Goal: Information Seeking & Learning: Learn about a topic

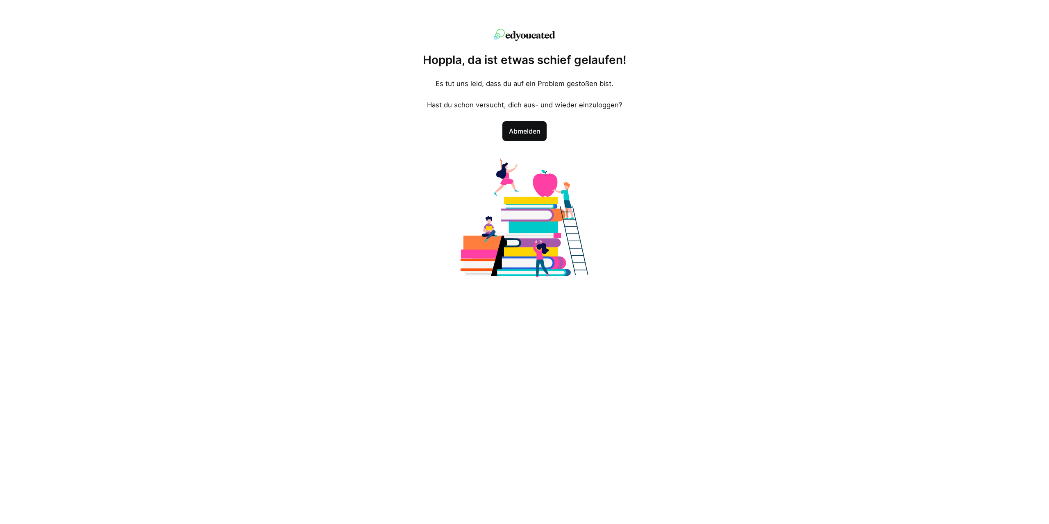
click at [521, 131] on span "Abmelden" at bounding box center [524, 131] width 35 height 10
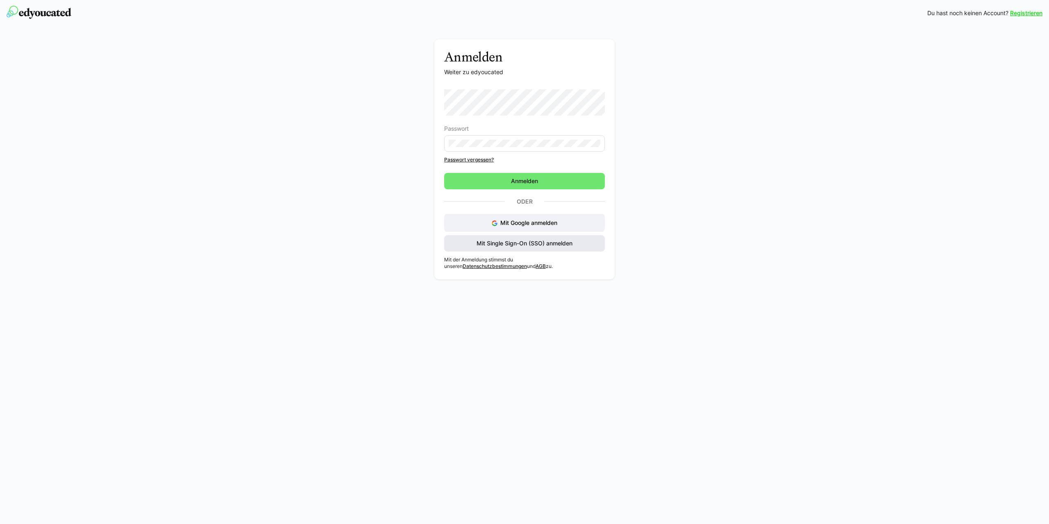
click at [500, 240] on div "Mit Google anmelden Mit Single Sign-On (SSO) anmelden" at bounding box center [524, 233] width 161 height 38
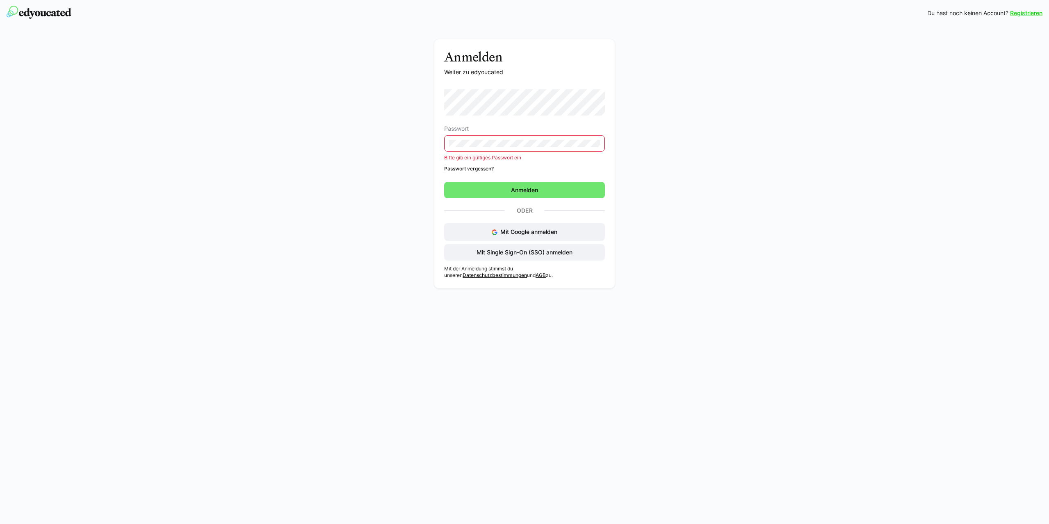
click at [374, 137] on div "Anmelden Weiter zu edyoucated Passwort Bitte gib ein gültiges Passwort ein Pass…" at bounding box center [525, 165] width 462 height 253
click at [539, 201] on div "Passwort Bitte gib ein gültiges Passwort ein Passwort vergessen? Anmelden Oder …" at bounding box center [524, 174] width 161 height 171
click at [541, 196] on span "Anmelden" at bounding box center [524, 190] width 161 height 16
click at [570, 254] on span "Mit Single Sign-On (SSO) anmelden" at bounding box center [524, 252] width 98 height 8
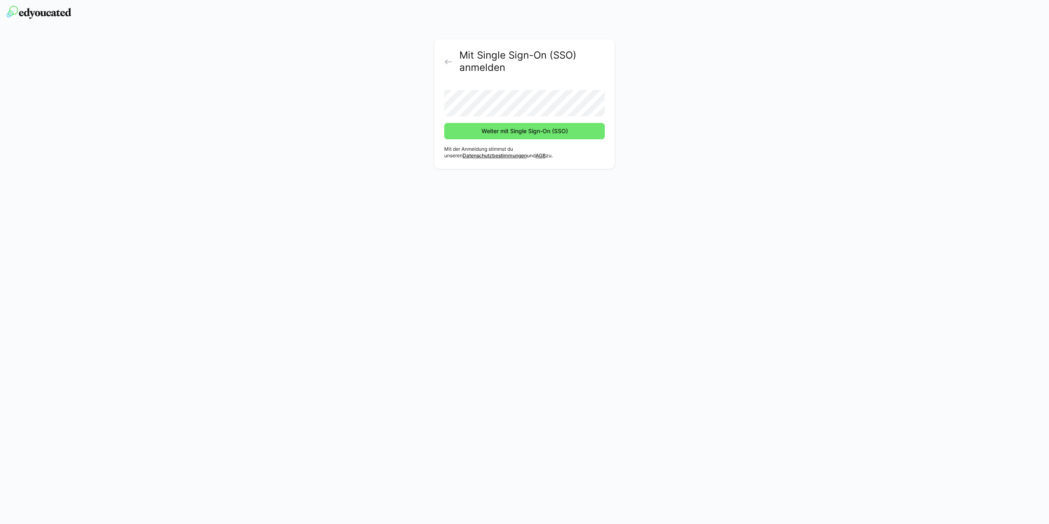
click at [444, 123] on button "Weiter mit Single Sign-On (SSO)" at bounding box center [524, 131] width 161 height 16
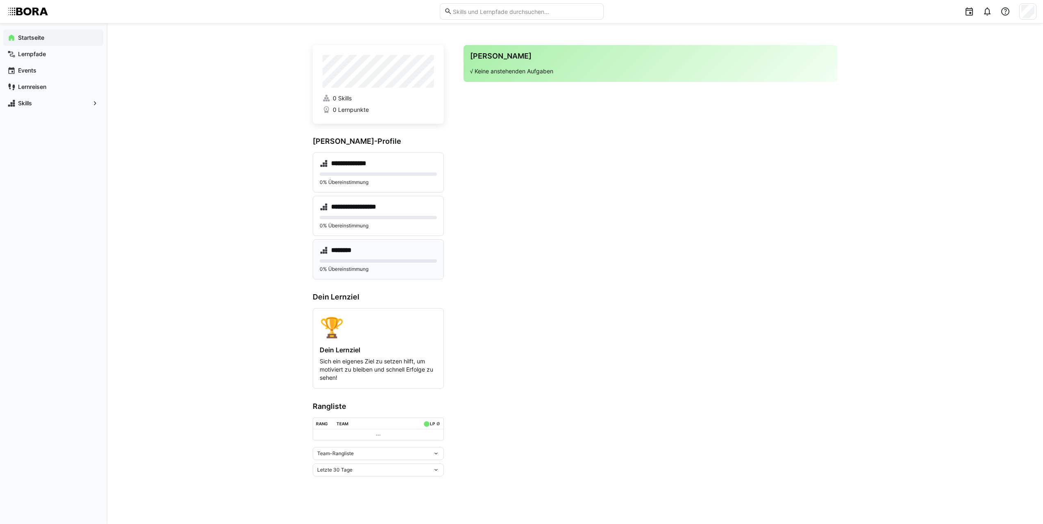
click at [377, 258] on div "******** 0% Übereinstimmung" at bounding box center [378, 259] width 131 height 40
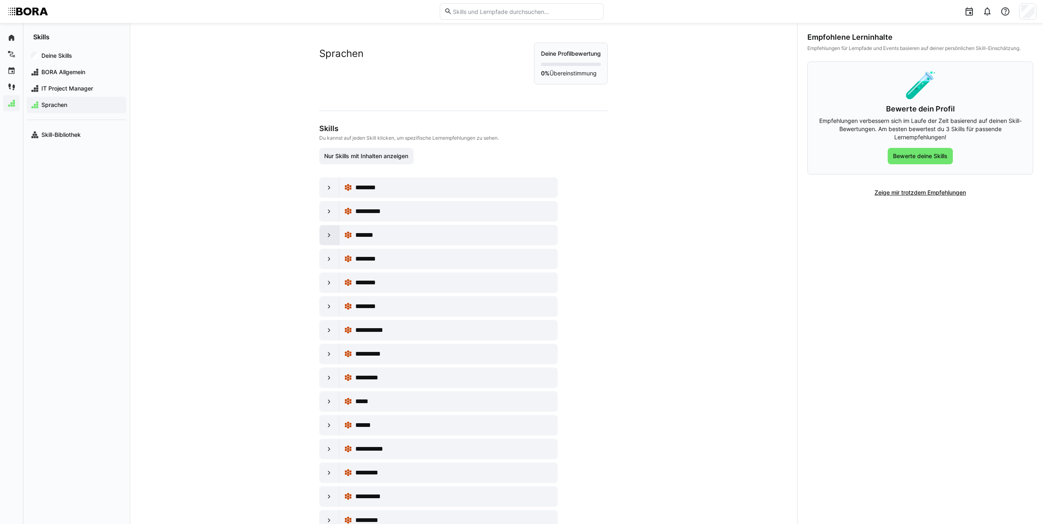
click at [325, 236] on eds-icon at bounding box center [329, 235] width 8 height 8
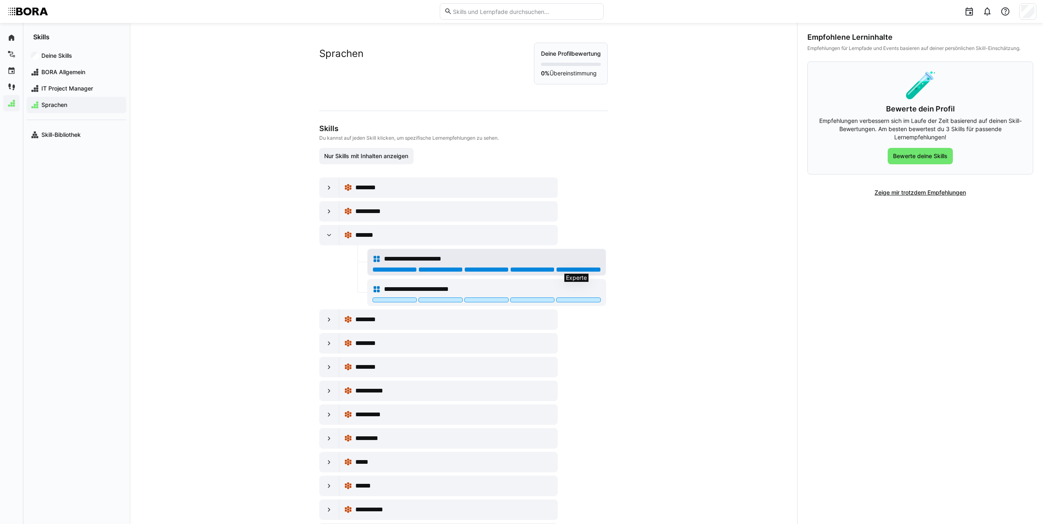
click at [572, 268] on div at bounding box center [578, 269] width 44 height 5
click at [574, 297] on div "**********" at bounding box center [487, 289] width 228 height 16
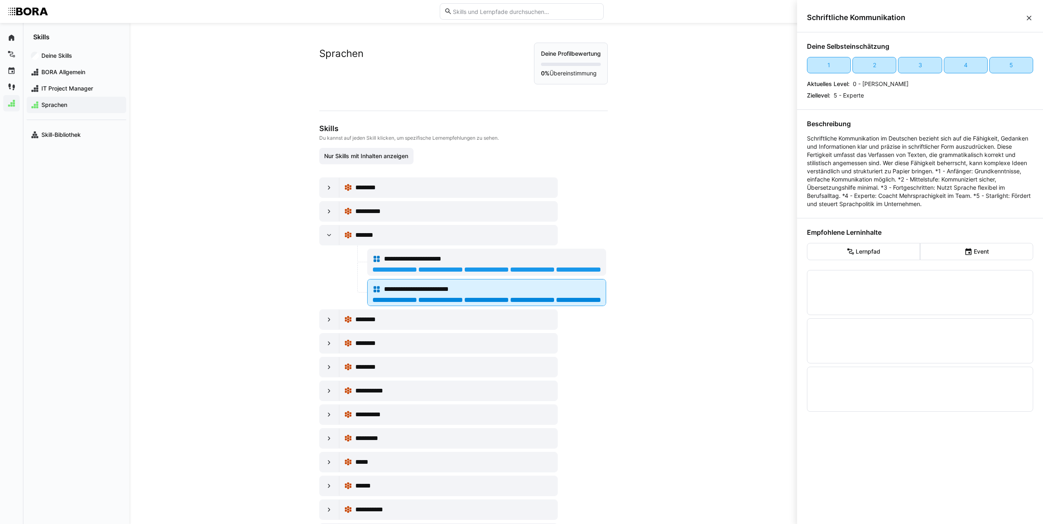
click at [574, 298] on div at bounding box center [578, 300] width 44 height 5
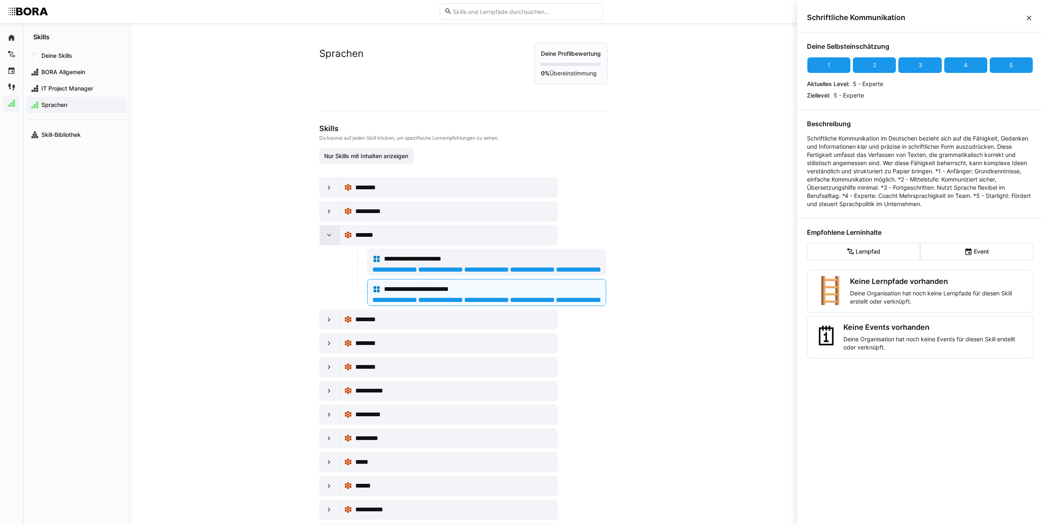
click at [325, 235] on eds-icon at bounding box center [329, 235] width 8 height 8
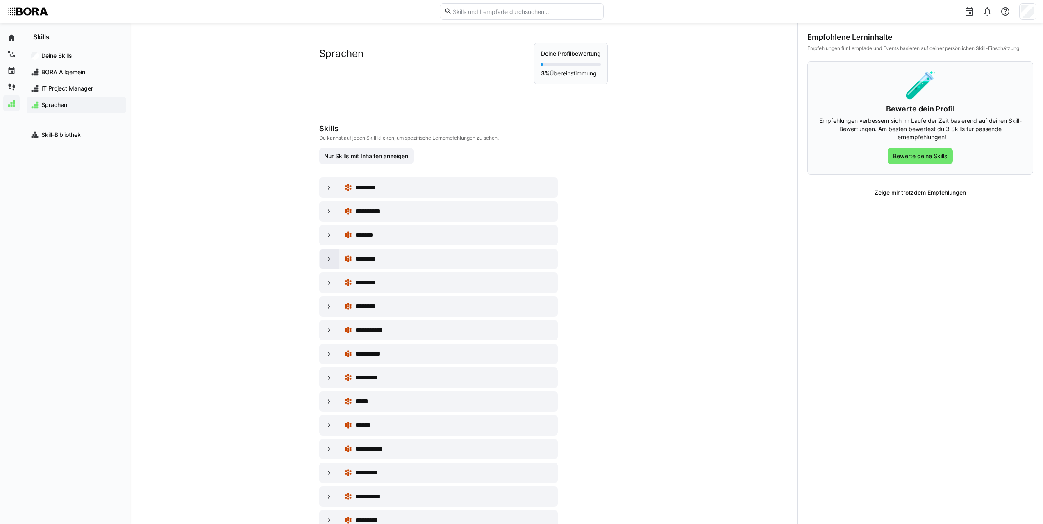
click at [325, 257] on eds-icon at bounding box center [329, 259] width 8 height 8
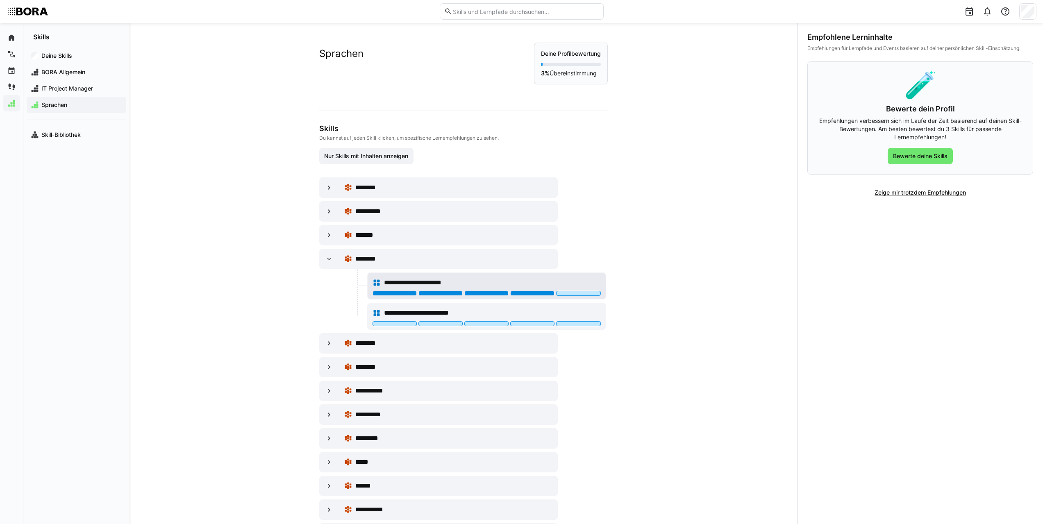
click at [530, 293] on div at bounding box center [532, 293] width 44 height 5
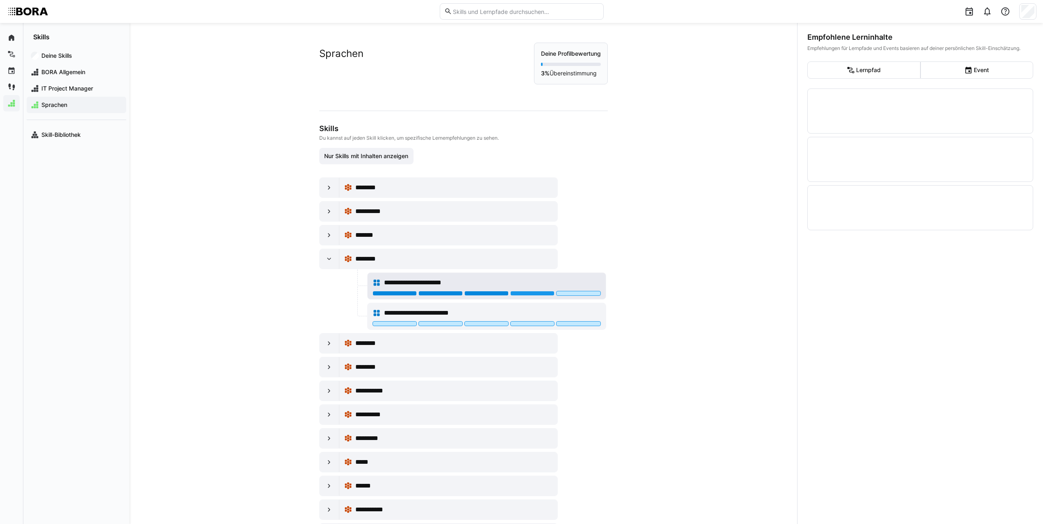
click at [494, 295] on div at bounding box center [486, 293] width 44 height 5
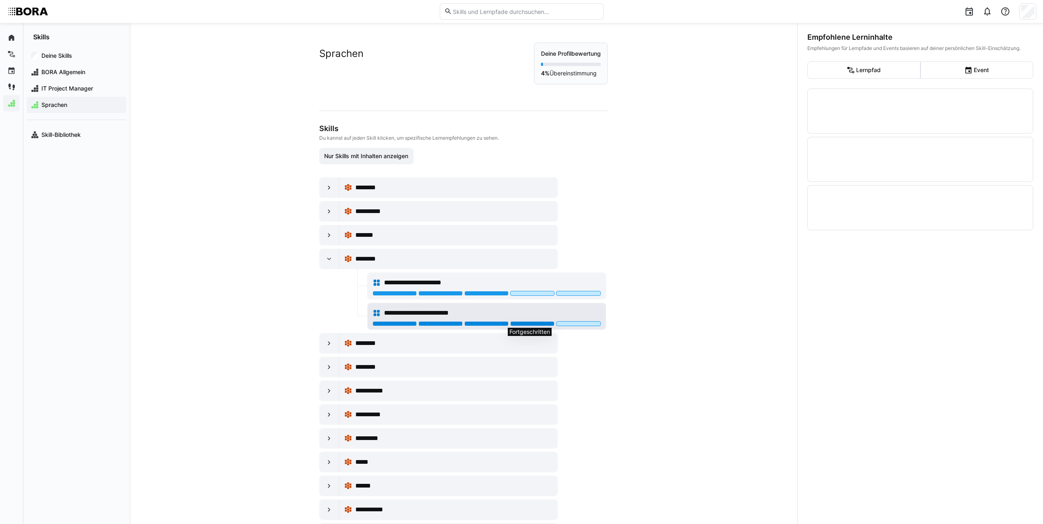
click at [532, 322] on div at bounding box center [532, 323] width 44 height 5
click at [669, 253] on div "**********" at bounding box center [464, 273] width 668 height 501
click at [322, 255] on div at bounding box center [330, 259] width 20 height 20
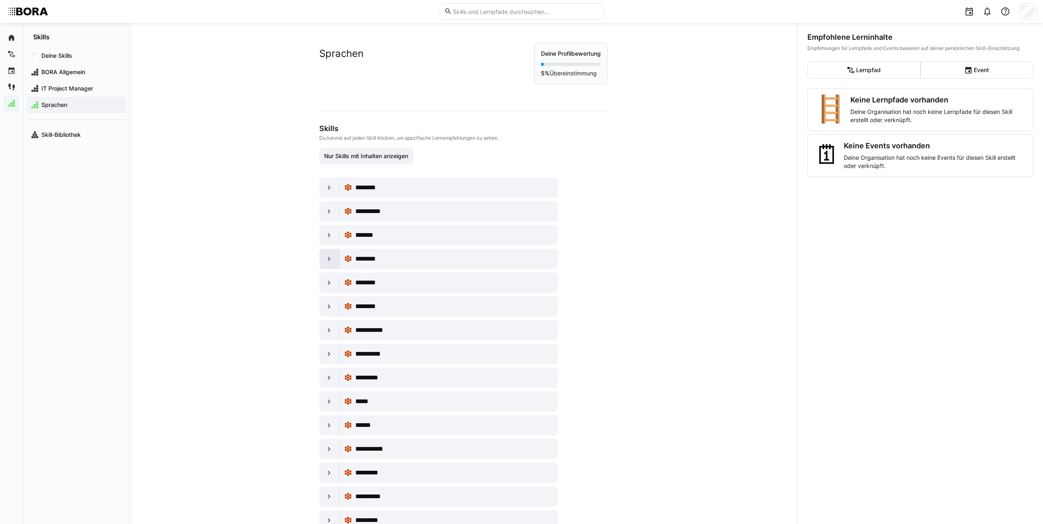
click at [329, 262] on eds-icon at bounding box center [329, 259] width 8 height 8
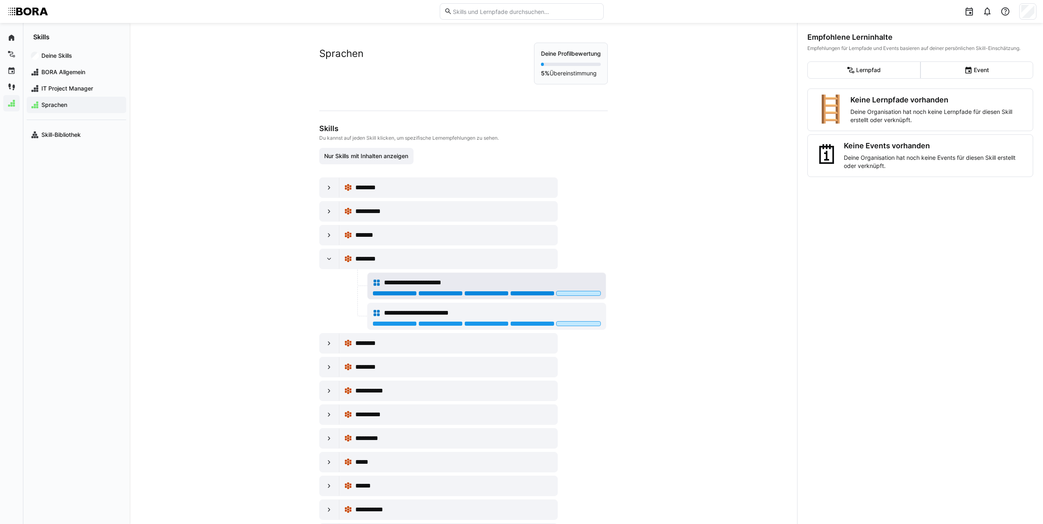
click at [517, 291] on div at bounding box center [532, 293] width 44 height 5
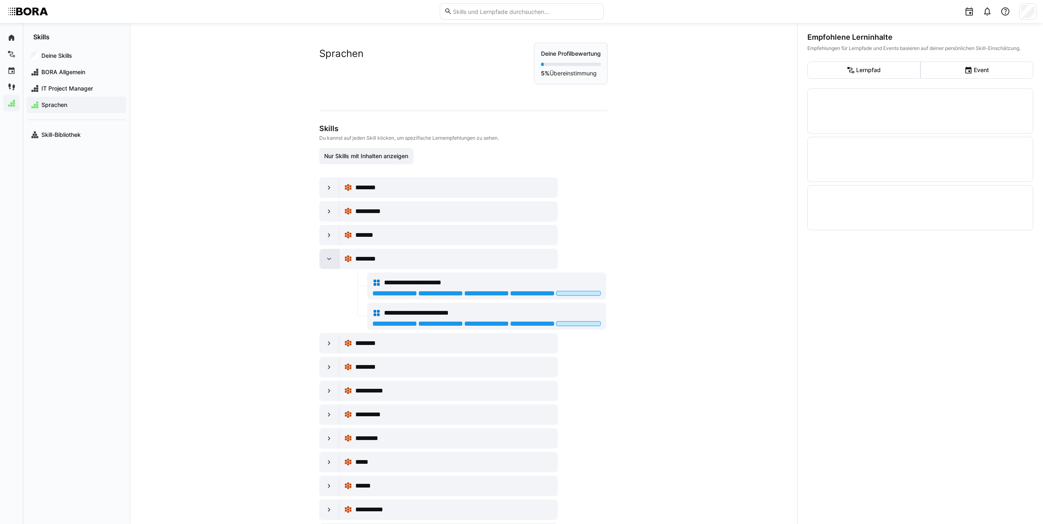
click at [329, 261] on eds-icon at bounding box center [329, 259] width 8 height 8
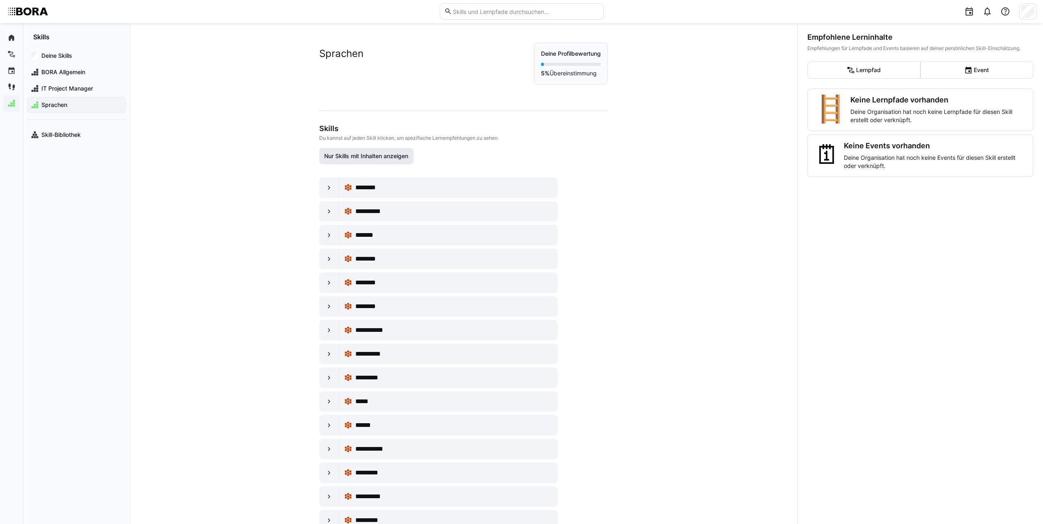
click at [353, 158] on span "Nur Skills mit Inhalten anzeigen" at bounding box center [366, 156] width 86 height 8
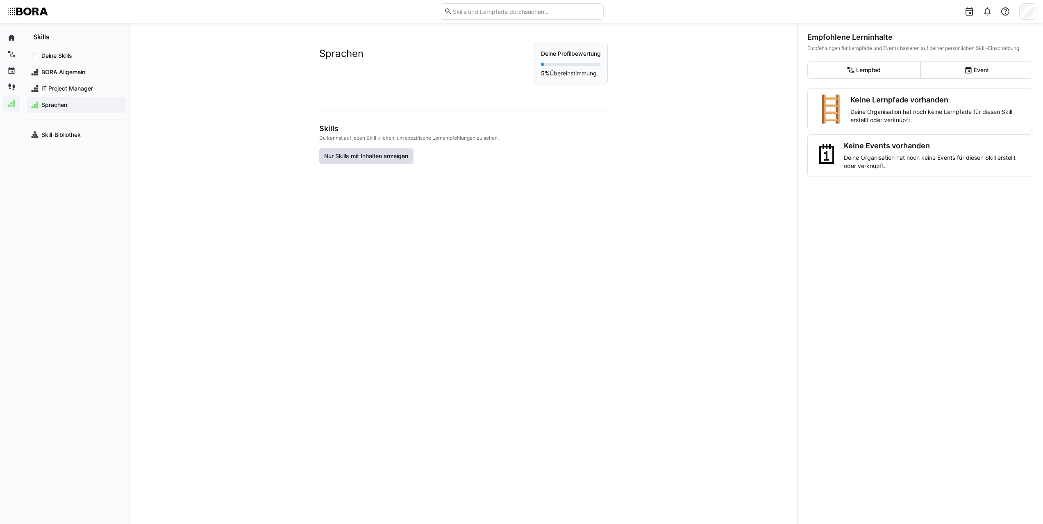
click at [345, 151] on span "Nur Skills mit Inhalten anzeigen" at bounding box center [366, 156] width 95 height 16
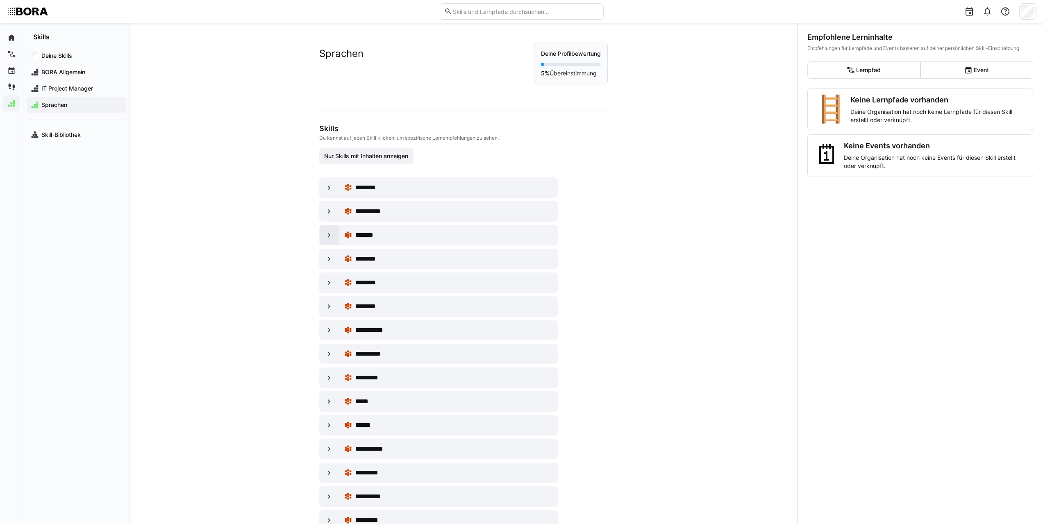
click at [327, 234] on eds-icon at bounding box center [329, 235] width 8 height 8
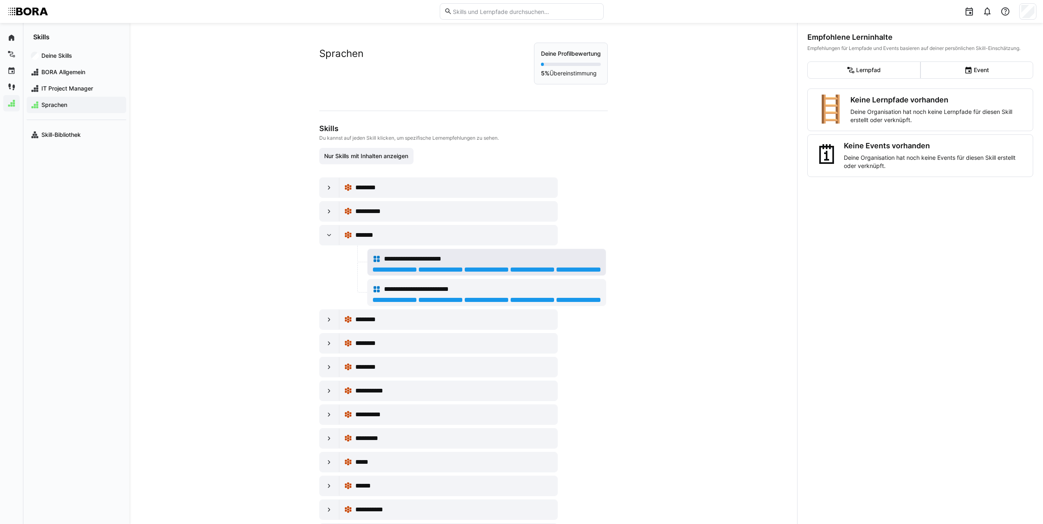
click at [376, 260] on eds-icon at bounding box center [377, 259] width 8 height 8
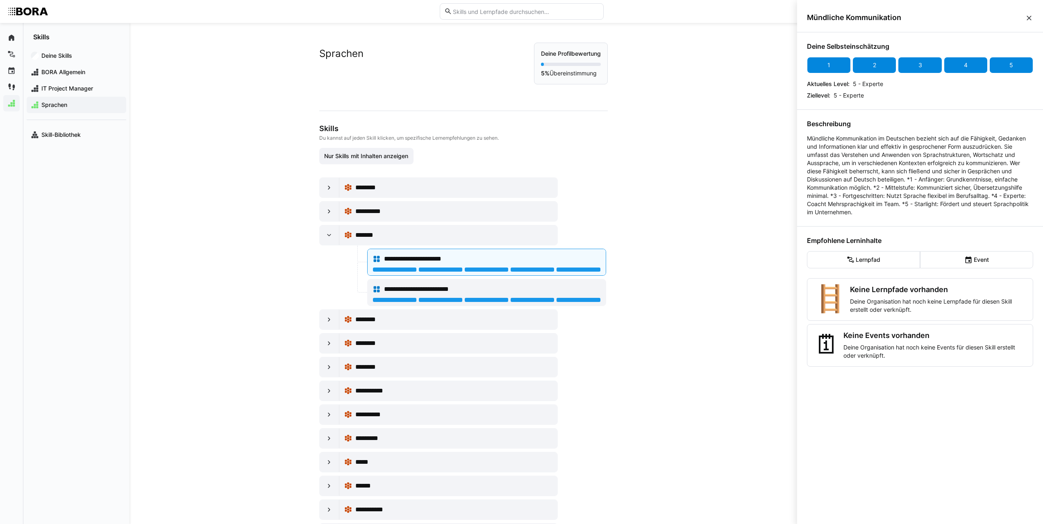
click at [1002, 65] on div "5" at bounding box center [1011, 65] width 44 height 16
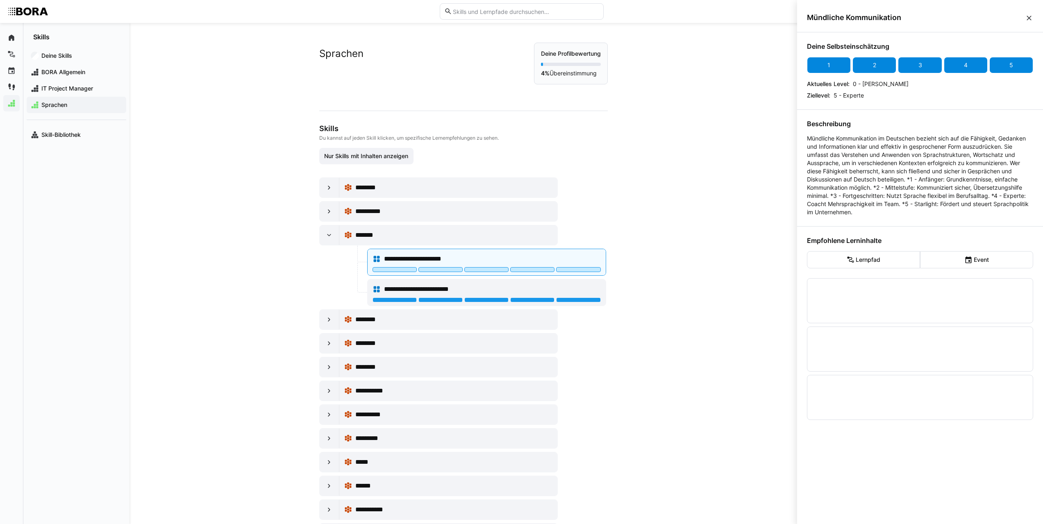
click at [1004, 63] on div "5" at bounding box center [1011, 65] width 44 height 16
click at [1032, 16] on eds-icon at bounding box center [1029, 18] width 8 height 8
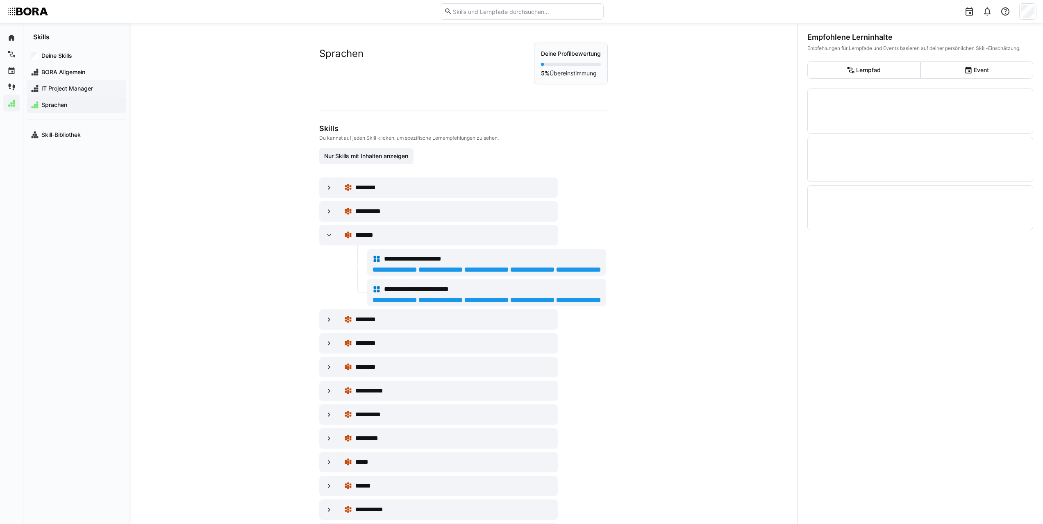
click at [68, 86] on span "IT Project Manager" at bounding box center [81, 88] width 82 height 8
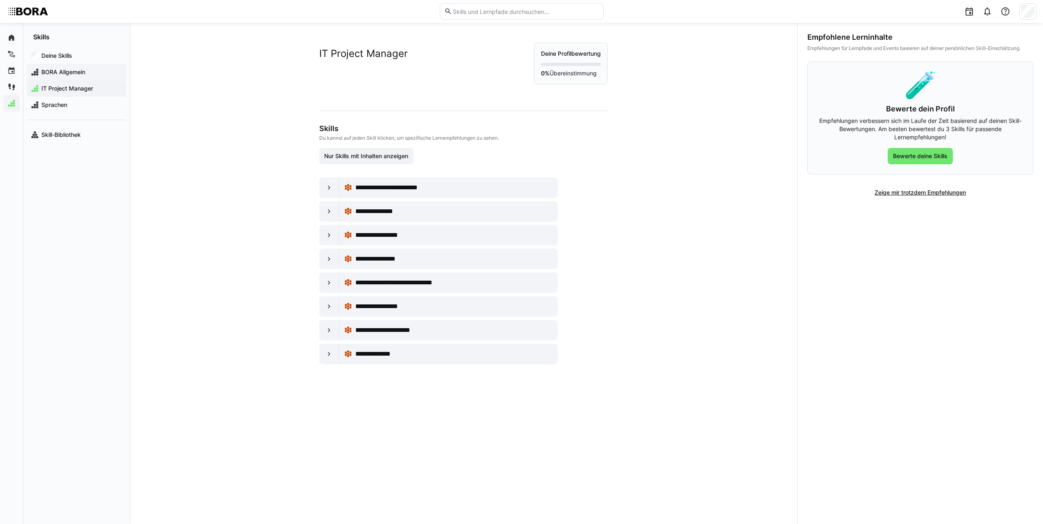
click at [72, 75] on span "BORA Allgemein" at bounding box center [81, 72] width 82 height 8
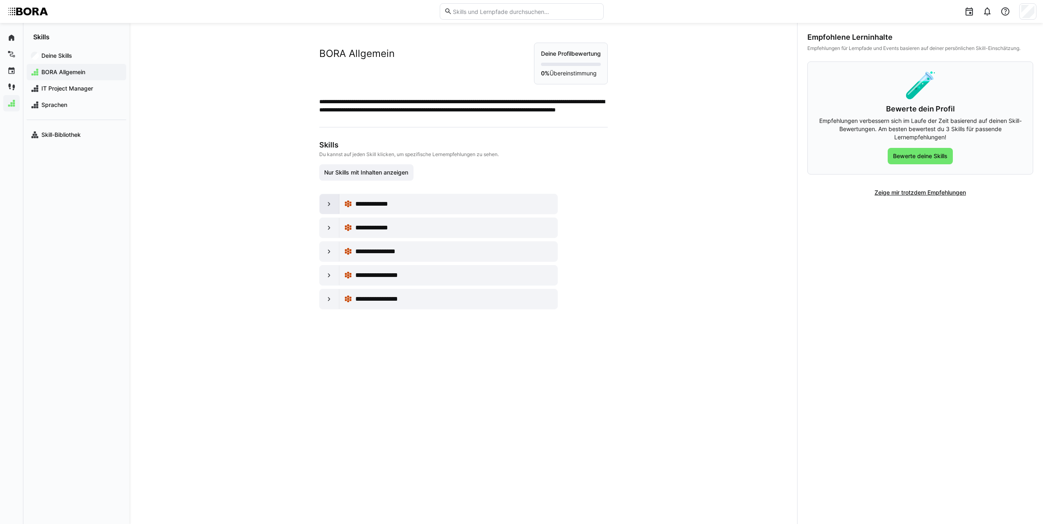
click at [327, 207] on eds-icon at bounding box center [329, 204] width 8 height 8
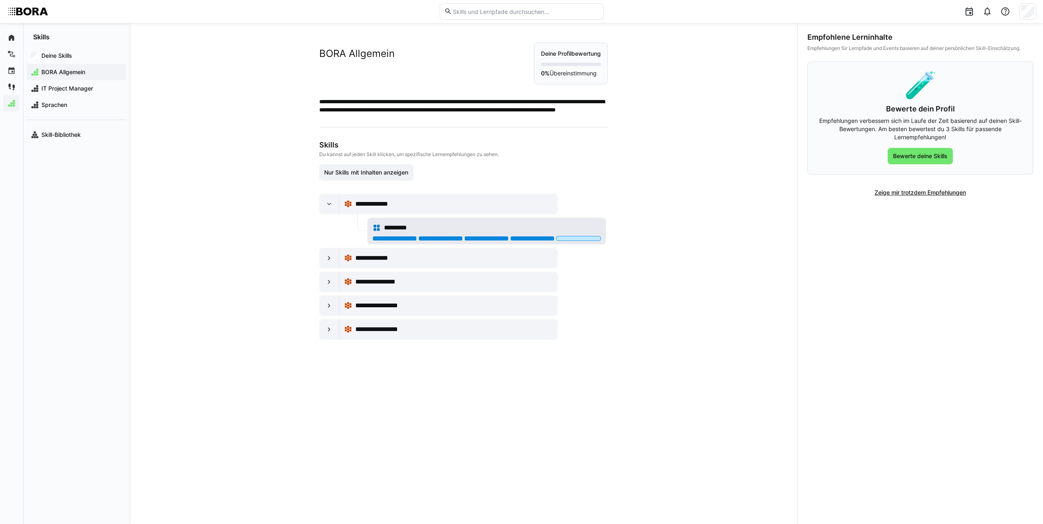
click at [544, 240] on div at bounding box center [532, 238] width 44 height 5
click at [332, 206] on div at bounding box center [330, 204] width 20 height 20
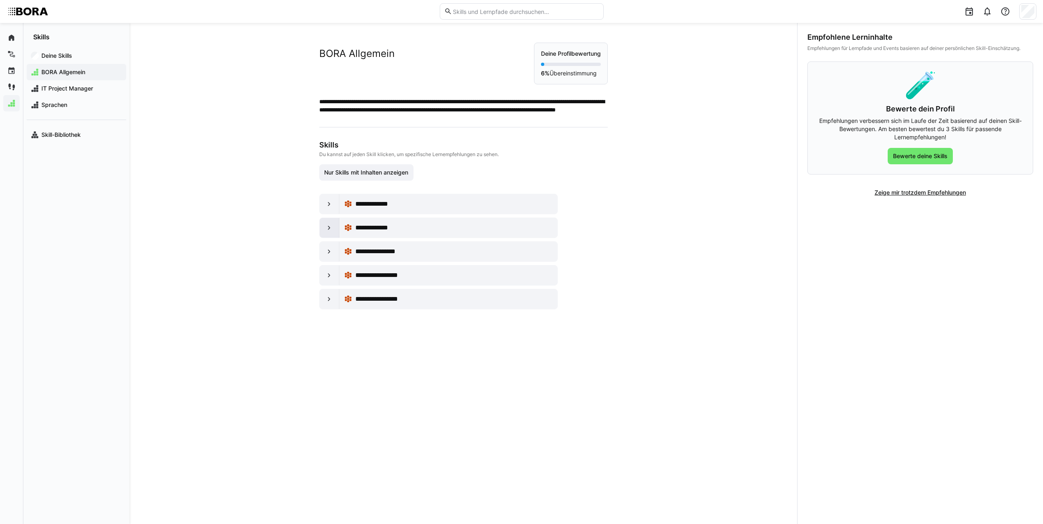
click at [328, 229] on eds-icon at bounding box center [329, 228] width 8 height 8
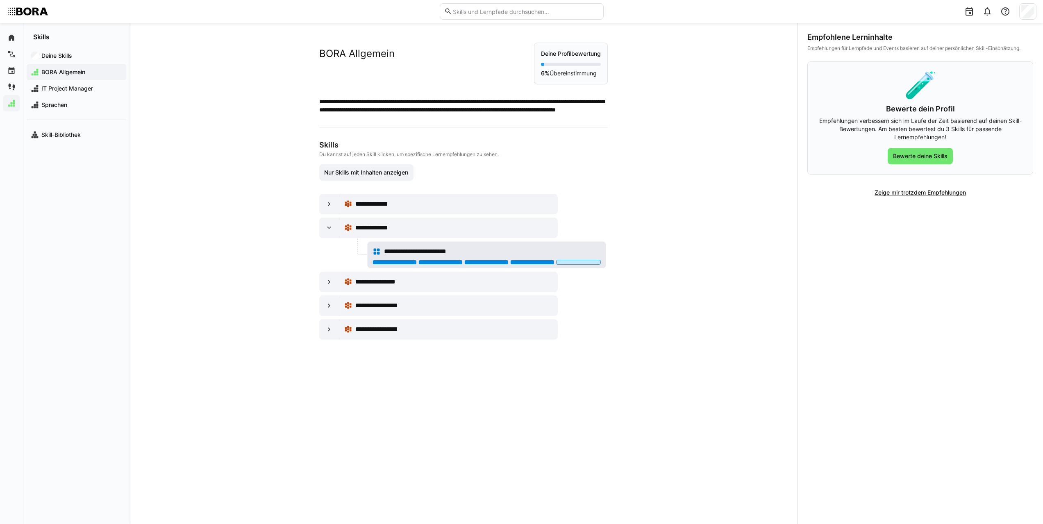
click at [536, 261] on div at bounding box center [532, 262] width 44 height 5
click at [323, 286] on div at bounding box center [330, 282] width 20 height 20
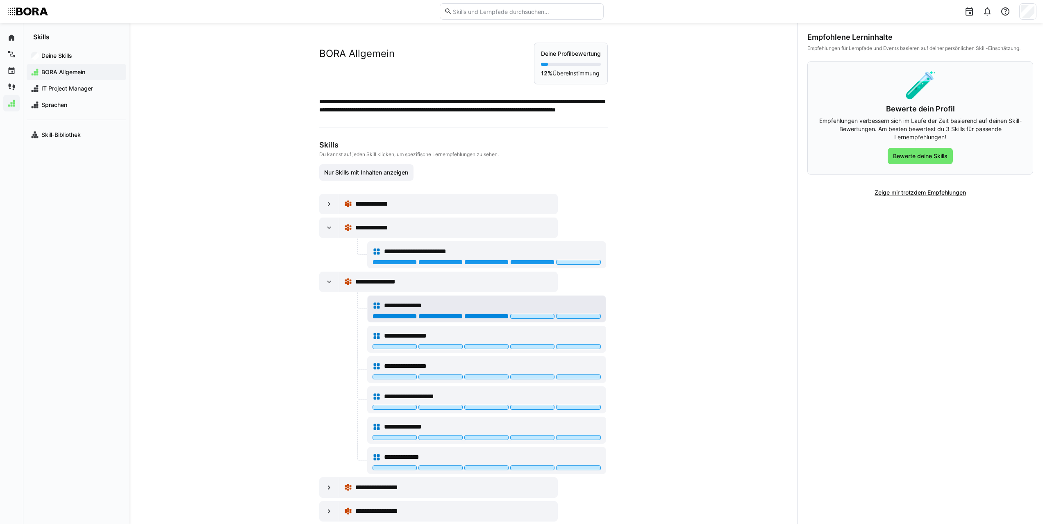
click at [491, 317] on div at bounding box center [486, 316] width 44 height 5
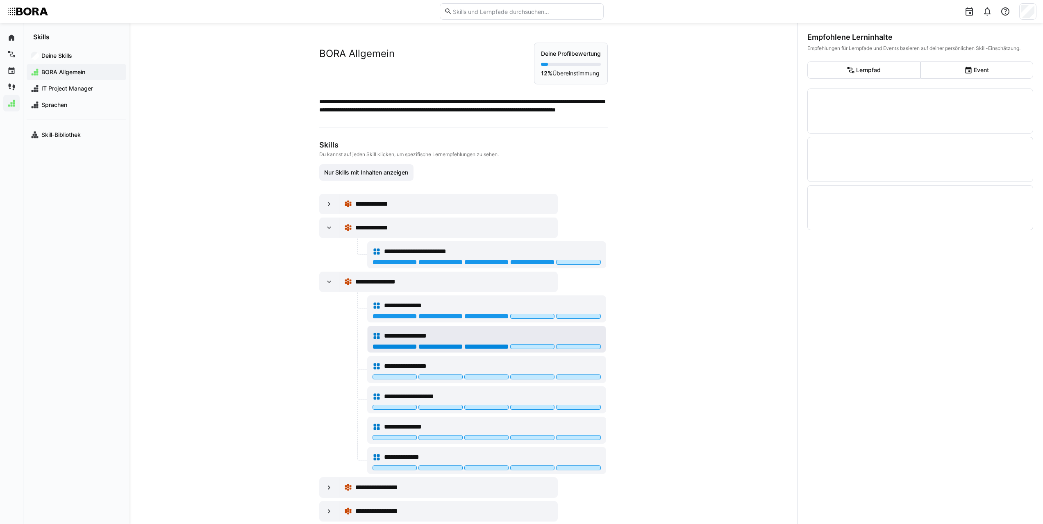
click at [491, 347] on div at bounding box center [486, 346] width 44 height 5
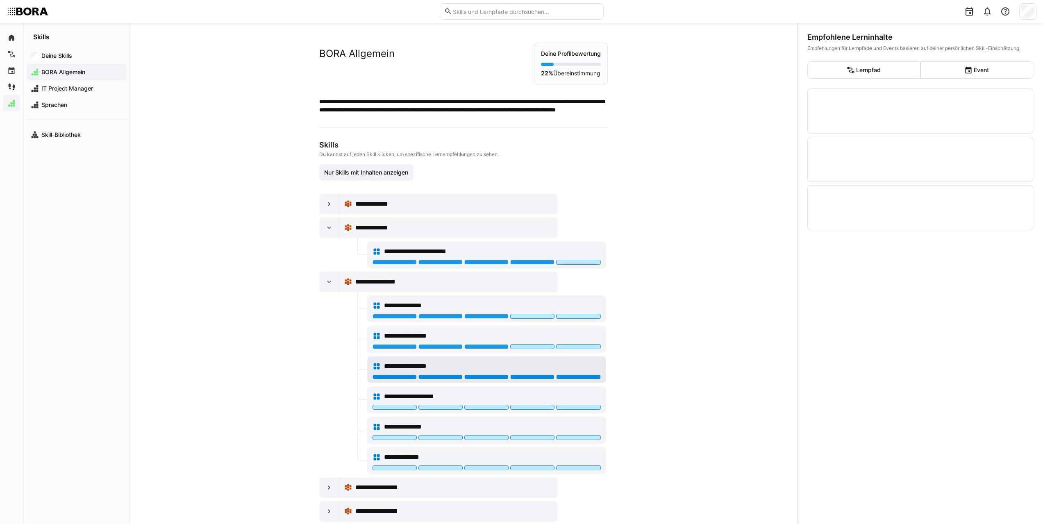
click at [575, 376] on div at bounding box center [578, 377] width 44 height 5
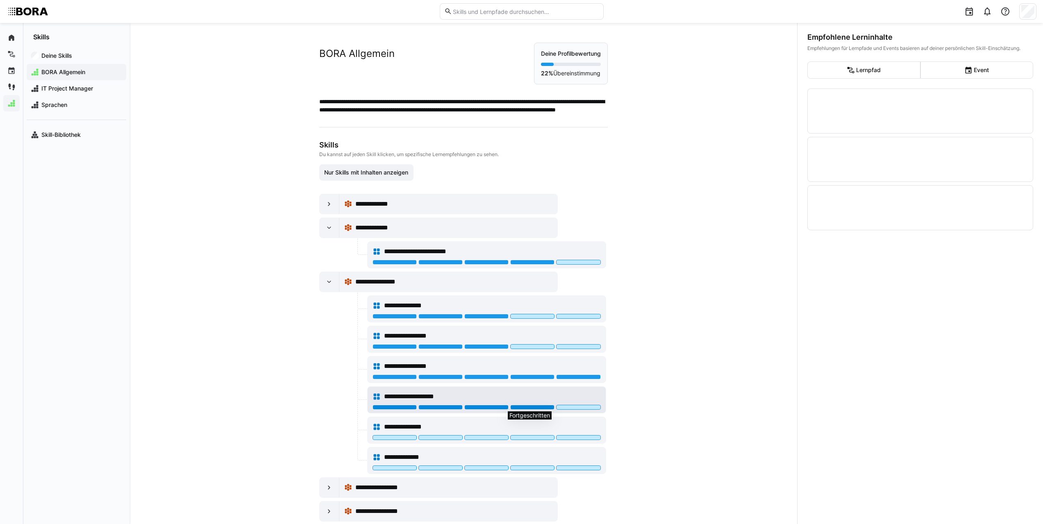
click at [547, 409] on div at bounding box center [532, 407] width 44 height 5
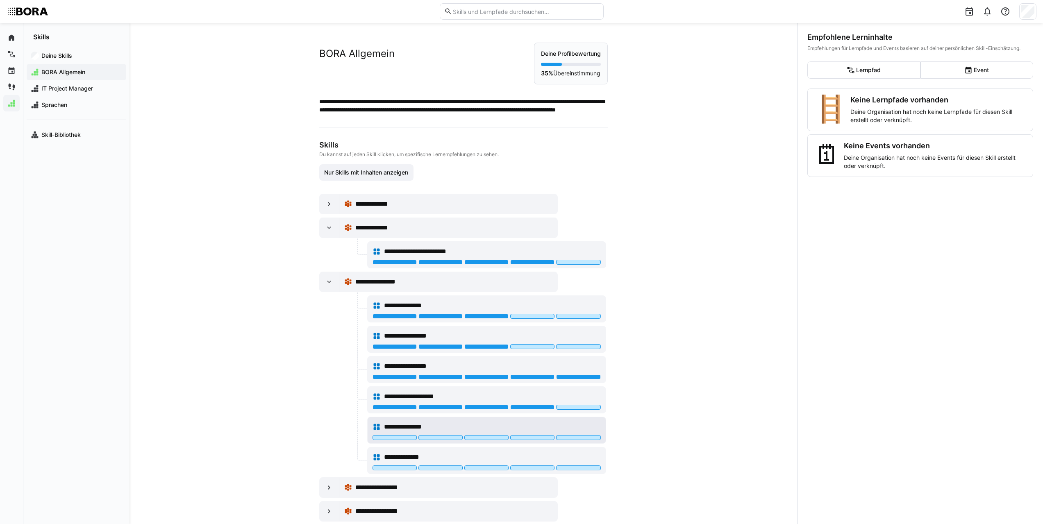
click at [540, 440] on div at bounding box center [487, 438] width 228 height 7
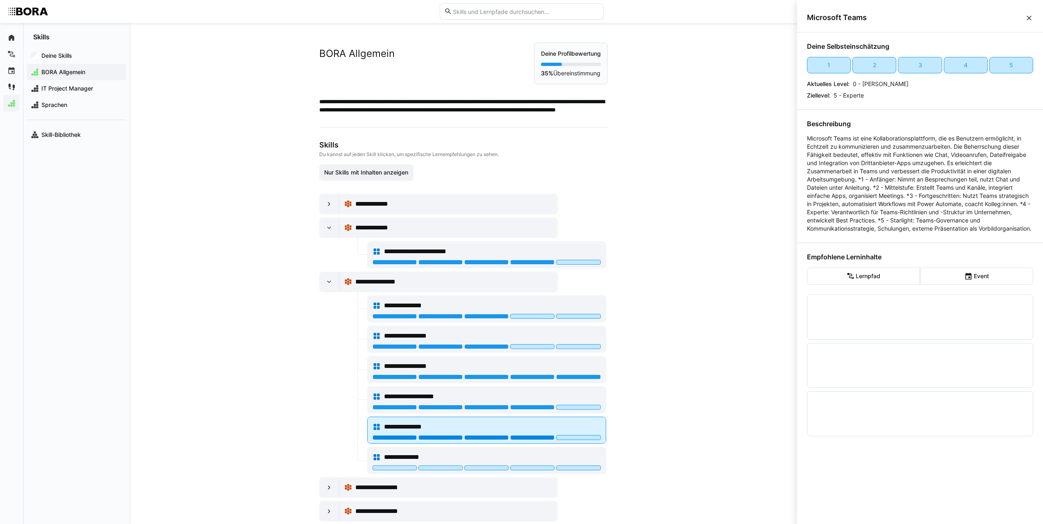
click at [541, 437] on div at bounding box center [532, 437] width 44 height 5
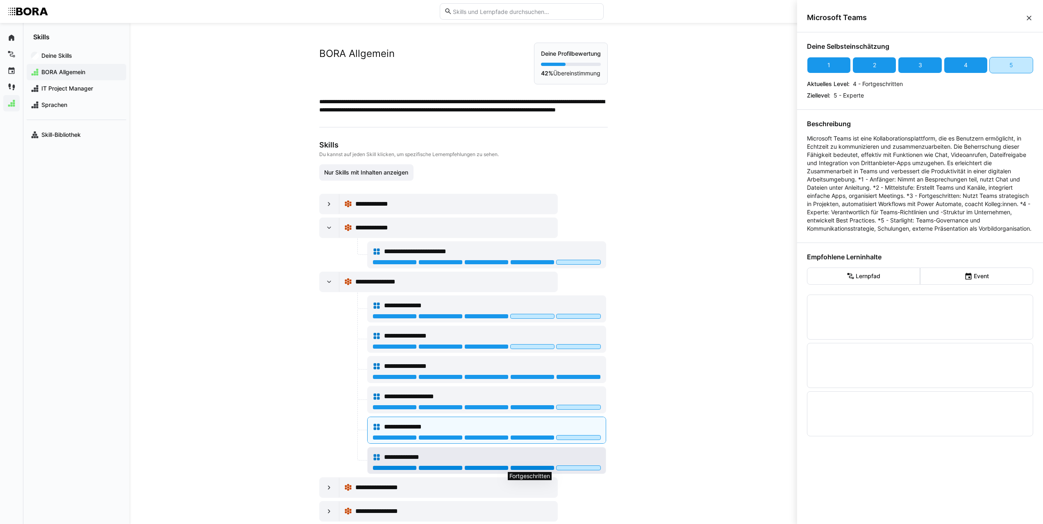
click at [514, 469] on div at bounding box center [532, 468] width 44 height 5
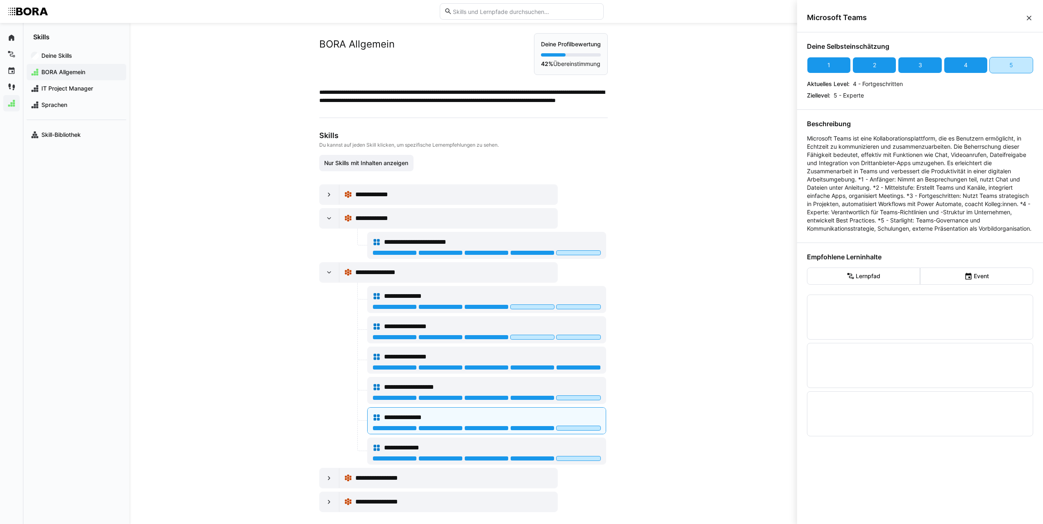
scroll to position [17, 0]
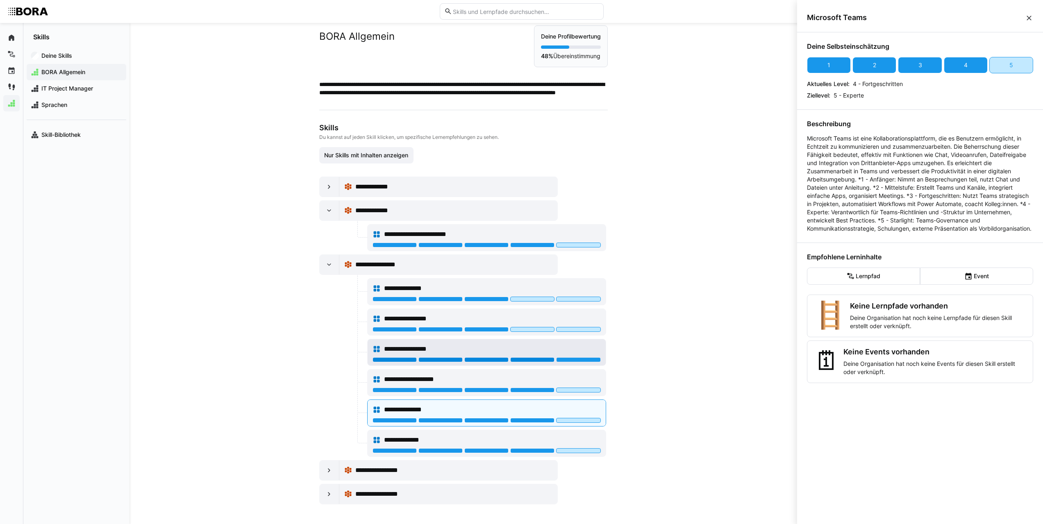
click at [544, 358] on div at bounding box center [532, 359] width 44 height 5
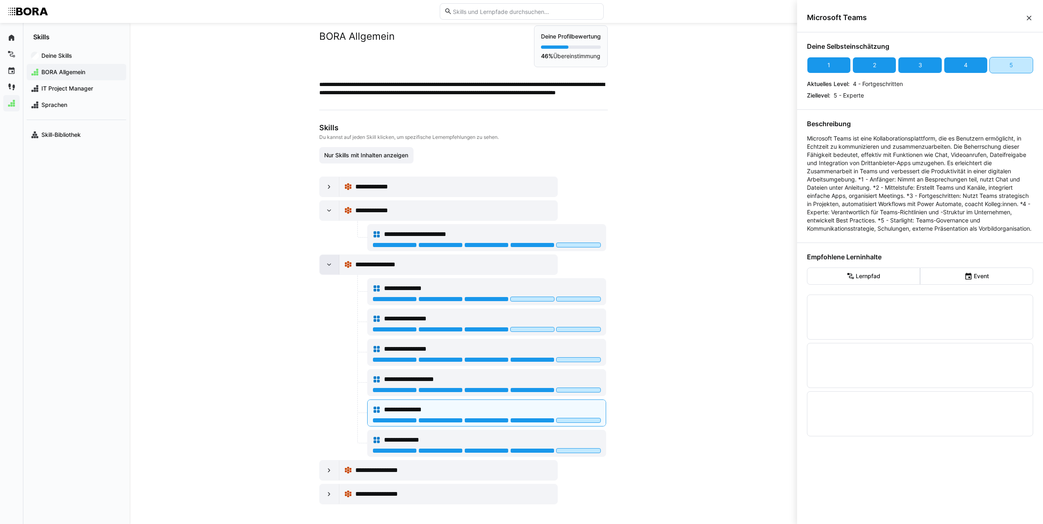
click at [328, 262] on eds-icon at bounding box center [329, 265] width 8 height 8
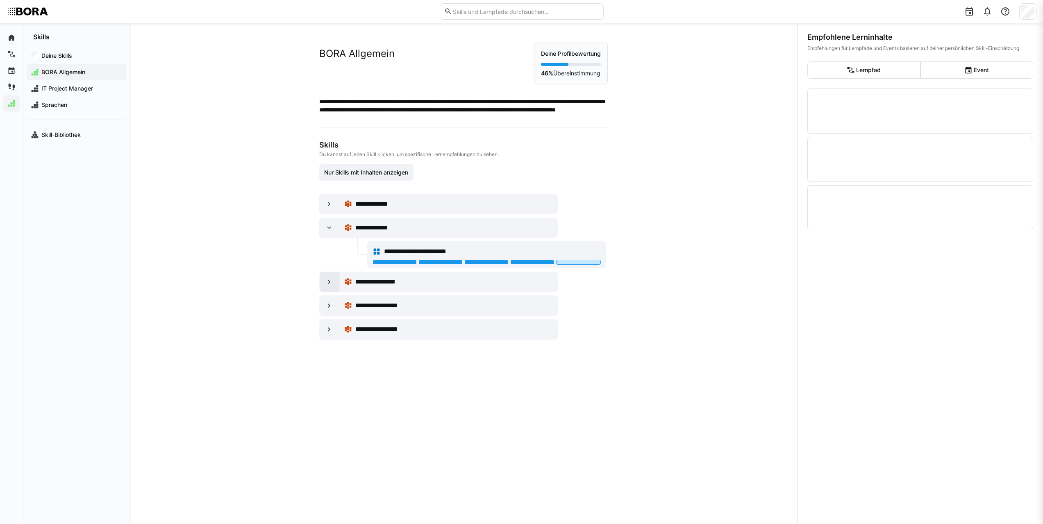
scroll to position [0, 0]
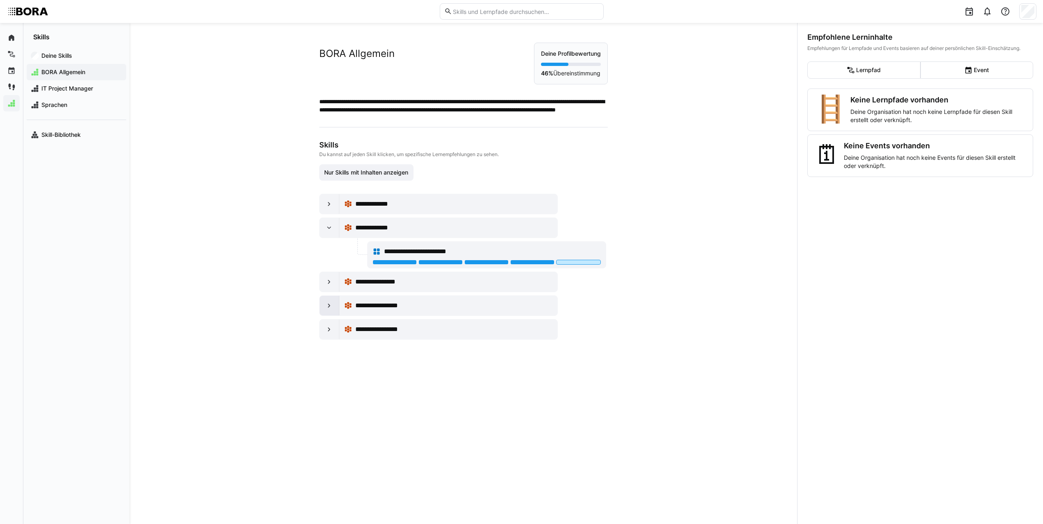
click at [327, 305] on eds-icon at bounding box center [329, 306] width 8 height 8
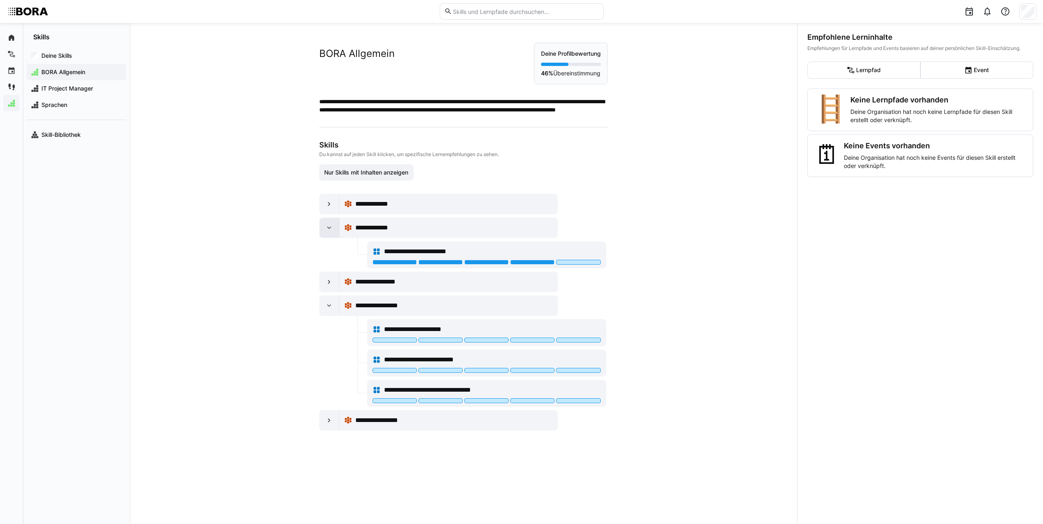
click at [327, 230] on eds-icon at bounding box center [329, 228] width 8 height 8
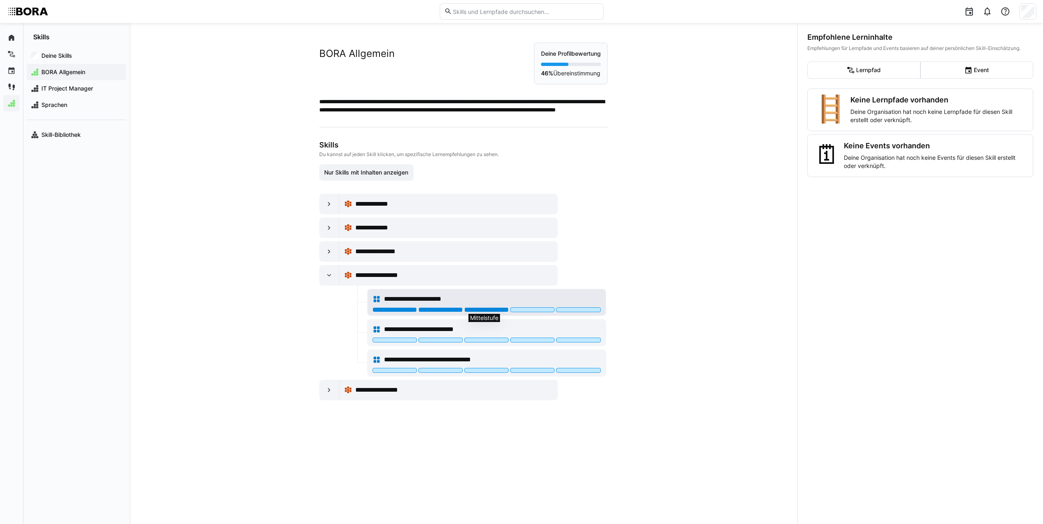
click at [489, 310] on div at bounding box center [486, 309] width 44 height 5
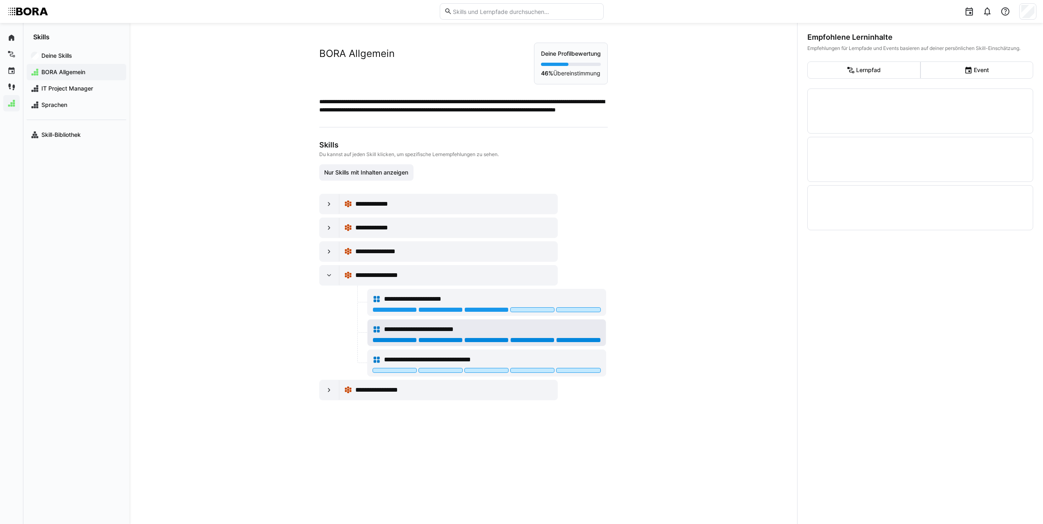
click at [558, 340] on div at bounding box center [578, 340] width 44 height 5
click at [546, 370] on div at bounding box center [532, 370] width 44 height 5
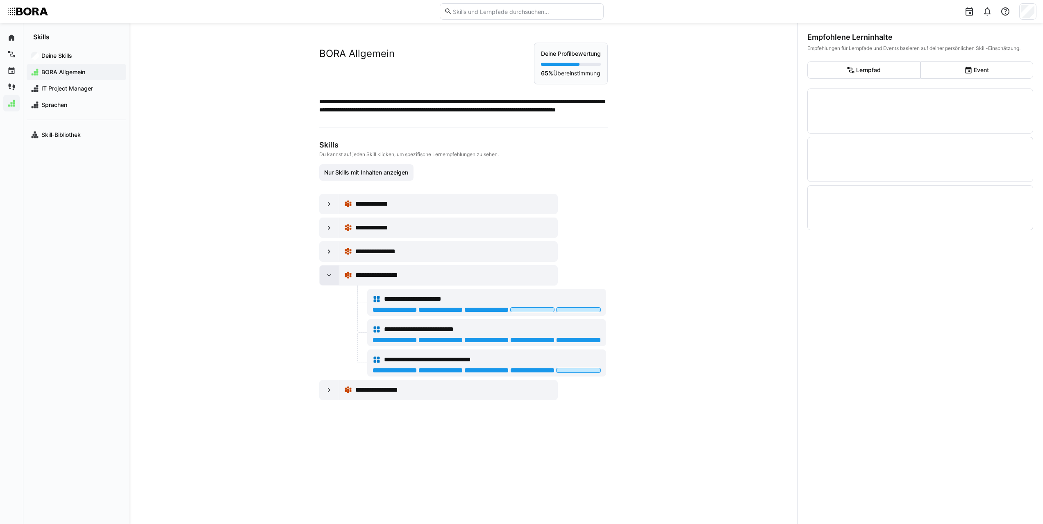
click at [332, 278] on div at bounding box center [330, 276] width 20 height 20
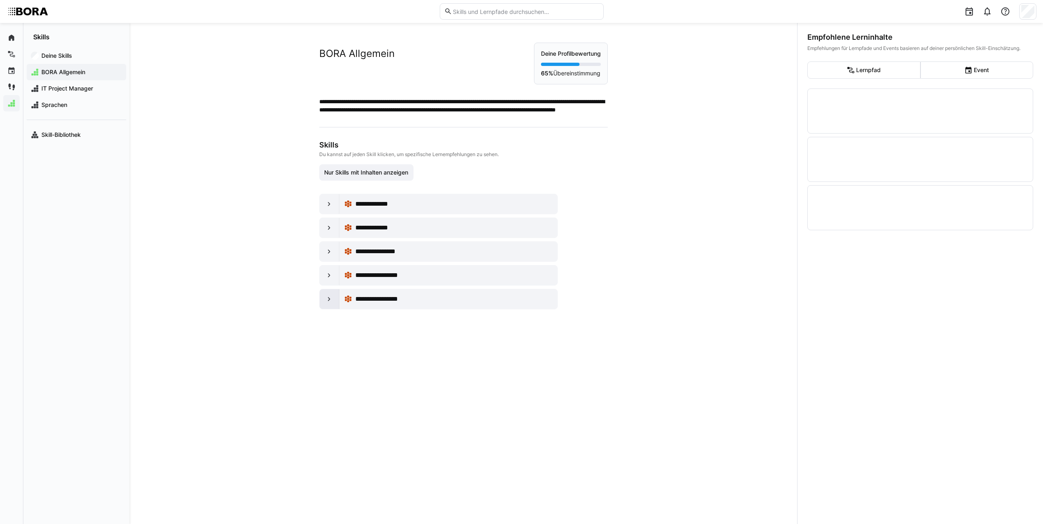
click at [331, 303] on div at bounding box center [330, 299] width 20 height 20
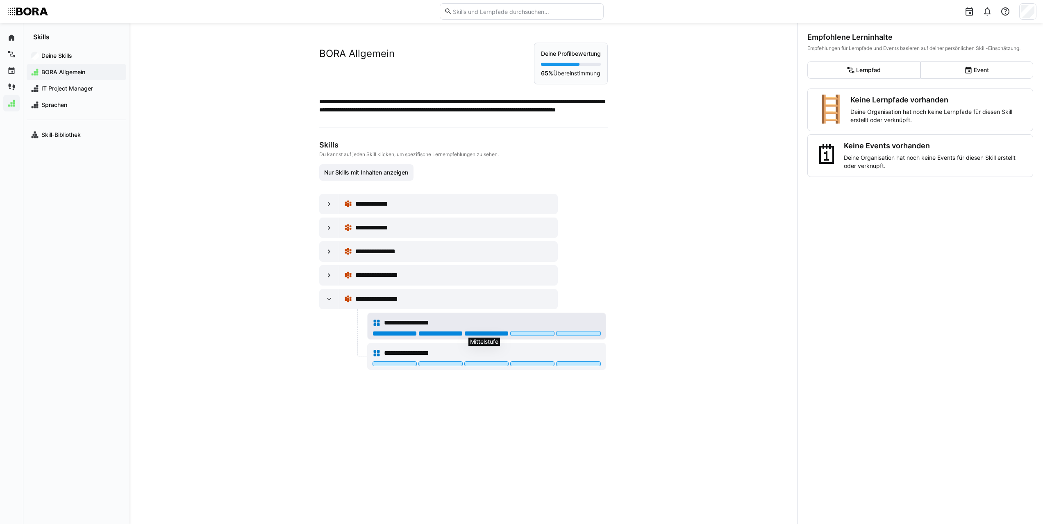
click at [498, 334] on div at bounding box center [486, 333] width 44 height 5
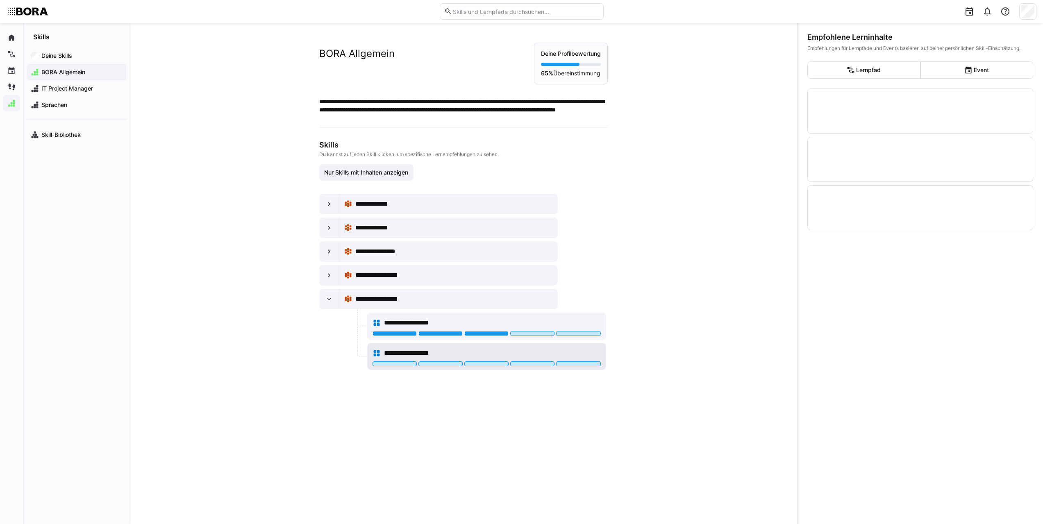
click at [491, 368] on div at bounding box center [487, 364] width 228 height 7
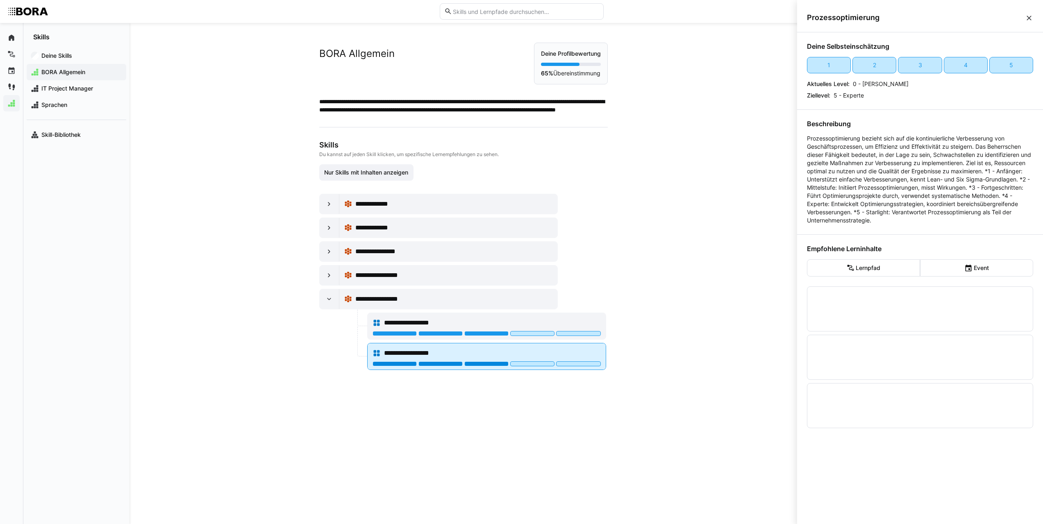
click at [493, 362] on div at bounding box center [486, 363] width 44 height 5
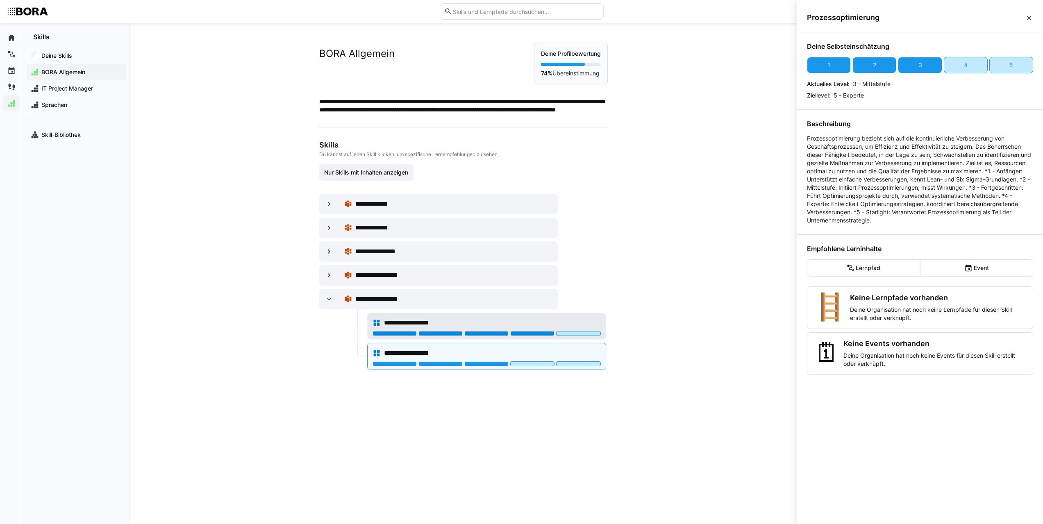
click at [520, 332] on div at bounding box center [532, 333] width 44 height 5
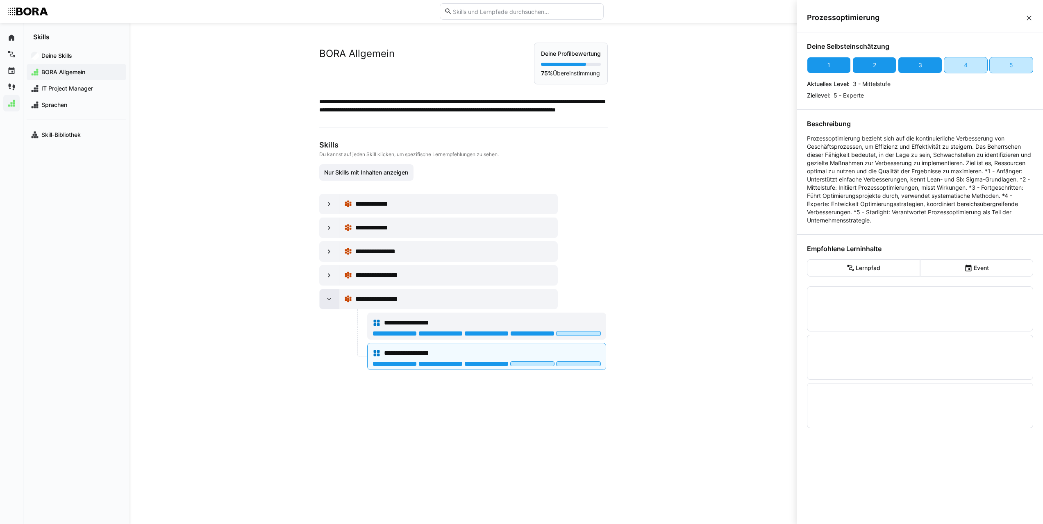
click at [331, 300] on eds-icon at bounding box center [329, 299] width 8 height 8
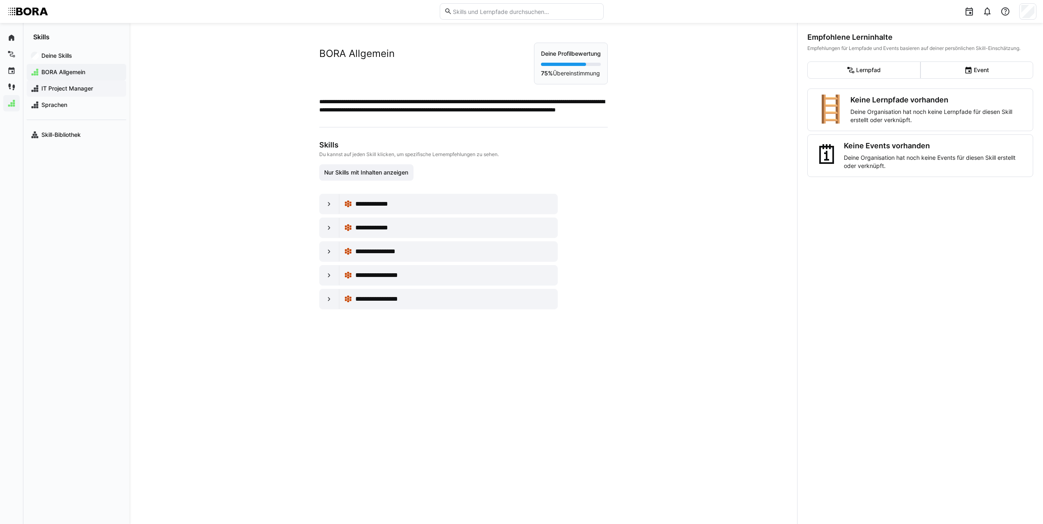
click at [66, 89] on span "IT Project Manager" at bounding box center [81, 88] width 82 height 8
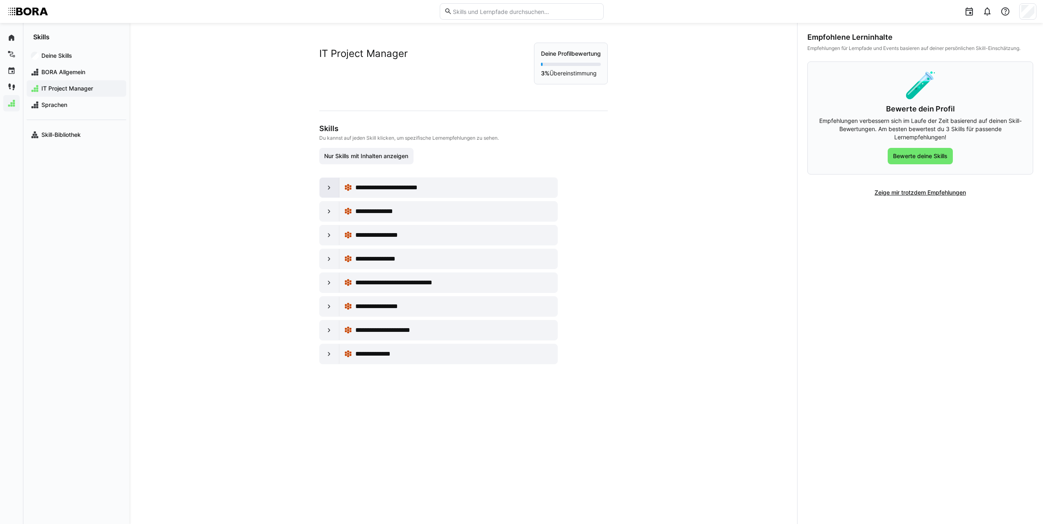
click at [323, 185] on div at bounding box center [330, 188] width 20 height 20
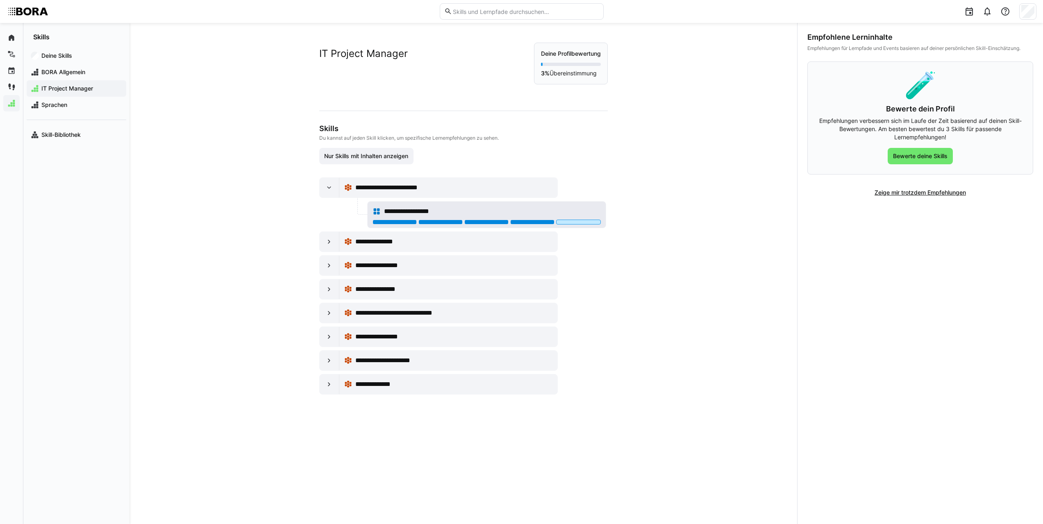
click at [539, 223] on div at bounding box center [532, 222] width 44 height 5
click at [329, 242] on eds-icon at bounding box center [329, 242] width 8 height 8
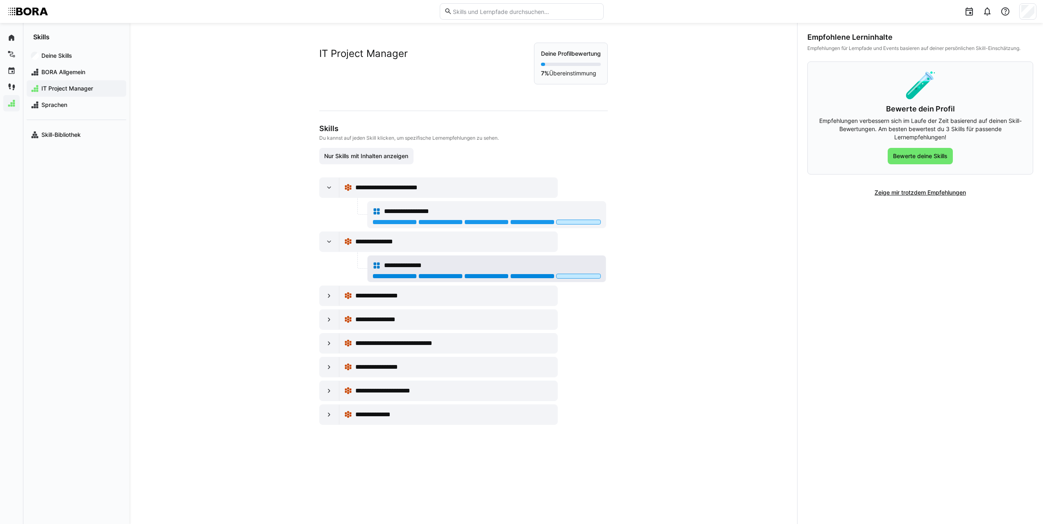
click at [516, 275] on div at bounding box center [532, 276] width 44 height 5
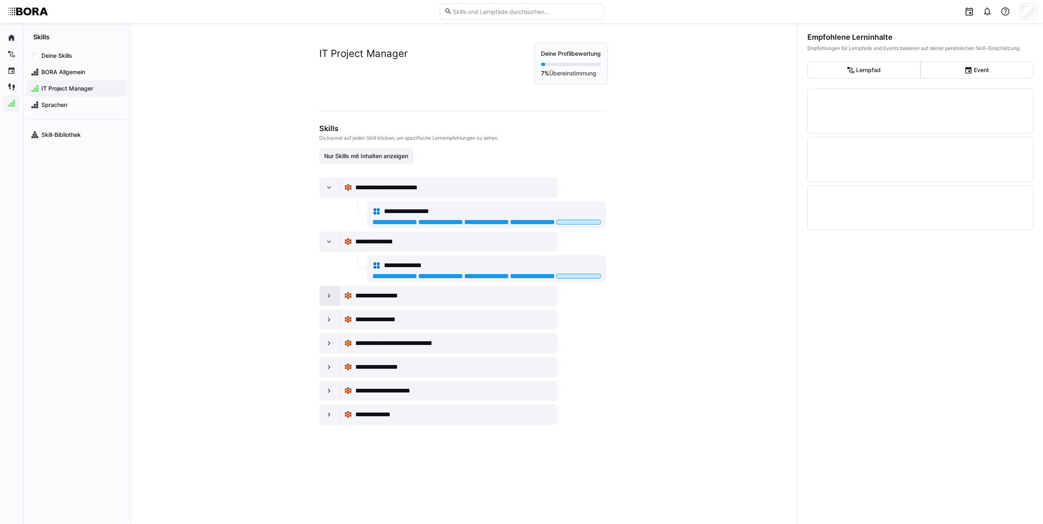
click at [327, 296] on eds-icon at bounding box center [329, 296] width 8 height 8
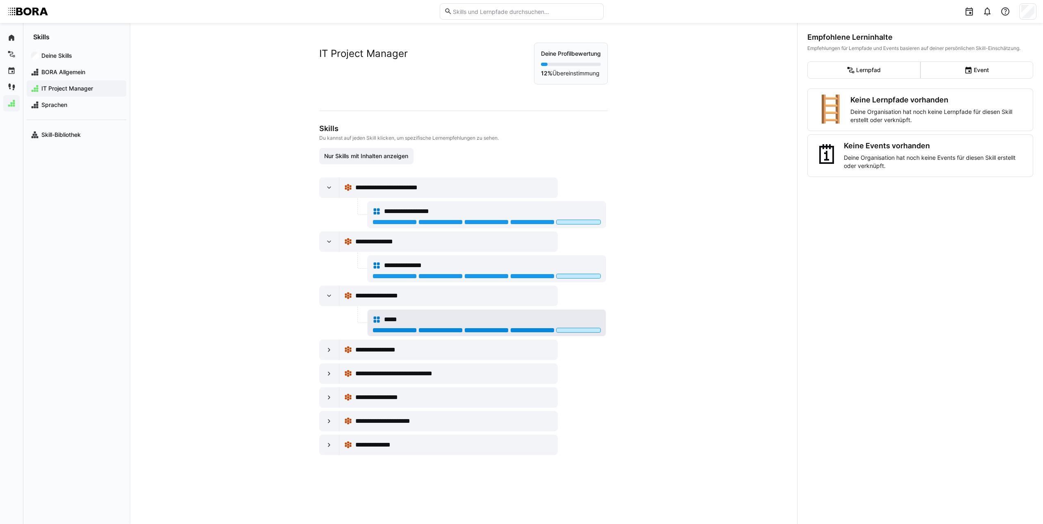
click at [536, 330] on div at bounding box center [532, 330] width 44 height 5
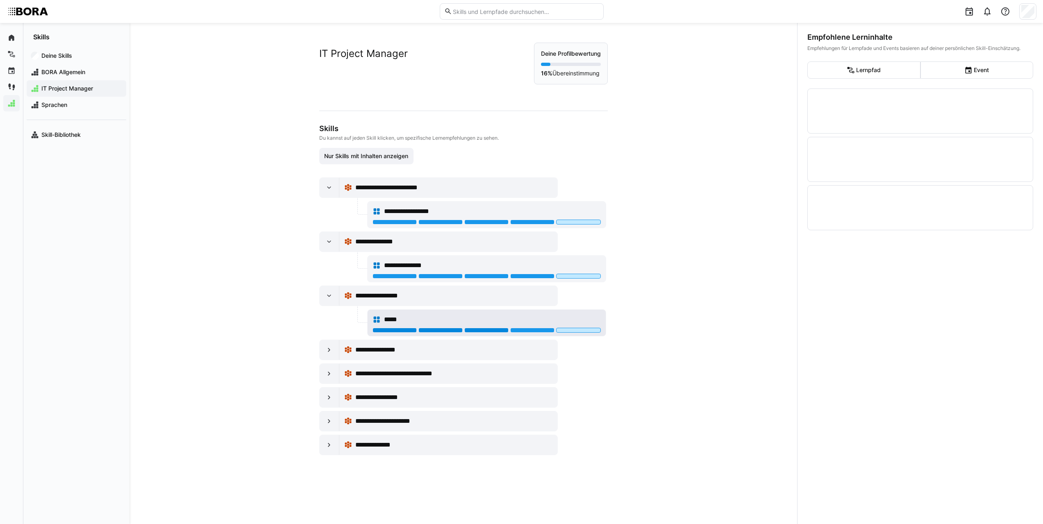
click at [502, 331] on div at bounding box center [486, 330] width 44 height 5
click at [326, 351] on eds-icon at bounding box center [329, 350] width 8 height 8
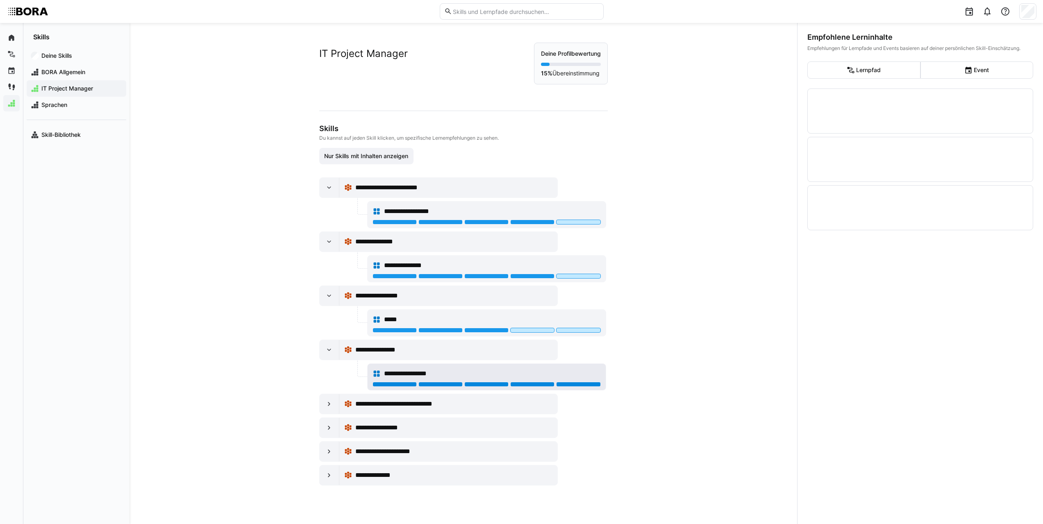
click at [577, 386] on div at bounding box center [578, 384] width 44 height 5
click at [476, 384] on div at bounding box center [486, 384] width 44 height 5
click at [442, 384] on div at bounding box center [440, 384] width 44 height 5
click at [329, 403] on eds-icon at bounding box center [329, 404] width 8 height 8
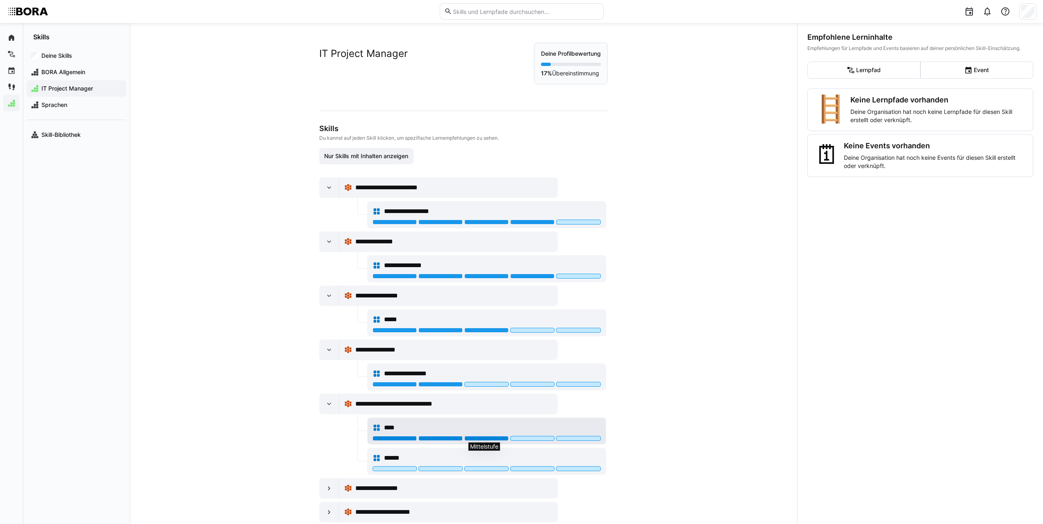
click at [504, 439] on div at bounding box center [486, 438] width 44 height 5
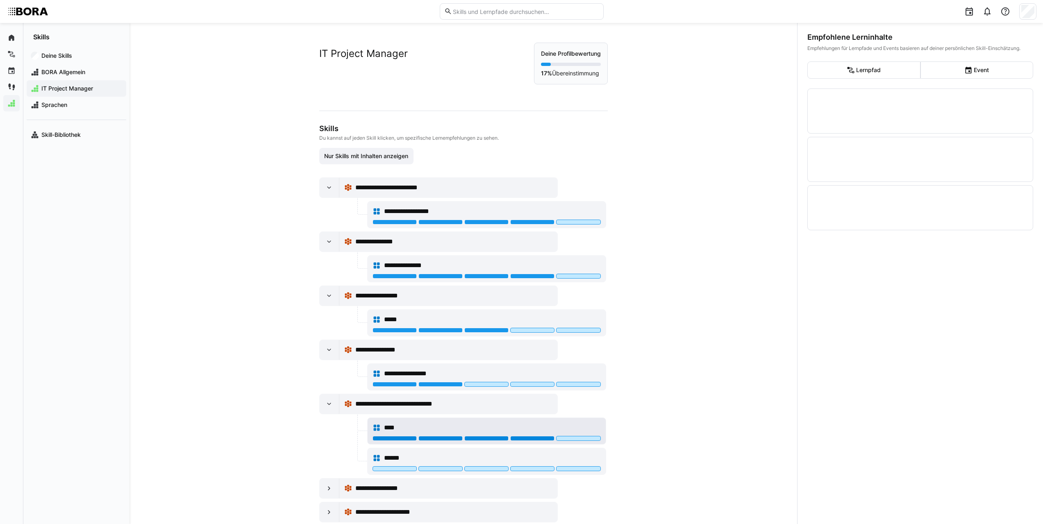
click at [519, 440] on div at bounding box center [532, 438] width 44 height 5
click at [498, 467] on div at bounding box center [486, 468] width 44 height 5
click at [333, 409] on div at bounding box center [330, 404] width 20 height 20
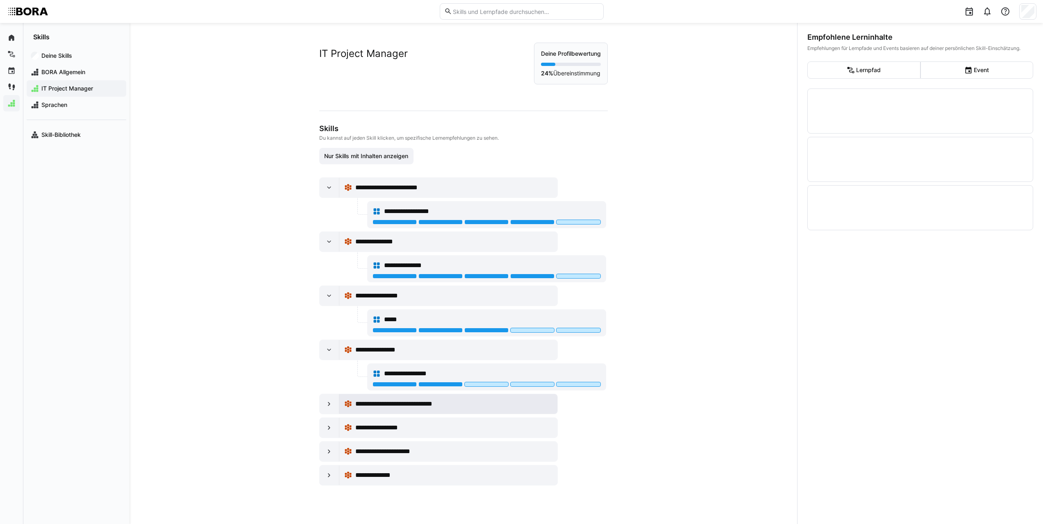
click at [339, 407] on div "**********" at bounding box center [448, 404] width 218 height 20
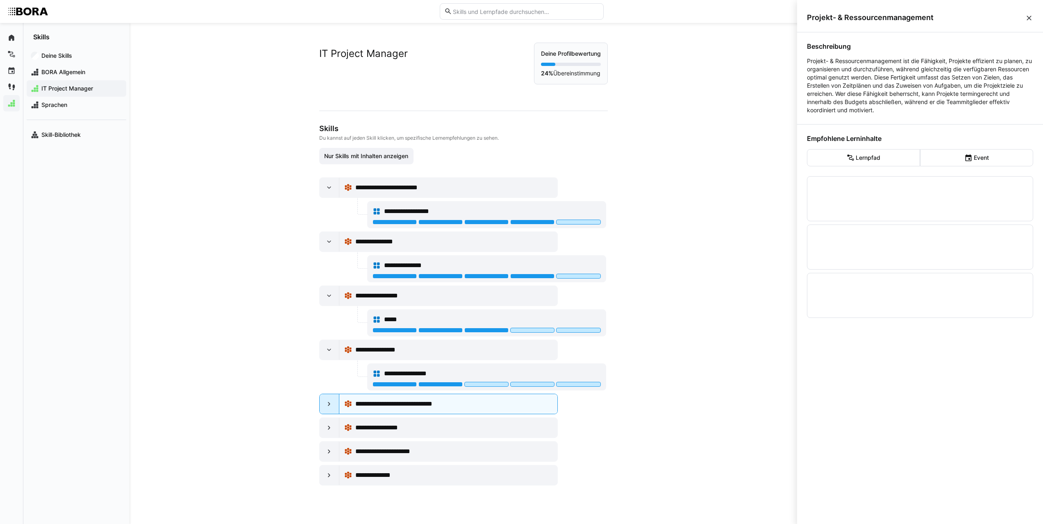
click at [335, 405] on div at bounding box center [330, 404] width 20 height 20
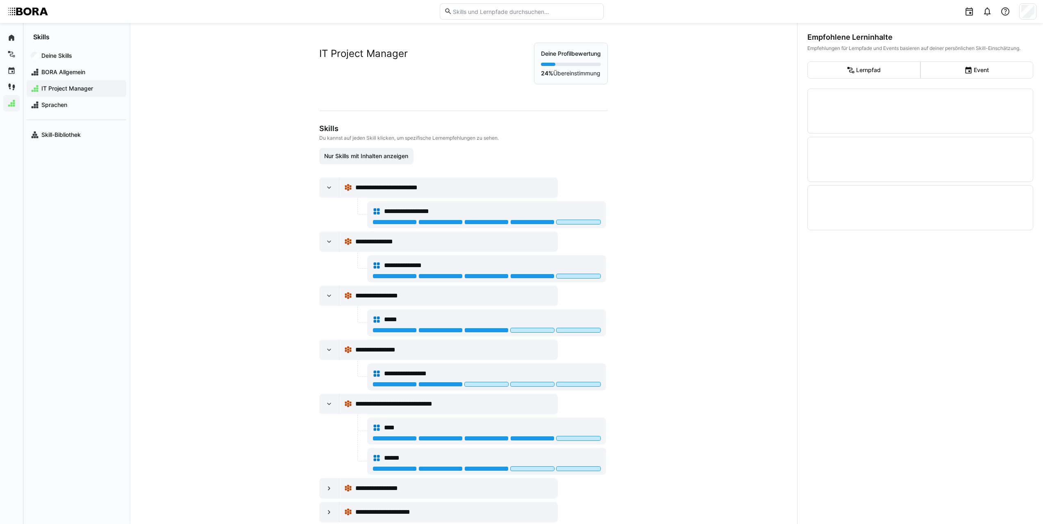
scroll to position [42, 0]
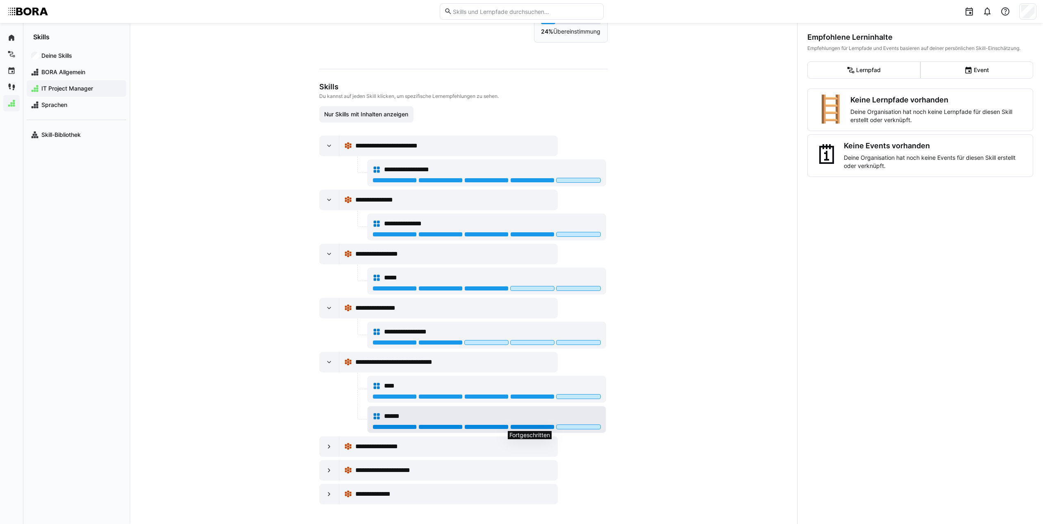
click at [533, 427] on div at bounding box center [532, 427] width 44 height 5
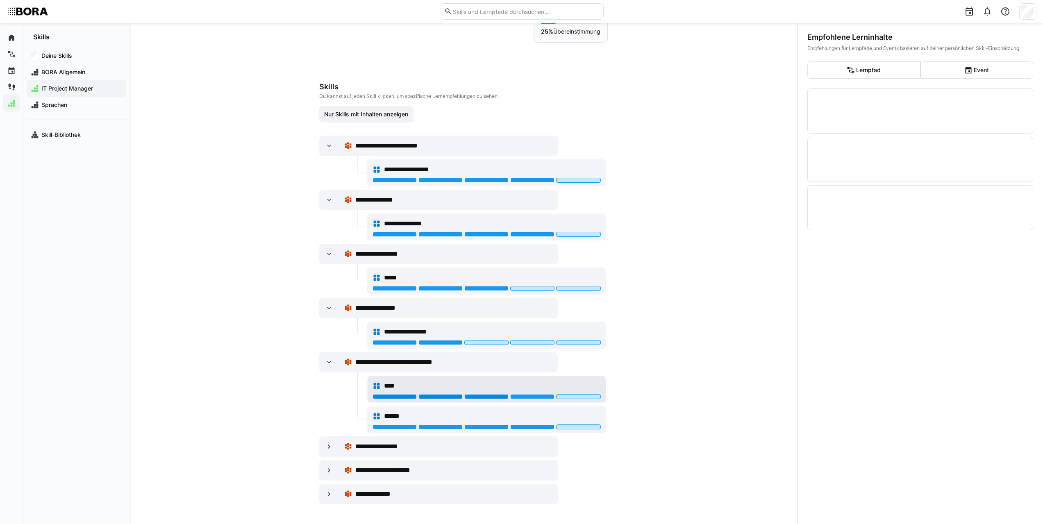
click at [502, 395] on div at bounding box center [486, 396] width 44 height 5
click at [328, 449] on eds-icon at bounding box center [329, 447] width 8 height 8
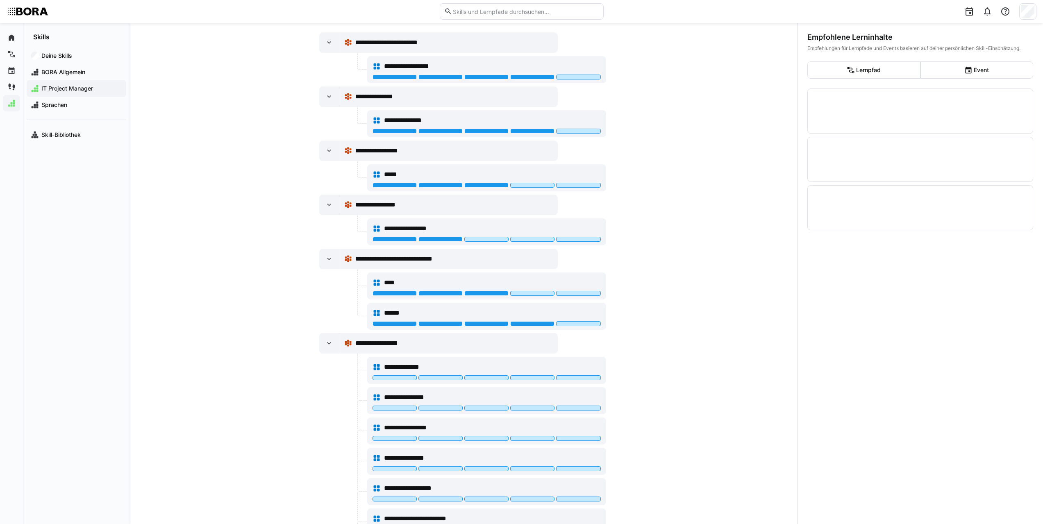
scroll to position [206, 0]
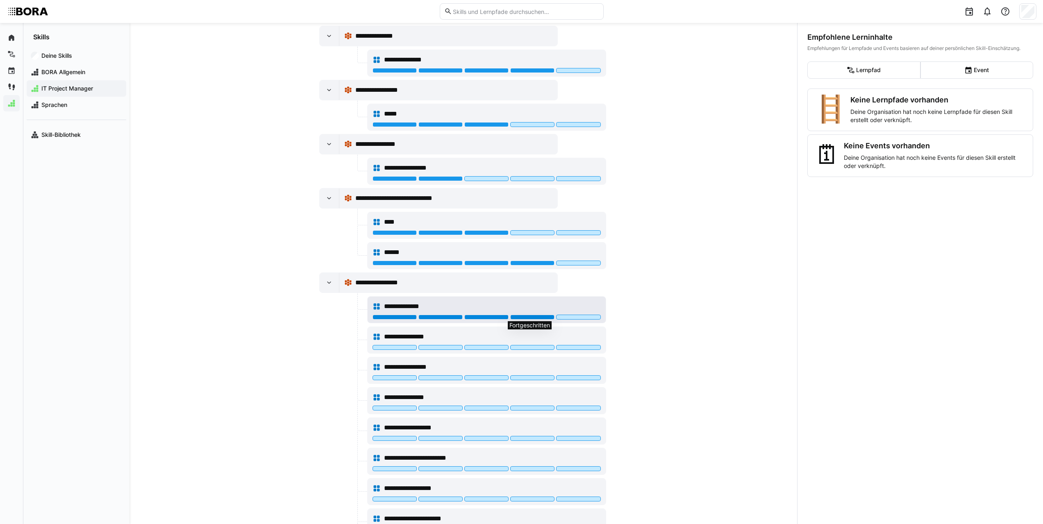
click at [538, 318] on div at bounding box center [532, 317] width 44 height 5
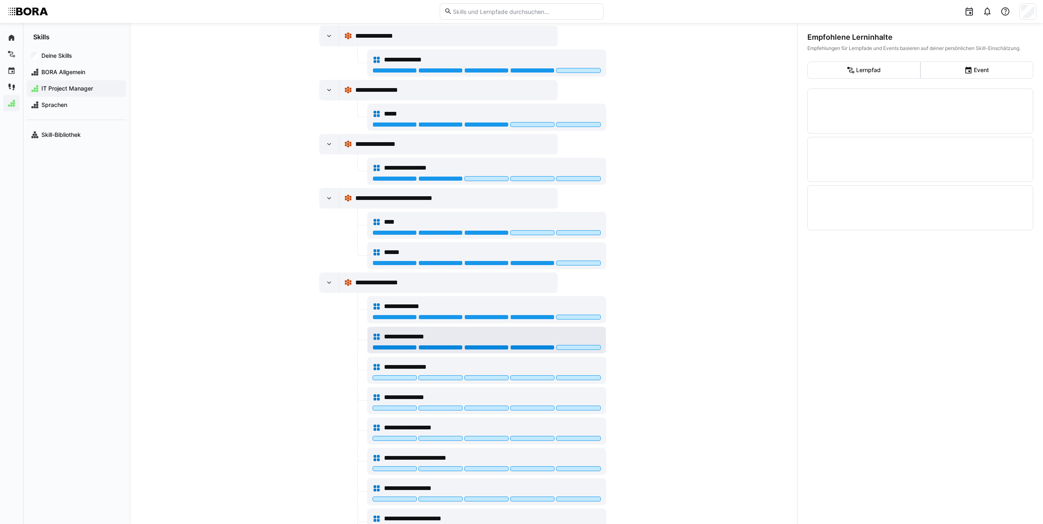
click at [551, 348] on div at bounding box center [532, 347] width 44 height 5
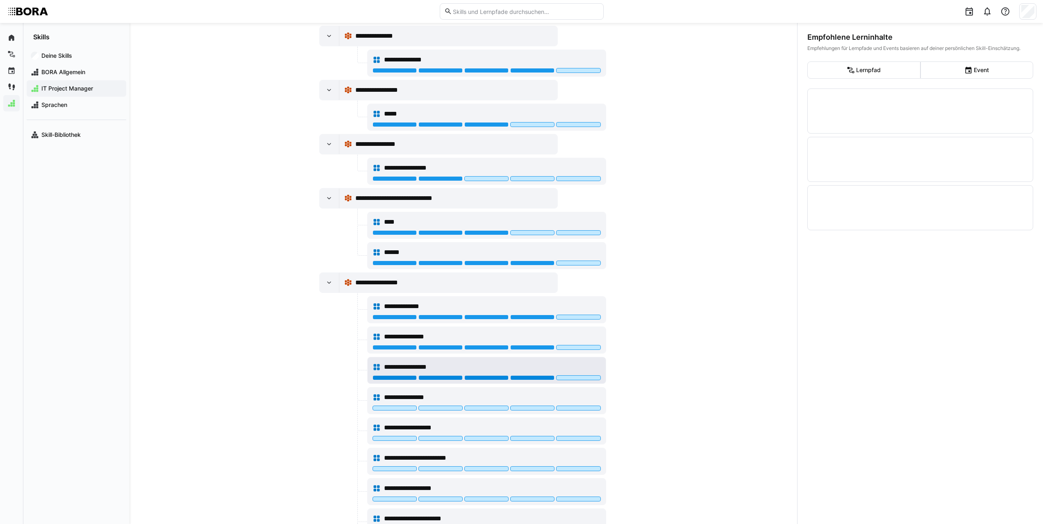
click at [535, 377] on div at bounding box center [532, 377] width 44 height 5
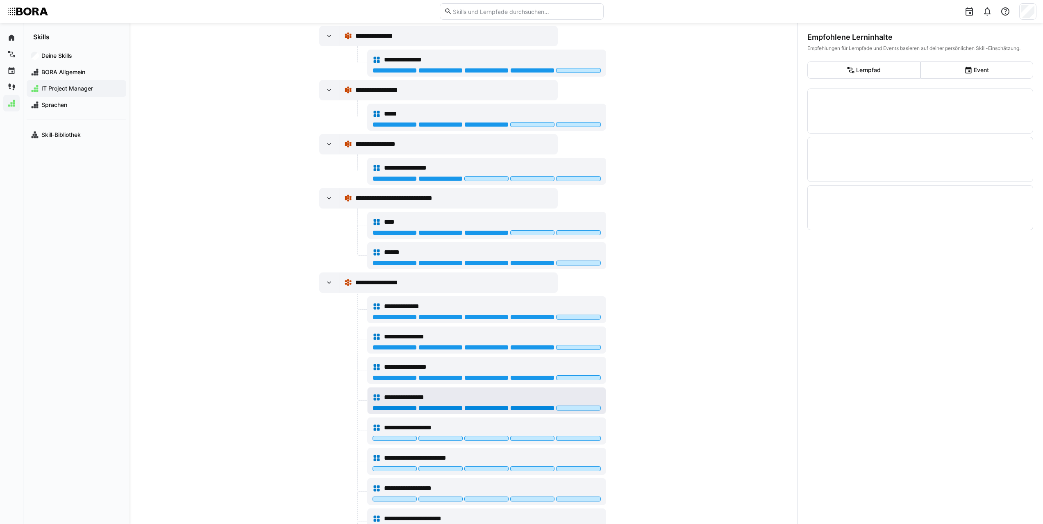
click at [526, 409] on div at bounding box center [532, 408] width 44 height 5
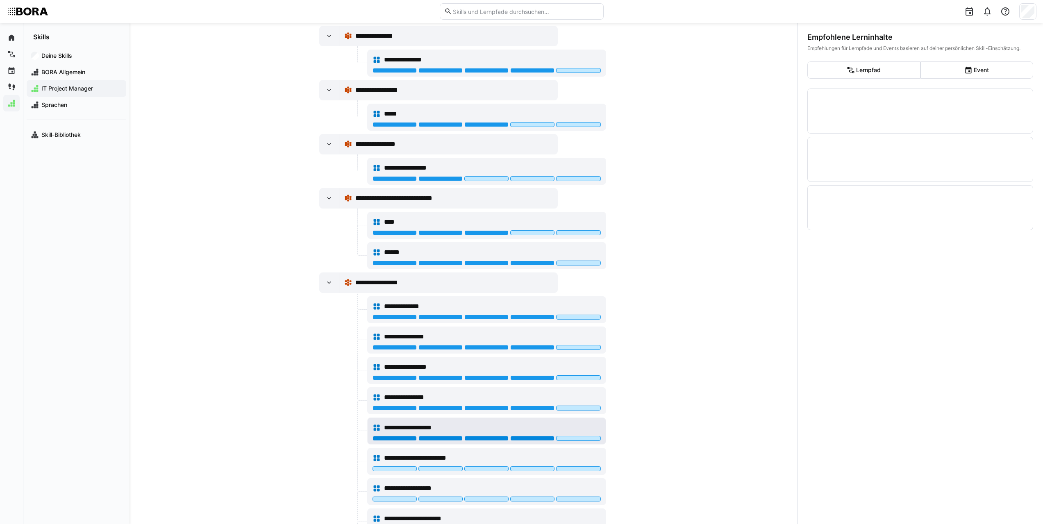
click at [523, 438] on div at bounding box center [532, 438] width 44 height 5
click at [483, 468] on div at bounding box center [486, 468] width 44 height 5
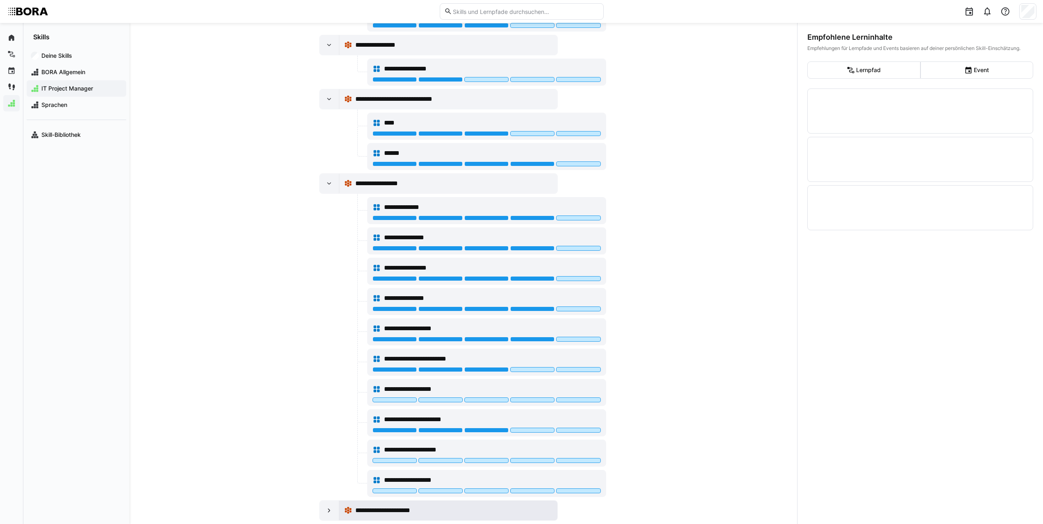
scroll to position [345, 0]
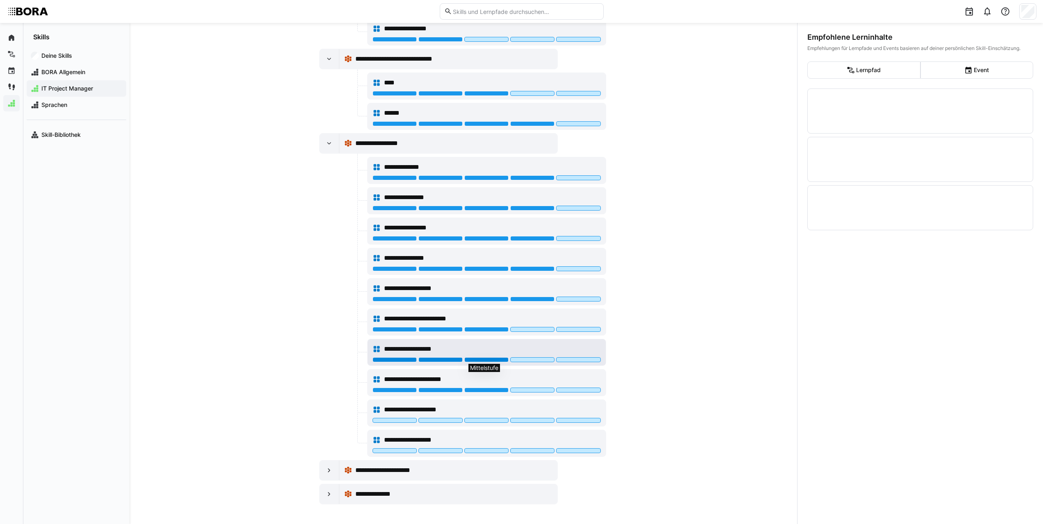
click at [505, 359] on div at bounding box center [486, 359] width 44 height 5
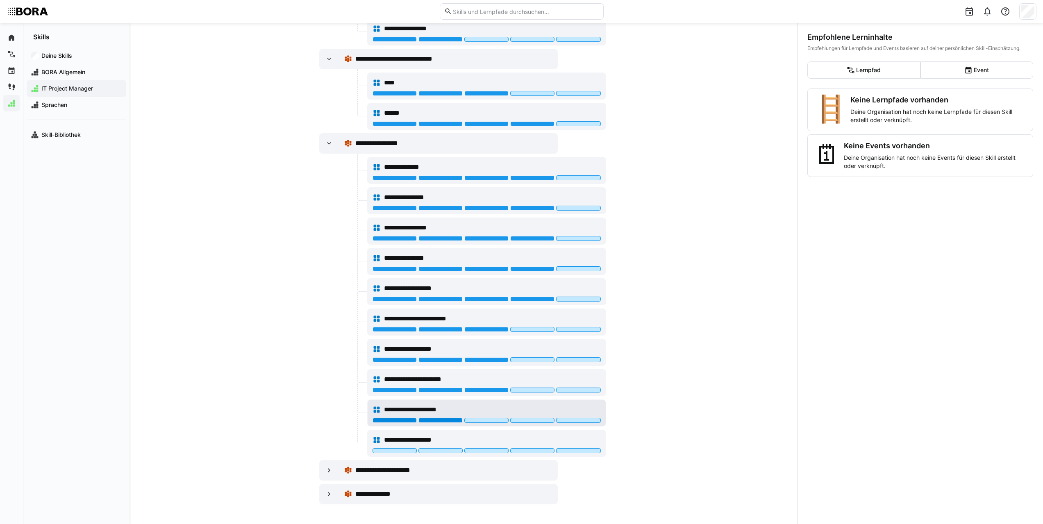
click at [450, 423] on div at bounding box center [440, 420] width 44 height 5
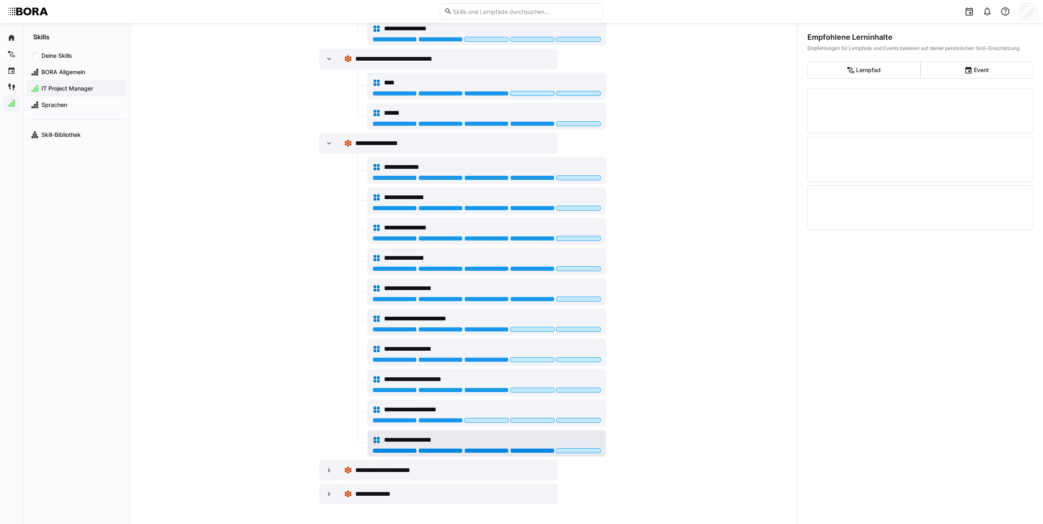
click at [527, 449] on div at bounding box center [532, 450] width 44 height 5
click at [481, 452] on div at bounding box center [486, 450] width 44 height 5
click at [328, 140] on eds-icon at bounding box center [329, 143] width 8 height 8
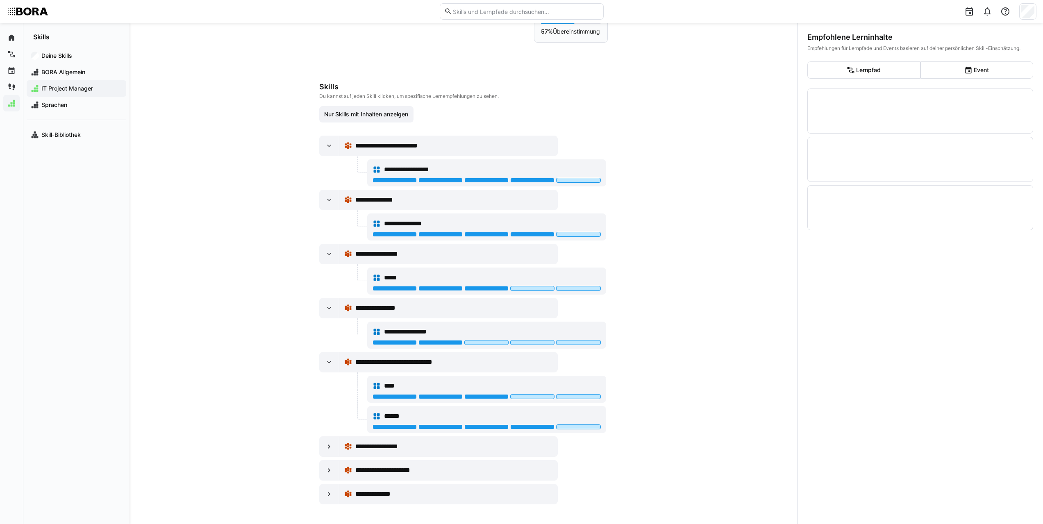
scroll to position [42, 0]
click at [325, 469] on eds-icon at bounding box center [329, 470] width 8 height 8
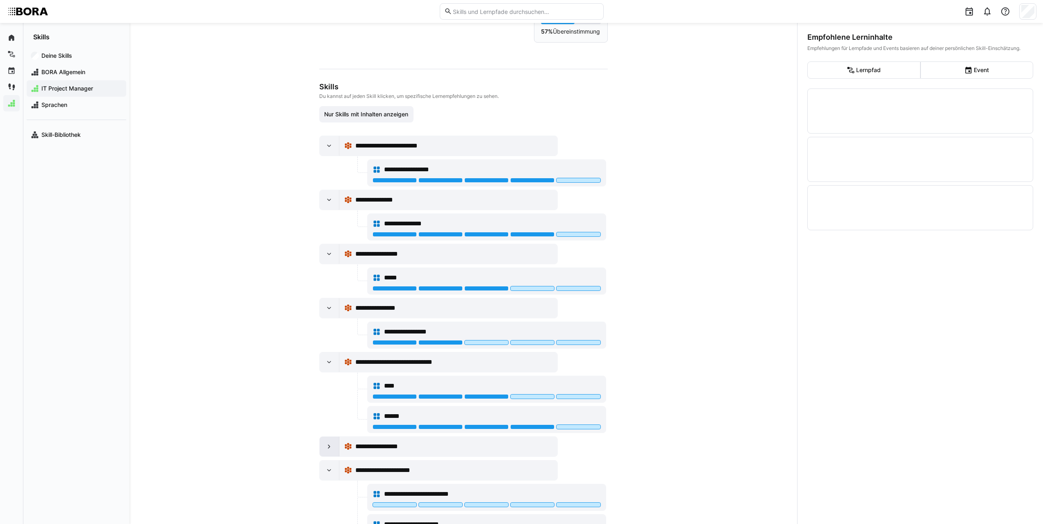
scroll to position [102, 0]
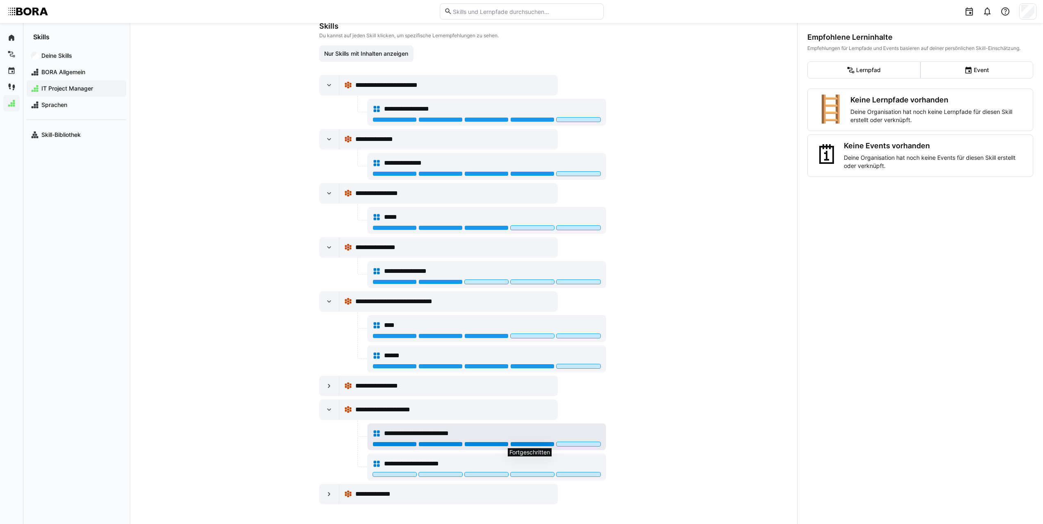
click at [546, 443] on div at bounding box center [532, 444] width 44 height 5
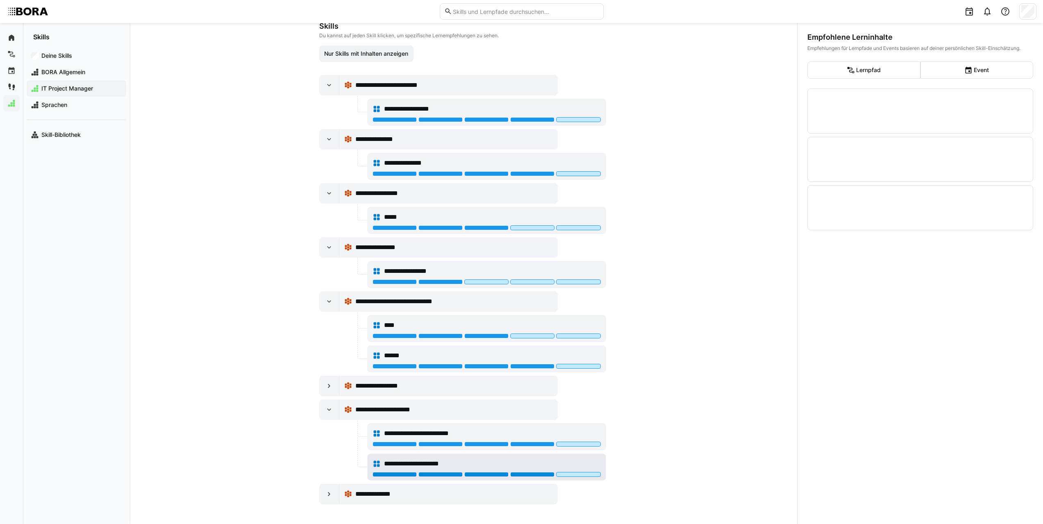
click at [522, 476] on div at bounding box center [532, 474] width 44 height 5
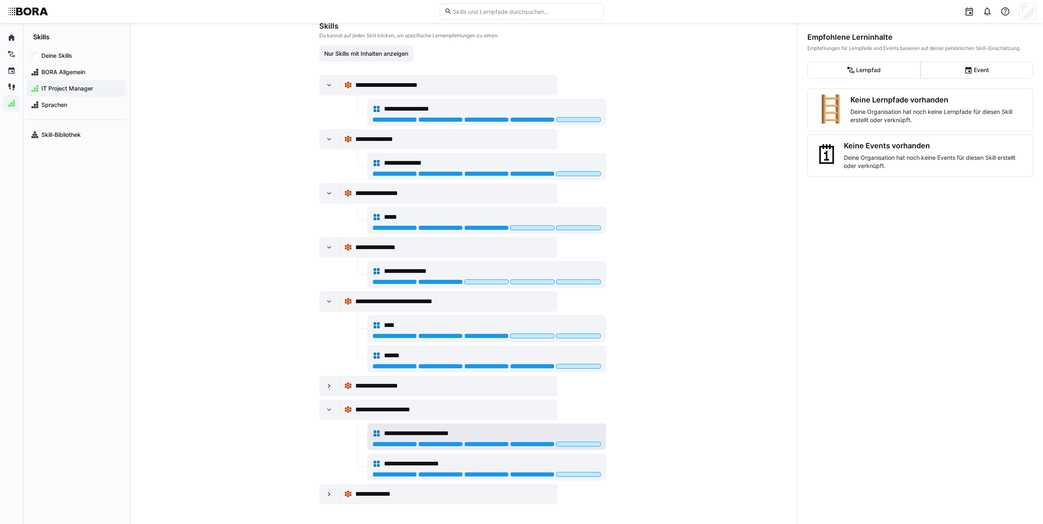
click at [373, 432] on eds-icon at bounding box center [377, 434] width 8 height 8
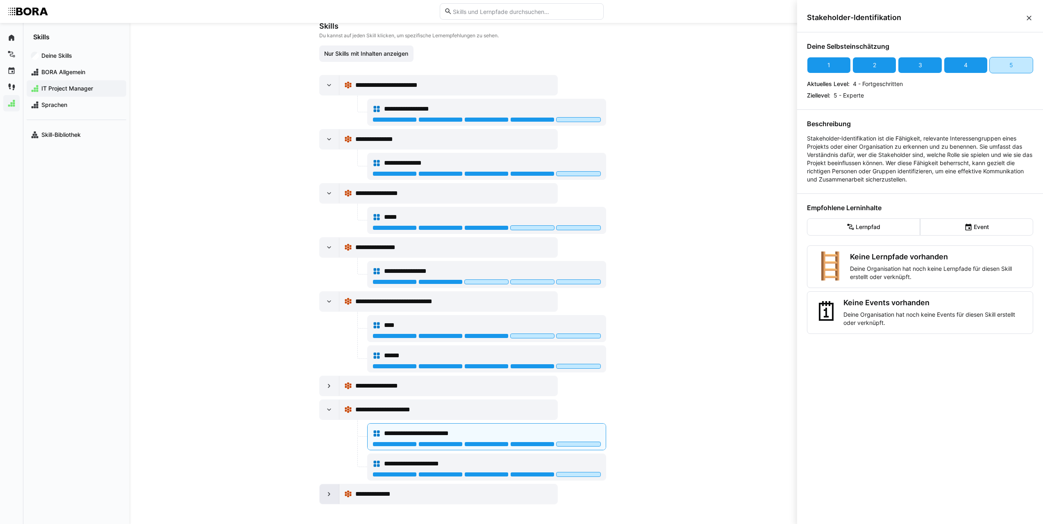
click at [325, 494] on eds-icon at bounding box center [329, 494] width 8 height 8
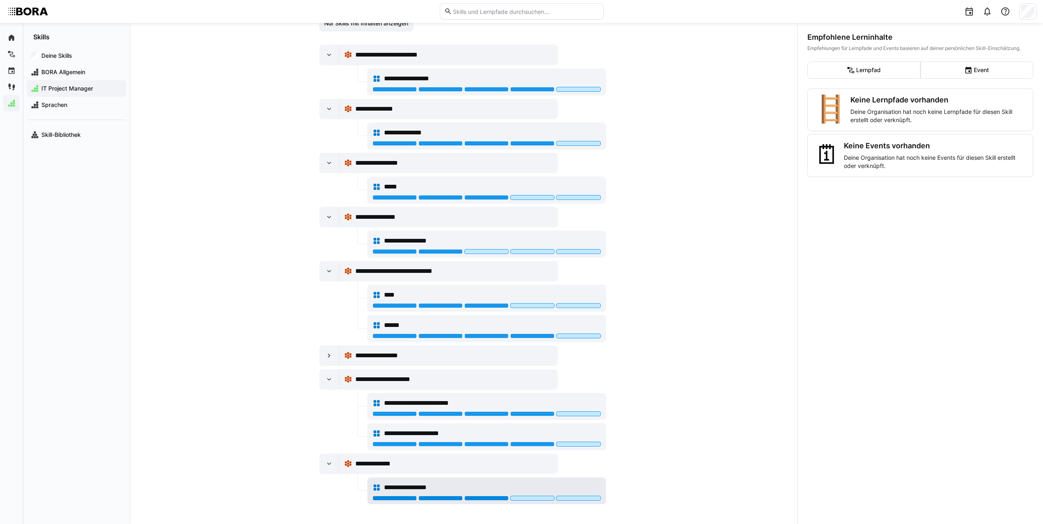
click at [496, 498] on div at bounding box center [486, 498] width 44 height 5
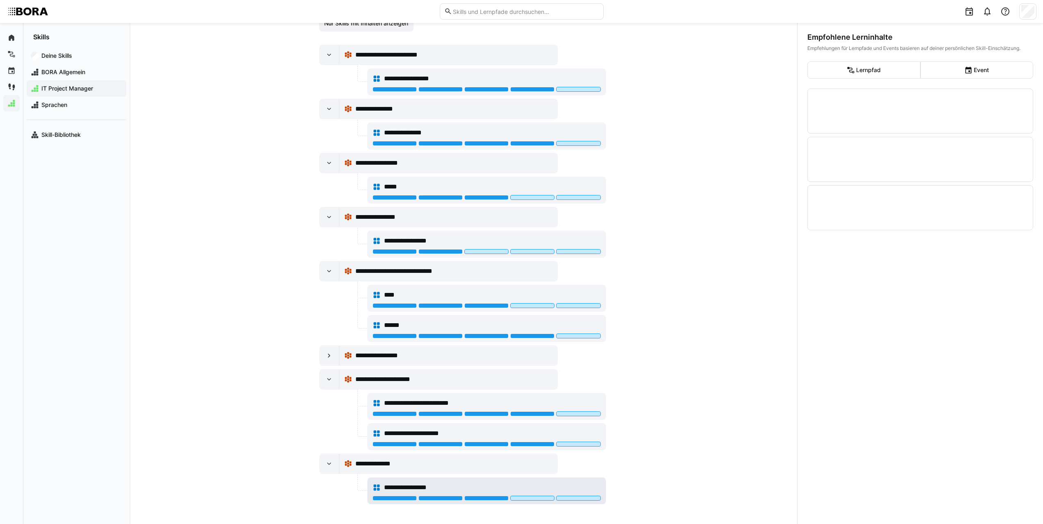
click at [377, 486] on eds-icon at bounding box center [377, 488] width 8 height 8
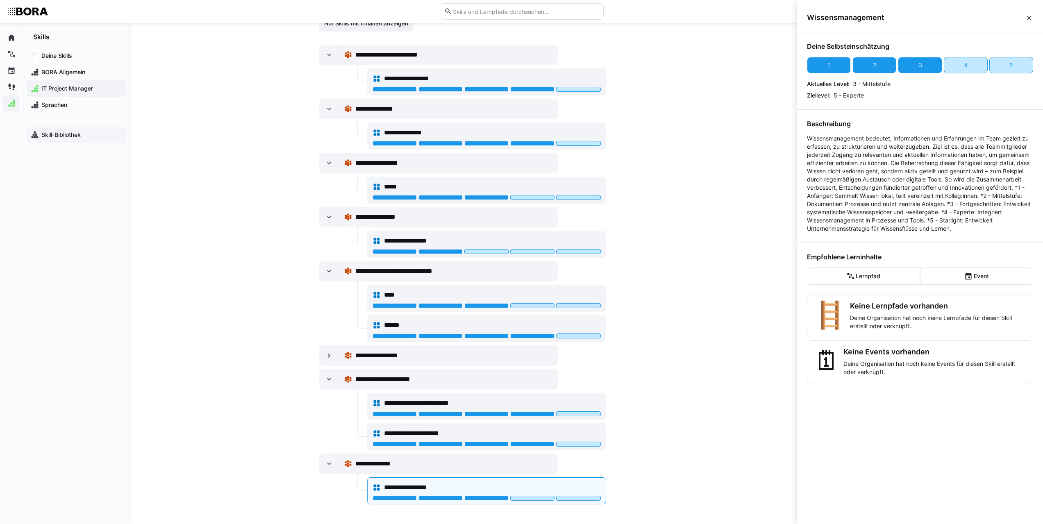
click at [0, 0] on app-navigation-label "Skill-Bibliothek" at bounding box center [0, 0] width 0 height 0
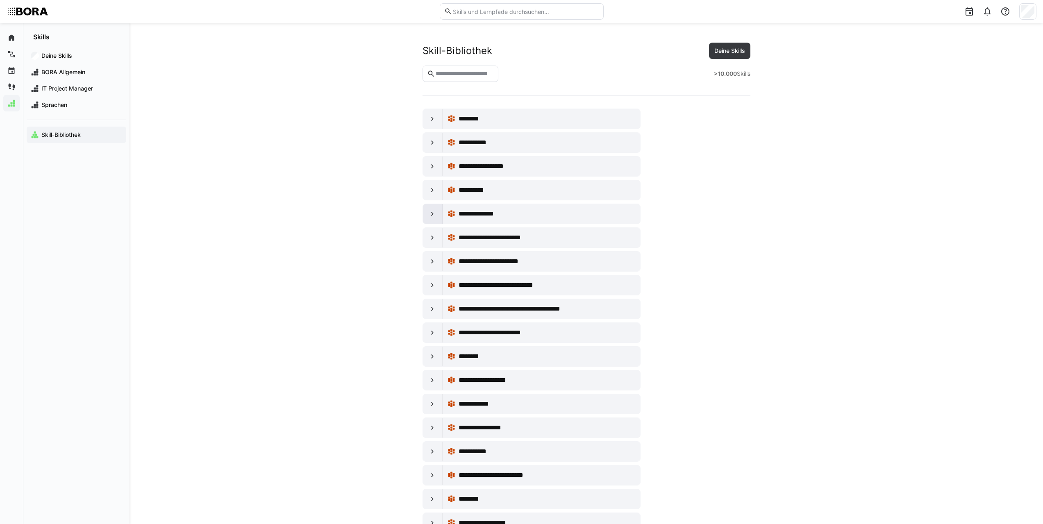
click at [434, 216] on eds-icon at bounding box center [432, 214] width 8 height 8
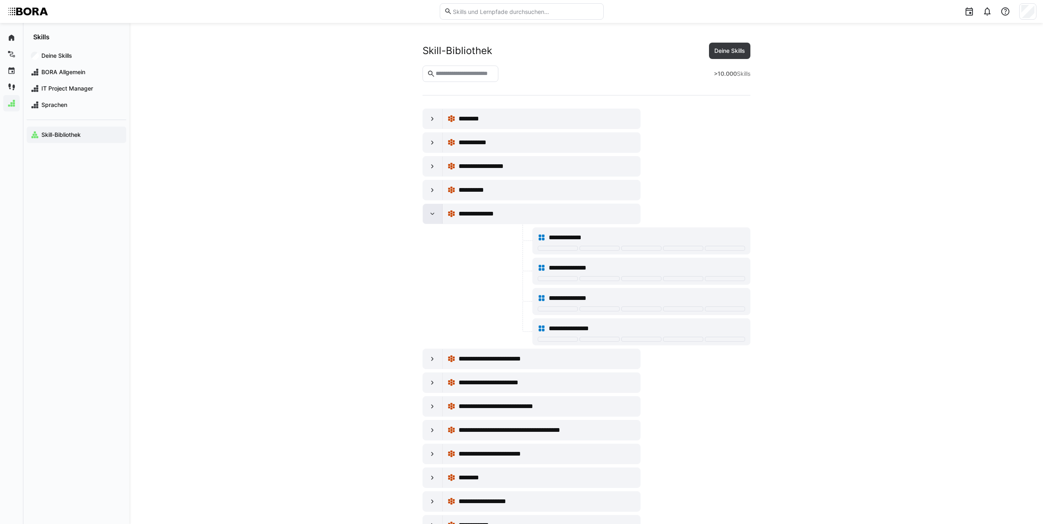
click at [436, 213] on eds-icon at bounding box center [432, 214] width 8 height 8
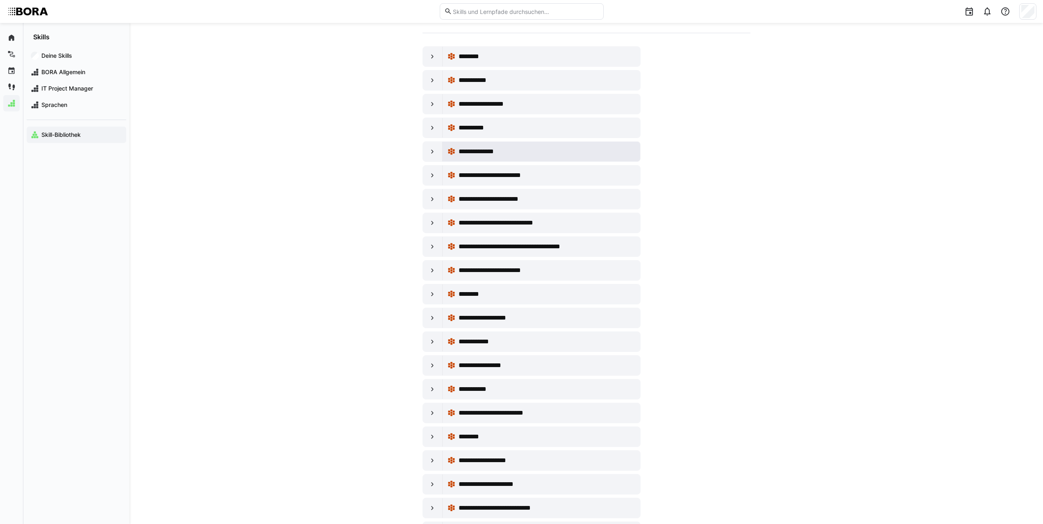
scroll to position [82, 0]
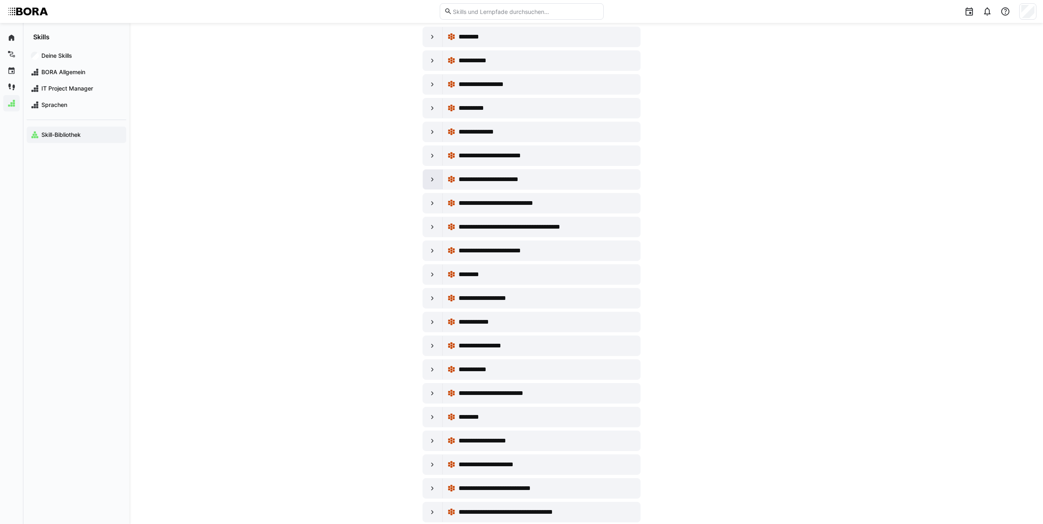
click at [431, 176] on eds-icon at bounding box center [432, 179] width 8 height 8
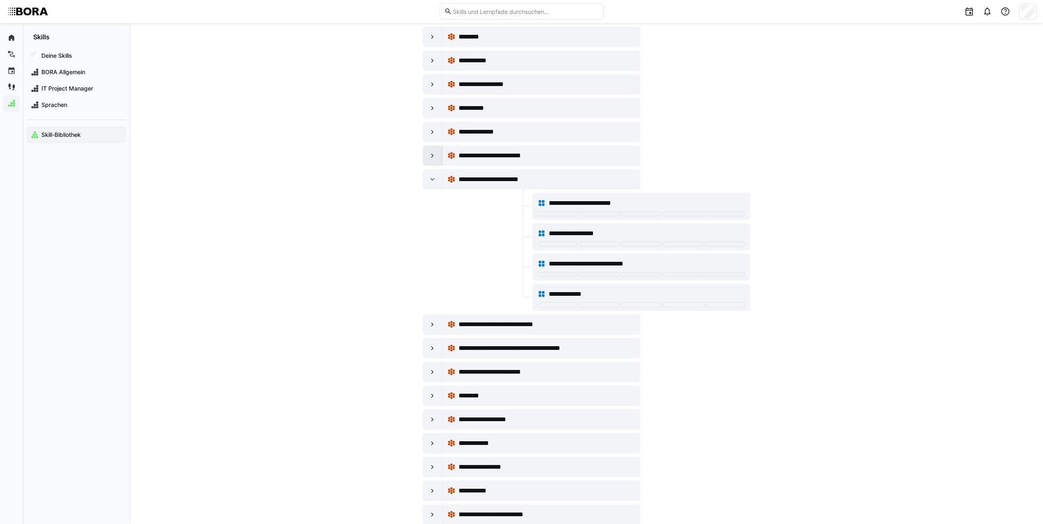
click at [435, 154] on eds-icon at bounding box center [432, 156] width 8 height 8
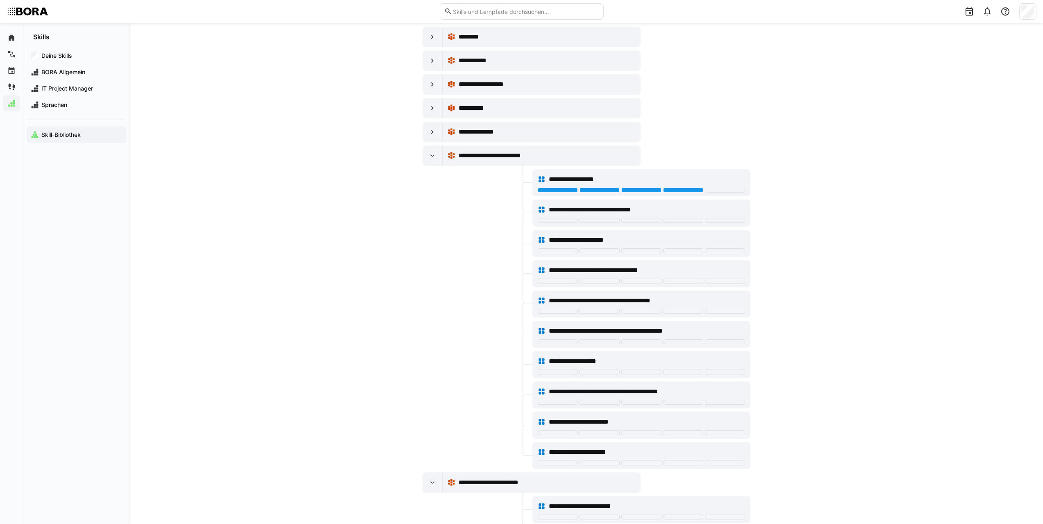
scroll to position [164, 0]
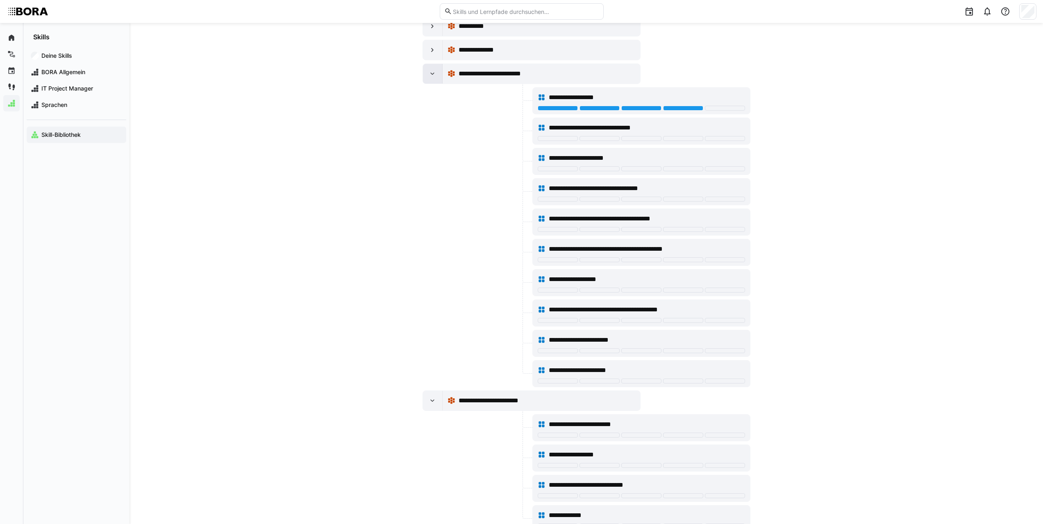
click at [434, 77] on eds-icon at bounding box center [432, 74] width 8 height 8
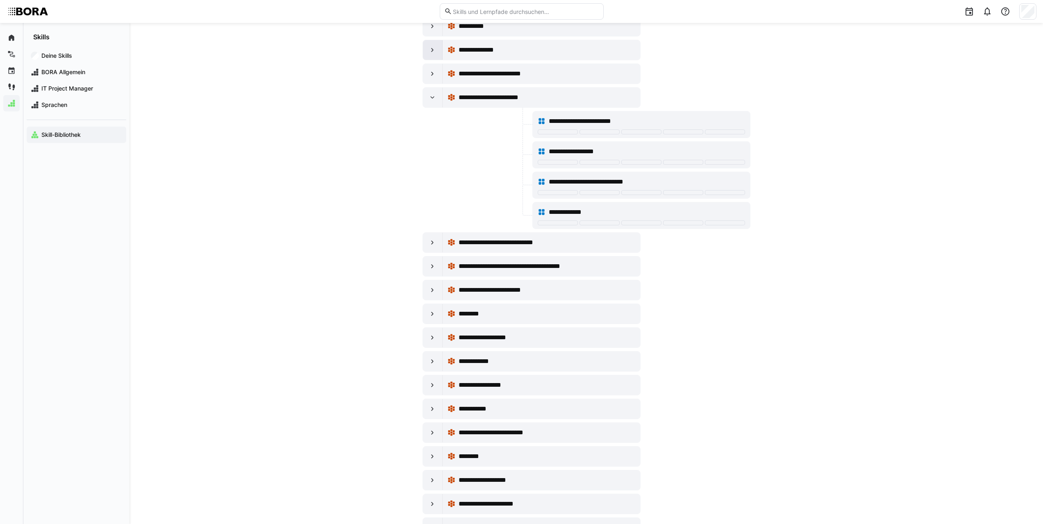
click at [432, 51] on eds-icon at bounding box center [432, 50] width 8 height 8
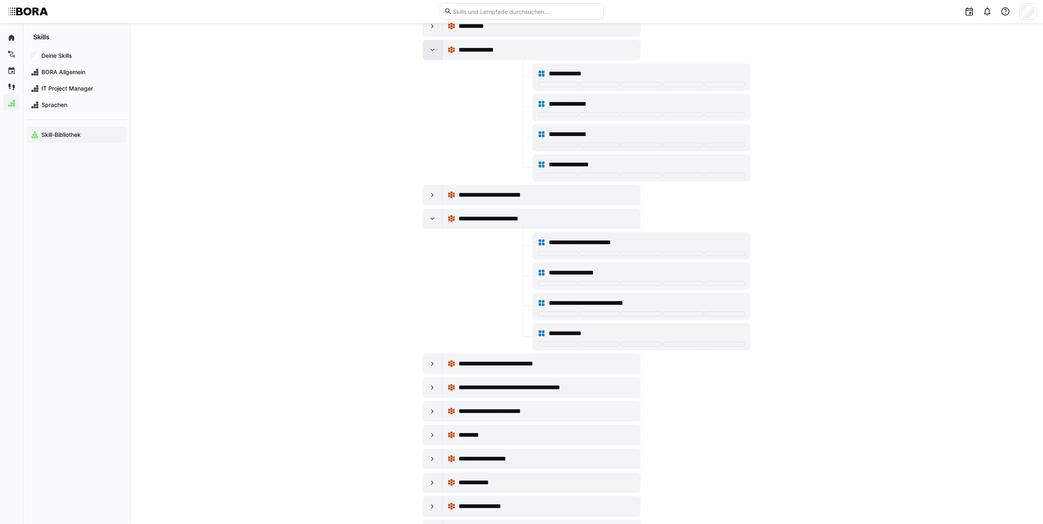
click at [433, 50] on eds-icon at bounding box center [432, 50] width 8 height 8
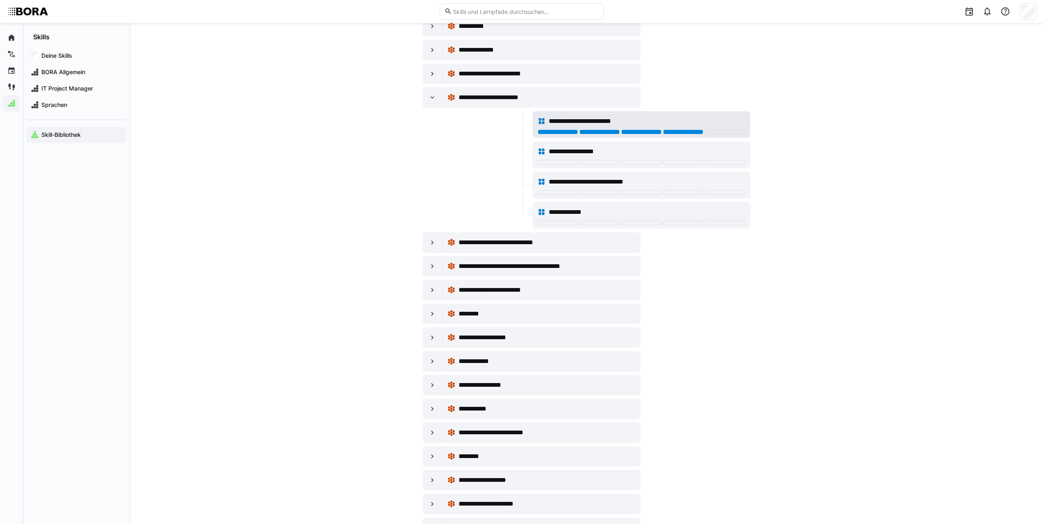
click at [672, 134] on div at bounding box center [683, 132] width 40 height 5
click at [656, 162] on div at bounding box center [641, 162] width 40 height 5
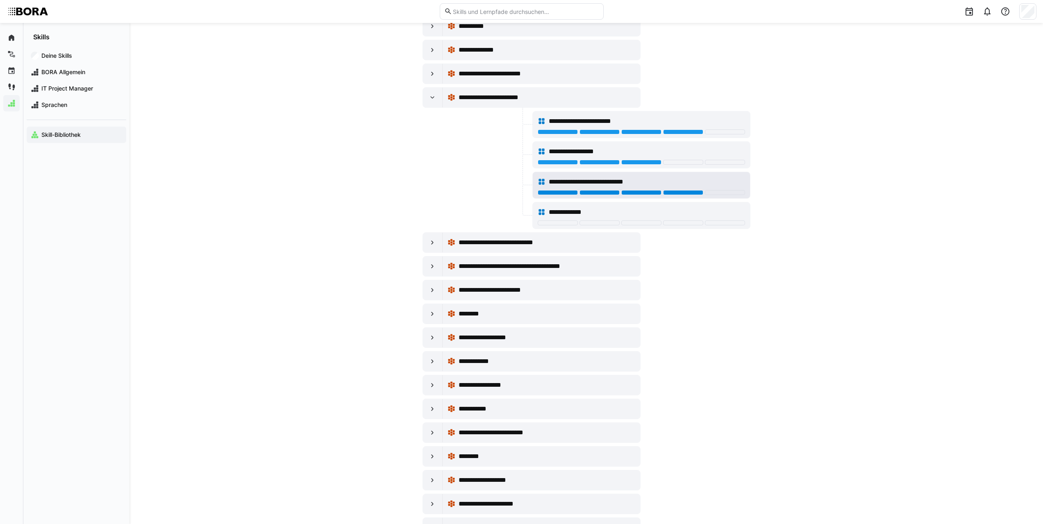
click at [673, 191] on div at bounding box center [683, 192] width 40 height 5
click at [572, 214] on span "**********" at bounding box center [569, 212] width 40 height 10
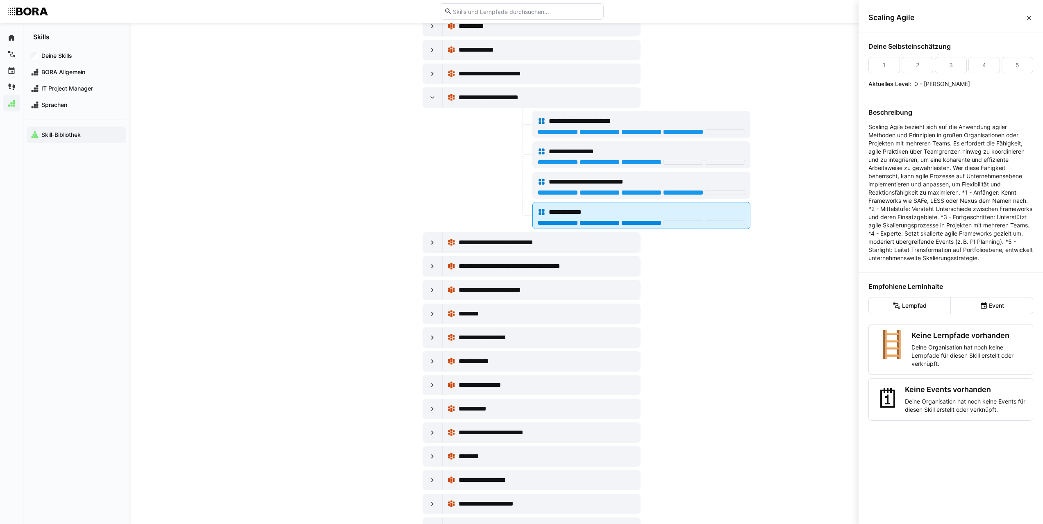
click at [634, 225] on div at bounding box center [641, 222] width 40 height 5
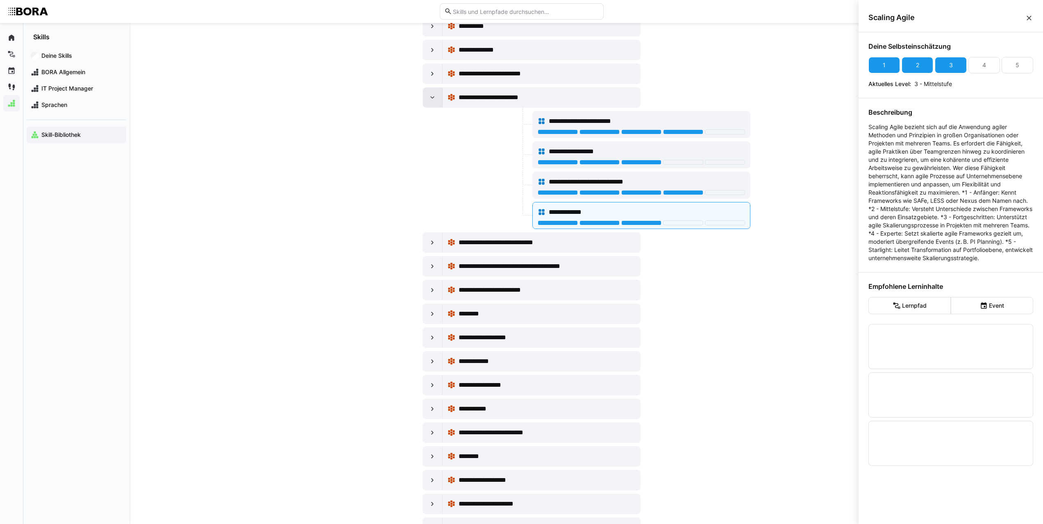
click at [434, 96] on eds-icon at bounding box center [432, 97] width 8 height 8
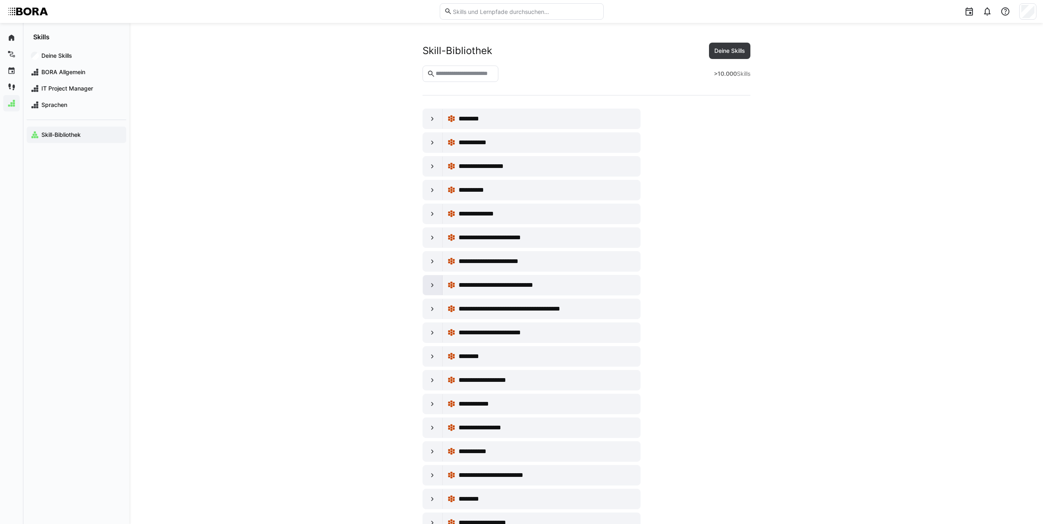
scroll to position [164, 0]
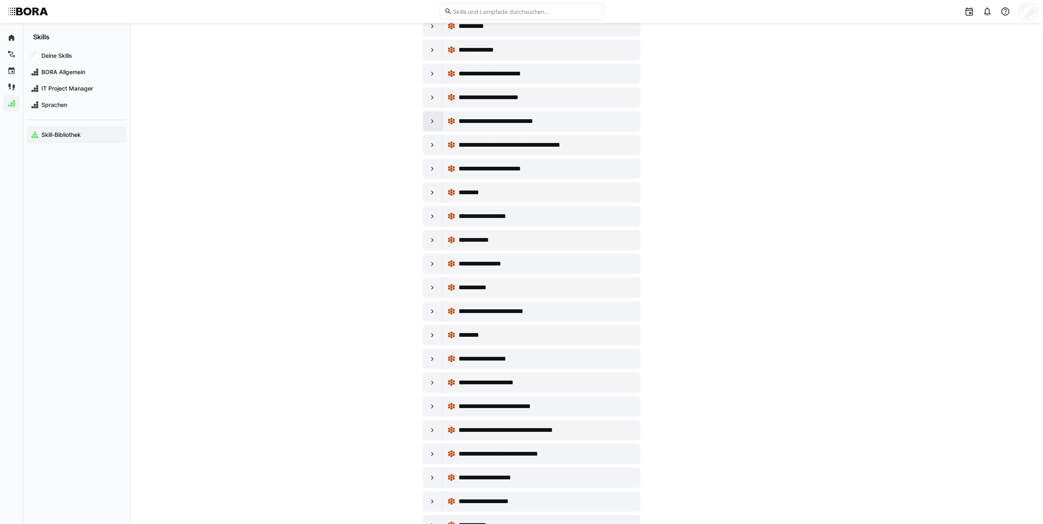
click at [432, 116] on div at bounding box center [433, 121] width 20 height 20
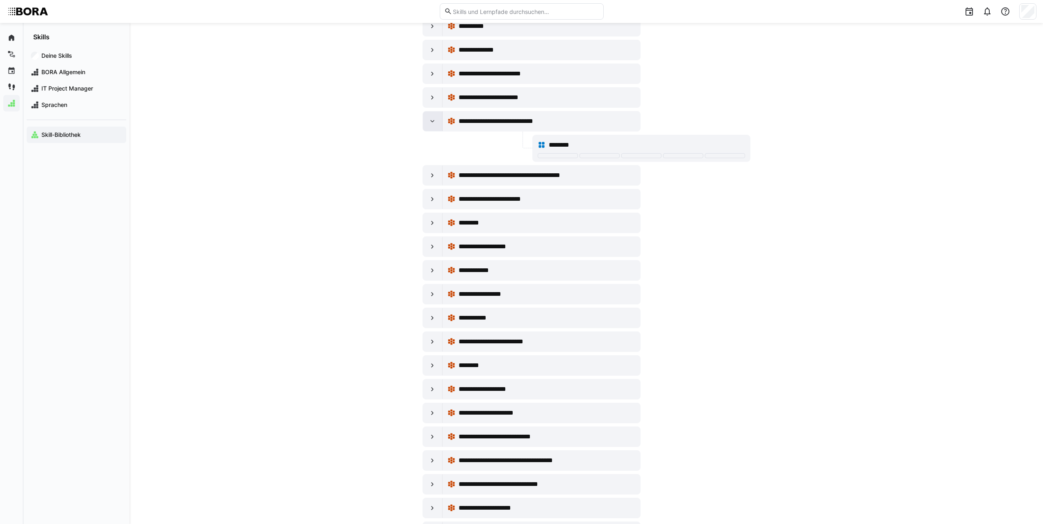
click at [431, 118] on eds-icon at bounding box center [432, 121] width 8 height 8
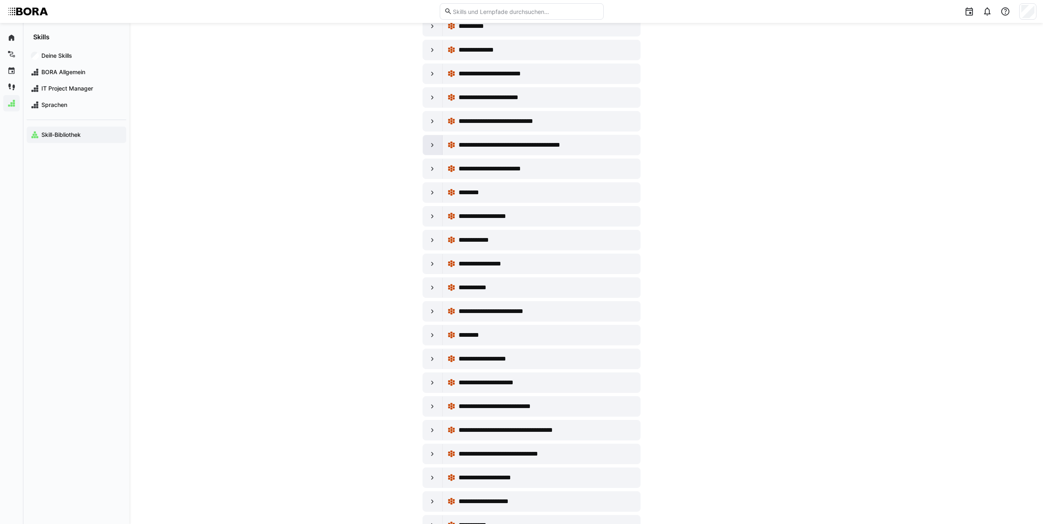
click at [433, 146] on eds-icon at bounding box center [432, 145] width 8 height 8
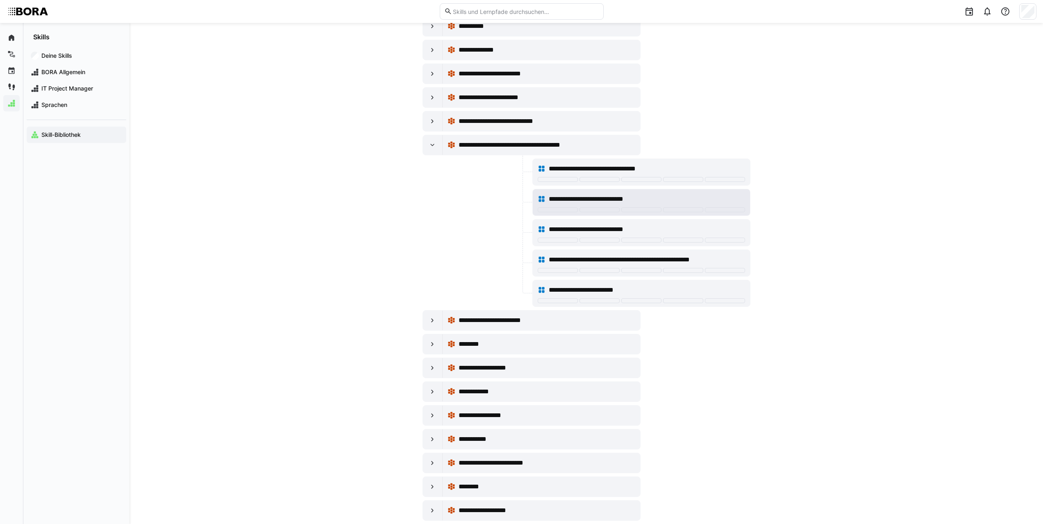
click at [597, 199] on span "**********" at bounding box center [599, 199] width 101 height 10
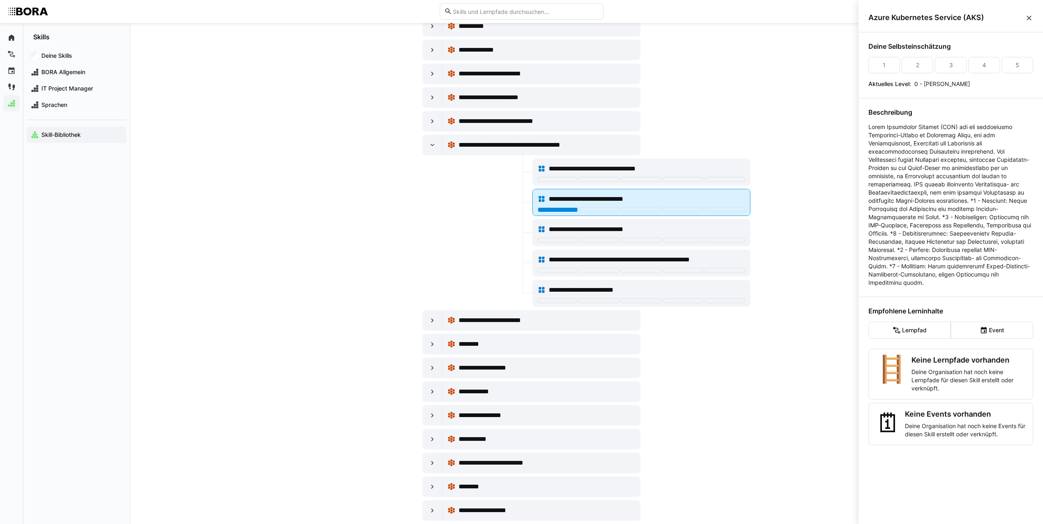
click at [573, 210] on div at bounding box center [558, 209] width 40 height 5
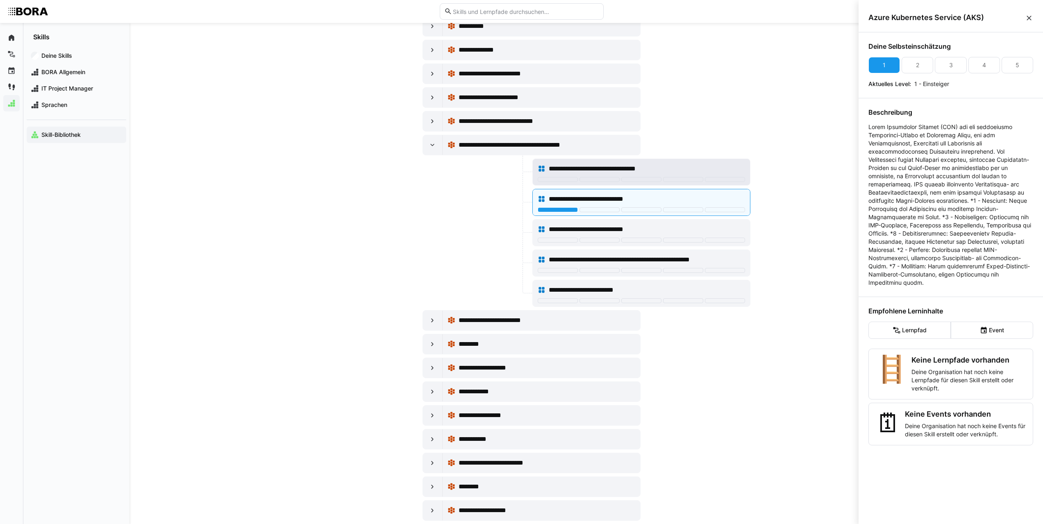
click at [561, 169] on span "**********" at bounding box center [608, 169] width 119 height 10
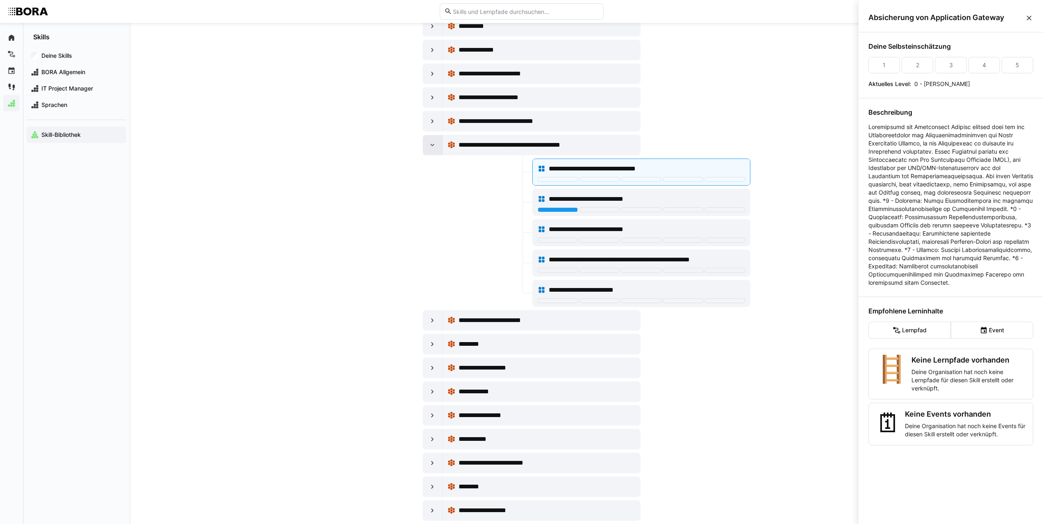
click at [434, 147] on eds-icon at bounding box center [432, 145] width 8 height 8
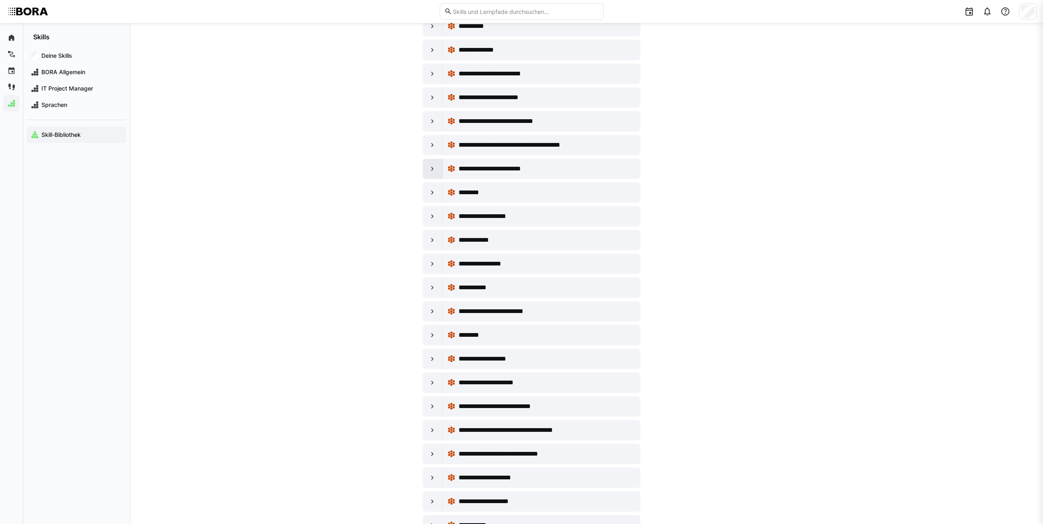
scroll to position [164, 0]
click at [433, 167] on eds-icon at bounding box center [432, 169] width 8 height 8
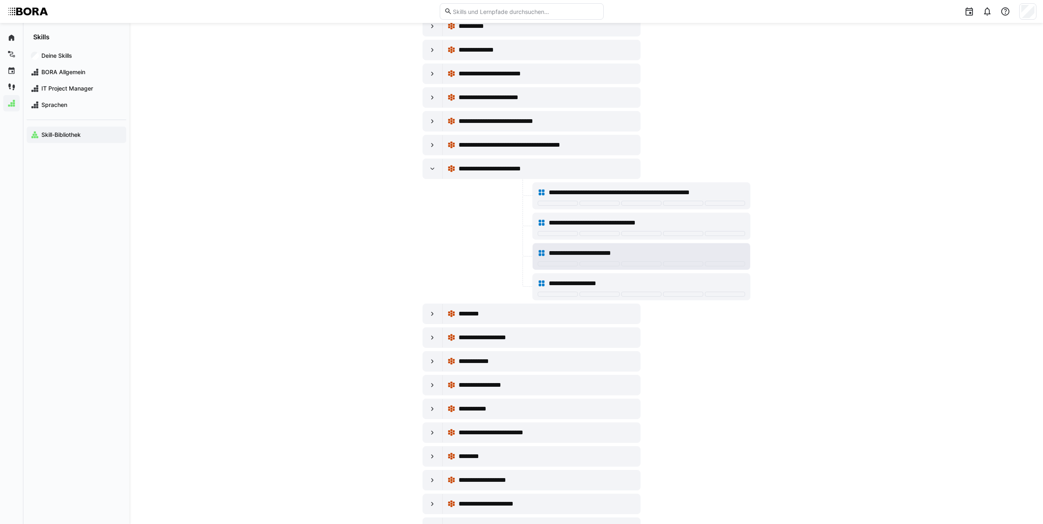
click at [582, 252] on span "**********" at bounding box center [589, 253] width 80 height 10
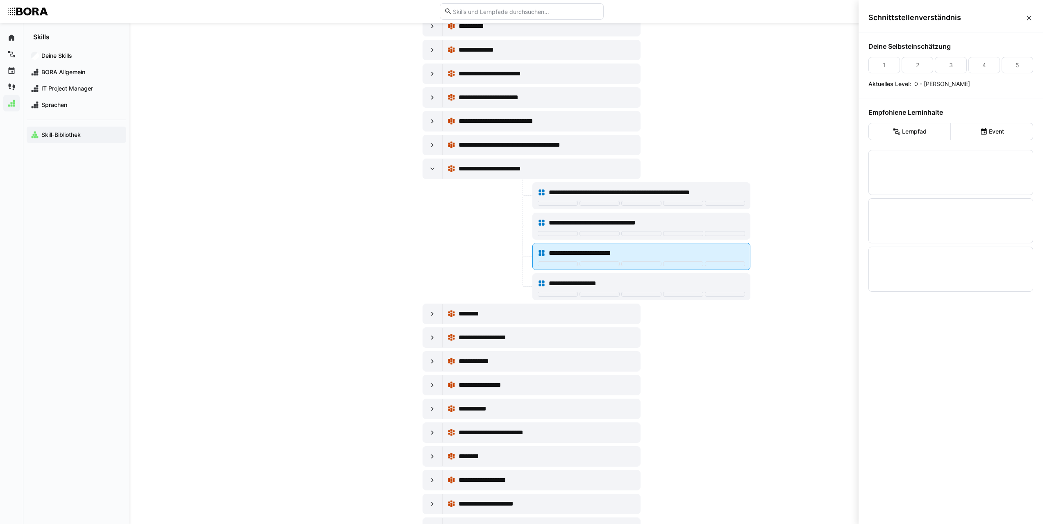
scroll to position [0, 0]
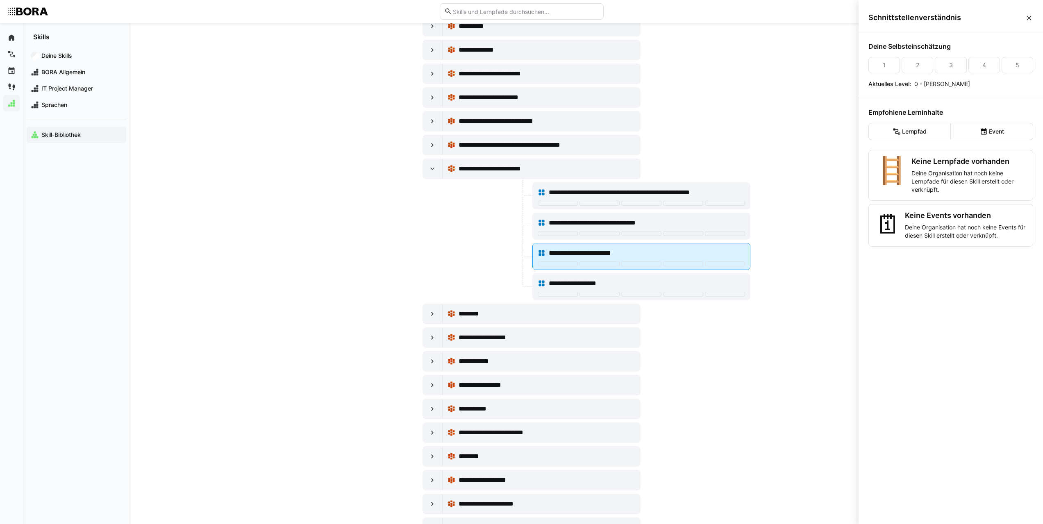
click at [568, 252] on span "**********" at bounding box center [589, 253] width 80 height 10
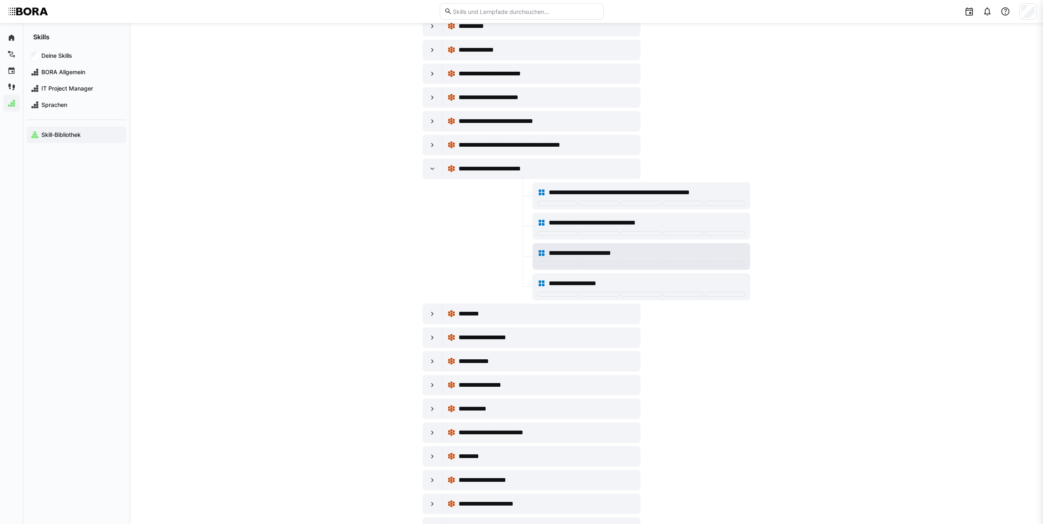
scroll to position [164, 0]
click at [568, 252] on span "**********" at bounding box center [589, 253] width 80 height 10
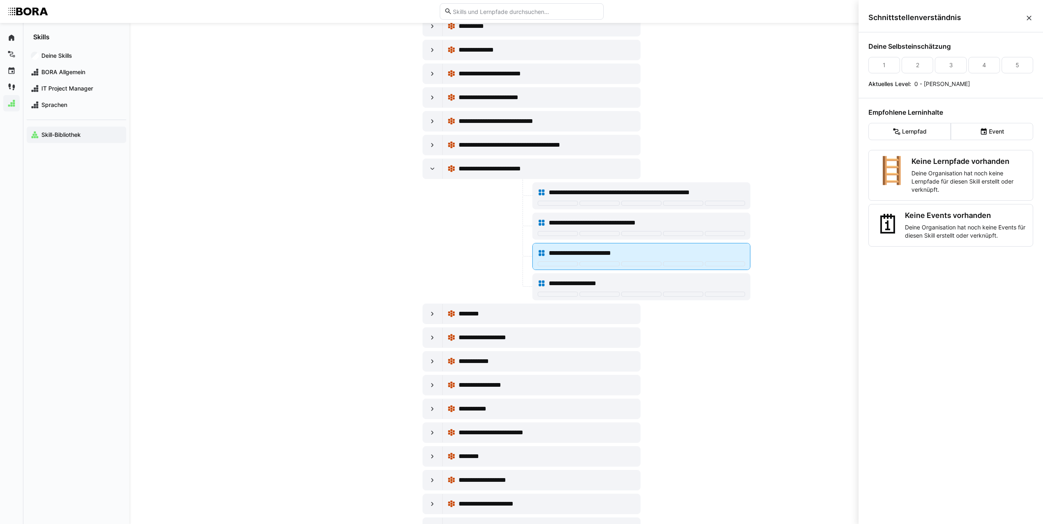
scroll to position [0, 0]
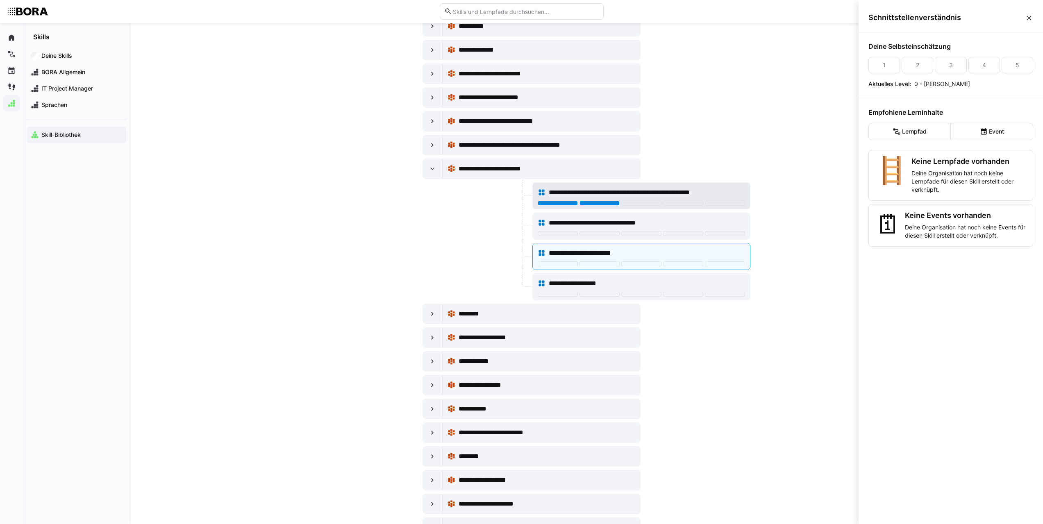
click at [598, 201] on div at bounding box center [600, 203] width 40 height 5
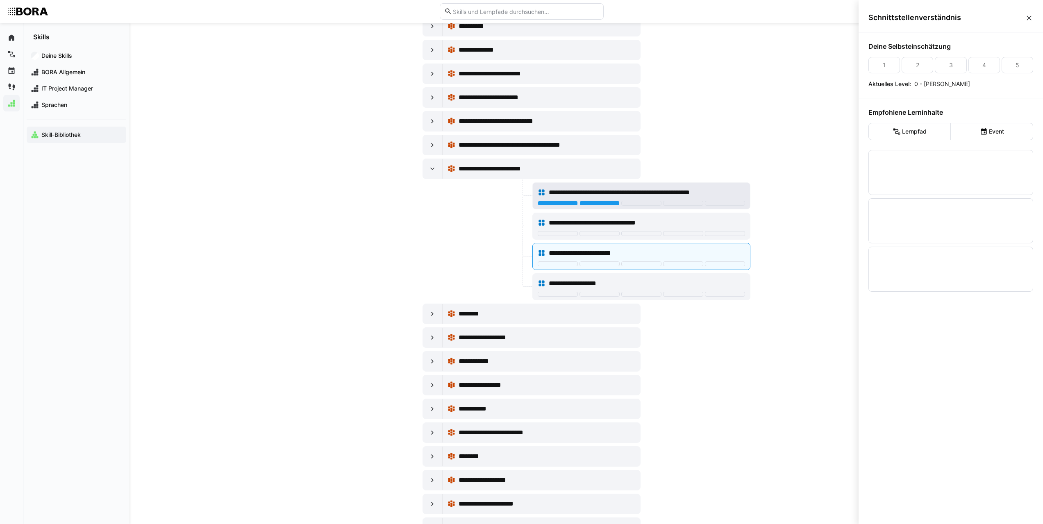
click at [598, 190] on span "**********" at bounding box center [641, 193] width 184 height 10
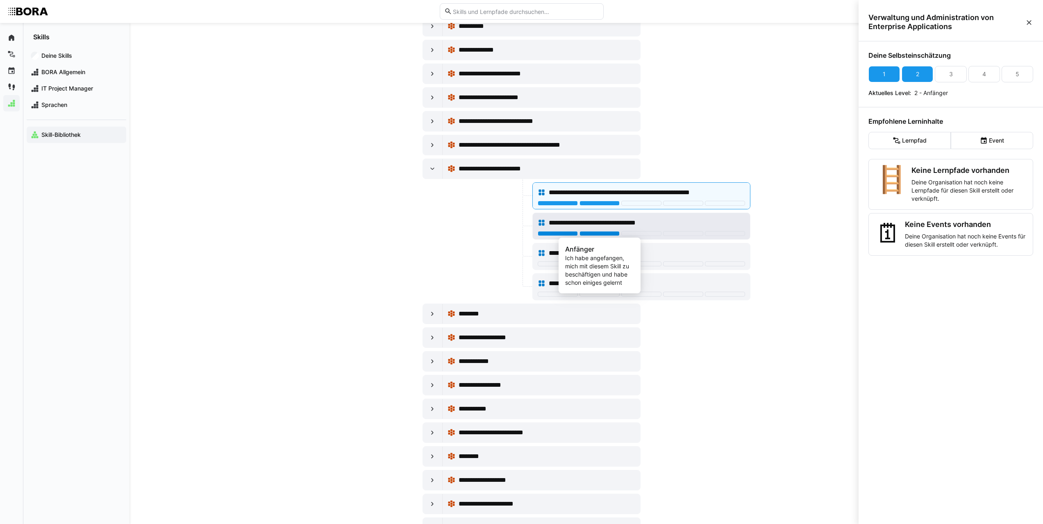
click at [596, 234] on div at bounding box center [600, 233] width 40 height 5
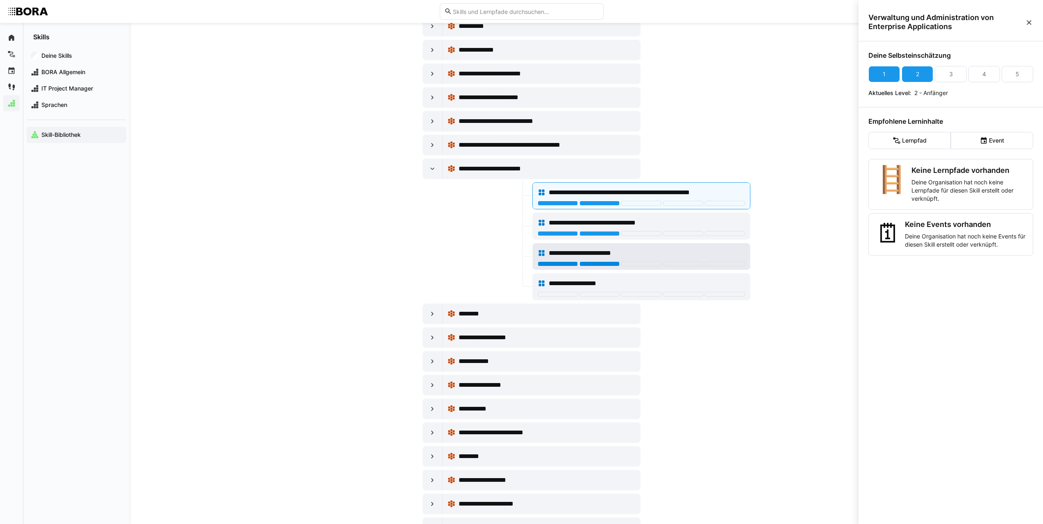
click at [607, 264] on div at bounding box center [600, 263] width 40 height 5
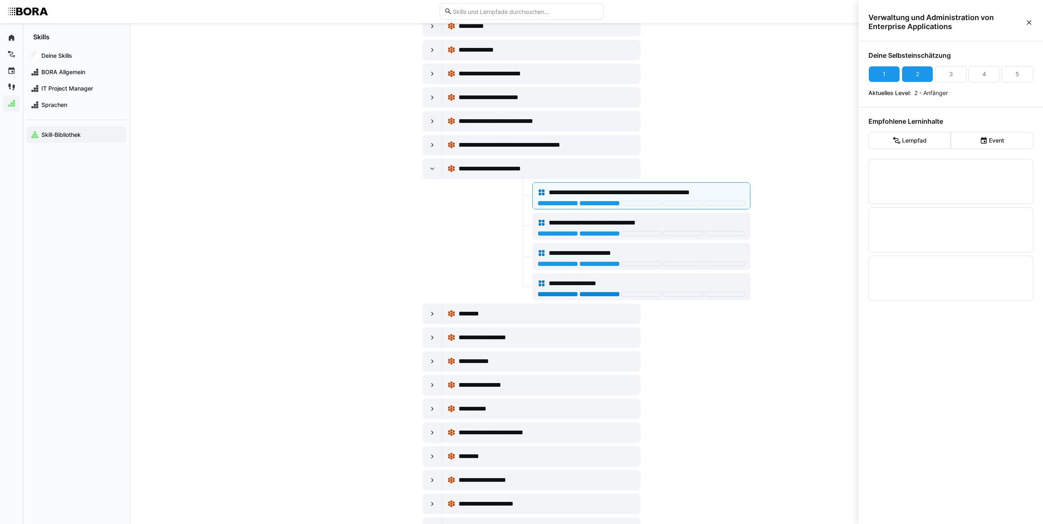
drag, startPoint x: 590, startPoint y: 294, endPoint x: 549, endPoint y: 303, distance: 42.5
click at [589, 295] on div at bounding box center [600, 294] width 40 height 5
click at [433, 171] on eds-icon at bounding box center [432, 169] width 8 height 8
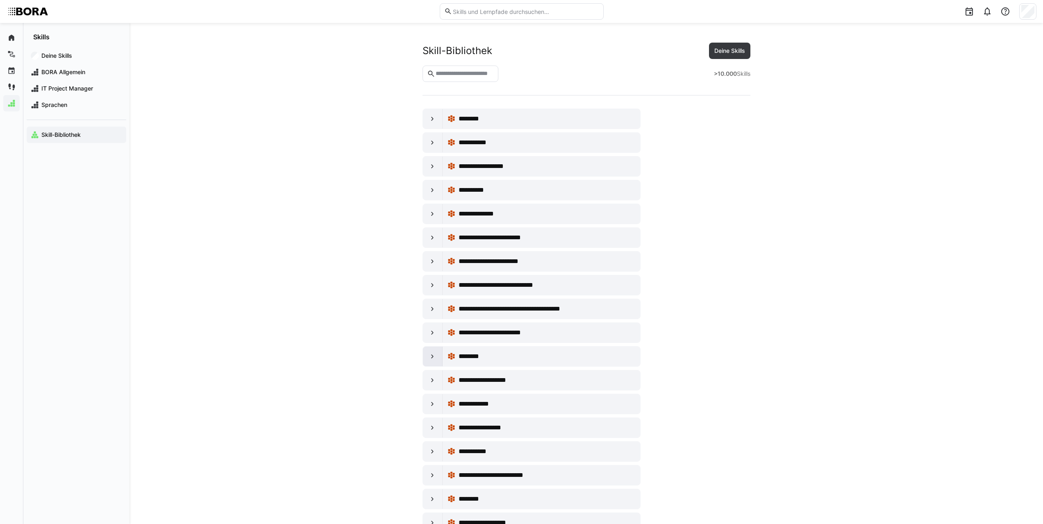
scroll to position [164, 0]
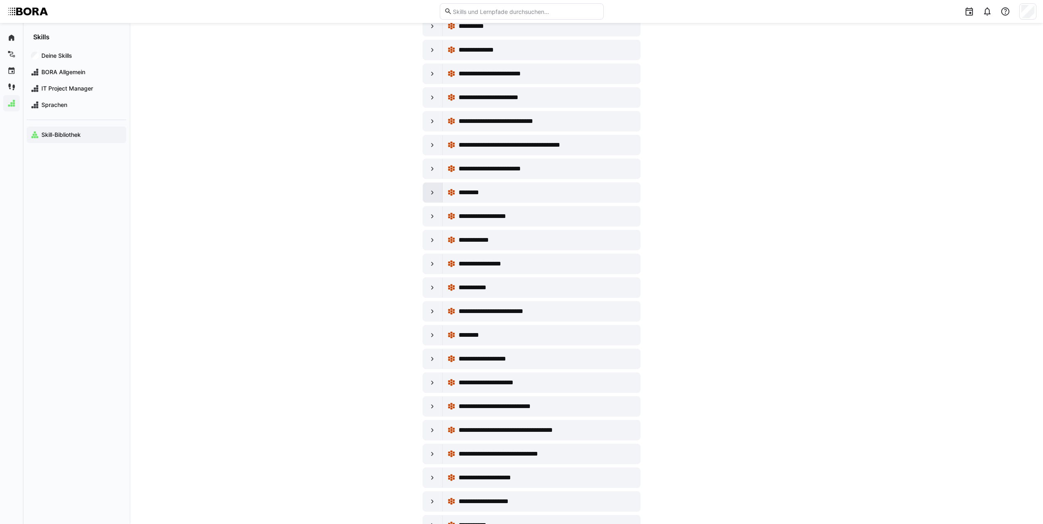
click at [433, 196] on eds-icon at bounding box center [432, 193] width 8 height 8
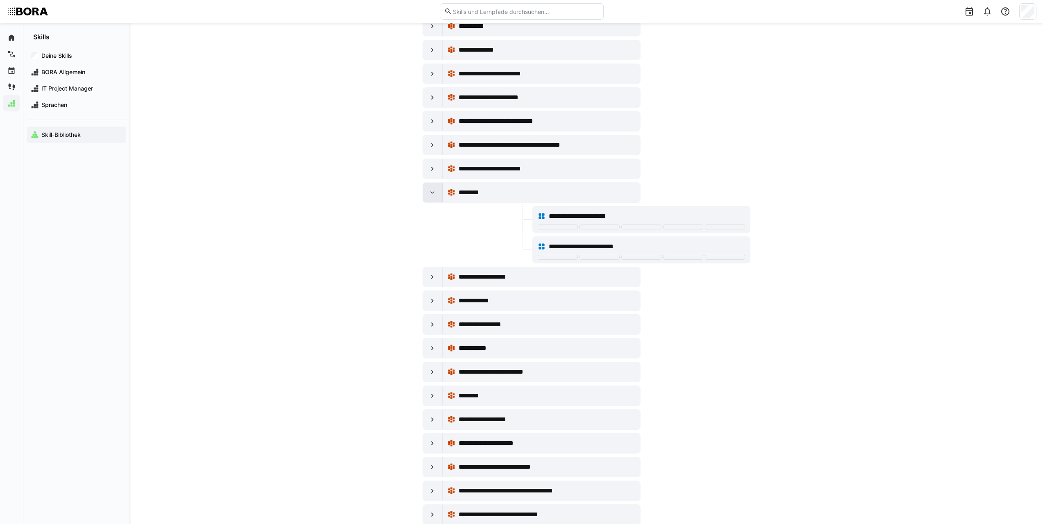
click at [433, 196] on eds-icon at bounding box center [432, 193] width 8 height 8
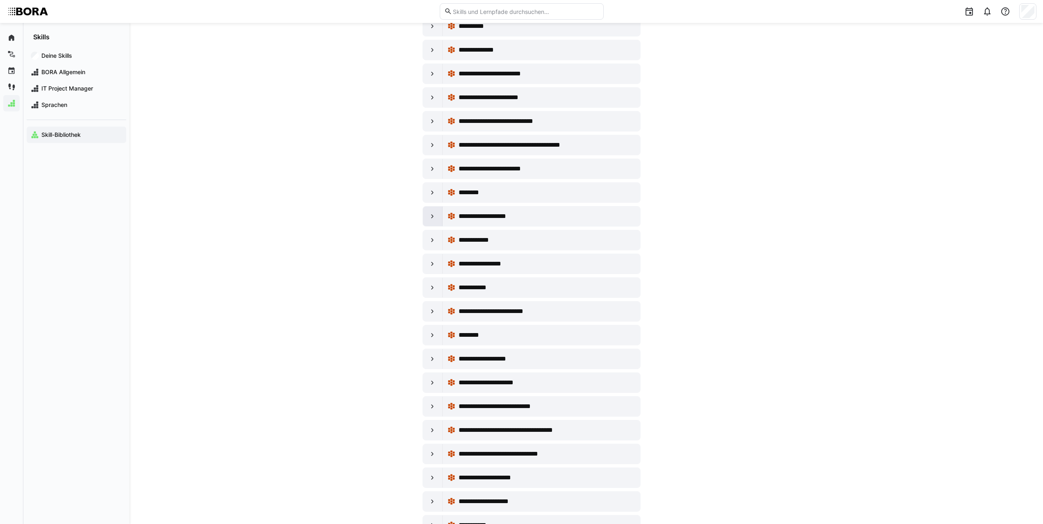
click at [433, 218] on eds-icon at bounding box center [432, 216] width 8 height 8
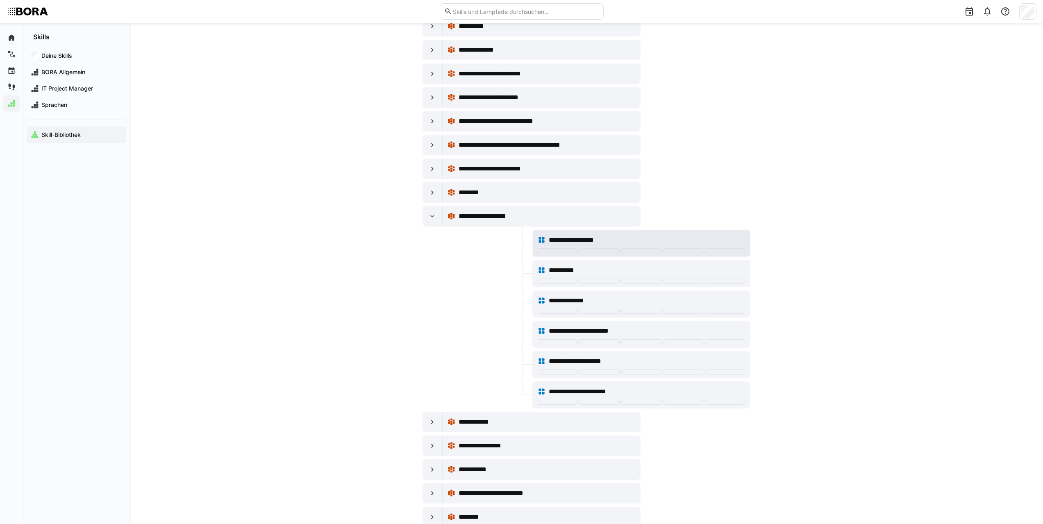
click at [588, 241] on span "**********" at bounding box center [578, 240] width 59 height 10
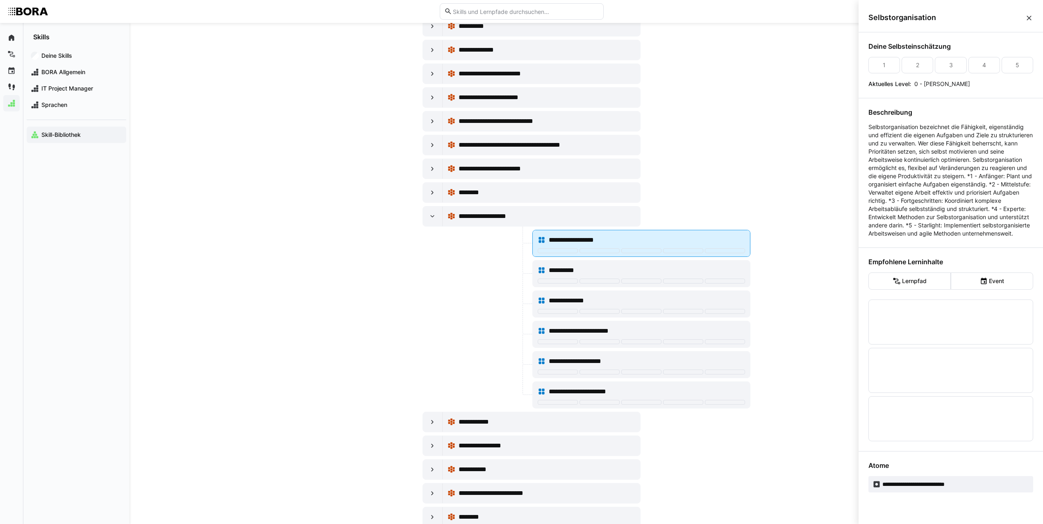
scroll to position [0, 0]
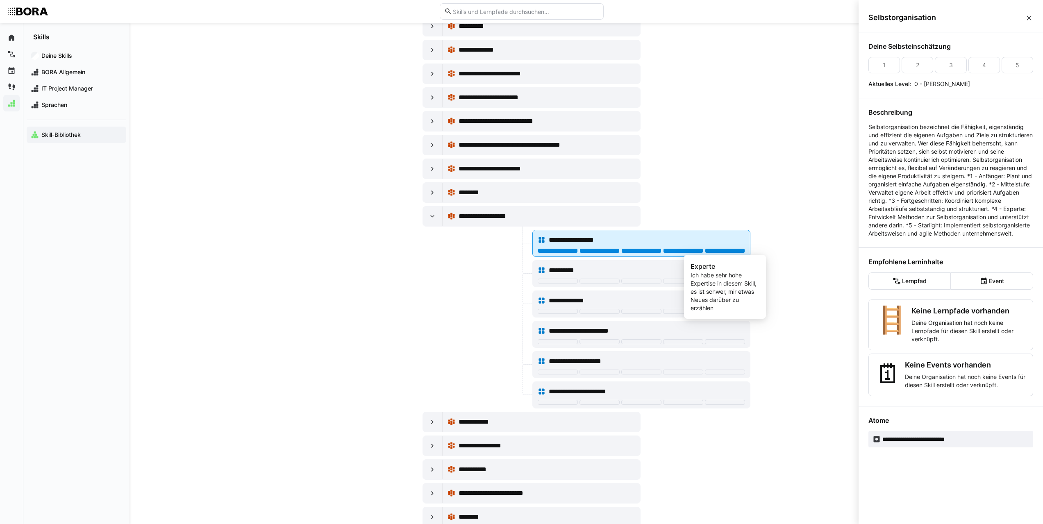
click at [713, 251] on div at bounding box center [725, 250] width 40 height 5
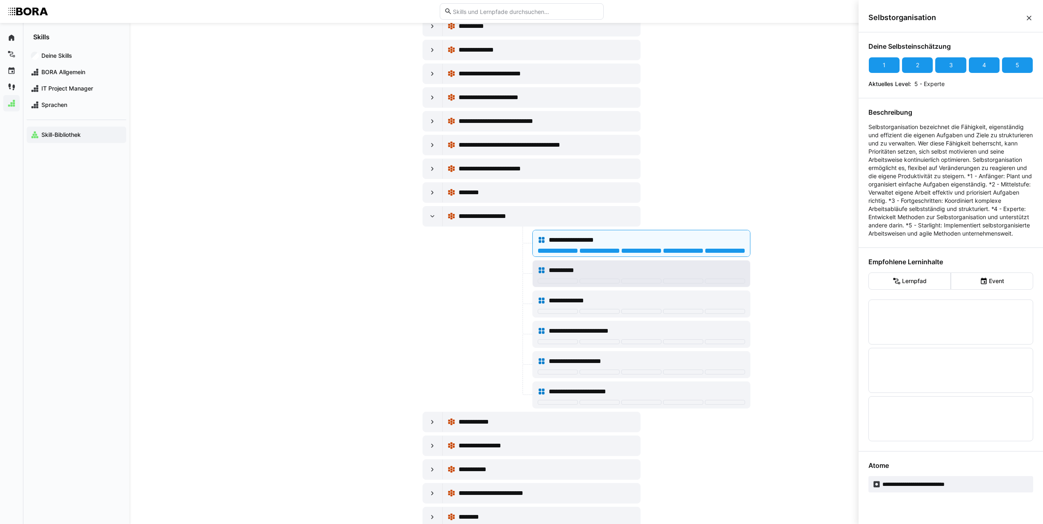
click at [618, 266] on div "**********" at bounding box center [647, 271] width 196 height 10
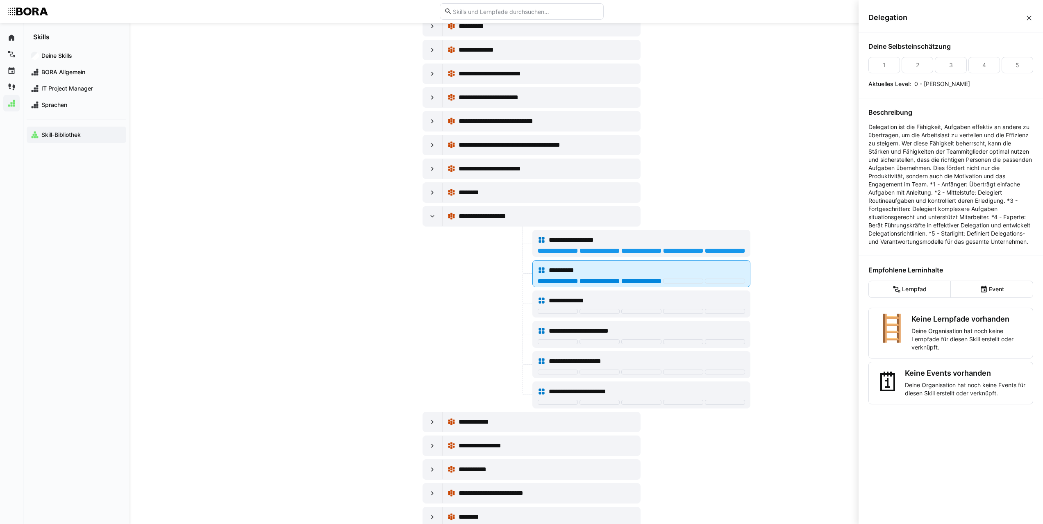
click at [644, 281] on div at bounding box center [641, 281] width 40 height 5
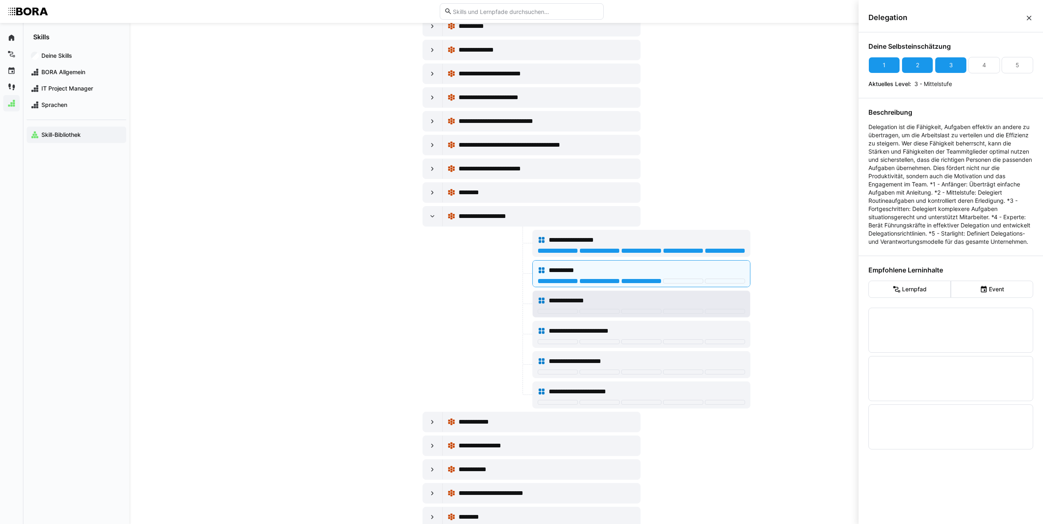
click at [584, 298] on span "**********" at bounding box center [575, 301] width 53 height 10
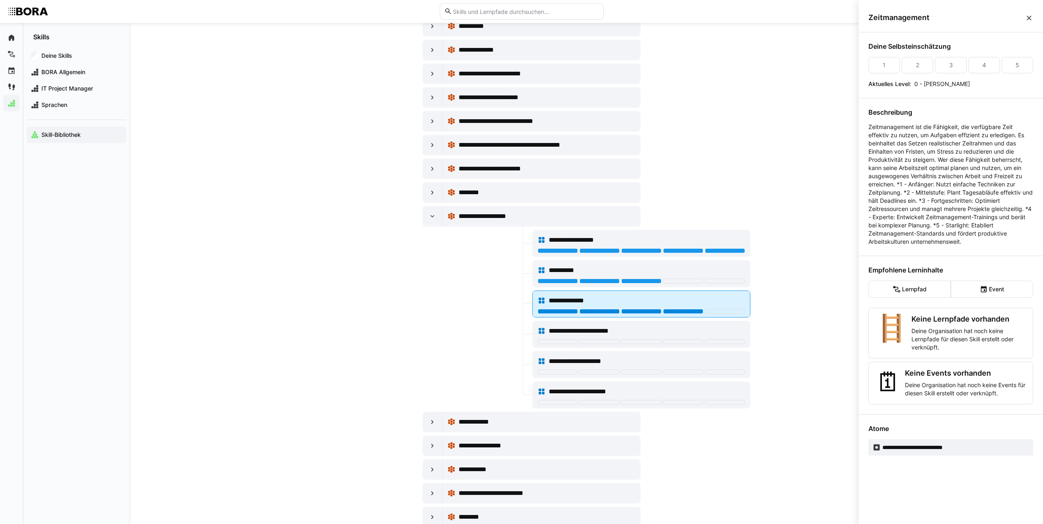
click at [669, 310] on div at bounding box center [683, 311] width 40 height 5
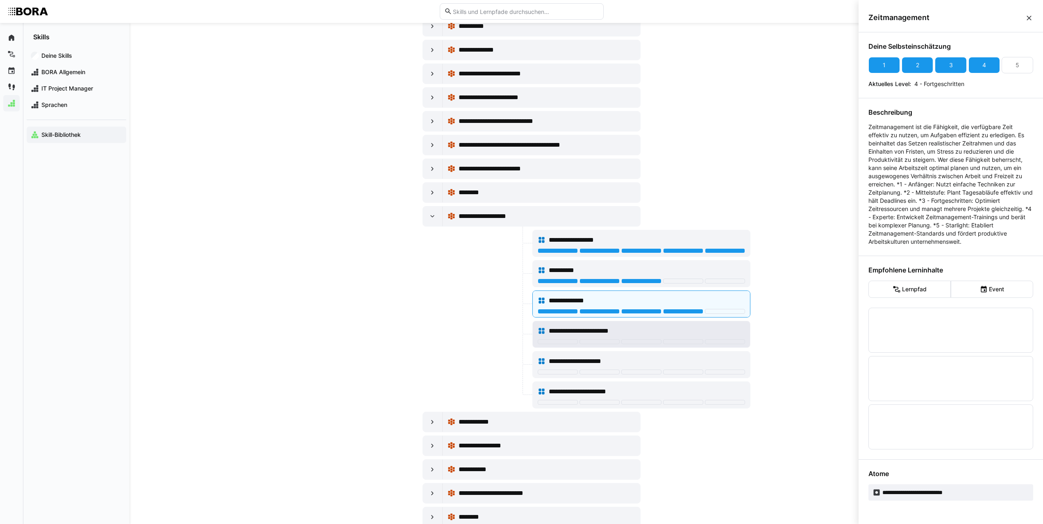
click at [600, 332] on span "**********" at bounding box center [589, 331] width 81 height 10
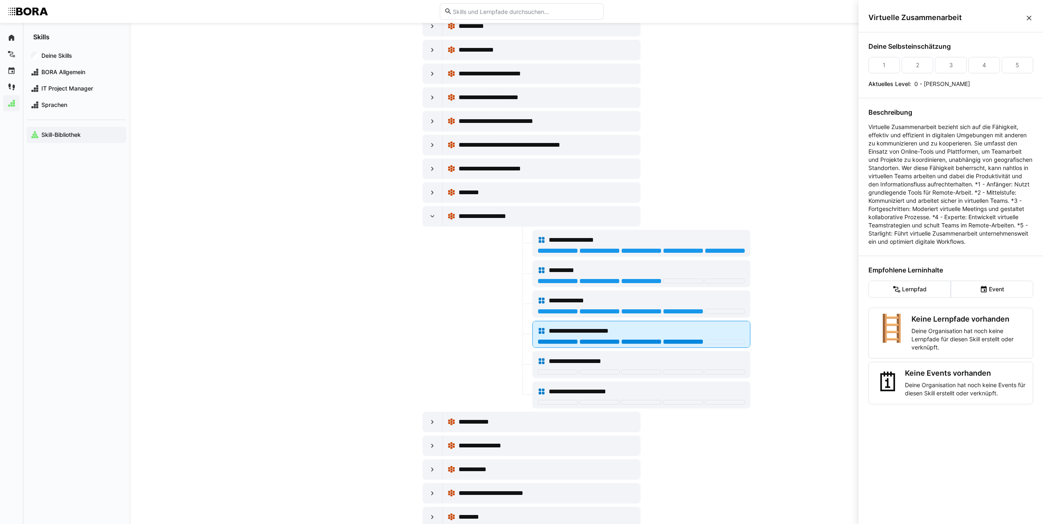
click at [674, 342] on div at bounding box center [683, 341] width 40 height 5
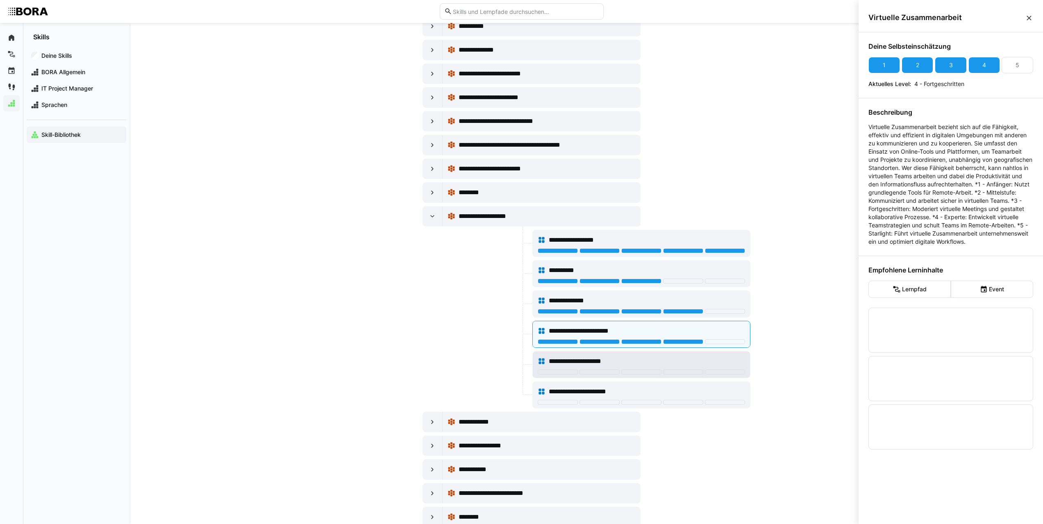
click at [584, 364] on span "**********" at bounding box center [584, 362] width 70 height 10
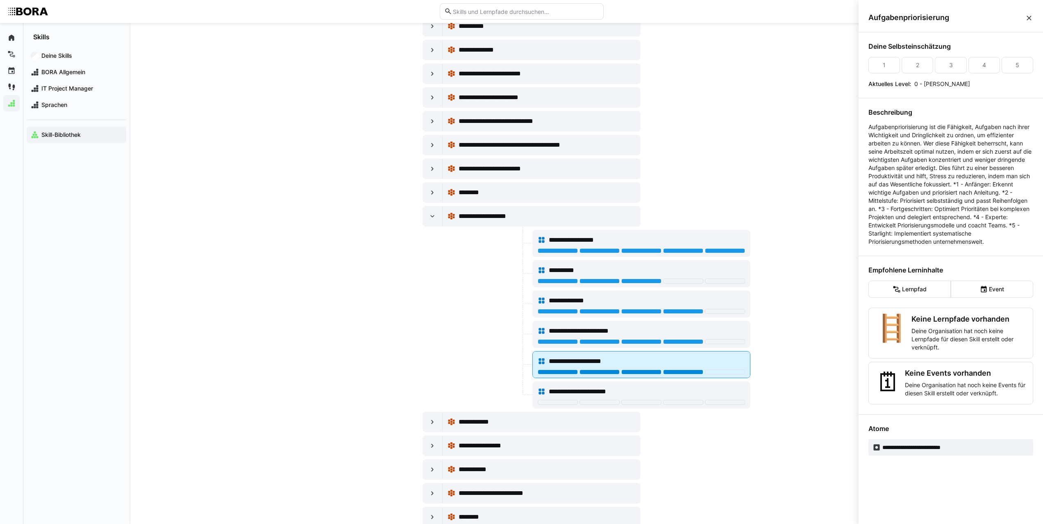
click at [686, 371] on div at bounding box center [683, 372] width 40 height 5
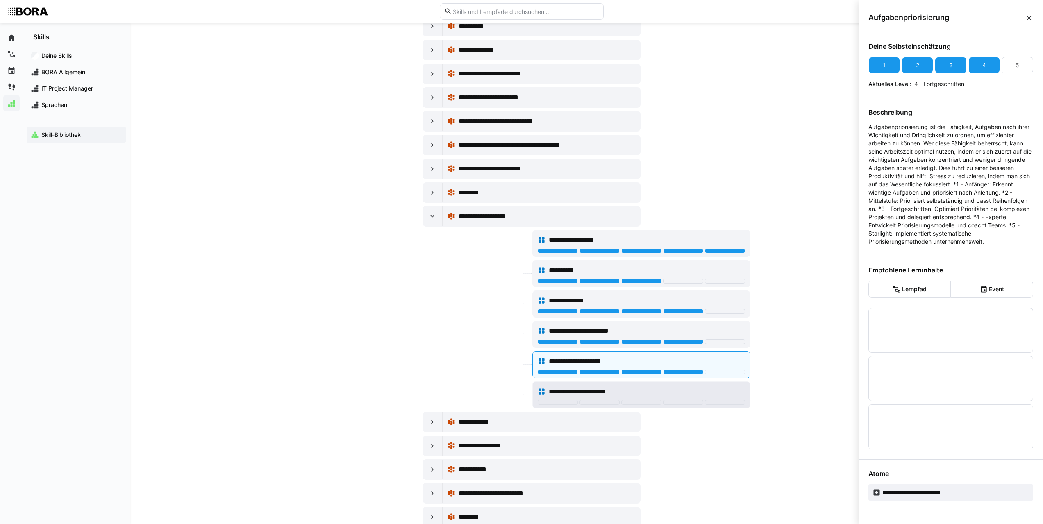
click at [610, 391] on span "**********" at bounding box center [586, 392] width 75 height 10
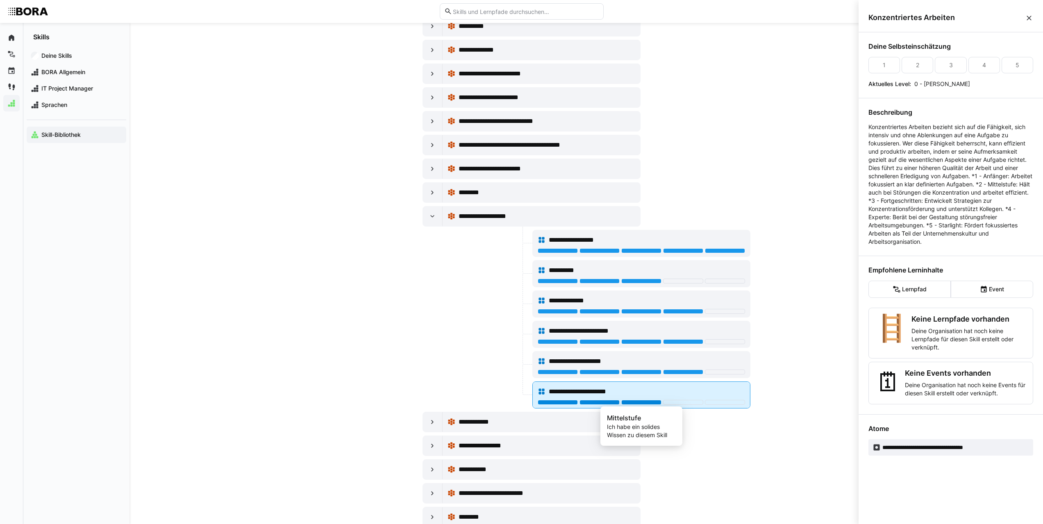
click at [656, 403] on div at bounding box center [641, 402] width 40 height 5
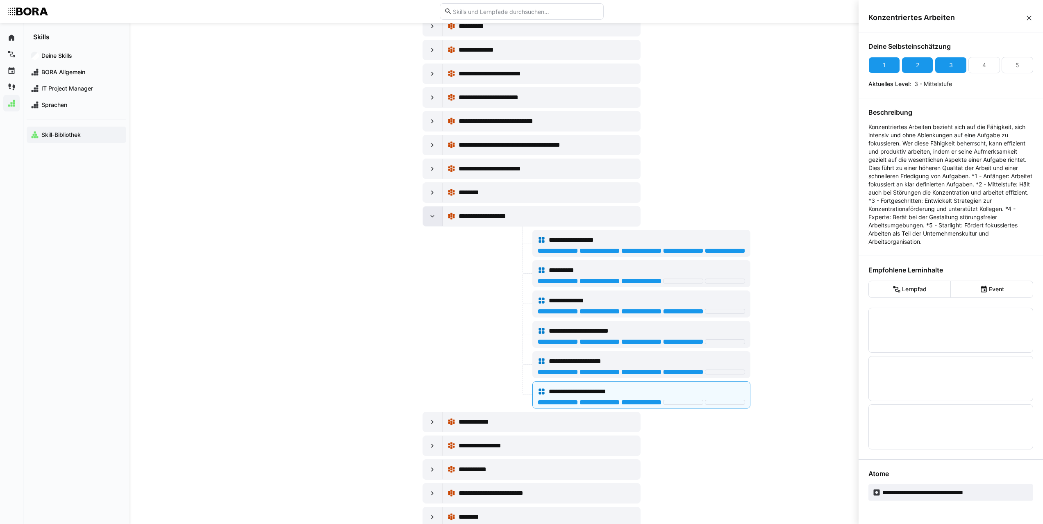
click at [428, 215] on eds-icon at bounding box center [432, 216] width 8 height 8
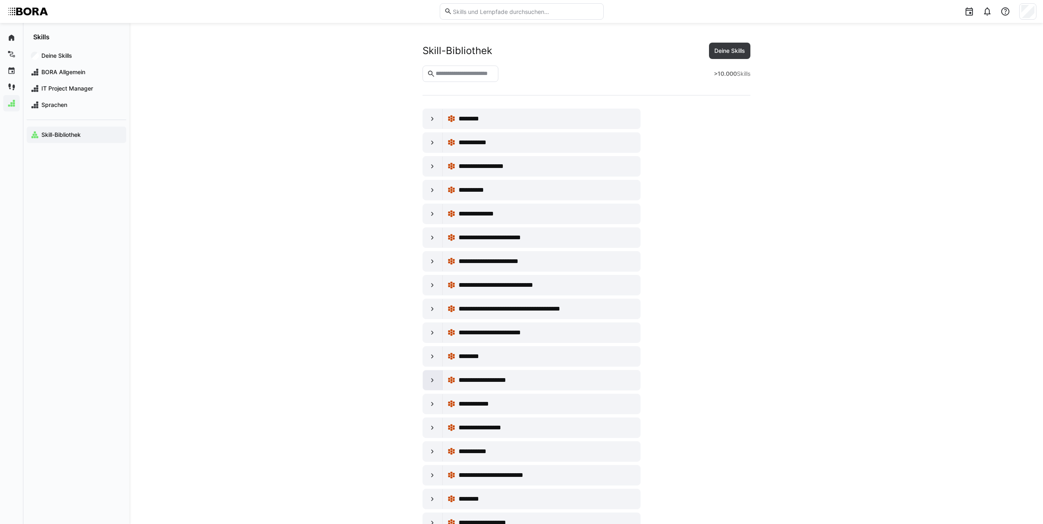
scroll to position [164, 0]
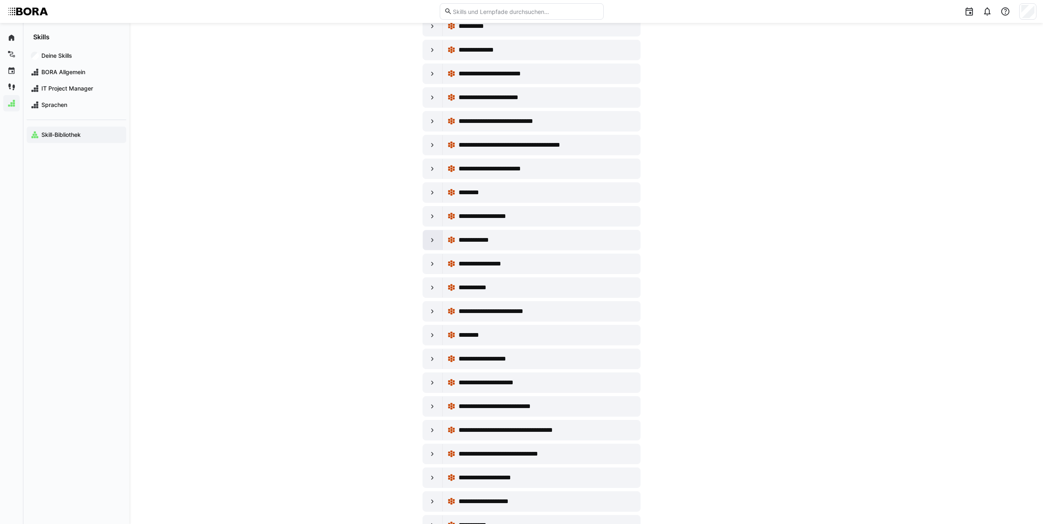
click at [433, 236] on eds-icon at bounding box center [432, 240] width 8 height 8
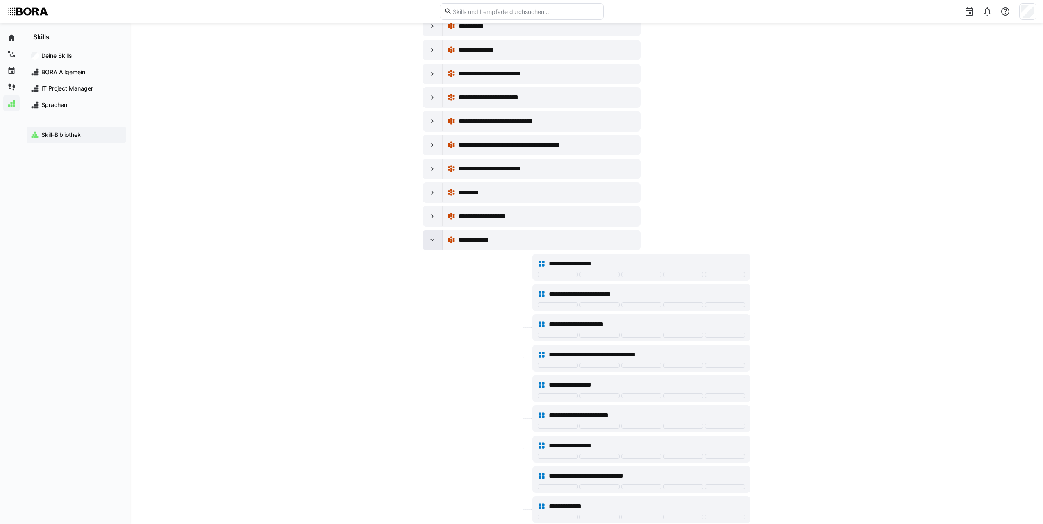
click at [432, 236] on eds-icon at bounding box center [432, 240] width 8 height 8
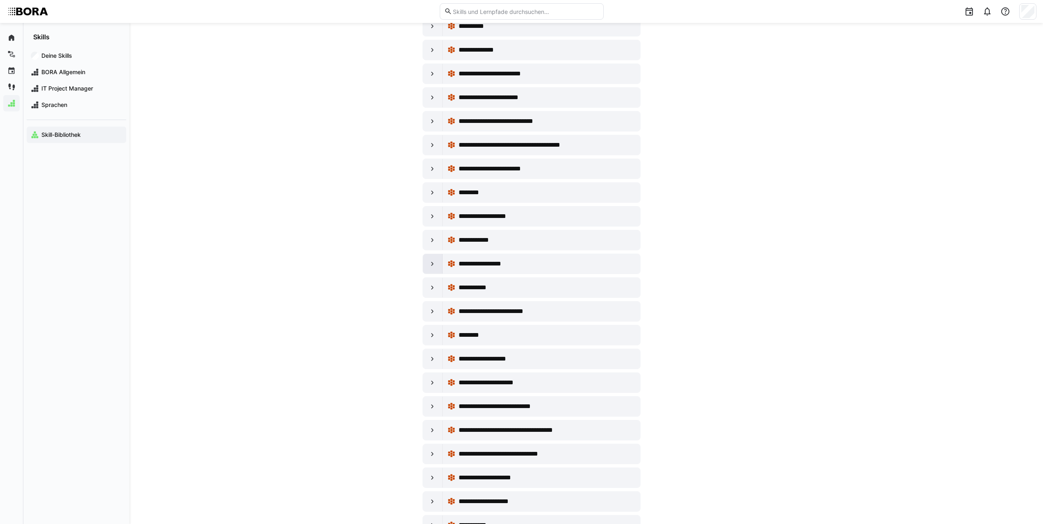
click at [436, 264] on eds-icon at bounding box center [432, 264] width 8 height 8
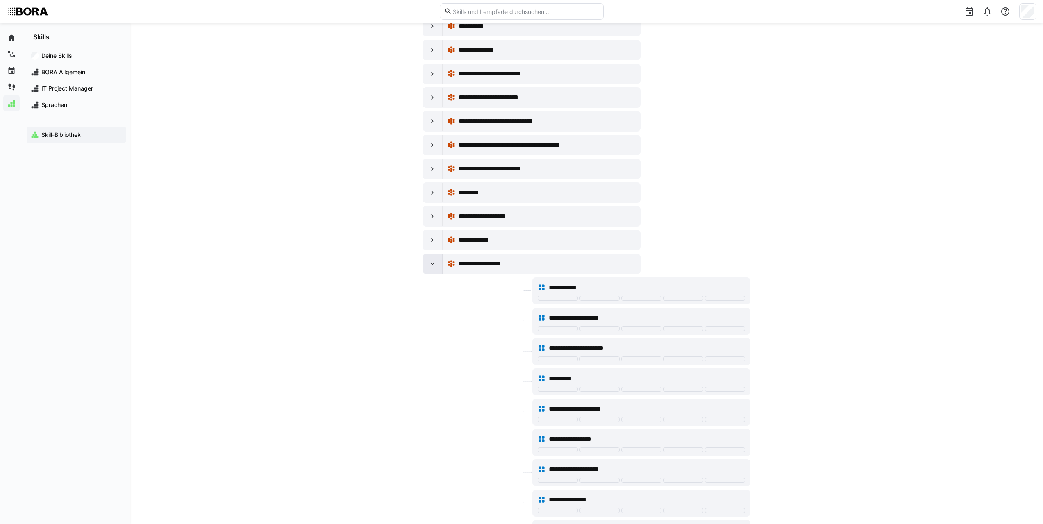
click at [436, 264] on eds-icon at bounding box center [432, 264] width 8 height 8
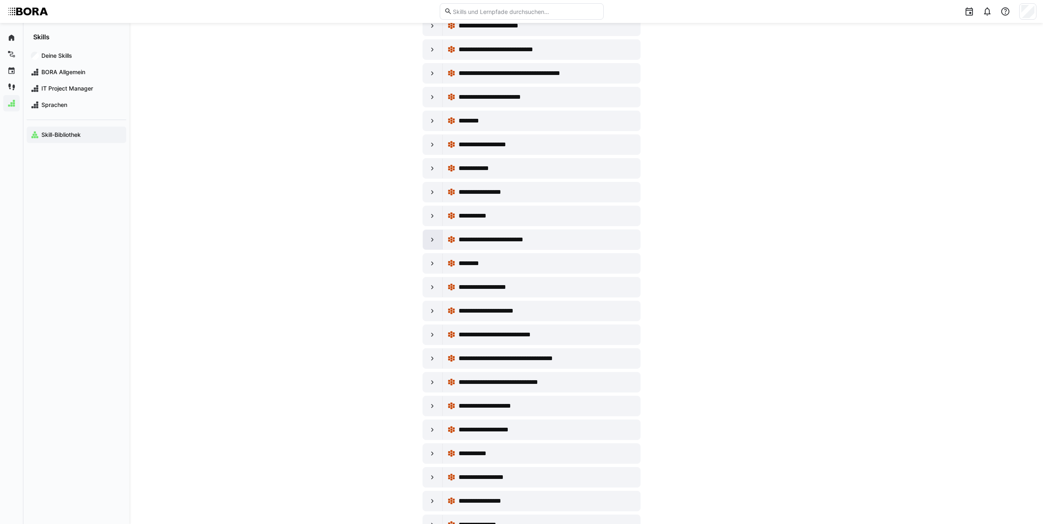
scroll to position [246, 0]
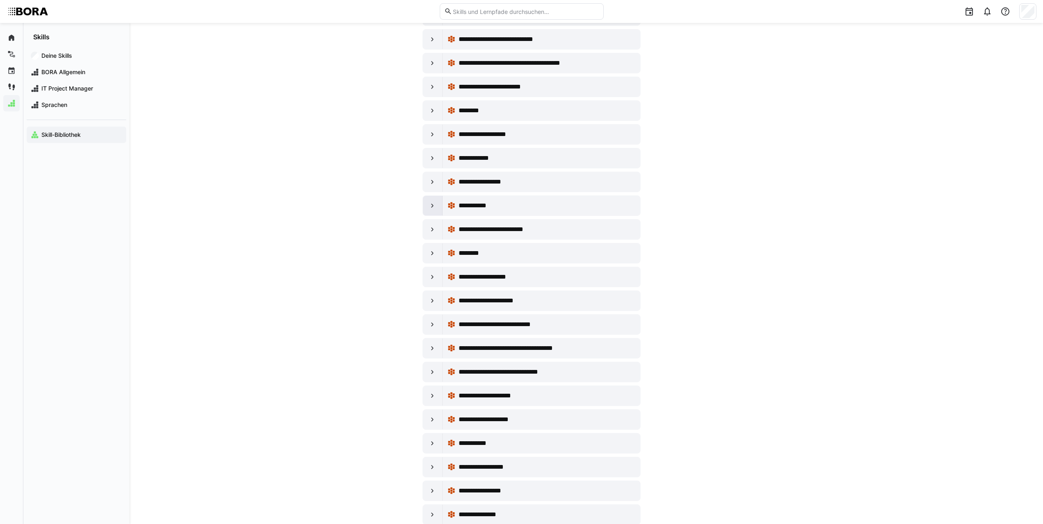
click at [437, 207] on div at bounding box center [433, 206] width 20 height 20
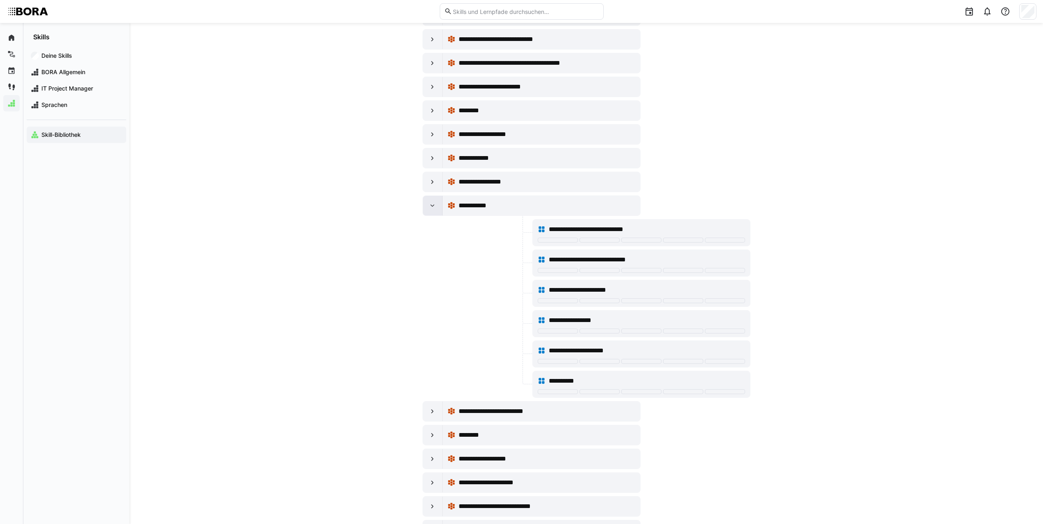
click at [437, 207] on div at bounding box center [433, 206] width 20 height 20
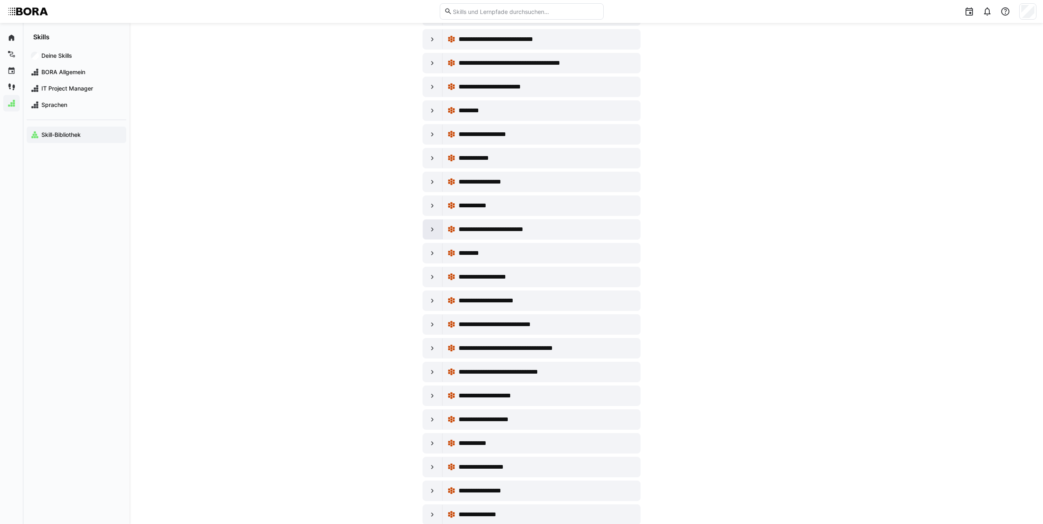
click at [437, 231] on div at bounding box center [433, 230] width 20 height 20
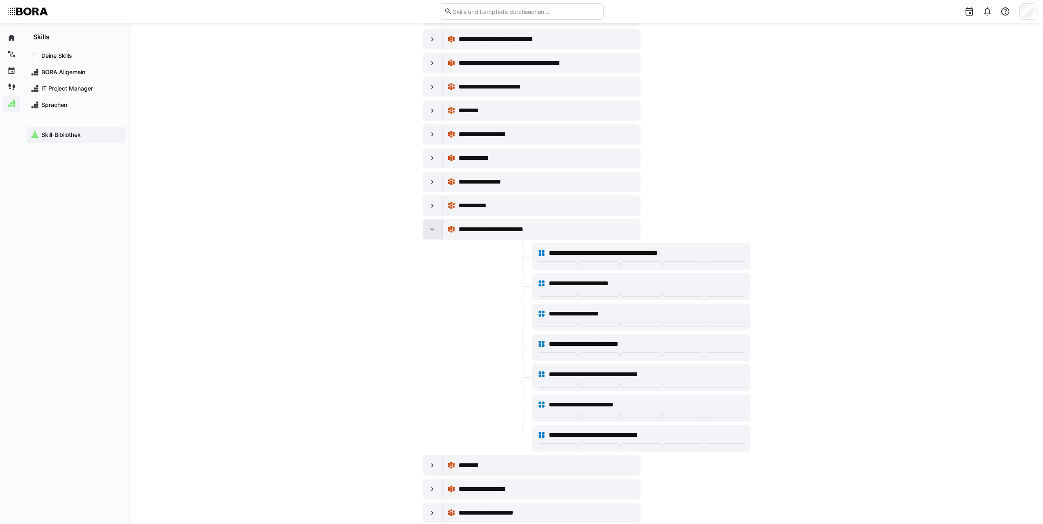
click at [437, 231] on div at bounding box center [433, 230] width 20 height 20
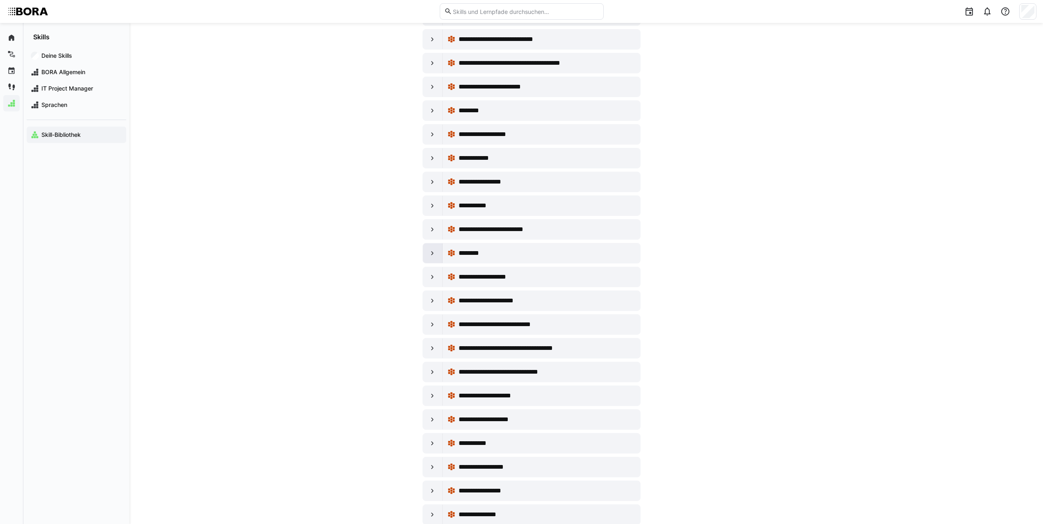
click at [436, 257] on eds-icon at bounding box center [432, 253] width 8 height 8
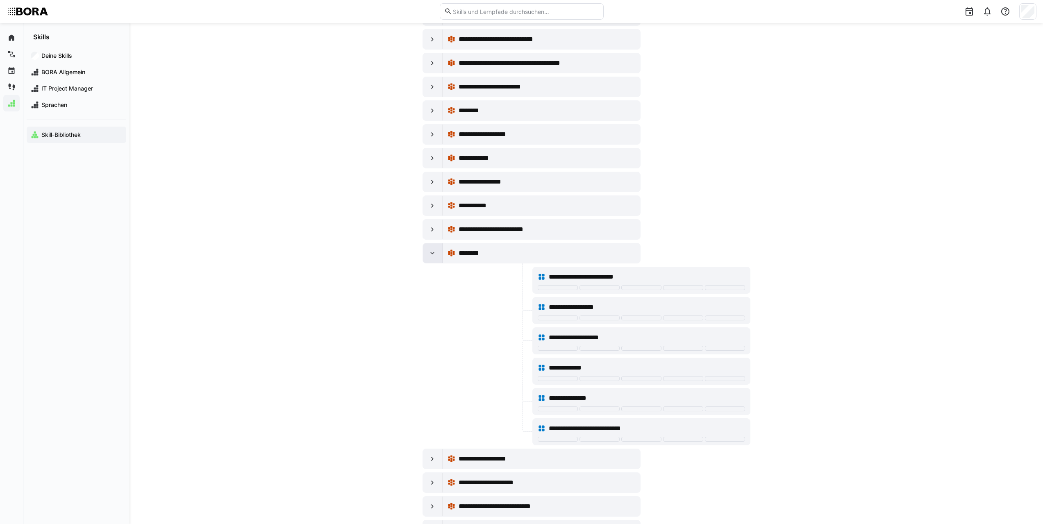
click at [432, 254] on eds-icon at bounding box center [432, 253] width 8 height 8
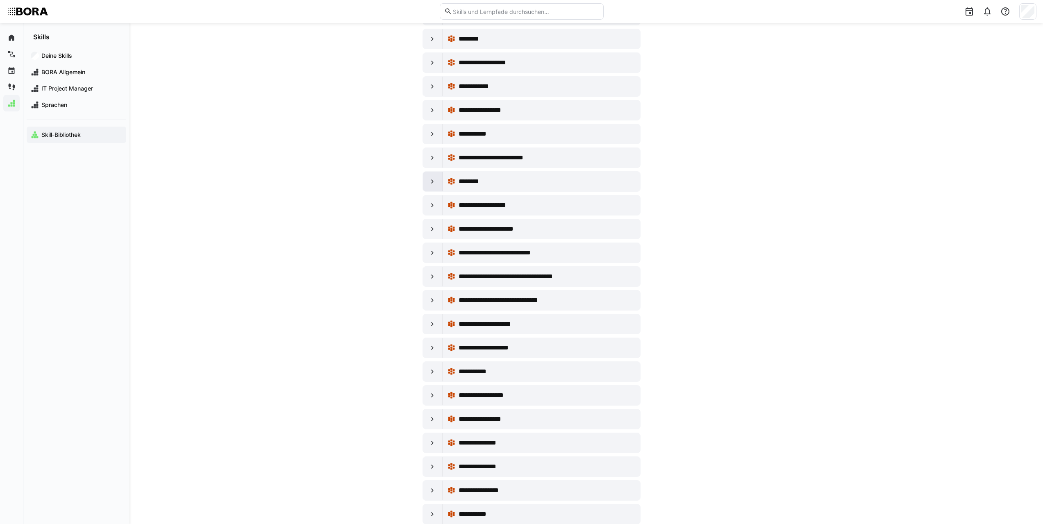
scroll to position [328, 0]
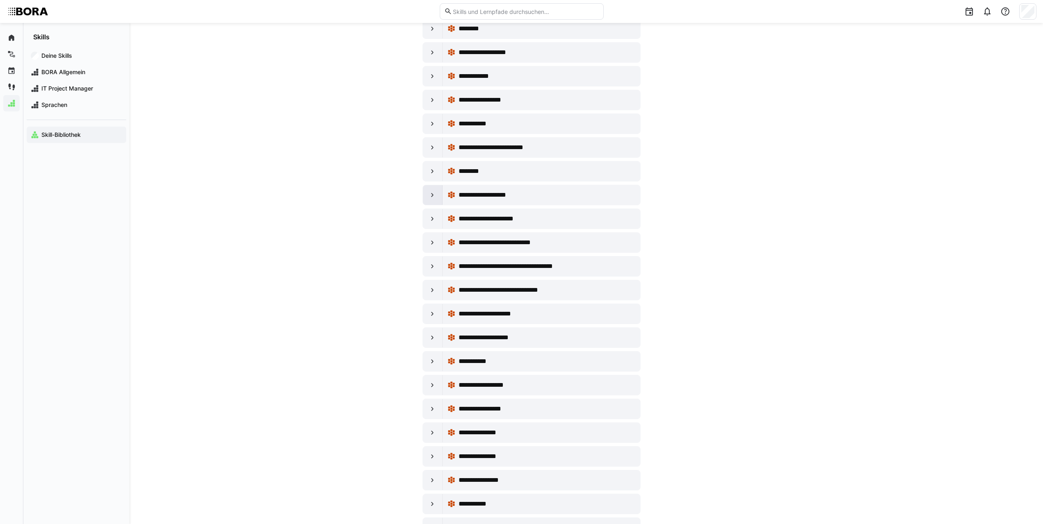
click at [442, 198] on div at bounding box center [433, 195] width 20 height 20
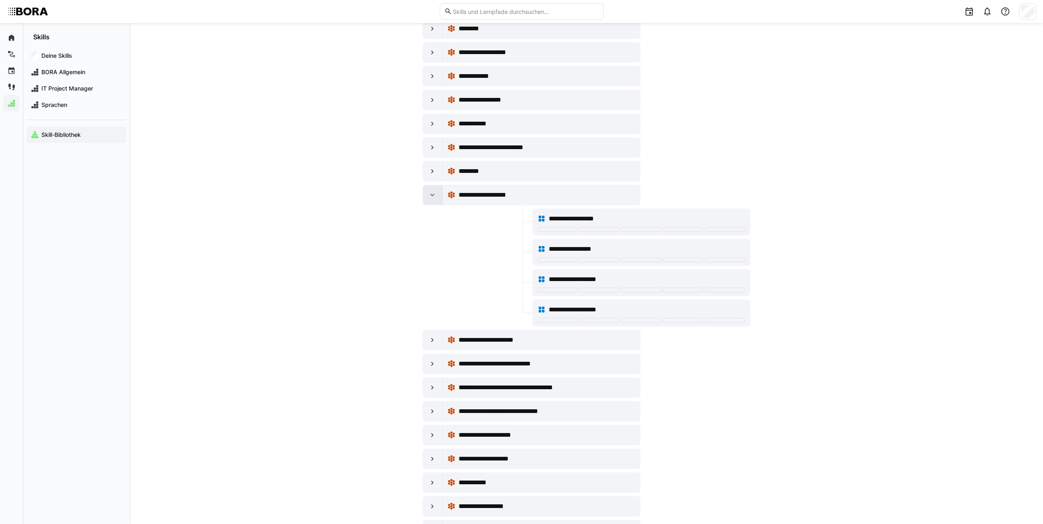
click at [436, 196] on div at bounding box center [433, 195] width 20 height 20
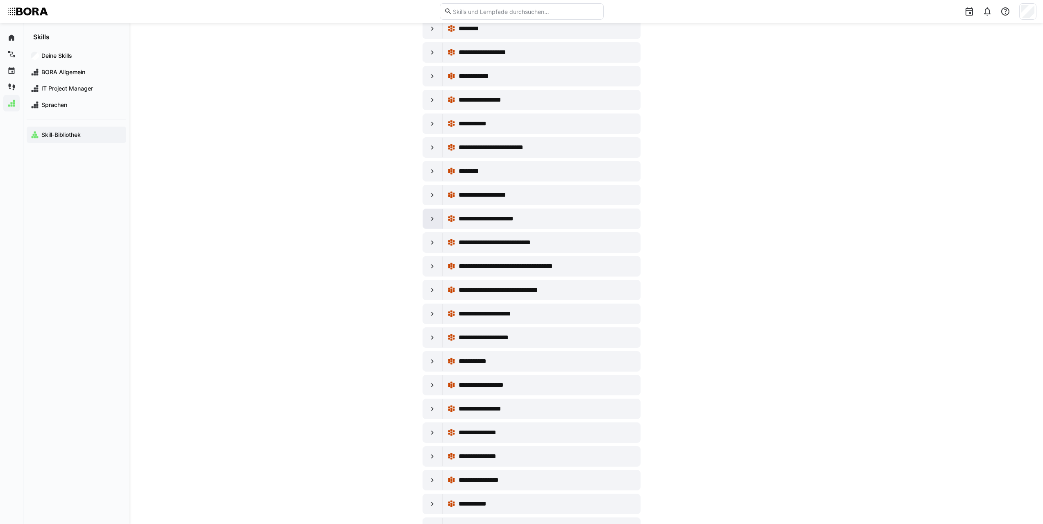
click at [434, 220] on eds-icon at bounding box center [432, 219] width 8 height 8
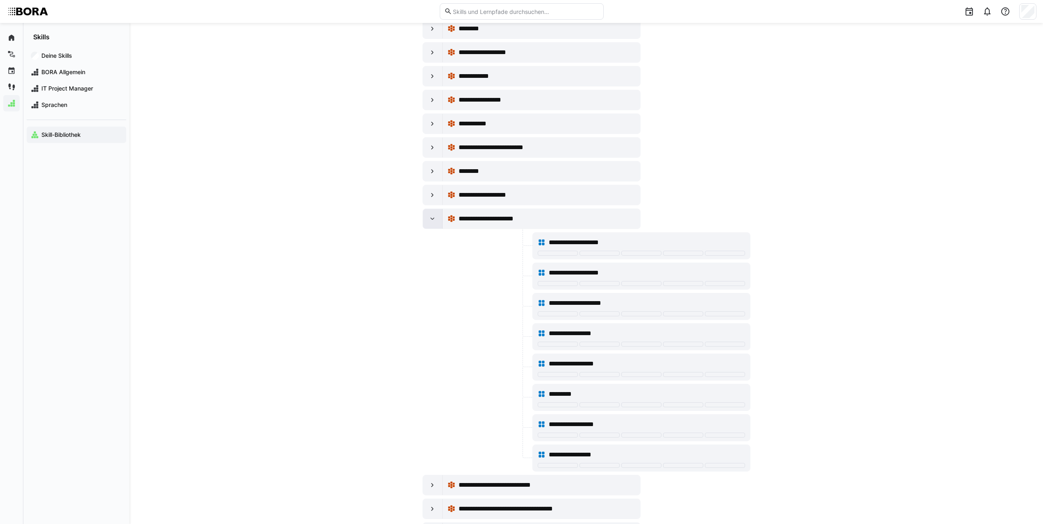
click at [435, 220] on eds-icon at bounding box center [432, 219] width 8 height 8
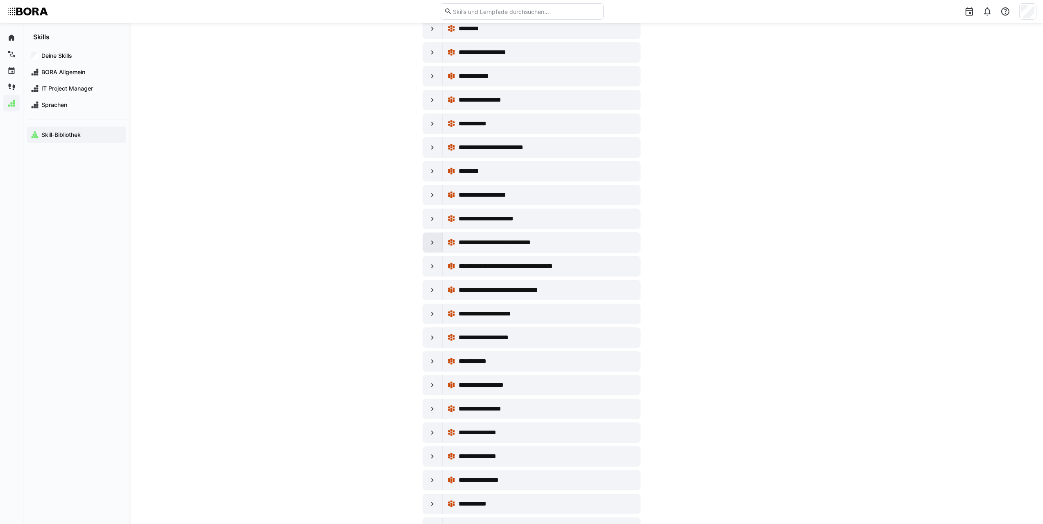
click at [434, 244] on eds-icon at bounding box center [432, 243] width 8 height 8
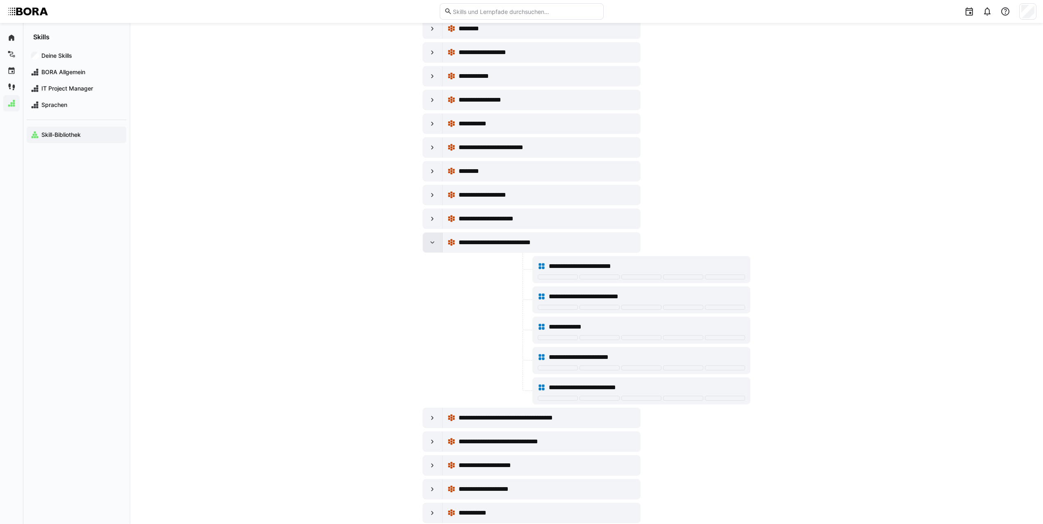
click at [432, 244] on eds-icon at bounding box center [432, 243] width 8 height 8
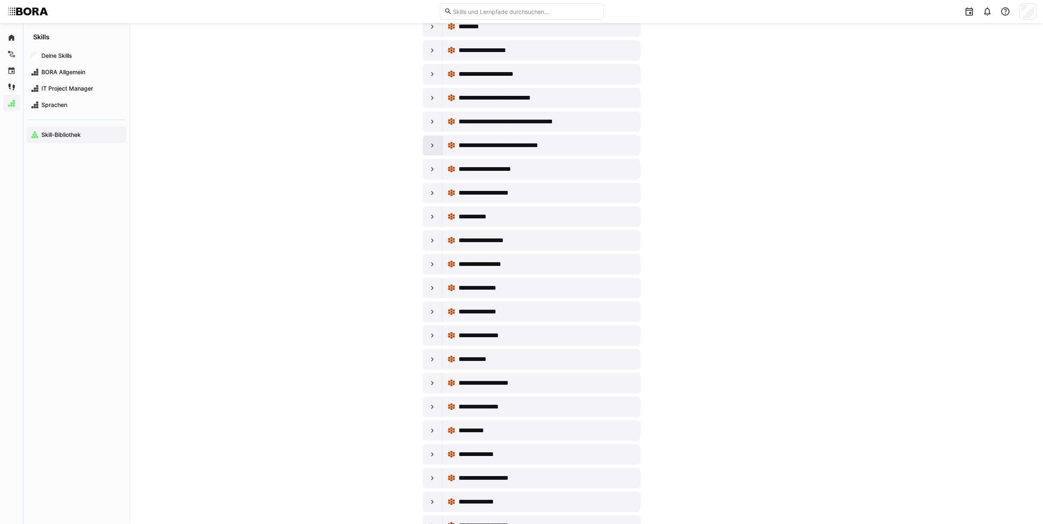
scroll to position [492, 0]
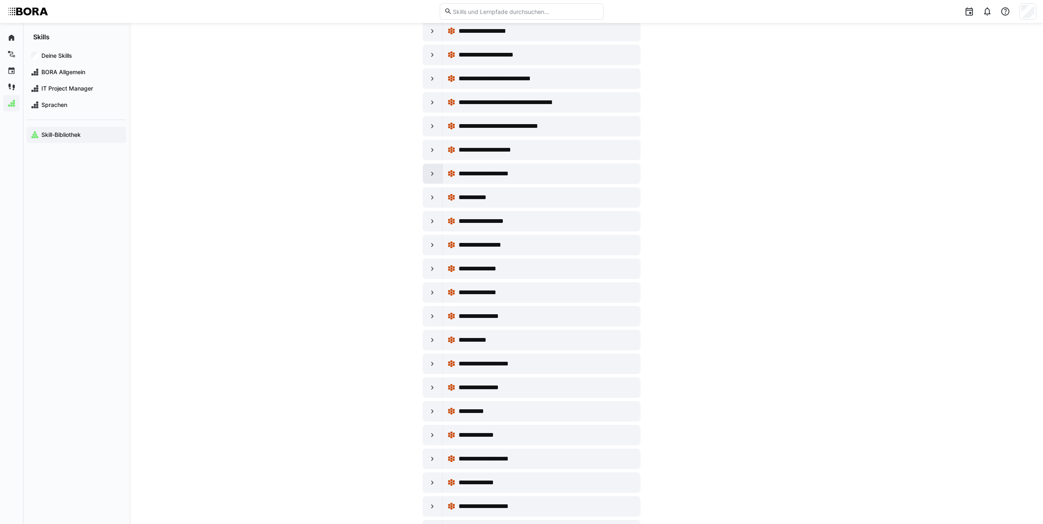
click at [434, 177] on eds-icon at bounding box center [432, 174] width 8 height 8
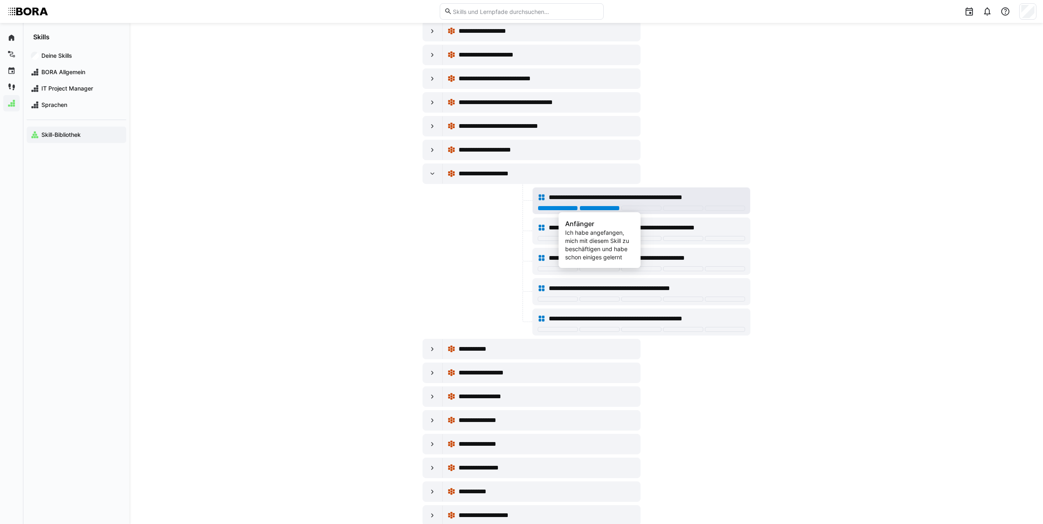
click at [615, 208] on div at bounding box center [600, 208] width 40 height 5
click at [569, 194] on span "**********" at bounding box center [645, 198] width 193 height 10
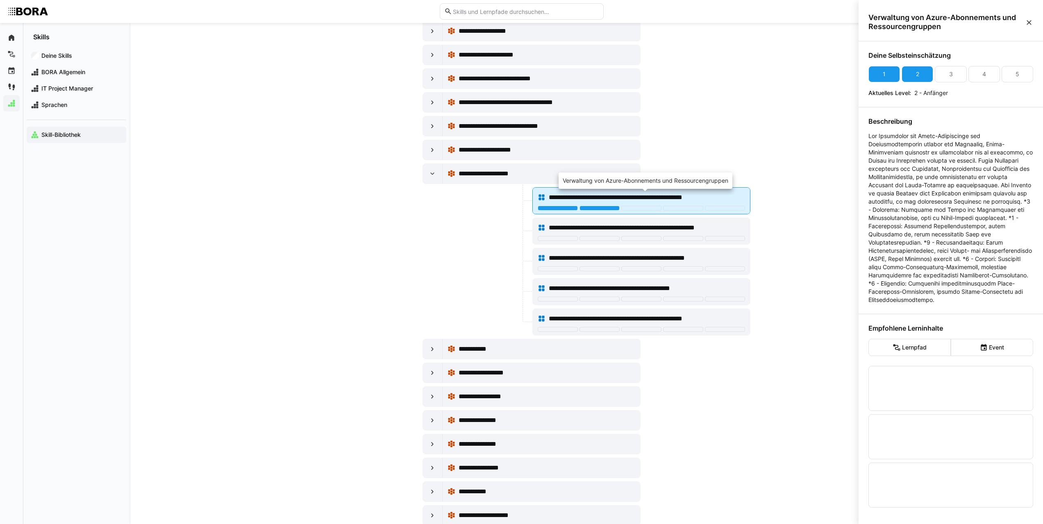
scroll to position [0, 0]
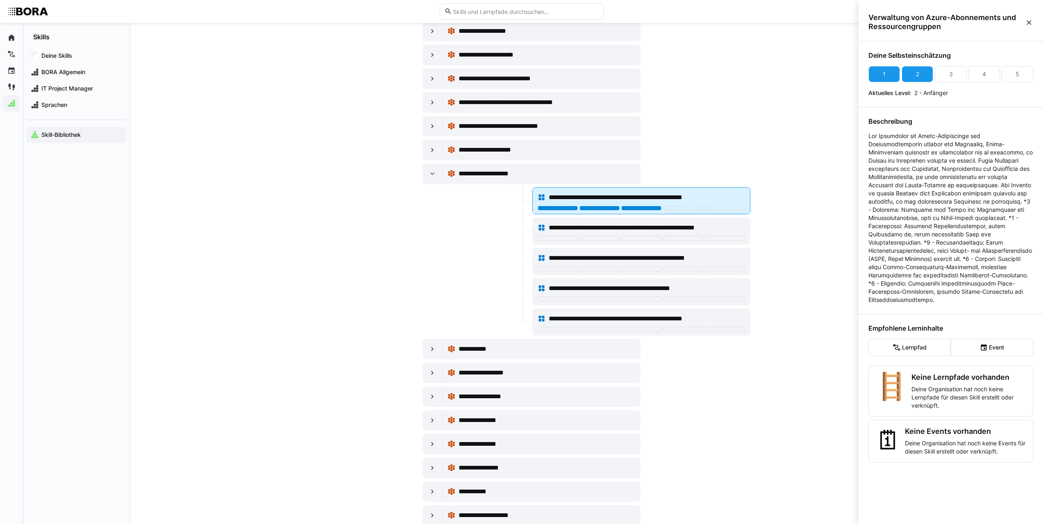
click at [639, 209] on div at bounding box center [641, 208] width 40 height 5
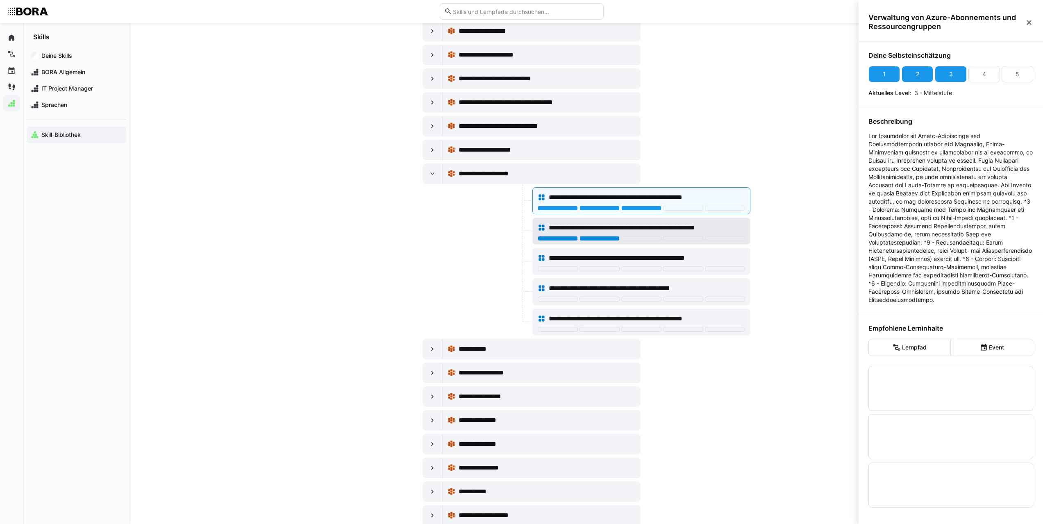
click at [596, 241] on div at bounding box center [600, 238] width 40 height 5
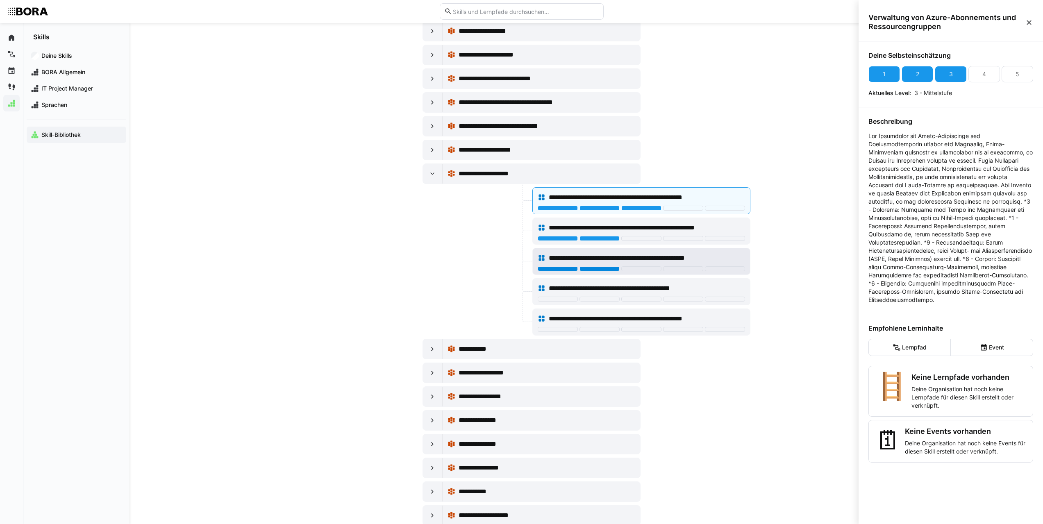
click at [596, 267] on div at bounding box center [600, 268] width 40 height 5
click at [576, 298] on div at bounding box center [558, 299] width 40 height 5
click at [569, 331] on div at bounding box center [558, 329] width 40 height 5
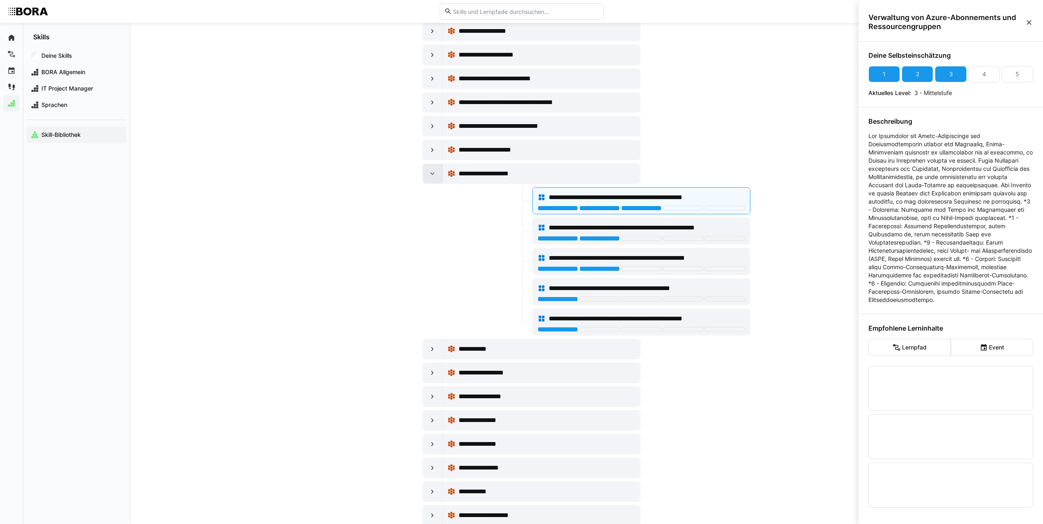
click at [433, 178] on div at bounding box center [433, 174] width 20 height 20
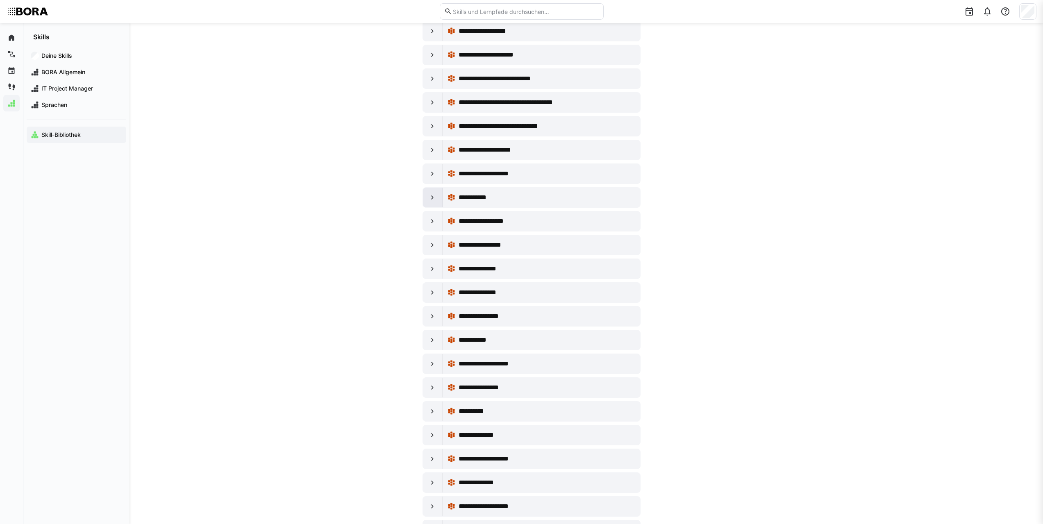
scroll to position [492, 0]
click at [432, 198] on eds-icon at bounding box center [432, 197] width 8 height 8
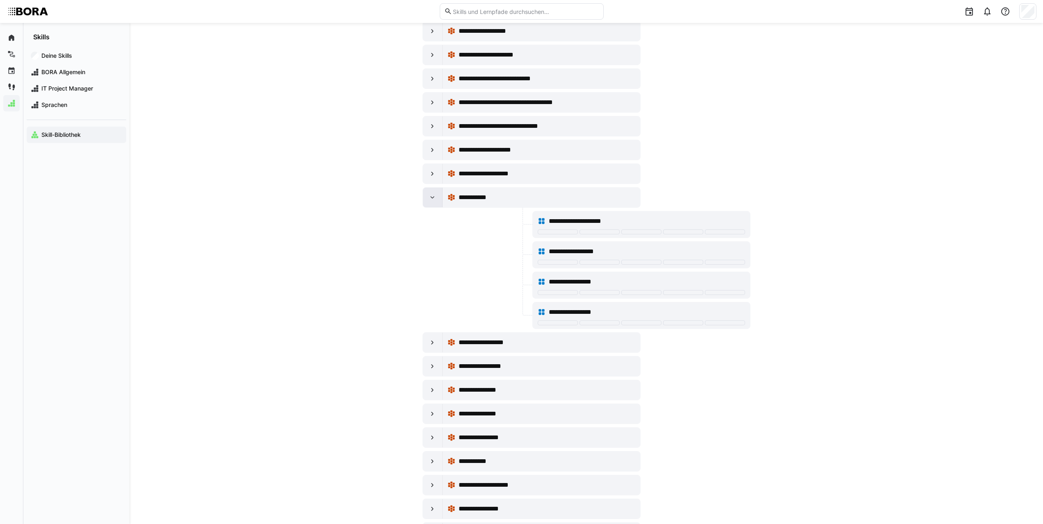
click at [430, 200] on eds-icon at bounding box center [432, 197] width 8 height 8
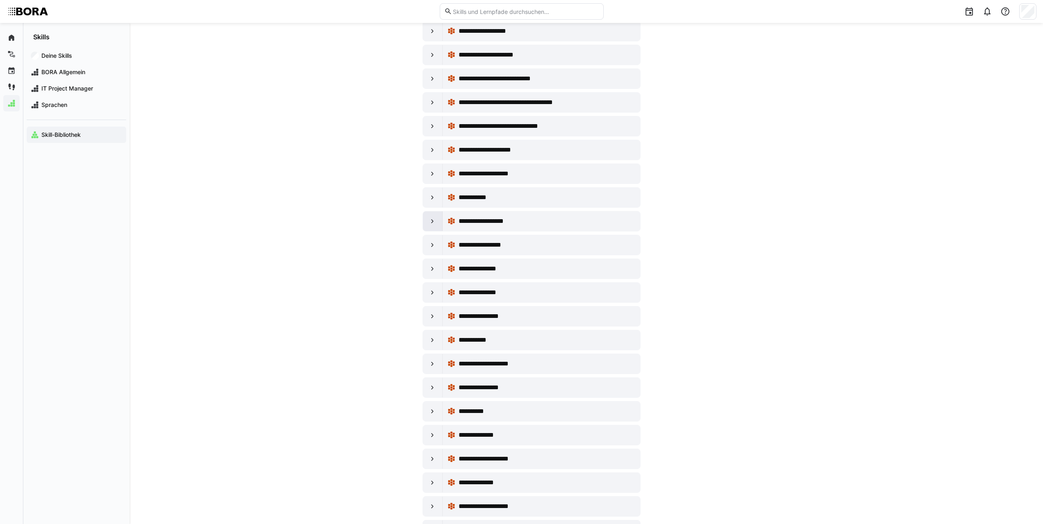
click at [436, 228] on div at bounding box center [433, 221] width 20 height 20
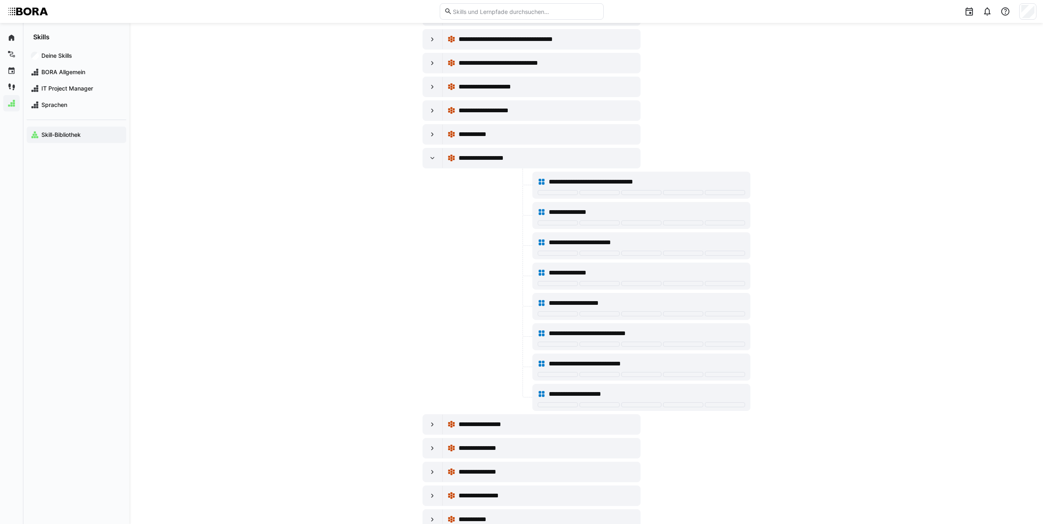
scroll to position [574, 0]
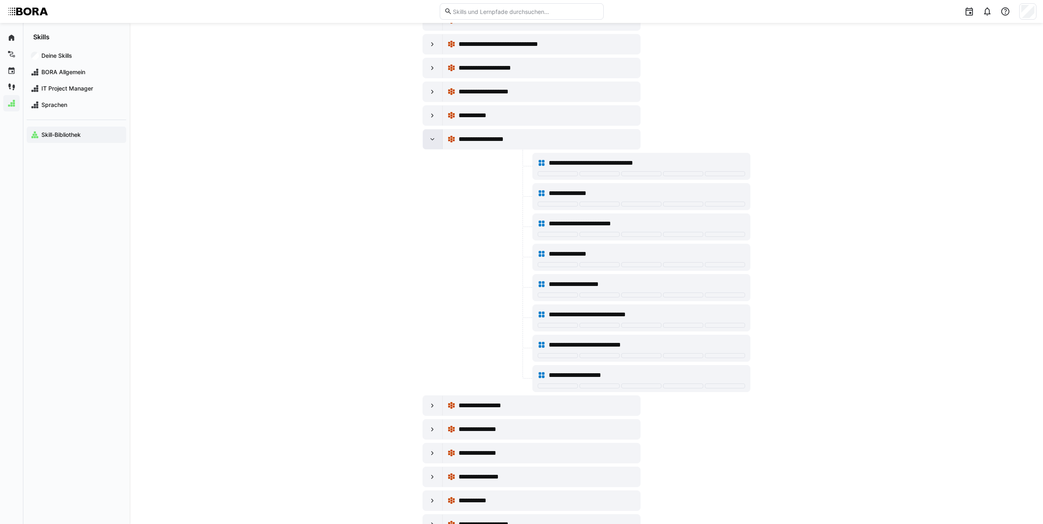
click at [434, 140] on eds-icon at bounding box center [432, 139] width 8 height 8
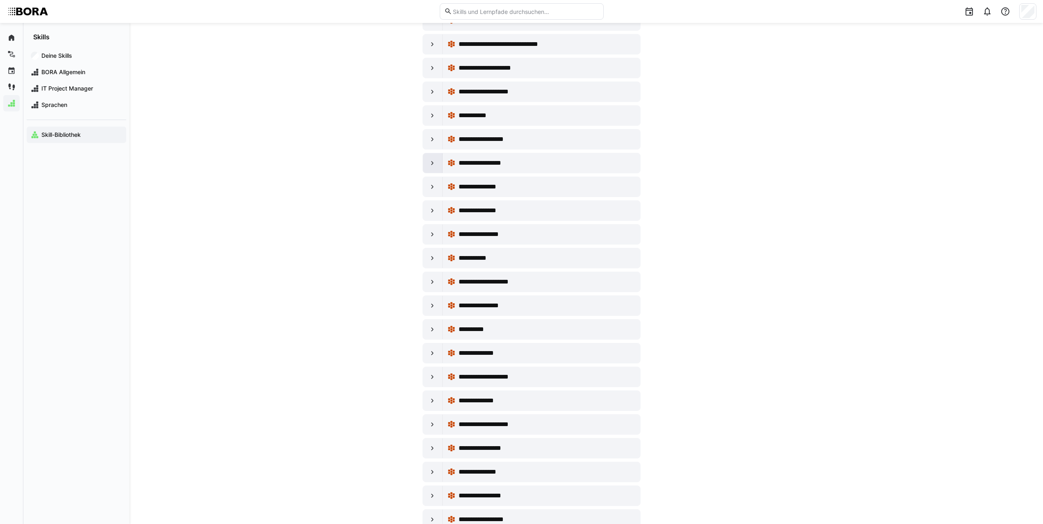
click at [433, 159] on eds-icon at bounding box center [432, 163] width 8 height 8
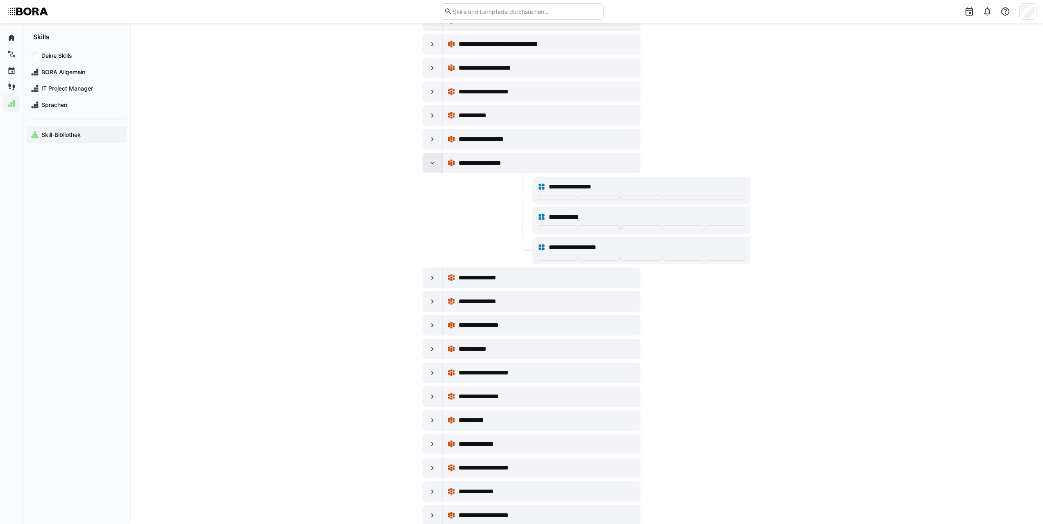
click at [431, 163] on eds-icon at bounding box center [432, 163] width 8 height 8
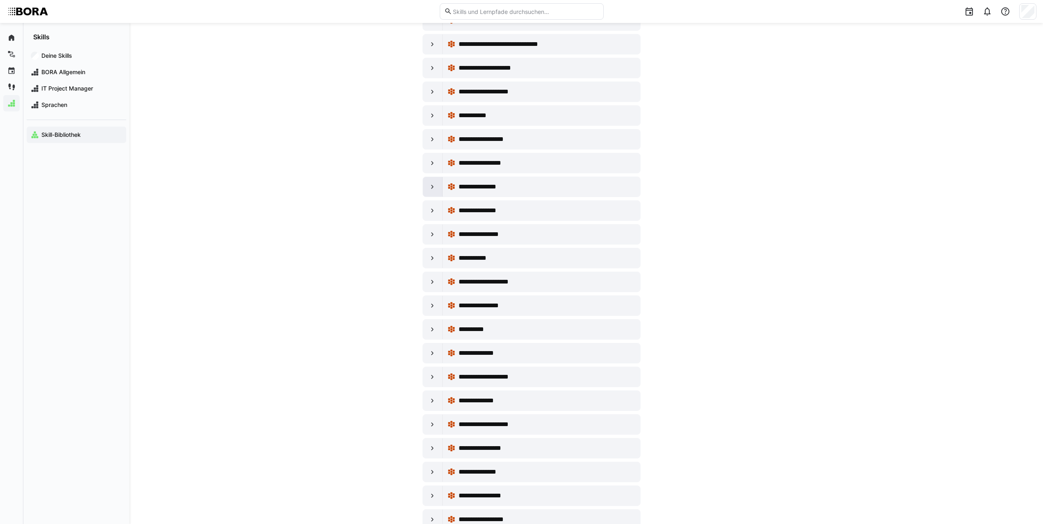
click at [432, 185] on eds-icon at bounding box center [432, 187] width 8 height 8
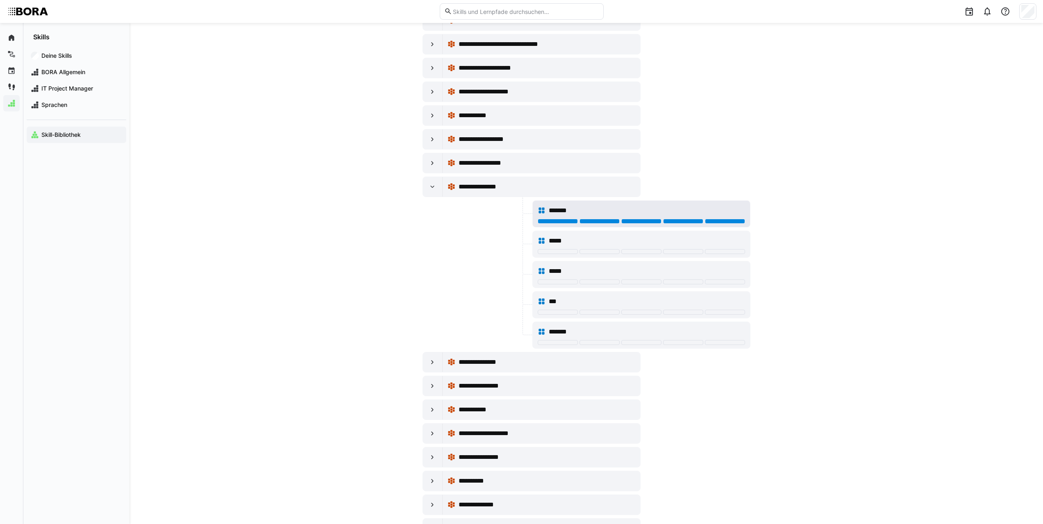
click at [716, 222] on div at bounding box center [725, 221] width 40 height 5
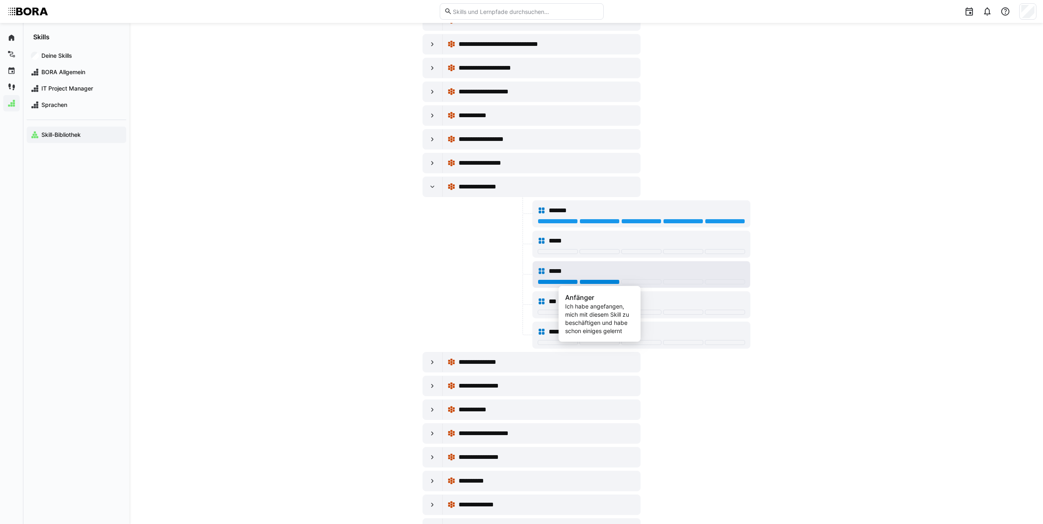
click at [609, 283] on div at bounding box center [600, 282] width 40 height 5
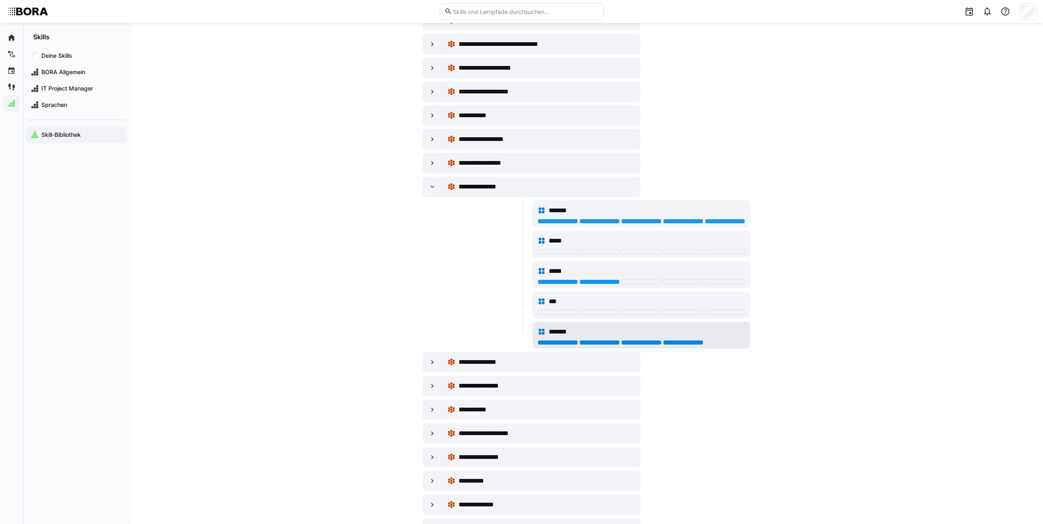
click at [695, 342] on div at bounding box center [683, 342] width 40 height 5
click at [565, 250] on div at bounding box center [558, 251] width 40 height 5
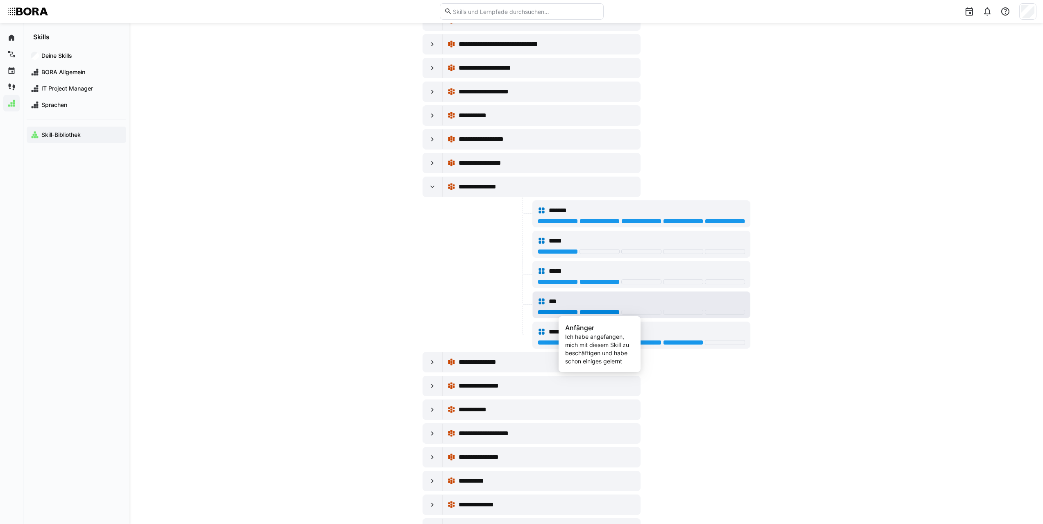
click at [605, 312] on div at bounding box center [600, 312] width 40 height 5
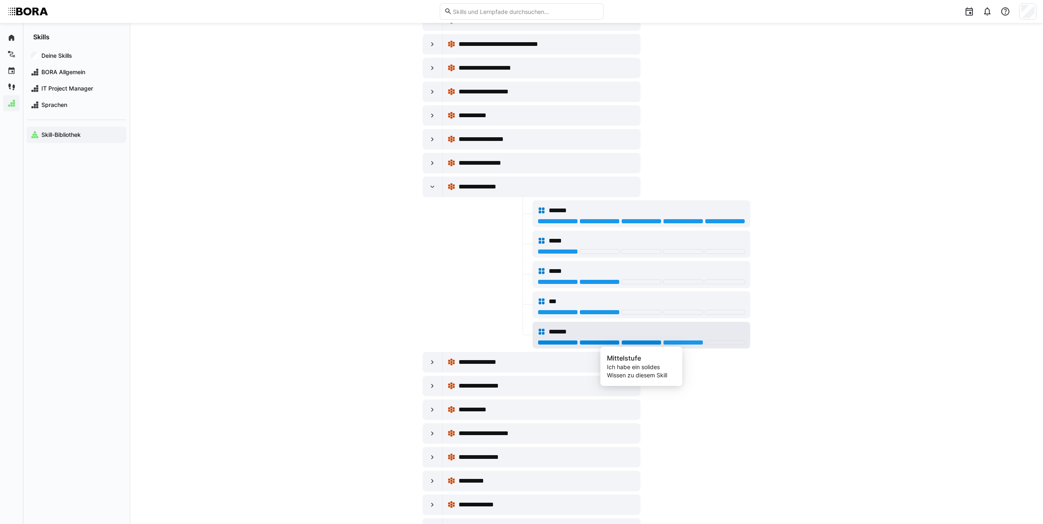
click at [637, 343] on div at bounding box center [641, 342] width 40 height 5
click at [428, 187] on div at bounding box center [433, 187] width 20 height 20
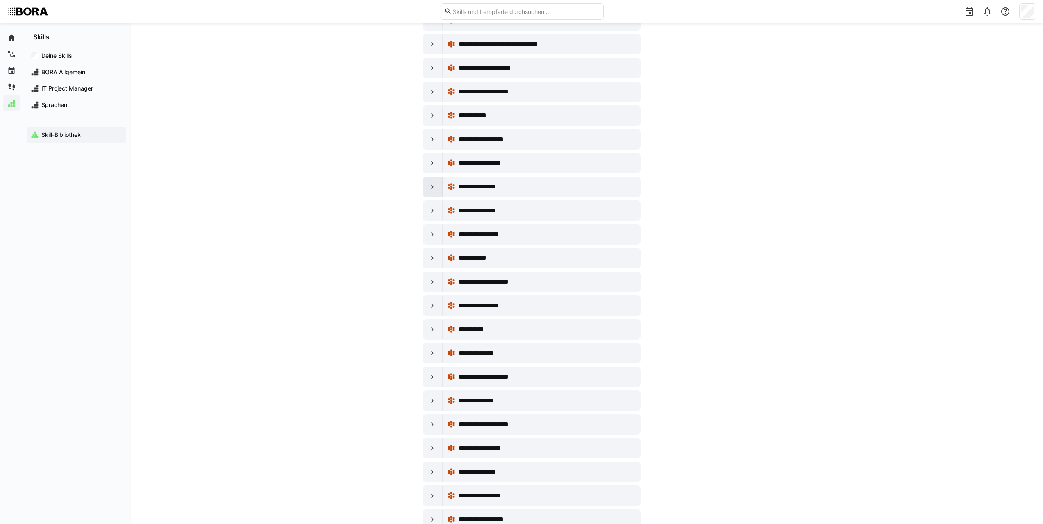
click at [427, 188] on div at bounding box center [433, 187] width 20 height 20
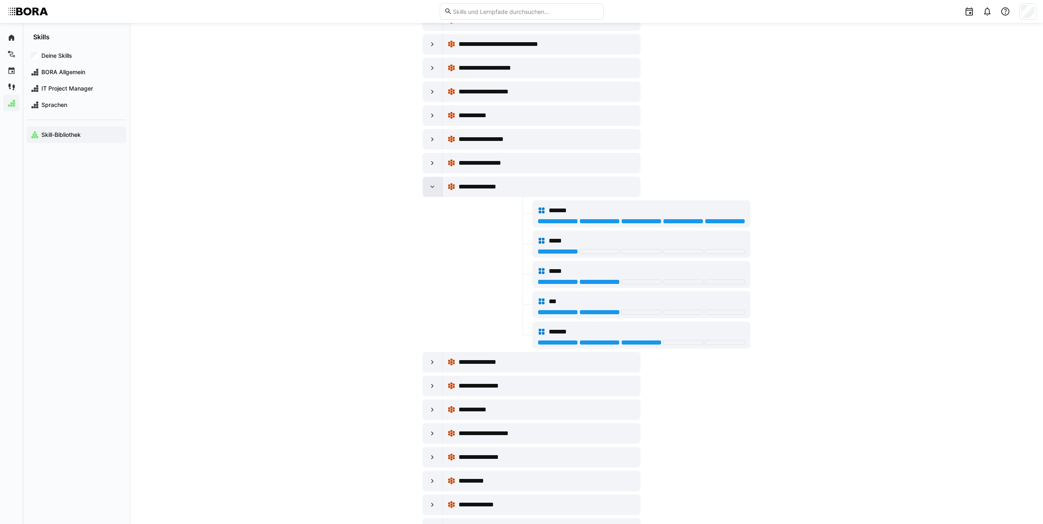
click at [436, 190] on div at bounding box center [433, 187] width 20 height 20
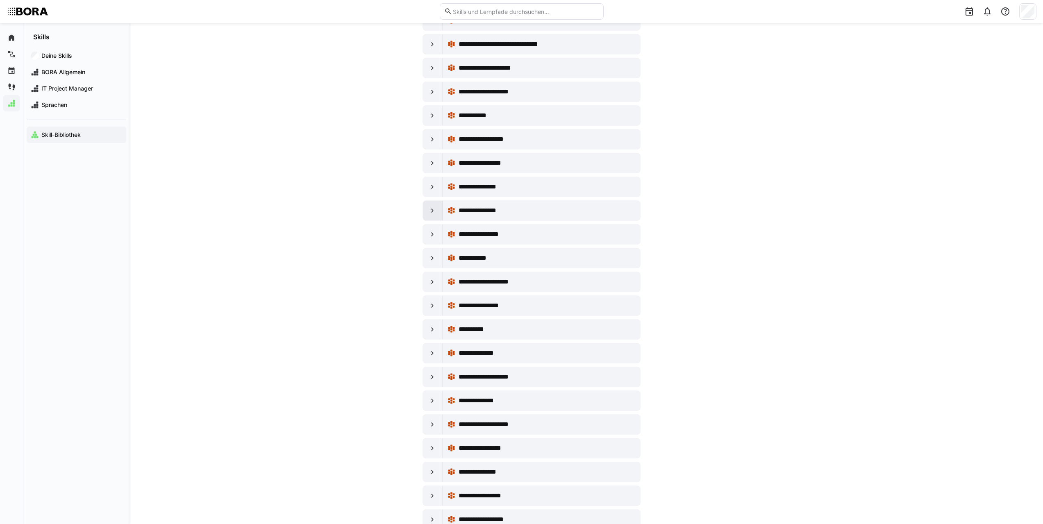
click at [435, 210] on eds-icon at bounding box center [432, 211] width 8 height 8
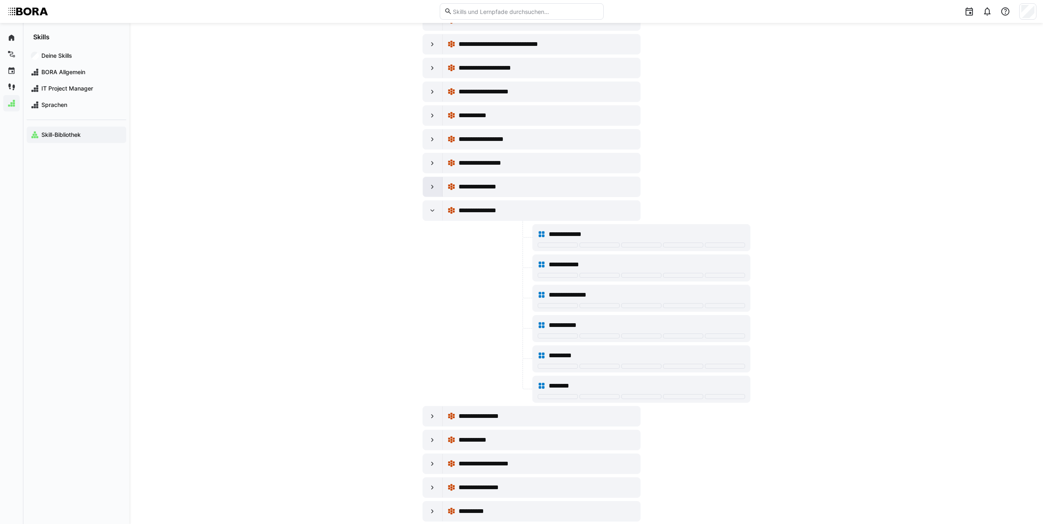
click at [433, 187] on eds-icon at bounding box center [432, 187] width 8 height 8
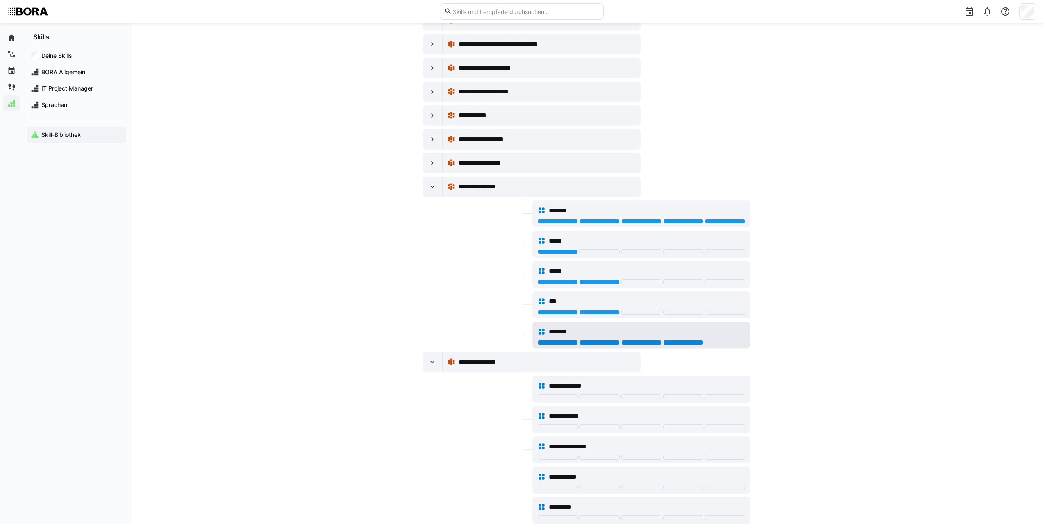
click at [667, 341] on div at bounding box center [683, 342] width 40 height 5
click at [430, 185] on eds-icon at bounding box center [432, 187] width 8 height 8
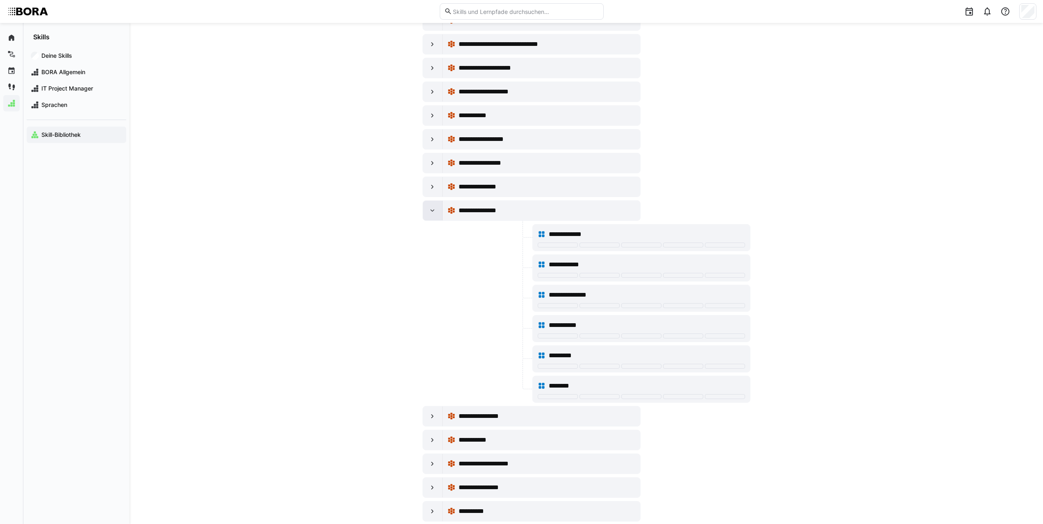
click at [434, 209] on eds-icon at bounding box center [432, 211] width 8 height 8
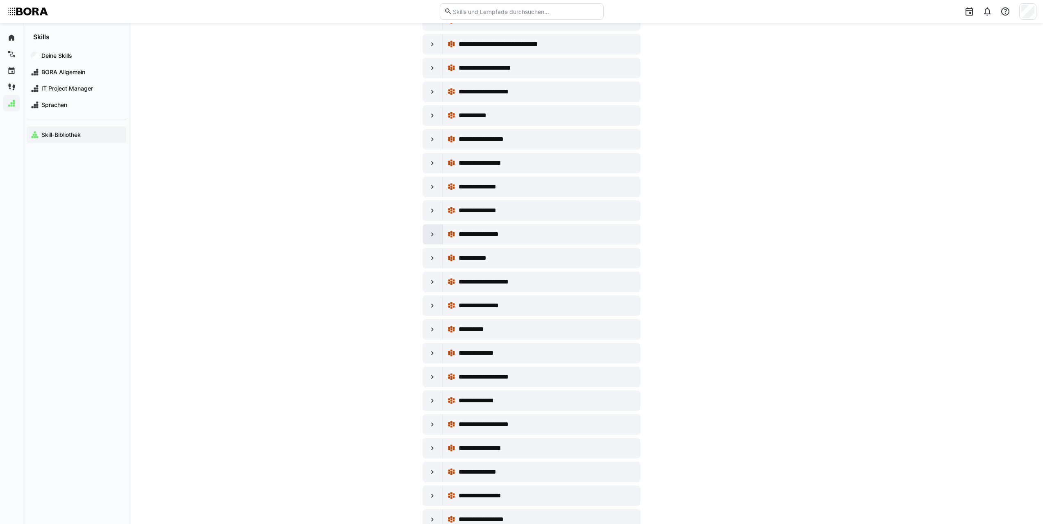
click at [434, 229] on div at bounding box center [433, 235] width 20 height 20
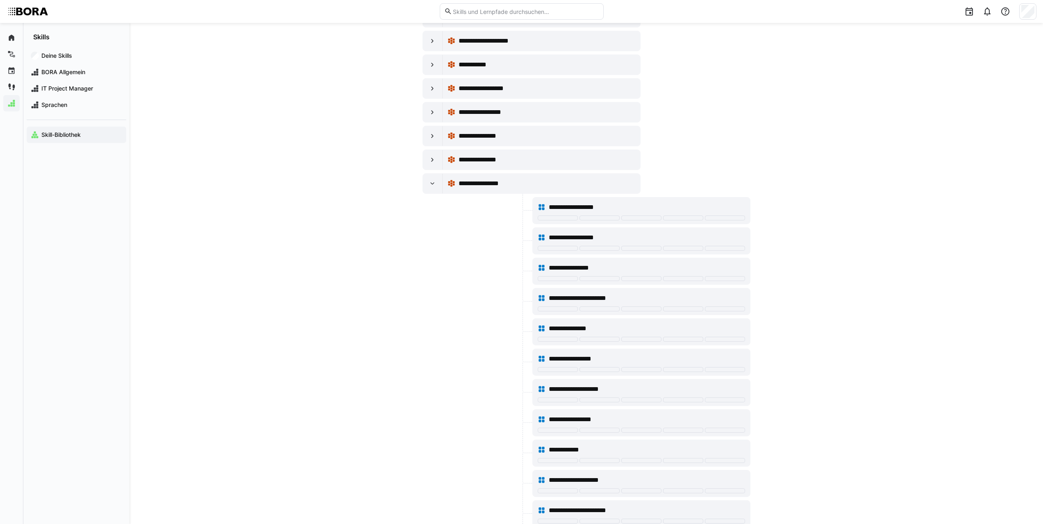
scroll to position [656, 0]
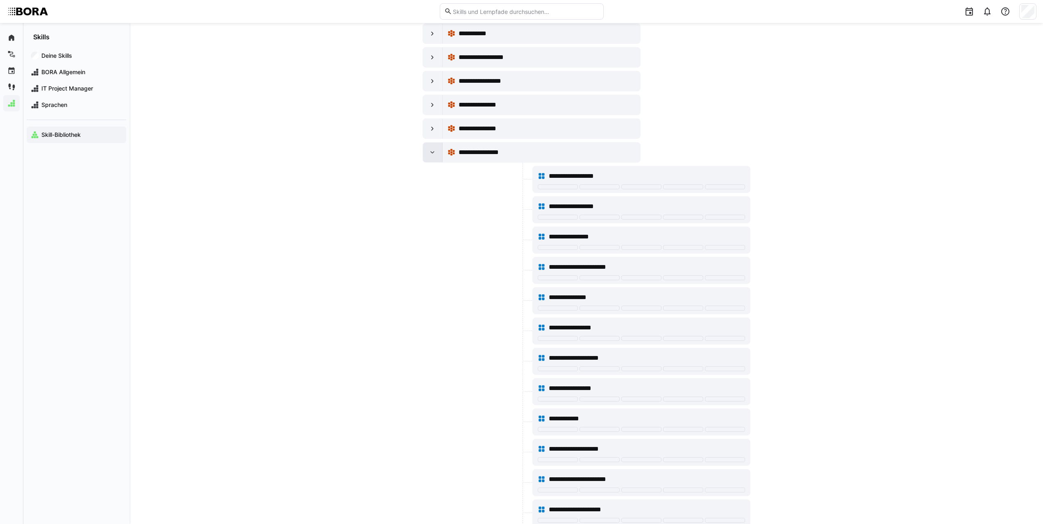
click at [434, 159] on div at bounding box center [433, 153] width 20 height 20
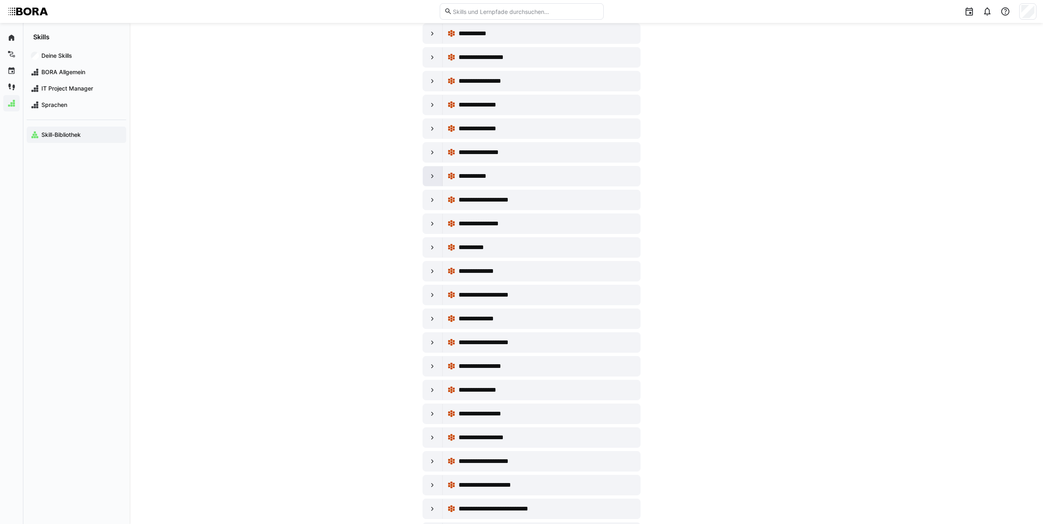
click at [431, 179] on eds-icon at bounding box center [432, 176] width 8 height 8
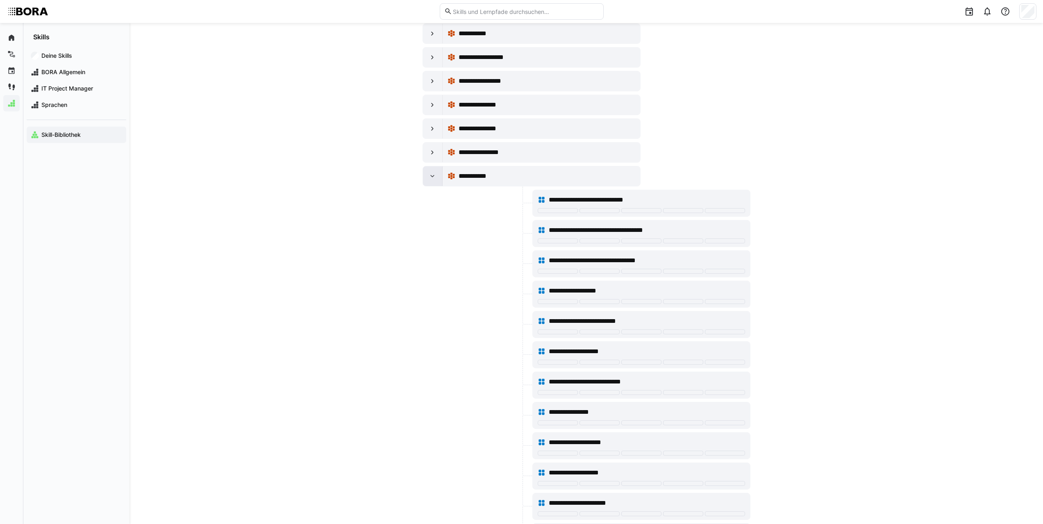
click at [431, 179] on eds-icon at bounding box center [432, 176] width 8 height 8
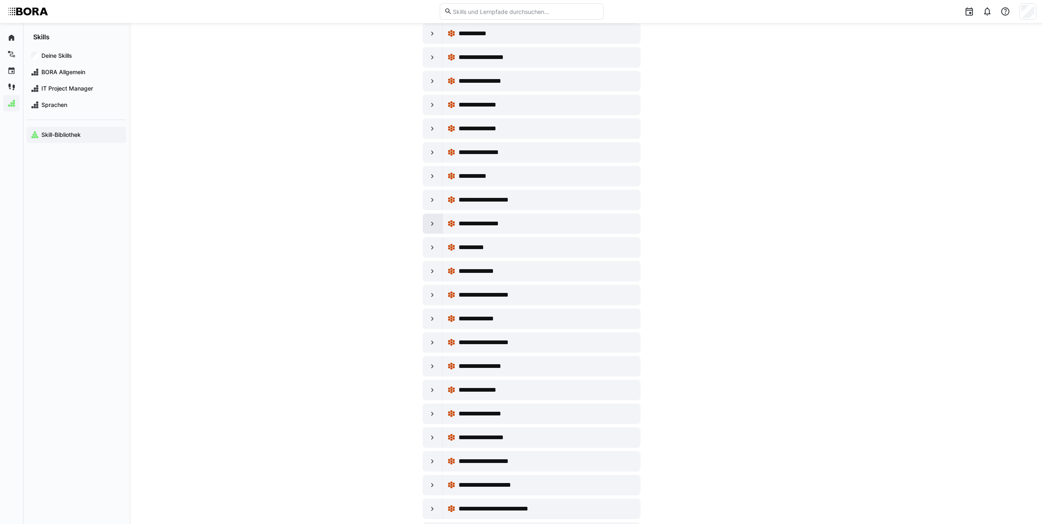
click at [430, 227] on eds-icon at bounding box center [432, 224] width 8 height 8
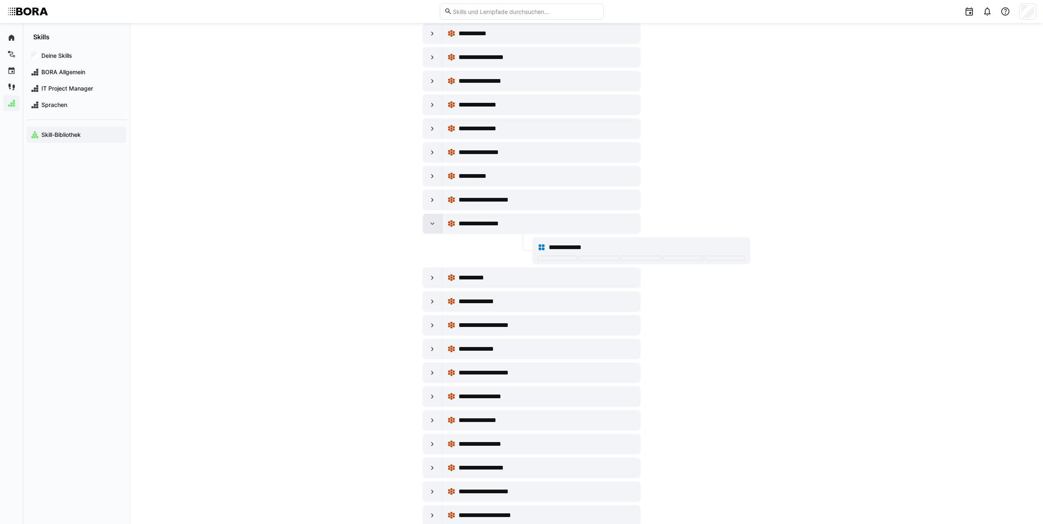
click at [438, 224] on div at bounding box center [433, 224] width 20 height 20
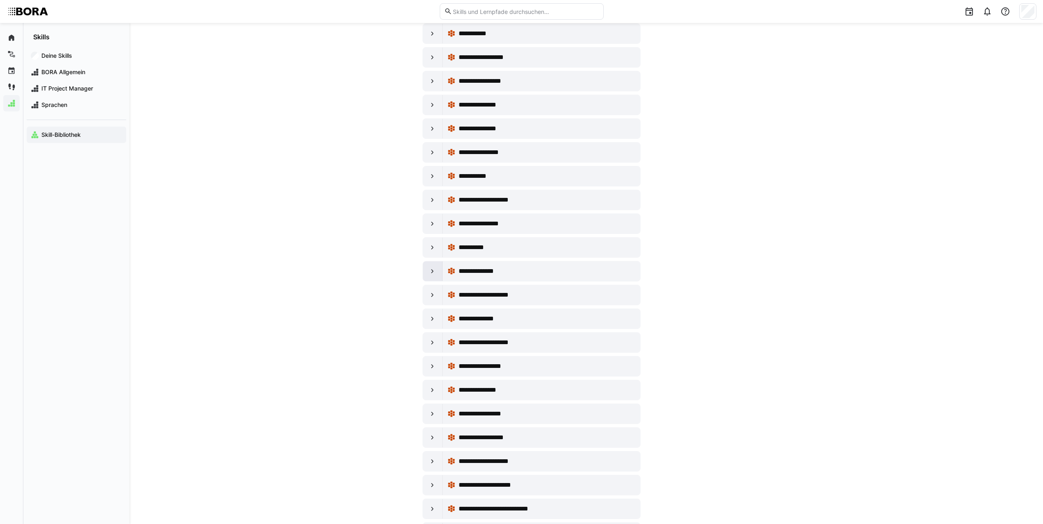
click at [439, 272] on div at bounding box center [433, 271] width 20 height 20
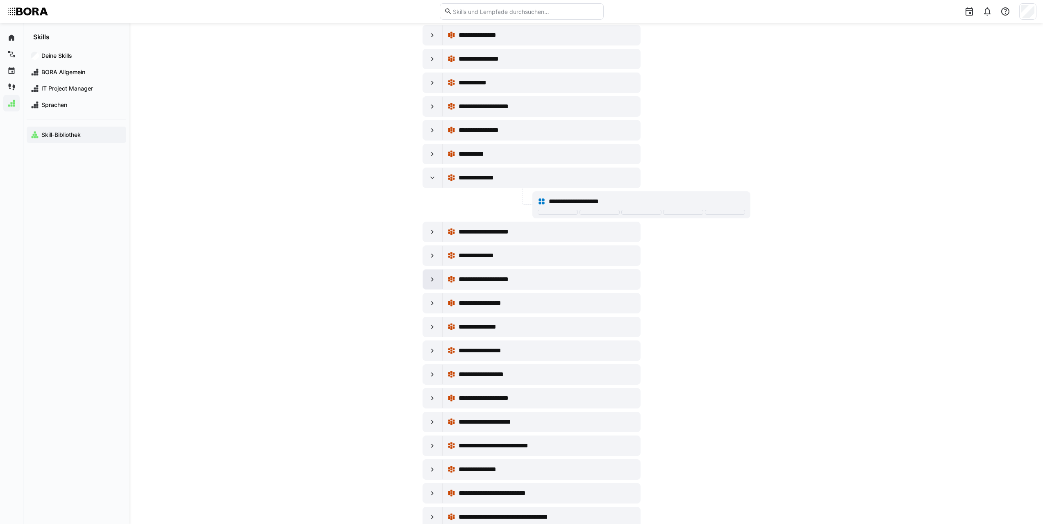
scroll to position [820, 0]
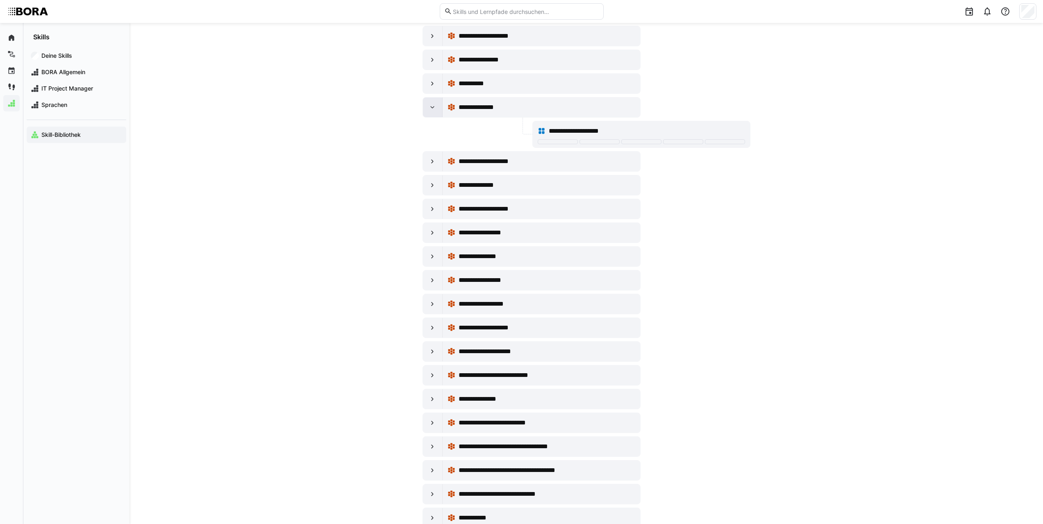
click at [436, 109] on div at bounding box center [433, 108] width 20 height 20
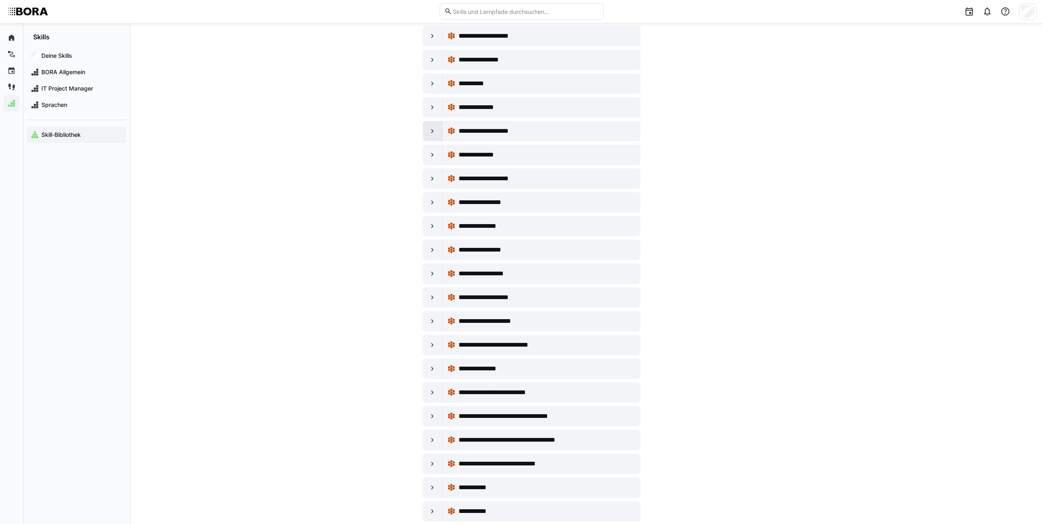
click at [436, 126] on div at bounding box center [433, 131] width 20 height 20
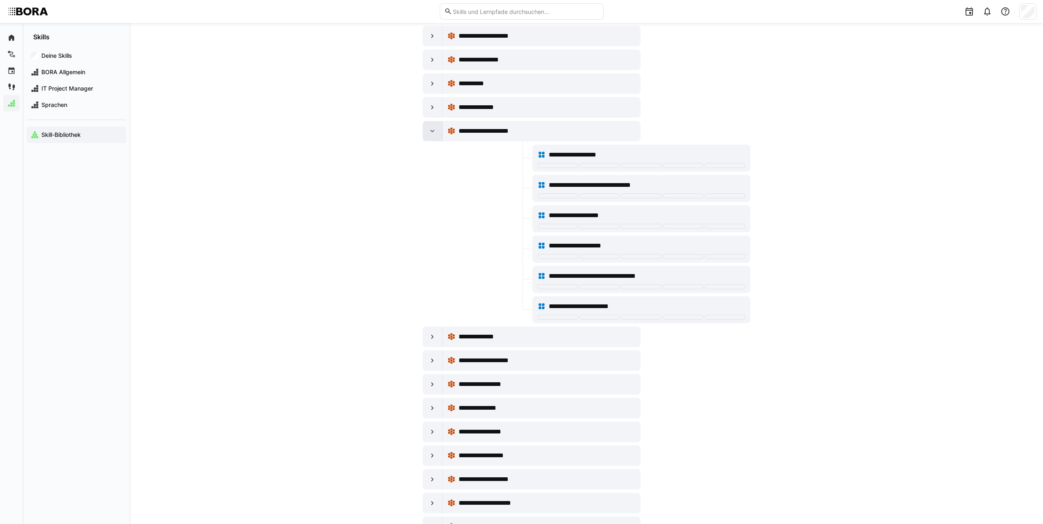
click at [437, 135] on div at bounding box center [433, 131] width 20 height 20
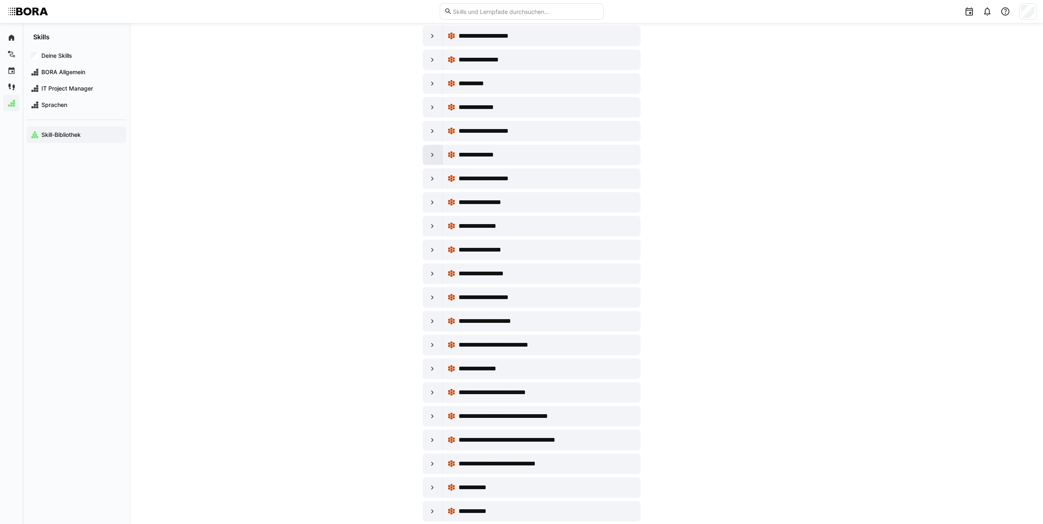
click at [431, 158] on eds-icon at bounding box center [432, 155] width 8 height 8
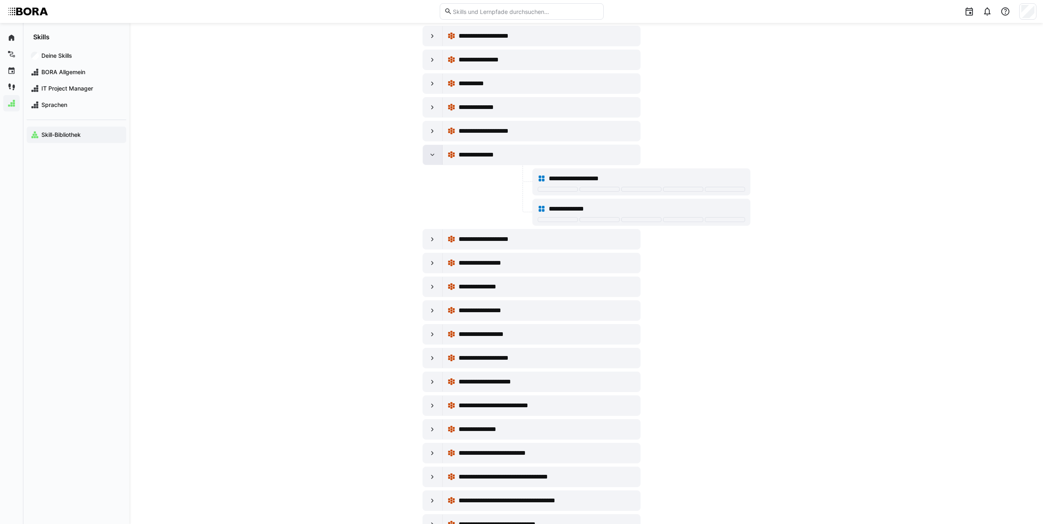
click at [431, 158] on eds-icon at bounding box center [432, 155] width 8 height 8
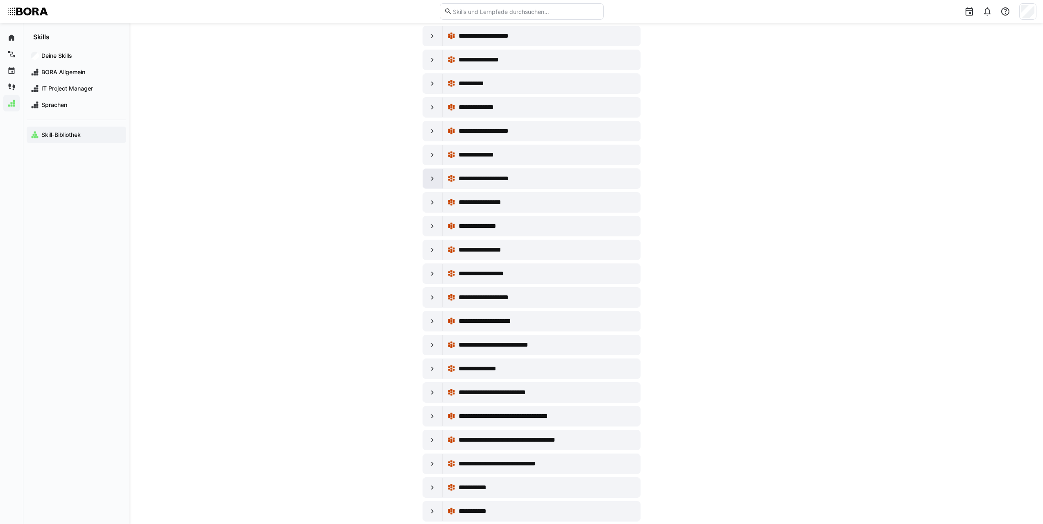
click at [432, 171] on div at bounding box center [433, 179] width 20 height 20
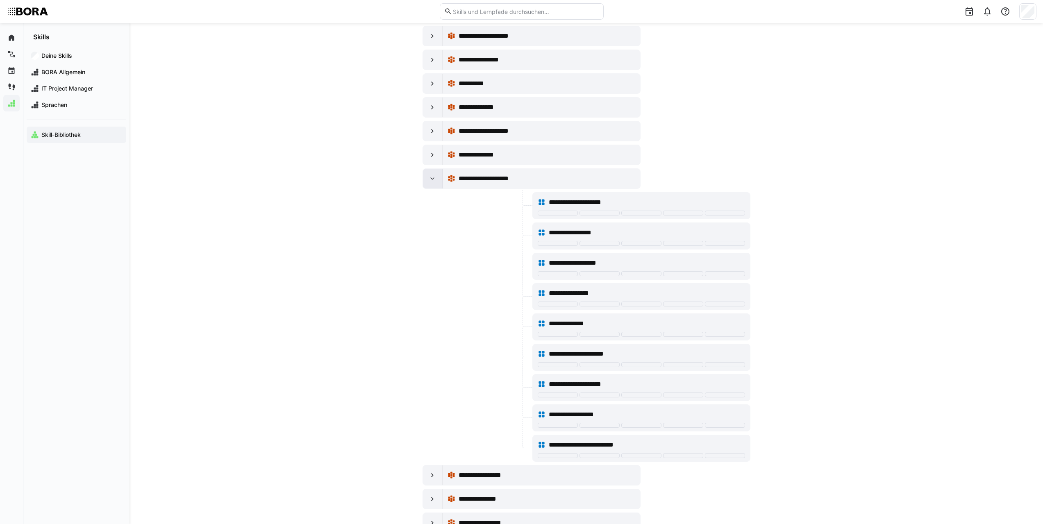
click at [431, 173] on div at bounding box center [433, 179] width 20 height 20
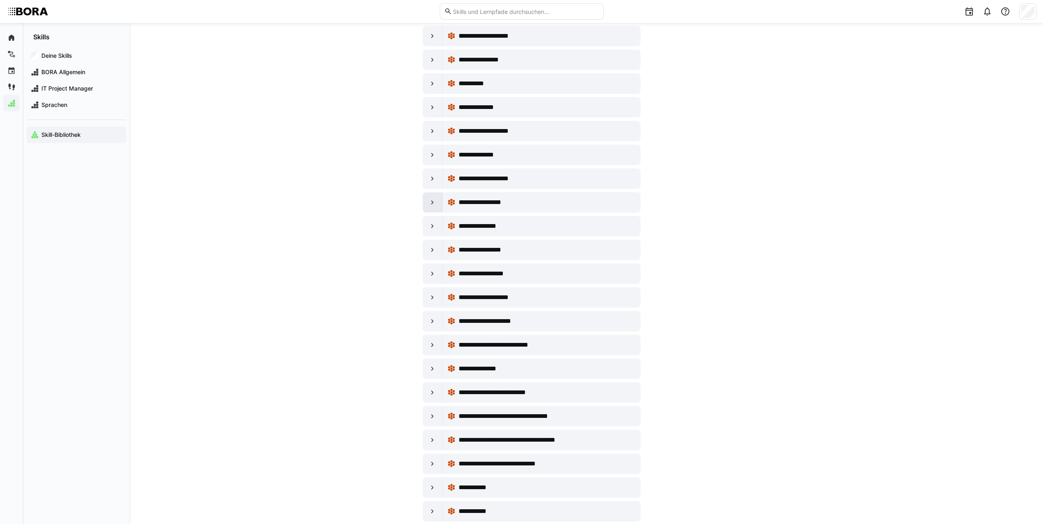
click at [436, 205] on div at bounding box center [433, 203] width 20 height 20
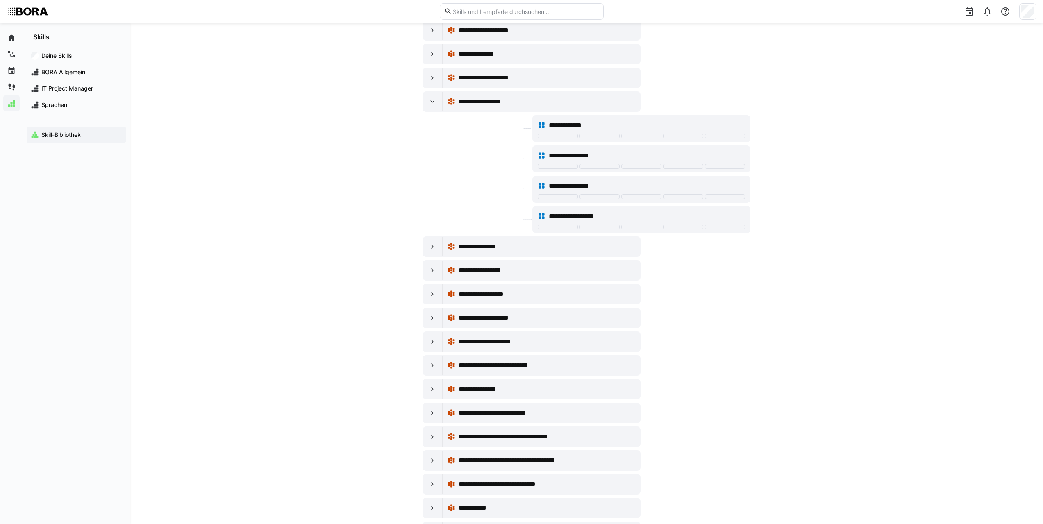
scroll to position [902, 0]
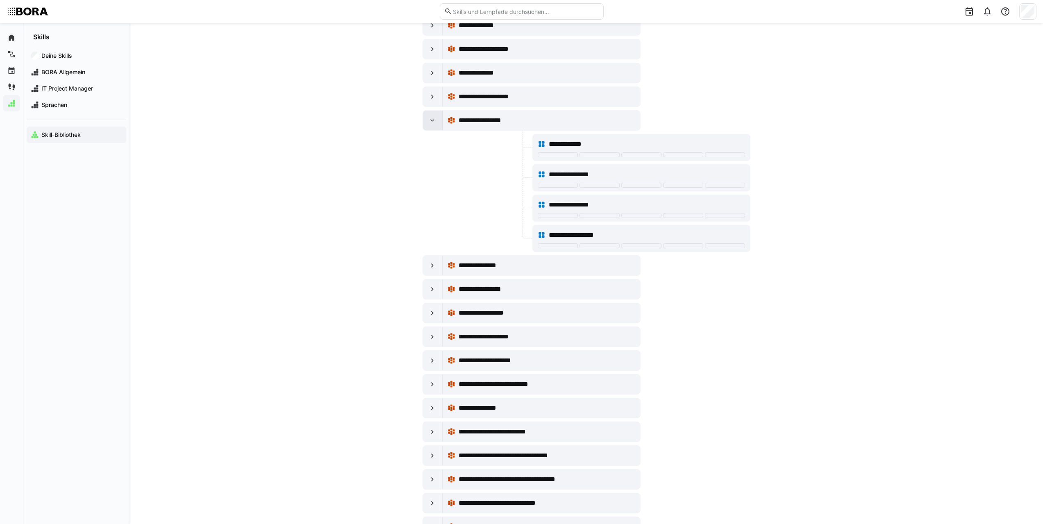
click at [433, 121] on eds-icon at bounding box center [432, 120] width 8 height 8
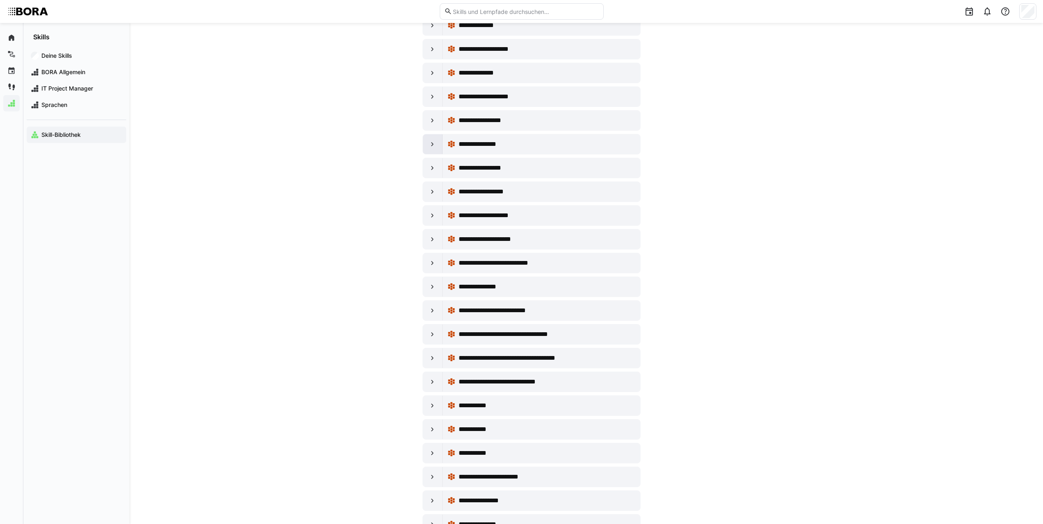
click at [430, 144] on eds-icon at bounding box center [432, 144] width 8 height 8
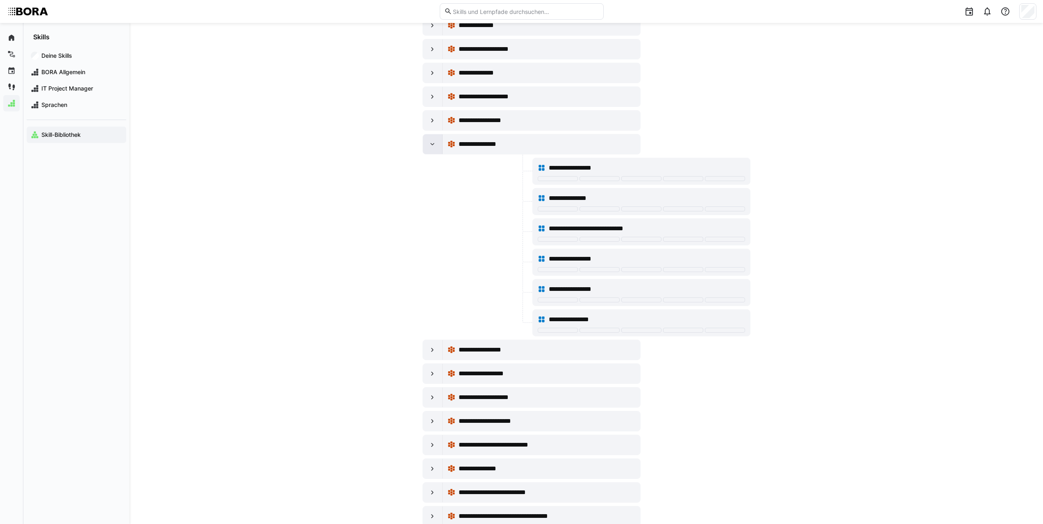
click at [430, 144] on eds-icon at bounding box center [432, 144] width 8 height 8
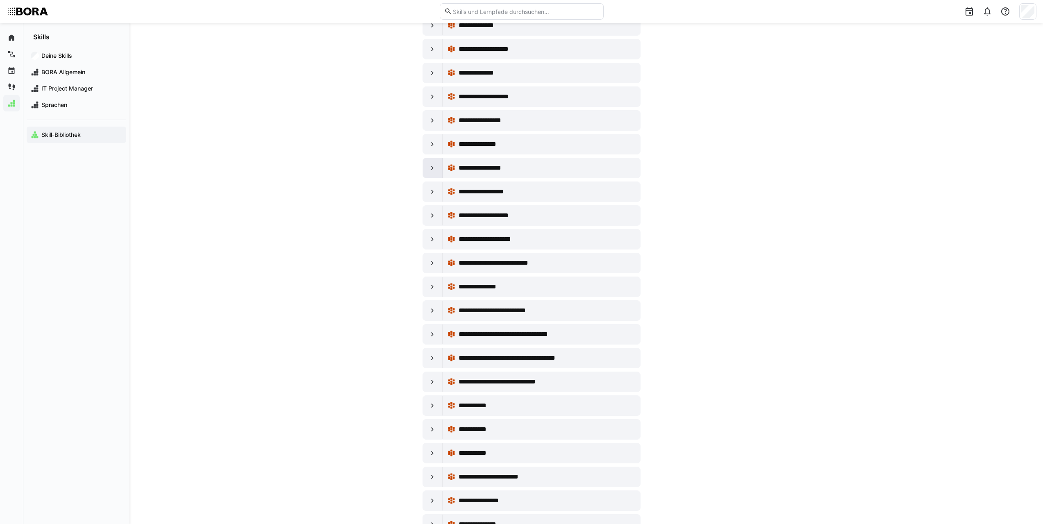
click at [434, 164] on eds-icon at bounding box center [432, 168] width 8 height 8
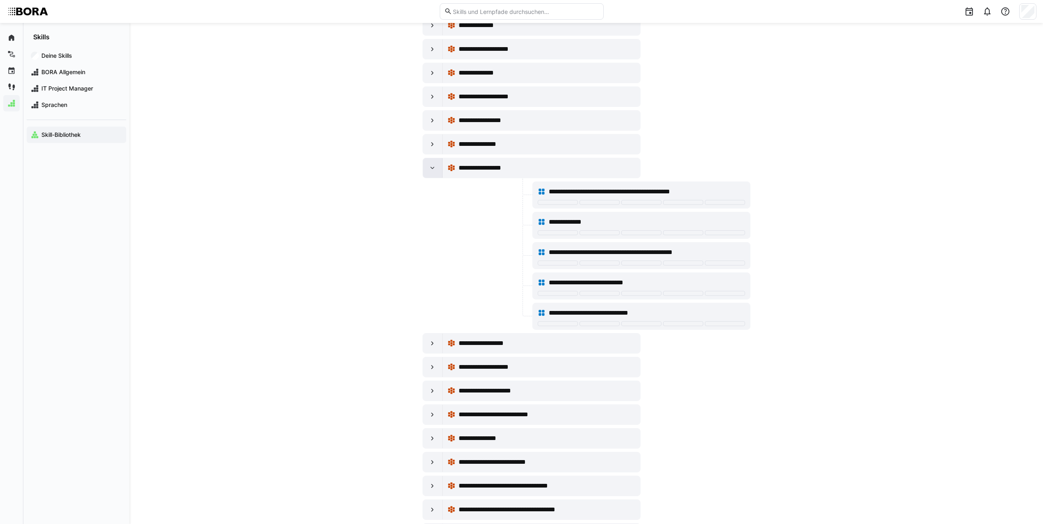
click at [434, 164] on eds-icon at bounding box center [432, 168] width 8 height 8
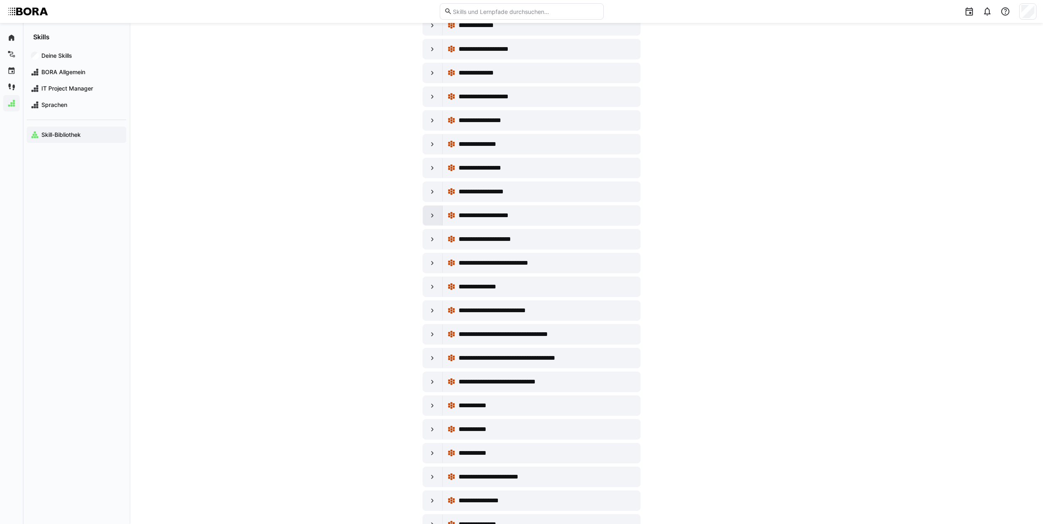
click at [424, 215] on div at bounding box center [433, 216] width 20 height 20
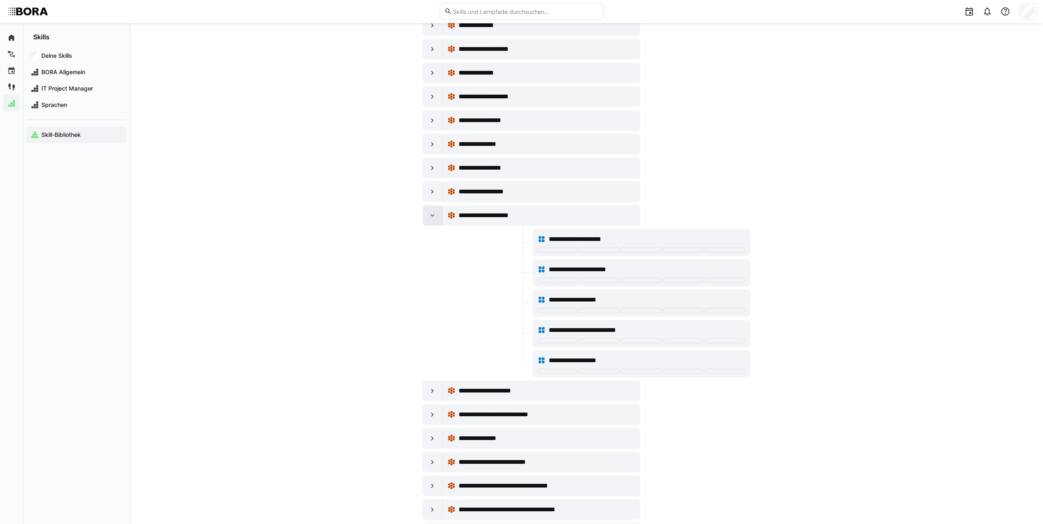
click at [427, 216] on div at bounding box center [433, 216] width 20 height 20
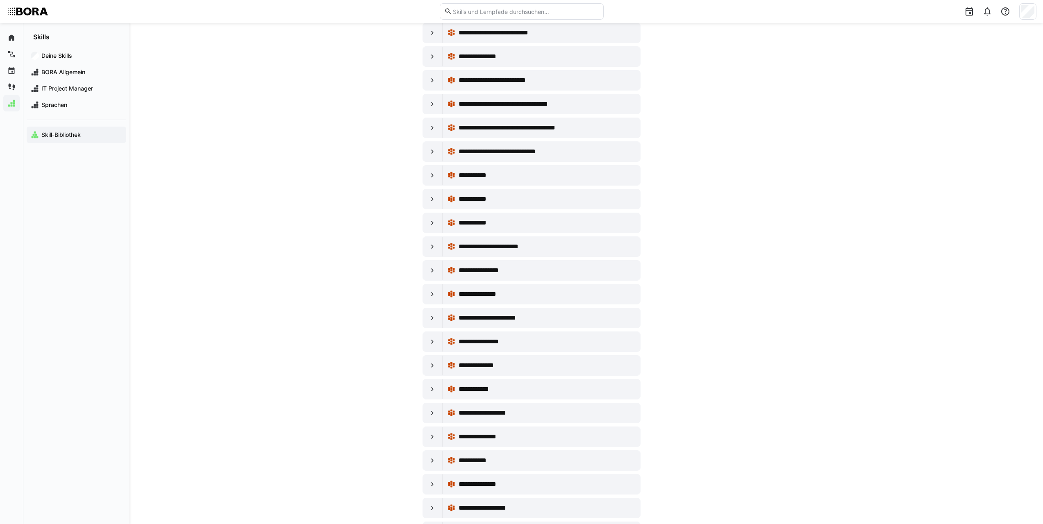
scroll to position [1148, 0]
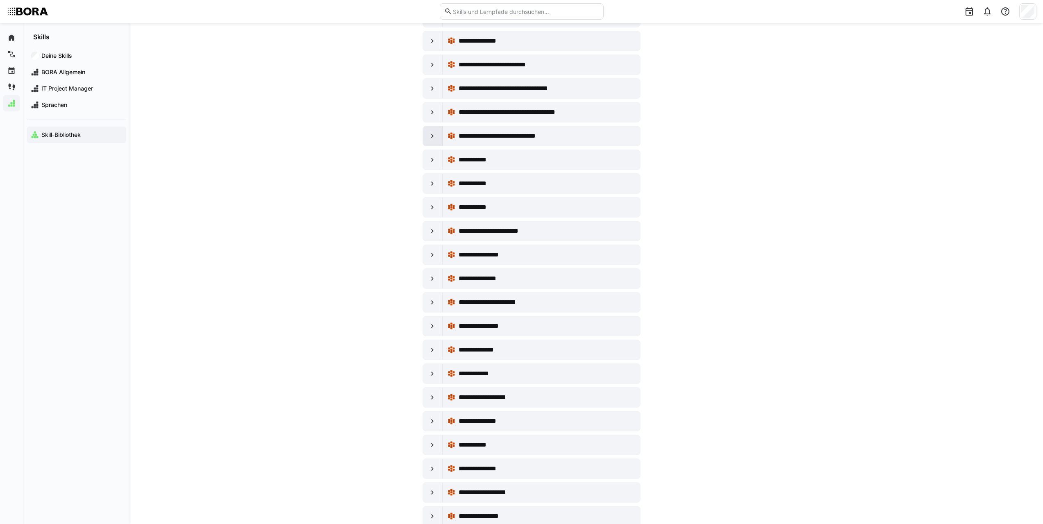
click at [437, 135] on div at bounding box center [433, 136] width 20 height 20
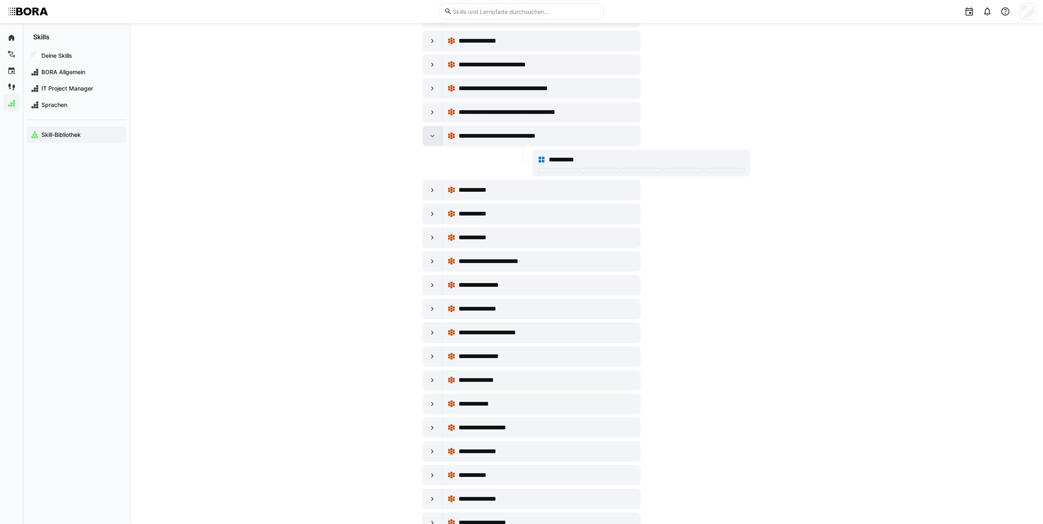
click at [437, 135] on div at bounding box center [433, 136] width 20 height 20
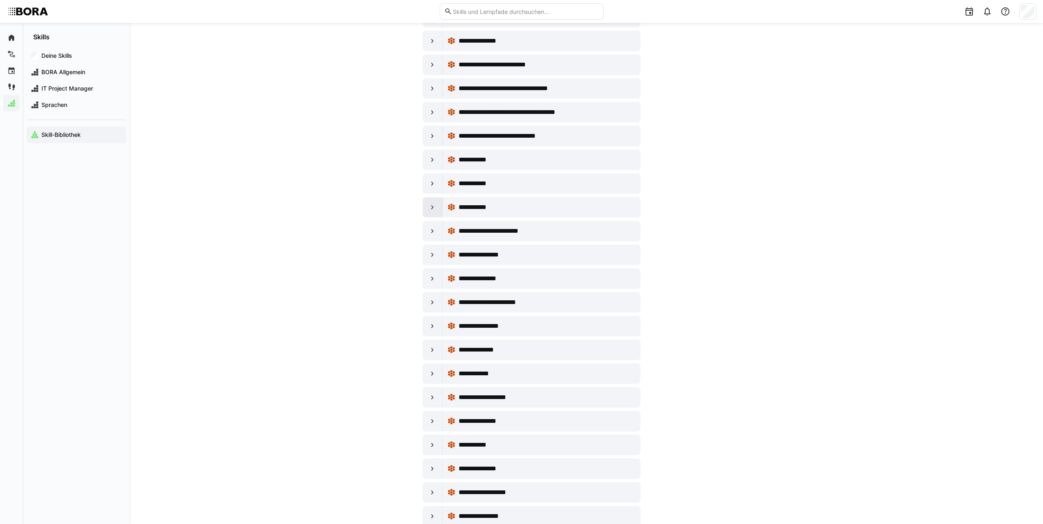
click at [430, 211] on eds-icon at bounding box center [432, 207] width 8 height 8
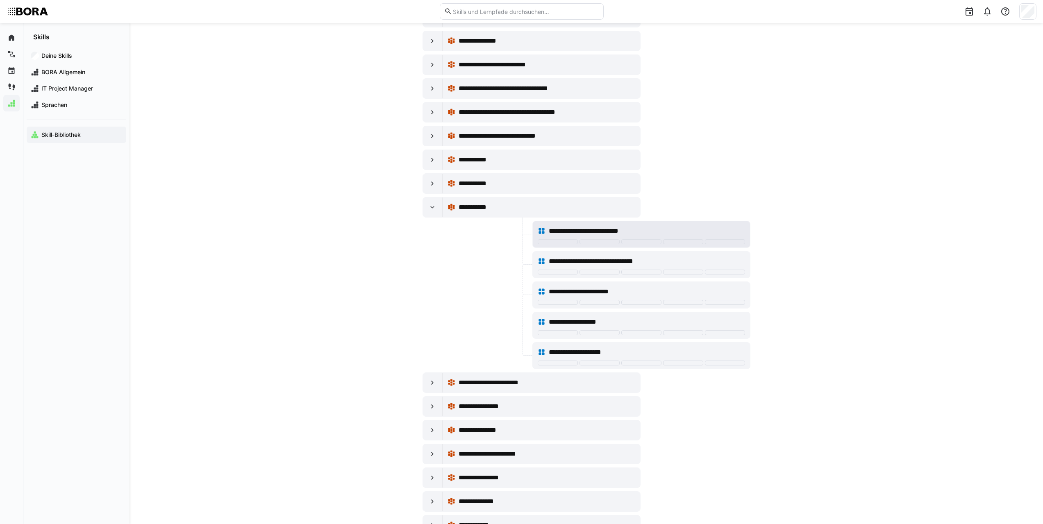
click at [657, 245] on div at bounding box center [641, 242] width 207 height 7
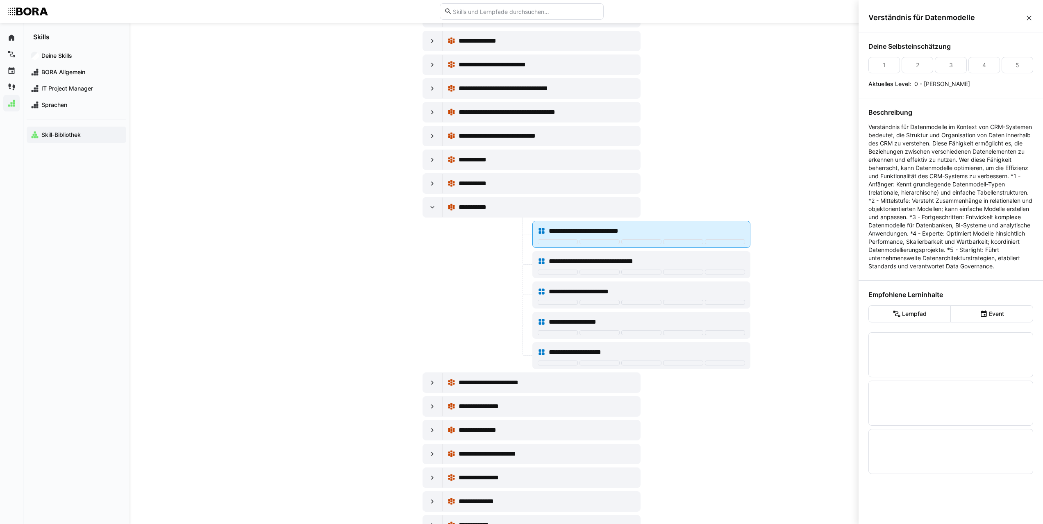
scroll to position [0, 0]
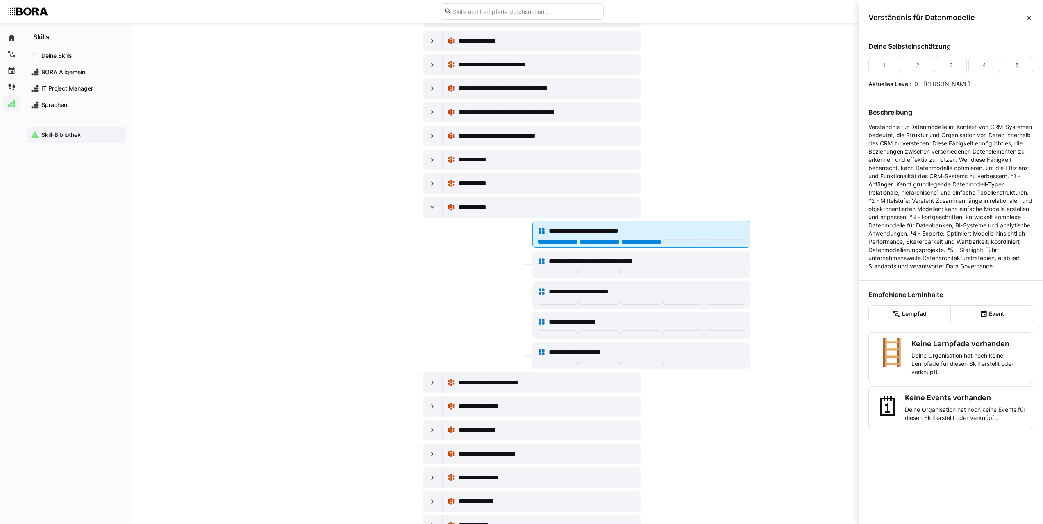
click at [657, 242] on div at bounding box center [641, 241] width 40 height 5
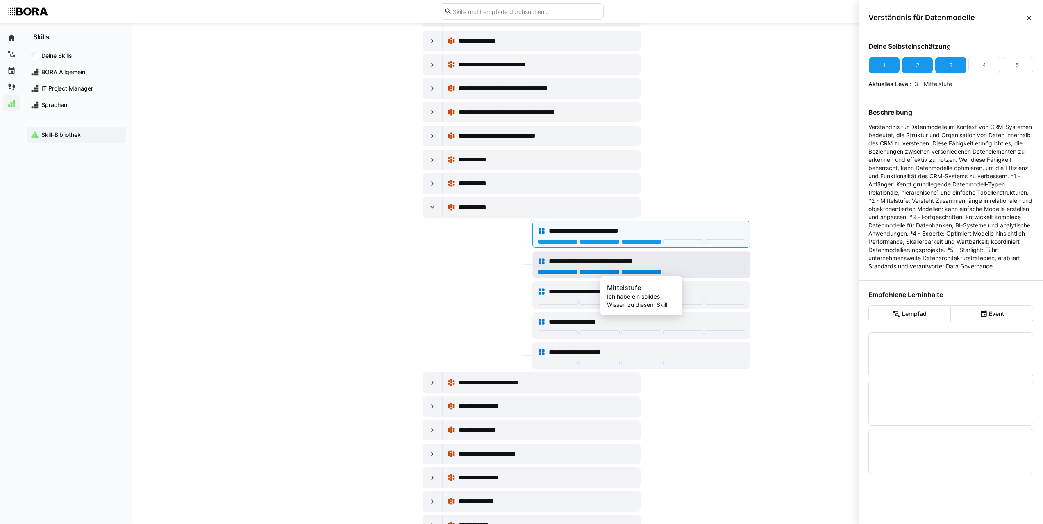
click at [628, 273] on div at bounding box center [641, 272] width 40 height 5
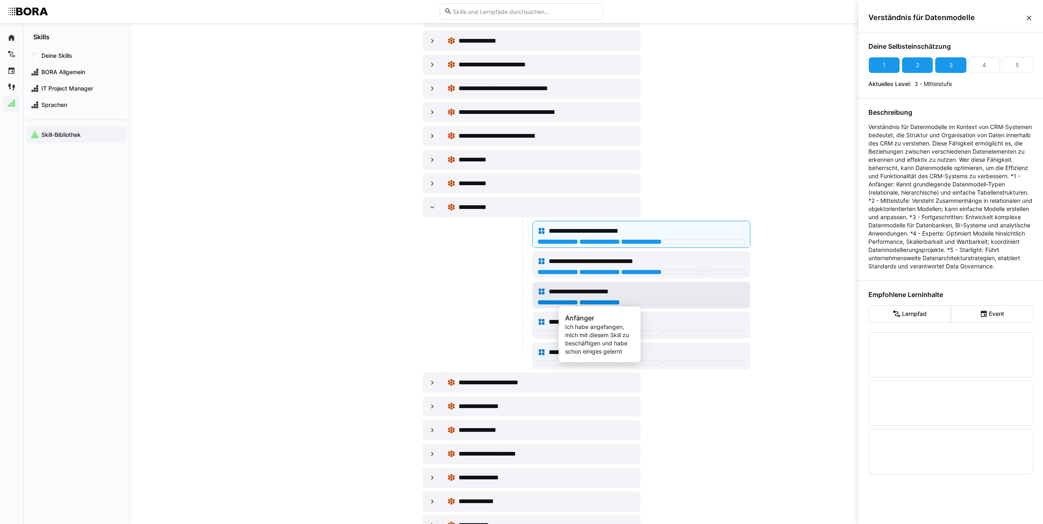
click at [614, 301] on div at bounding box center [600, 302] width 40 height 5
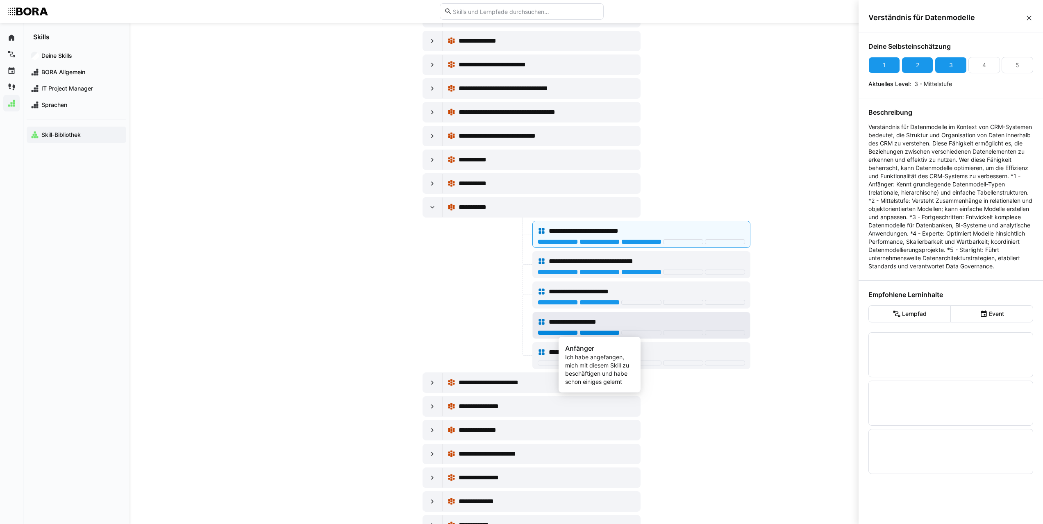
drag, startPoint x: 603, startPoint y: 333, endPoint x: 608, endPoint y: 329, distance: 6.5
click at [603, 332] on div at bounding box center [600, 332] width 40 height 5
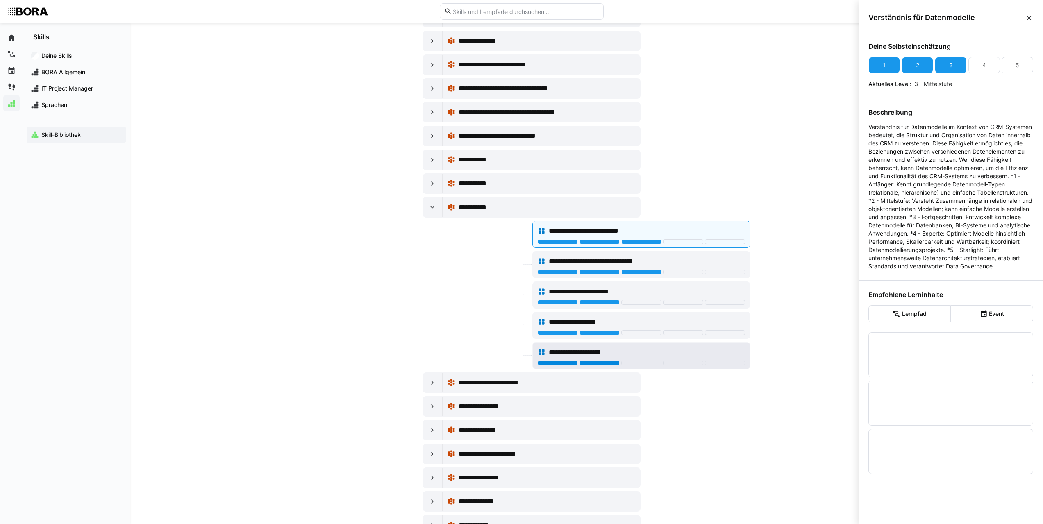
click at [605, 361] on div at bounding box center [600, 363] width 40 height 5
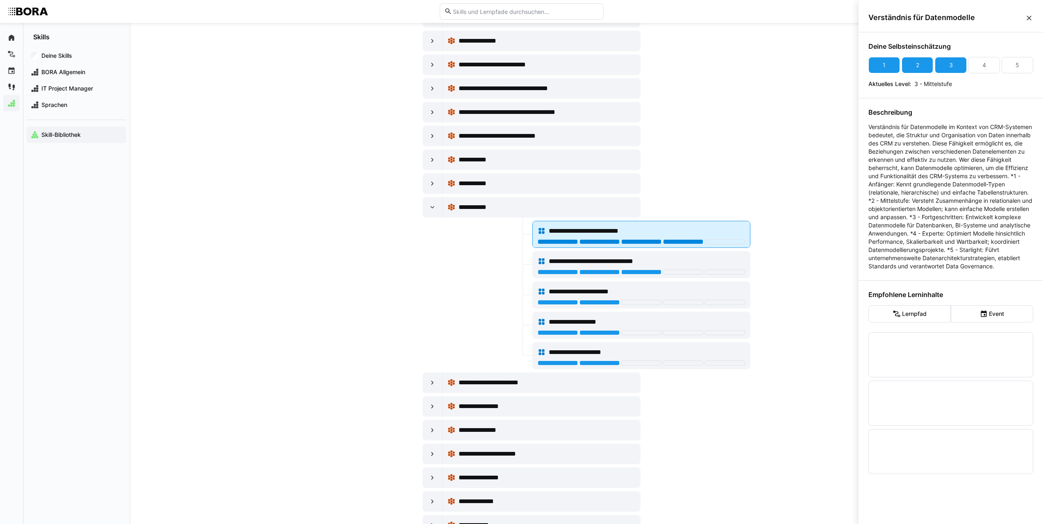
click at [670, 241] on div at bounding box center [683, 241] width 40 height 5
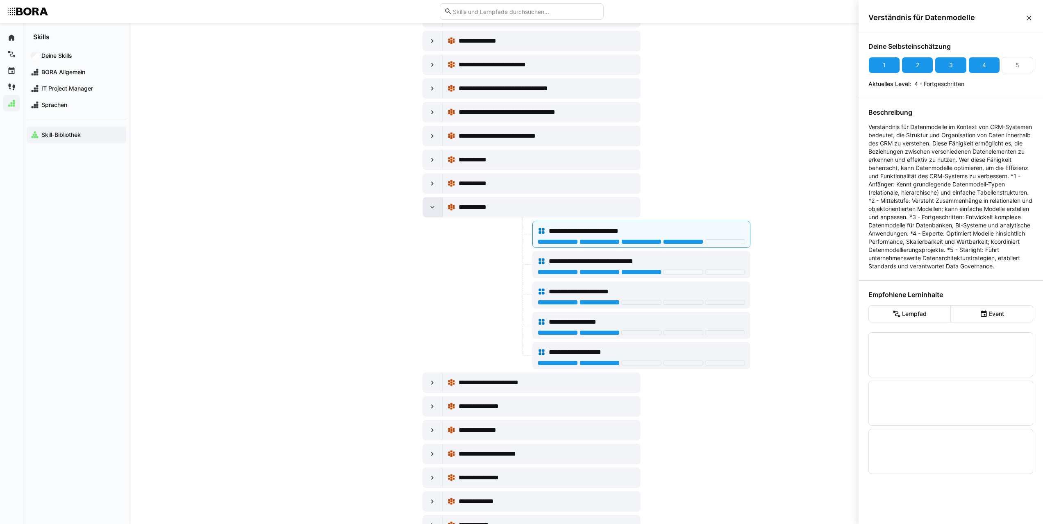
click at [430, 208] on eds-icon at bounding box center [432, 207] width 8 height 8
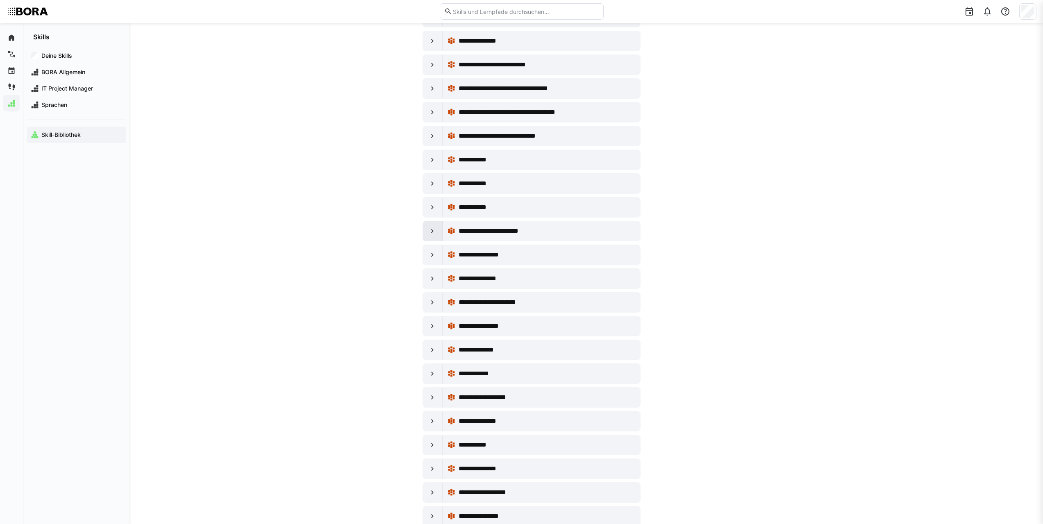
scroll to position [1148, 0]
click at [430, 235] on div at bounding box center [433, 231] width 20 height 20
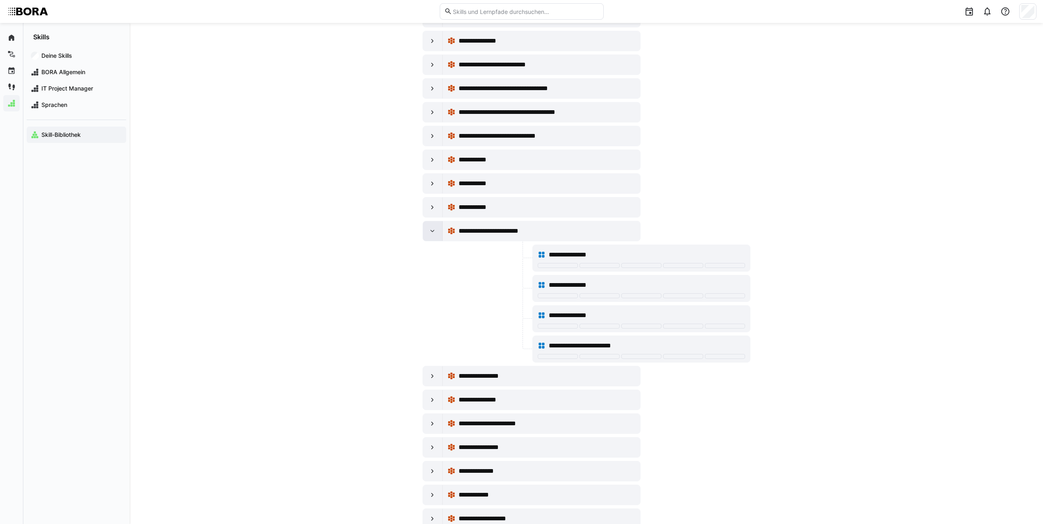
click at [438, 230] on div at bounding box center [433, 231] width 20 height 20
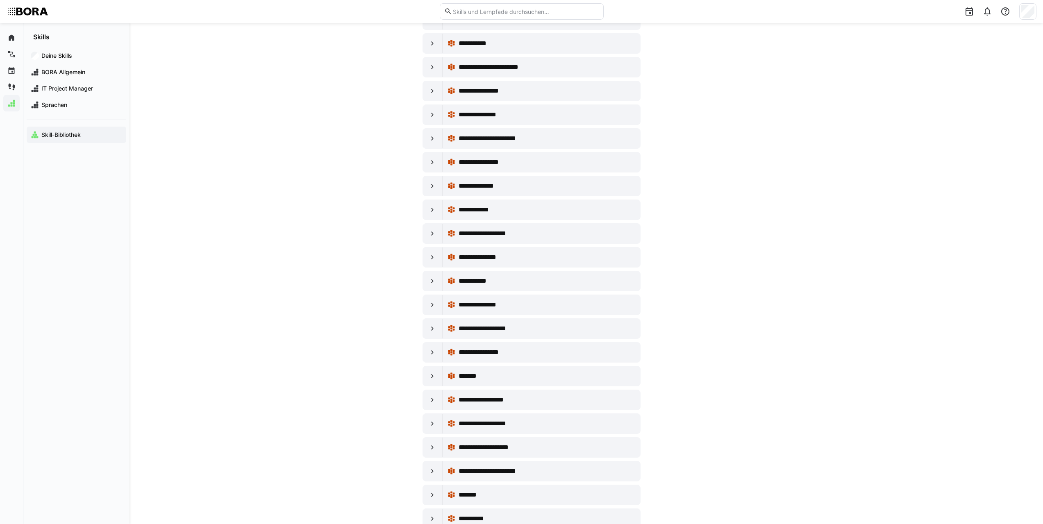
scroll to position [1393, 0]
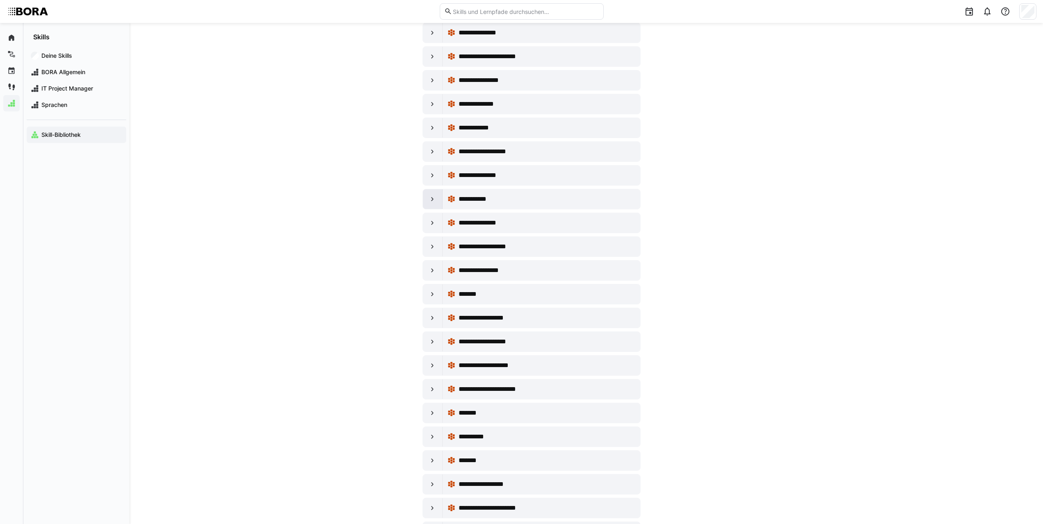
click at [433, 201] on eds-icon at bounding box center [432, 199] width 8 height 8
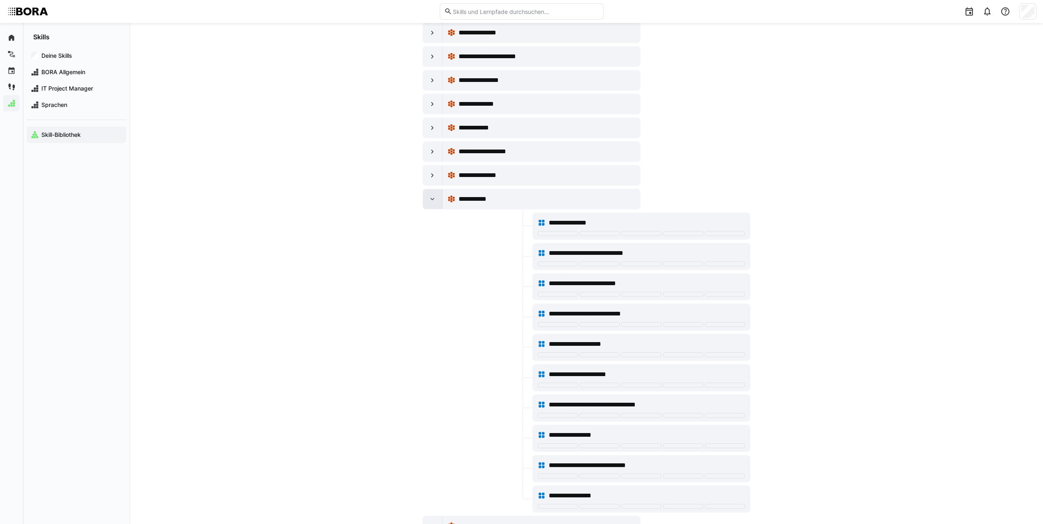
click at [433, 201] on eds-icon at bounding box center [432, 199] width 8 height 8
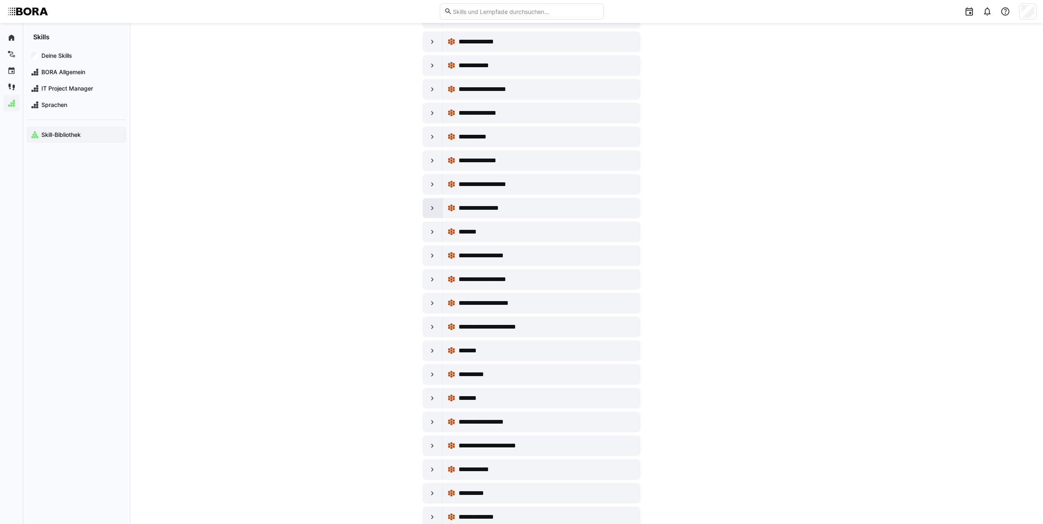
scroll to position [1475, 0]
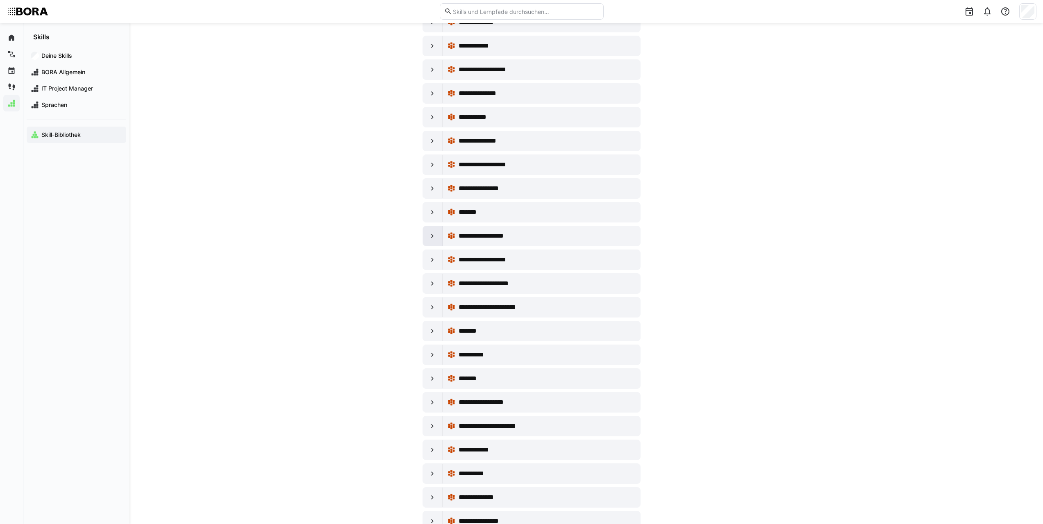
click at [434, 239] on eds-icon at bounding box center [432, 236] width 8 height 8
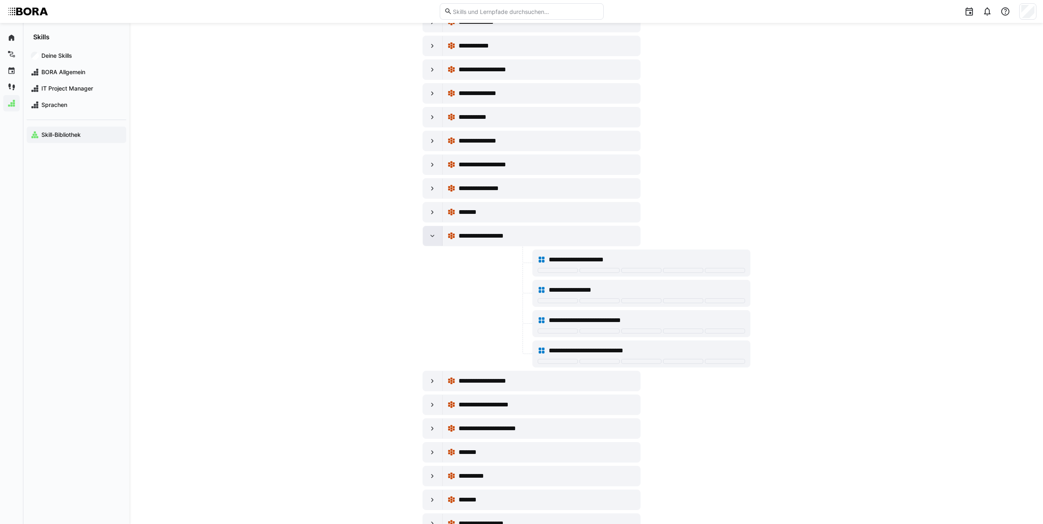
click at [434, 233] on eds-icon at bounding box center [432, 236] width 8 height 8
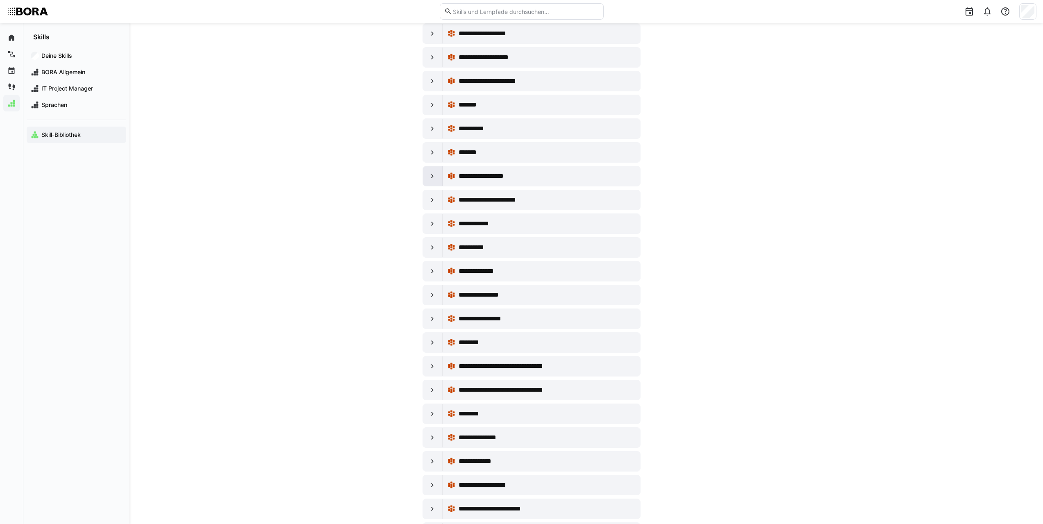
scroll to position [1721, 0]
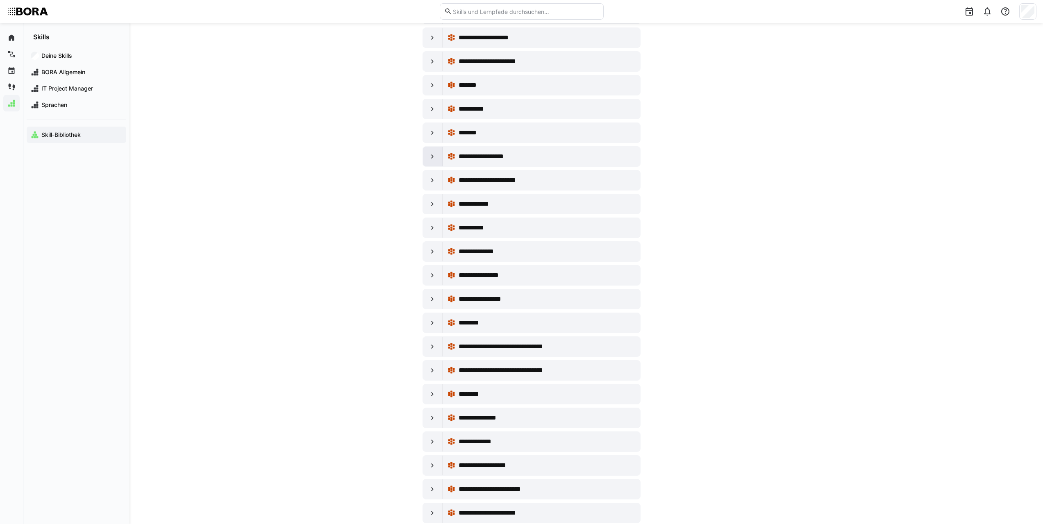
click at [431, 157] on eds-icon at bounding box center [432, 156] width 8 height 8
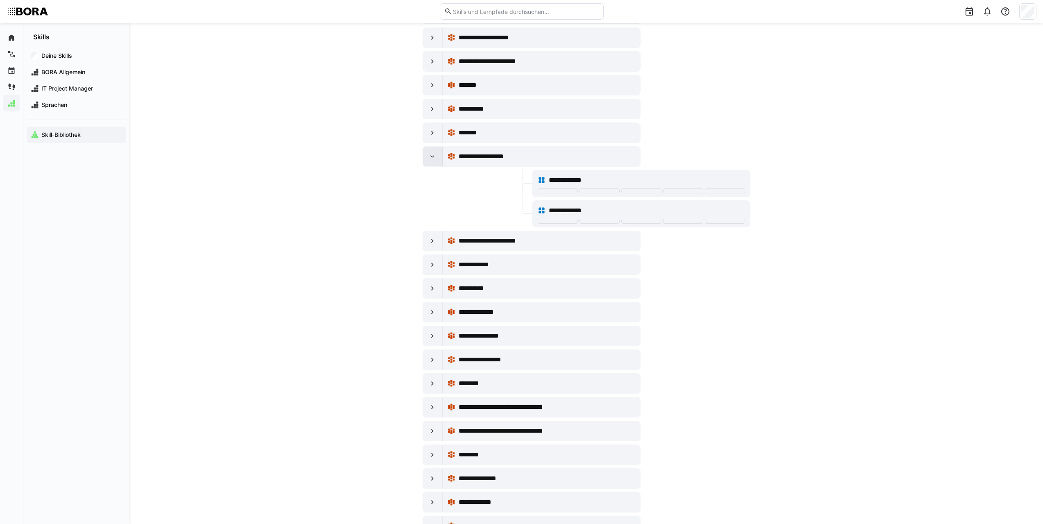
click at [431, 158] on eds-icon at bounding box center [432, 156] width 8 height 8
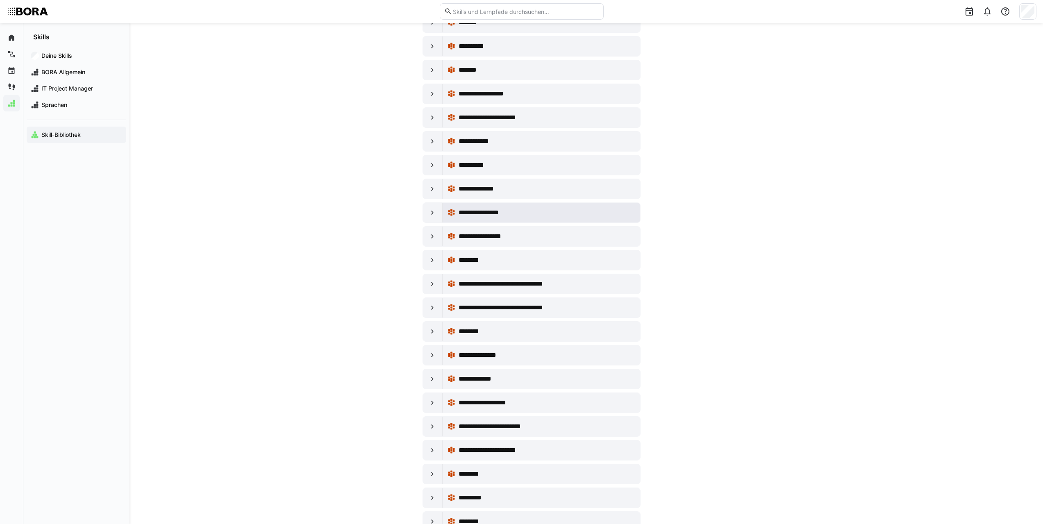
scroll to position [1803, 0]
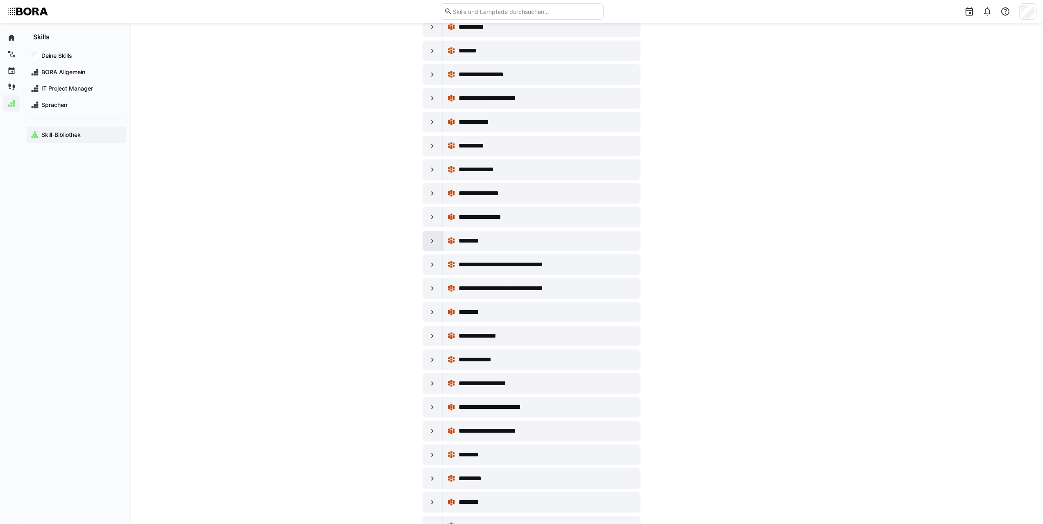
click at [440, 242] on div at bounding box center [433, 241] width 20 height 20
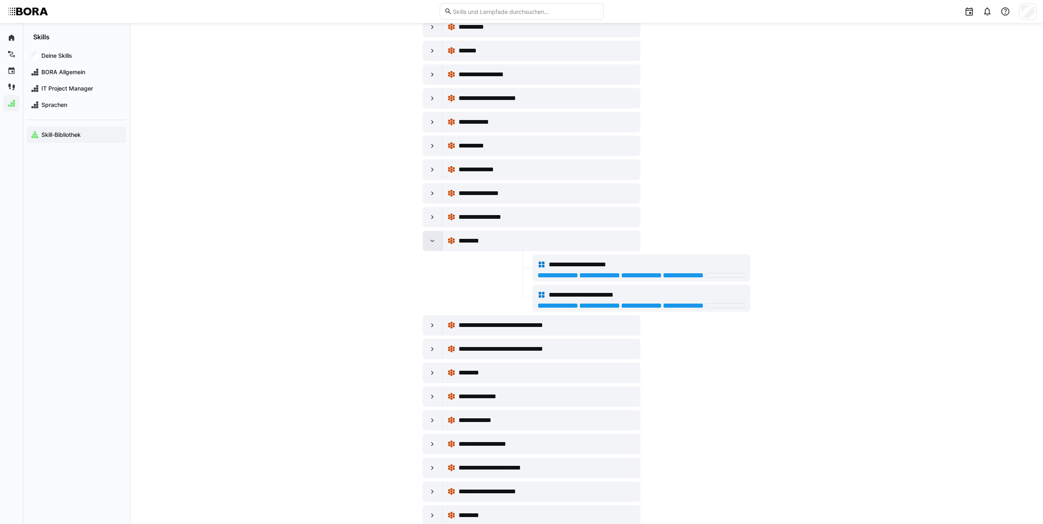
click at [437, 241] on div at bounding box center [433, 241] width 20 height 20
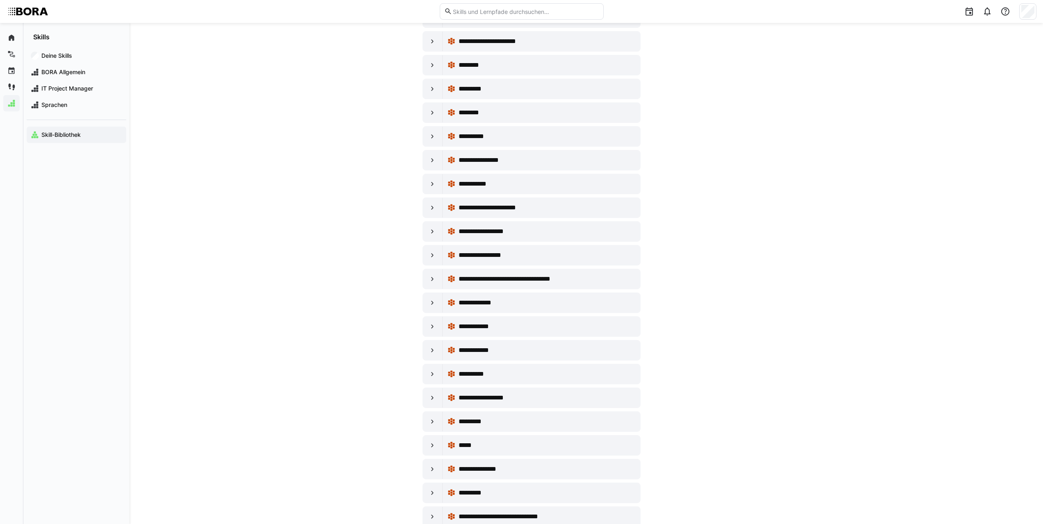
scroll to position [2213, 0]
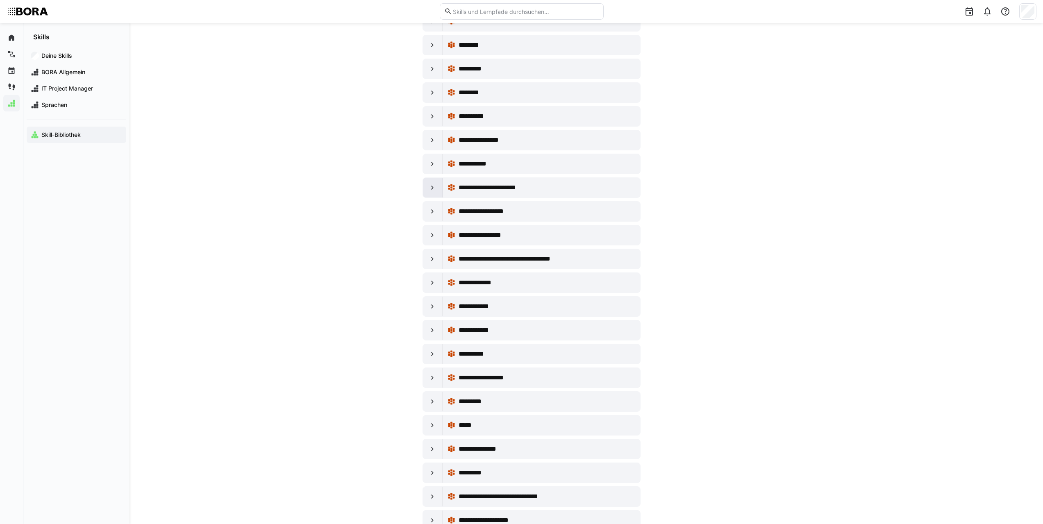
click at [430, 185] on eds-icon at bounding box center [432, 188] width 8 height 8
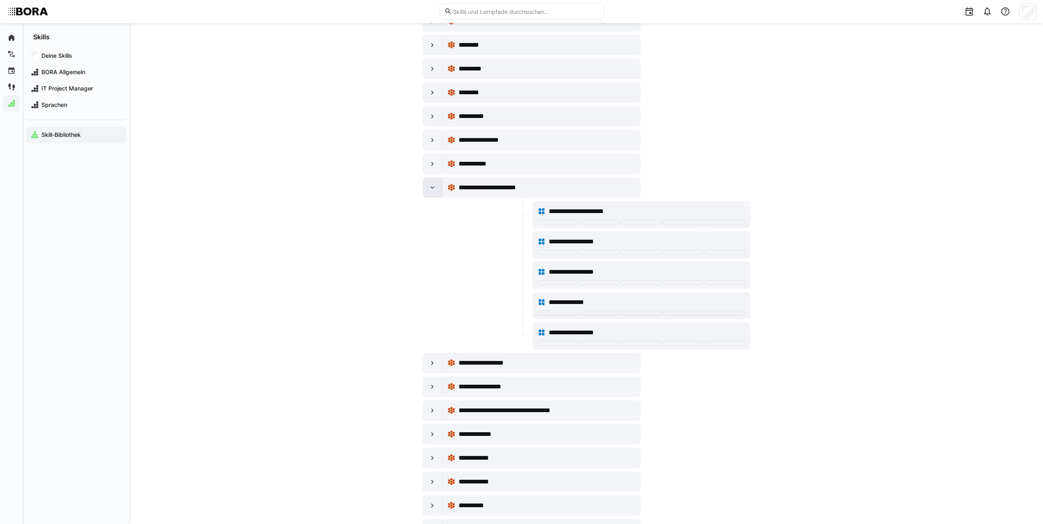
click at [430, 185] on eds-icon at bounding box center [432, 188] width 8 height 8
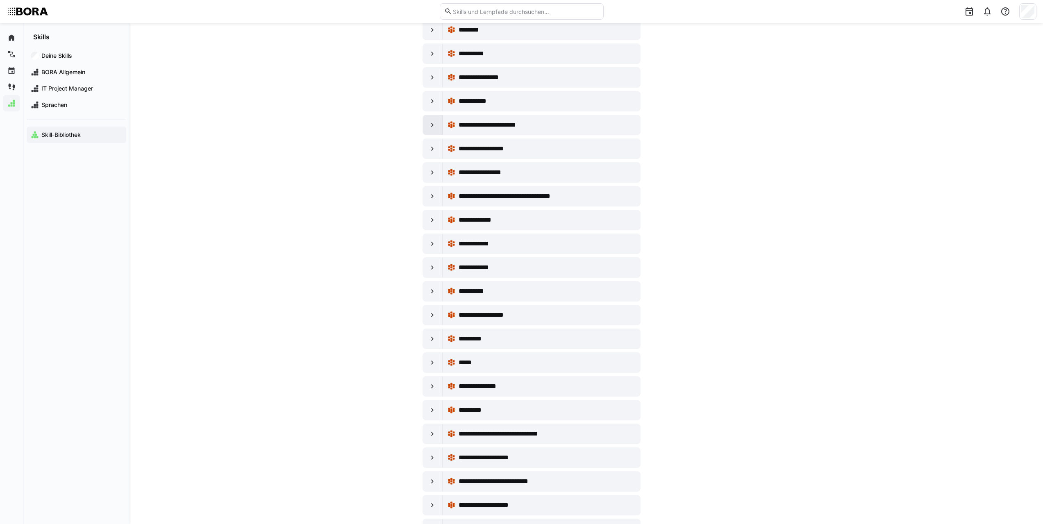
scroll to position [2295, 0]
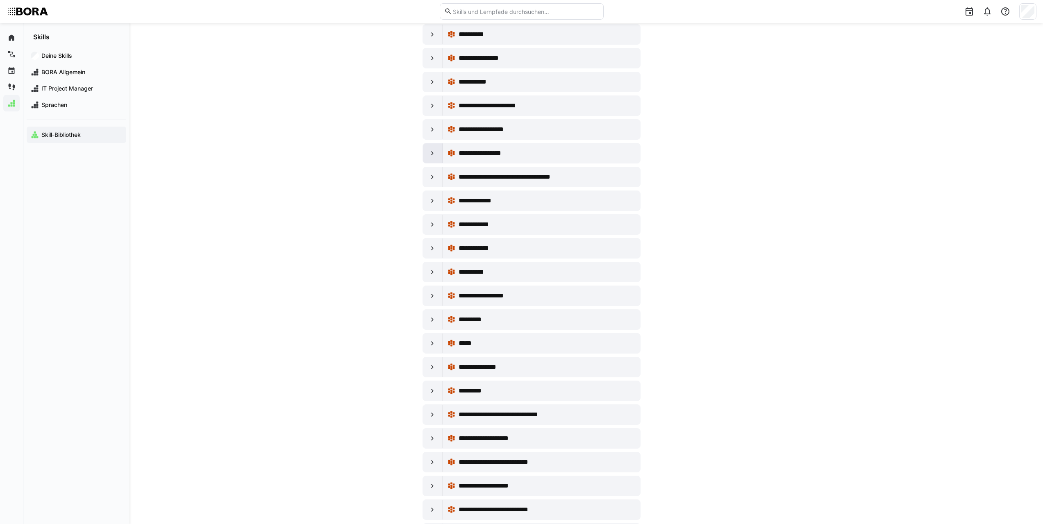
click at [431, 157] on div at bounding box center [433, 153] width 20 height 20
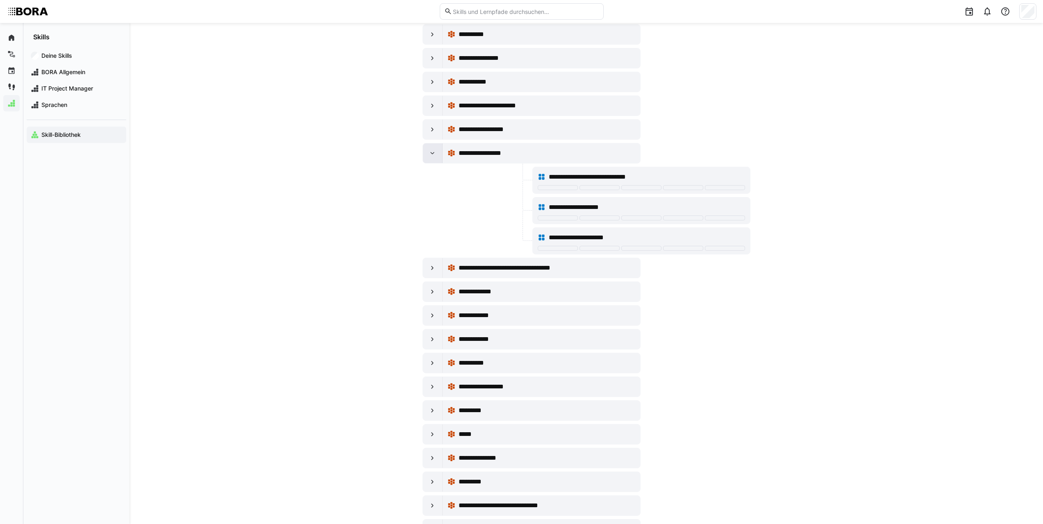
click at [431, 157] on div at bounding box center [433, 153] width 20 height 20
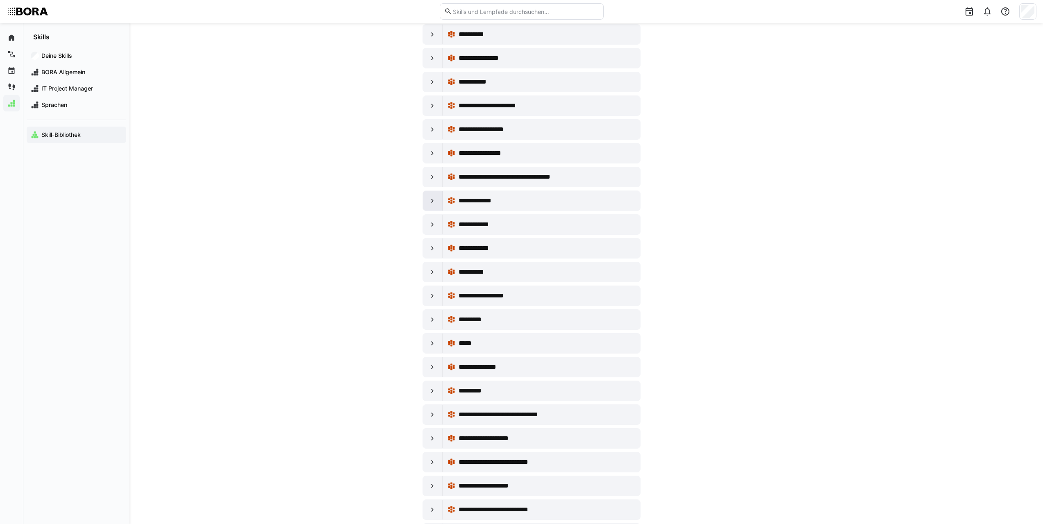
click at [434, 196] on div at bounding box center [433, 201] width 20 height 20
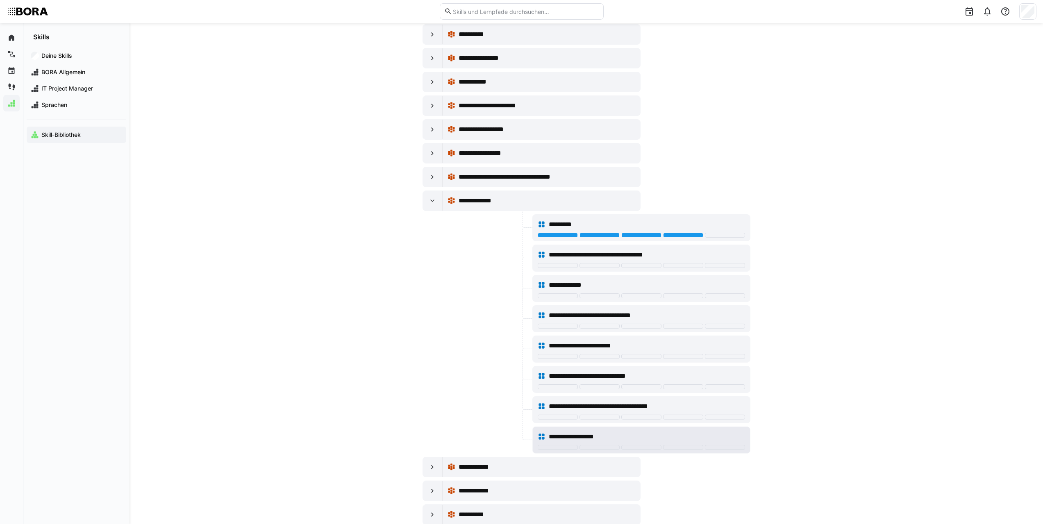
click at [569, 437] on span "**********" at bounding box center [580, 437] width 62 height 10
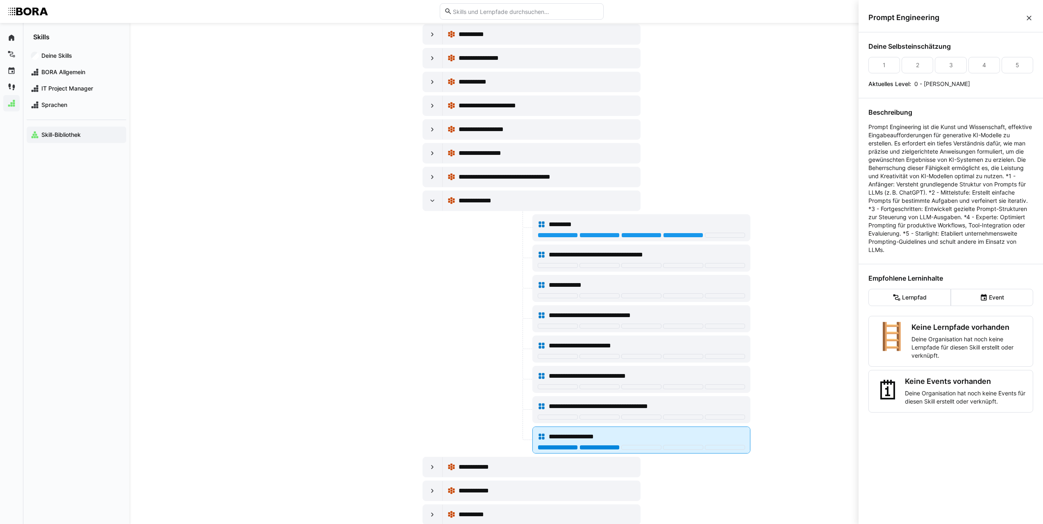
click at [592, 447] on div at bounding box center [600, 447] width 40 height 5
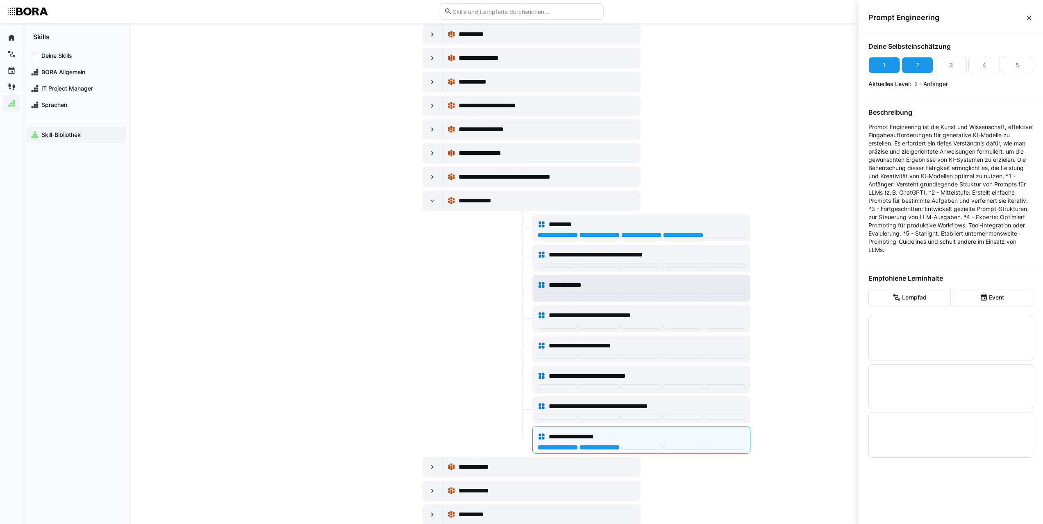
click at [572, 285] on span "**********" at bounding box center [572, 285] width 47 height 10
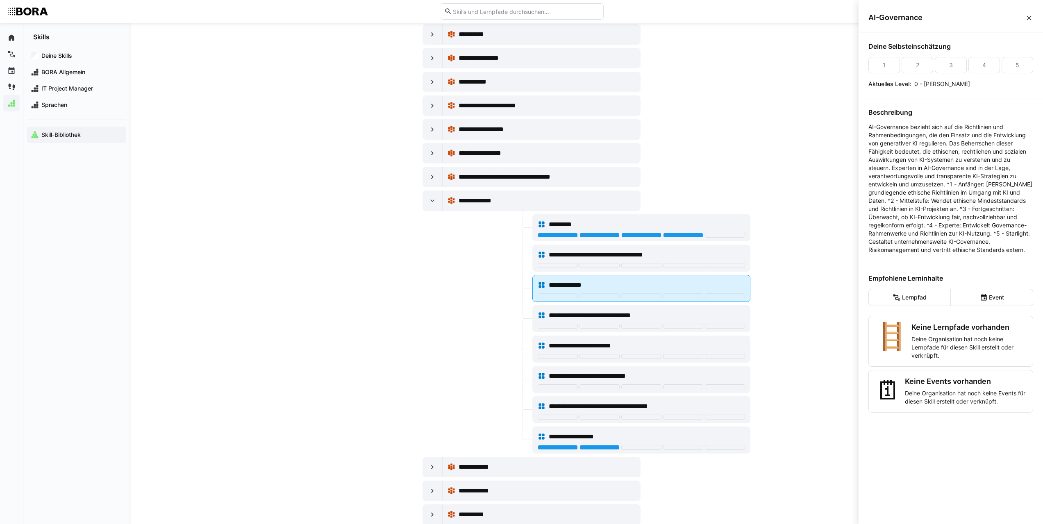
click at [565, 298] on div at bounding box center [641, 296] width 207 height 7
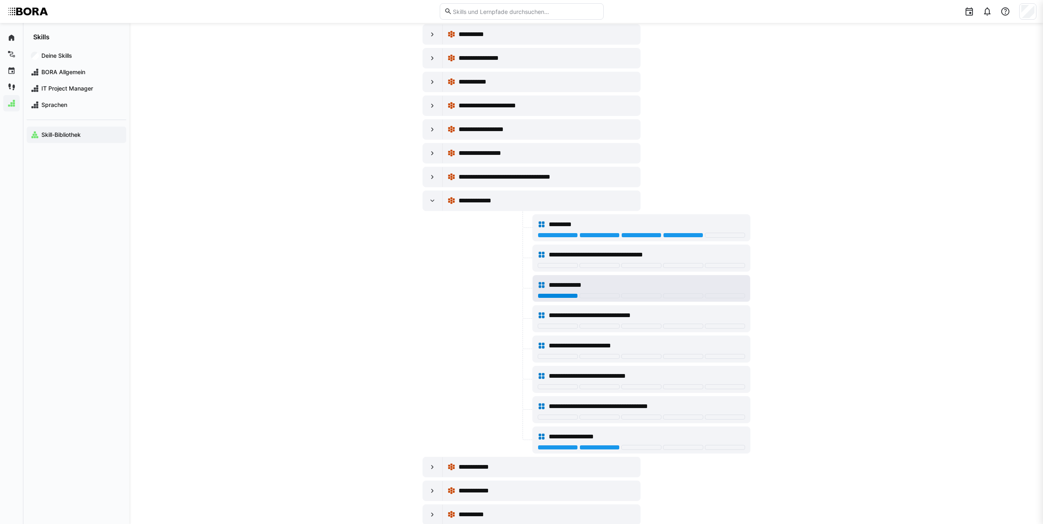
click at [565, 296] on div at bounding box center [558, 295] width 40 height 5
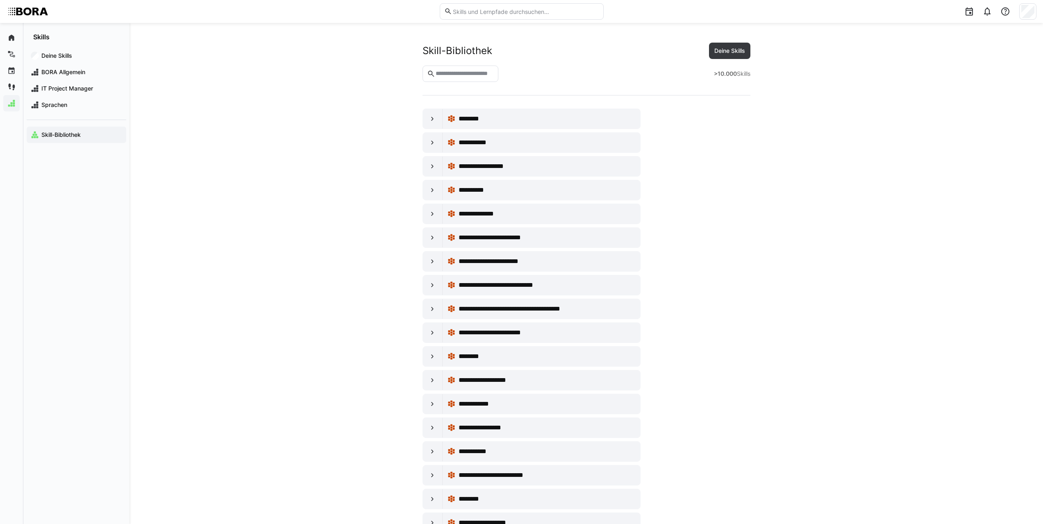
scroll to position [2295, 0]
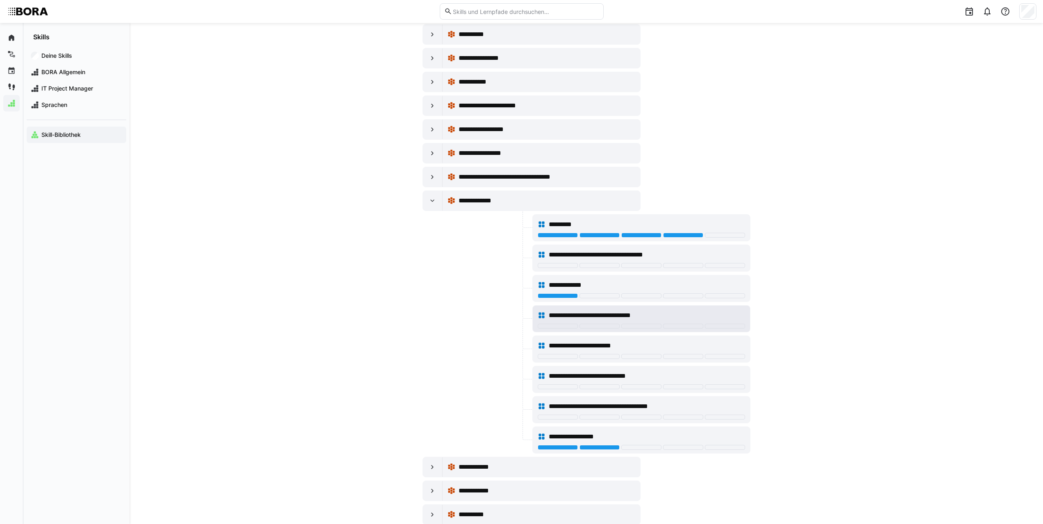
click at [555, 316] on span "**********" at bounding box center [604, 316] width 111 height 10
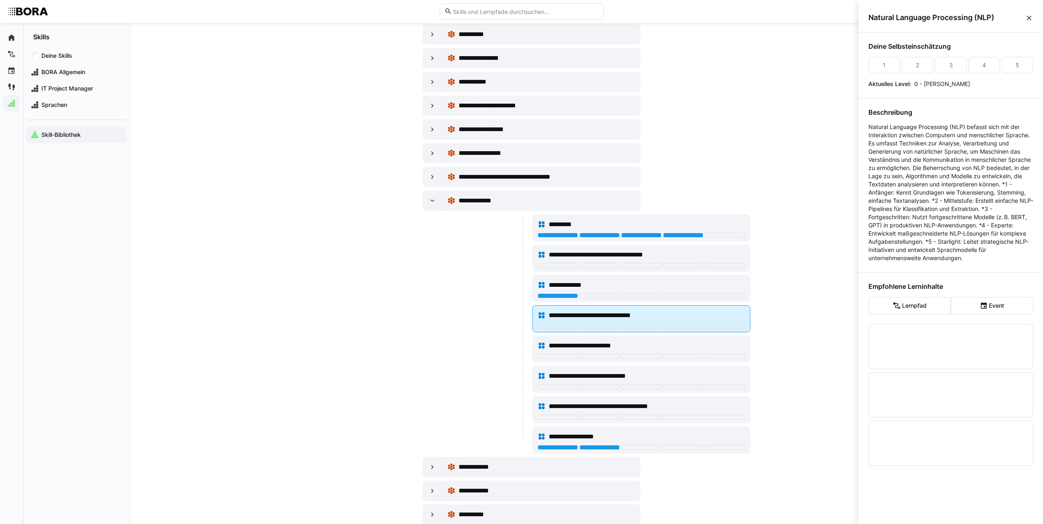
scroll to position [0, 0]
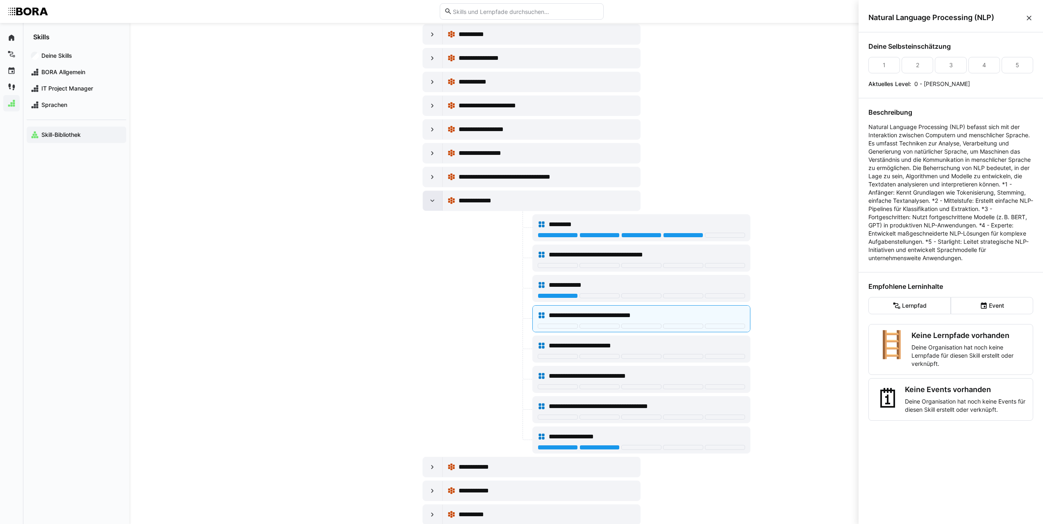
click at [433, 205] on eds-icon at bounding box center [432, 201] width 8 height 8
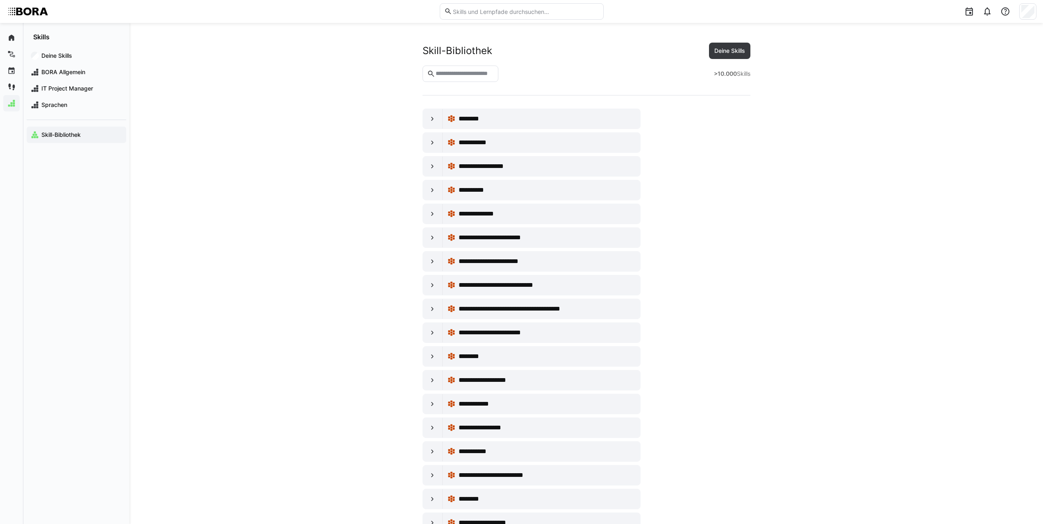
scroll to position [2295, 0]
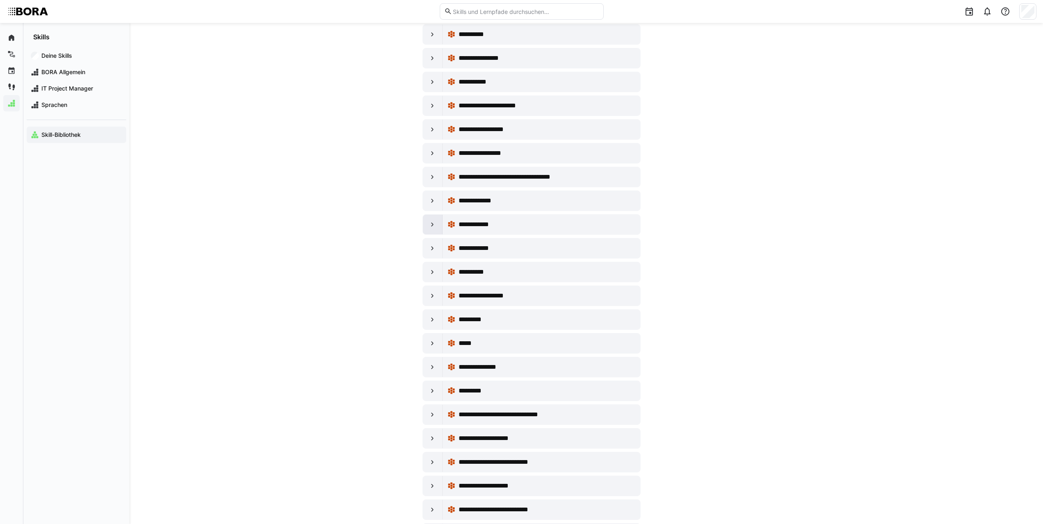
click at [431, 225] on eds-icon at bounding box center [432, 224] width 8 height 8
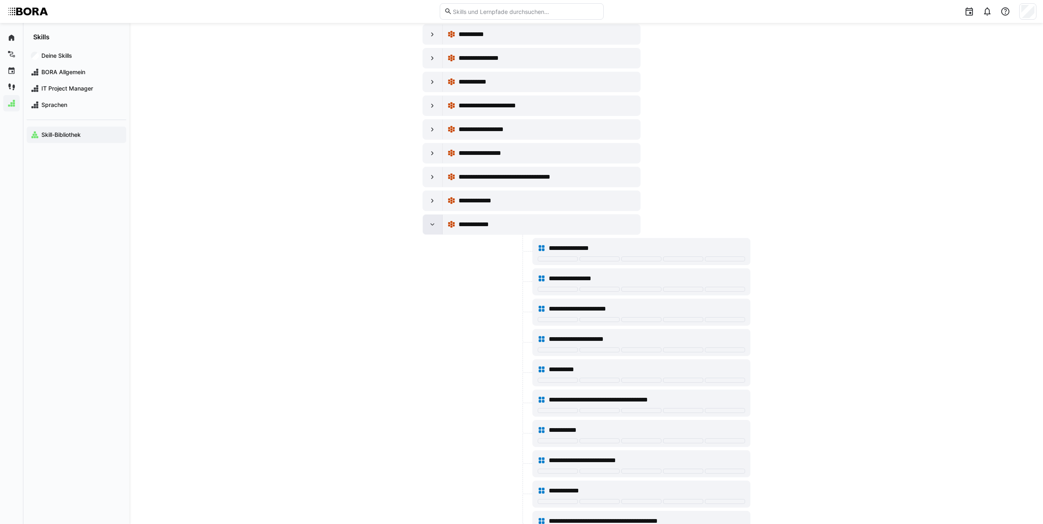
click at [430, 225] on eds-icon at bounding box center [432, 224] width 8 height 8
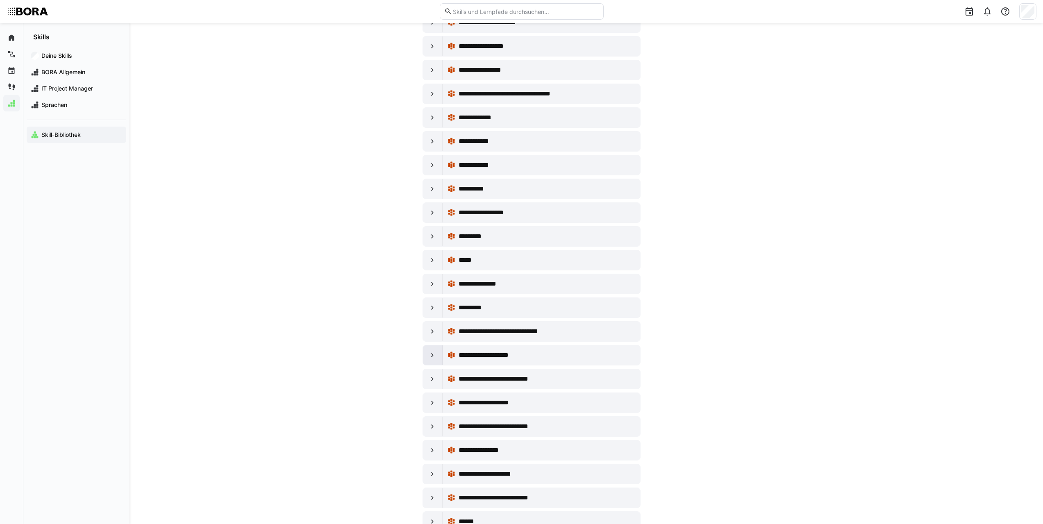
scroll to position [2459, 0]
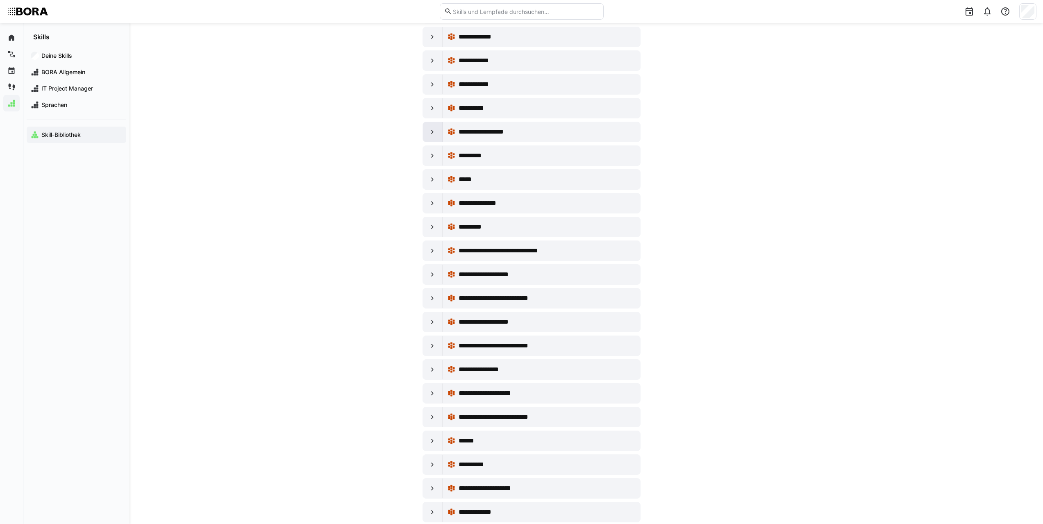
click at [436, 134] on div at bounding box center [433, 132] width 20 height 20
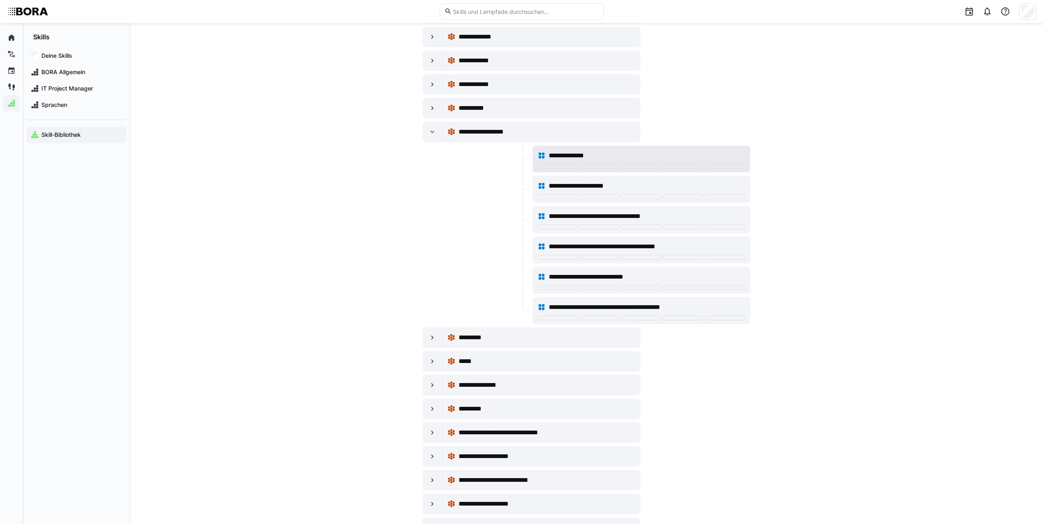
click at [612, 154] on div "**********" at bounding box center [647, 156] width 196 height 10
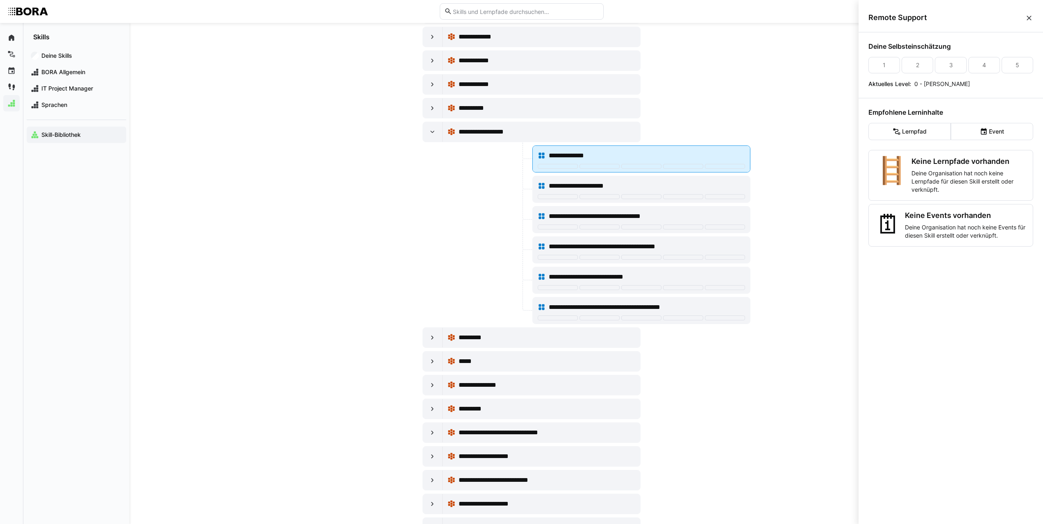
click at [594, 152] on span "**********" at bounding box center [574, 156] width 51 height 10
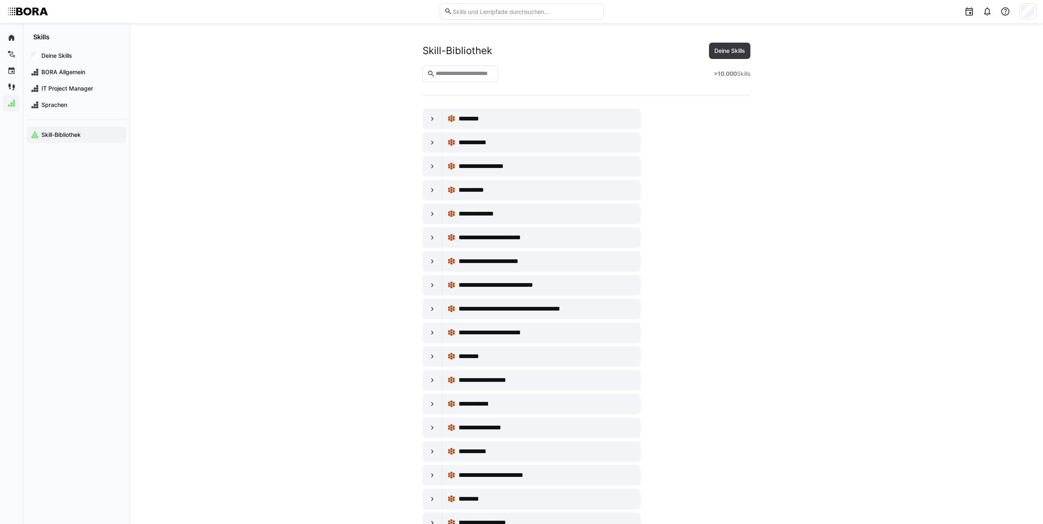
scroll to position [2459, 0]
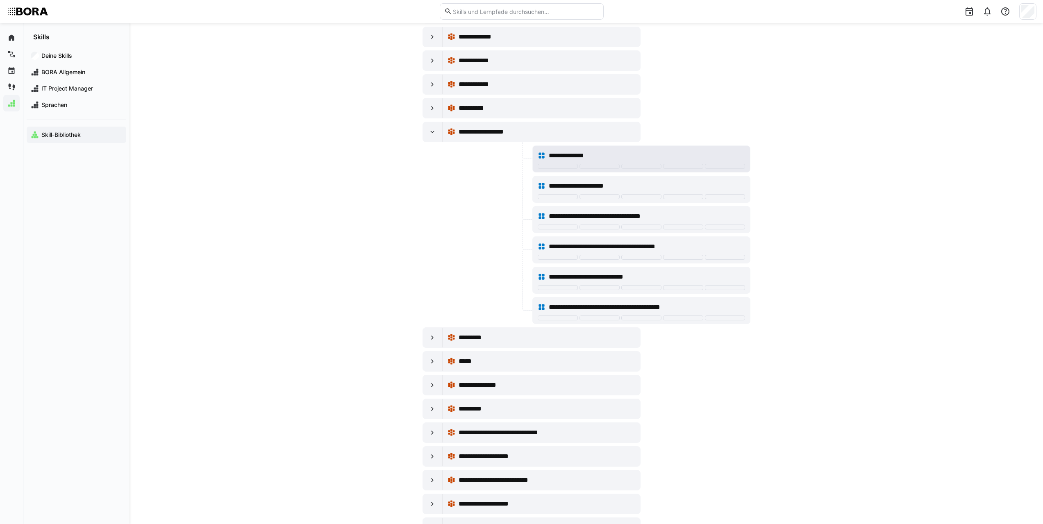
click at [594, 155] on span "**********" at bounding box center [574, 156] width 51 height 10
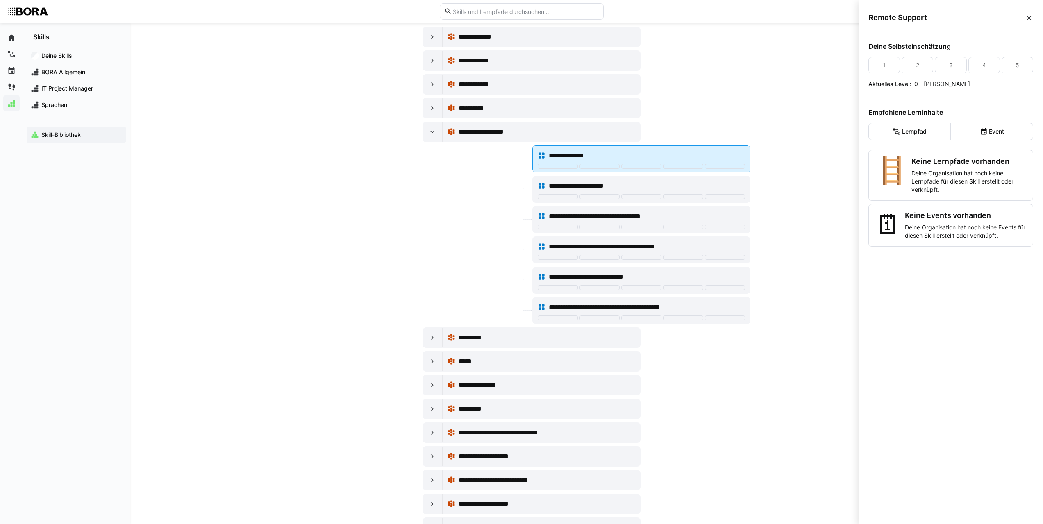
scroll to position [0, 0]
click at [664, 166] on div at bounding box center [683, 166] width 40 height 5
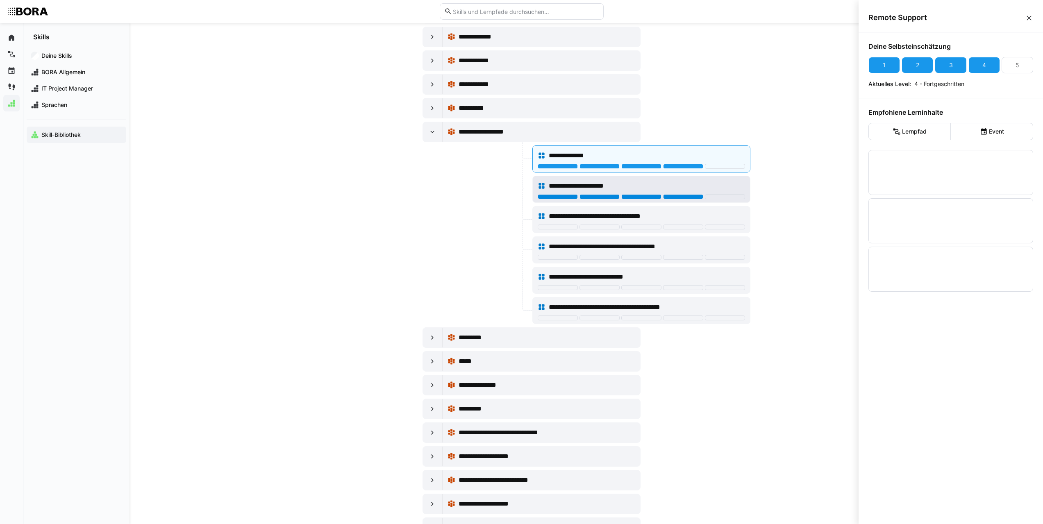
click at [677, 195] on div at bounding box center [683, 196] width 40 height 5
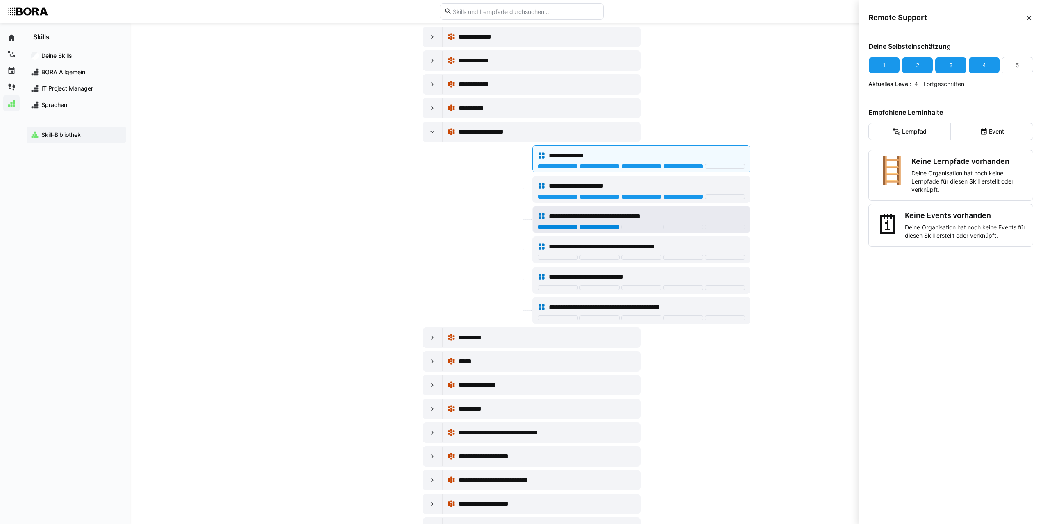
click at [599, 225] on div at bounding box center [600, 227] width 40 height 5
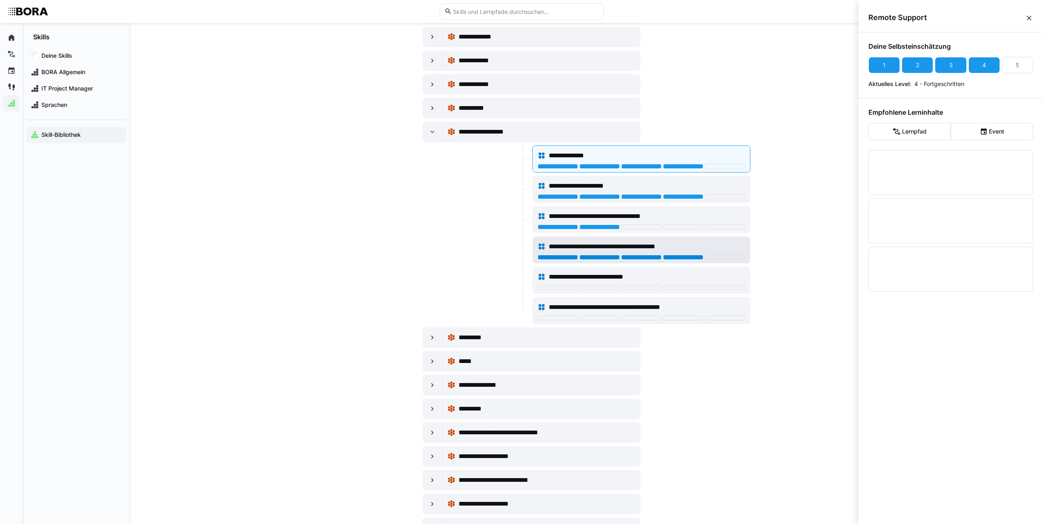
click at [691, 258] on div at bounding box center [683, 257] width 40 height 5
click at [672, 287] on div at bounding box center [683, 287] width 40 height 5
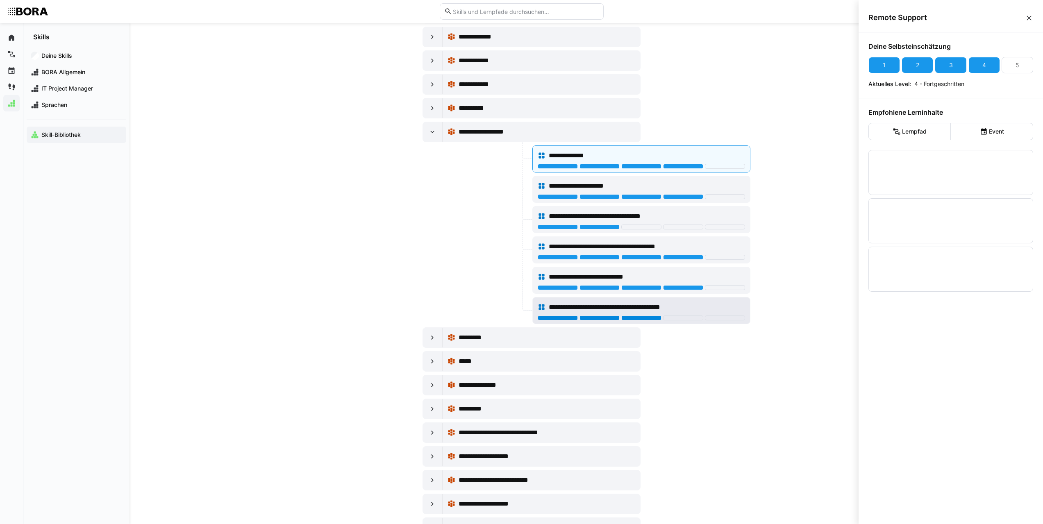
click at [653, 317] on div at bounding box center [641, 318] width 40 height 5
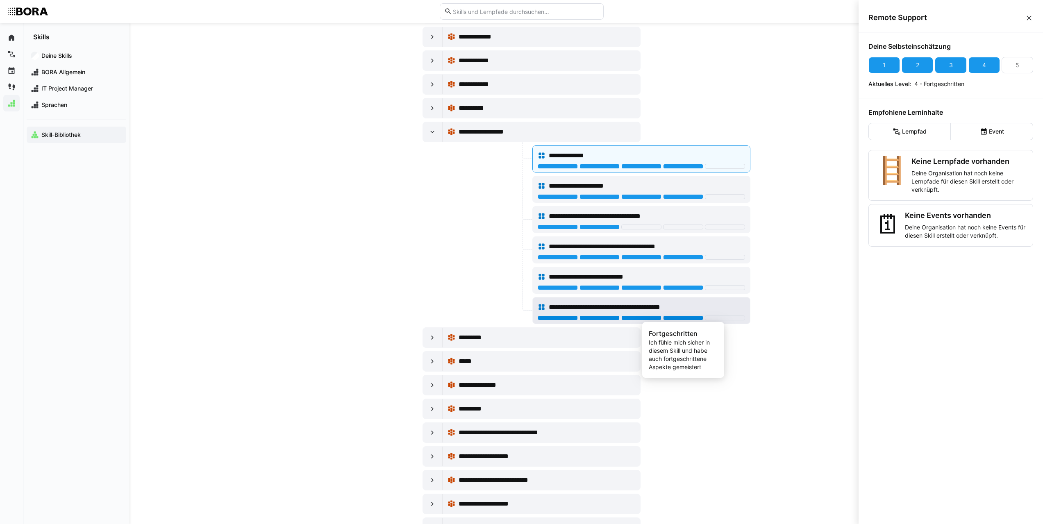
click at [670, 317] on div at bounding box center [683, 318] width 40 height 5
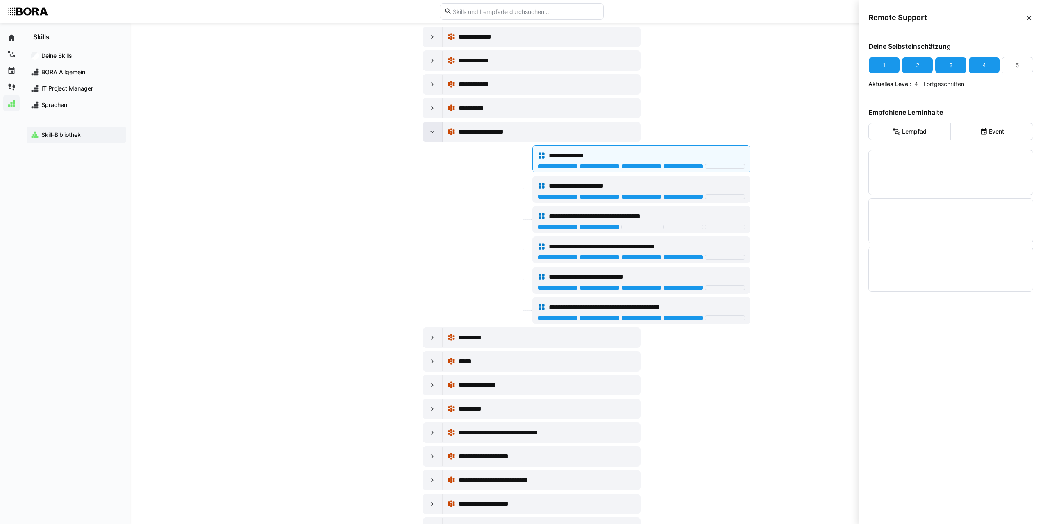
click at [430, 133] on eds-icon at bounding box center [432, 132] width 8 height 8
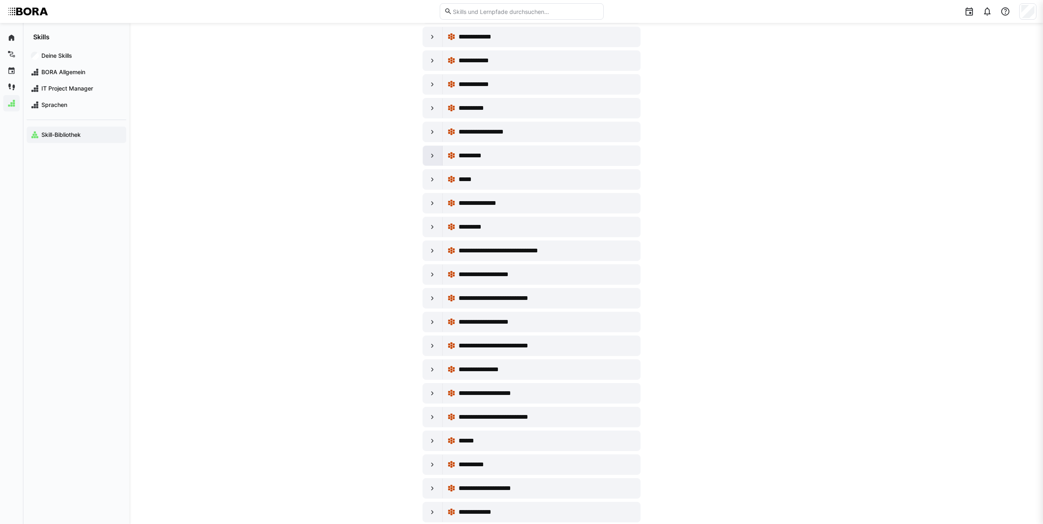
scroll to position [2459, 0]
click at [429, 254] on eds-icon at bounding box center [432, 251] width 8 height 8
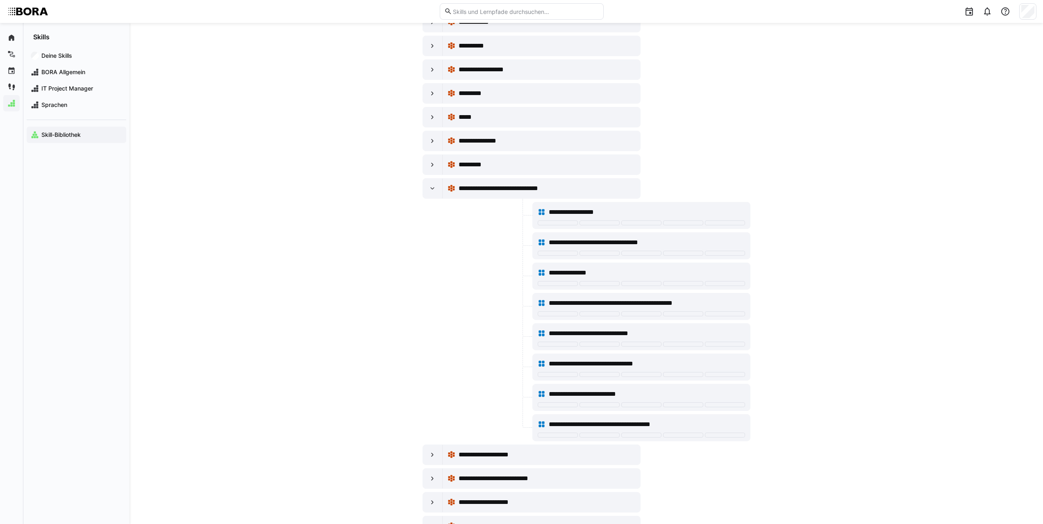
scroll to position [2541, 0]
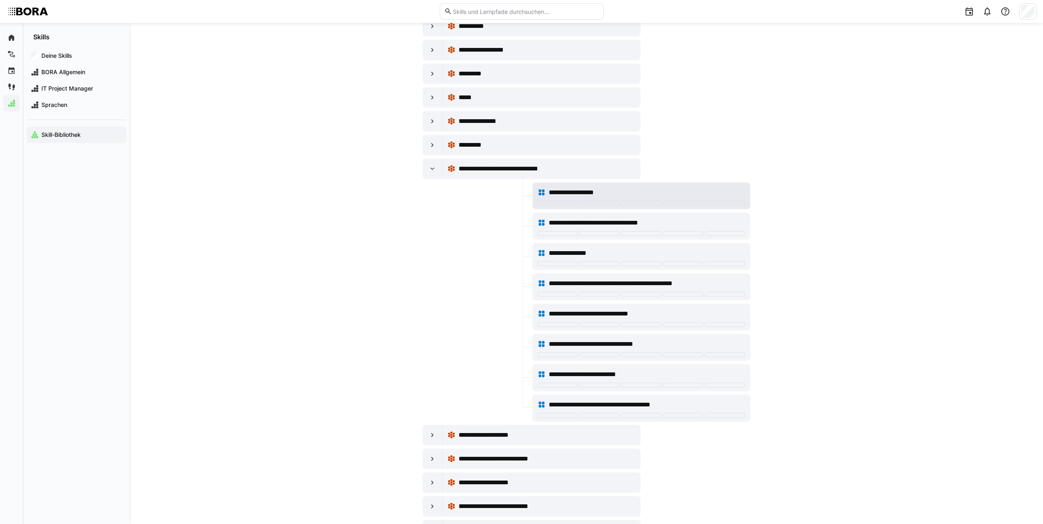
click at [595, 191] on span "**********" at bounding box center [578, 193] width 59 height 10
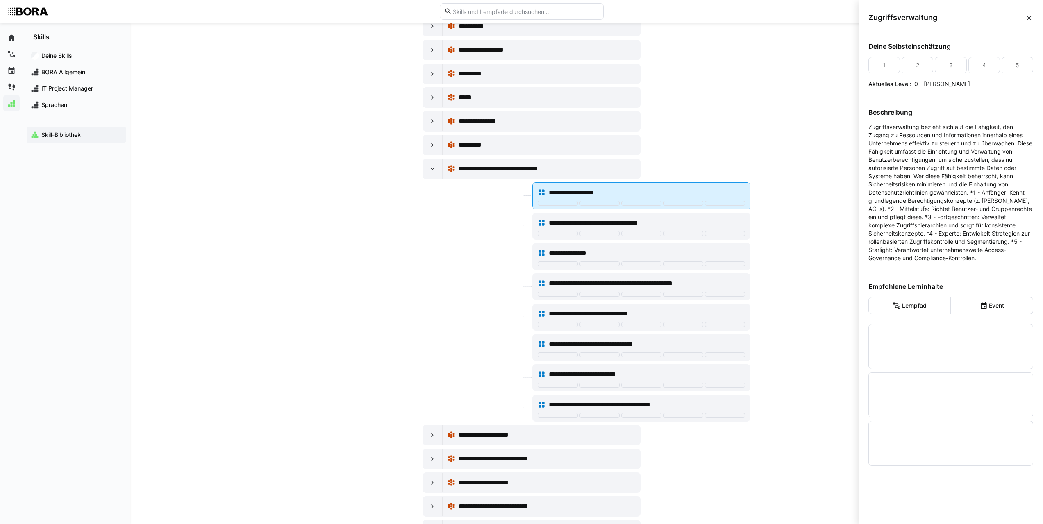
scroll to position [0, 0]
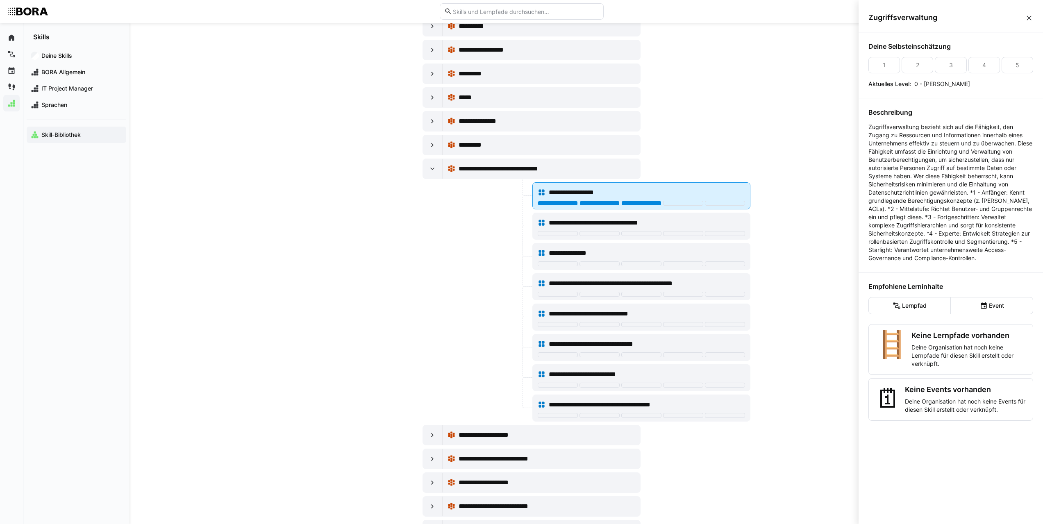
click at [655, 204] on div at bounding box center [641, 203] width 40 height 5
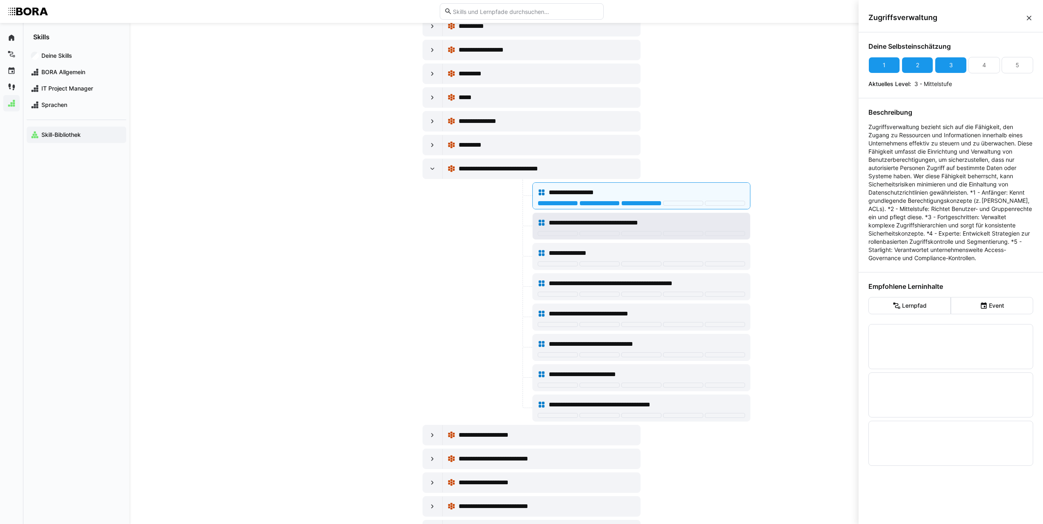
click at [645, 231] on div "**********" at bounding box center [641, 223] width 207 height 16
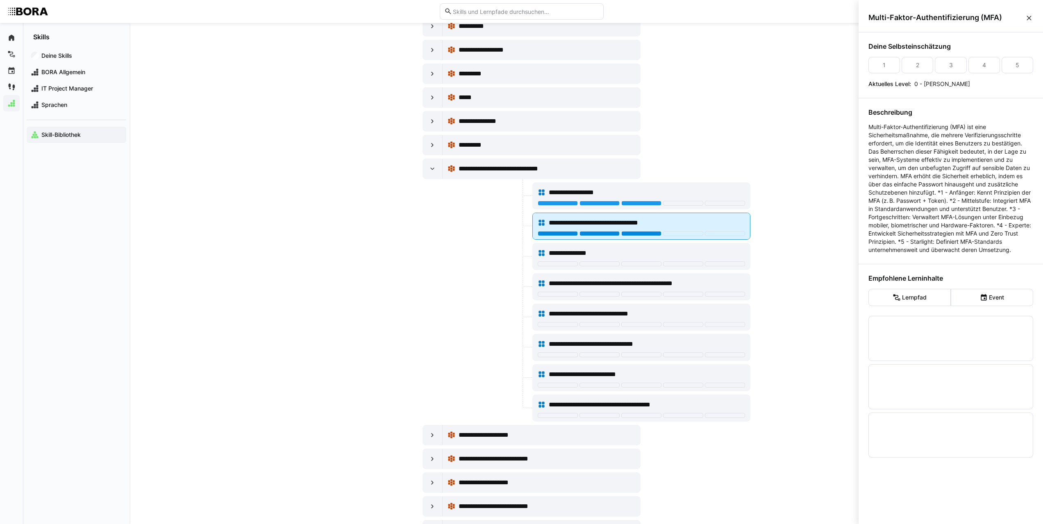
click at [644, 234] on div at bounding box center [641, 233] width 40 height 5
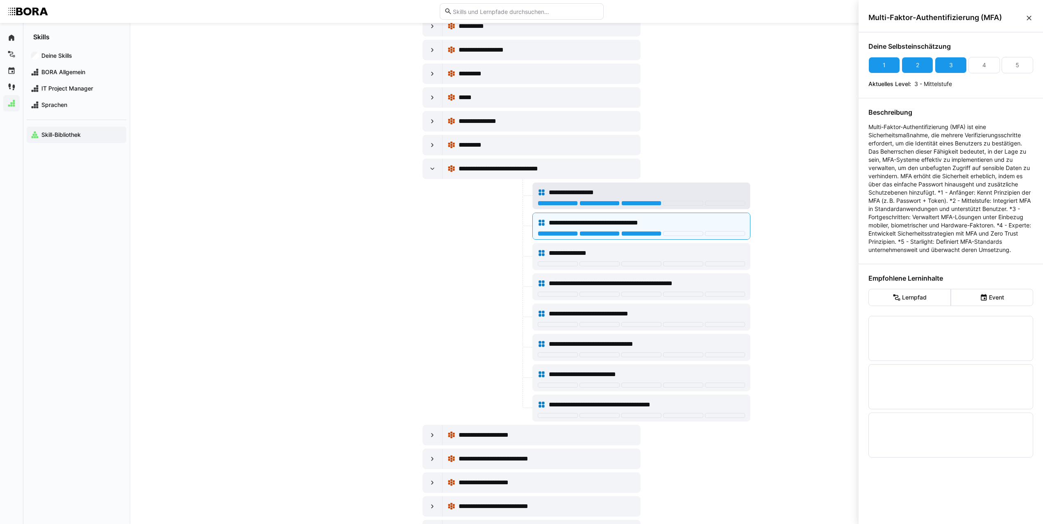
click at [635, 192] on div "**********" at bounding box center [647, 193] width 196 height 10
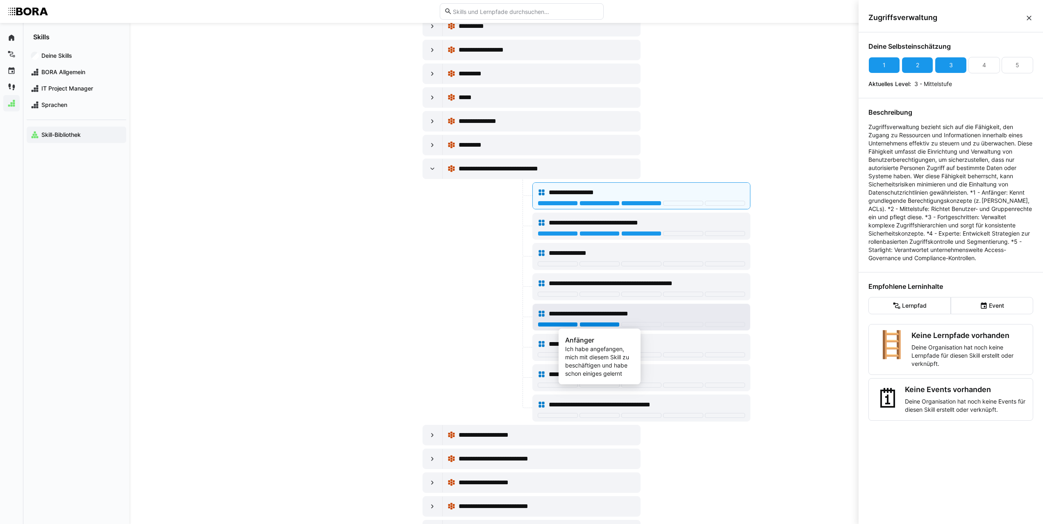
drag, startPoint x: 606, startPoint y: 322, endPoint x: 623, endPoint y: 314, distance: 18.9
click at [606, 321] on div "**********" at bounding box center [641, 317] width 217 height 26
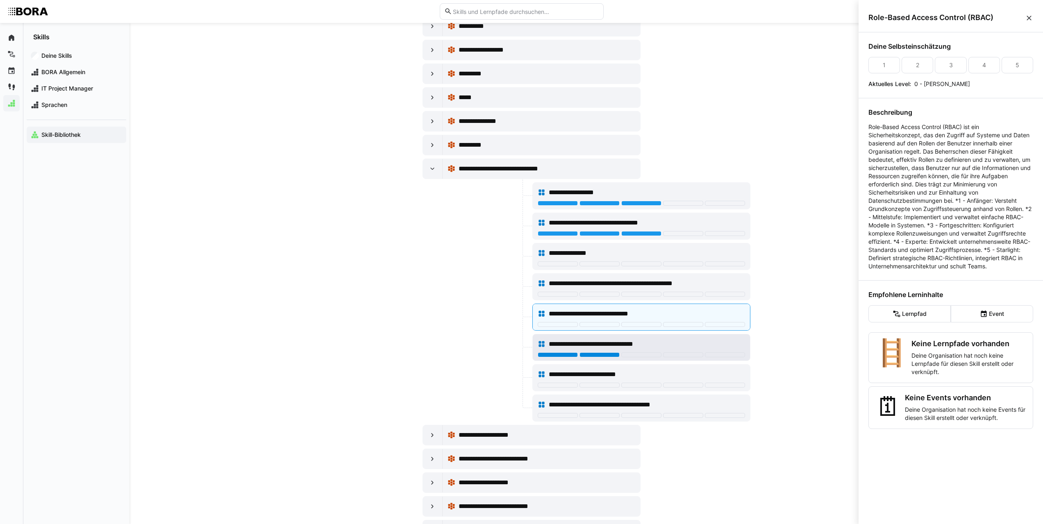
click at [602, 352] on div at bounding box center [600, 354] width 40 height 5
click at [611, 416] on div at bounding box center [600, 415] width 40 height 5
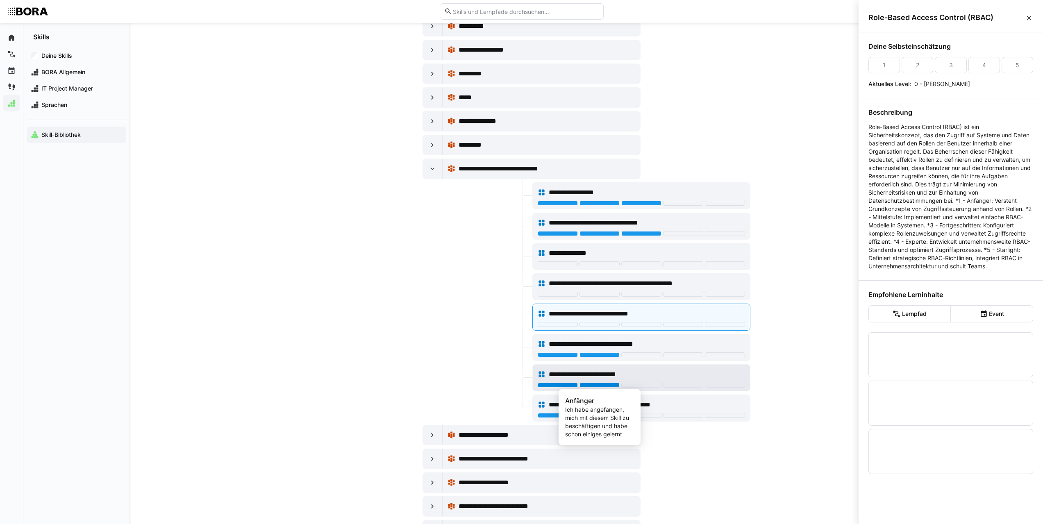
click at [594, 386] on div at bounding box center [600, 385] width 40 height 5
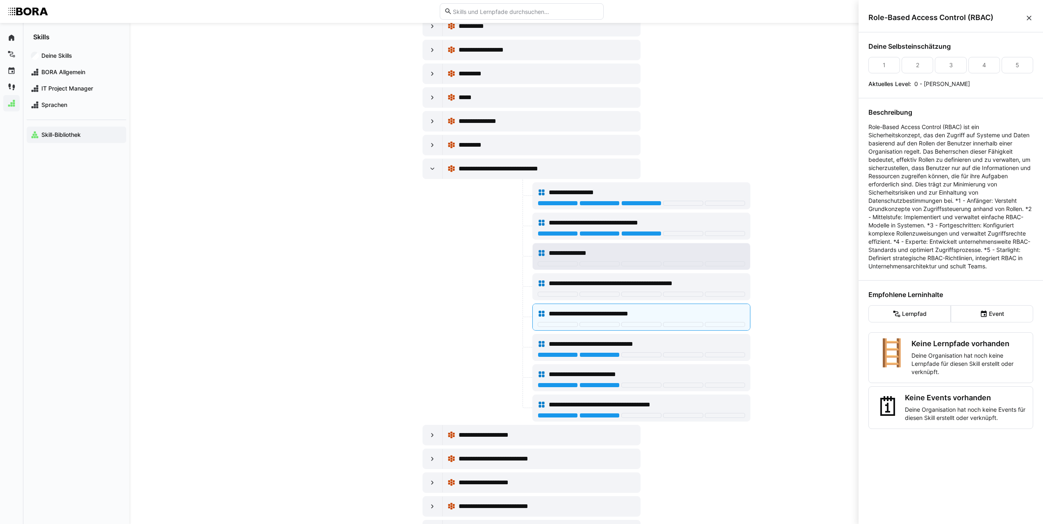
click at [585, 245] on div "**********" at bounding box center [641, 253] width 207 height 16
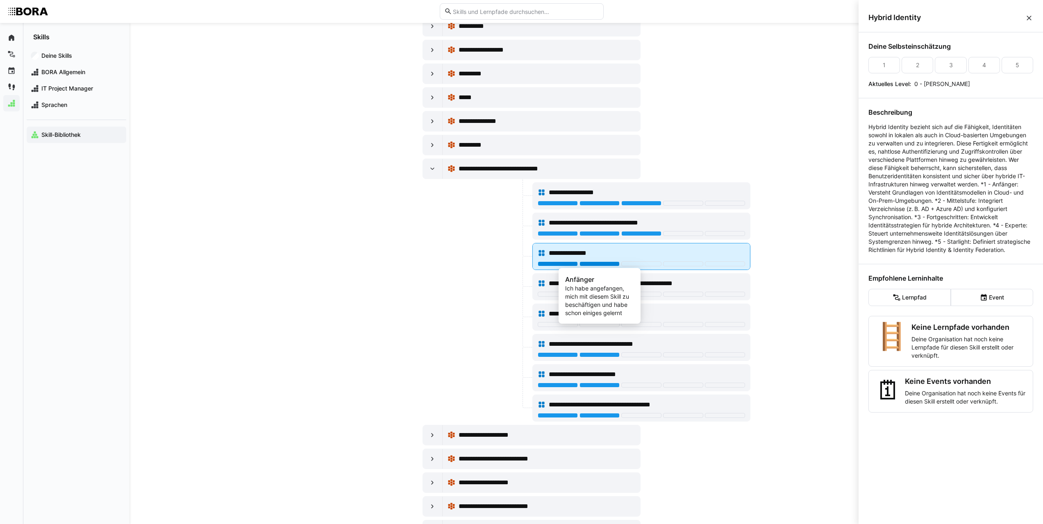
click at [593, 265] on div at bounding box center [600, 263] width 40 height 5
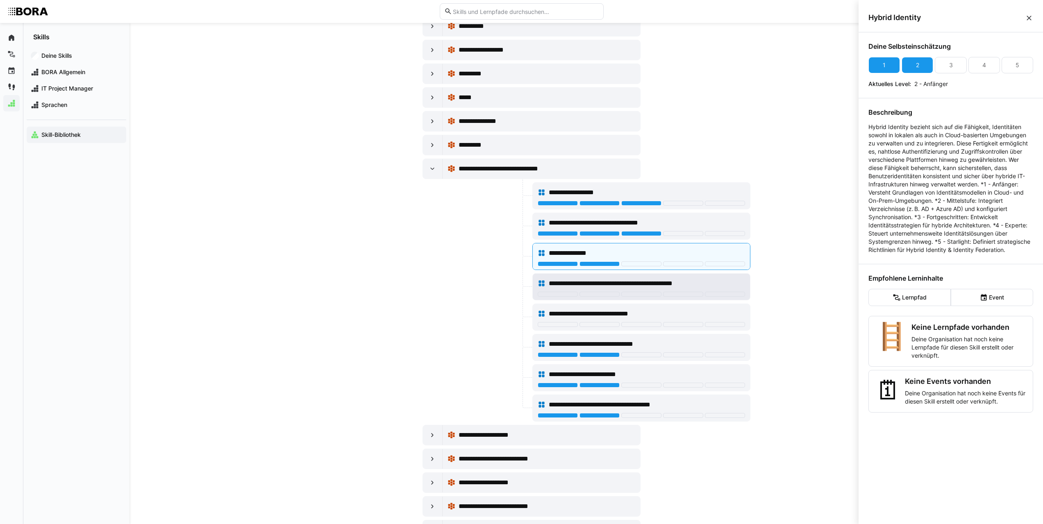
click at [589, 282] on span "**********" at bounding box center [633, 284] width 169 height 10
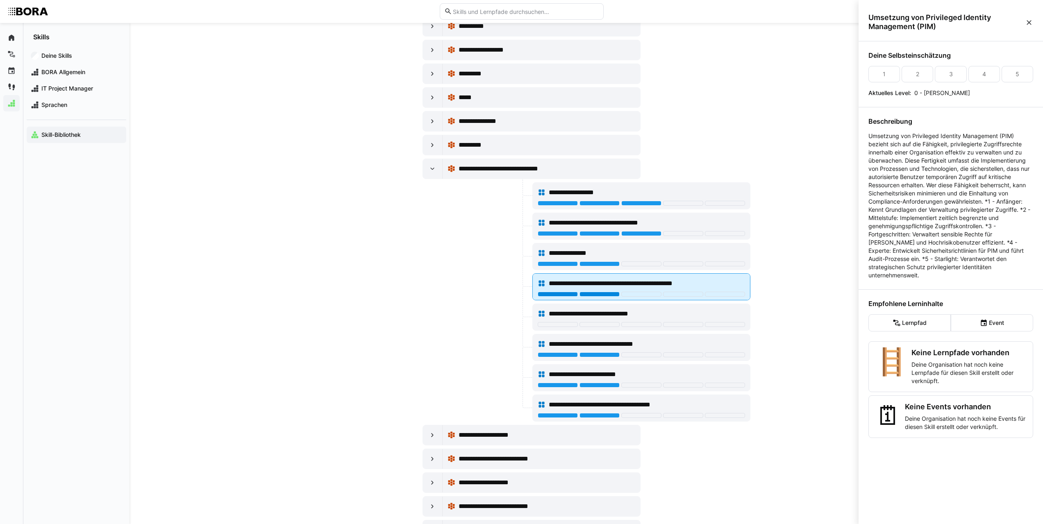
click at [589, 293] on div at bounding box center [600, 294] width 40 height 5
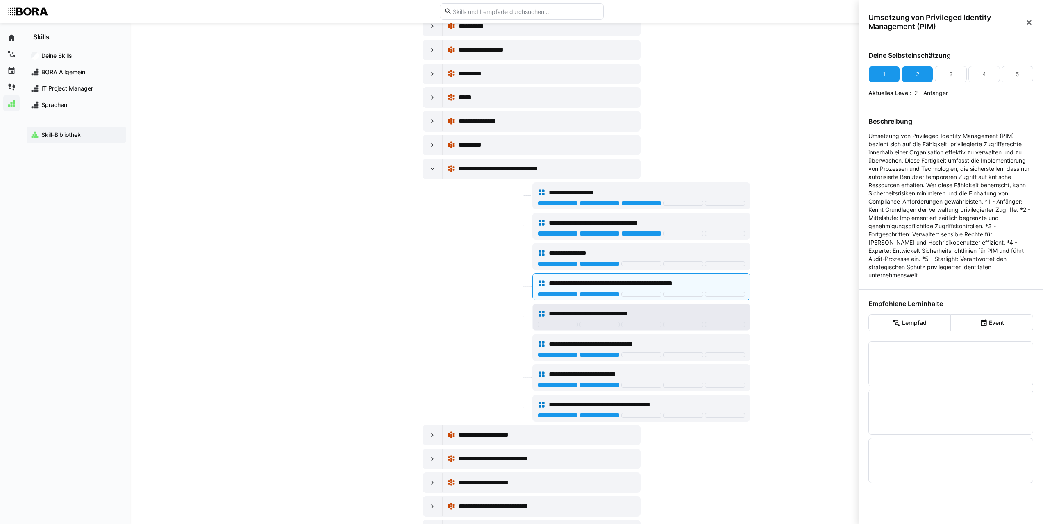
click at [584, 311] on span "**********" at bounding box center [604, 314] width 110 height 10
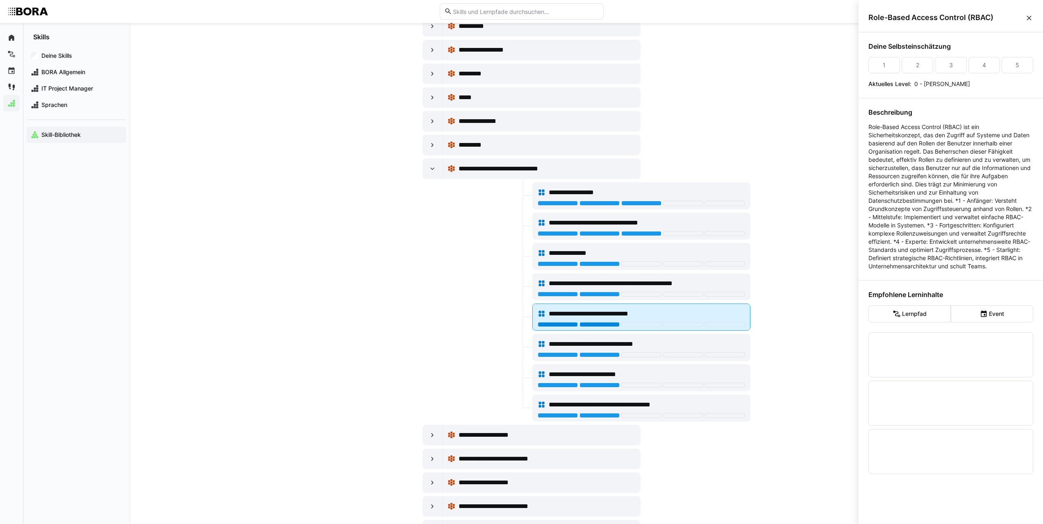
click at [602, 326] on div at bounding box center [600, 324] width 40 height 5
click at [436, 172] on eds-icon at bounding box center [432, 169] width 8 height 8
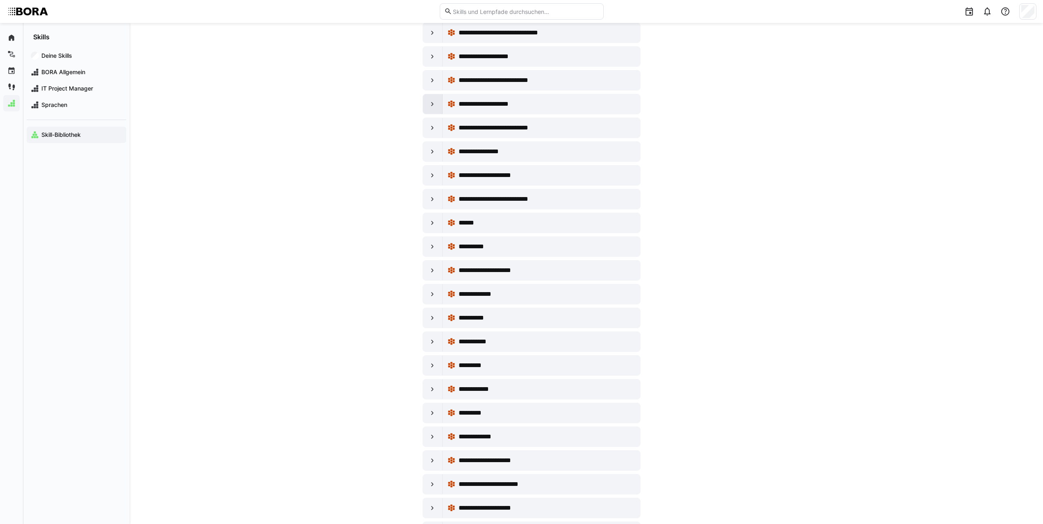
scroll to position [2705, 0]
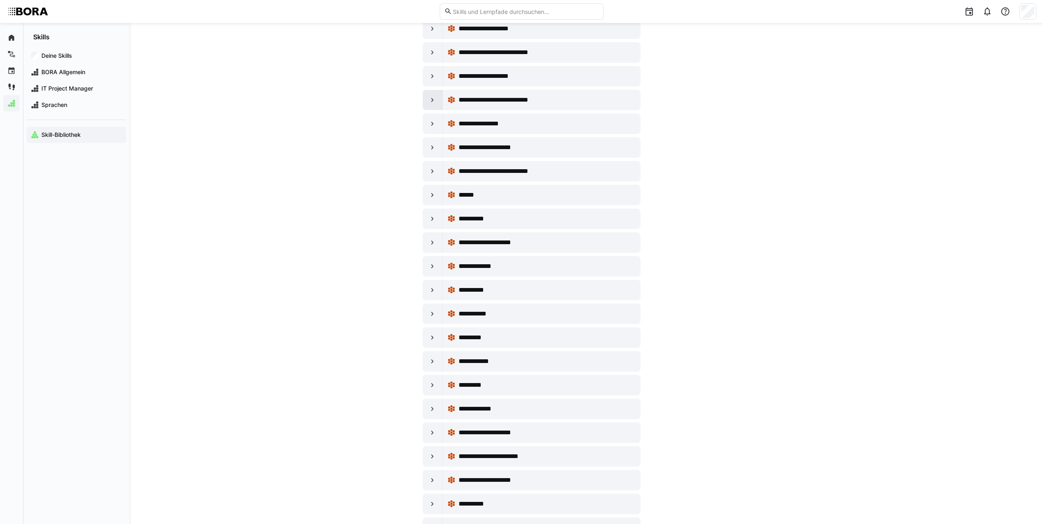
click at [437, 103] on div at bounding box center [433, 100] width 20 height 20
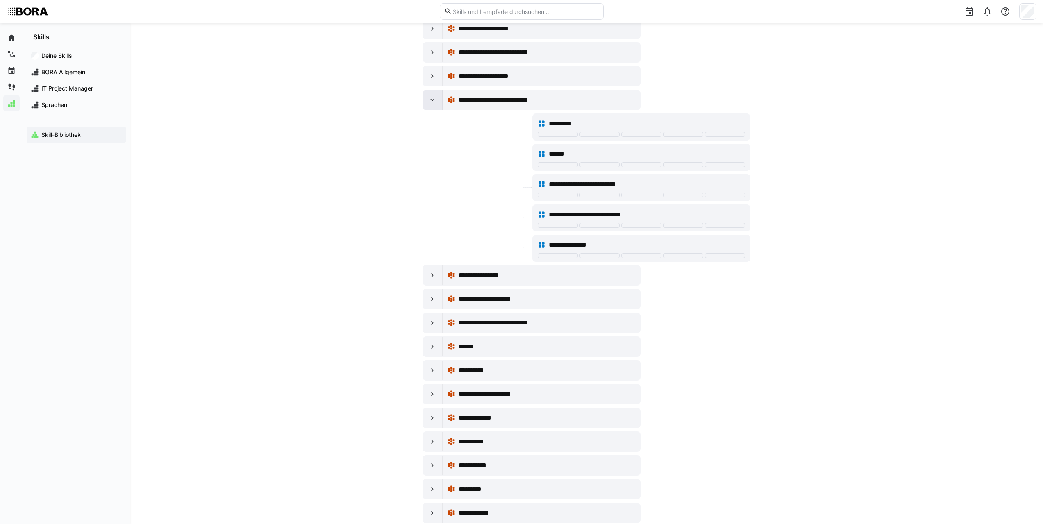
click at [437, 103] on div at bounding box center [433, 100] width 20 height 20
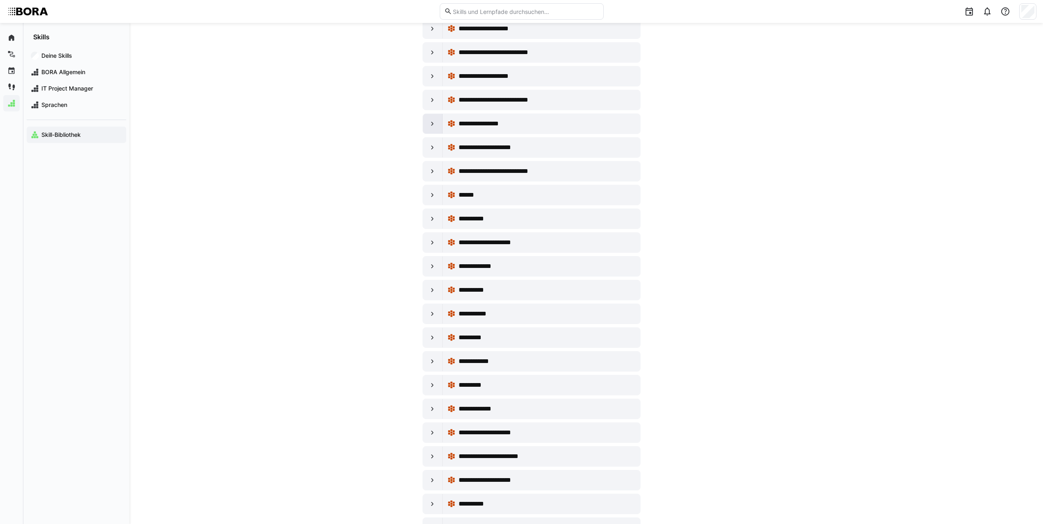
click at [426, 120] on div at bounding box center [433, 124] width 20 height 20
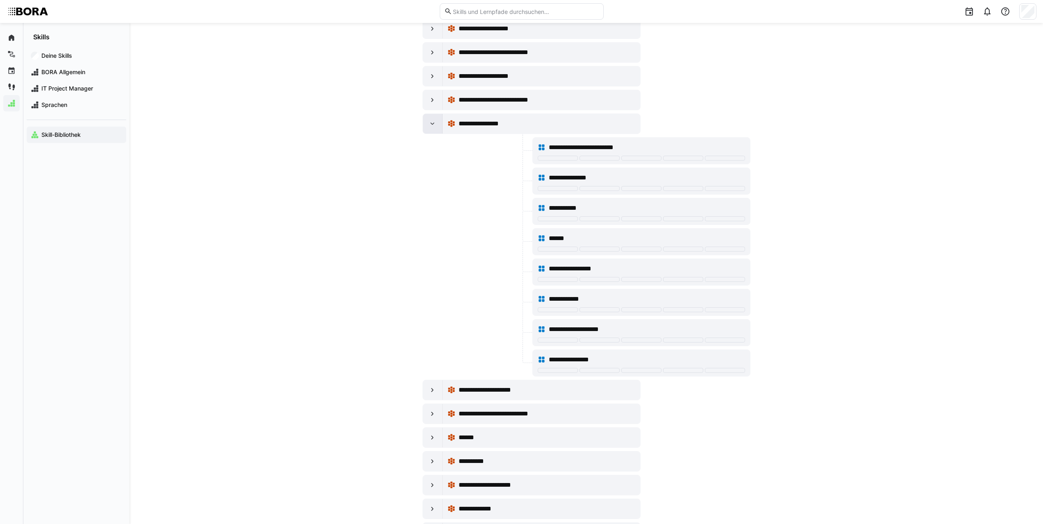
click at [427, 122] on div at bounding box center [433, 124] width 20 height 20
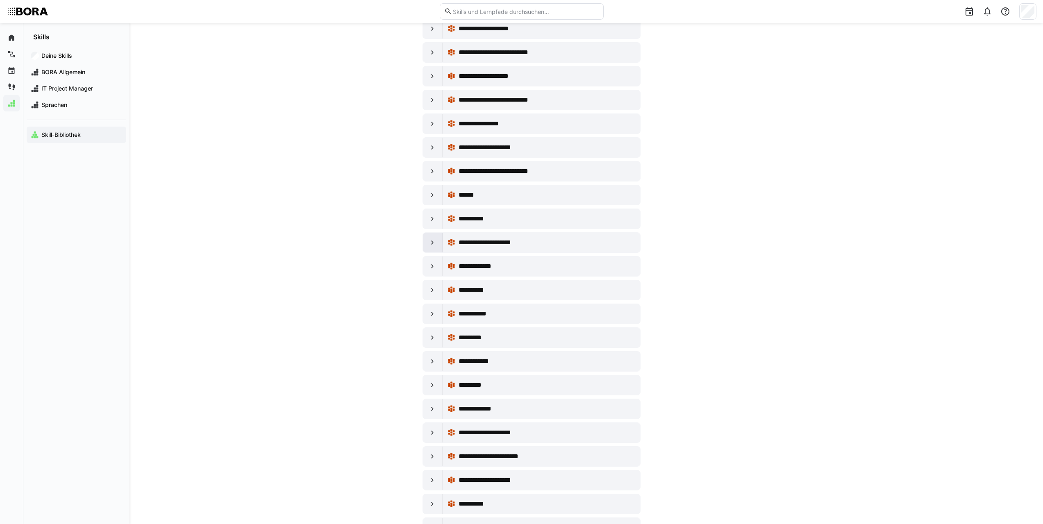
click at [431, 243] on eds-icon at bounding box center [432, 243] width 8 height 8
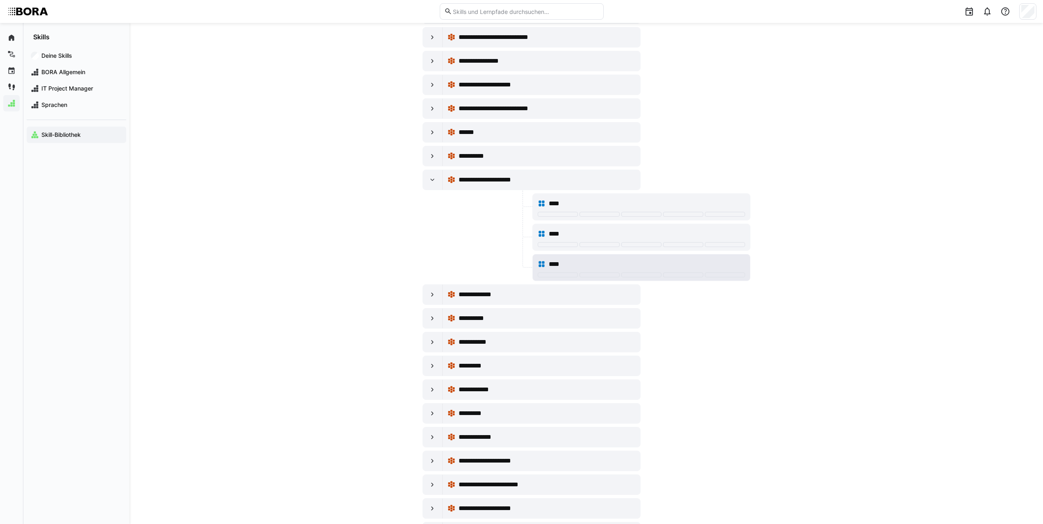
scroll to position [2787, 0]
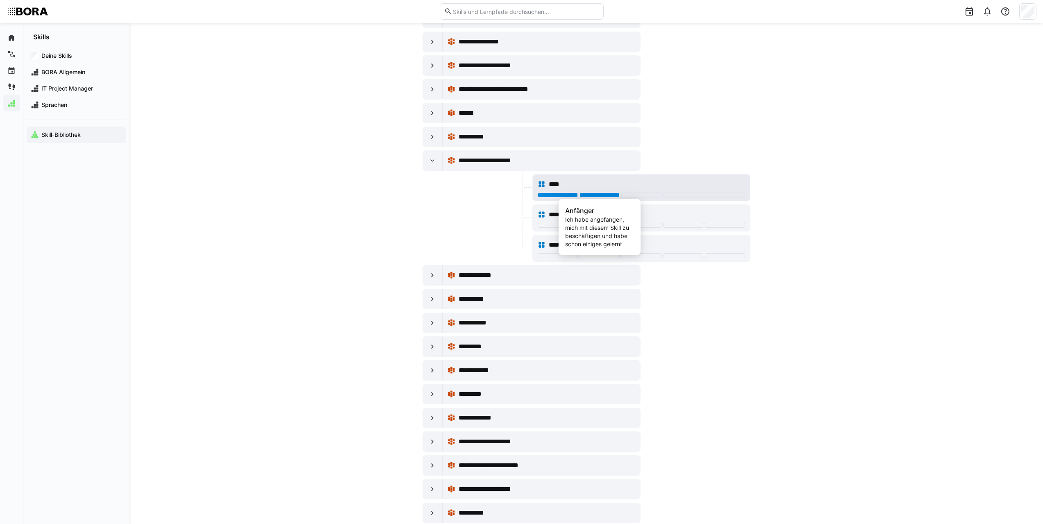
click at [601, 195] on div at bounding box center [600, 195] width 40 height 5
click at [578, 210] on div "****" at bounding box center [647, 215] width 196 height 10
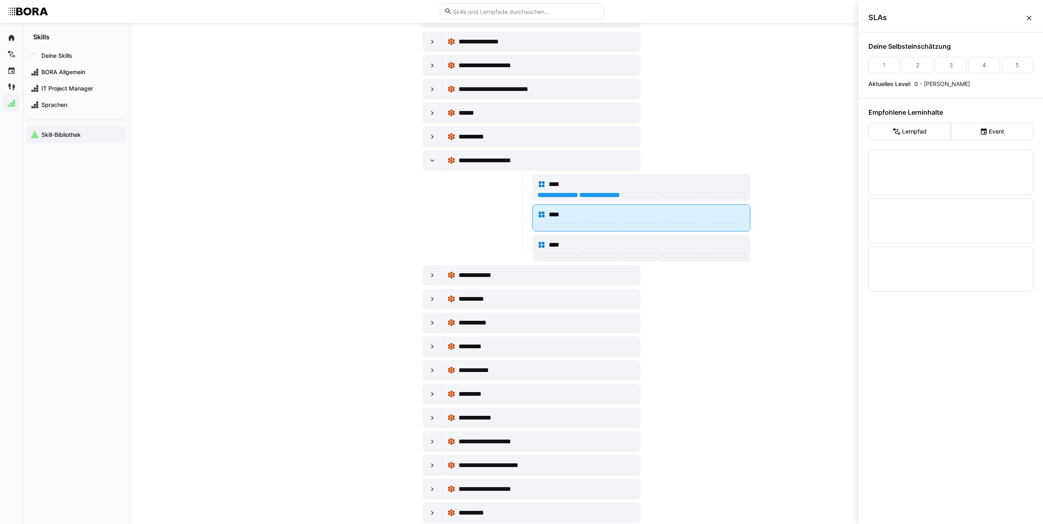
scroll to position [0, 0]
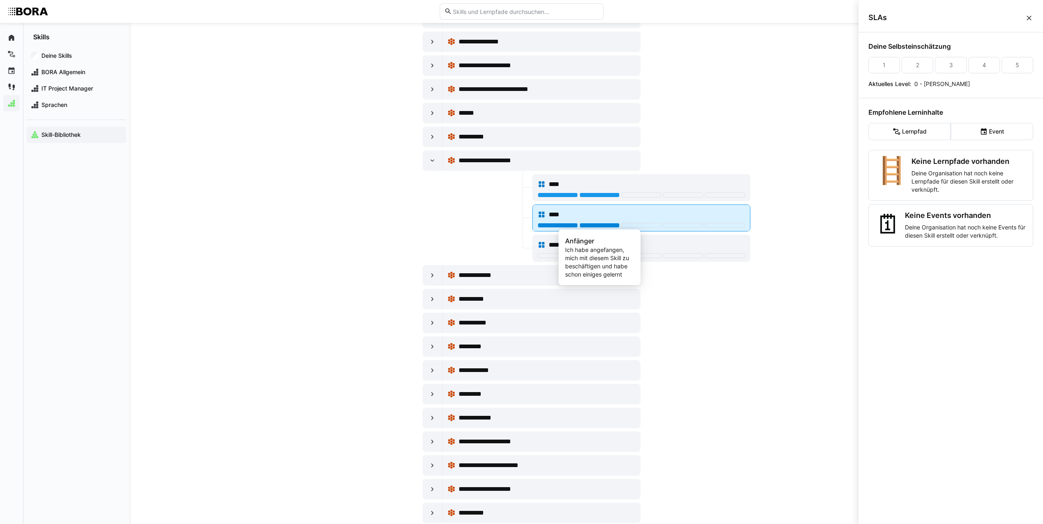
click at [595, 225] on div at bounding box center [600, 225] width 40 height 5
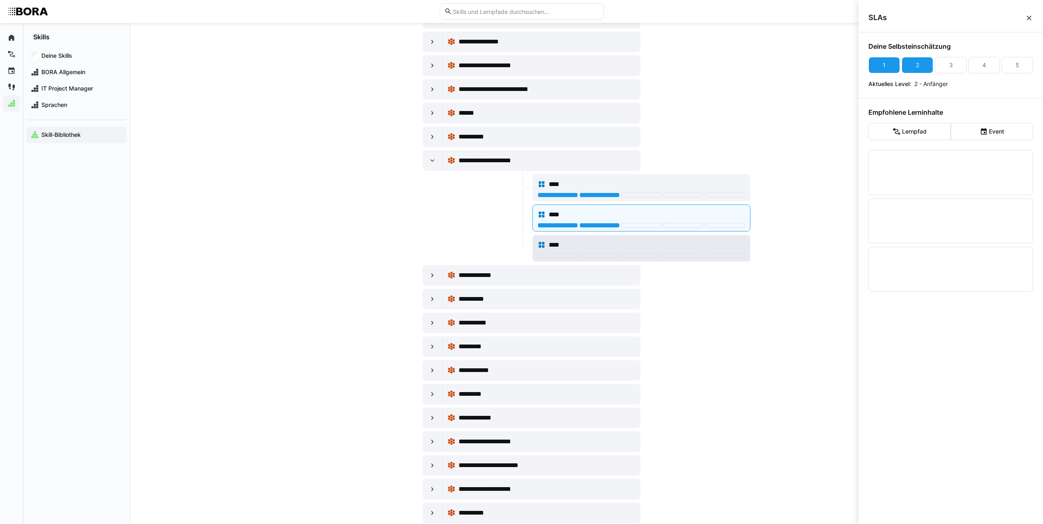
click at [560, 245] on span "****" at bounding box center [557, 245] width 17 height 10
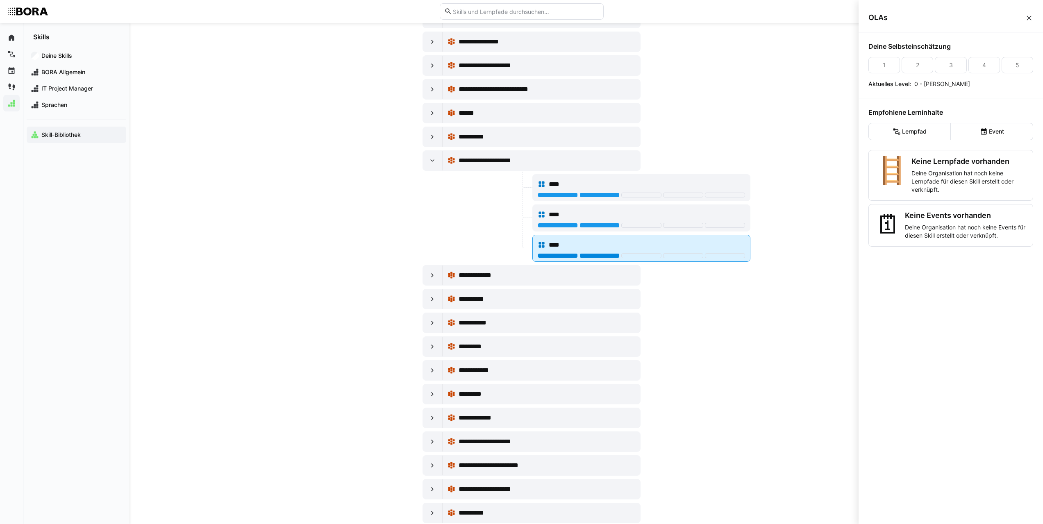
drag, startPoint x: 598, startPoint y: 256, endPoint x: 585, endPoint y: 251, distance: 13.8
click at [598, 256] on div at bounding box center [600, 255] width 40 height 5
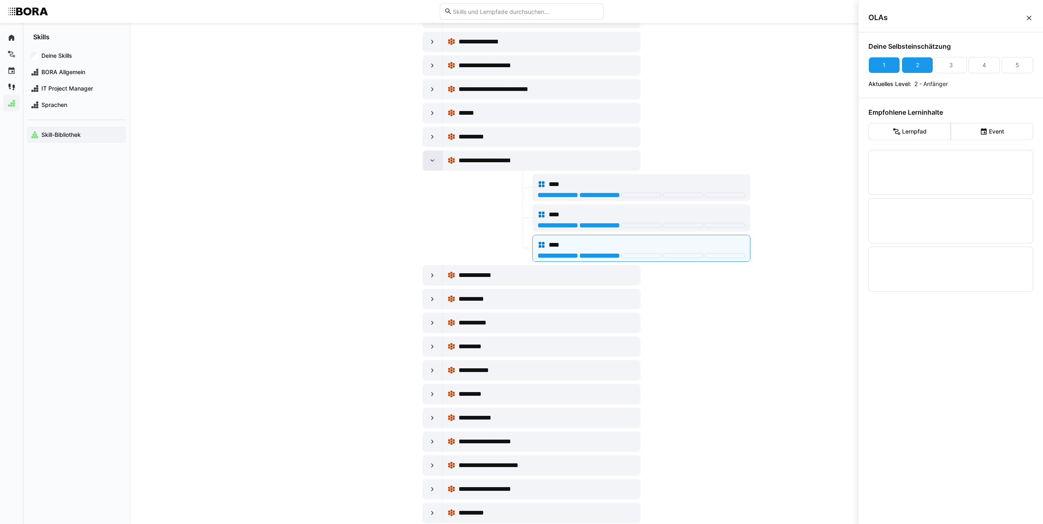
click at [428, 159] on div at bounding box center [433, 161] width 20 height 20
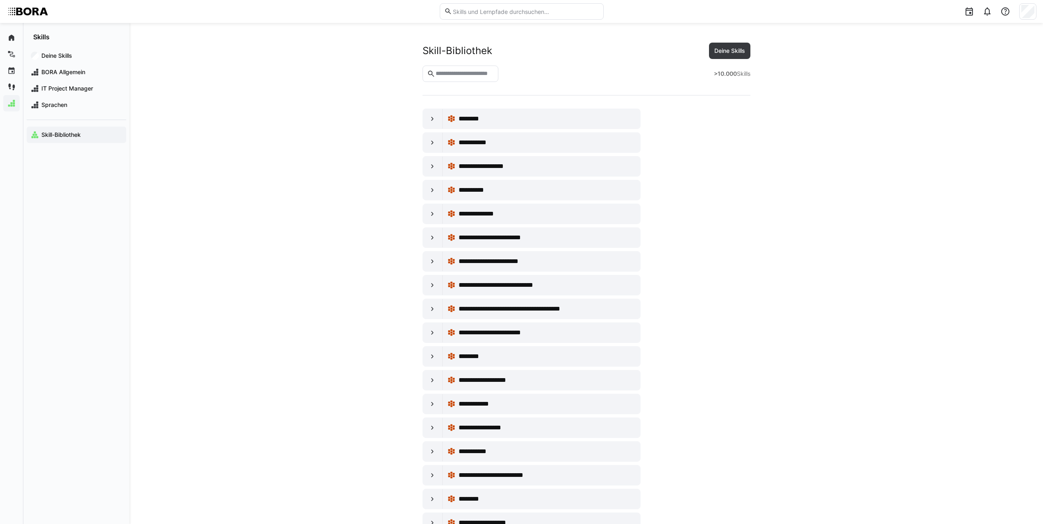
scroll to position [2787, 0]
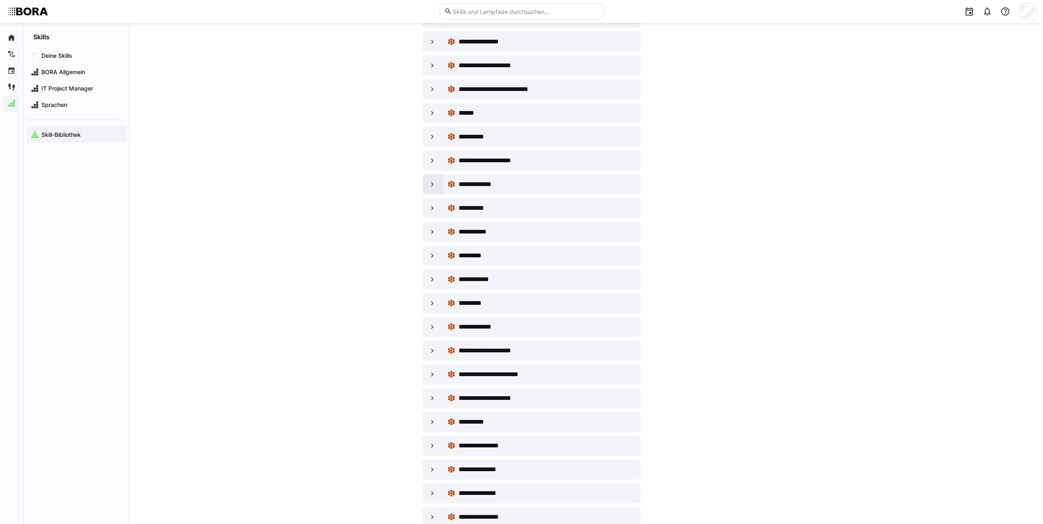
click at [436, 180] on div at bounding box center [433, 185] width 20 height 20
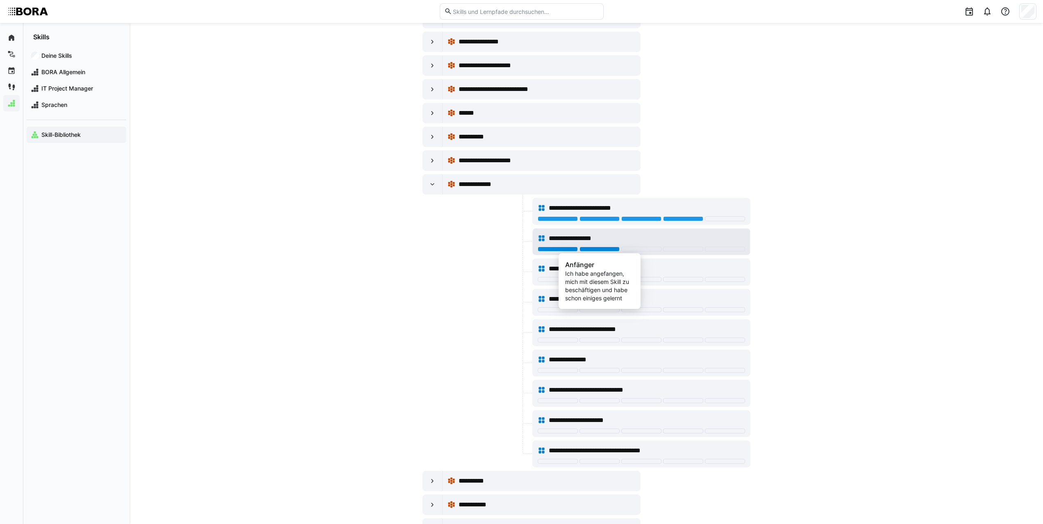
click at [596, 251] on div at bounding box center [600, 249] width 40 height 5
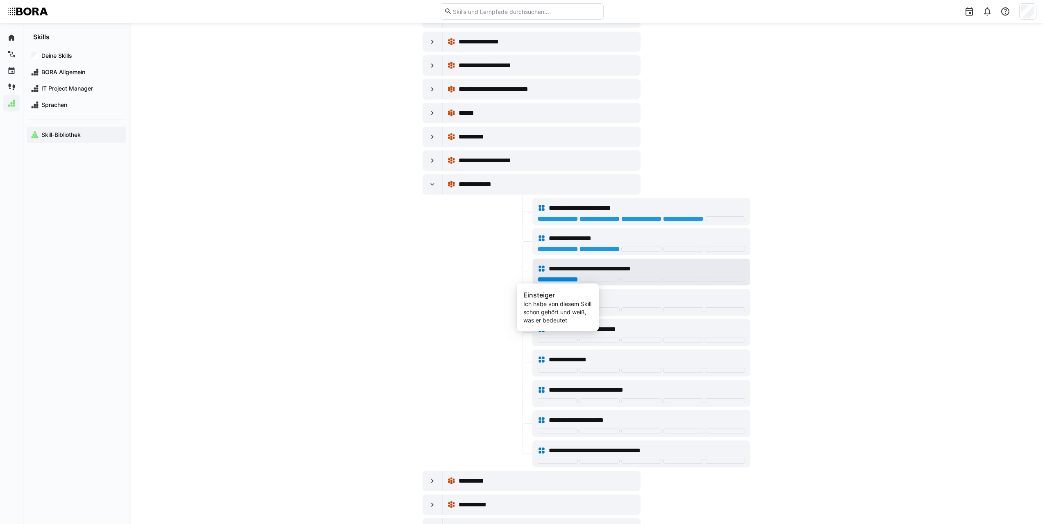
click at [572, 279] on div at bounding box center [558, 279] width 40 height 5
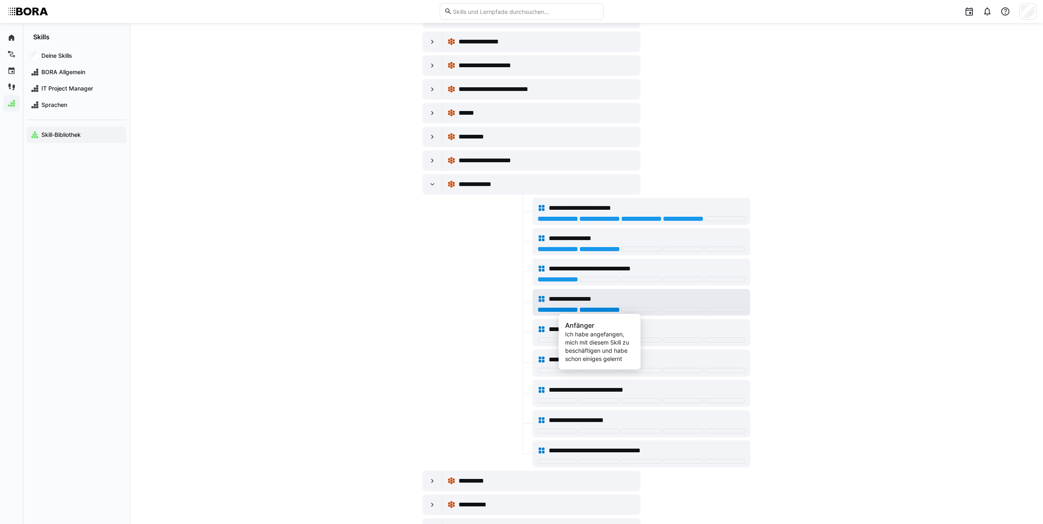
click at [584, 308] on div at bounding box center [600, 309] width 40 height 5
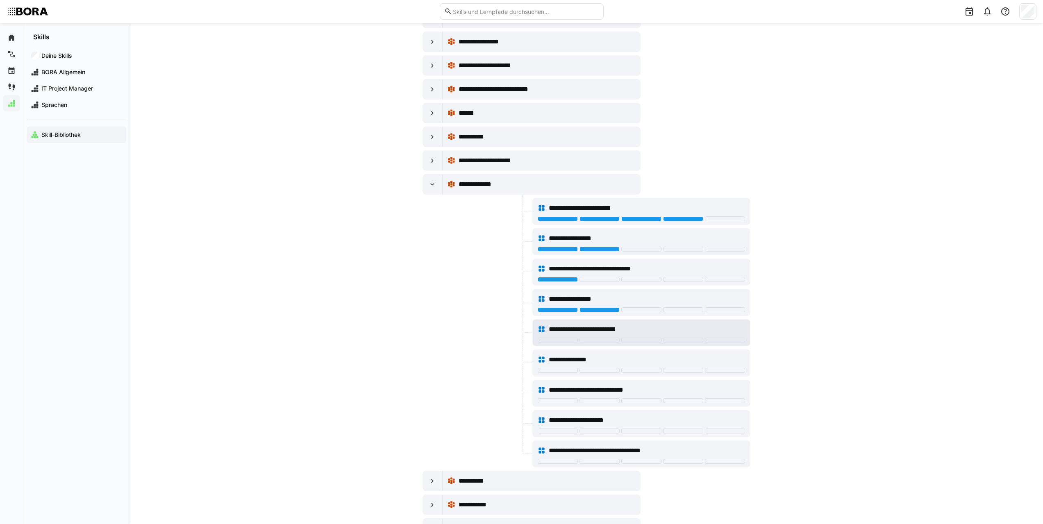
click at [570, 327] on span "**********" at bounding box center [593, 330] width 89 height 10
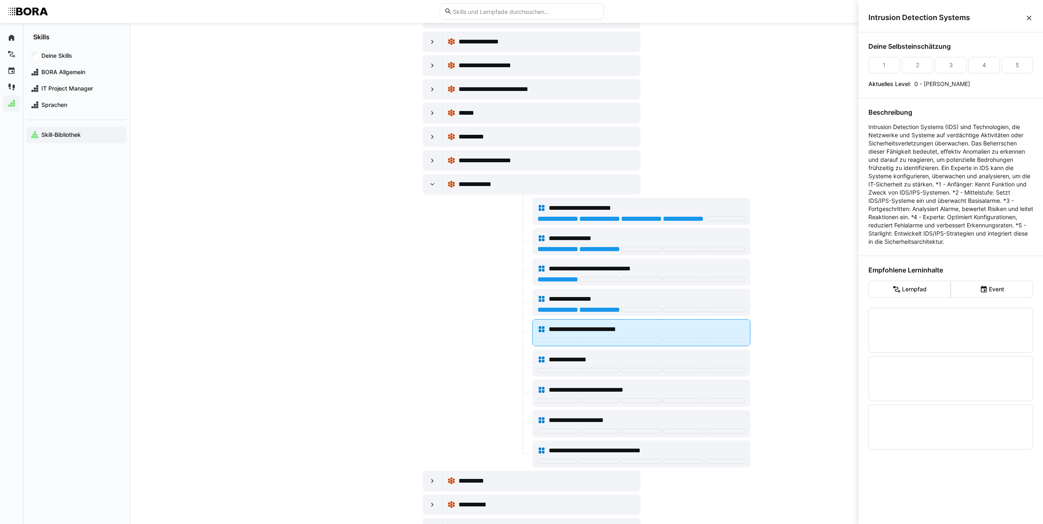
scroll to position [0, 0]
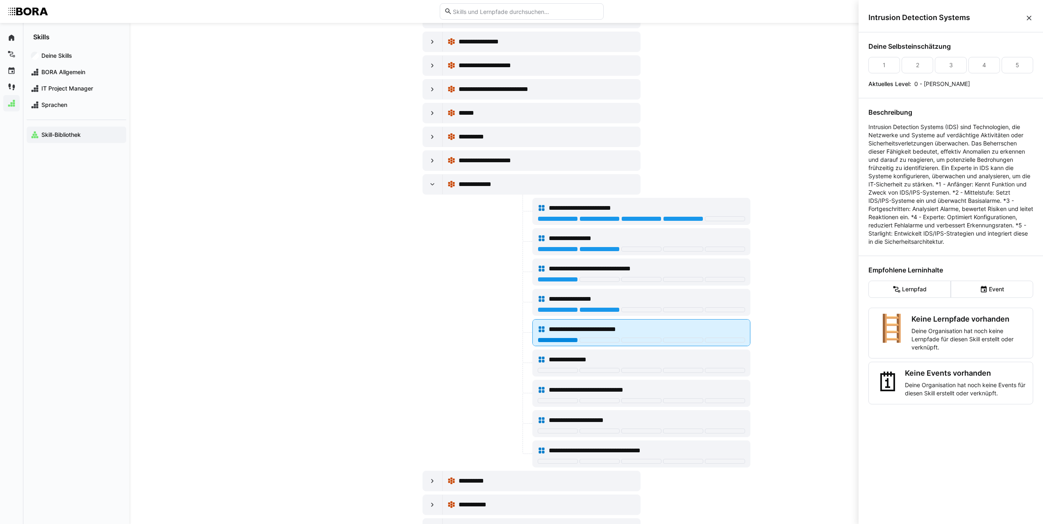
click at [564, 341] on div at bounding box center [558, 340] width 40 height 5
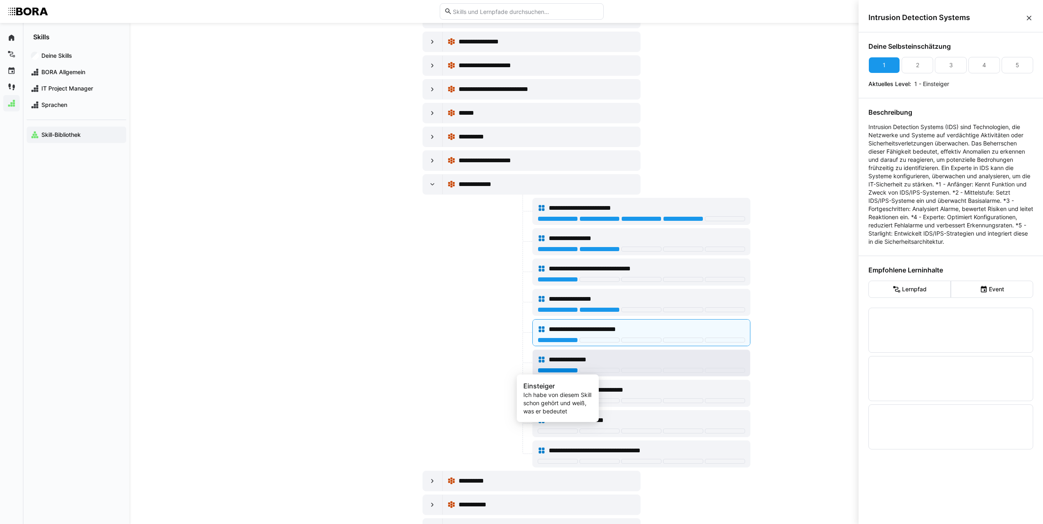
click at [561, 369] on div at bounding box center [558, 370] width 40 height 5
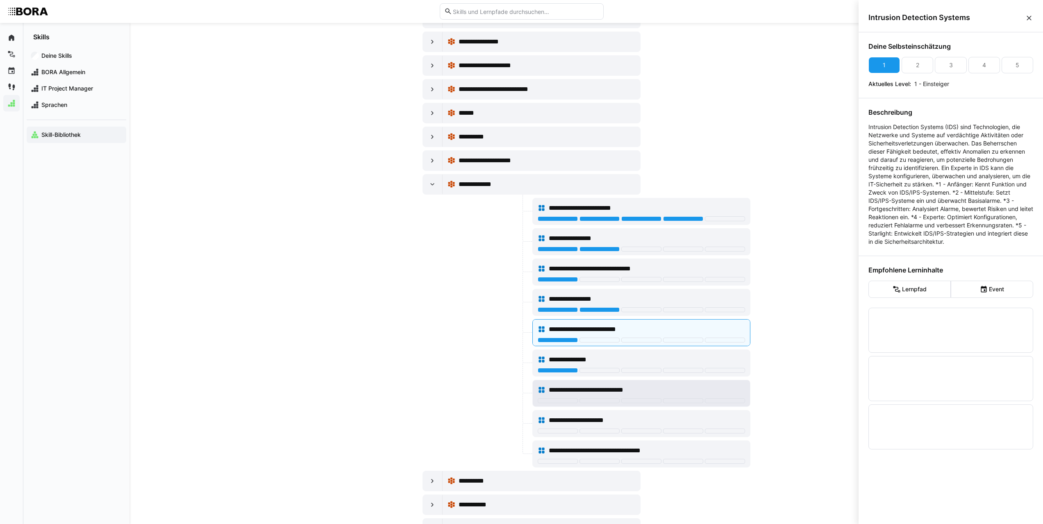
click at [587, 386] on span "**********" at bounding box center [598, 390] width 98 height 10
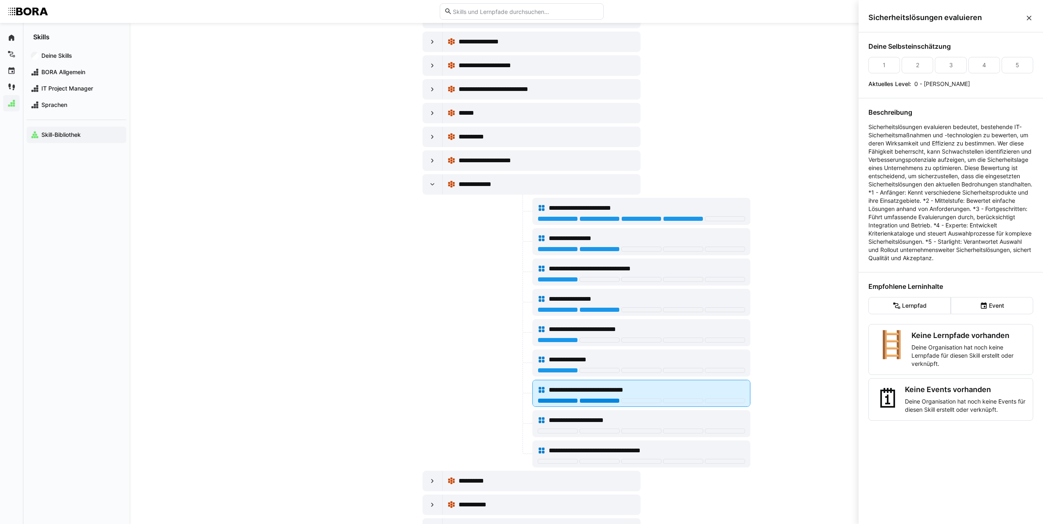
click at [588, 399] on div at bounding box center [600, 400] width 40 height 5
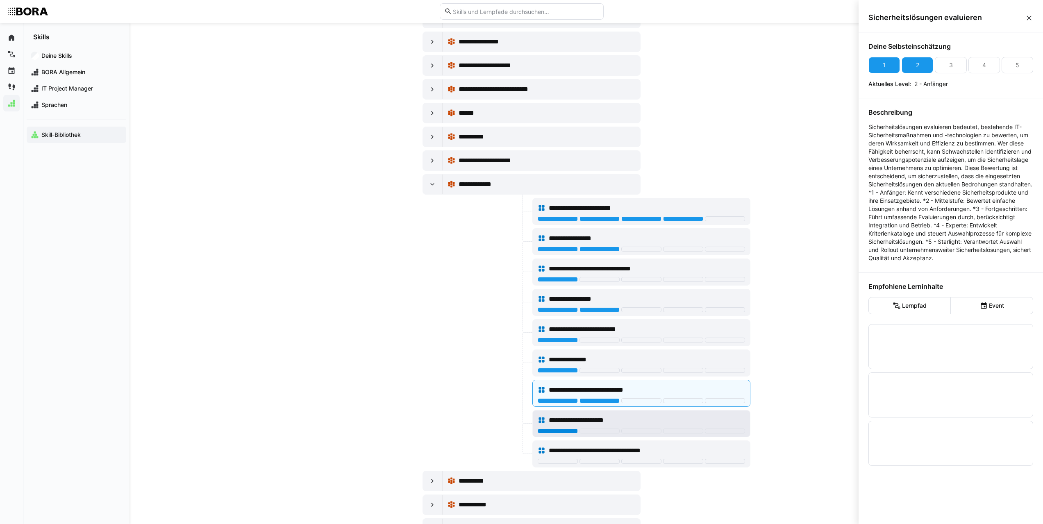
click at [570, 430] on div at bounding box center [558, 431] width 40 height 5
click at [591, 463] on div at bounding box center [600, 461] width 40 height 5
click at [428, 184] on div at bounding box center [433, 185] width 20 height 20
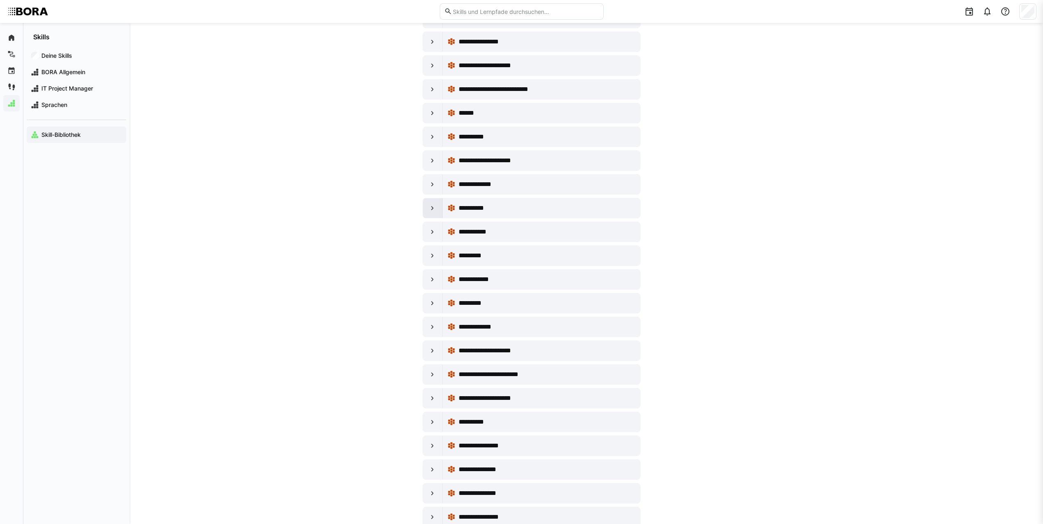
scroll to position [2787, 0]
click at [435, 209] on eds-icon at bounding box center [432, 208] width 8 height 8
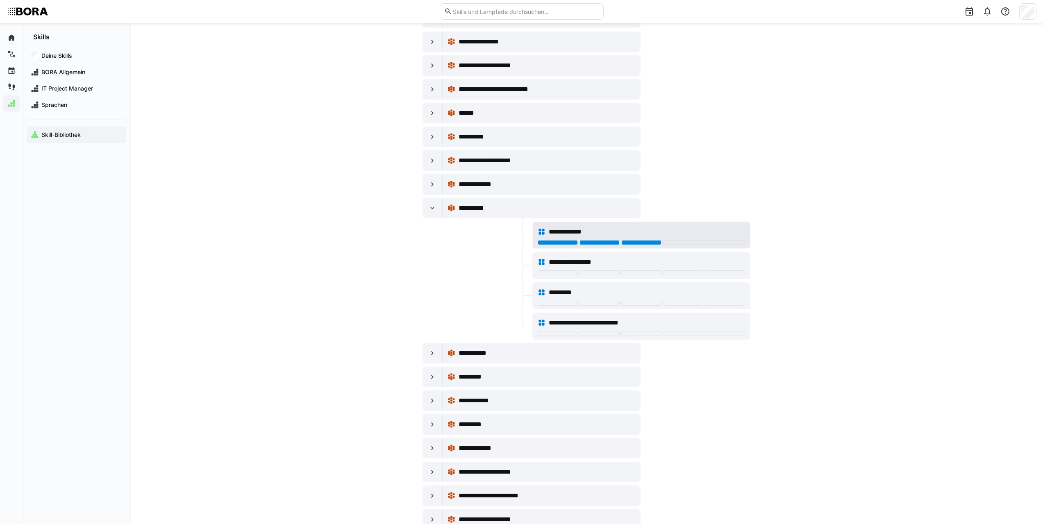
click at [652, 243] on div at bounding box center [641, 242] width 40 height 5
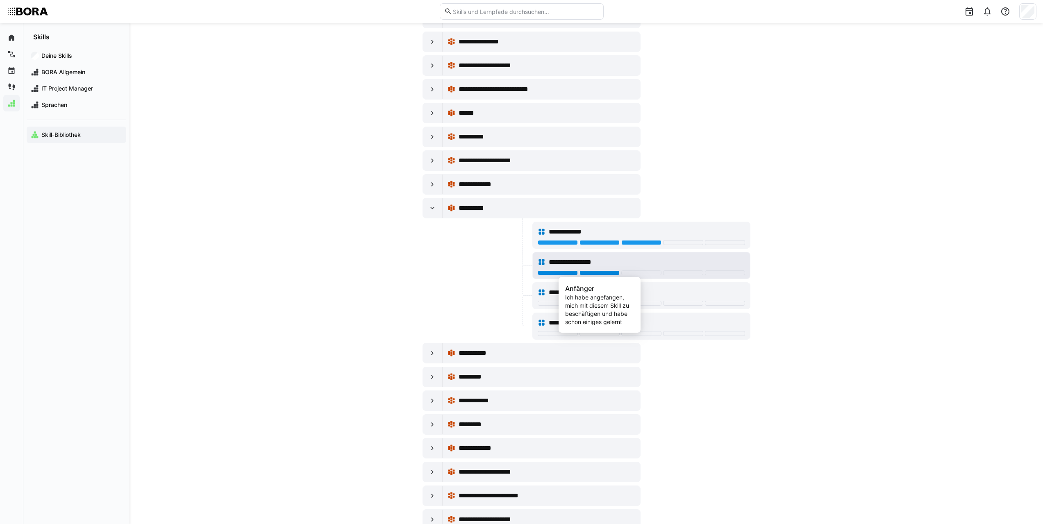
click at [613, 273] on div at bounding box center [600, 272] width 40 height 5
click at [591, 294] on div "*********" at bounding box center [647, 293] width 196 height 10
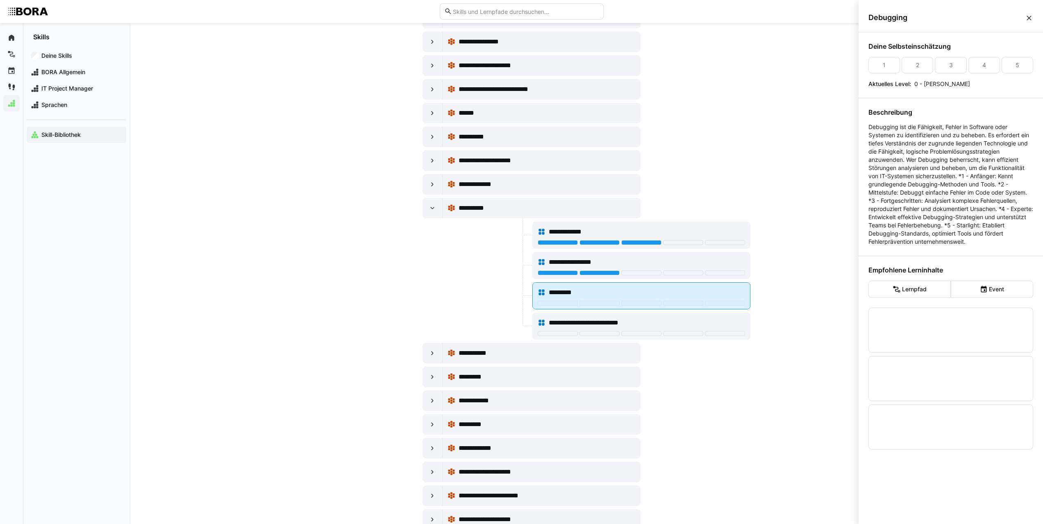
scroll to position [0, 0]
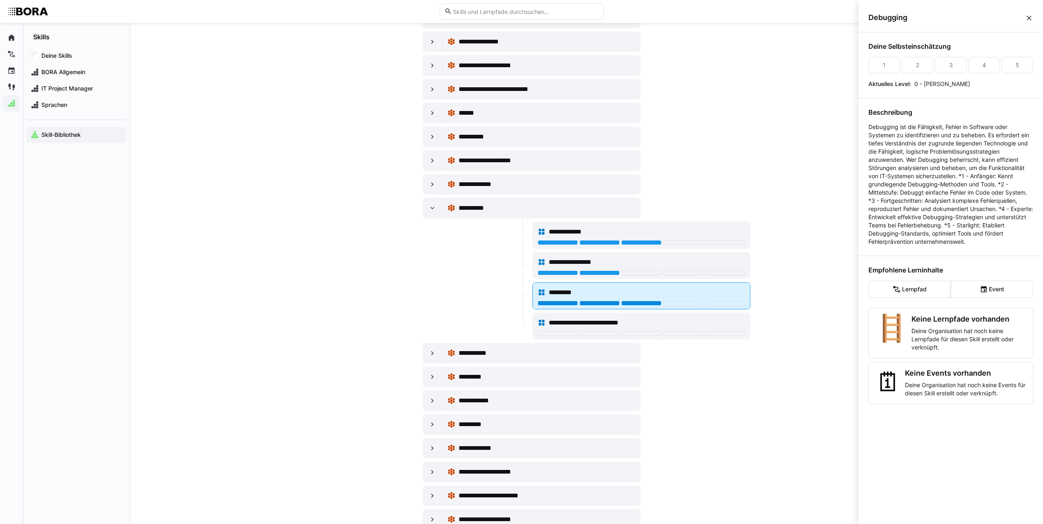
click at [625, 303] on div at bounding box center [641, 303] width 40 height 5
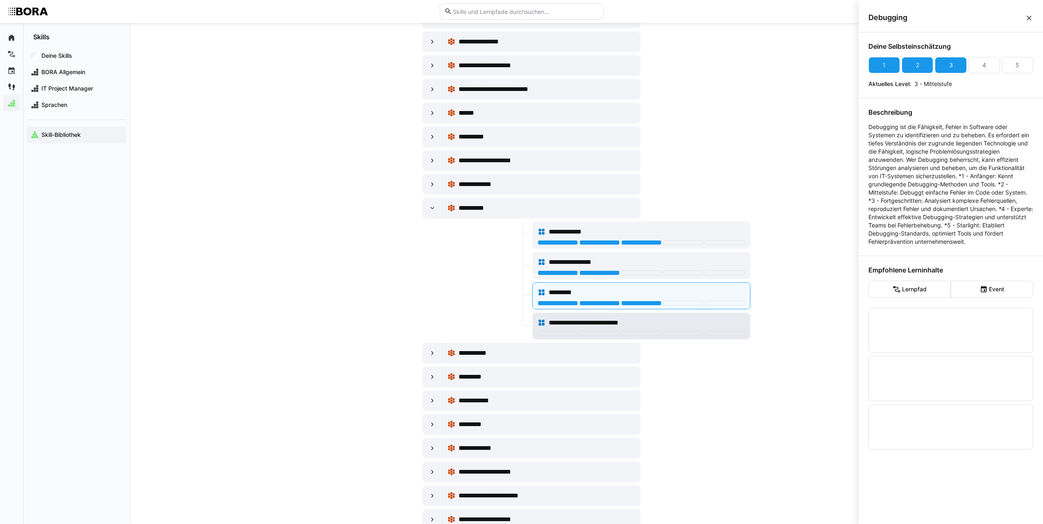
click at [578, 322] on span "**********" at bounding box center [599, 323] width 100 height 10
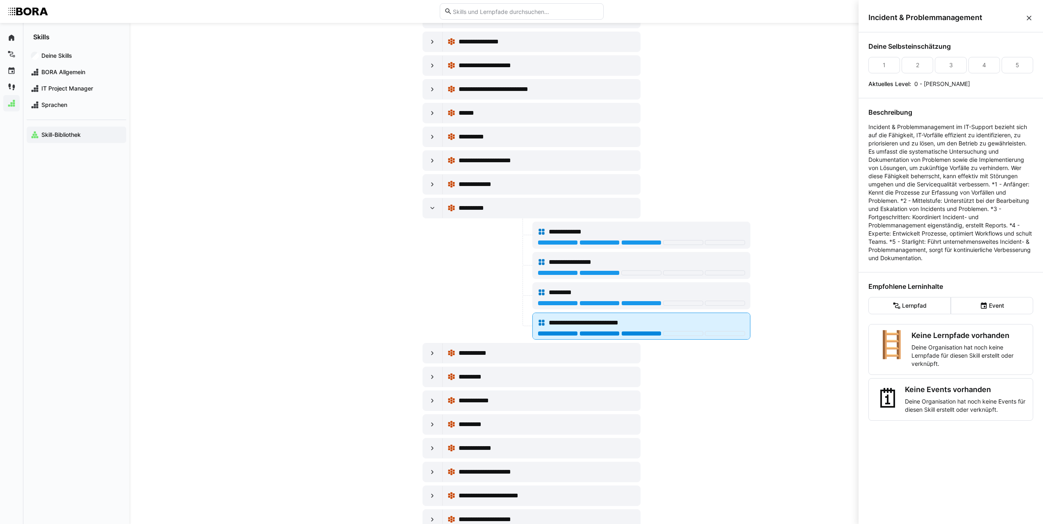
click at [633, 332] on div at bounding box center [641, 333] width 40 height 5
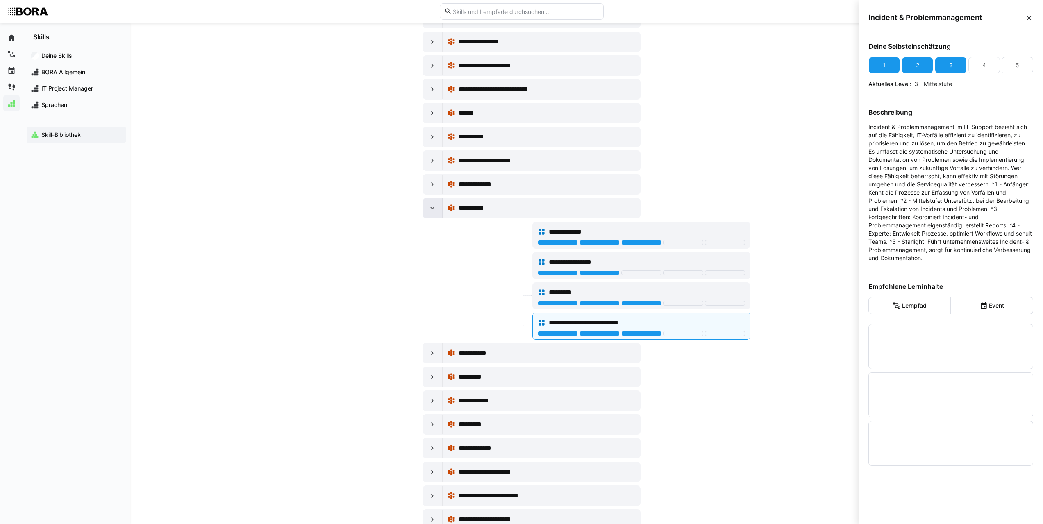
click at [434, 213] on div at bounding box center [433, 208] width 20 height 20
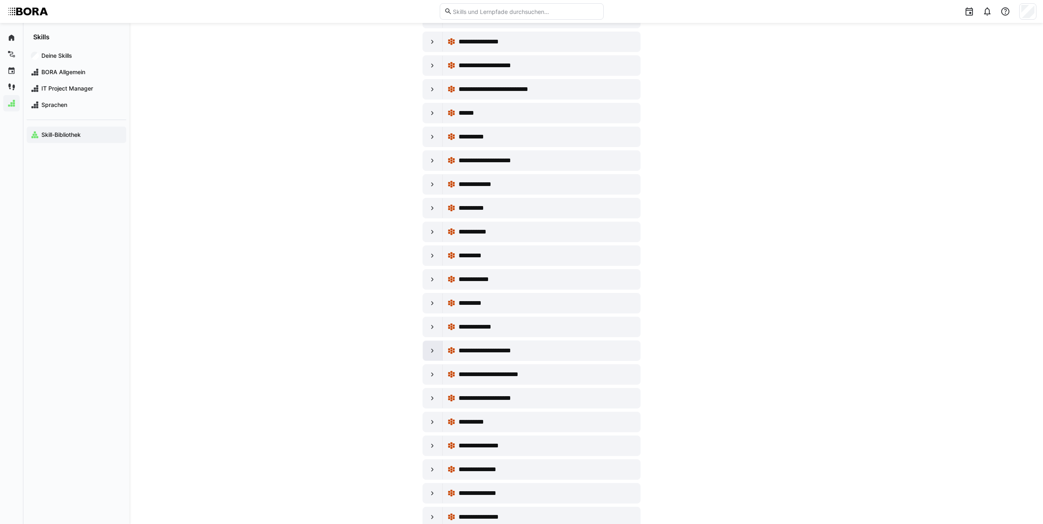
scroll to position [2869, 0]
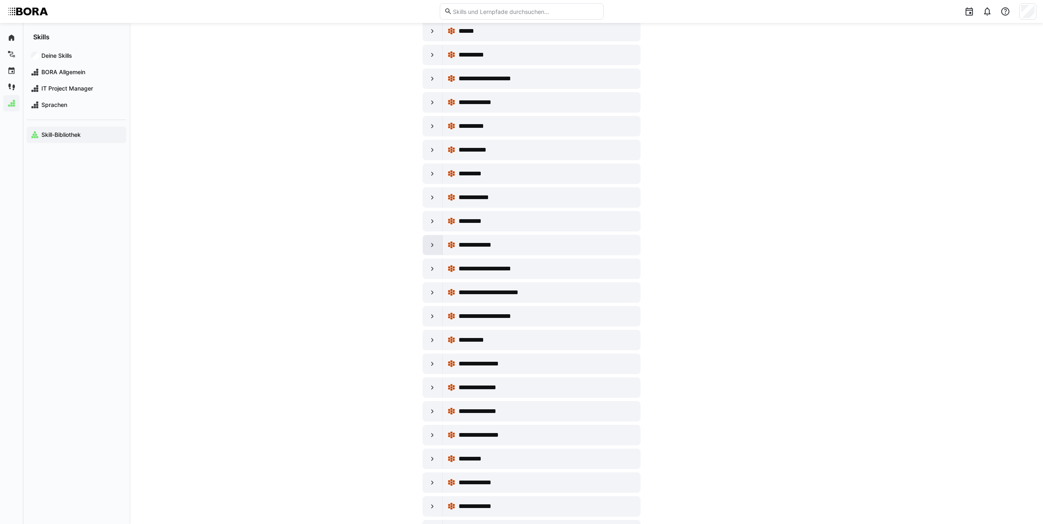
click at [435, 250] on div at bounding box center [433, 245] width 20 height 20
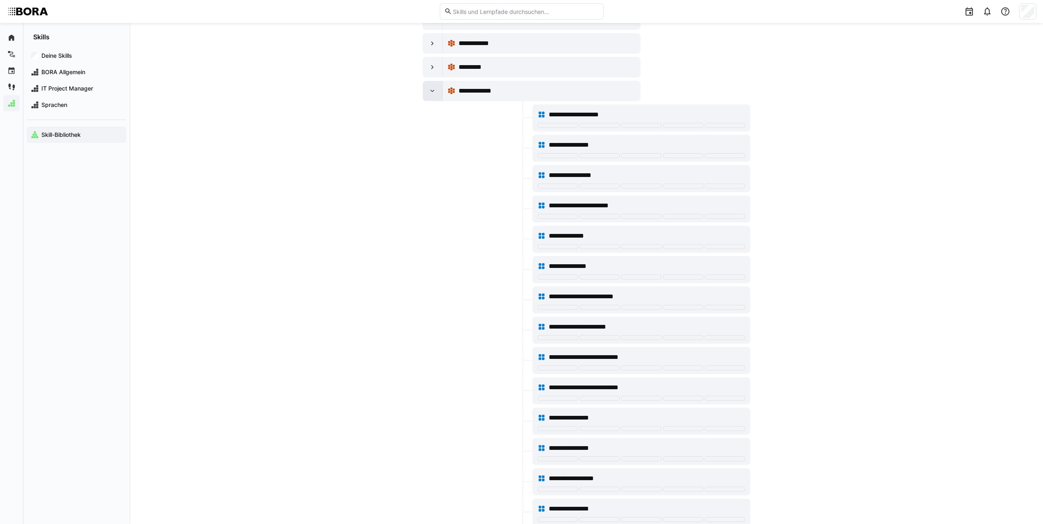
scroll to position [3033, 0]
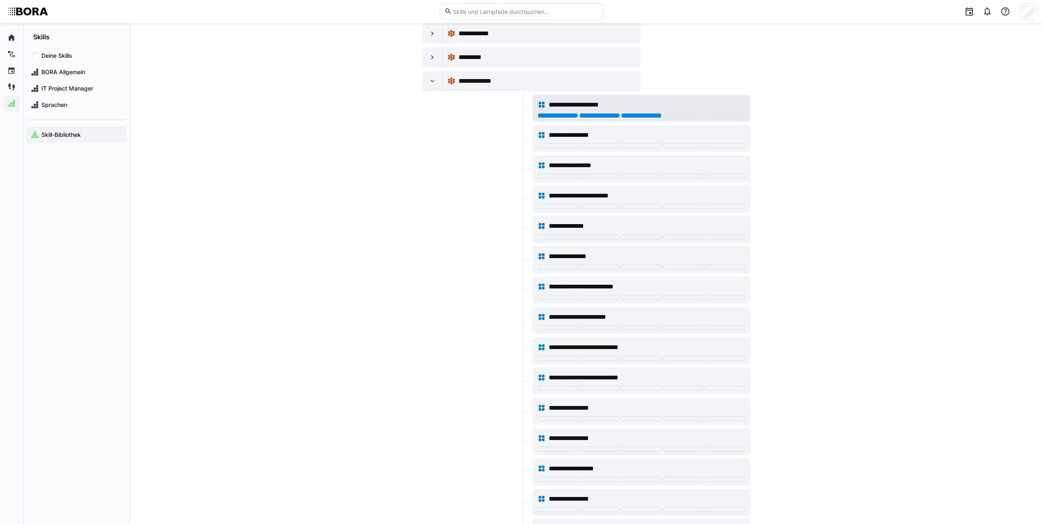
click at [648, 117] on div at bounding box center [641, 115] width 40 height 5
click at [636, 147] on div at bounding box center [641, 145] width 40 height 5
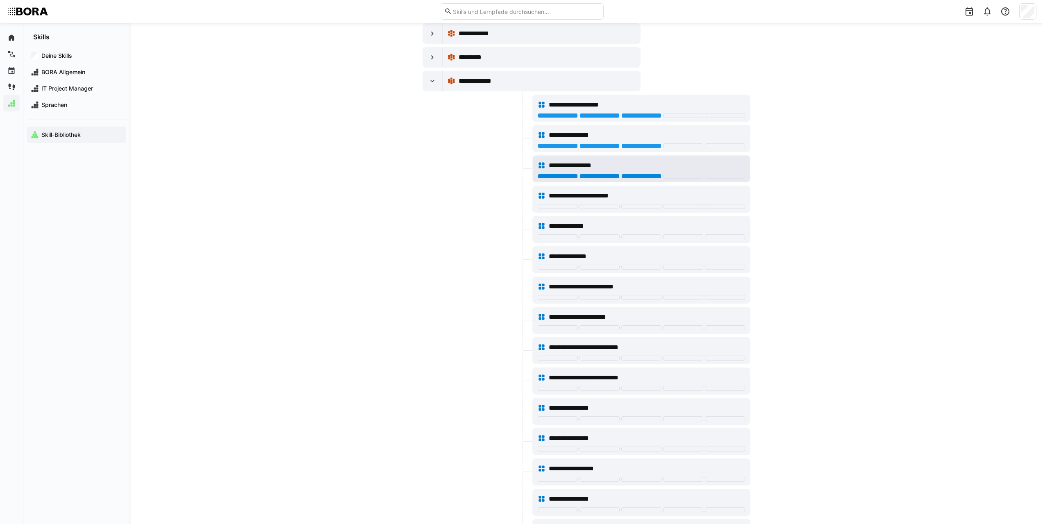
click at [636, 176] on div at bounding box center [641, 176] width 40 height 5
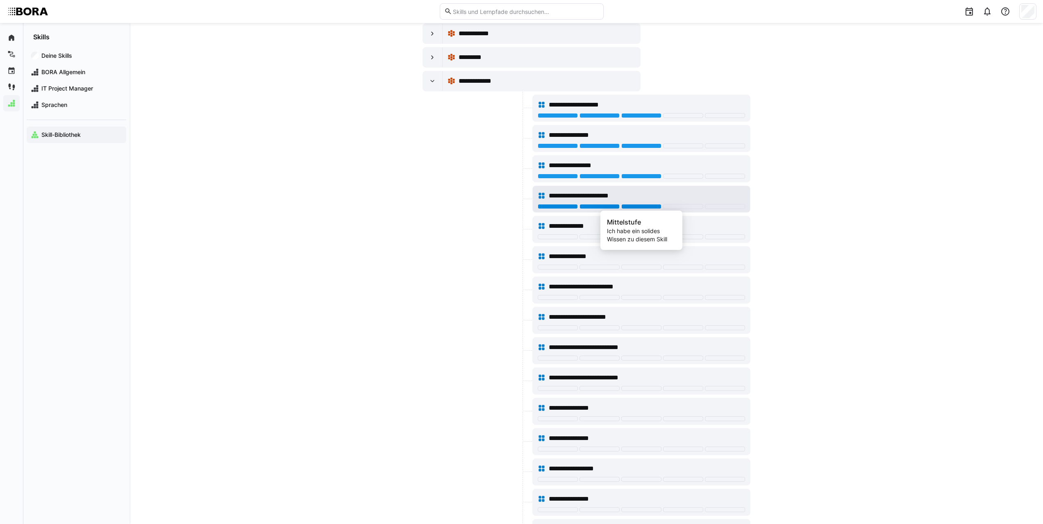
click at [630, 206] on div at bounding box center [641, 206] width 40 height 5
click at [630, 236] on div at bounding box center [641, 236] width 40 height 5
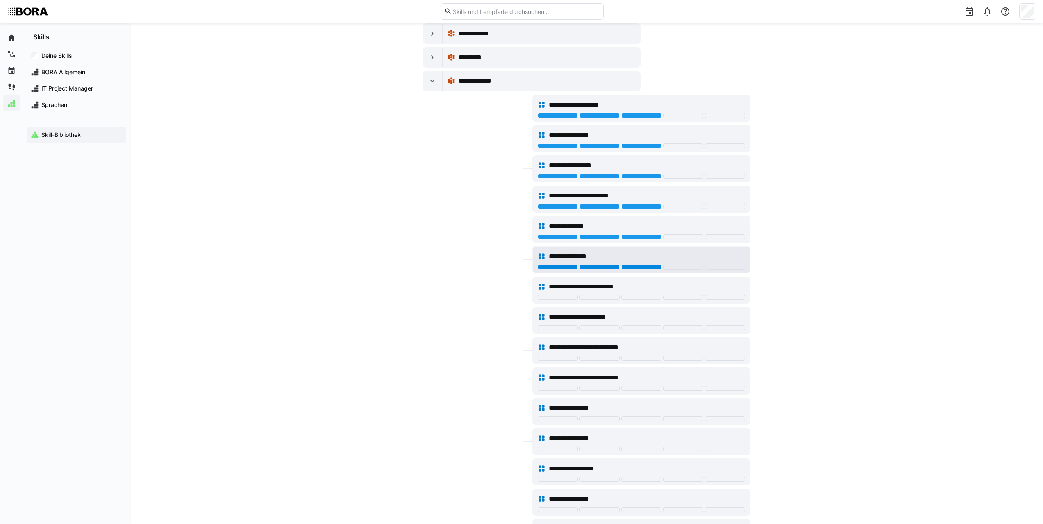
click at [640, 267] on div at bounding box center [641, 267] width 40 height 5
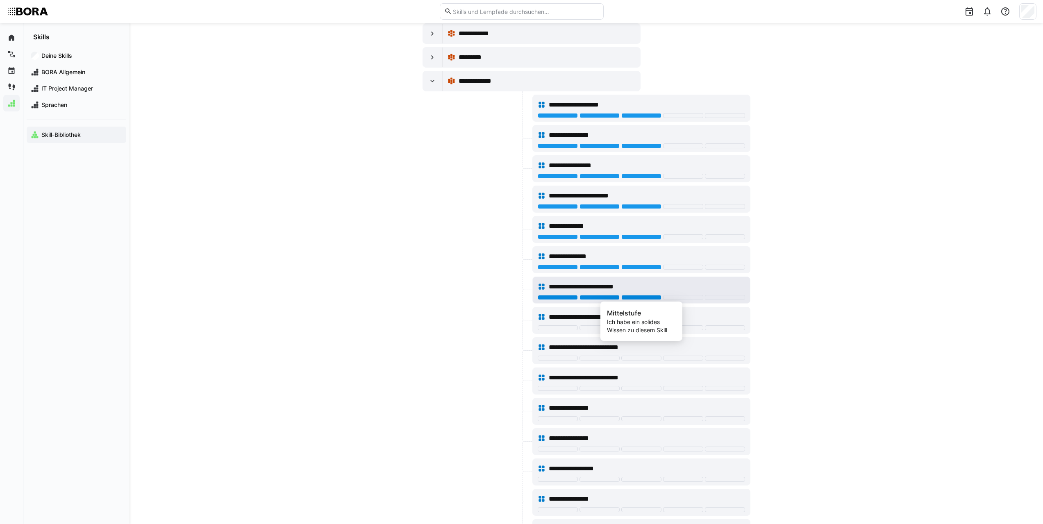
click at [636, 299] on div at bounding box center [641, 297] width 40 height 5
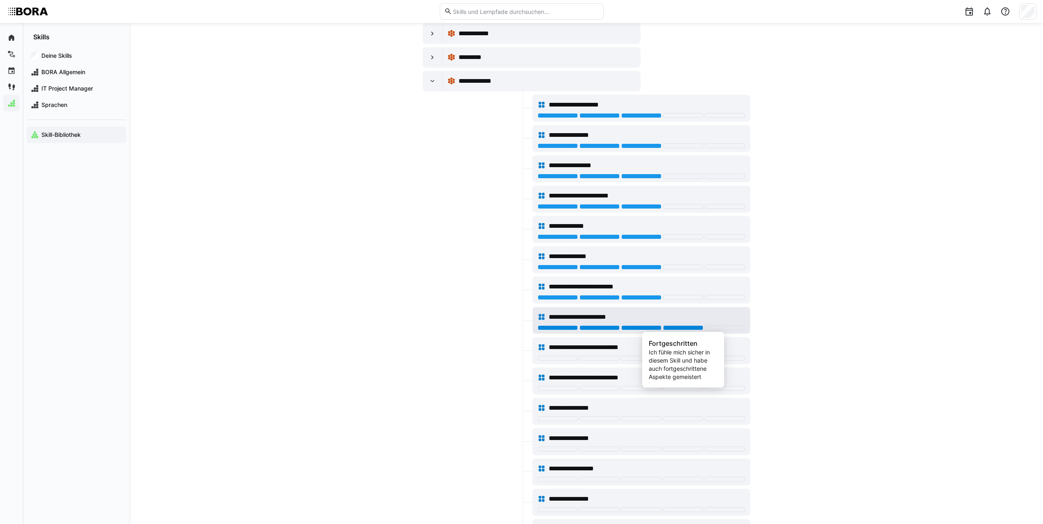
click at [673, 327] on div at bounding box center [683, 327] width 40 height 5
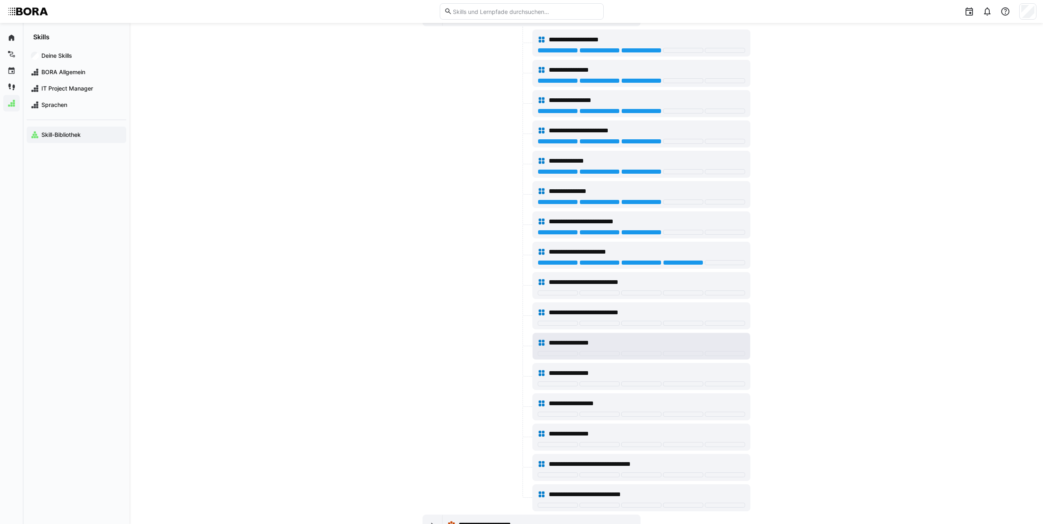
scroll to position [3115, 0]
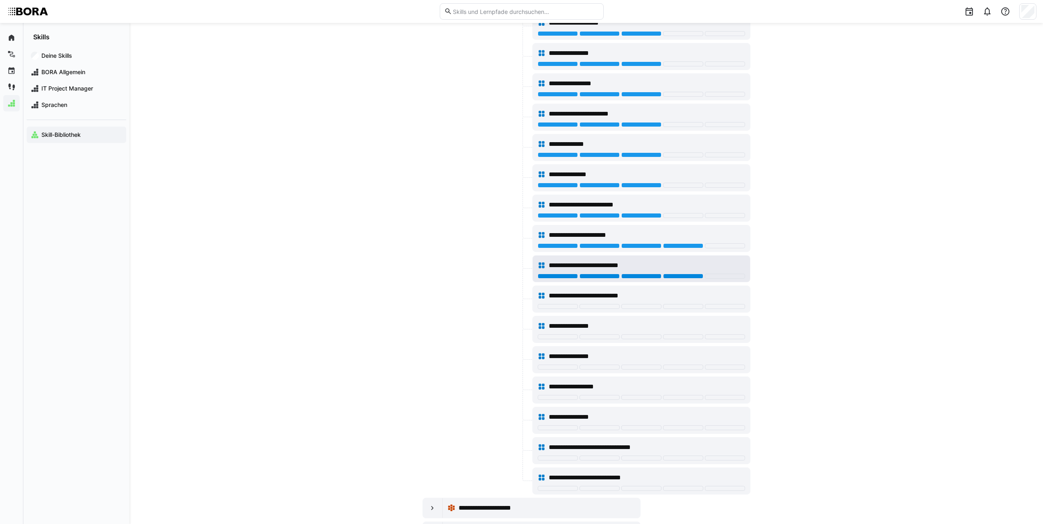
click at [671, 278] on div at bounding box center [683, 276] width 40 height 5
click at [635, 307] on div at bounding box center [641, 306] width 40 height 5
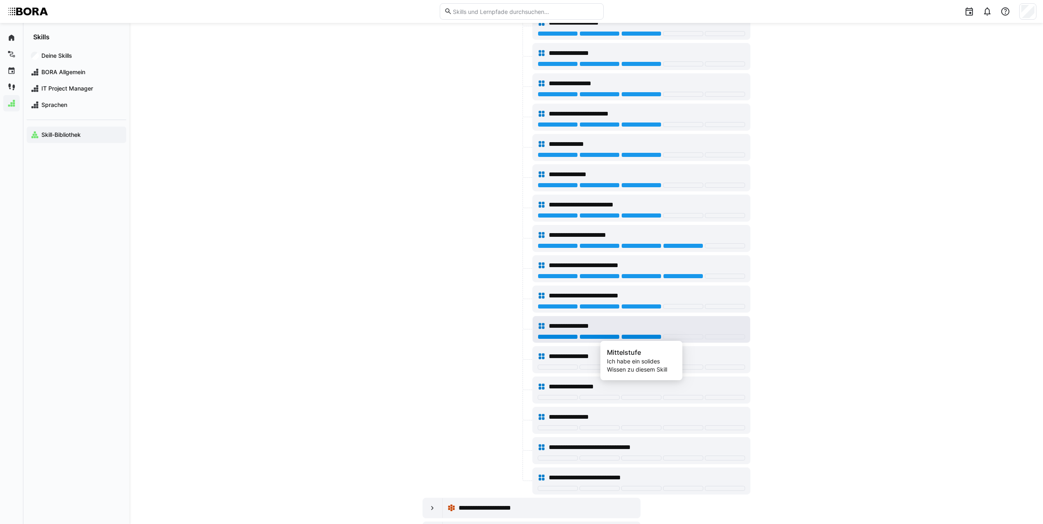
click at [658, 336] on div at bounding box center [641, 336] width 40 height 5
click at [674, 335] on div at bounding box center [683, 336] width 40 height 5
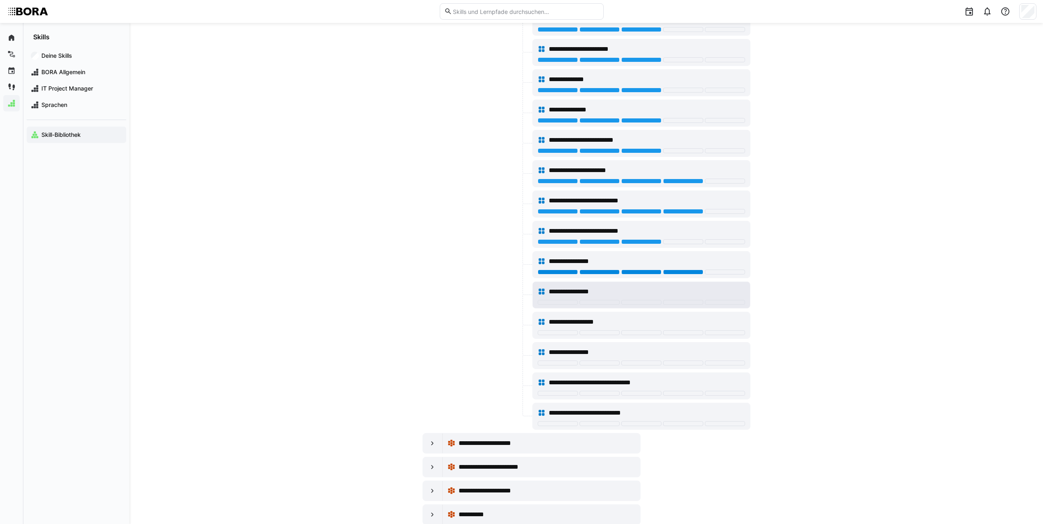
scroll to position [3197, 0]
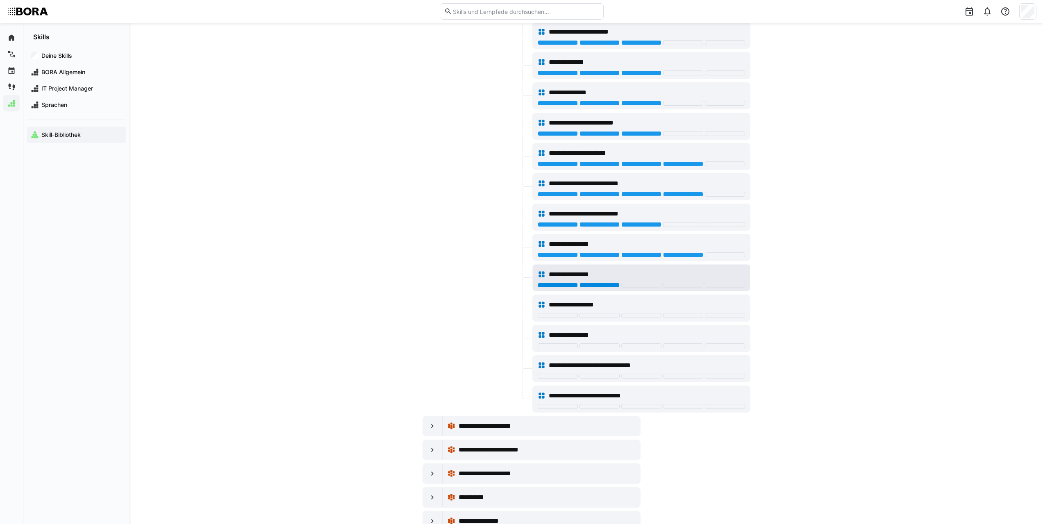
click at [618, 286] on div at bounding box center [600, 285] width 40 height 5
click at [616, 317] on div at bounding box center [600, 315] width 40 height 5
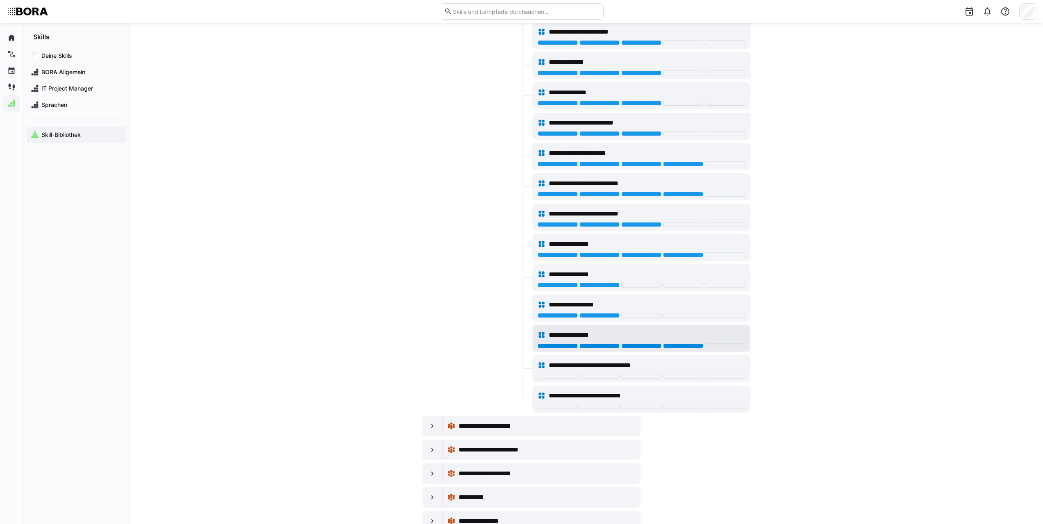
click at [674, 348] on div at bounding box center [683, 345] width 40 height 5
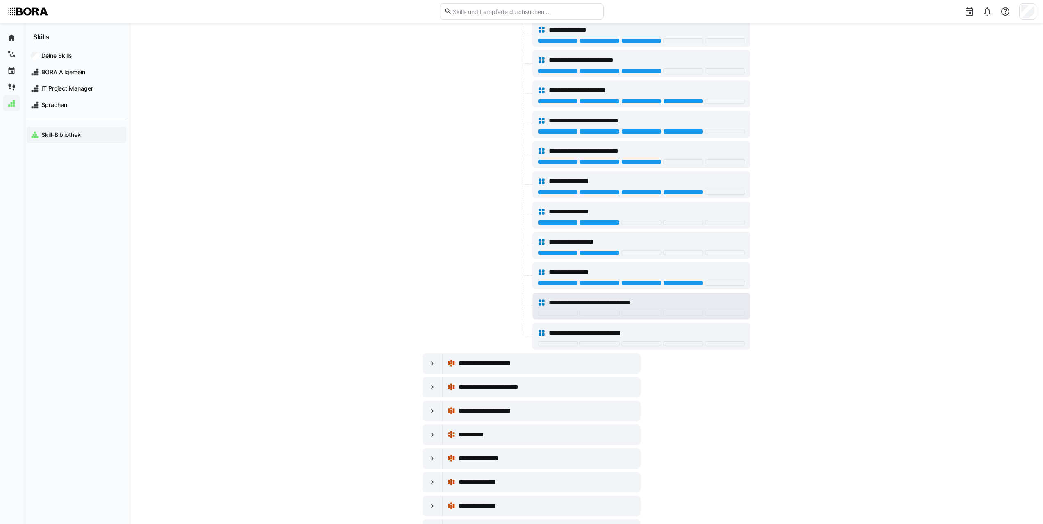
scroll to position [3279, 0]
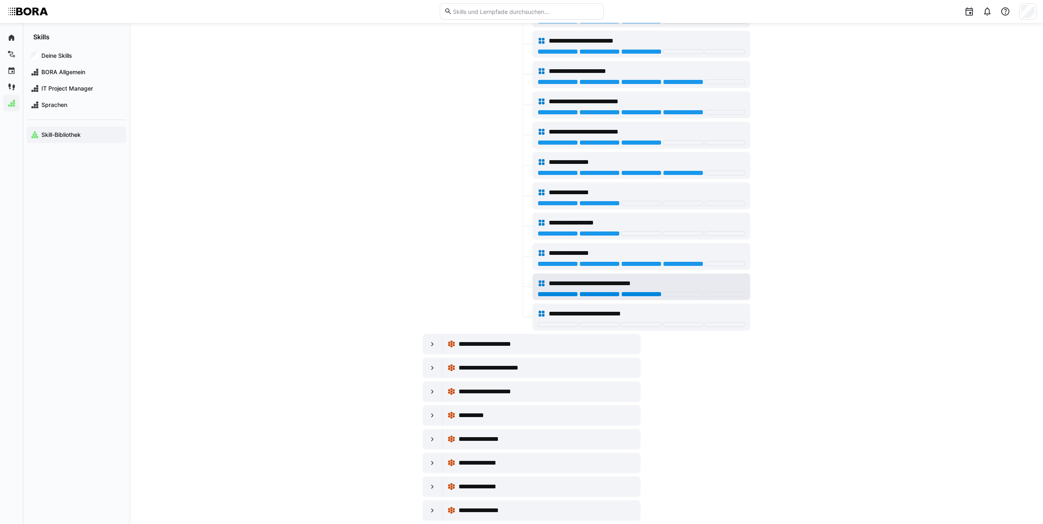
click at [635, 292] on div at bounding box center [641, 294] width 40 height 5
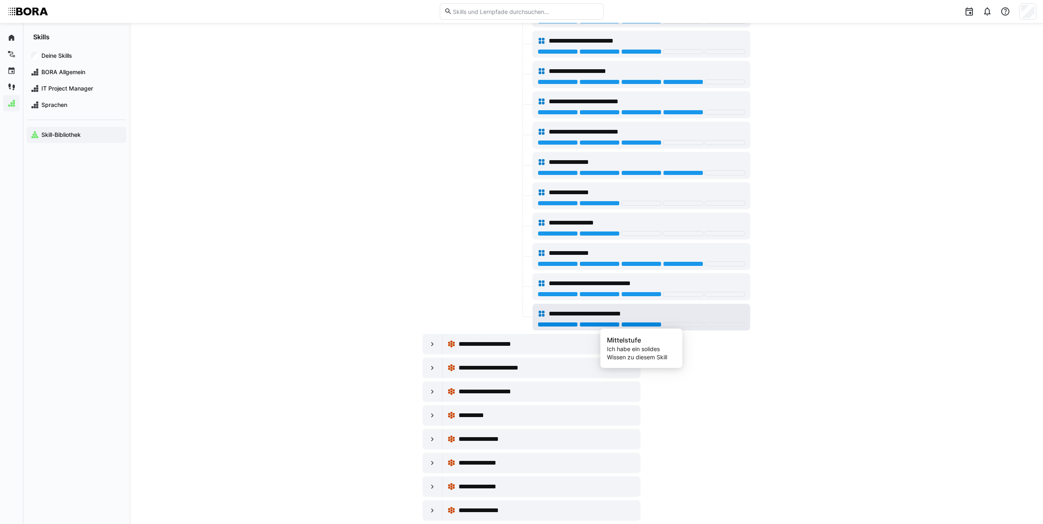
click at [649, 324] on div at bounding box center [641, 324] width 40 height 5
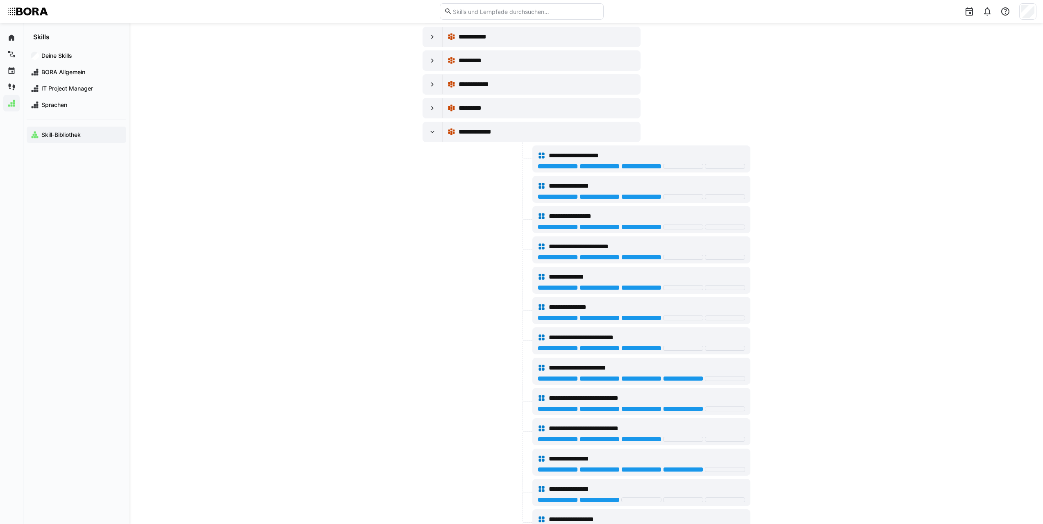
scroll to position [2951, 0]
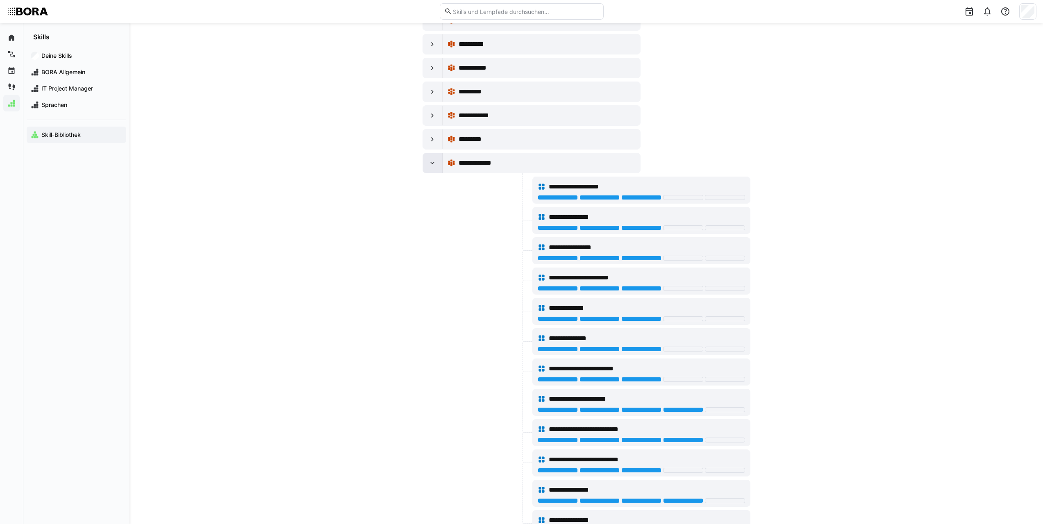
click at [436, 164] on eds-icon at bounding box center [432, 163] width 8 height 8
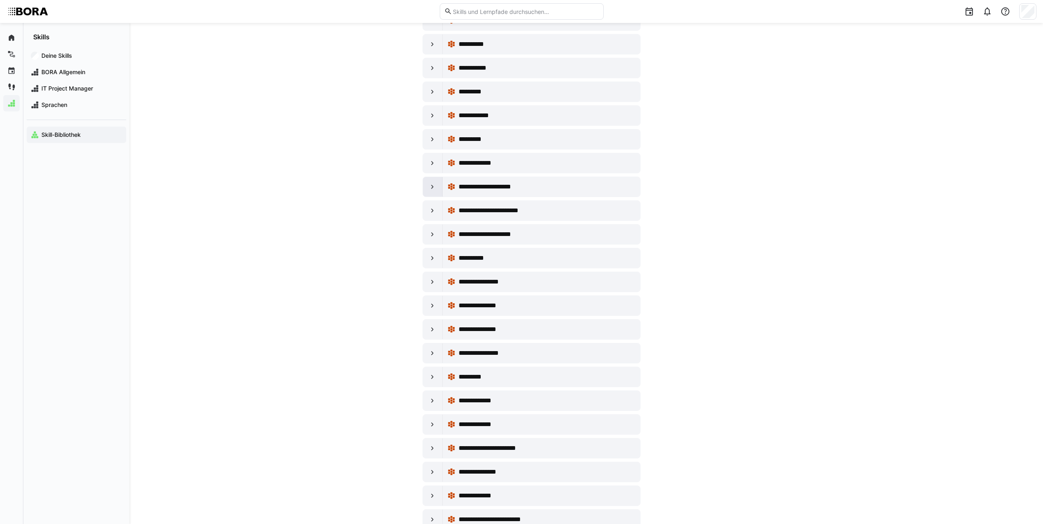
click at [436, 183] on eds-icon at bounding box center [432, 187] width 8 height 8
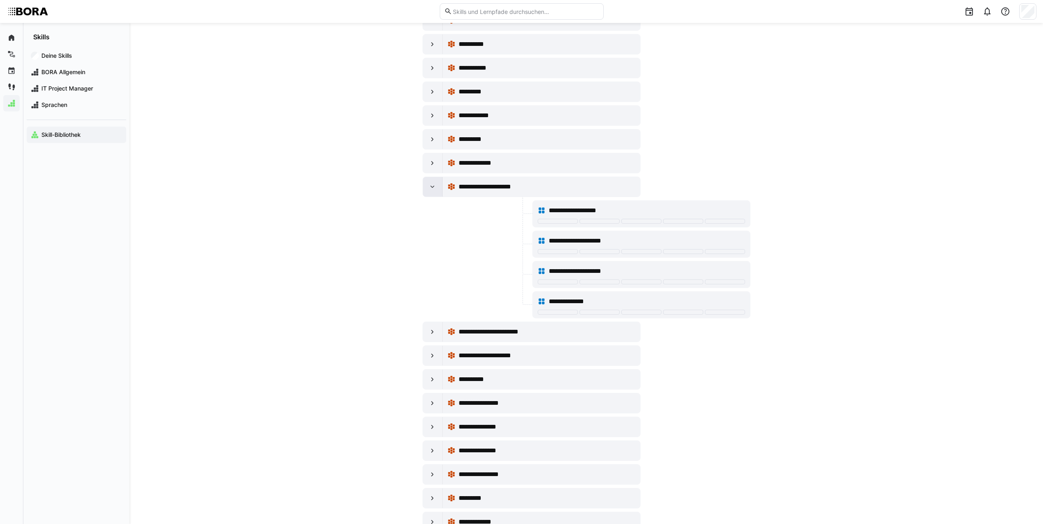
click at [436, 193] on div at bounding box center [433, 187] width 20 height 20
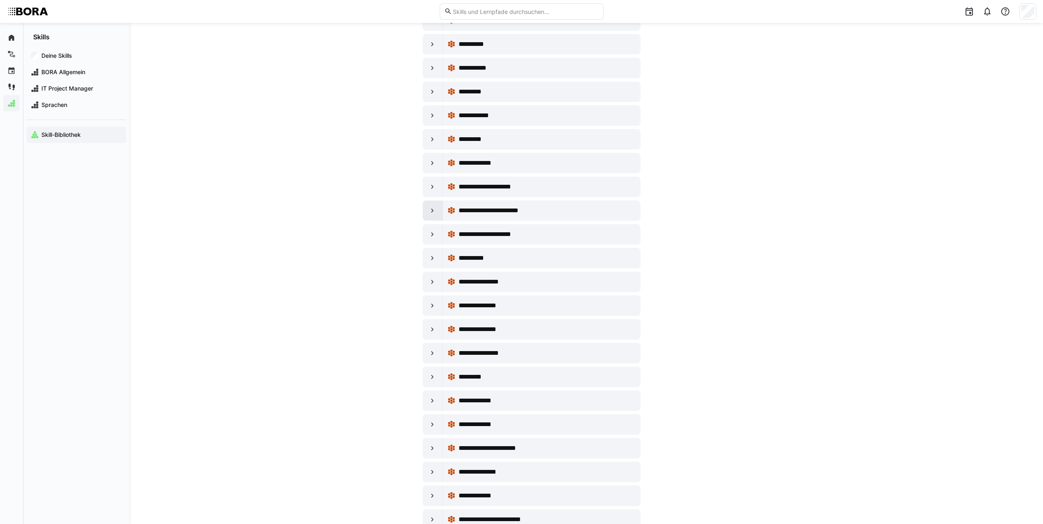
click at [432, 214] on eds-icon at bounding box center [432, 211] width 8 height 8
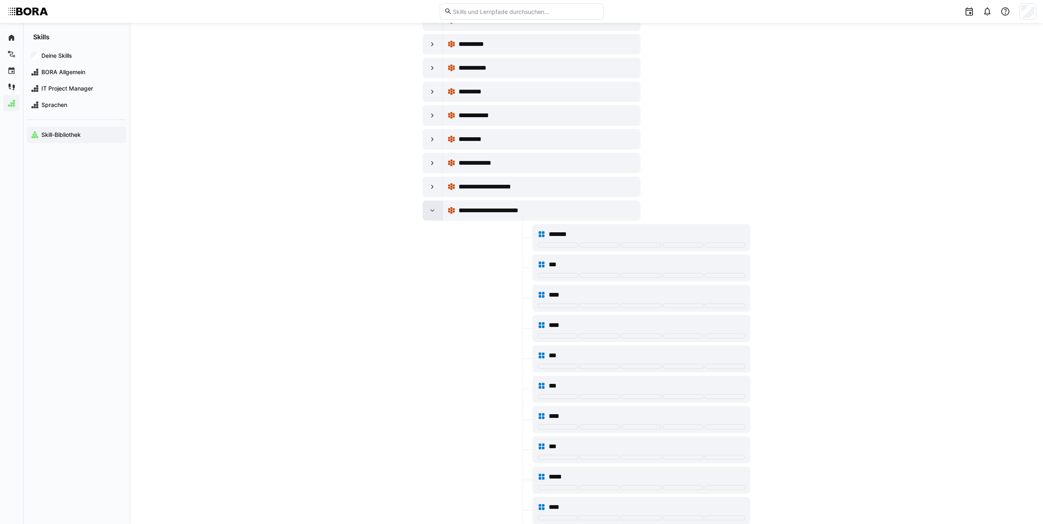
click at [432, 214] on eds-icon at bounding box center [432, 211] width 8 height 8
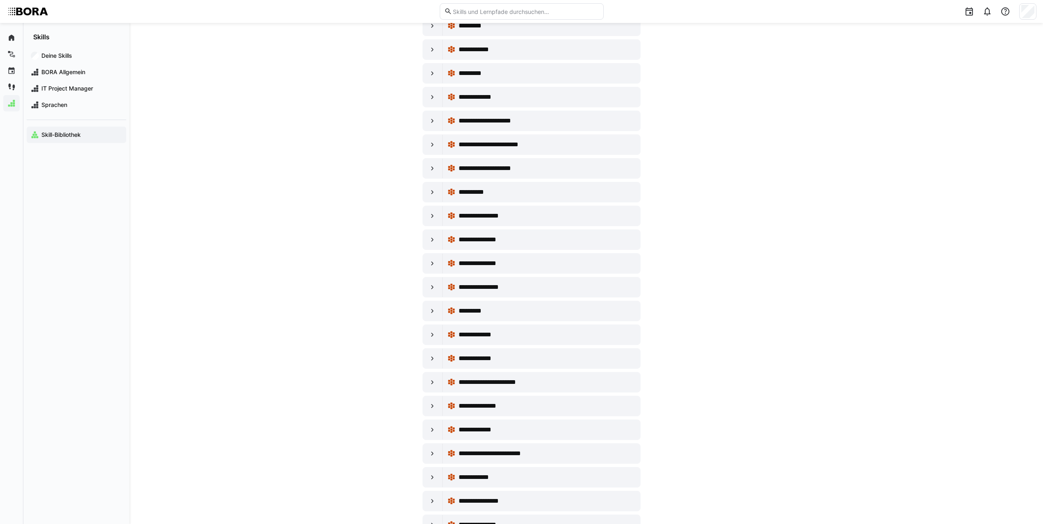
scroll to position [3033, 0]
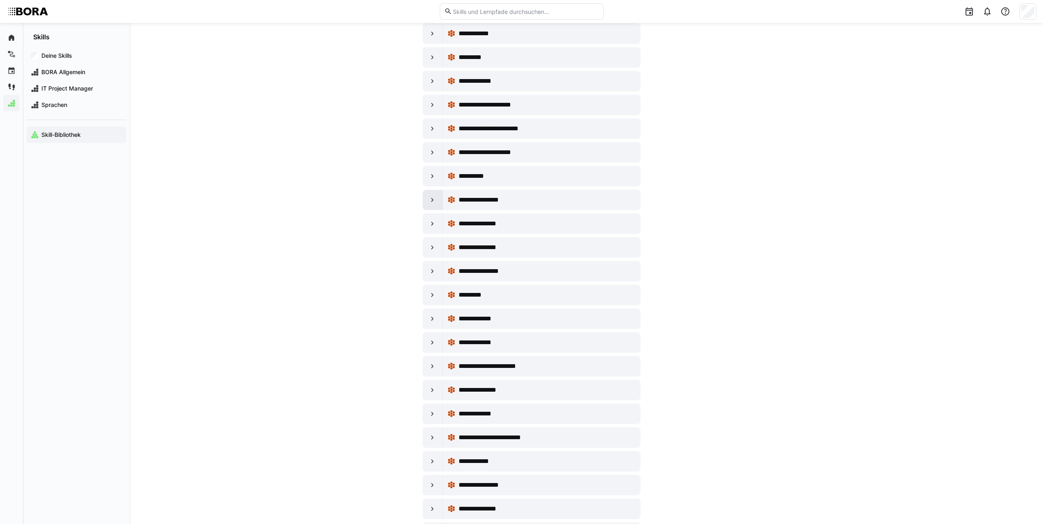
click at [437, 193] on div at bounding box center [433, 200] width 20 height 20
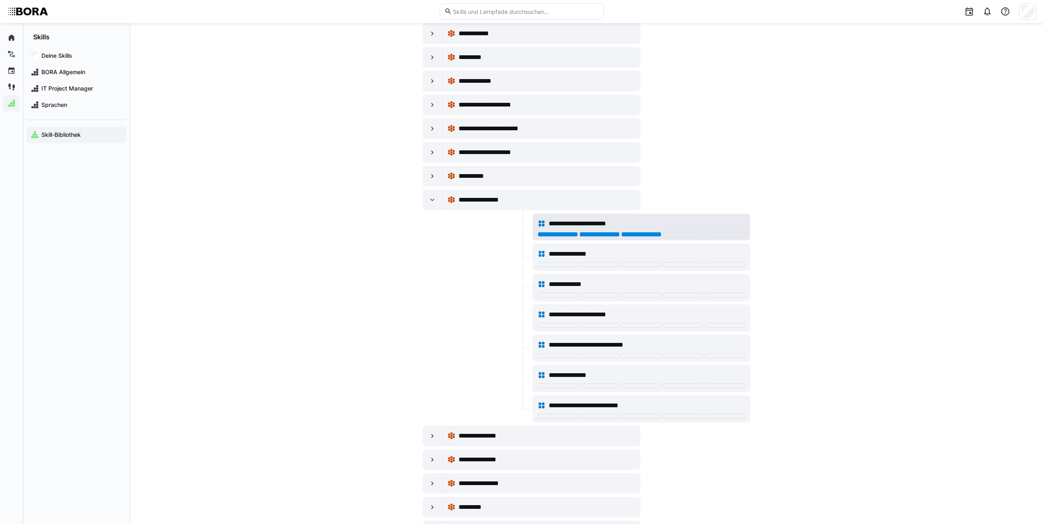
click at [642, 234] on div at bounding box center [641, 234] width 40 height 5
click at [639, 265] on div at bounding box center [641, 264] width 40 height 5
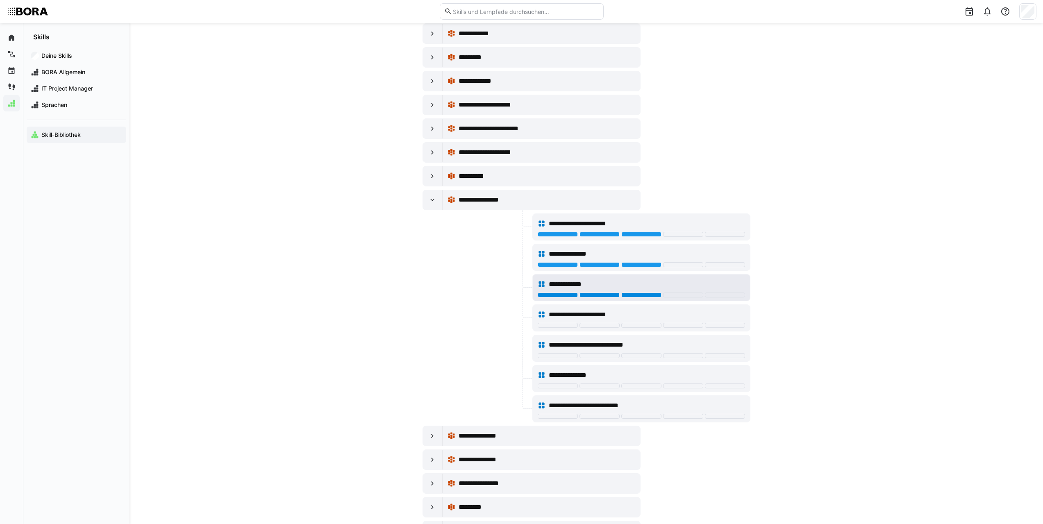
click at [630, 296] on div at bounding box center [641, 295] width 40 height 5
click at [643, 327] on div at bounding box center [641, 325] width 40 height 5
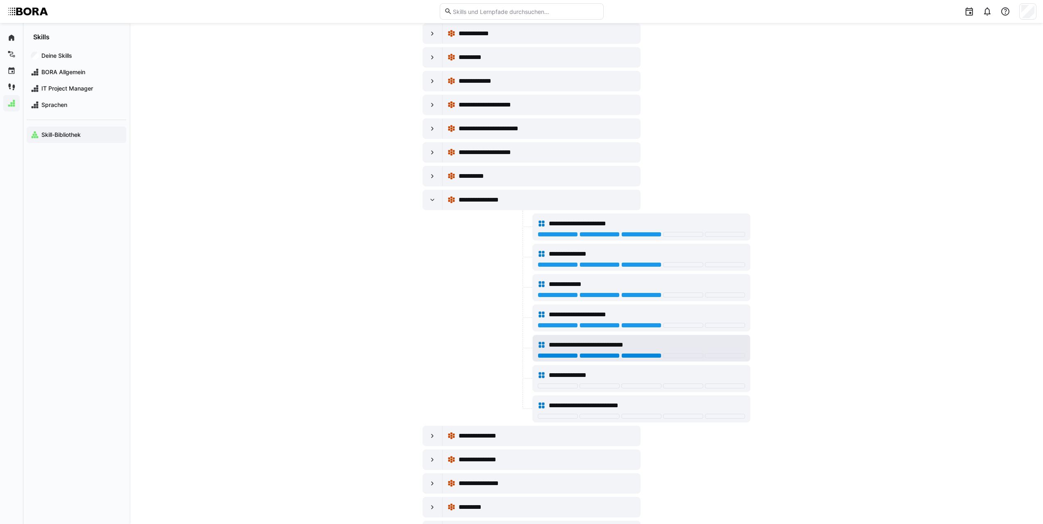
click at [638, 356] on div at bounding box center [641, 355] width 40 height 5
click at [642, 387] on div at bounding box center [641, 386] width 40 height 5
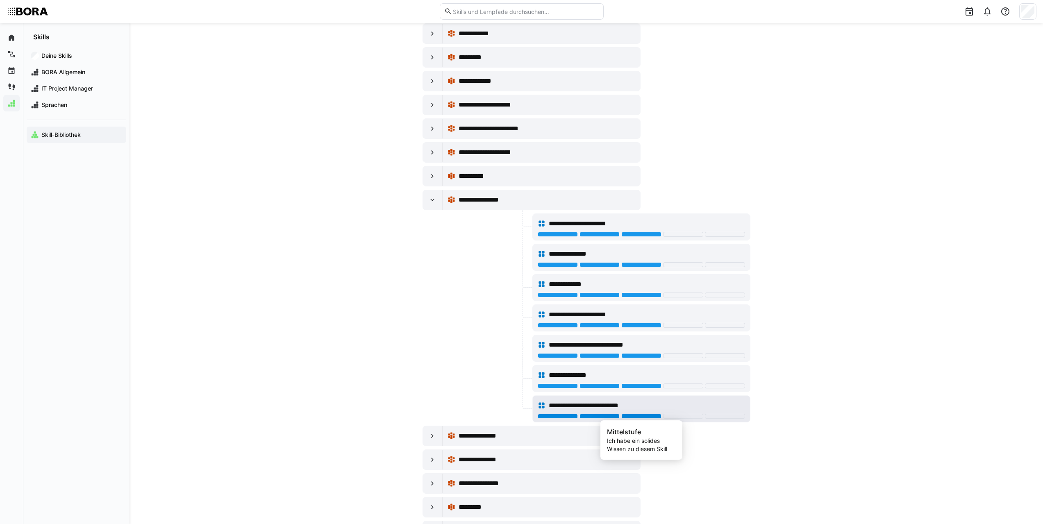
click at [639, 417] on div at bounding box center [641, 416] width 40 height 5
click at [433, 208] on div at bounding box center [433, 200] width 20 height 20
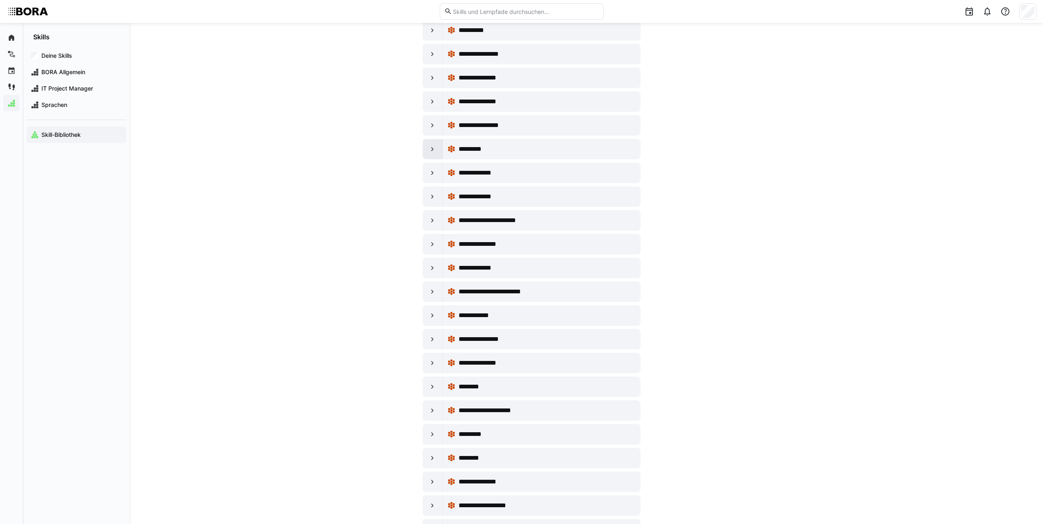
scroll to position [3197, 0]
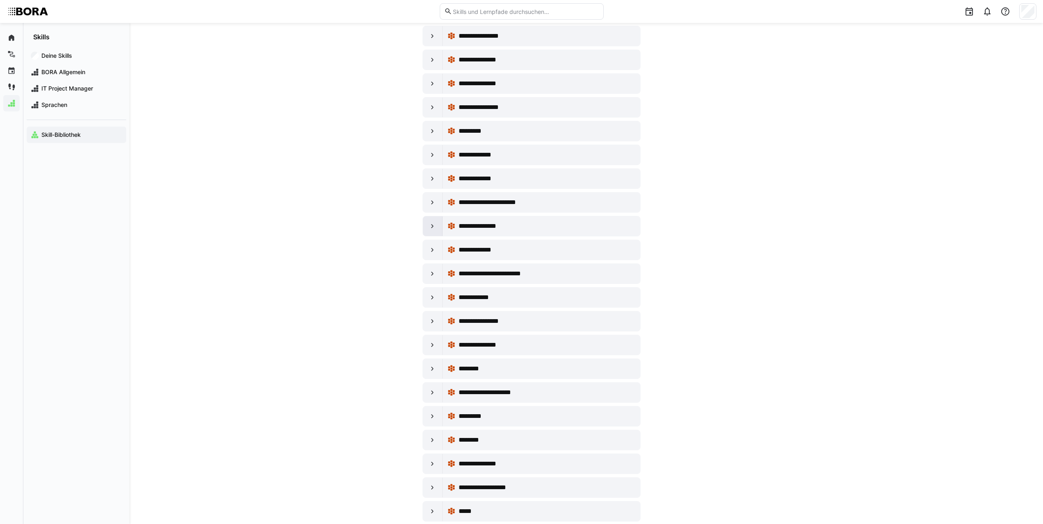
click at [432, 225] on eds-icon at bounding box center [432, 226] width 8 height 8
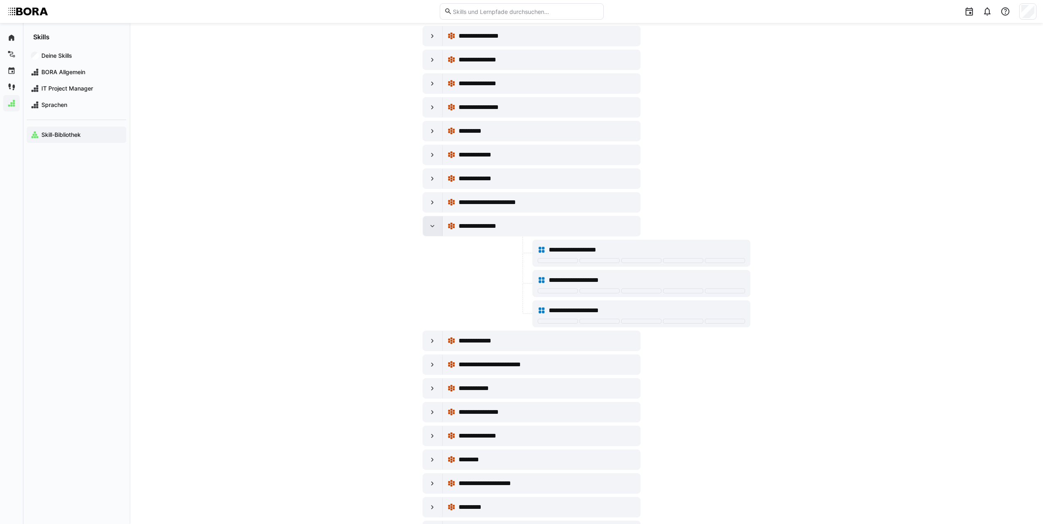
click at [432, 225] on eds-icon at bounding box center [432, 226] width 8 height 8
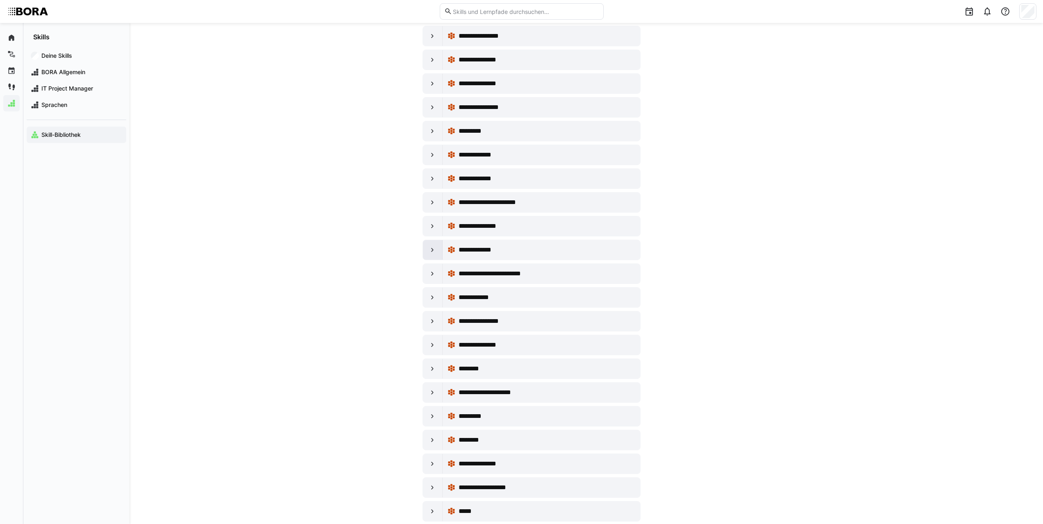
click at [427, 245] on div at bounding box center [433, 250] width 20 height 20
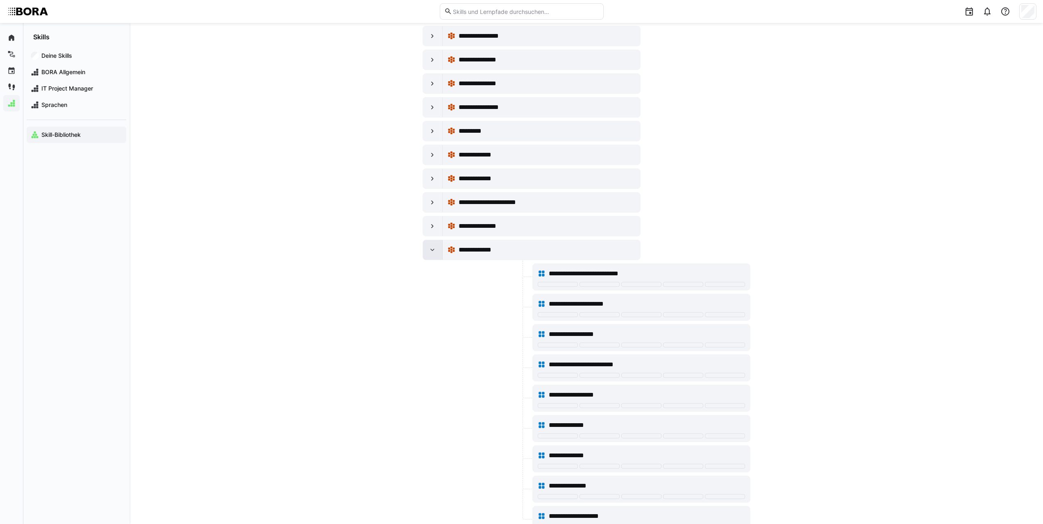
click at [431, 247] on eds-icon at bounding box center [432, 250] width 8 height 8
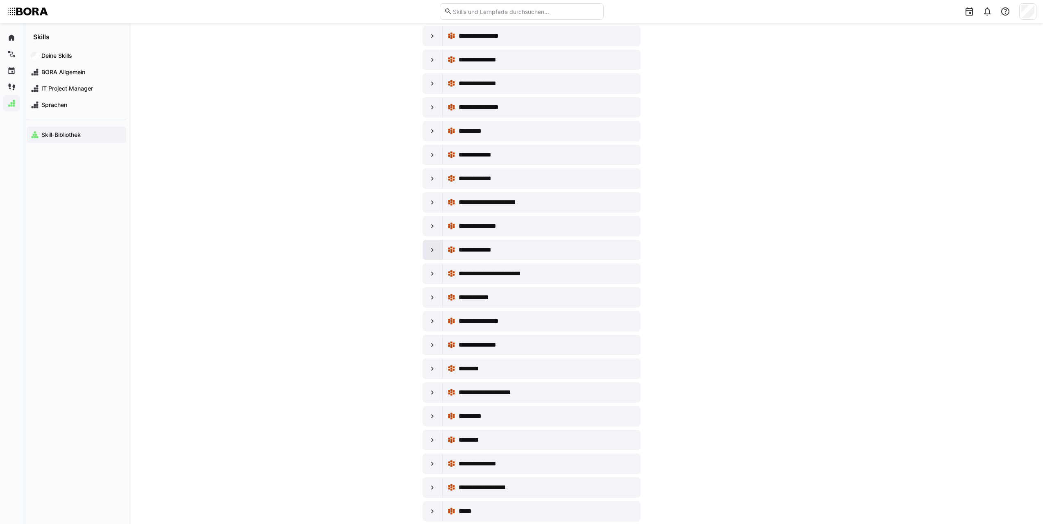
click at [434, 248] on eds-icon at bounding box center [432, 250] width 8 height 8
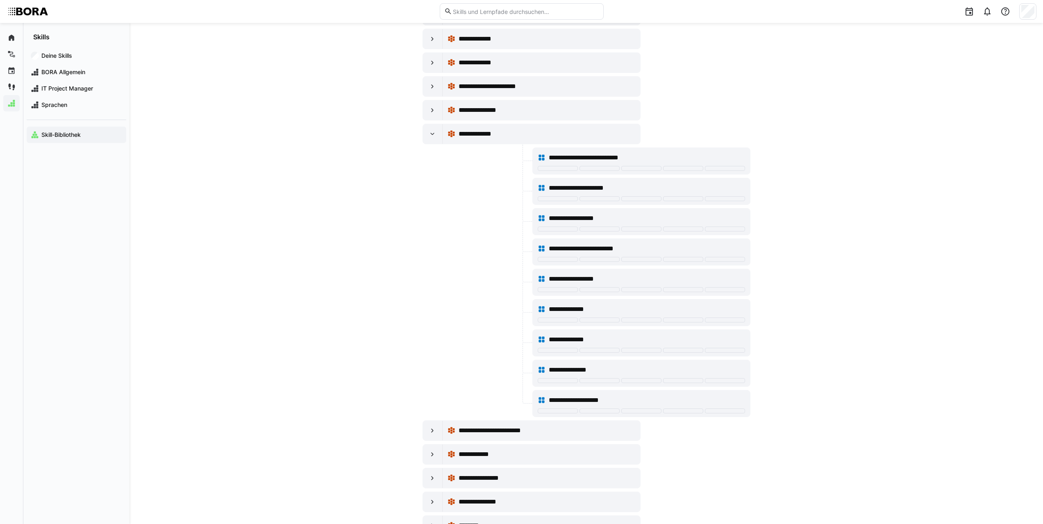
scroll to position [3361, 0]
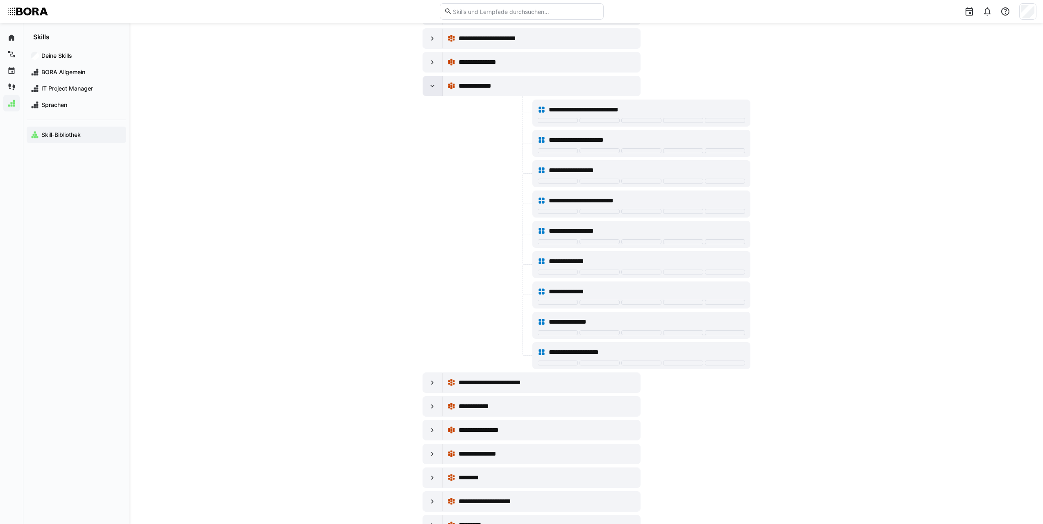
click at [439, 89] on div at bounding box center [433, 86] width 20 height 20
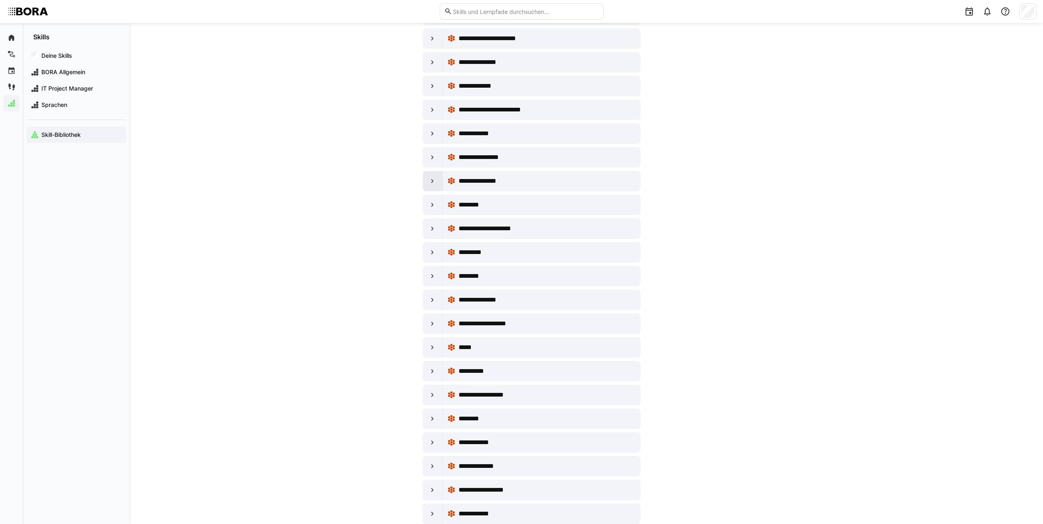
click at [432, 182] on eds-icon at bounding box center [432, 181] width 8 height 8
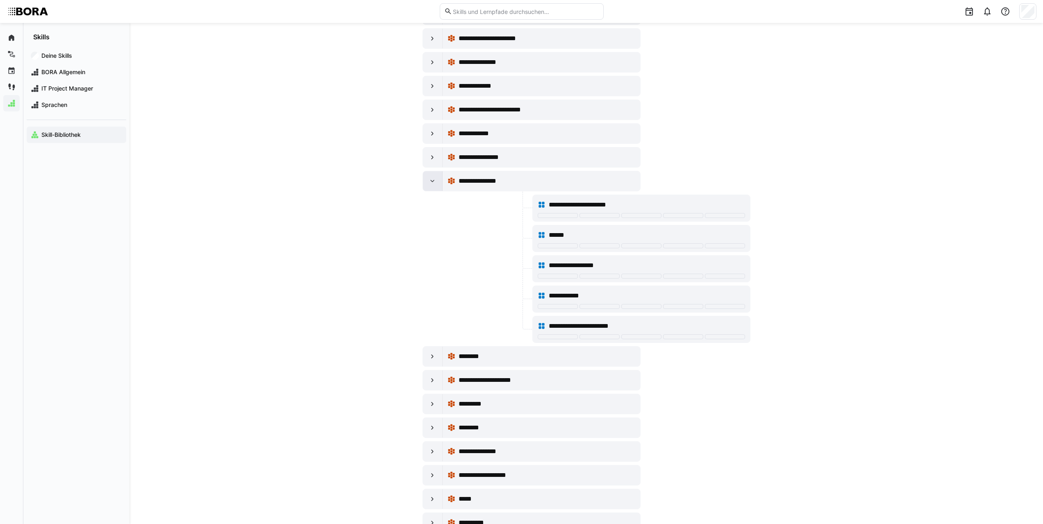
click at [432, 181] on eds-icon at bounding box center [432, 181] width 8 height 8
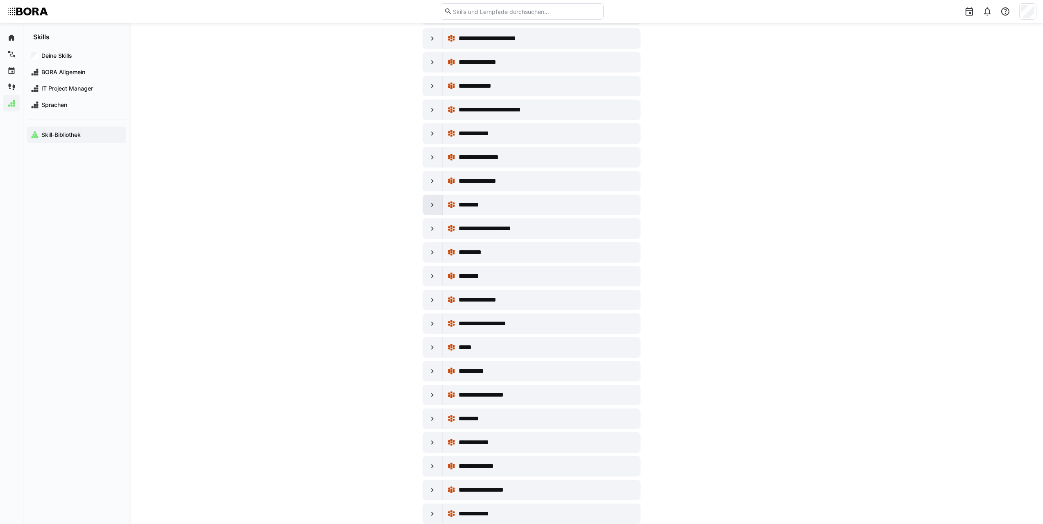
click at [427, 202] on div at bounding box center [433, 205] width 20 height 20
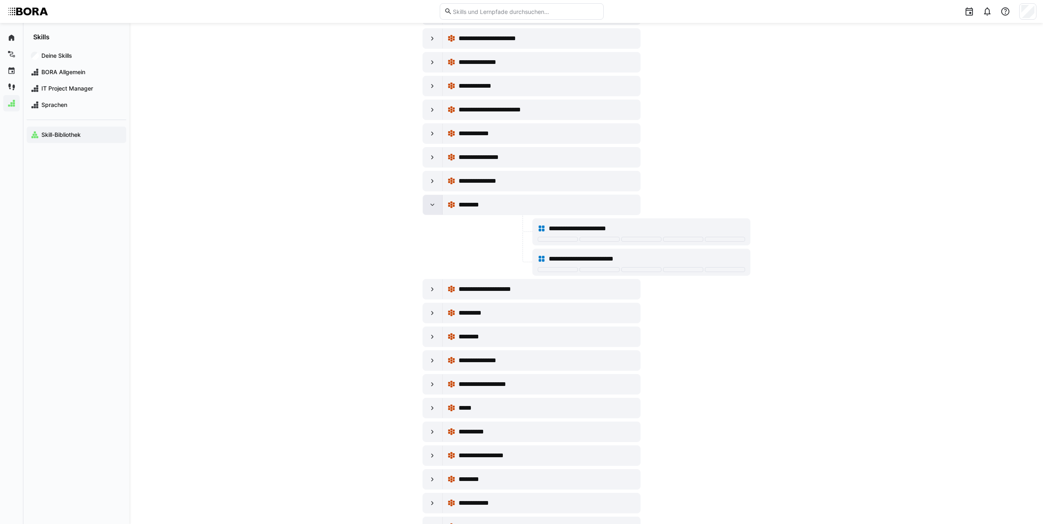
click at [427, 203] on div at bounding box center [433, 205] width 20 height 20
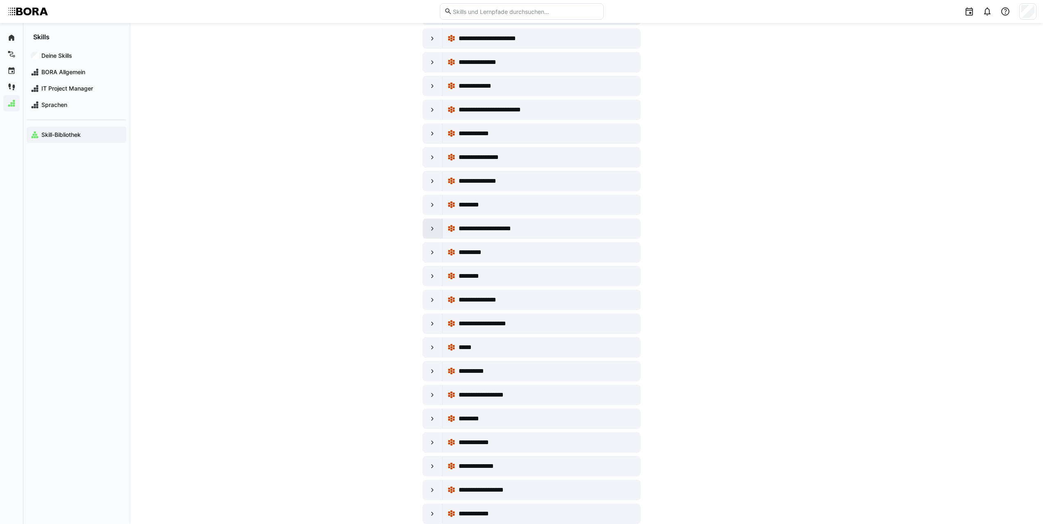
click at [428, 224] on div at bounding box center [433, 229] width 20 height 20
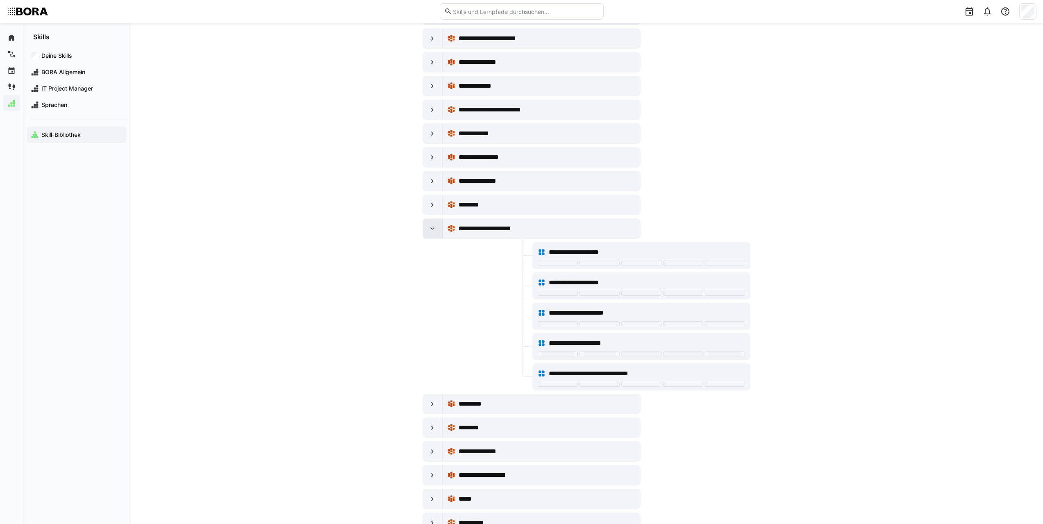
click at [430, 226] on eds-icon at bounding box center [432, 229] width 8 height 8
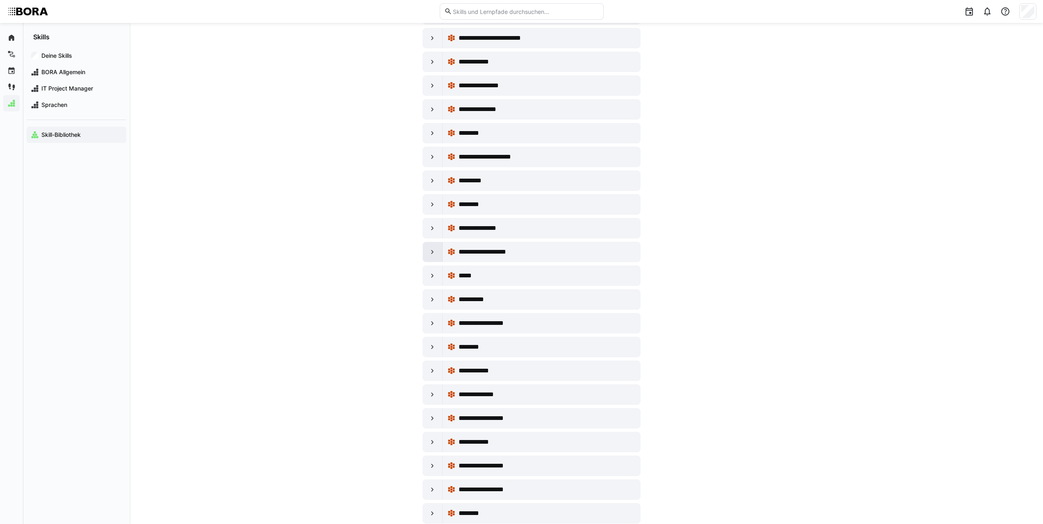
scroll to position [3443, 0]
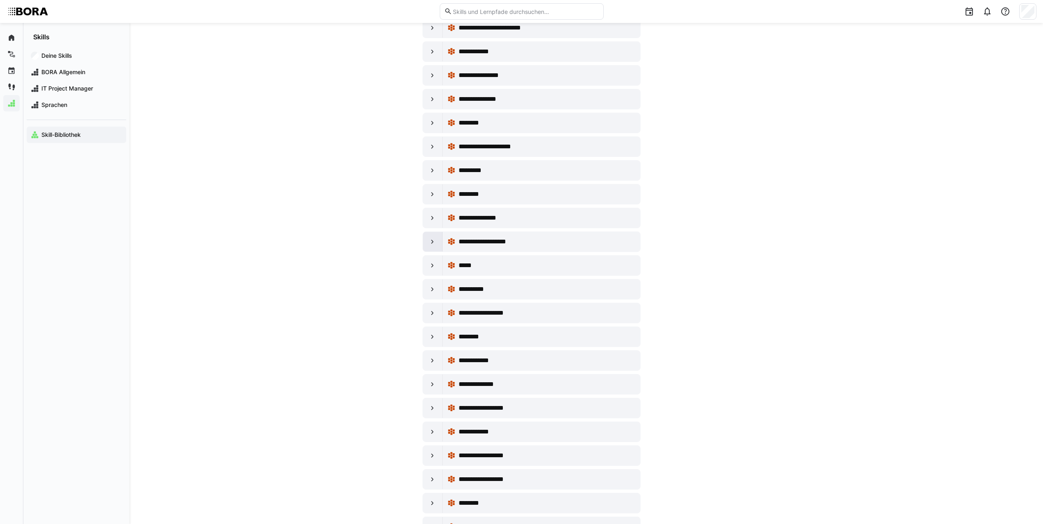
click at [434, 239] on eds-icon at bounding box center [432, 242] width 8 height 8
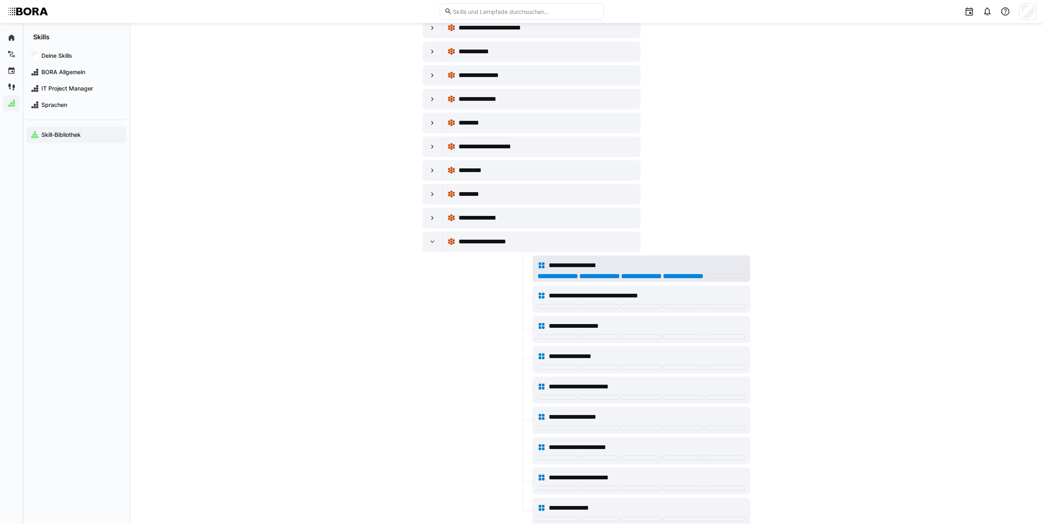
click at [685, 278] on div at bounding box center [683, 276] width 40 height 5
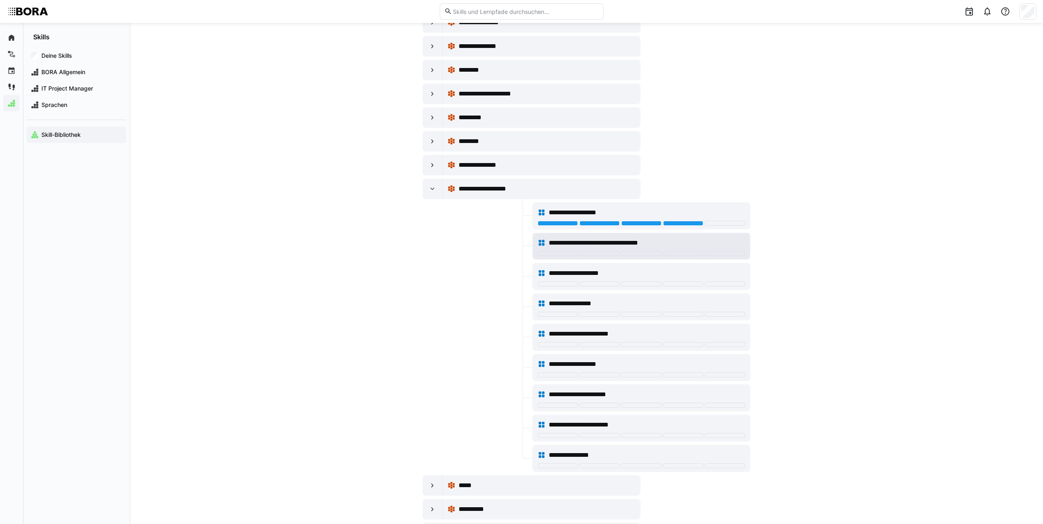
scroll to position [3525, 0]
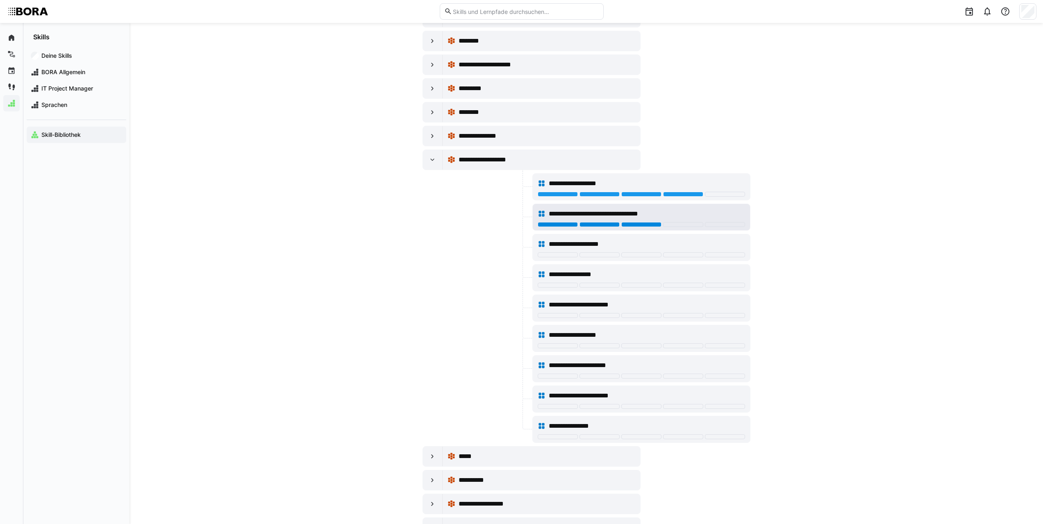
click at [648, 225] on div at bounding box center [641, 224] width 40 height 5
click at [659, 255] on div at bounding box center [641, 254] width 40 height 5
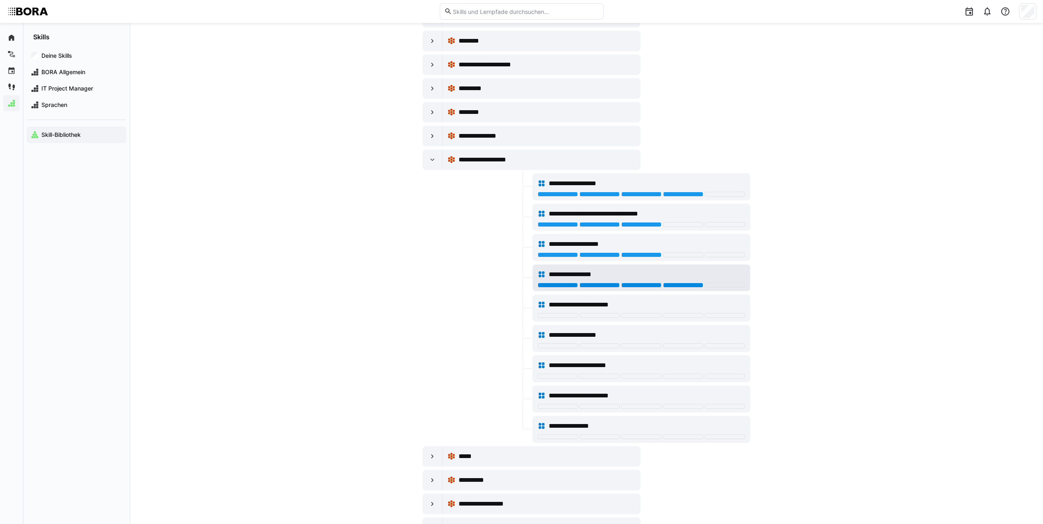
click at [670, 283] on div at bounding box center [683, 285] width 40 height 5
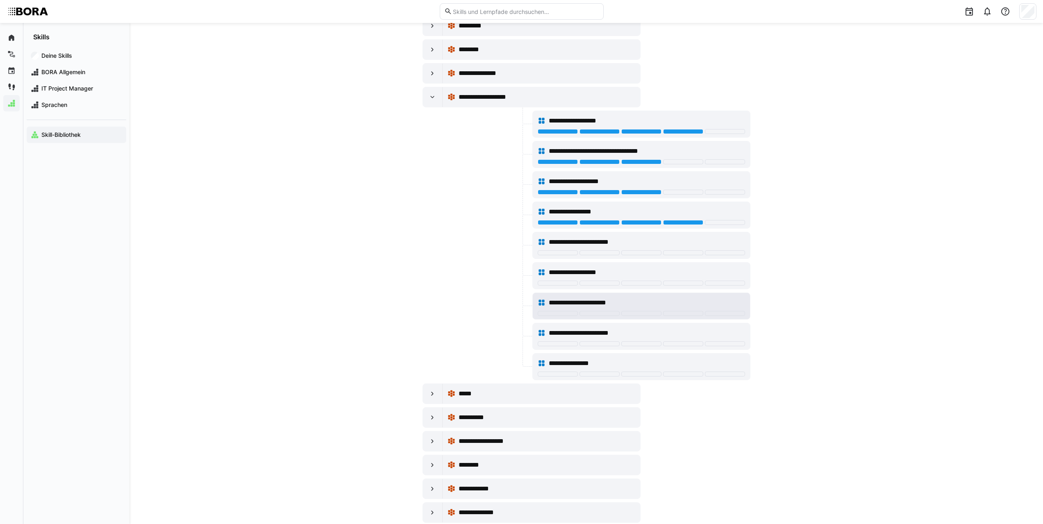
scroll to position [3607, 0]
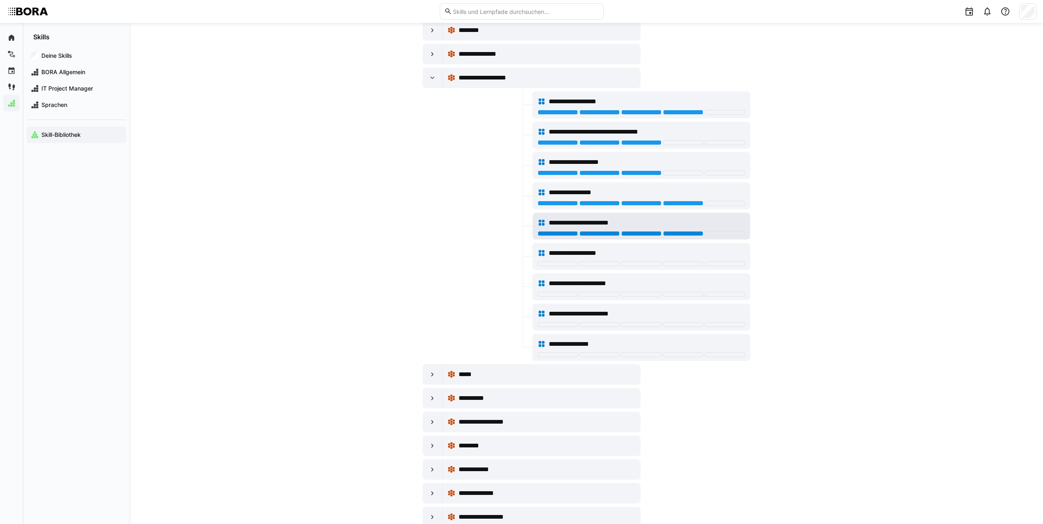
click at [675, 235] on div at bounding box center [683, 233] width 40 height 5
click at [667, 264] on div at bounding box center [683, 263] width 40 height 5
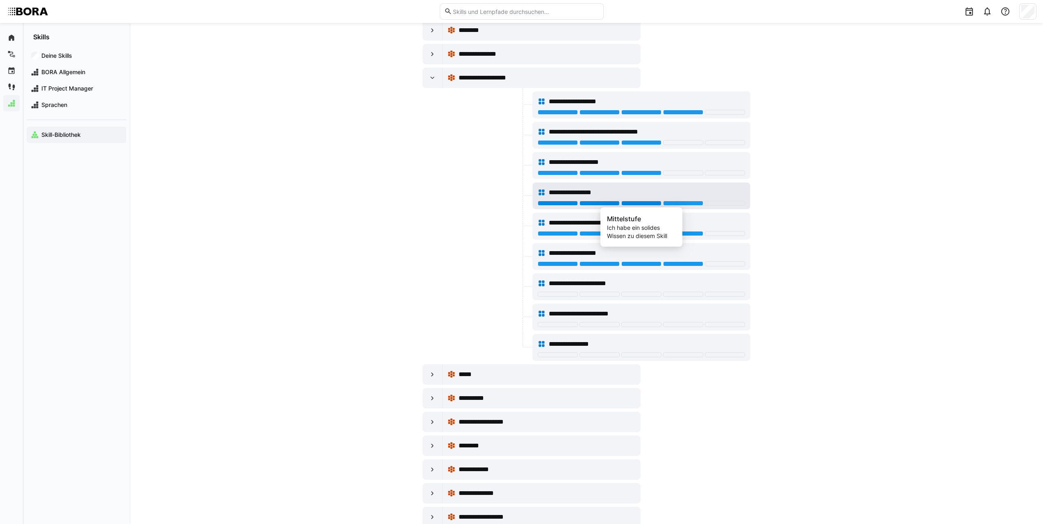
click at [650, 205] on div at bounding box center [641, 203] width 40 height 5
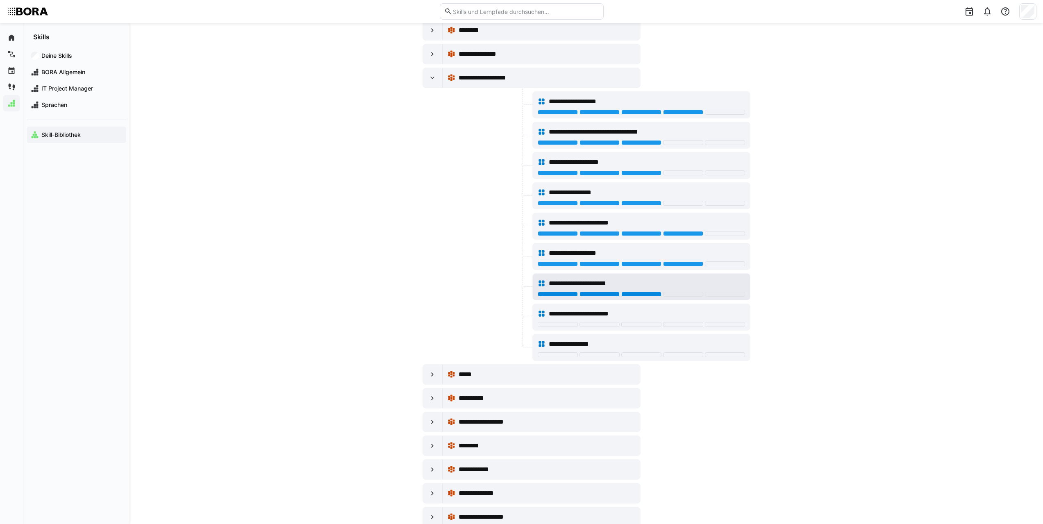
click at [649, 294] on div at bounding box center [641, 294] width 40 height 5
click at [662, 323] on div at bounding box center [641, 324] width 207 height 5
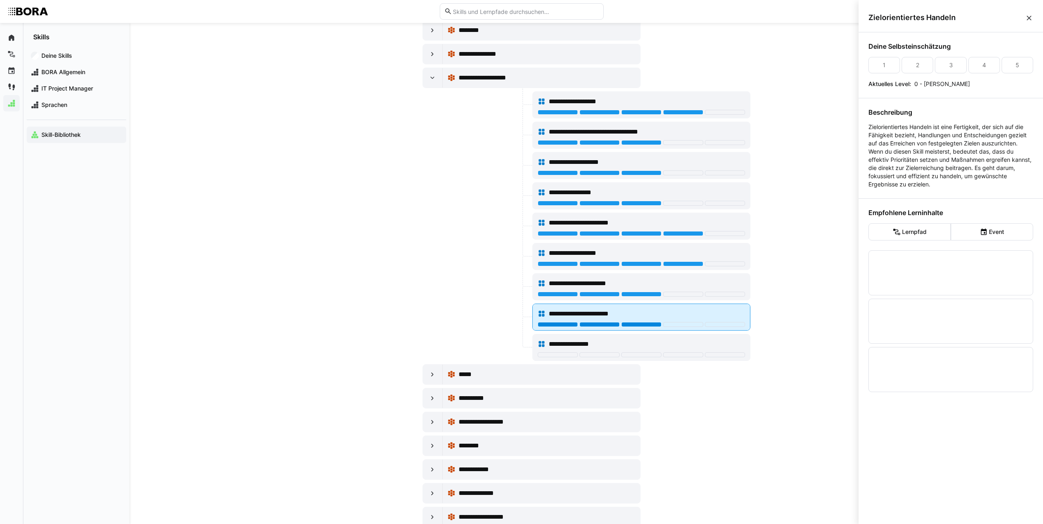
scroll to position [0, 0]
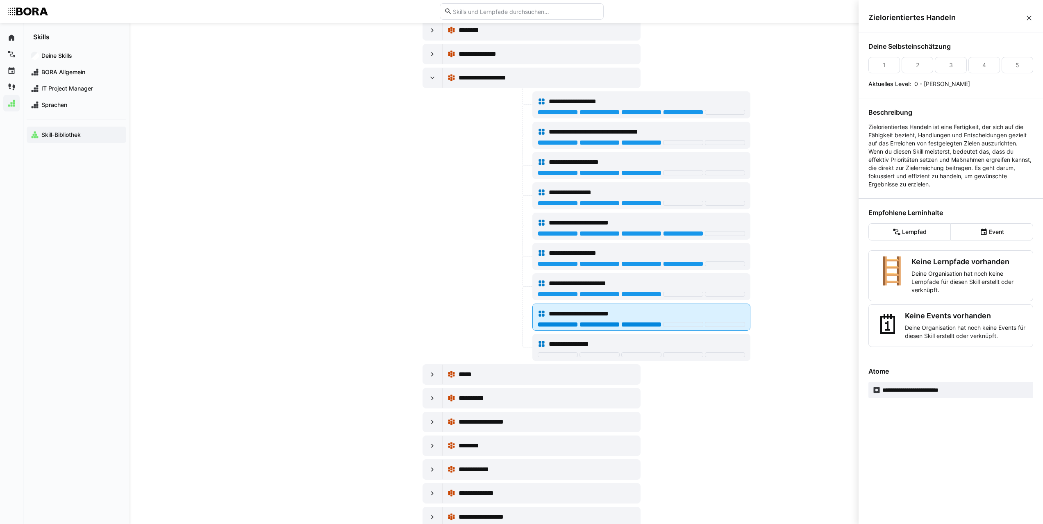
click at [658, 324] on div at bounding box center [641, 324] width 40 height 5
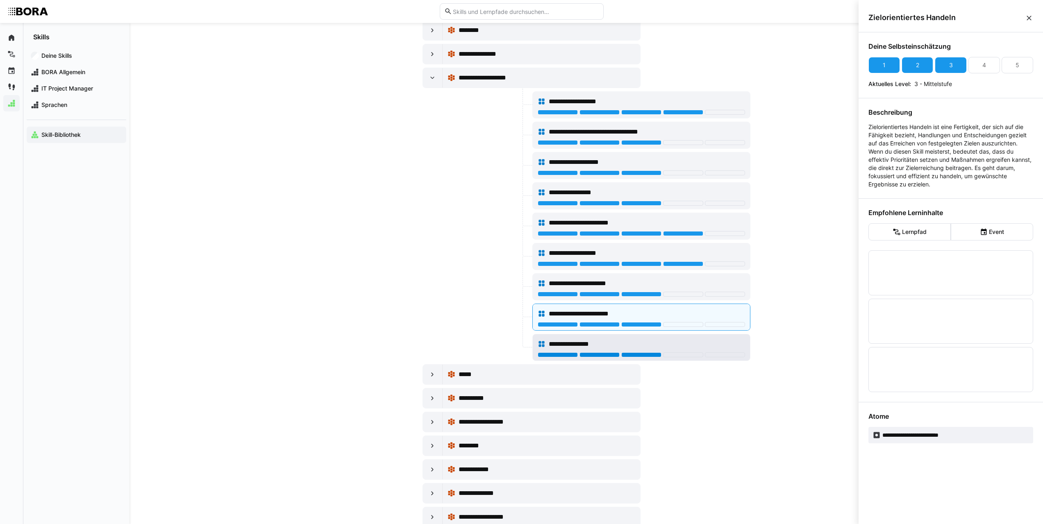
click at [652, 354] on div at bounding box center [641, 354] width 40 height 5
click at [435, 81] on eds-icon at bounding box center [432, 78] width 8 height 8
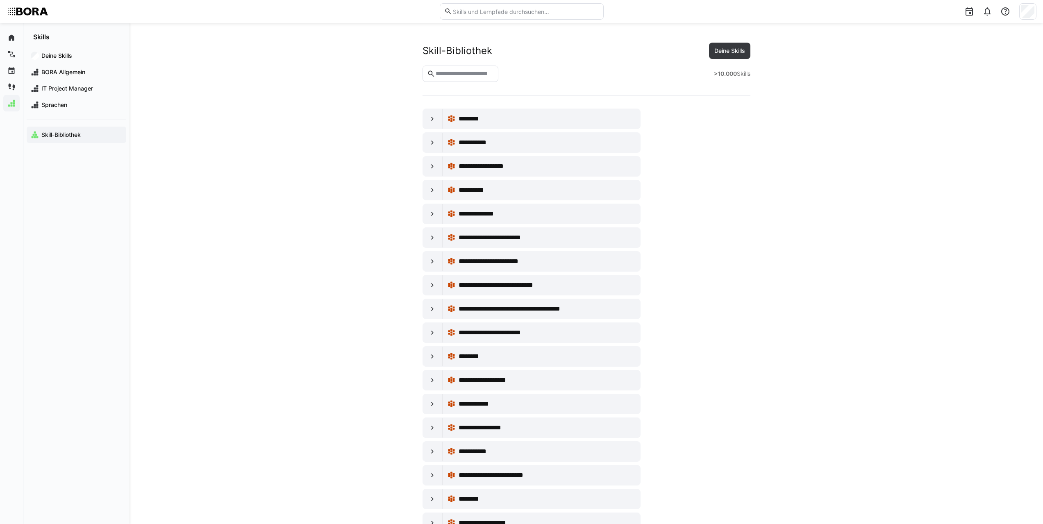
scroll to position [3607, 0]
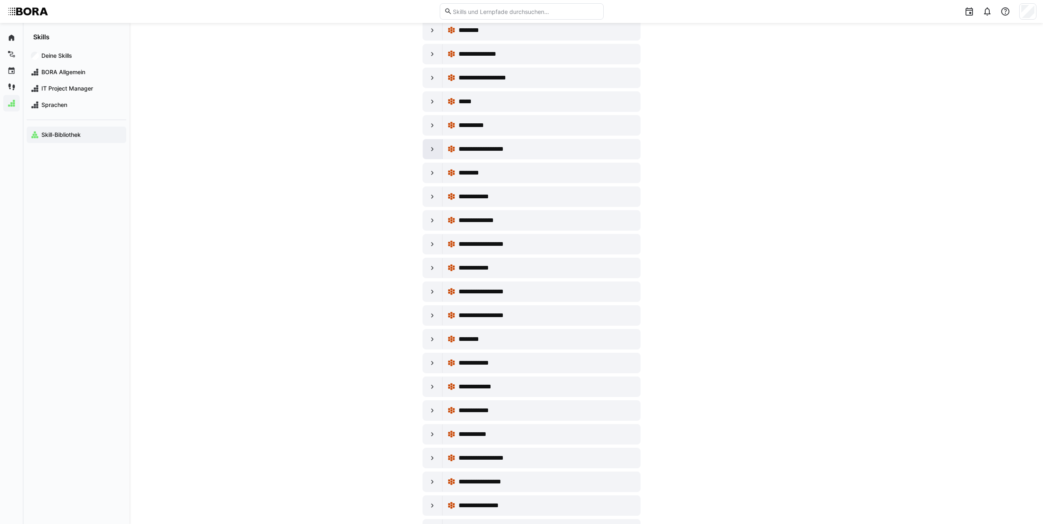
click at [431, 145] on div at bounding box center [433, 149] width 20 height 20
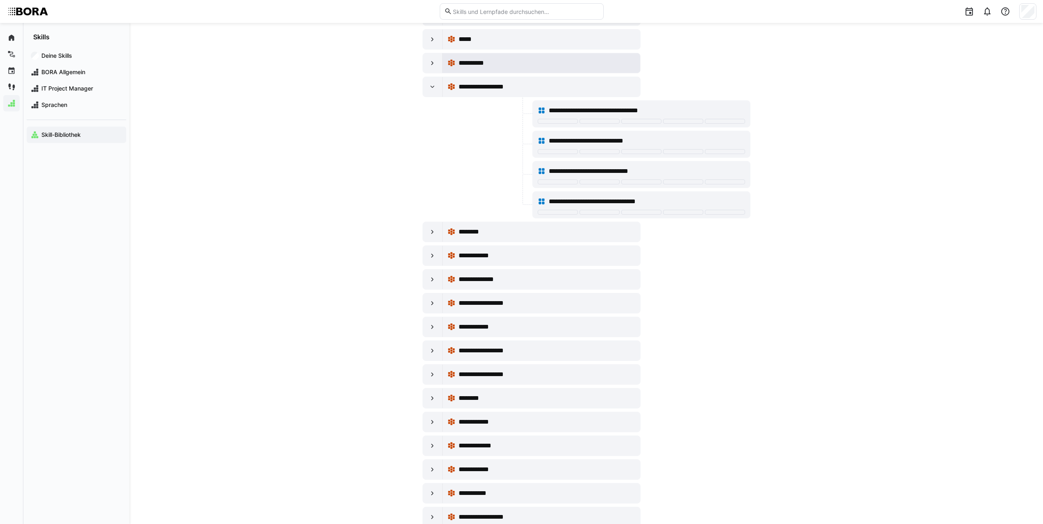
scroll to position [3689, 0]
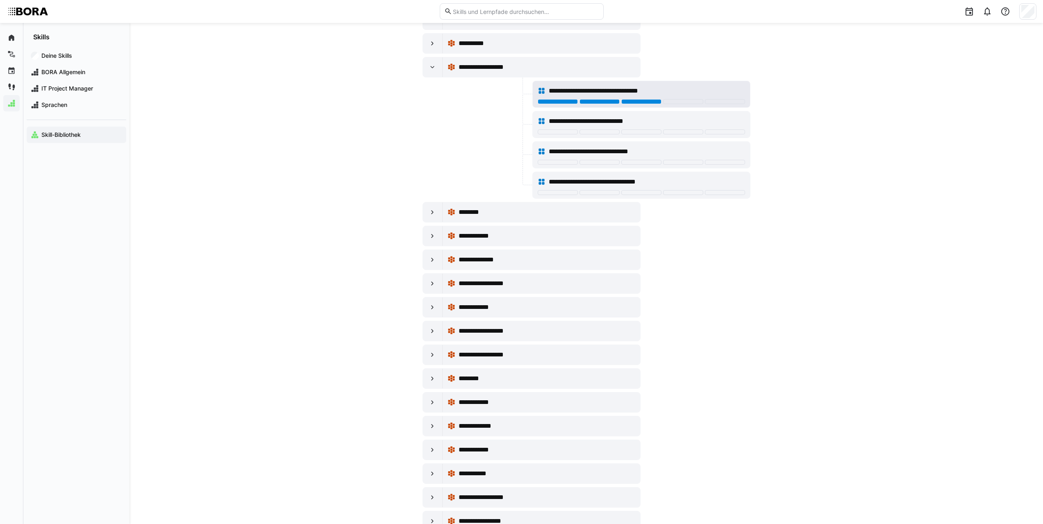
click at [632, 101] on div at bounding box center [641, 101] width 40 height 5
click at [617, 132] on div at bounding box center [600, 132] width 40 height 5
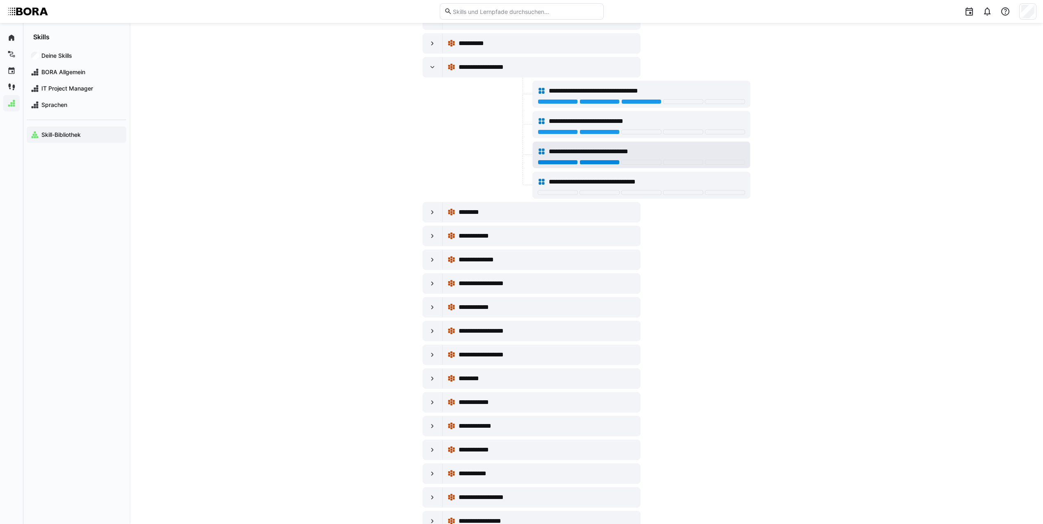
click at [615, 163] on div at bounding box center [600, 162] width 40 height 5
click at [430, 67] on eds-icon at bounding box center [432, 67] width 8 height 8
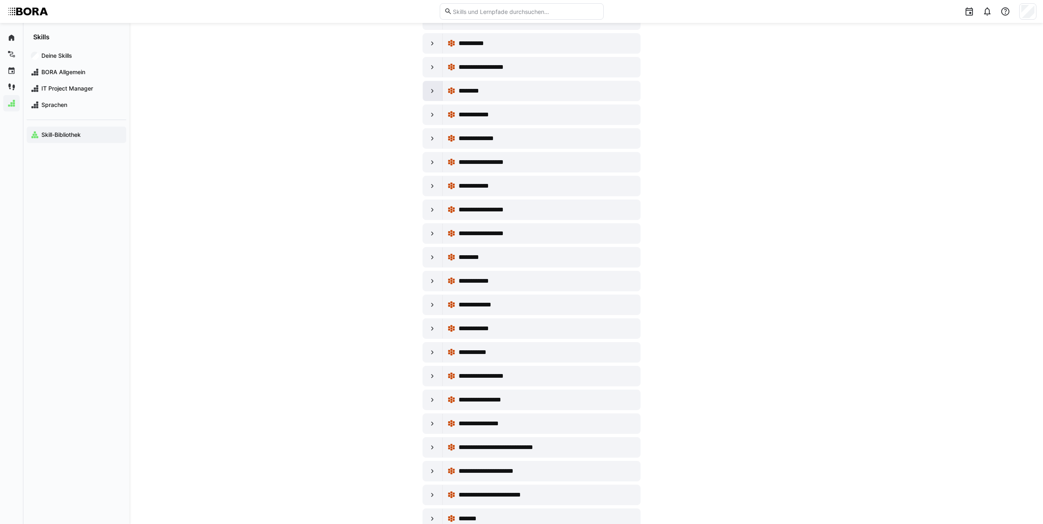
click at [436, 91] on eds-icon at bounding box center [432, 91] width 8 height 8
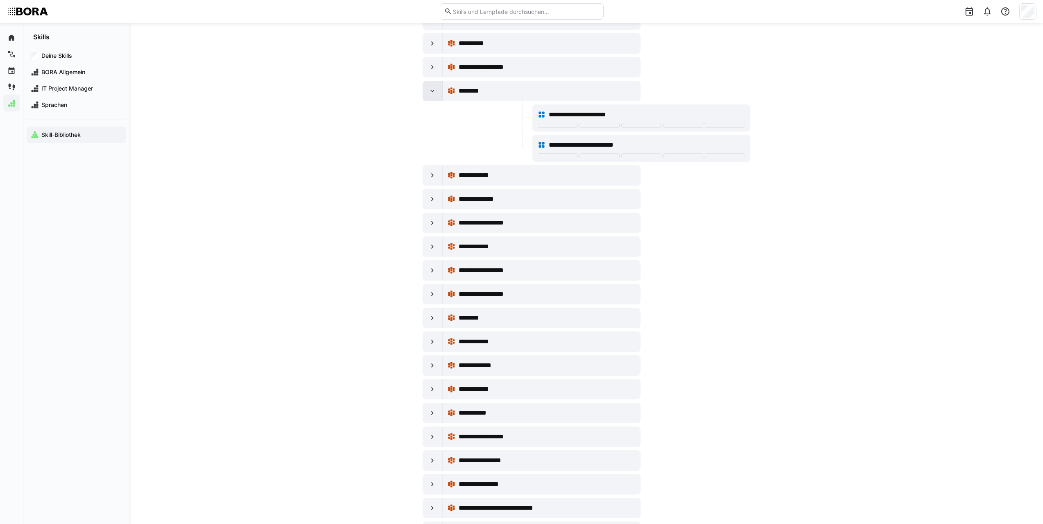
click at [436, 85] on div at bounding box center [433, 91] width 20 height 20
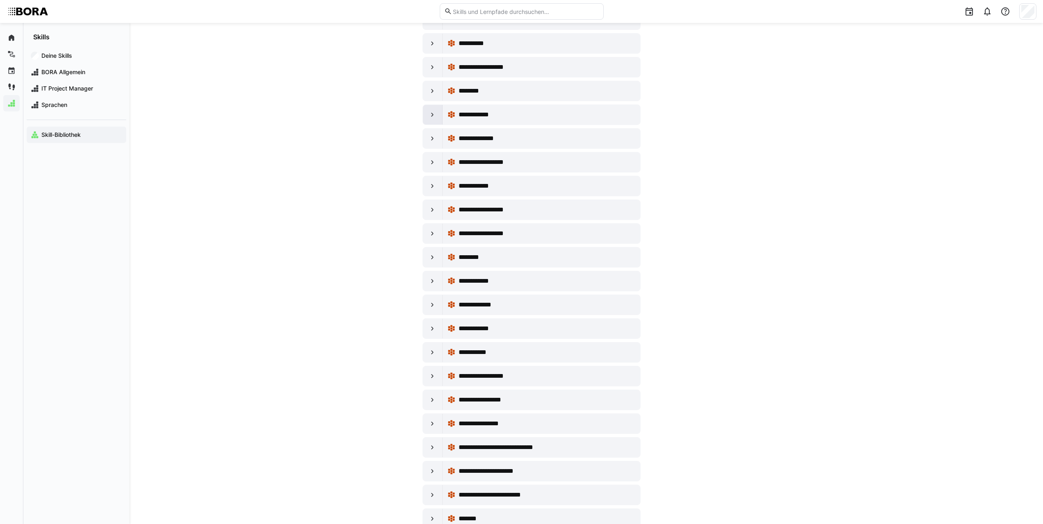
click at [434, 115] on eds-icon at bounding box center [432, 115] width 8 height 8
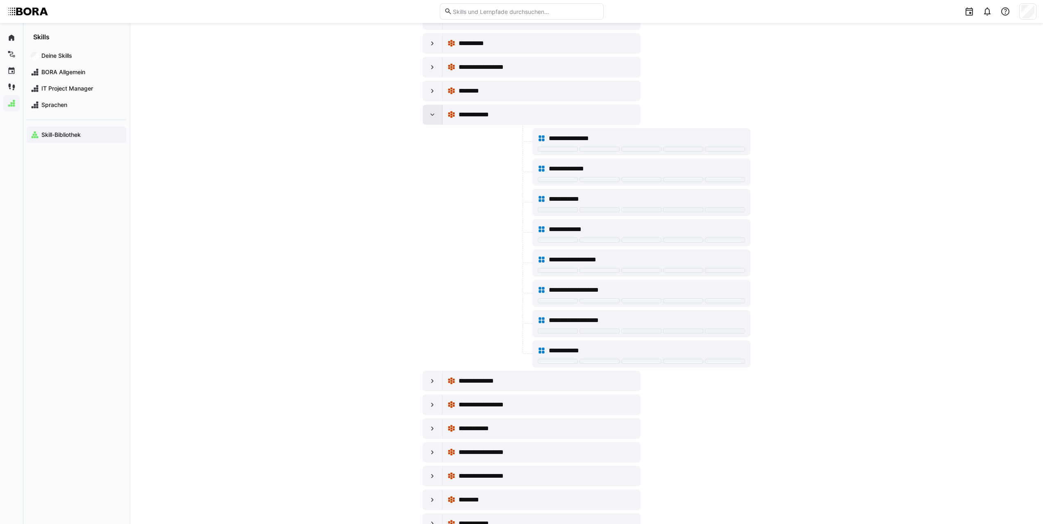
click at [432, 117] on eds-icon at bounding box center [432, 115] width 8 height 8
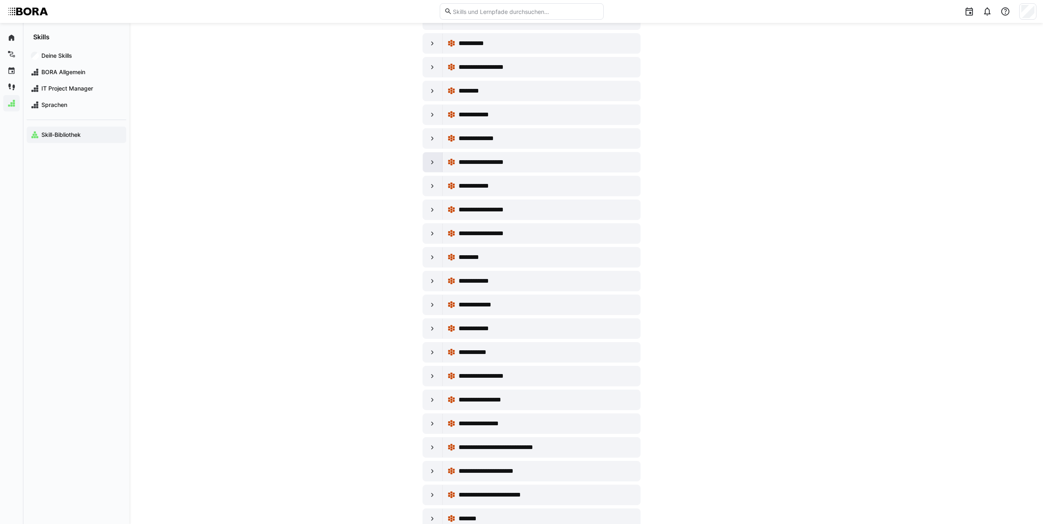
click at [432, 157] on div at bounding box center [433, 162] width 20 height 20
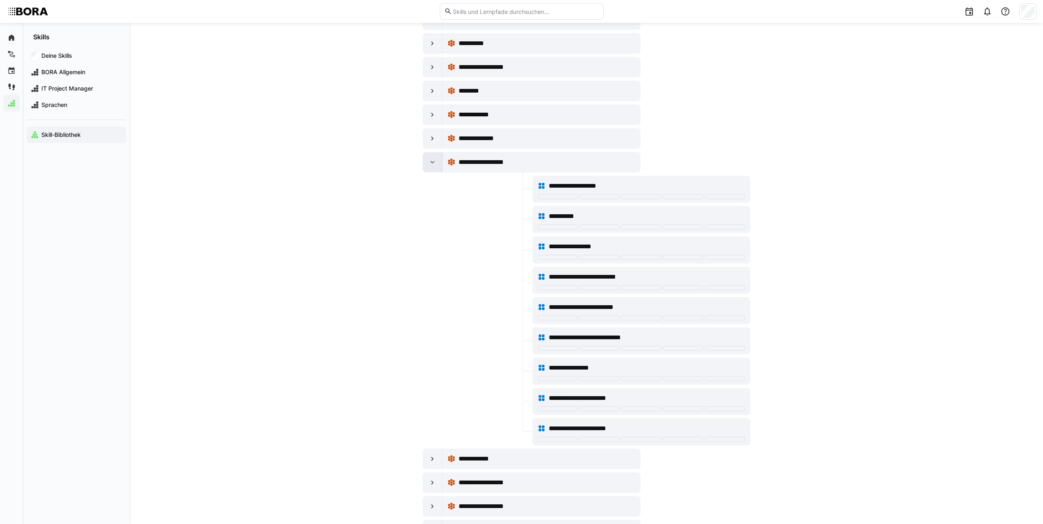
click at [430, 159] on eds-icon at bounding box center [432, 162] width 8 height 8
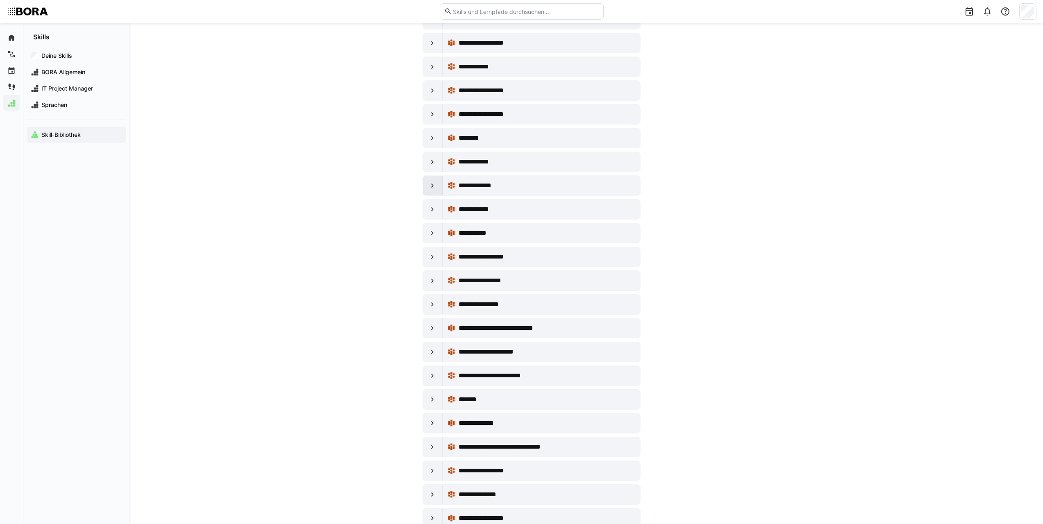
scroll to position [3852, 0]
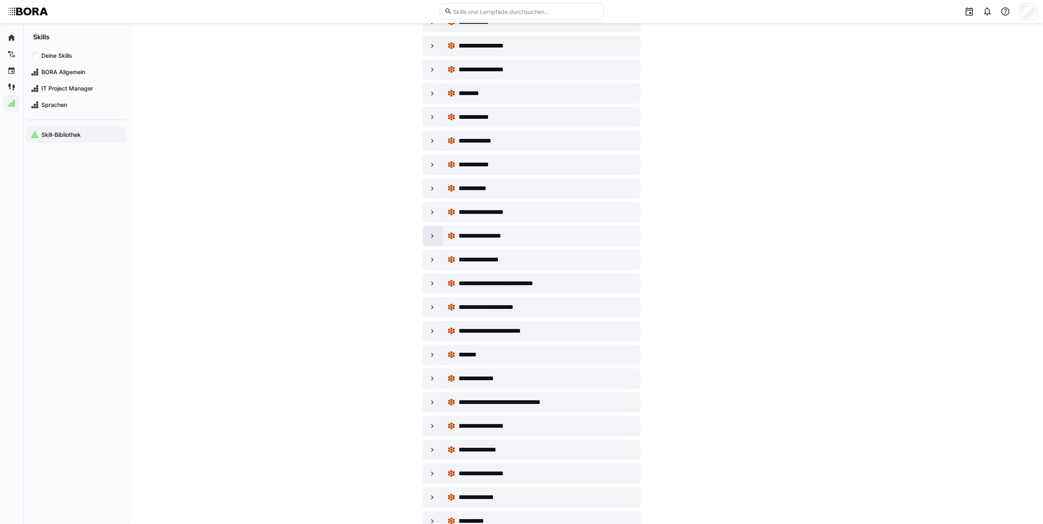
click at [429, 232] on div at bounding box center [433, 236] width 20 height 20
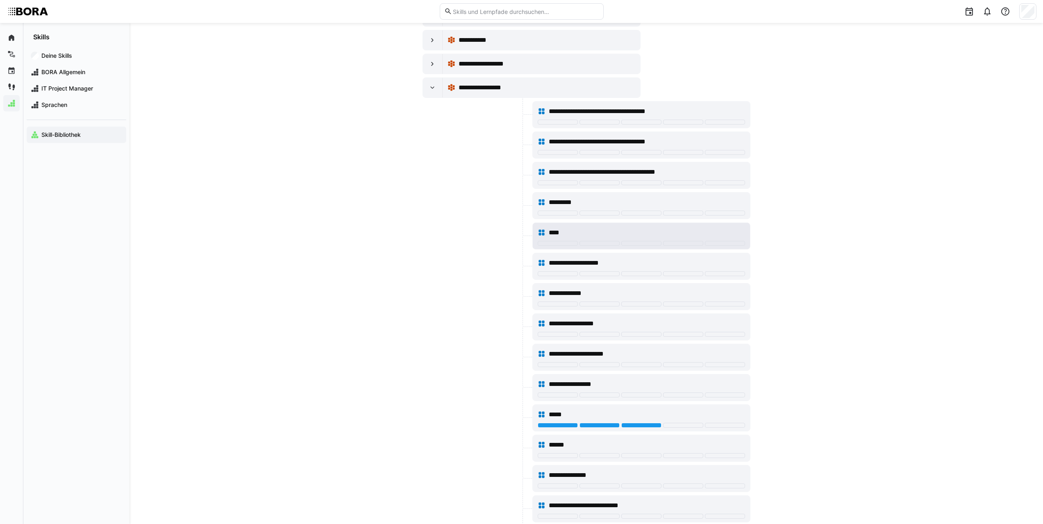
scroll to position [4016, 0]
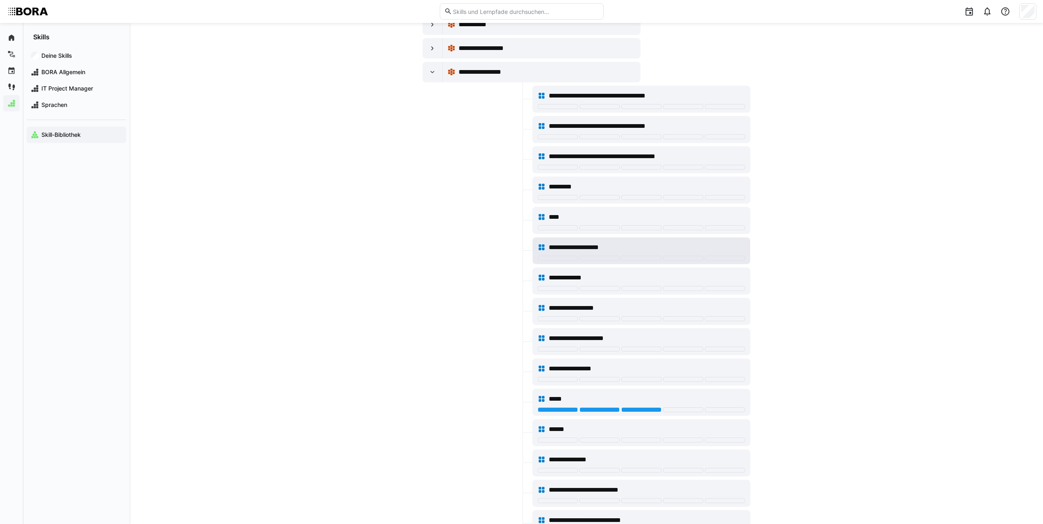
click at [598, 248] on span "**********" at bounding box center [584, 248] width 70 height 10
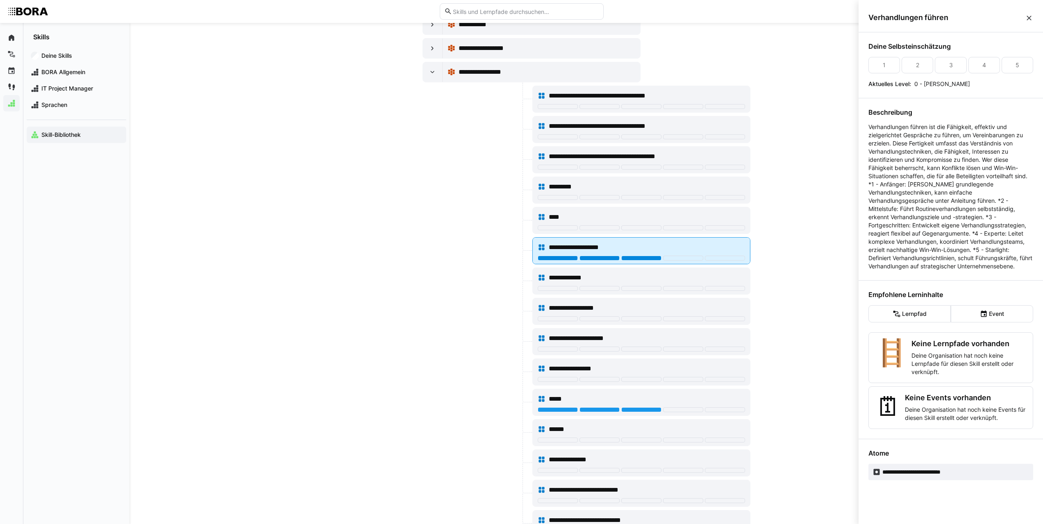
click at [653, 257] on div at bounding box center [641, 258] width 40 height 5
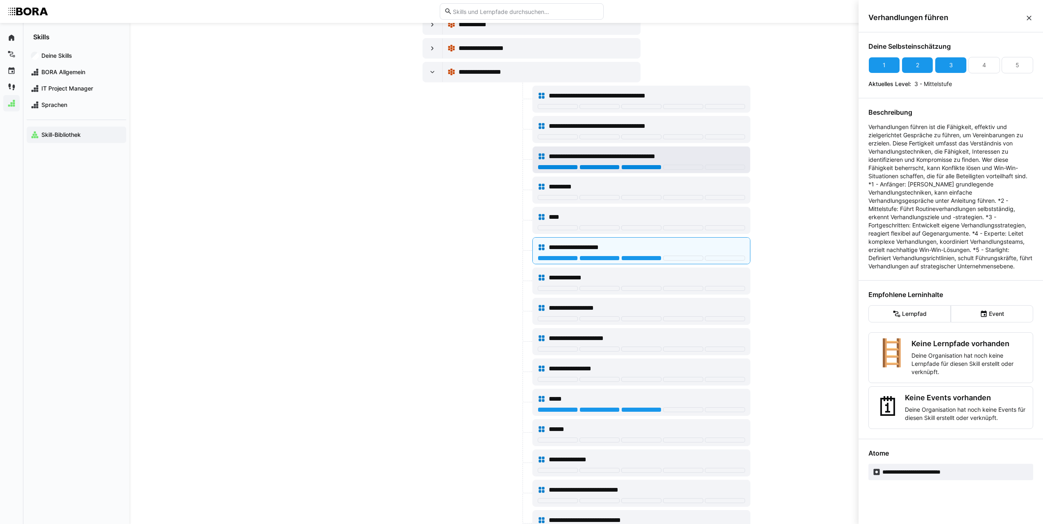
click at [648, 165] on div at bounding box center [641, 167] width 40 height 5
click at [640, 440] on div at bounding box center [641, 440] width 40 height 5
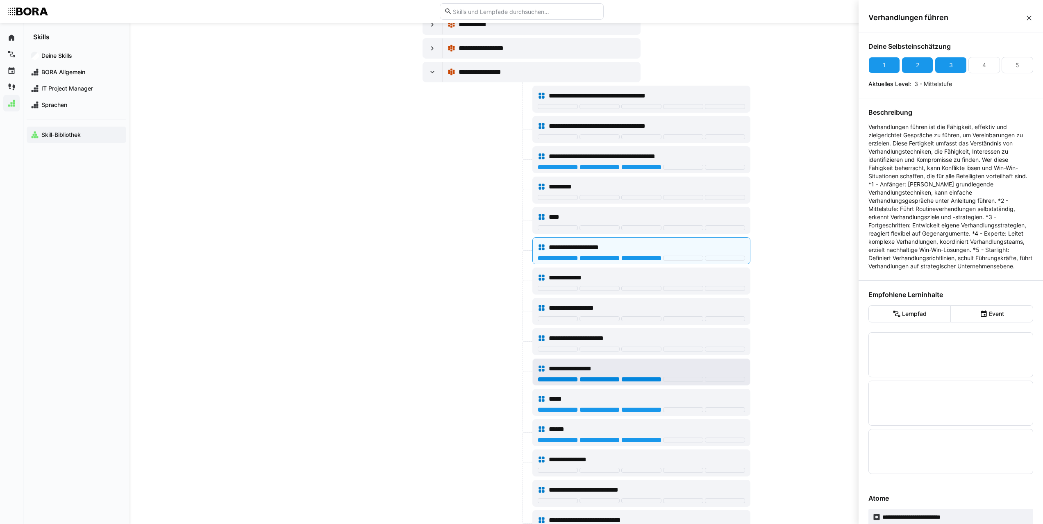
click at [635, 378] on div at bounding box center [641, 379] width 40 height 5
click at [607, 336] on span "**********" at bounding box center [589, 339] width 80 height 10
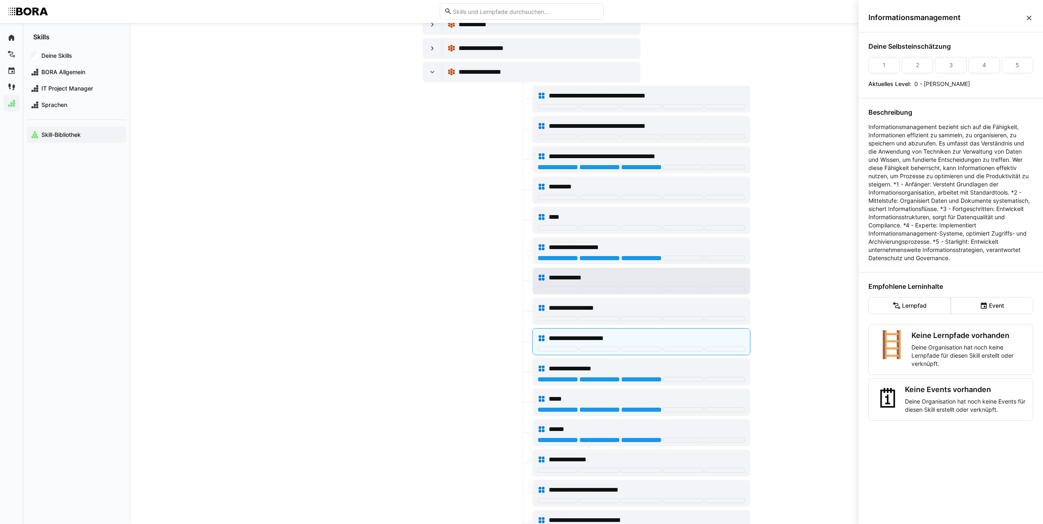
click at [613, 277] on div "**********" at bounding box center [647, 278] width 196 height 10
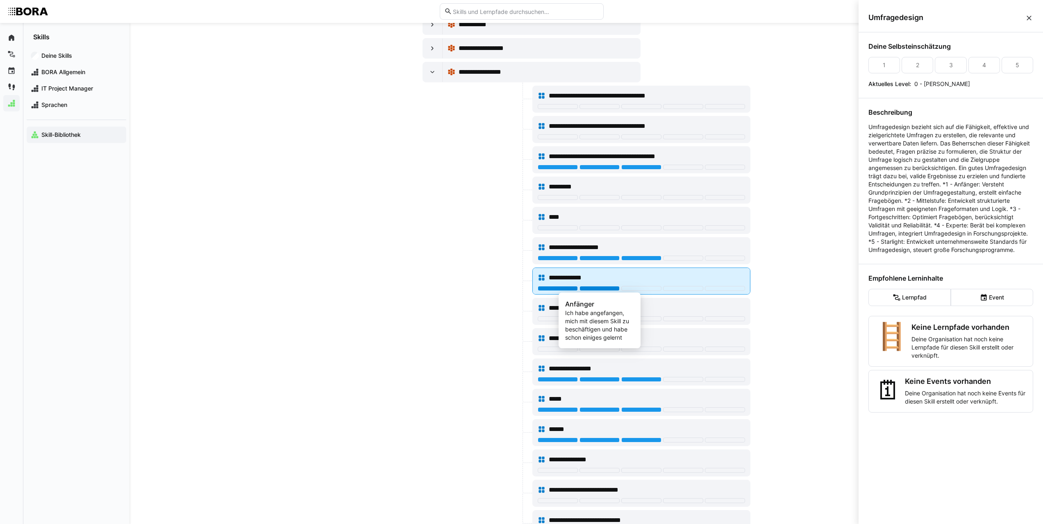
click at [611, 287] on div at bounding box center [600, 288] width 40 height 5
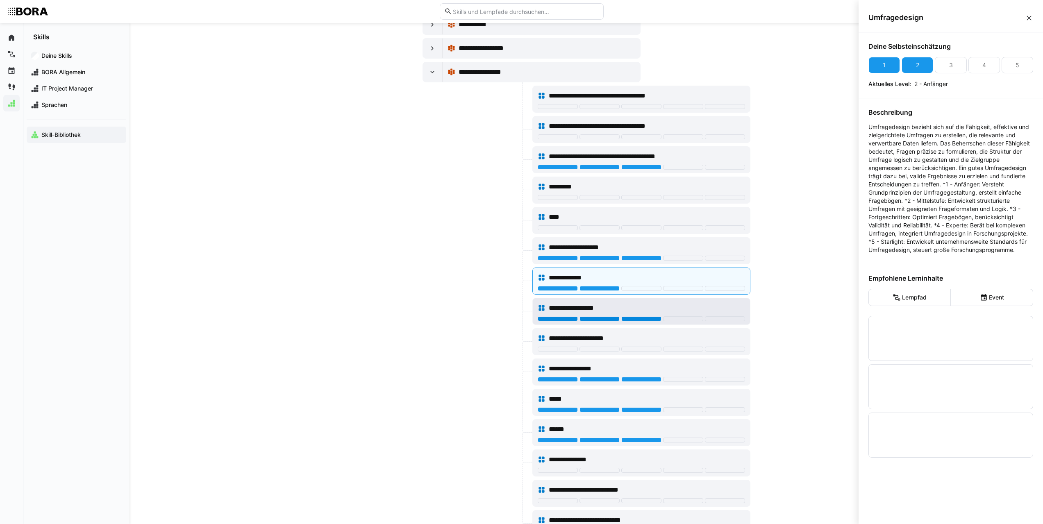
click at [630, 319] on div at bounding box center [641, 318] width 40 height 5
click at [604, 350] on div at bounding box center [600, 349] width 40 height 5
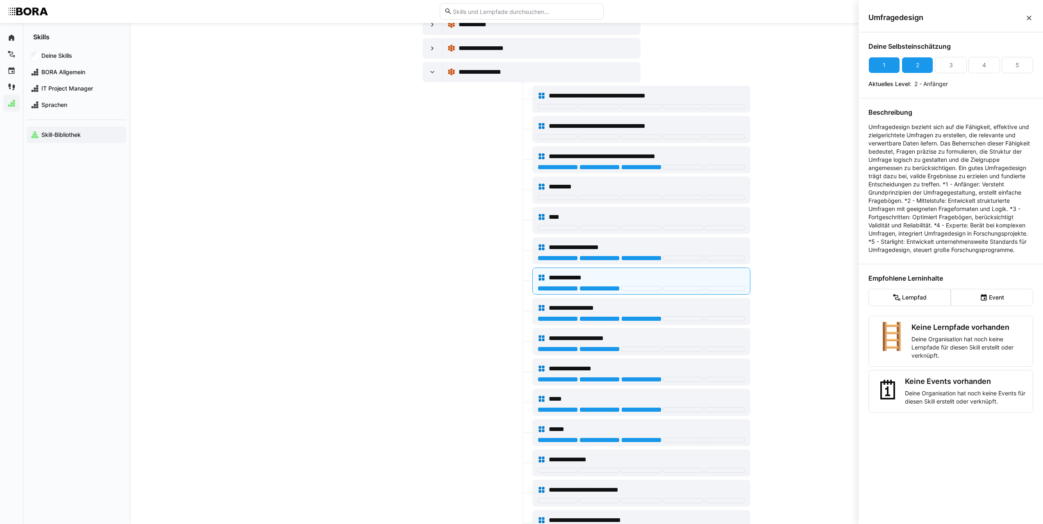
click at [467, 302] on div at bounding box center [477, 311] width 108 height 27
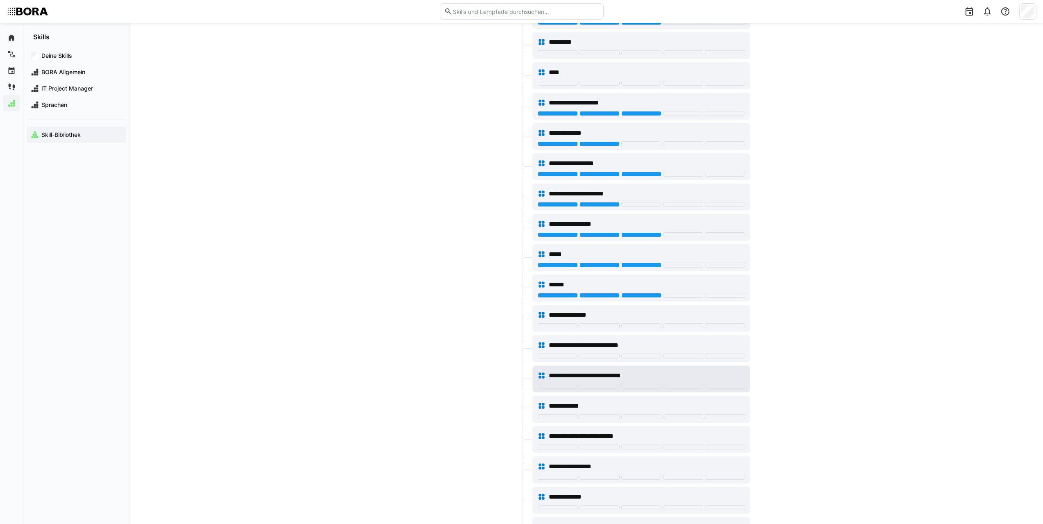
scroll to position [4180, 0]
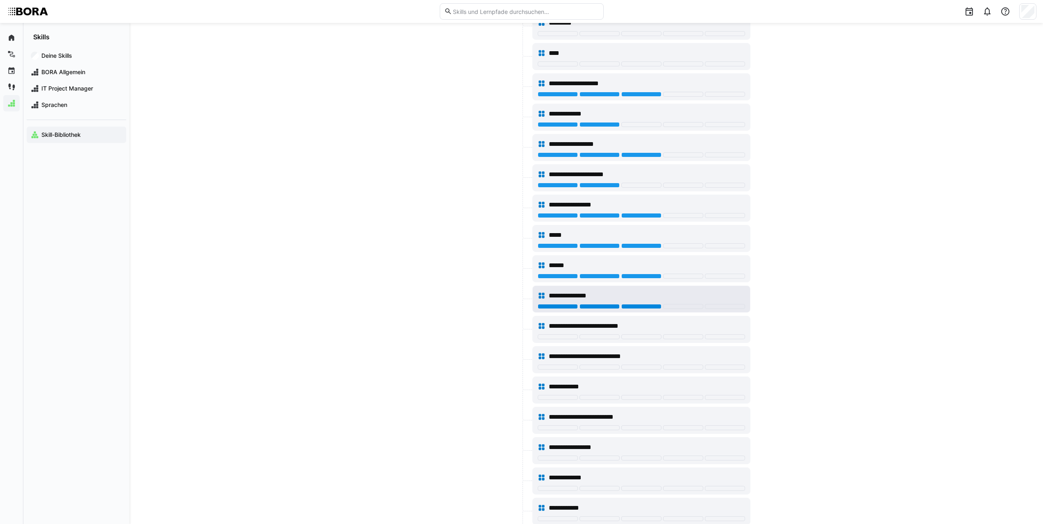
click at [649, 307] on div at bounding box center [641, 306] width 40 height 5
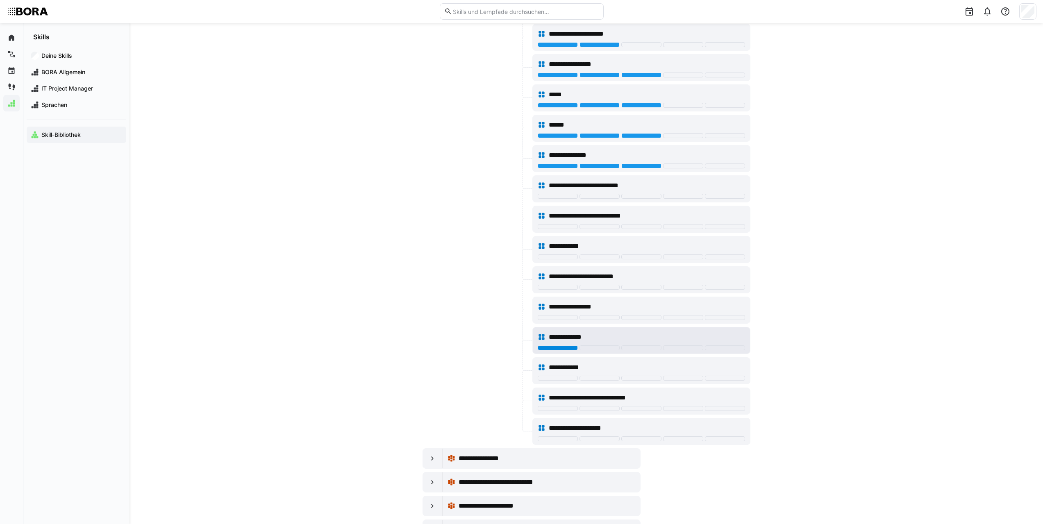
scroll to position [4344, 0]
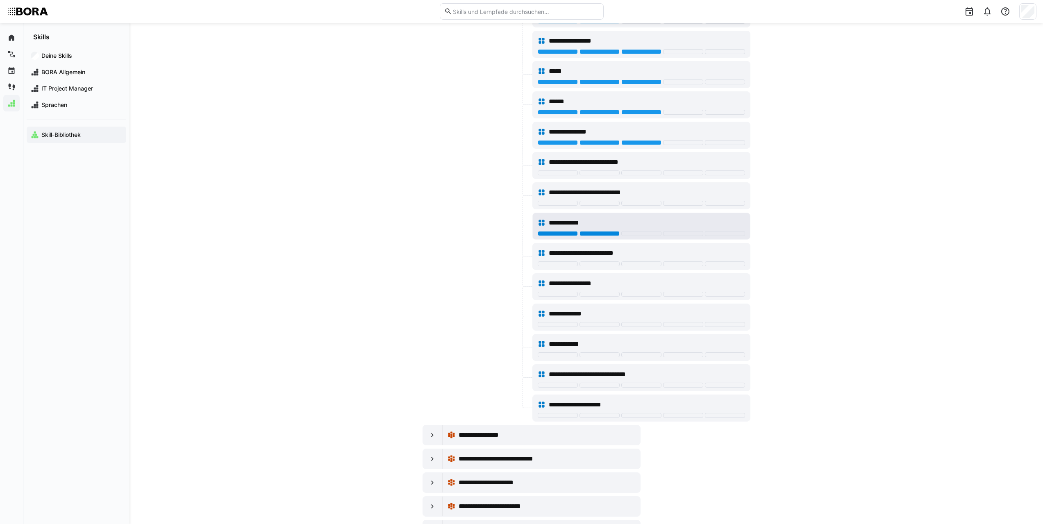
click at [602, 234] on div at bounding box center [600, 233] width 40 height 5
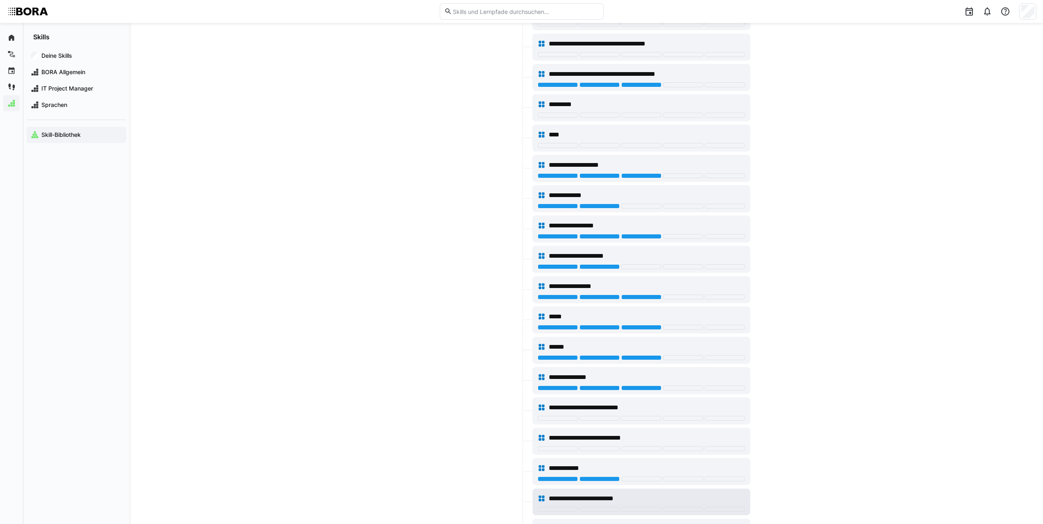
scroll to position [4098, 0]
click at [607, 86] on div at bounding box center [600, 85] width 40 height 5
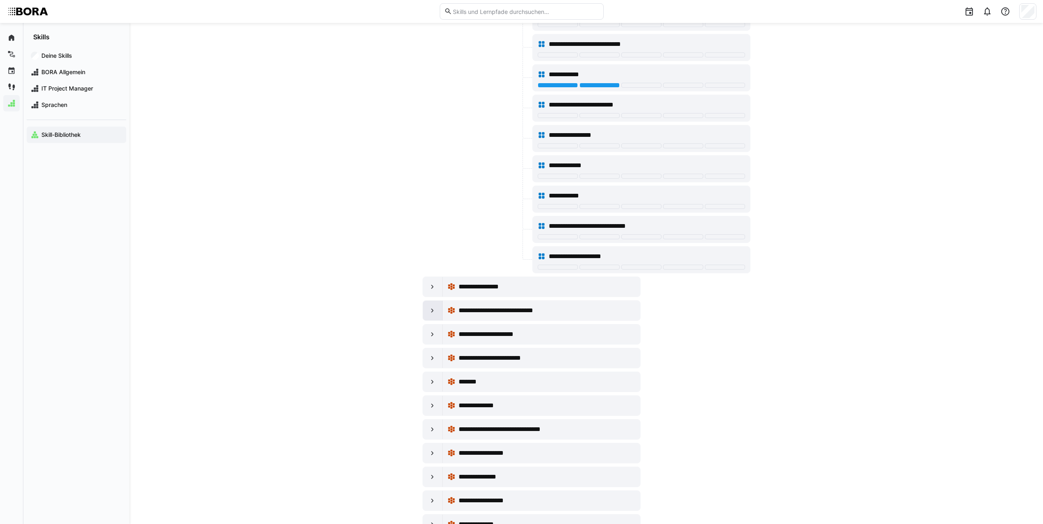
scroll to position [4508, 0]
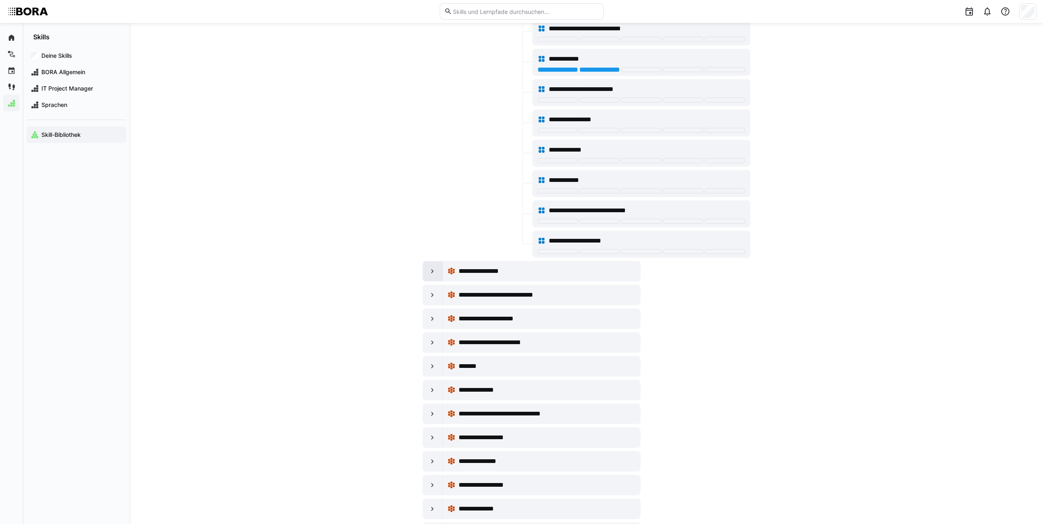
click at [432, 273] on eds-icon at bounding box center [432, 271] width 8 height 8
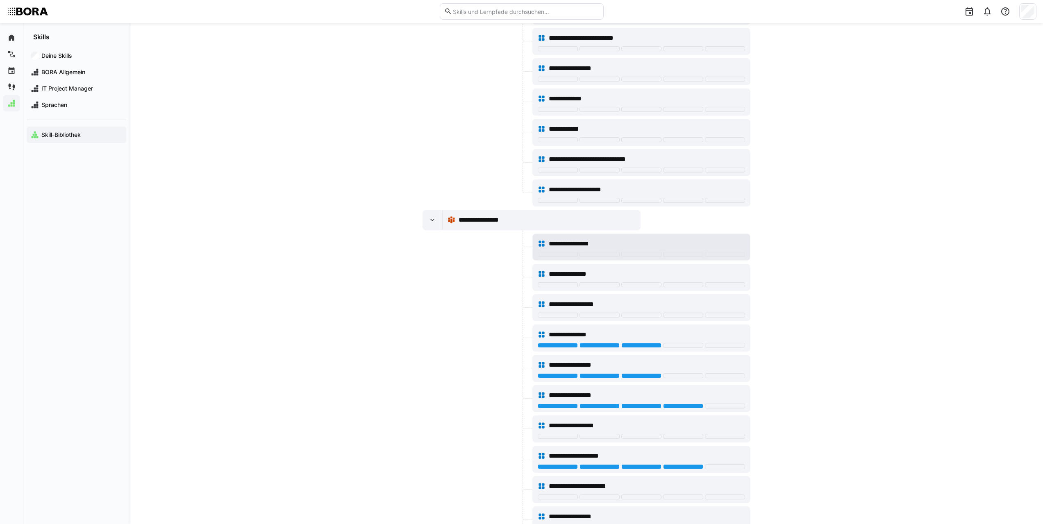
scroll to position [4590, 0]
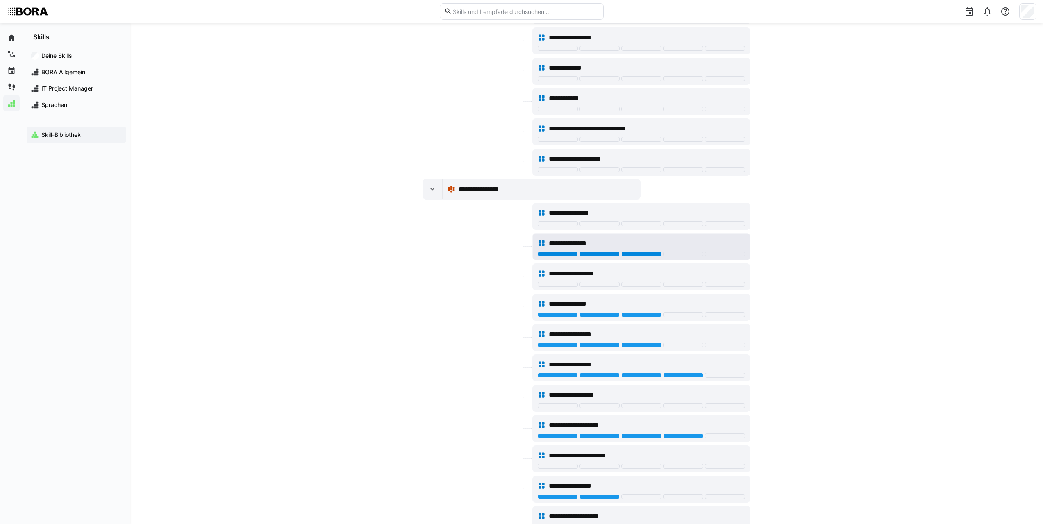
click at [636, 255] on div at bounding box center [641, 254] width 40 height 5
click at [652, 284] on div at bounding box center [641, 284] width 40 height 5
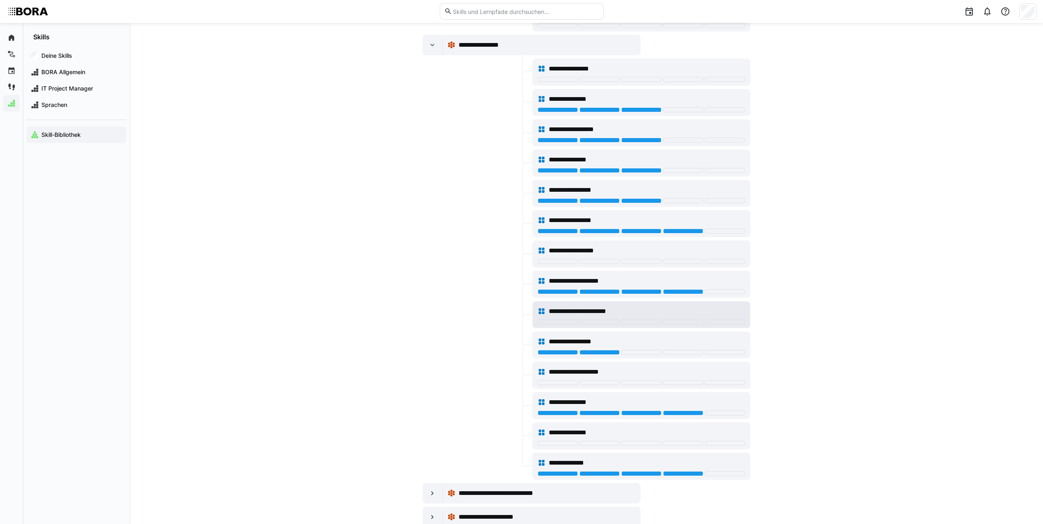
scroll to position [4754, 0]
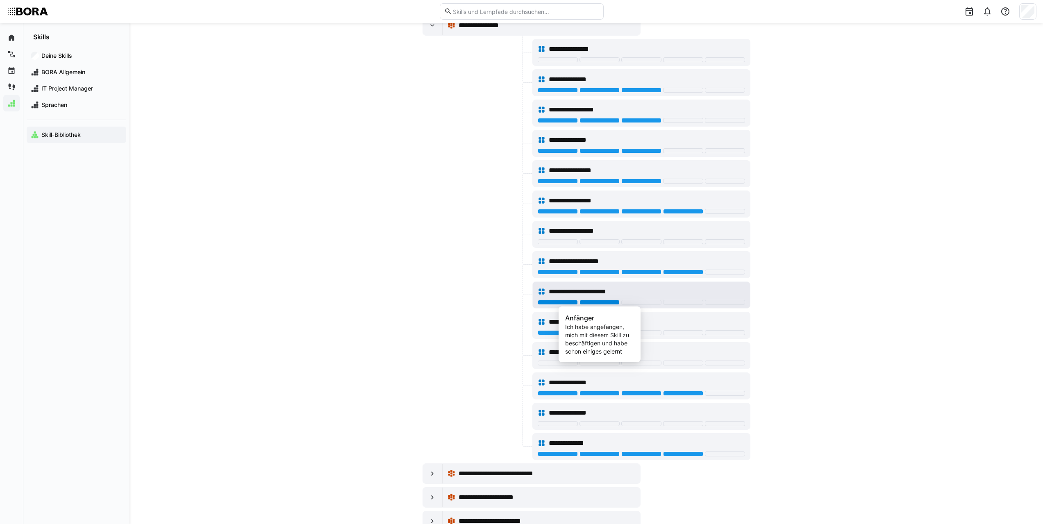
click at [591, 302] on div at bounding box center [600, 302] width 40 height 5
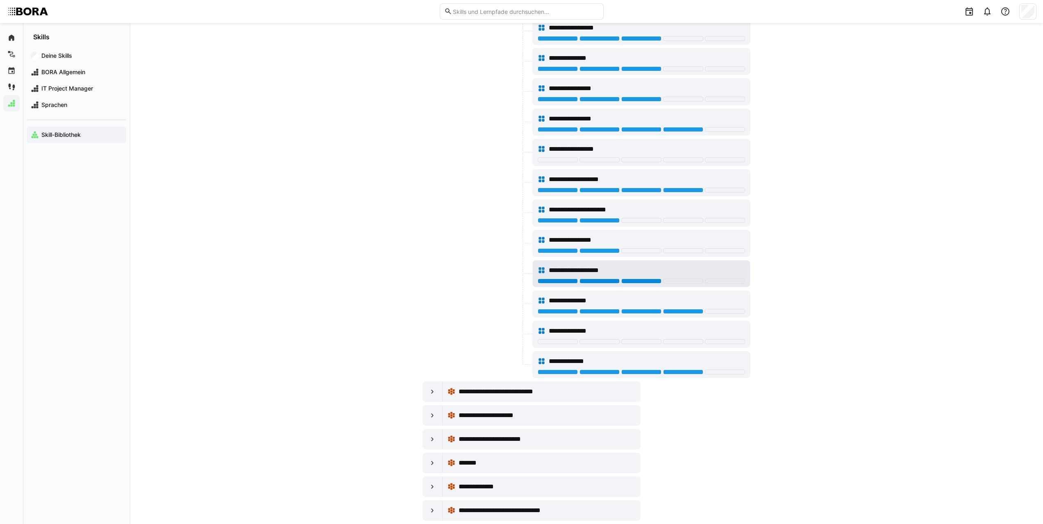
click at [641, 281] on div at bounding box center [641, 281] width 40 height 5
click at [648, 340] on div at bounding box center [641, 341] width 40 height 5
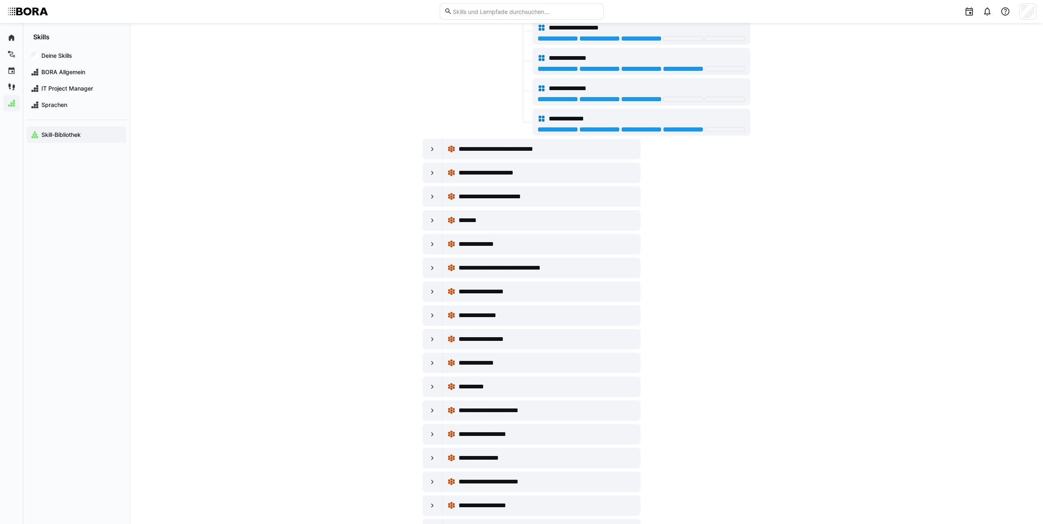
scroll to position [5082, 0]
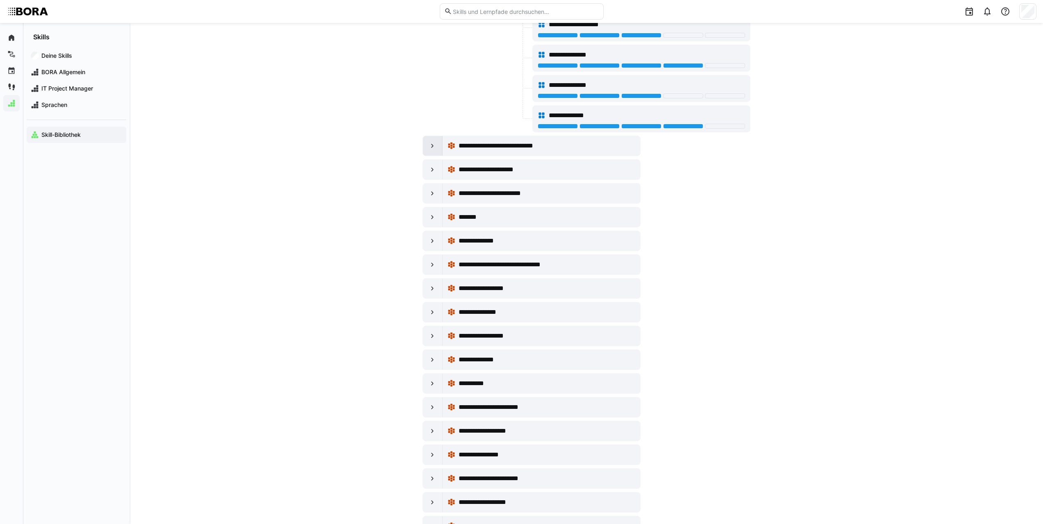
click at [432, 147] on eds-icon at bounding box center [432, 146] width 8 height 8
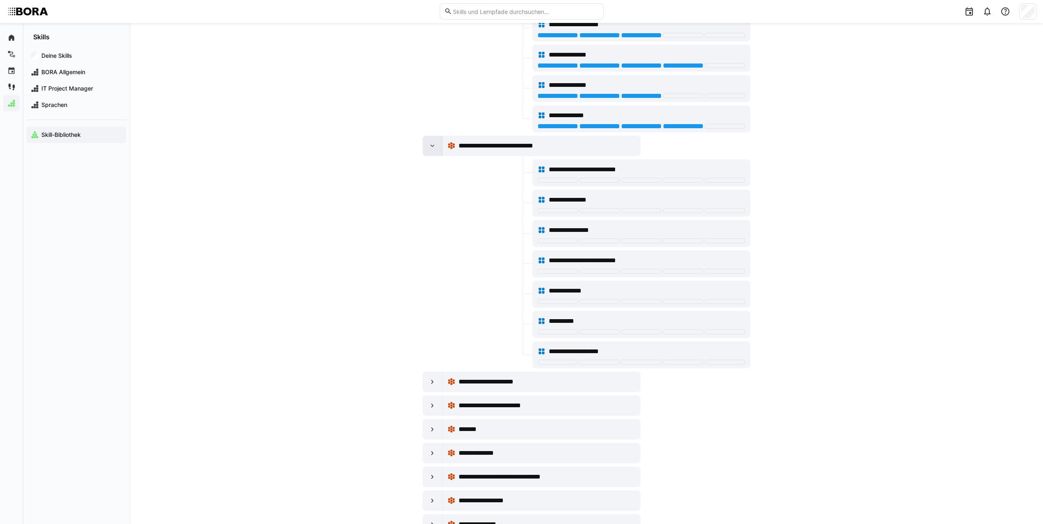
click at [427, 152] on div at bounding box center [433, 146] width 20 height 20
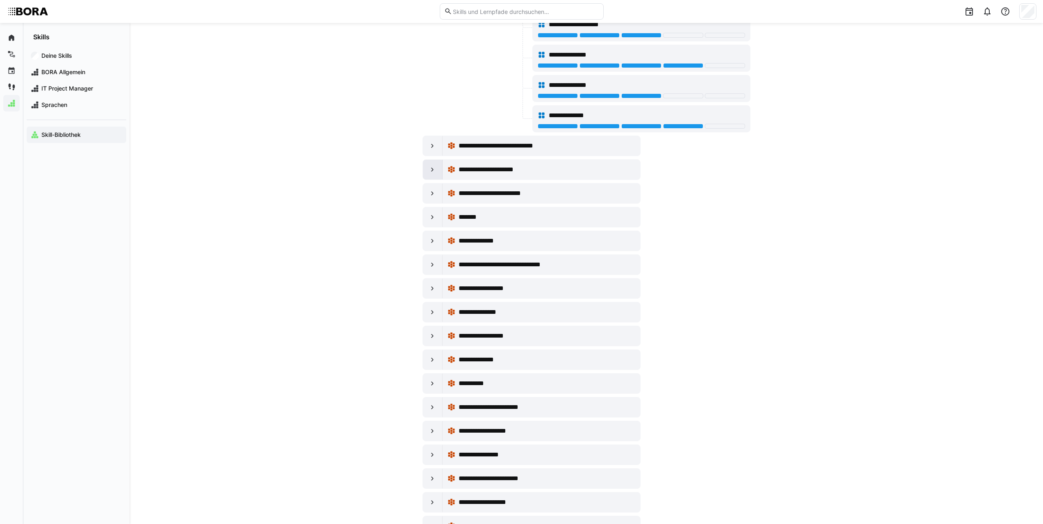
click at [426, 166] on div at bounding box center [433, 170] width 20 height 20
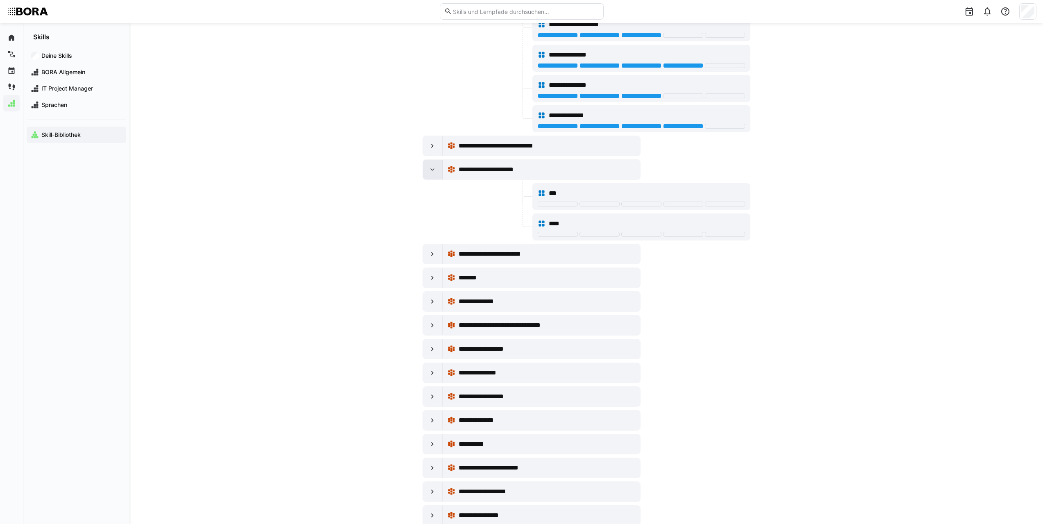
click at [426, 166] on div at bounding box center [433, 170] width 20 height 20
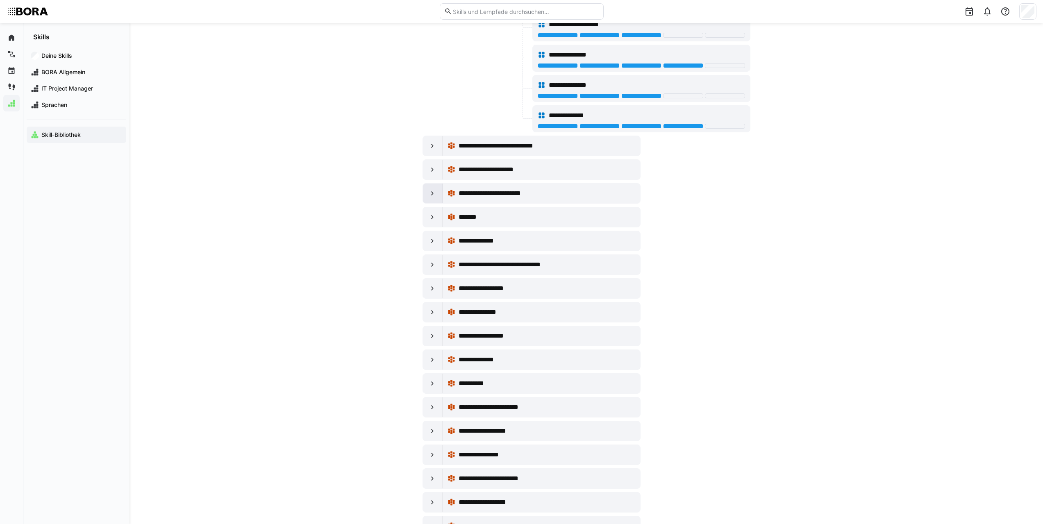
click at [430, 192] on eds-icon at bounding box center [432, 193] width 8 height 8
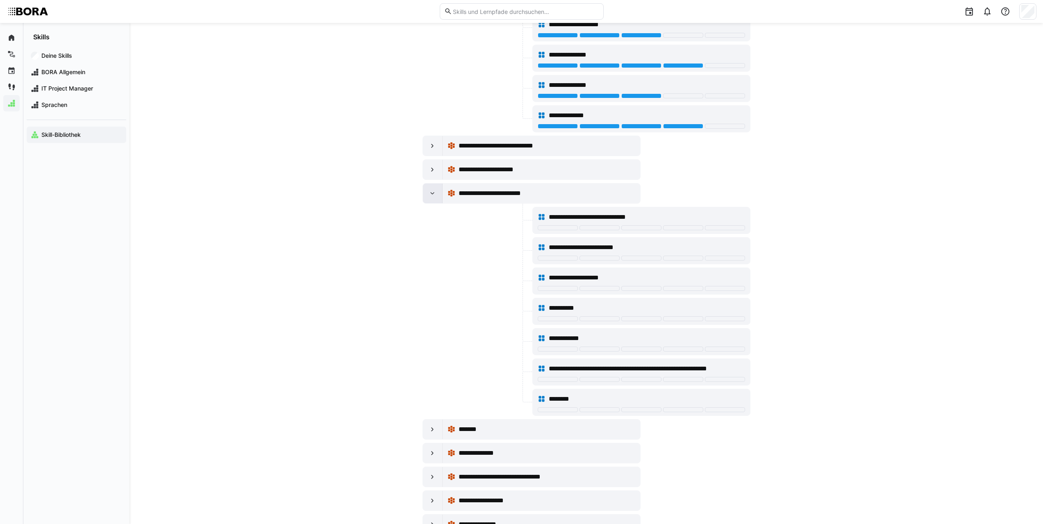
click at [430, 192] on eds-icon at bounding box center [432, 193] width 8 height 8
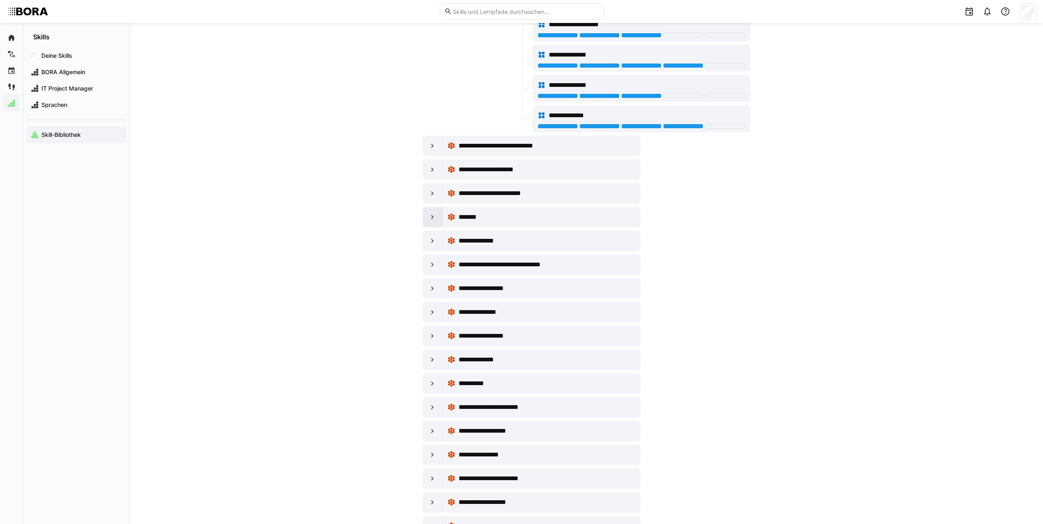
click at [427, 211] on div at bounding box center [433, 217] width 20 height 20
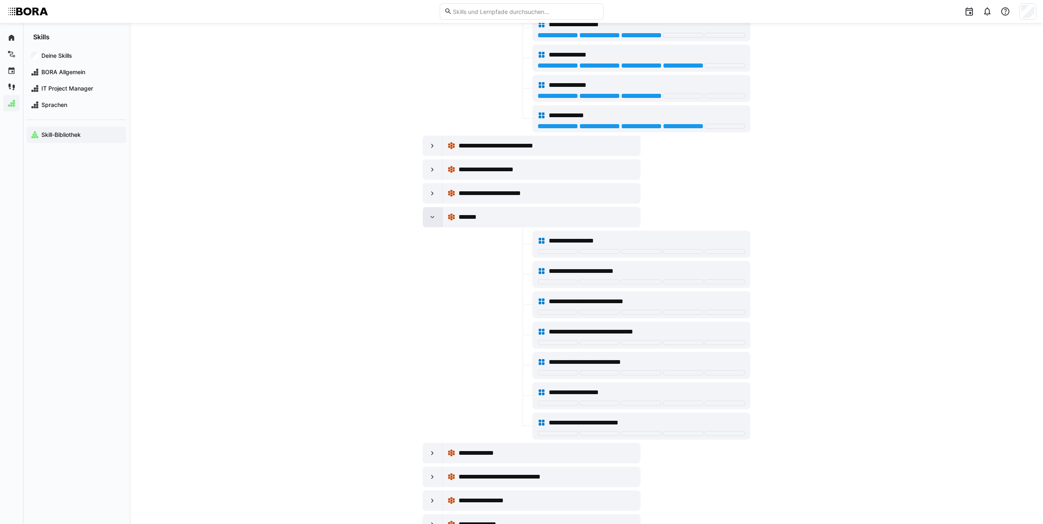
click at [427, 211] on div at bounding box center [433, 217] width 20 height 20
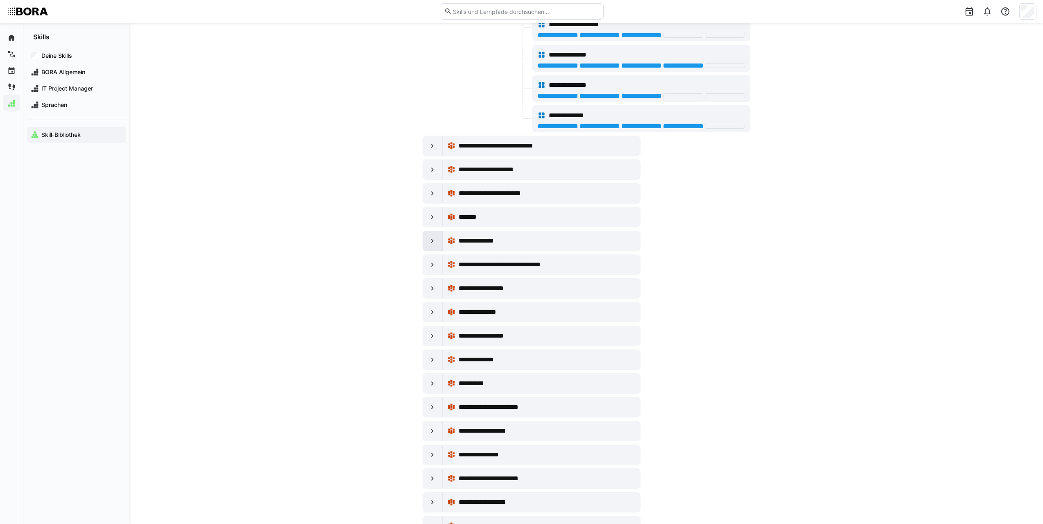
click at [431, 241] on eds-icon at bounding box center [432, 241] width 8 height 8
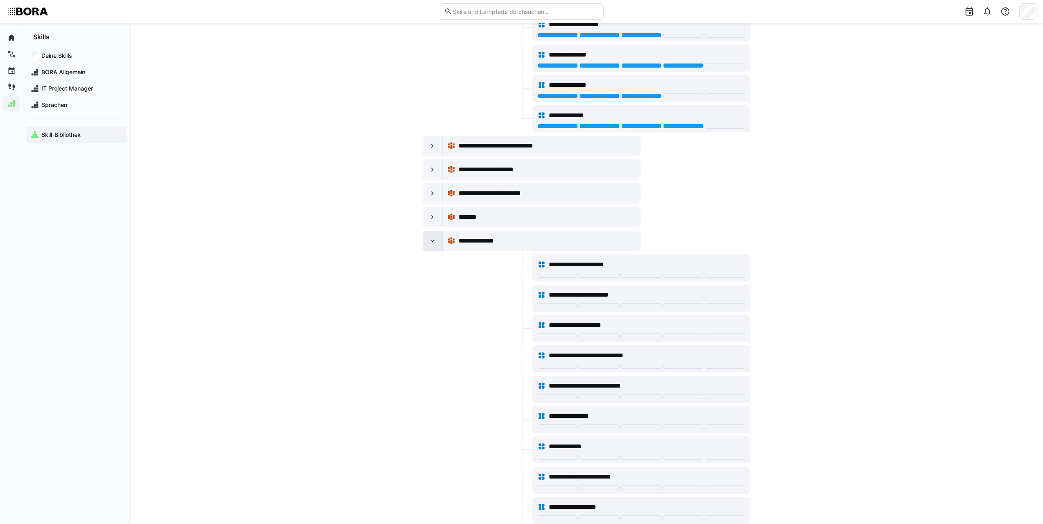
click at [431, 241] on eds-icon at bounding box center [432, 241] width 8 height 8
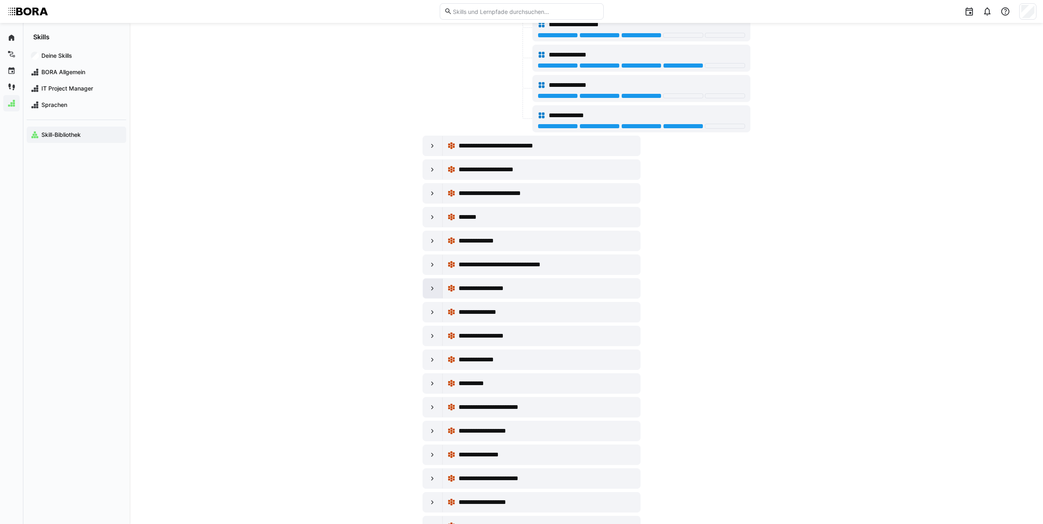
scroll to position [5164, 0]
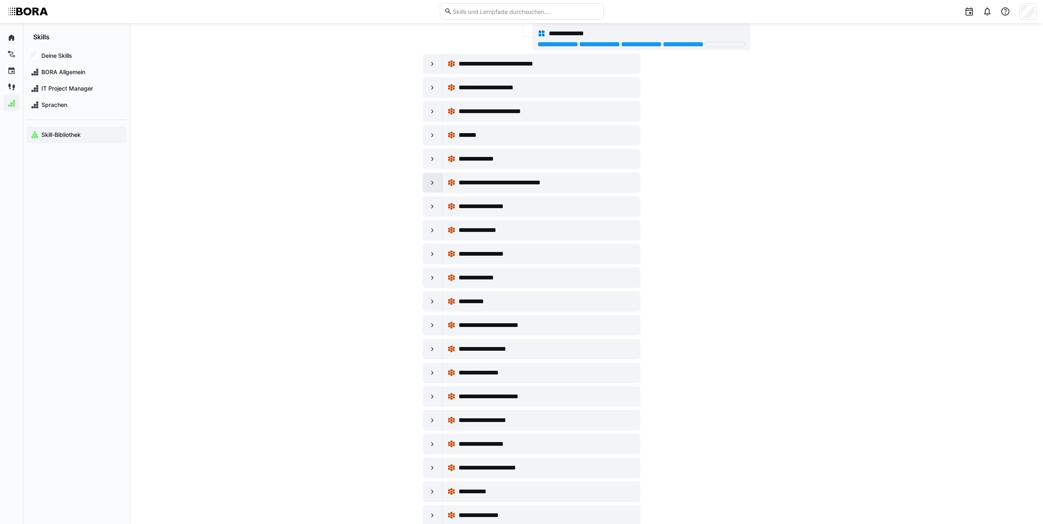
click at [436, 186] on eds-icon at bounding box center [432, 183] width 8 height 8
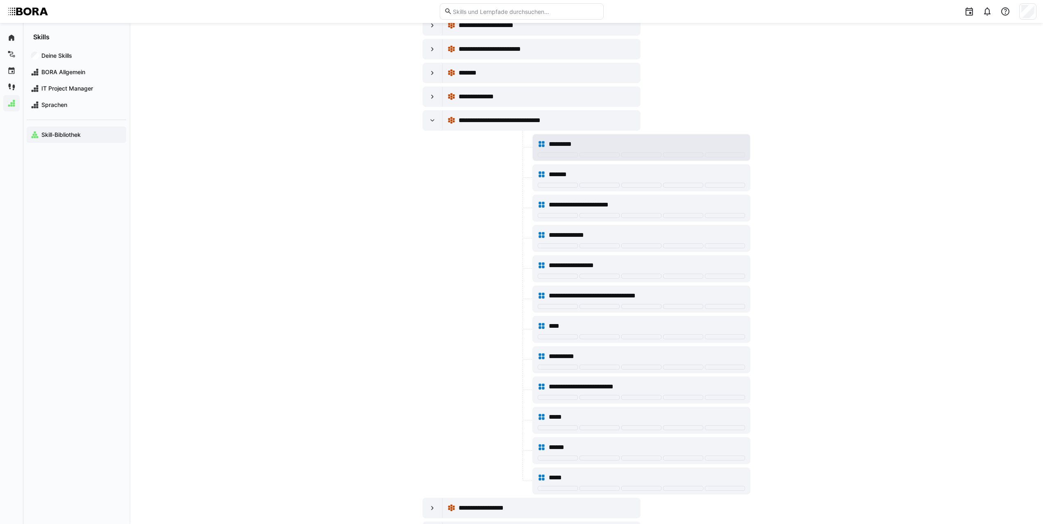
scroll to position [5246, 0]
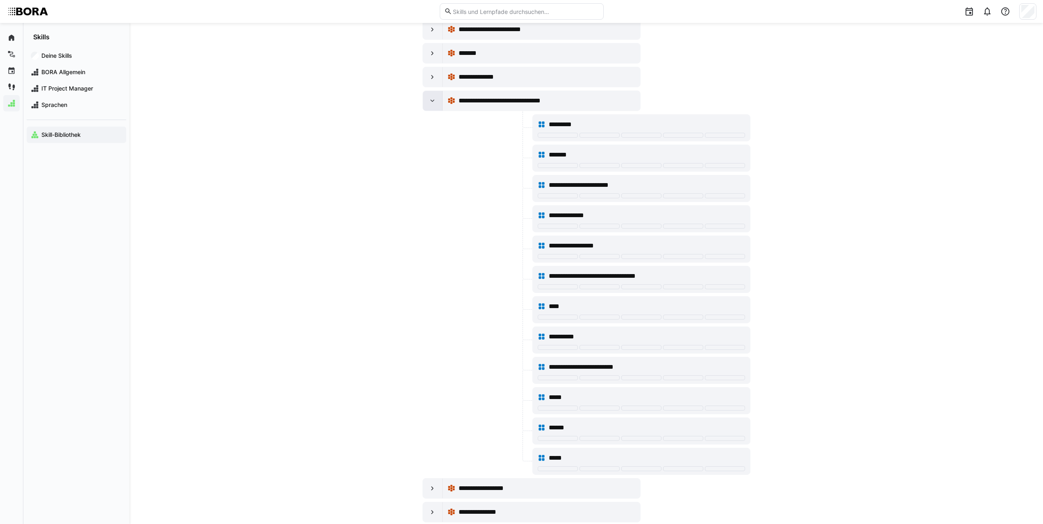
click at [428, 102] on div at bounding box center [433, 101] width 20 height 20
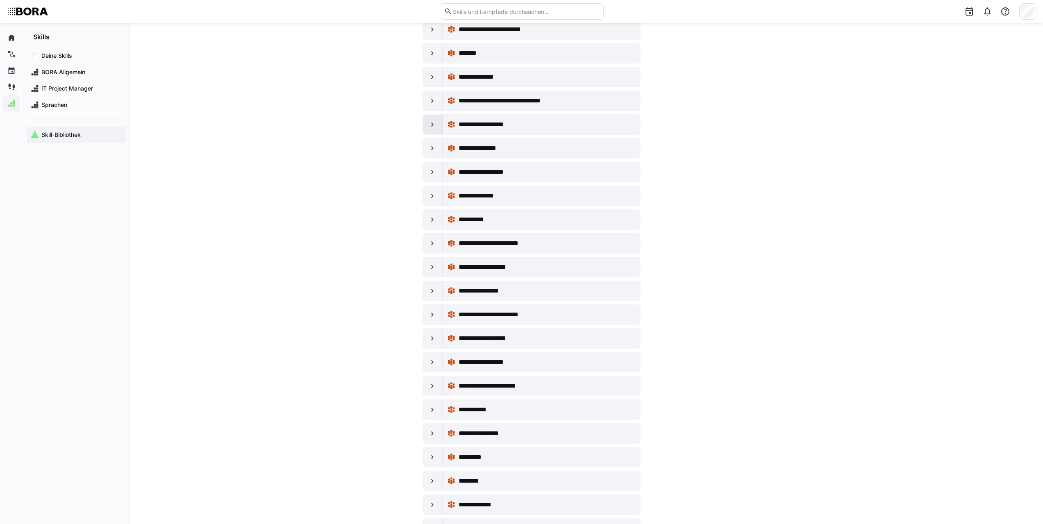
click at [430, 119] on div at bounding box center [433, 125] width 20 height 20
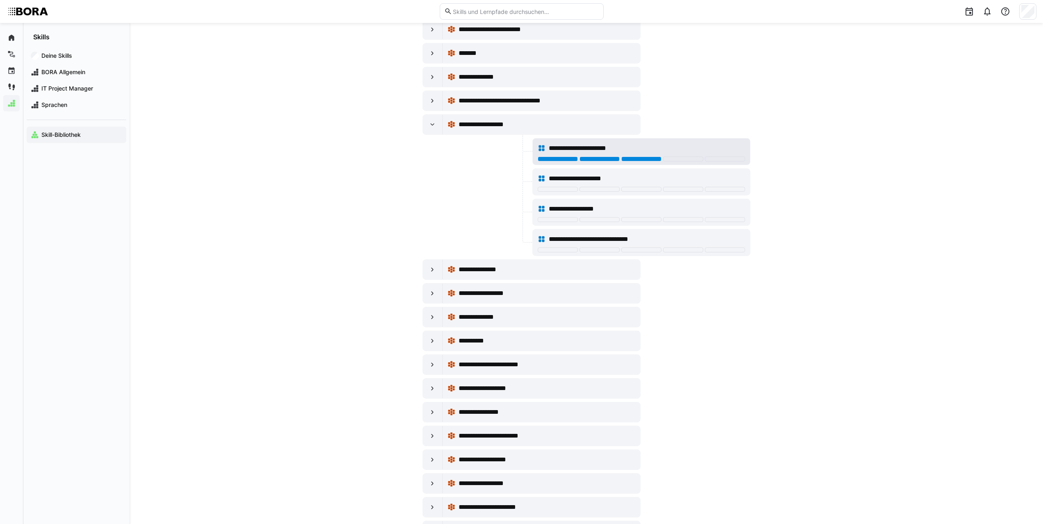
click at [630, 158] on div at bounding box center [641, 159] width 40 height 5
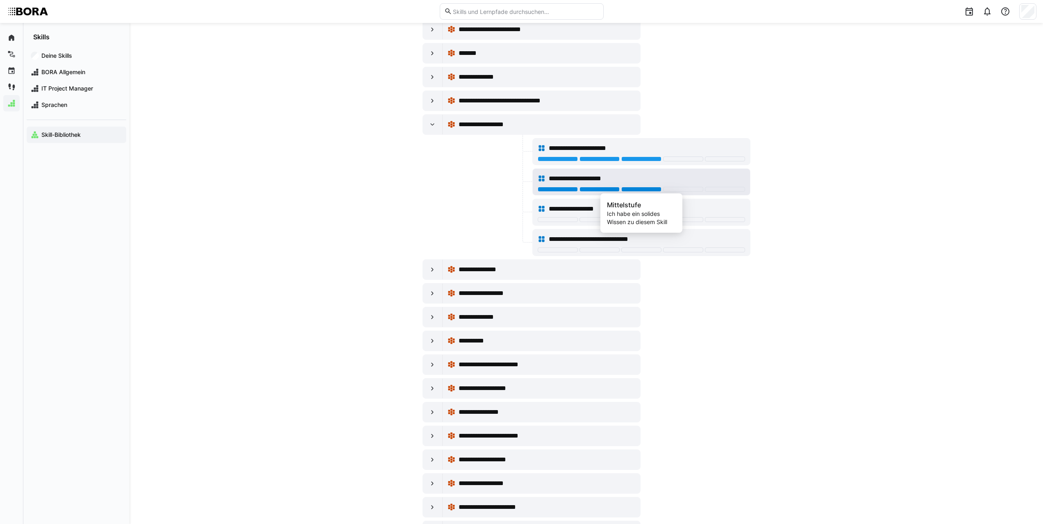
click at [641, 190] on div at bounding box center [641, 189] width 40 height 5
click at [611, 220] on div at bounding box center [600, 219] width 40 height 5
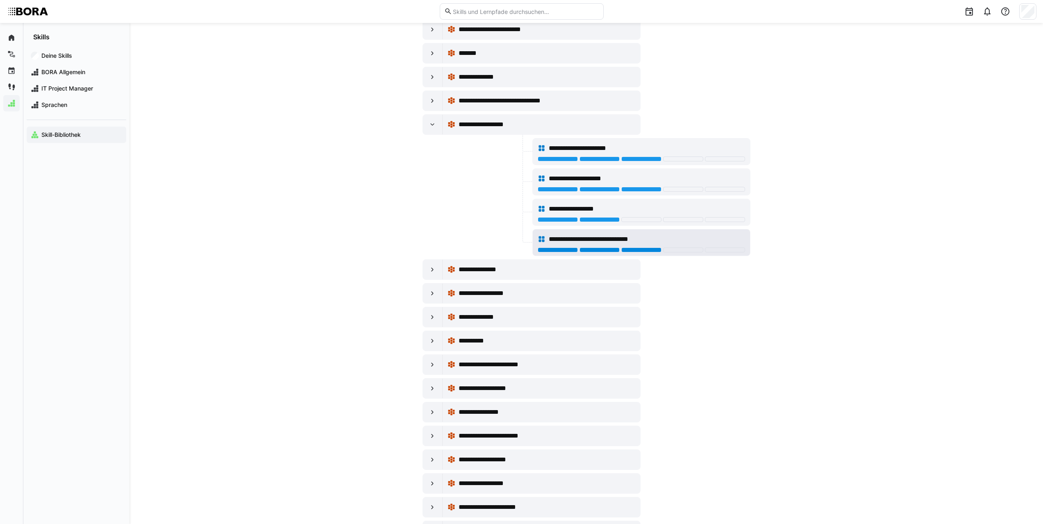
click at [645, 250] on div at bounding box center [641, 250] width 40 height 5
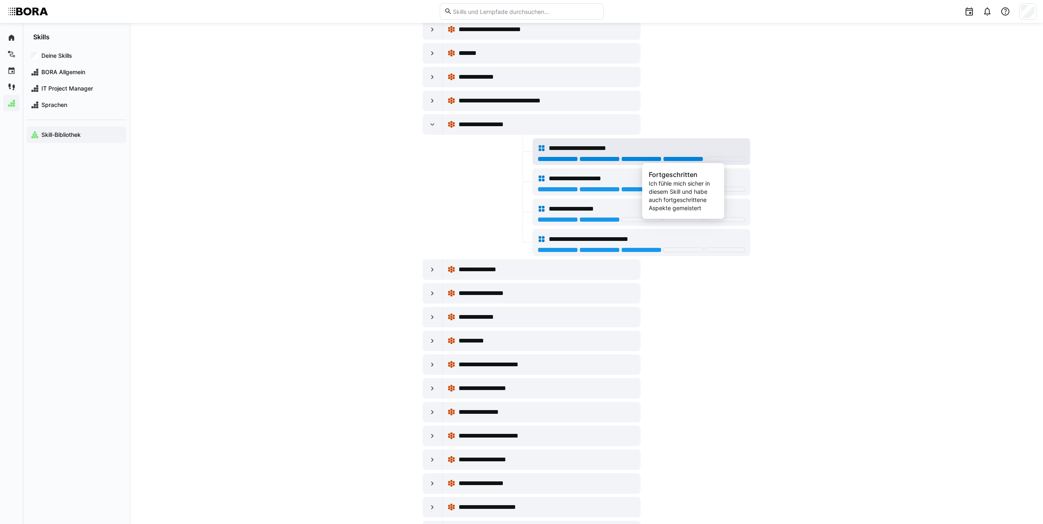
click at [673, 159] on div at bounding box center [683, 159] width 40 height 5
click at [438, 130] on div at bounding box center [433, 125] width 20 height 20
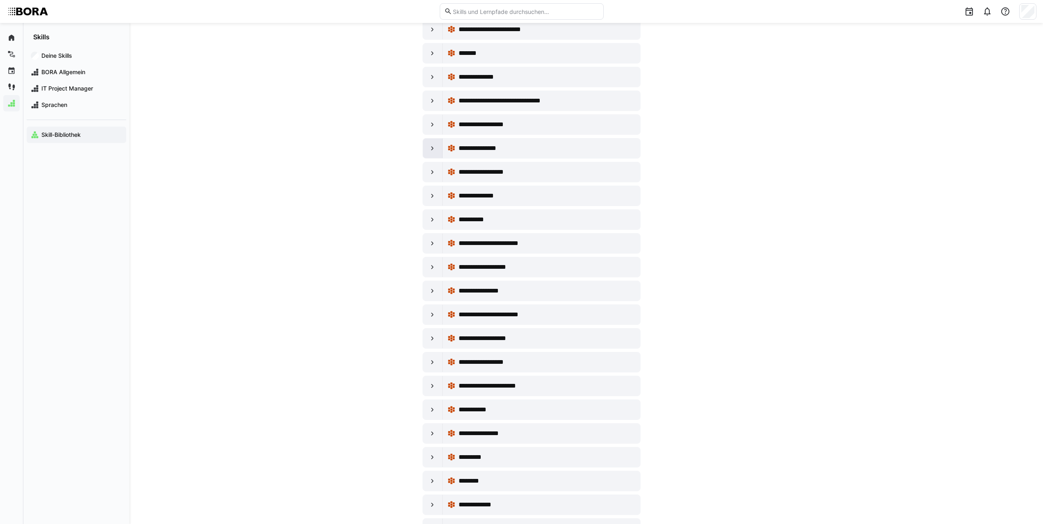
click at [434, 146] on eds-icon at bounding box center [432, 148] width 8 height 8
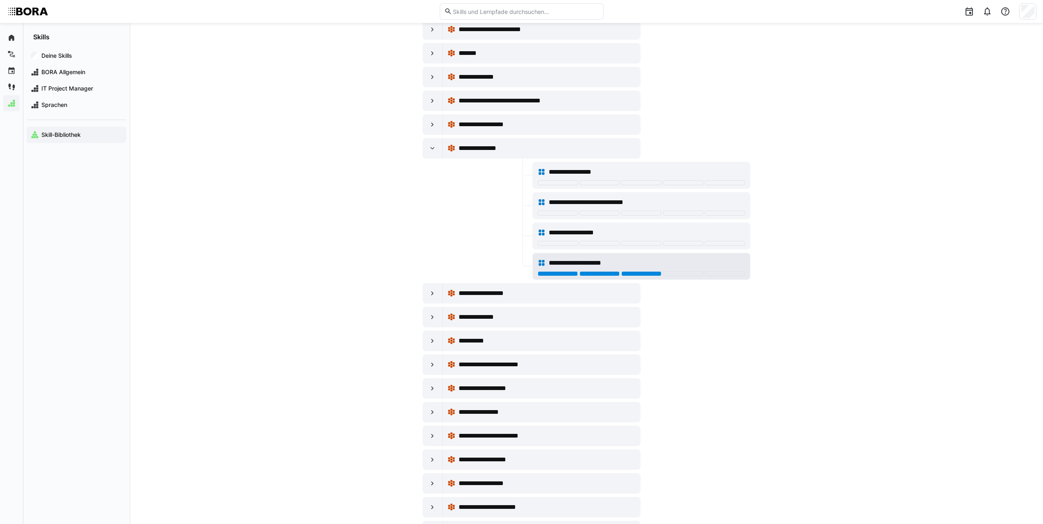
click at [632, 273] on div at bounding box center [641, 273] width 40 height 5
click at [637, 245] on div at bounding box center [641, 243] width 40 height 5
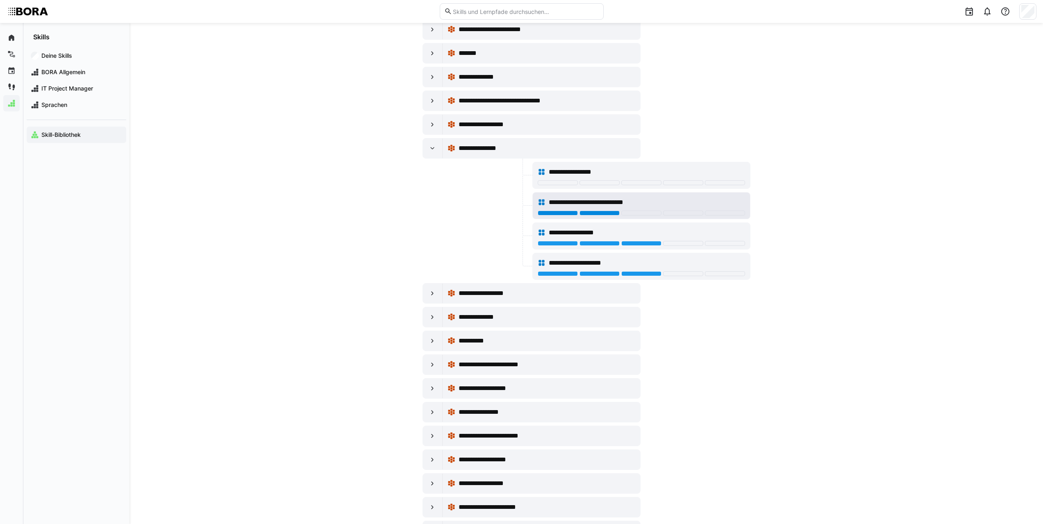
click at [612, 212] on div at bounding box center [600, 213] width 40 height 5
click at [604, 172] on span "**********" at bounding box center [578, 172] width 59 height 10
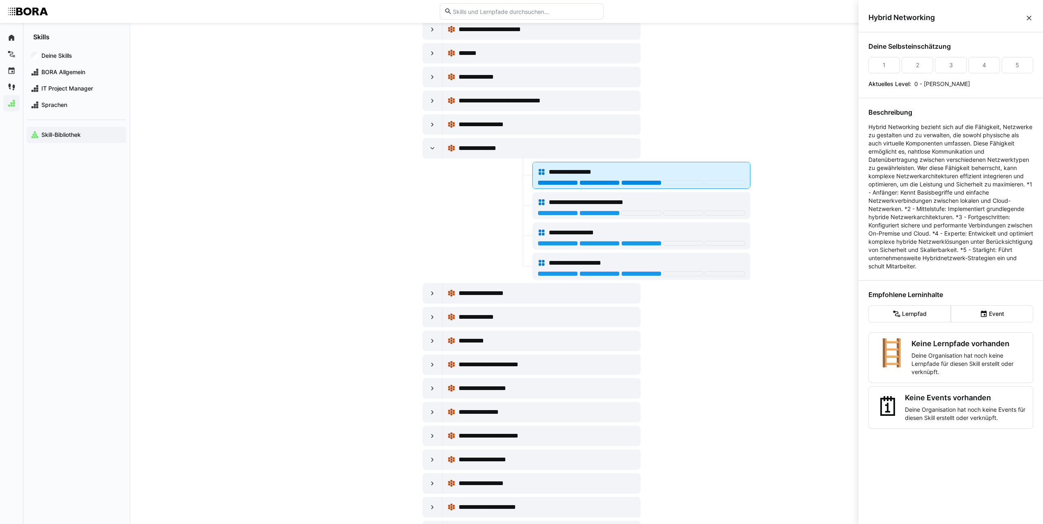
click at [636, 183] on div at bounding box center [641, 182] width 40 height 5
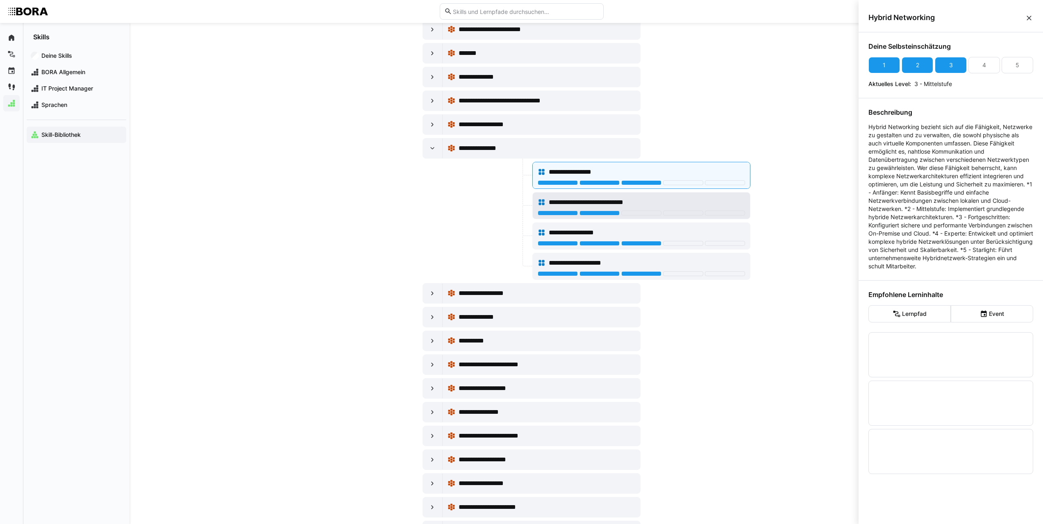
click at [628, 211] on div at bounding box center [641, 213] width 40 height 5
click at [435, 149] on eds-icon at bounding box center [432, 148] width 8 height 8
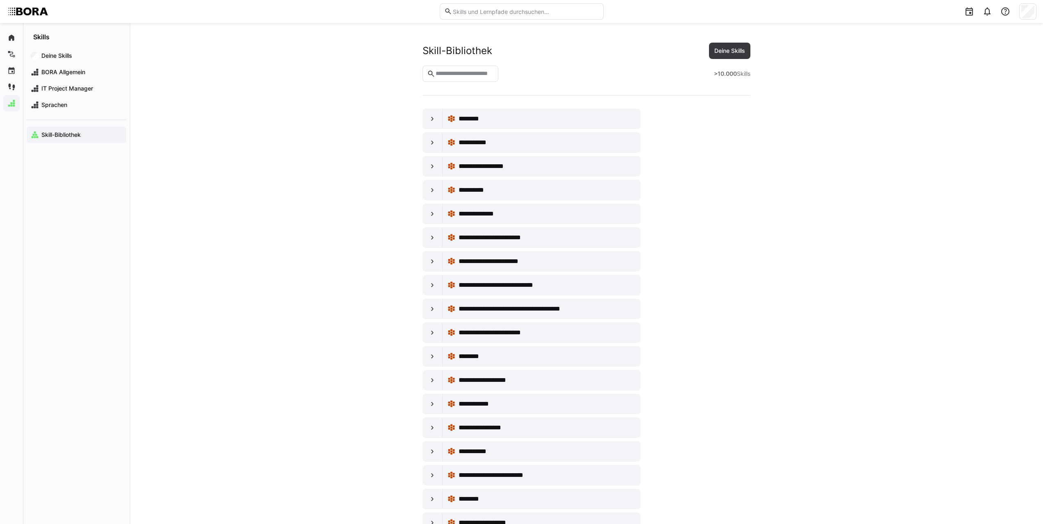
scroll to position [5246, 0]
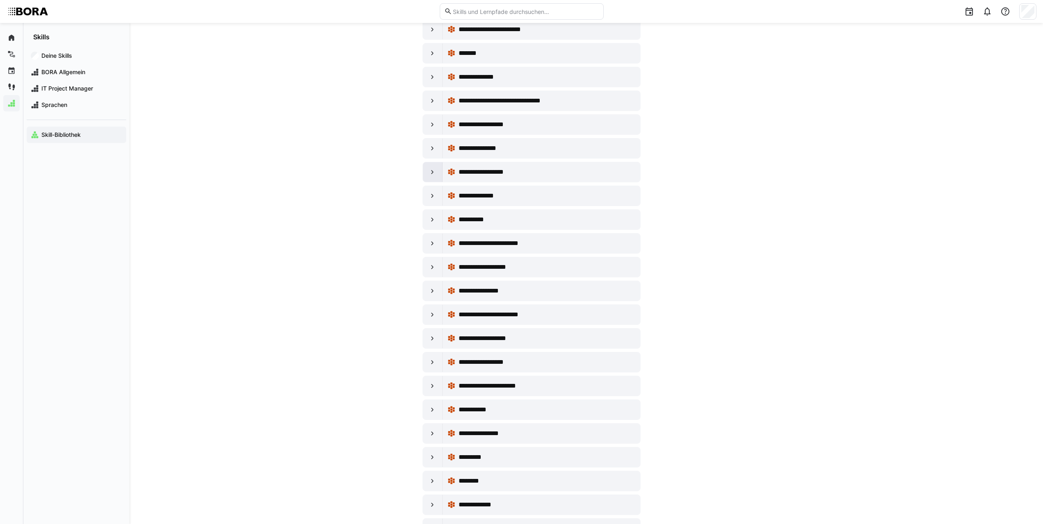
click at [436, 170] on eds-icon at bounding box center [432, 172] width 8 height 8
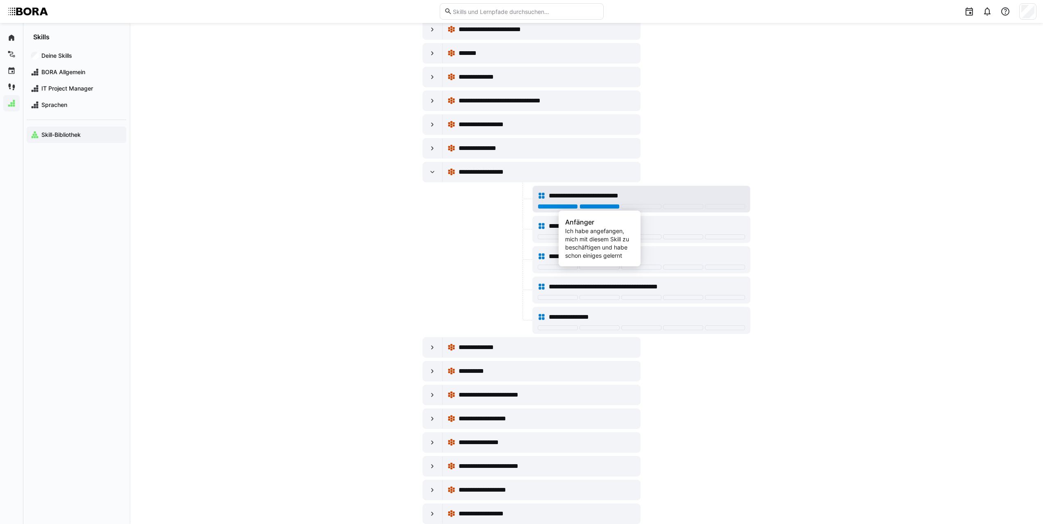
click at [600, 207] on div at bounding box center [600, 206] width 40 height 5
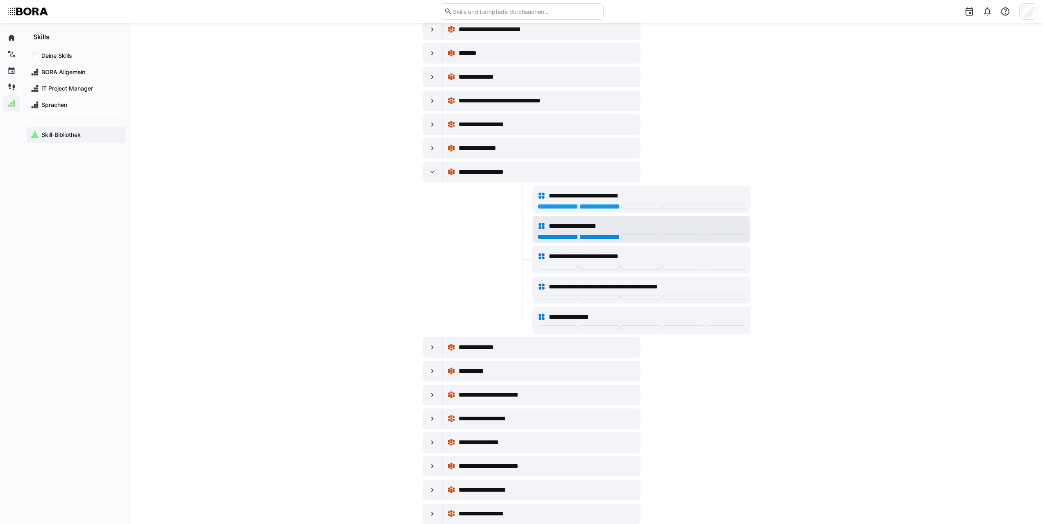
click at [599, 236] on div at bounding box center [600, 236] width 40 height 5
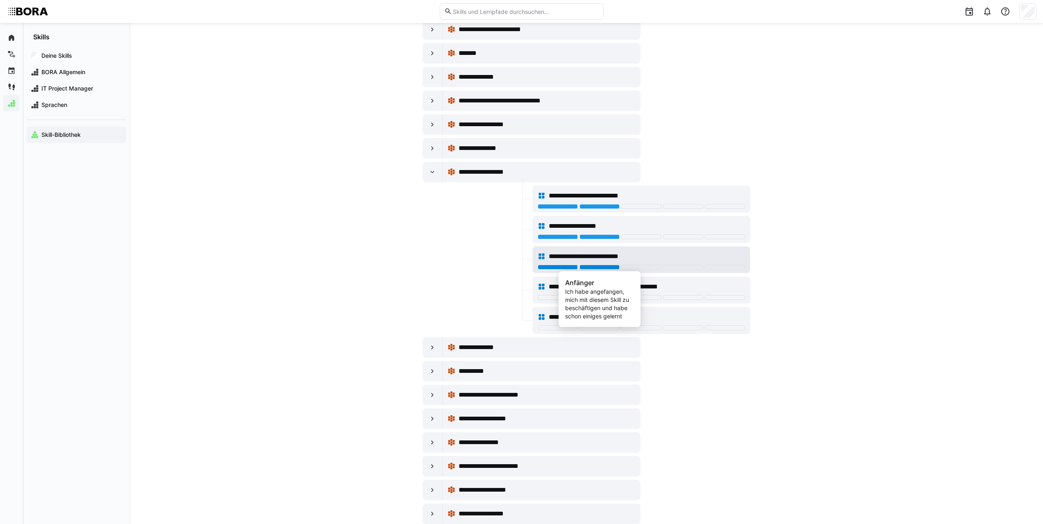
click at [613, 267] on div at bounding box center [600, 267] width 40 height 5
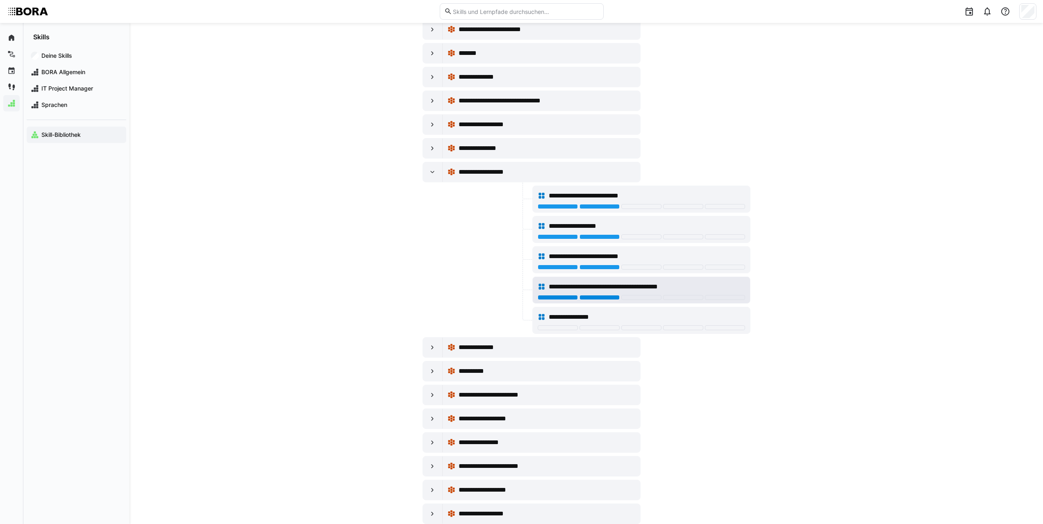
click at [605, 296] on div at bounding box center [600, 297] width 40 height 5
click at [634, 329] on div at bounding box center [641, 327] width 40 height 5
click at [639, 265] on div at bounding box center [641, 267] width 40 height 5
click at [441, 172] on div at bounding box center [433, 172] width 20 height 20
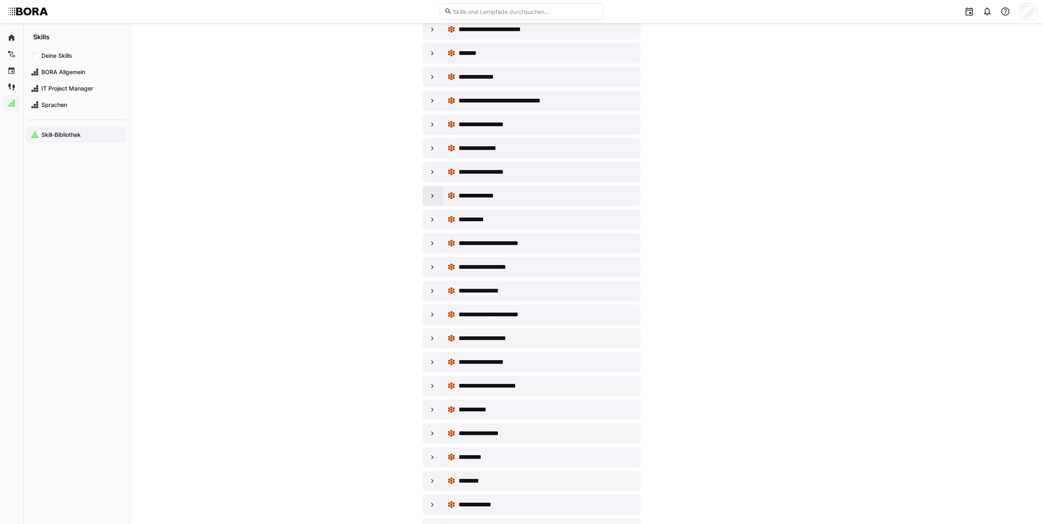
click at [434, 197] on eds-icon at bounding box center [432, 196] width 8 height 8
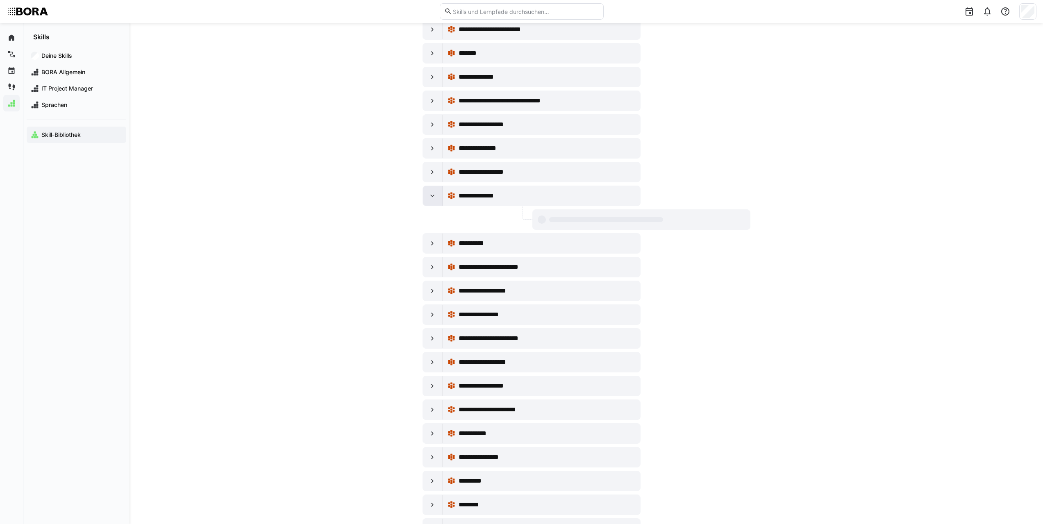
click at [434, 197] on eds-icon at bounding box center [432, 196] width 8 height 8
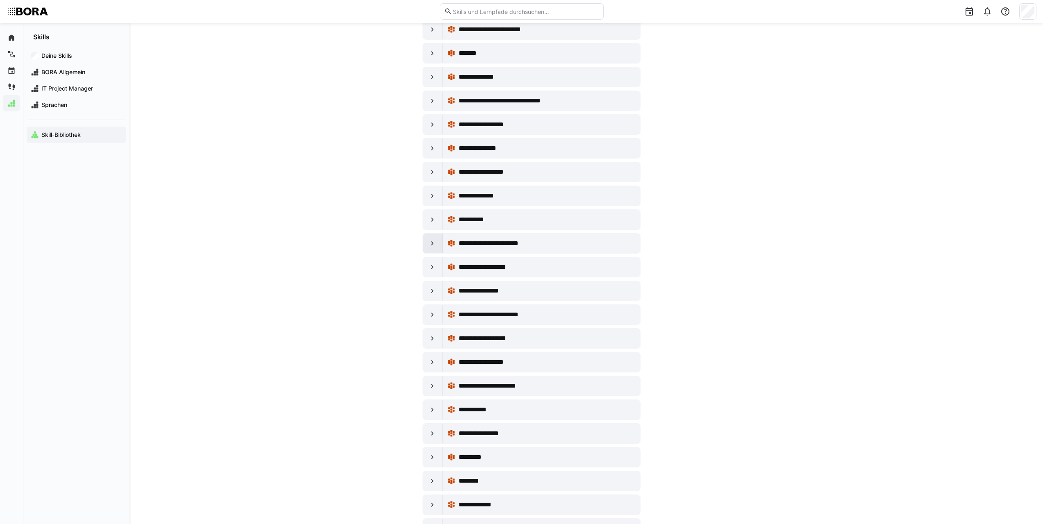
click at [432, 243] on eds-icon at bounding box center [432, 243] width 8 height 8
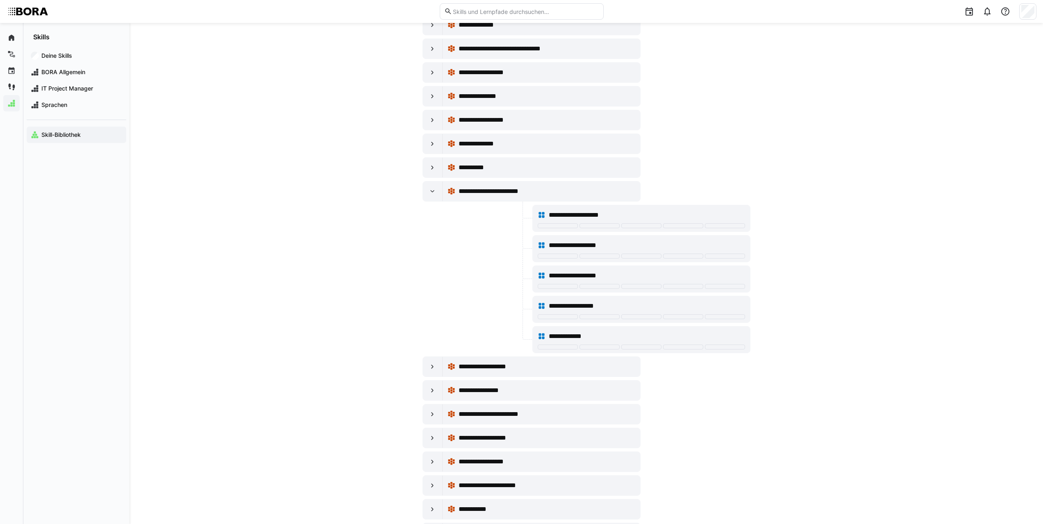
scroll to position [5328, 0]
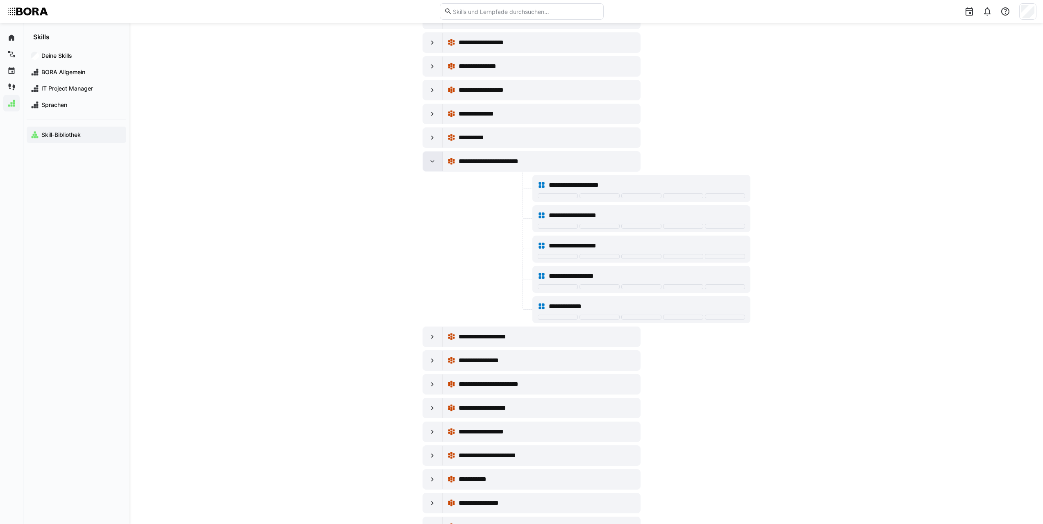
click at [438, 167] on div at bounding box center [433, 162] width 20 height 20
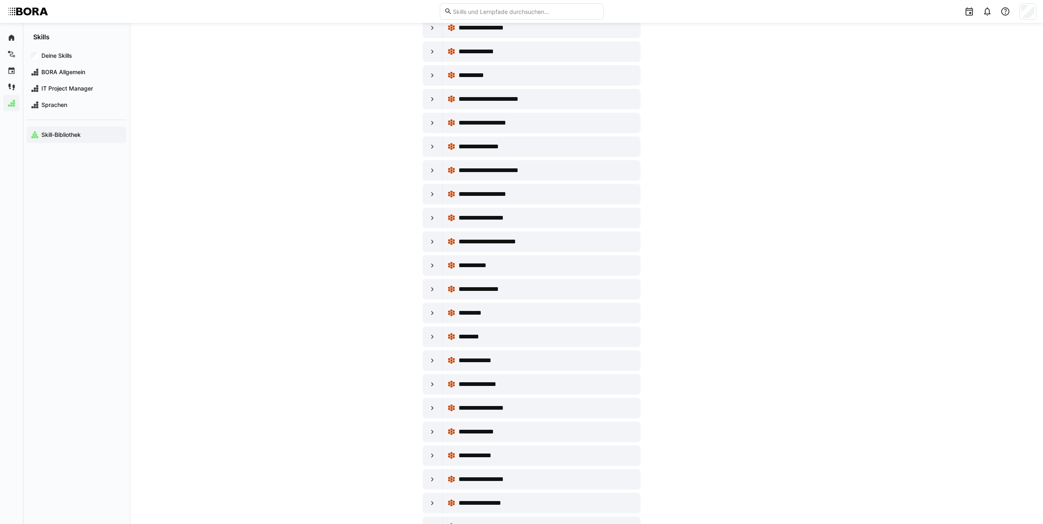
scroll to position [5410, 0]
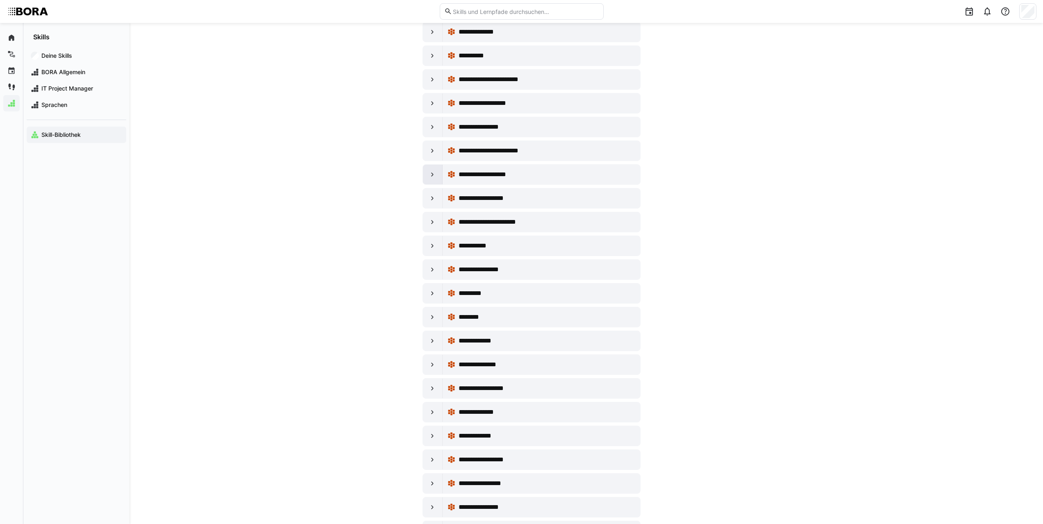
click at [427, 177] on div at bounding box center [433, 175] width 20 height 20
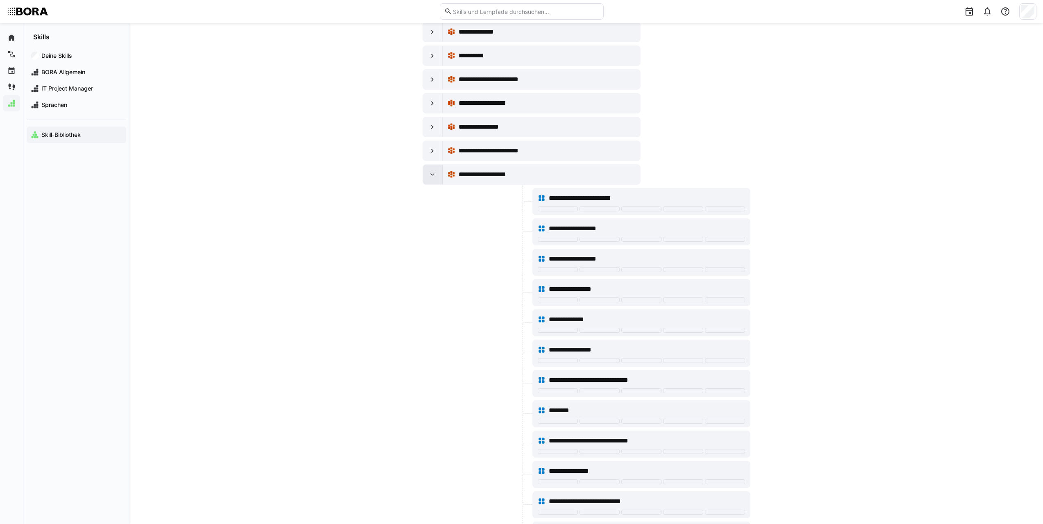
click at [430, 176] on eds-icon at bounding box center [432, 174] width 8 height 8
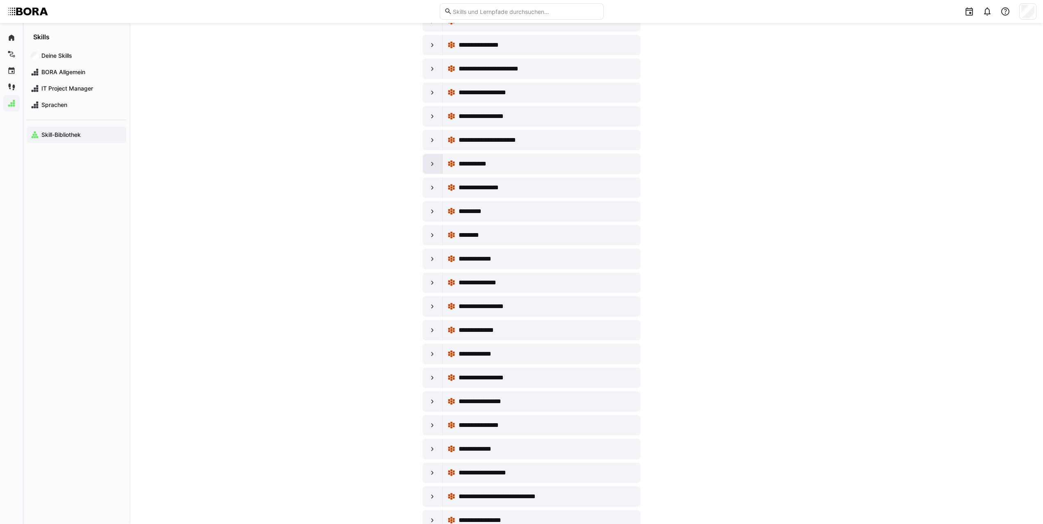
scroll to position [5574, 0]
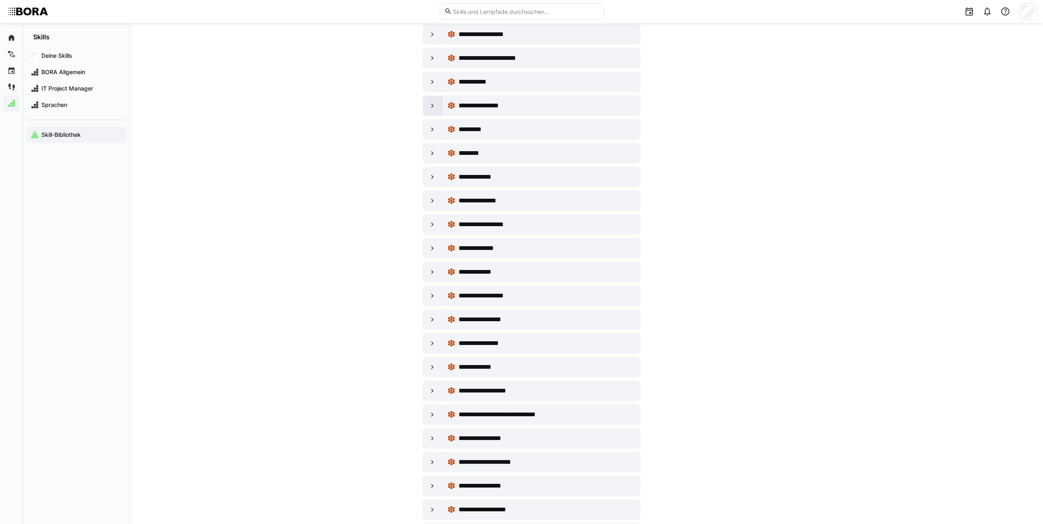
click at [435, 108] on eds-icon at bounding box center [432, 106] width 8 height 8
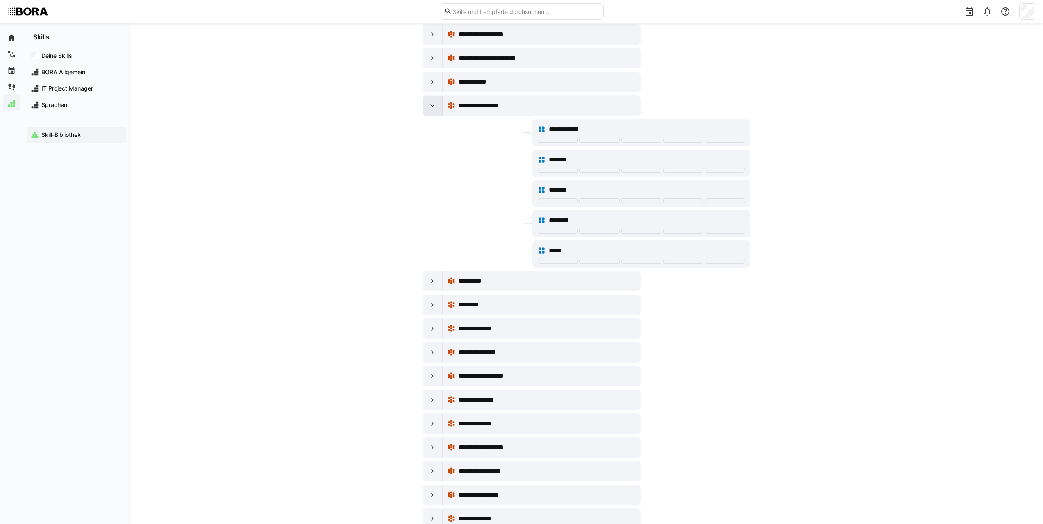
click at [435, 108] on eds-icon at bounding box center [432, 106] width 8 height 8
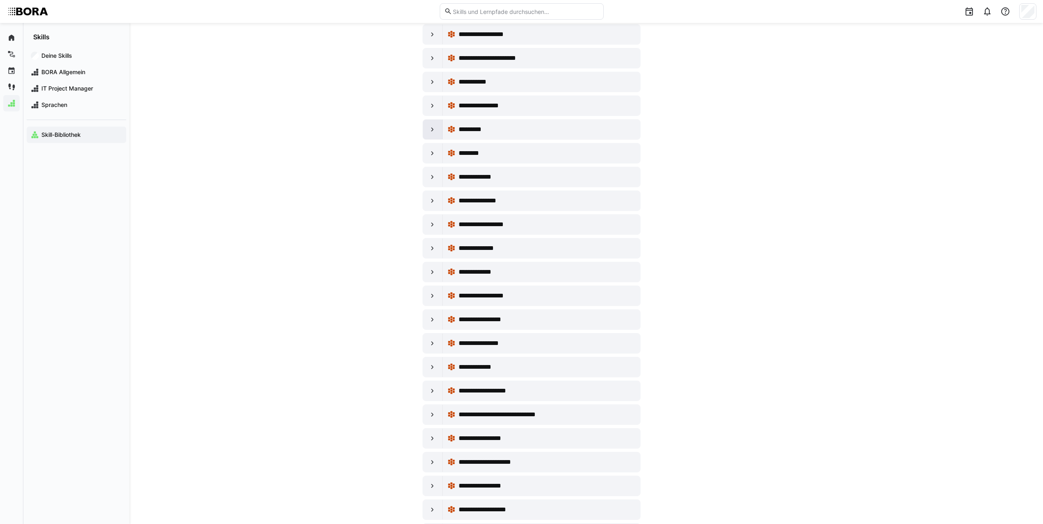
click at [431, 134] on div at bounding box center [433, 130] width 20 height 20
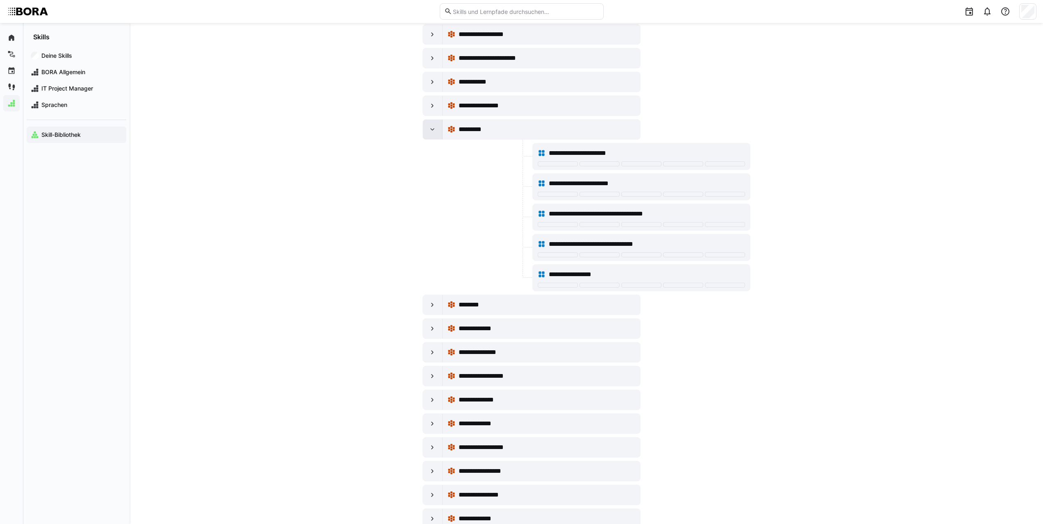
click at [431, 134] on div at bounding box center [433, 130] width 20 height 20
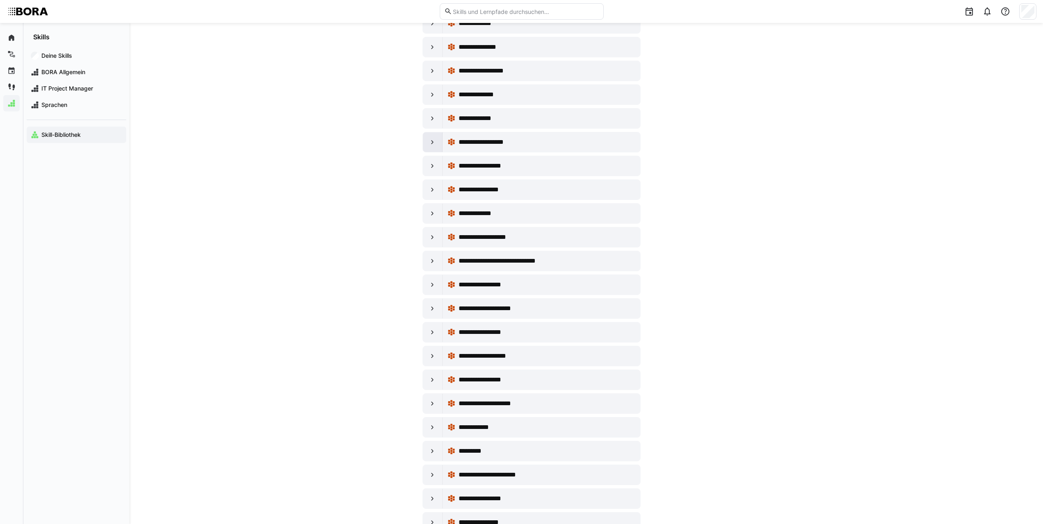
scroll to position [5738, 0]
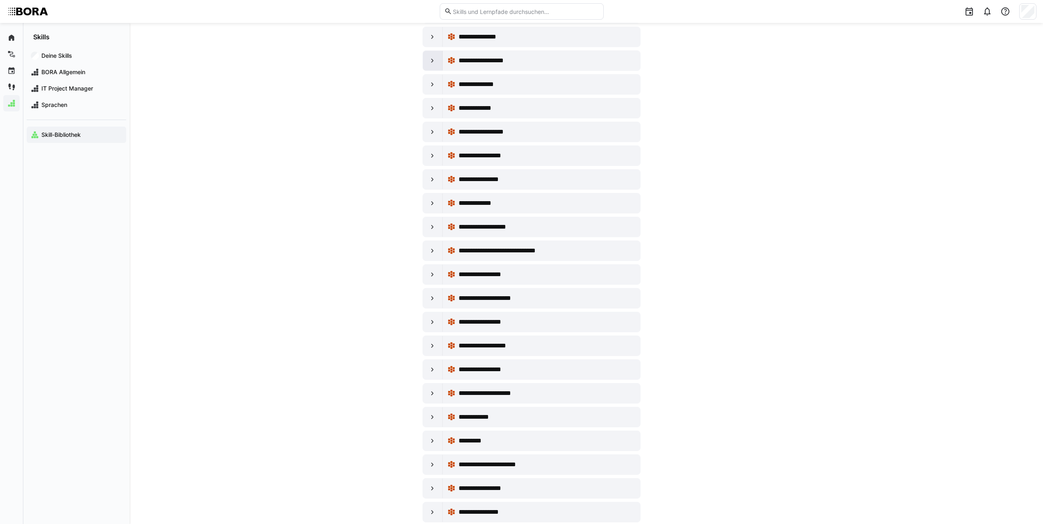
click at [439, 61] on div at bounding box center [433, 61] width 20 height 20
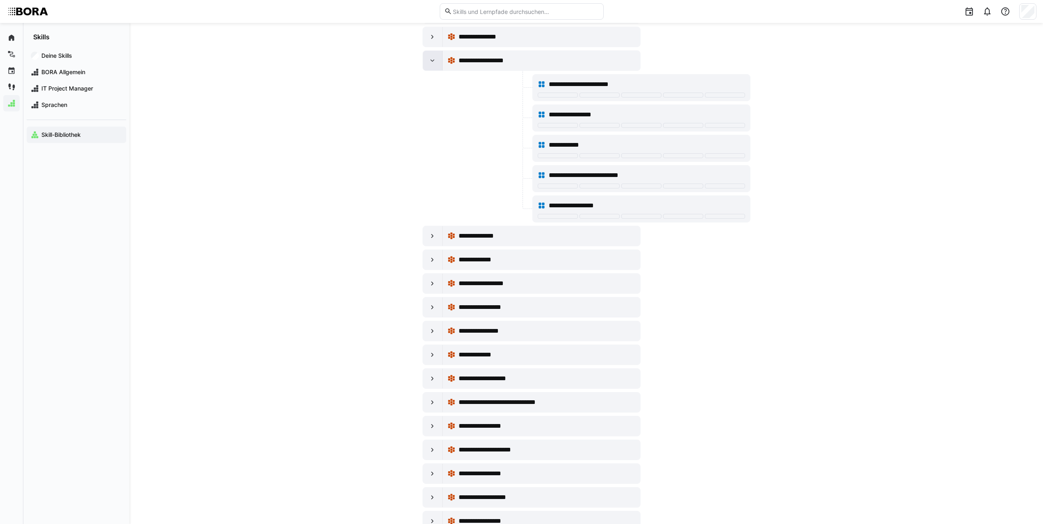
click at [433, 60] on eds-icon at bounding box center [432, 61] width 8 height 8
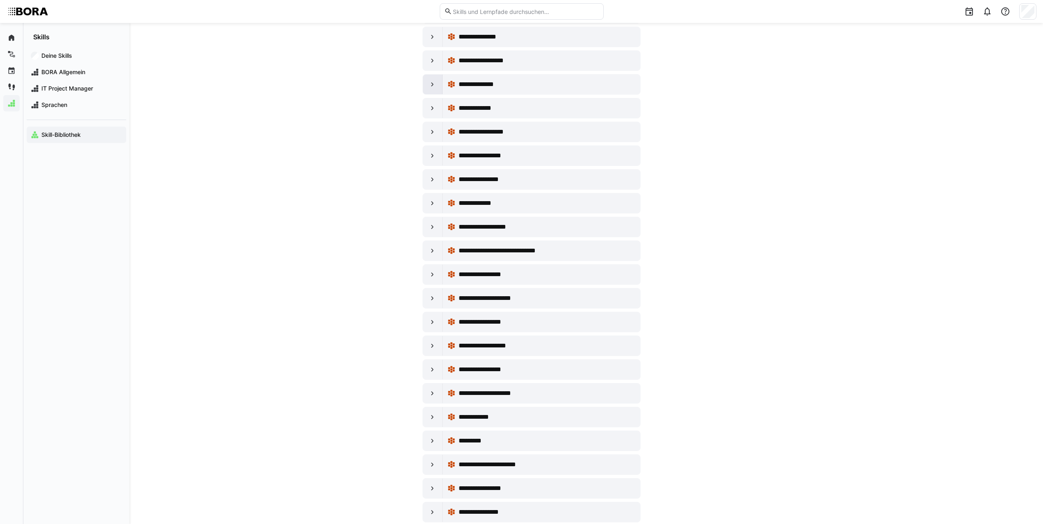
click at [430, 85] on eds-icon at bounding box center [432, 84] width 8 height 8
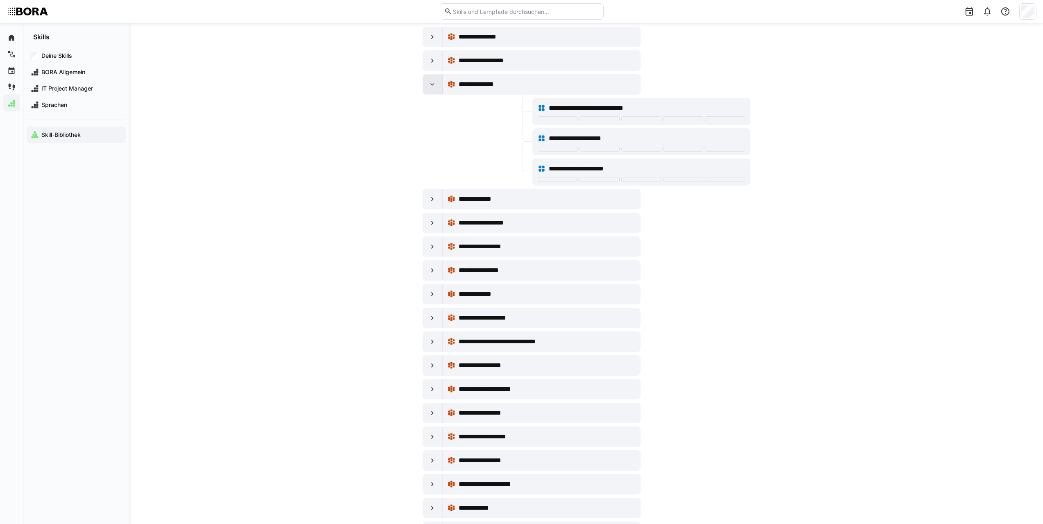
click at [432, 87] on eds-icon at bounding box center [432, 84] width 8 height 8
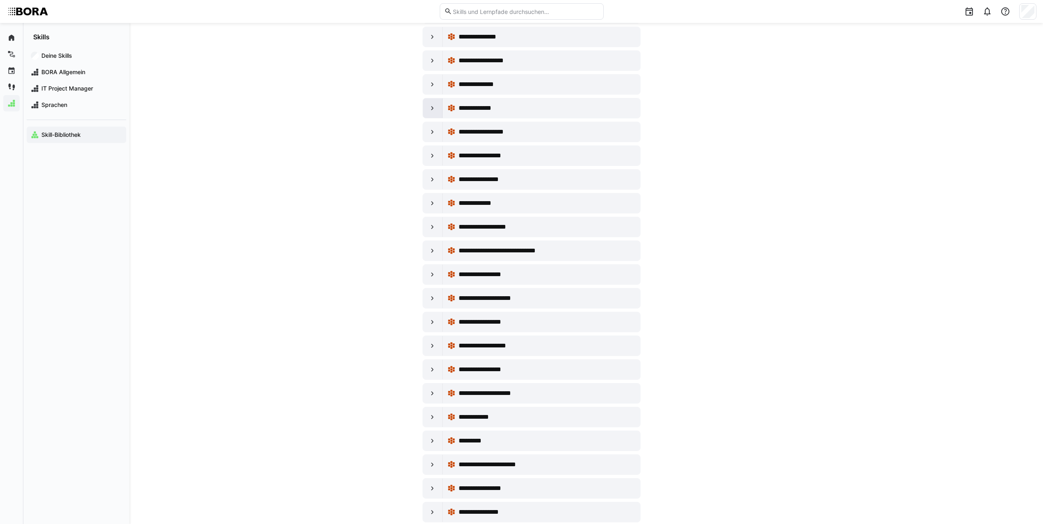
click at [432, 106] on eds-icon at bounding box center [432, 108] width 8 height 8
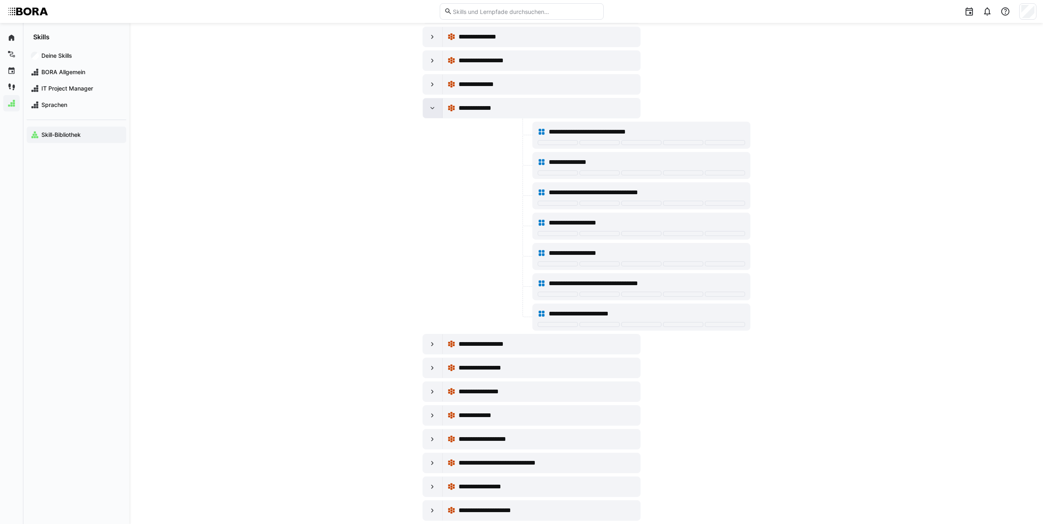
click at [432, 109] on eds-icon at bounding box center [432, 108] width 8 height 8
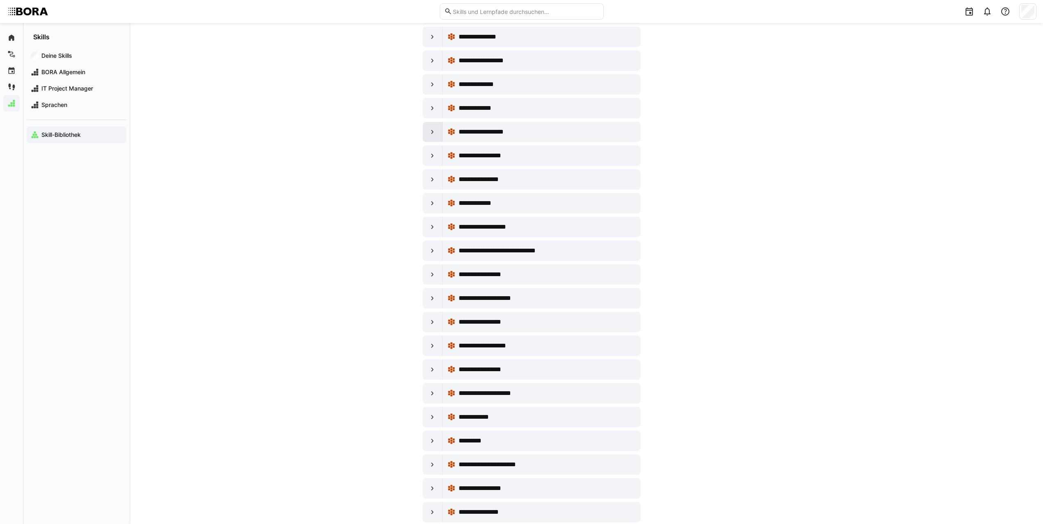
click at [431, 127] on div at bounding box center [433, 132] width 20 height 20
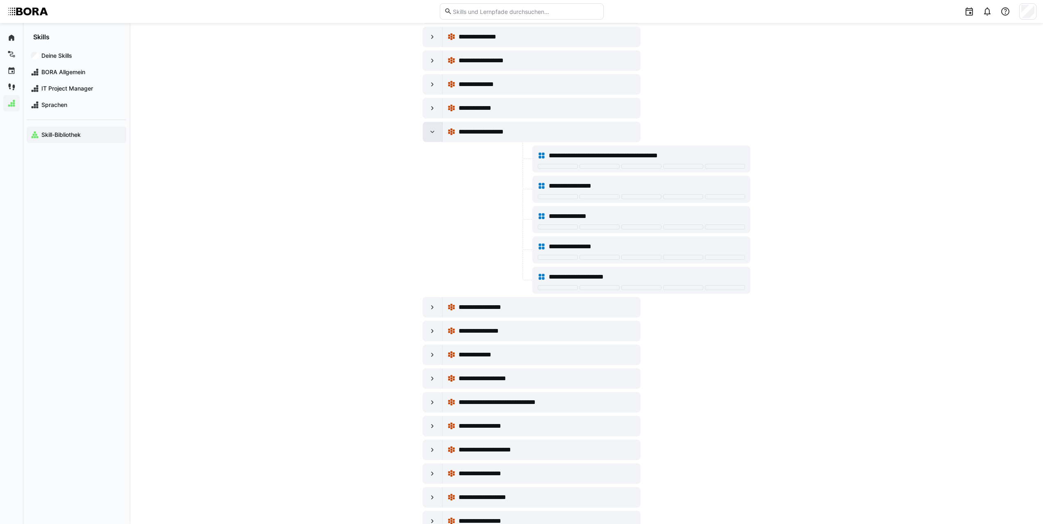
click at [431, 129] on eds-icon at bounding box center [432, 132] width 8 height 8
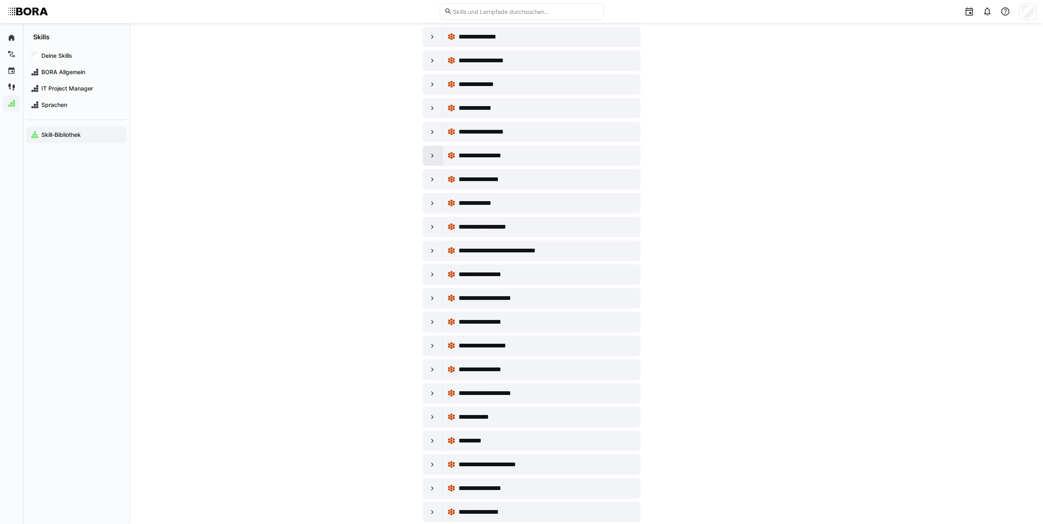
click at [426, 153] on div at bounding box center [433, 156] width 20 height 20
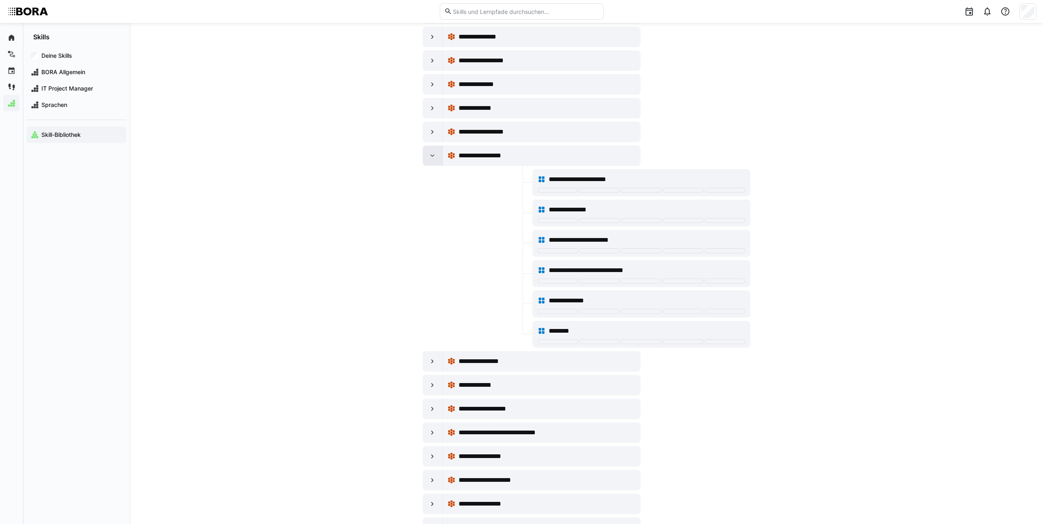
click at [429, 155] on eds-icon at bounding box center [432, 156] width 8 height 8
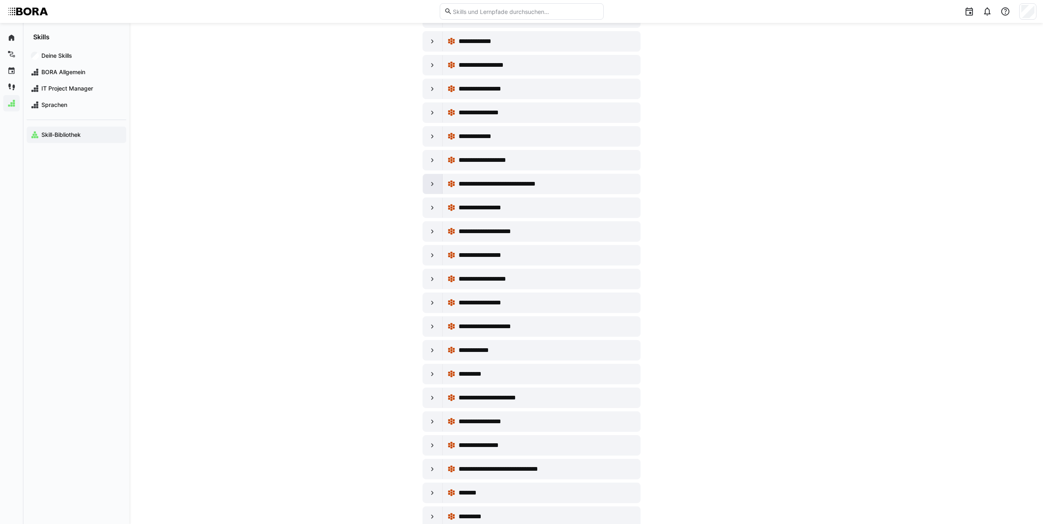
scroll to position [5820, 0]
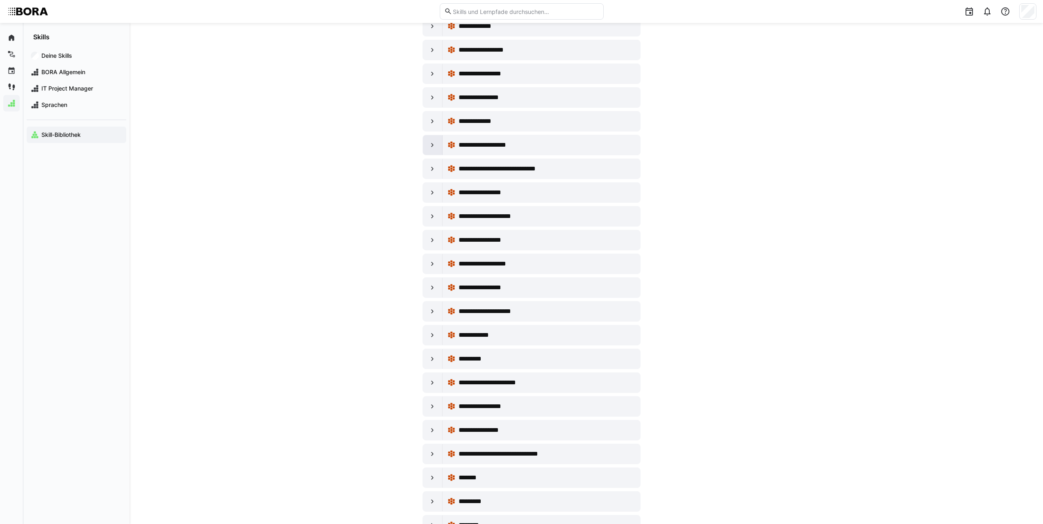
click at [436, 144] on eds-icon at bounding box center [432, 145] width 8 height 8
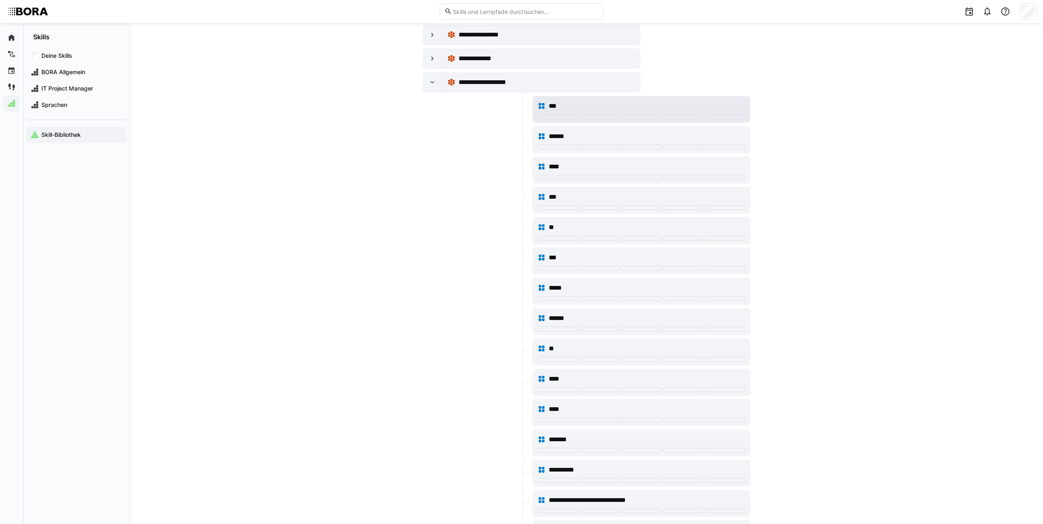
scroll to position [5902, 0]
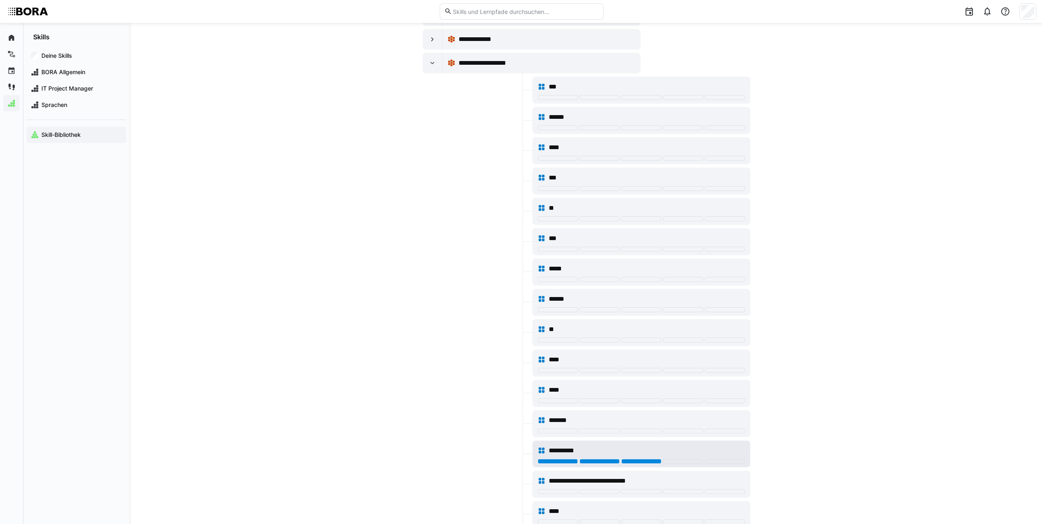
click at [655, 463] on div at bounding box center [641, 461] width 40 height 5
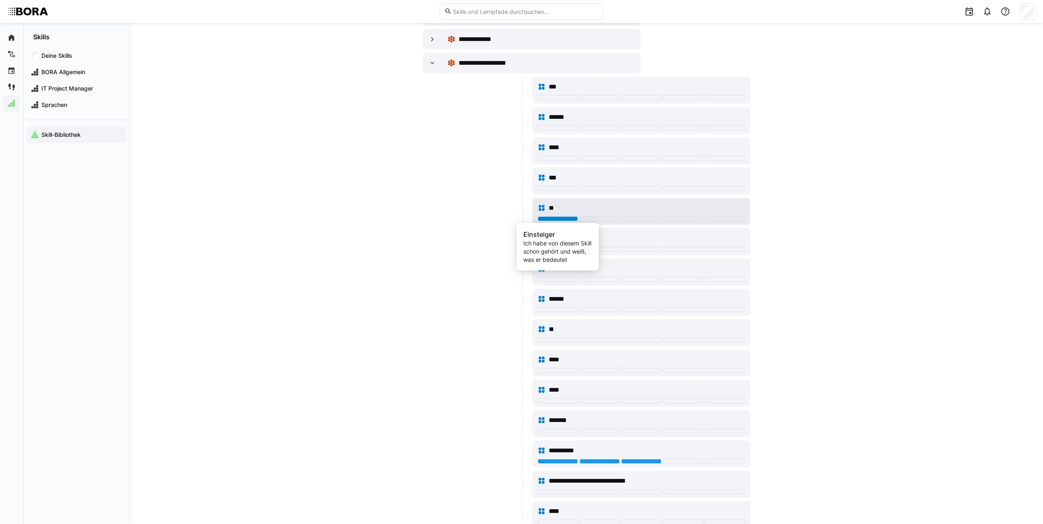
click at [568, 221] on div at bounding box center [558, 218] width 40 height 5
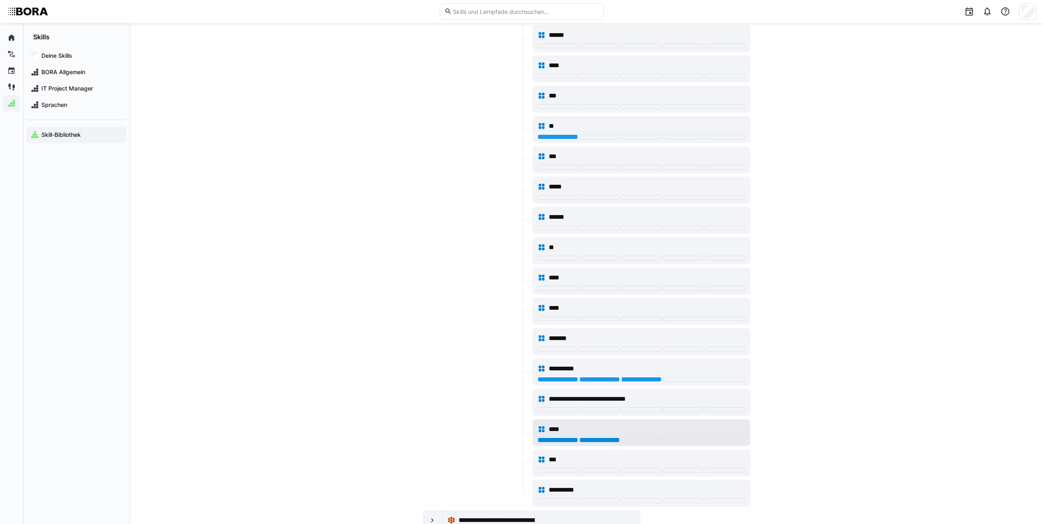
click at [613, 441] on div at bounding box center [600, 440] width 40 height 5
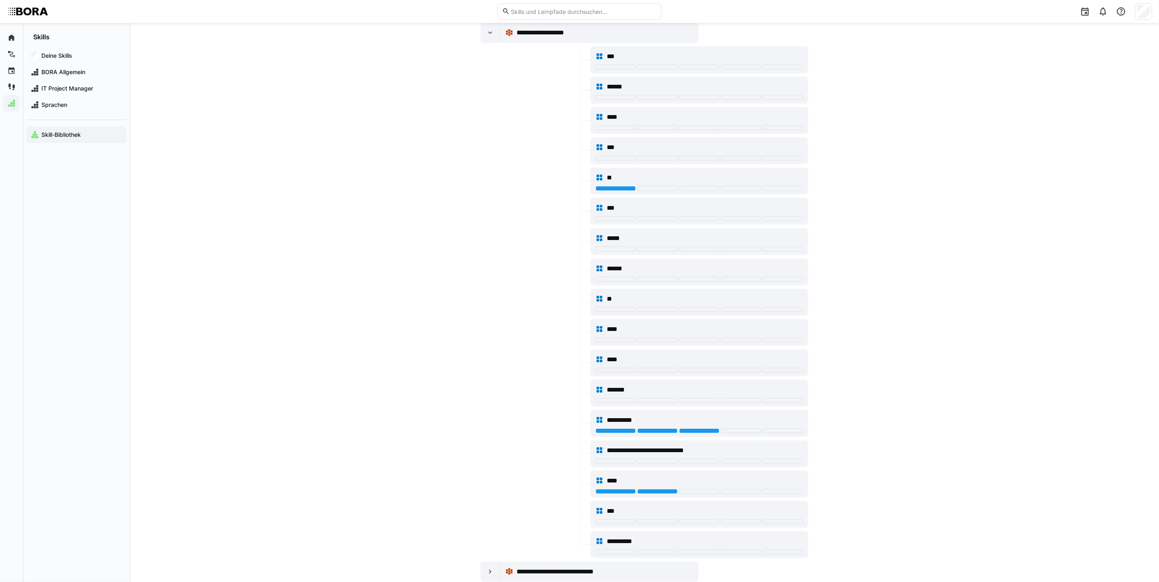
scroll to position [5911, 0]
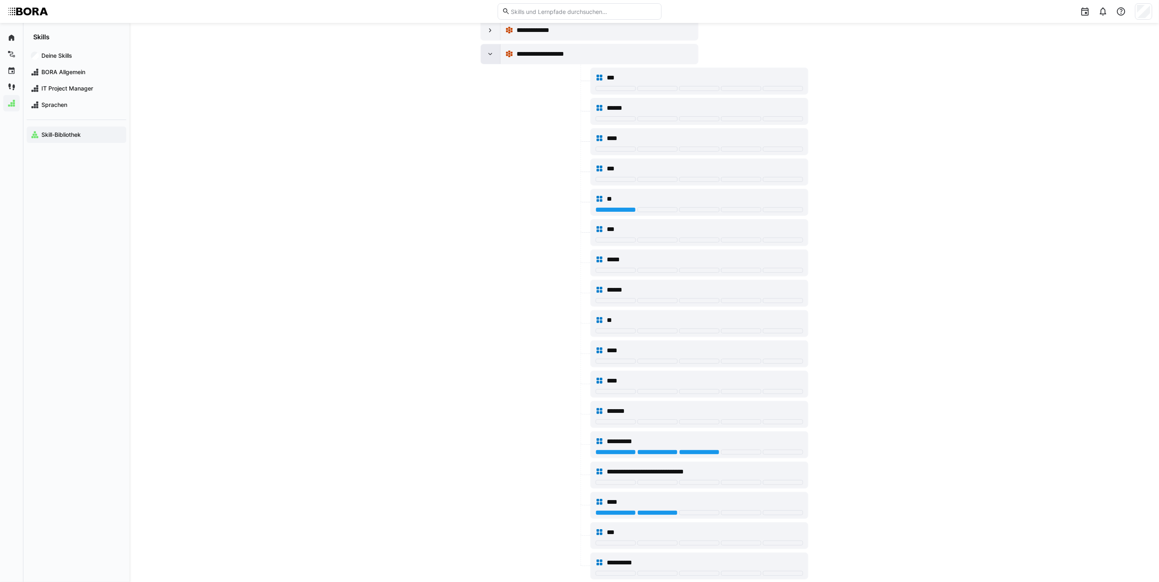
click at [491, 58] on eds-icon at bounding box center [490, 54] width 8 height 8
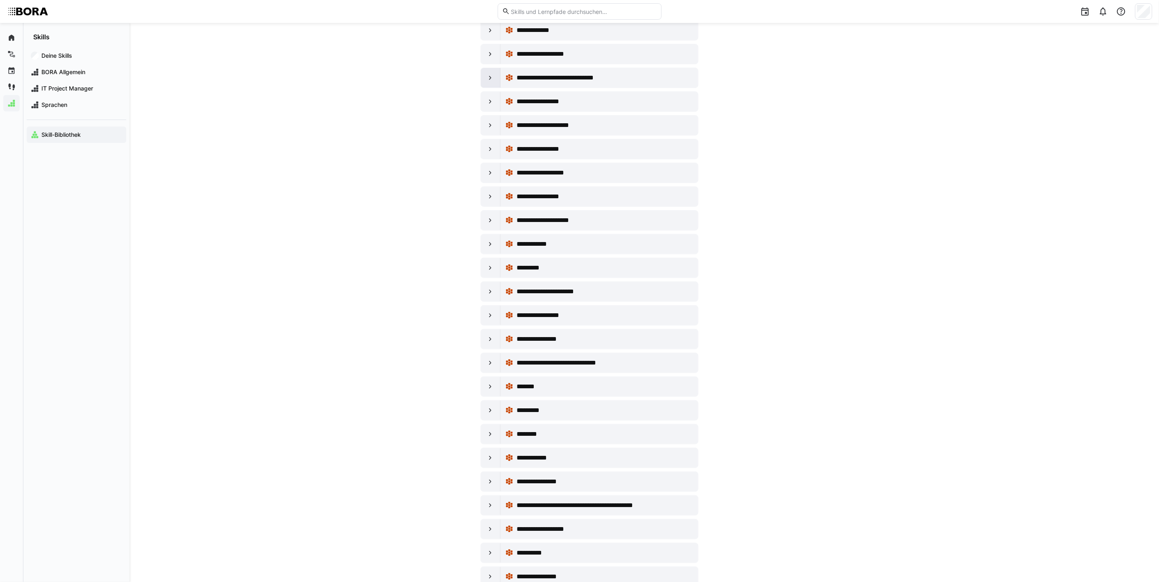
click at [489, 82] on eds-icon at bounding box center [490, 78] width 8 height 8
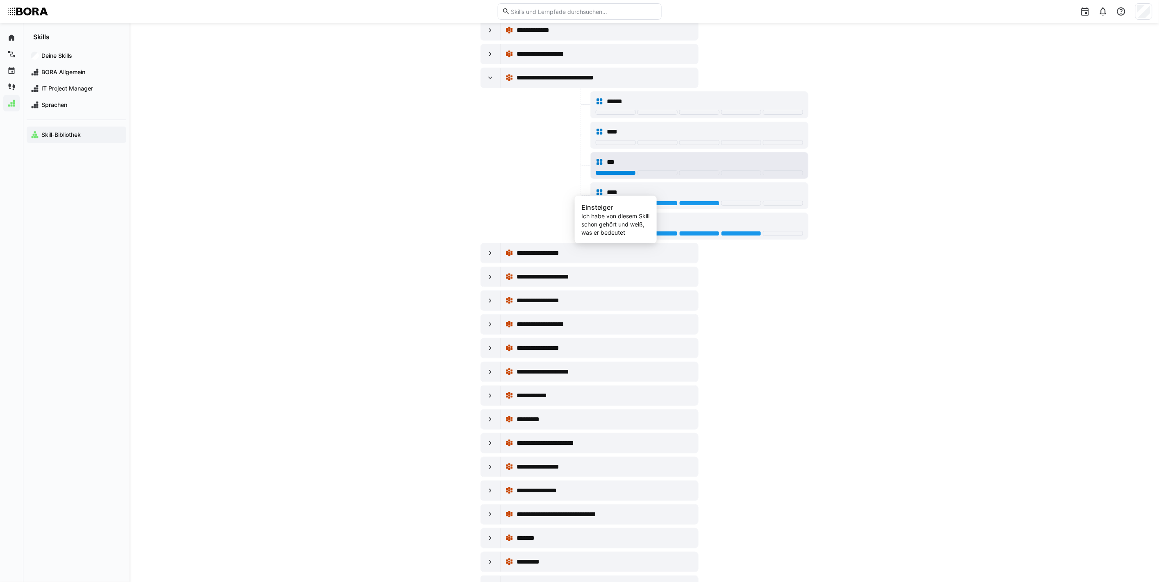
click at [629, 175] on div at bounding box center [615, 172] width 40 height 5
click at [664, 175] on div at bounding box center [657, 172] width 40 height 5
click at [496, 88] on div at bounding box center [491, 78] width 20 height 20
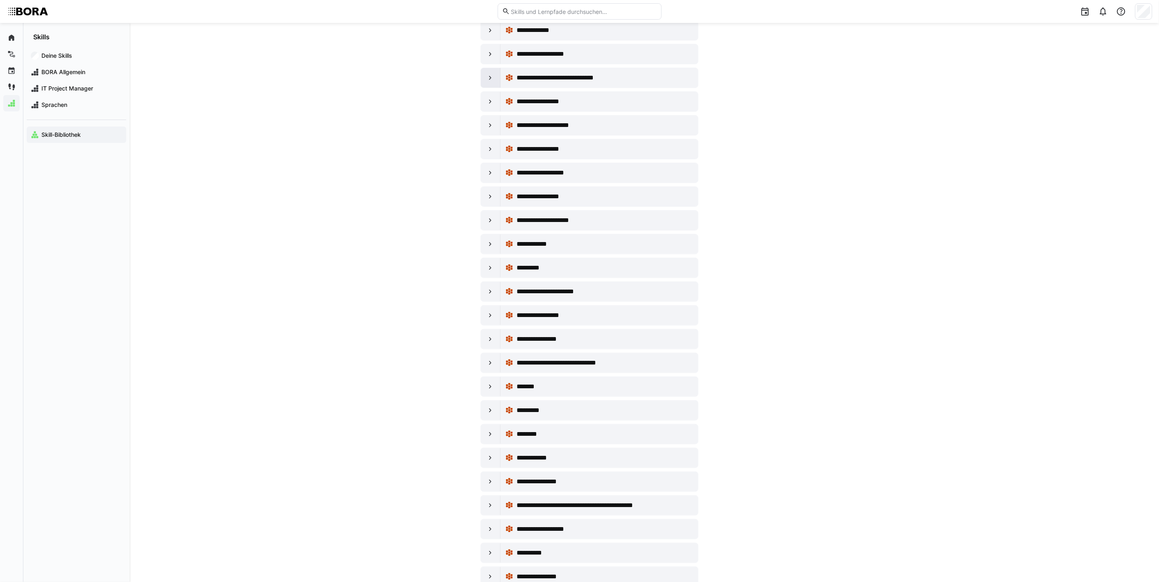
click at [496, 88] on div at bounding box center [491, 78] width 20 height 20
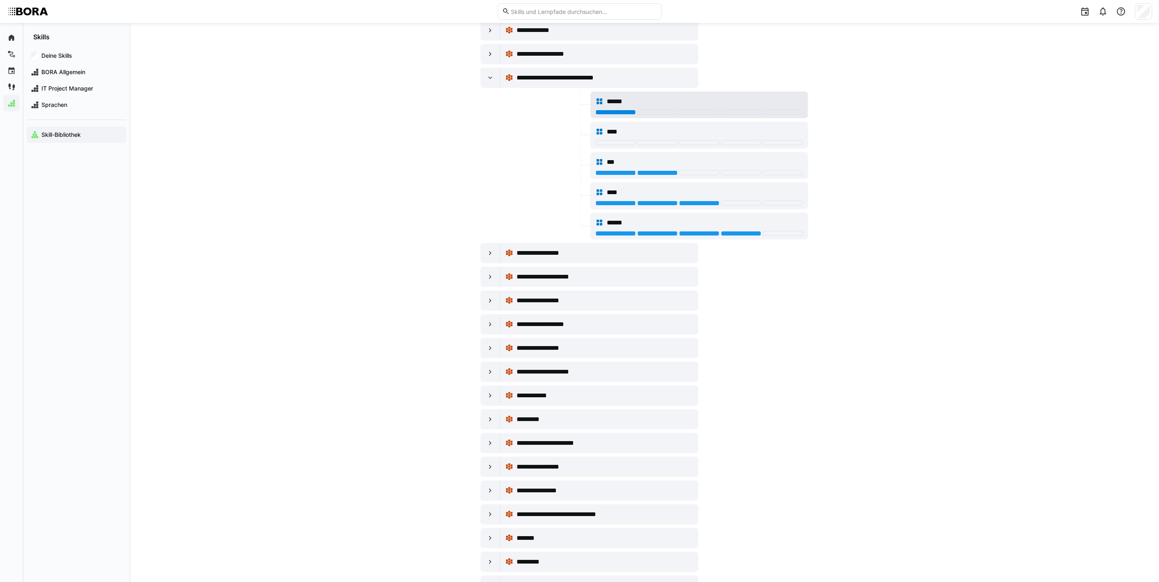
click at [612, 115] on div at bounding box center [615, 112] width 40 height 5
click at [487, 82] on eds-icon at bounding box center [490, 78] width 8 height 8
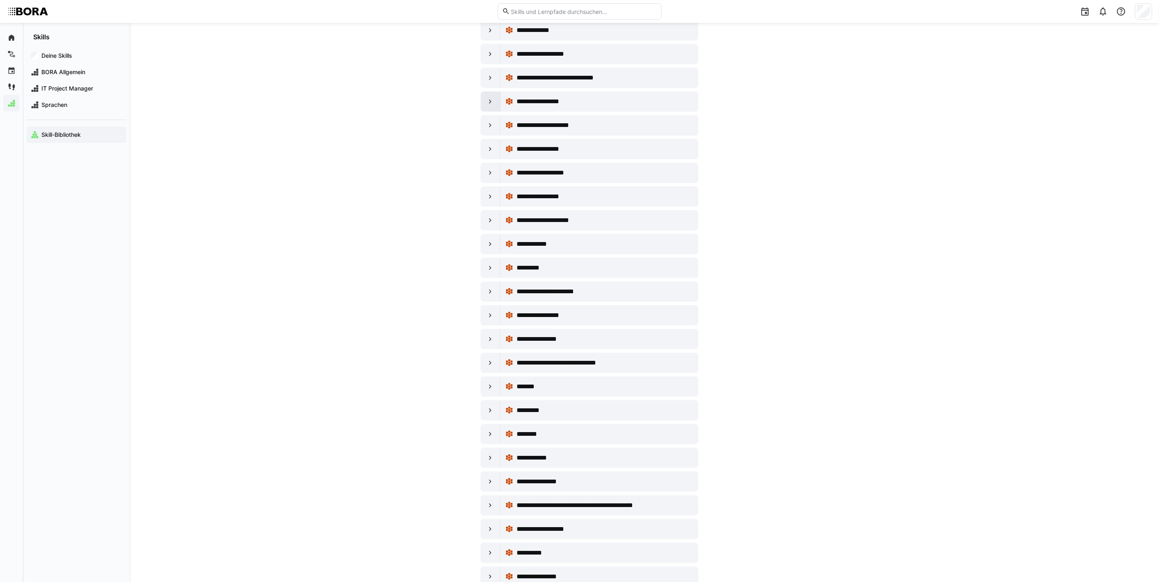
click at [495, 111] on div at bounding box center [491, 102] width 20 height 20
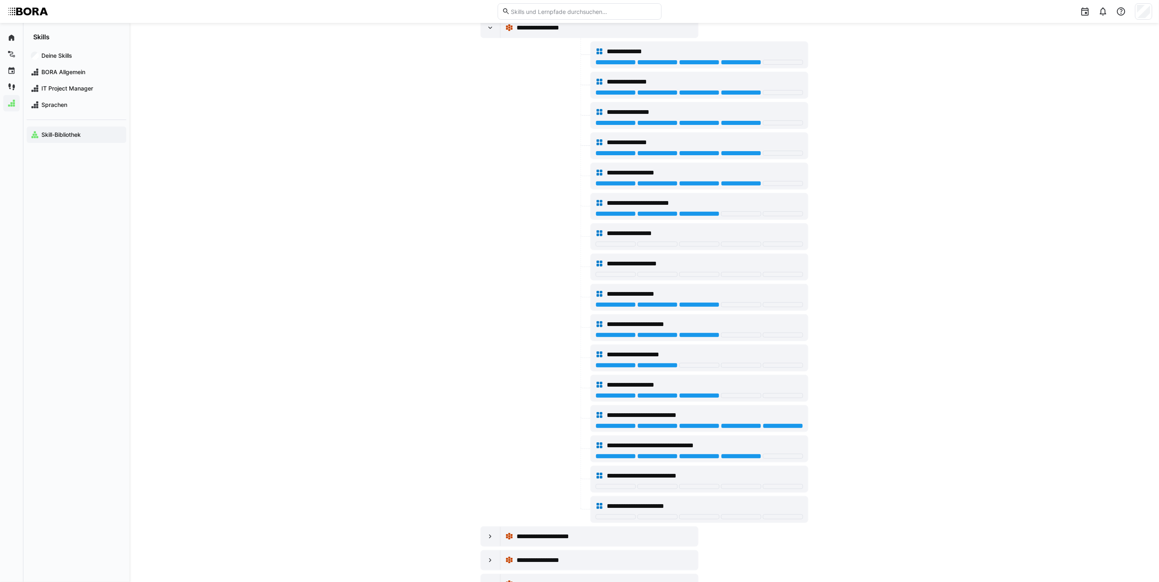
scroll to position [6002, 0]
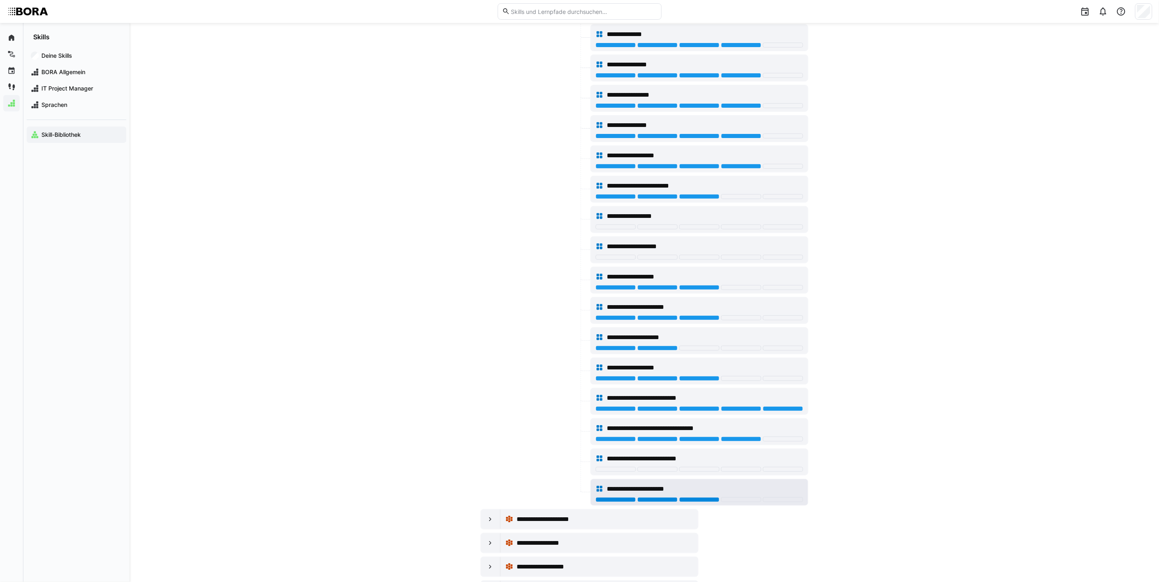
click at [690, 502] on div at bounding box center [699, 500] width 40 height 5
click at [671, 472] on div at bounding box center [657, 469] width 40 height 5
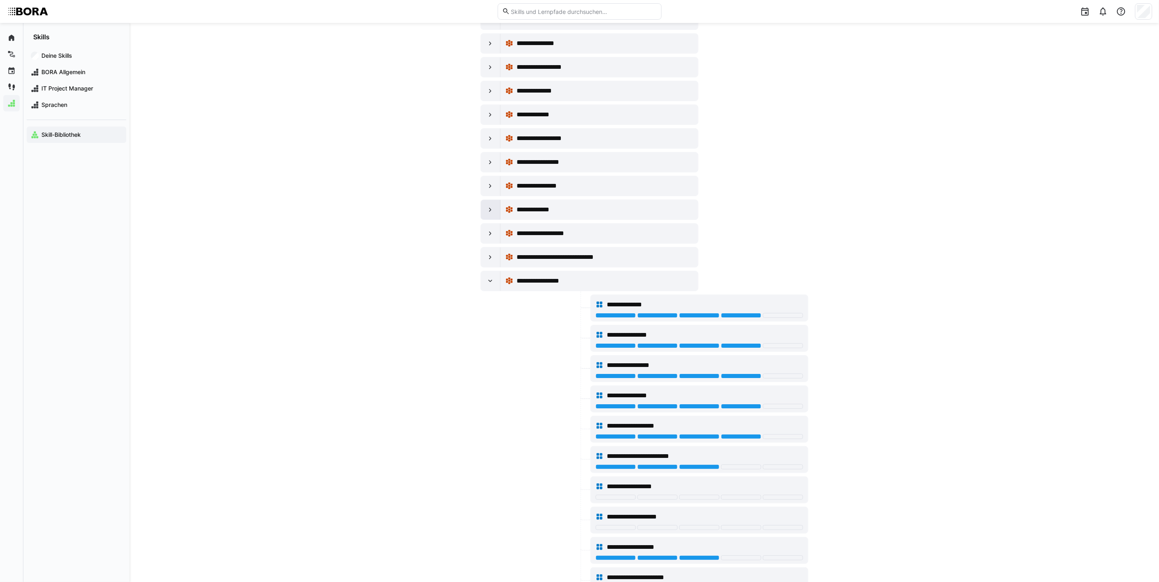
scroll to position [5728, 0]
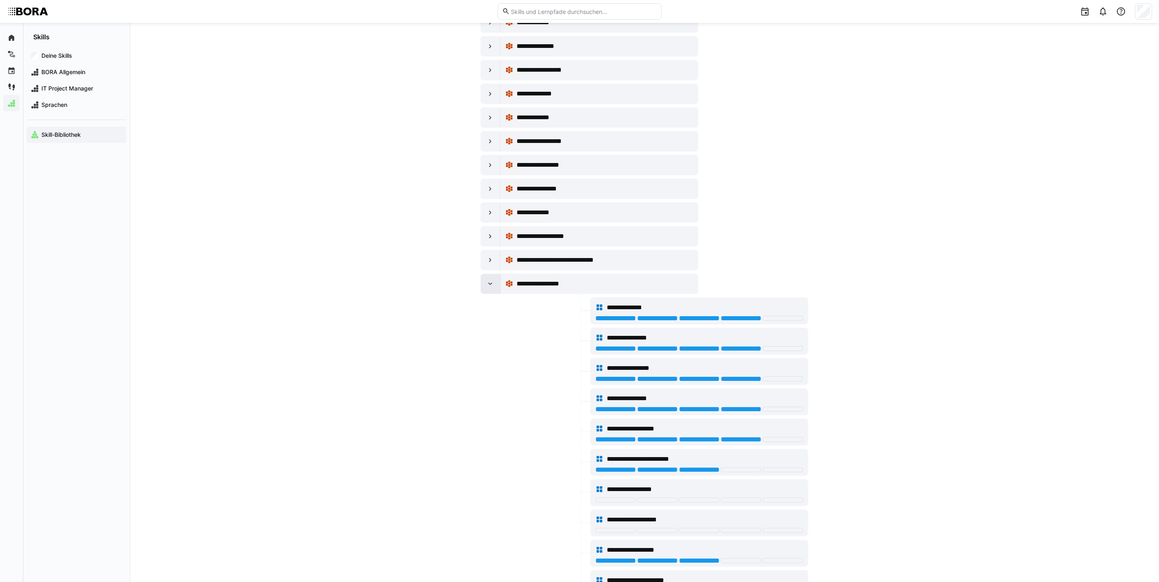
click at [495, 294] on div at bounding box center [491, 284] width 20 height 20
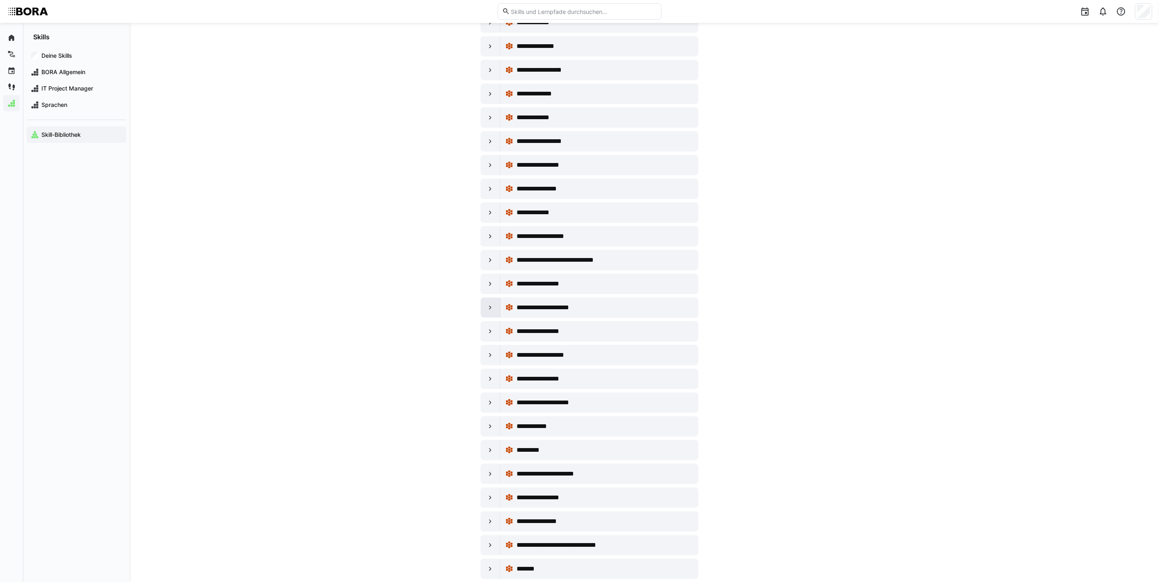
click at [491, 312] on eds-icon at bounding box center [490, 308] width 8 height 8
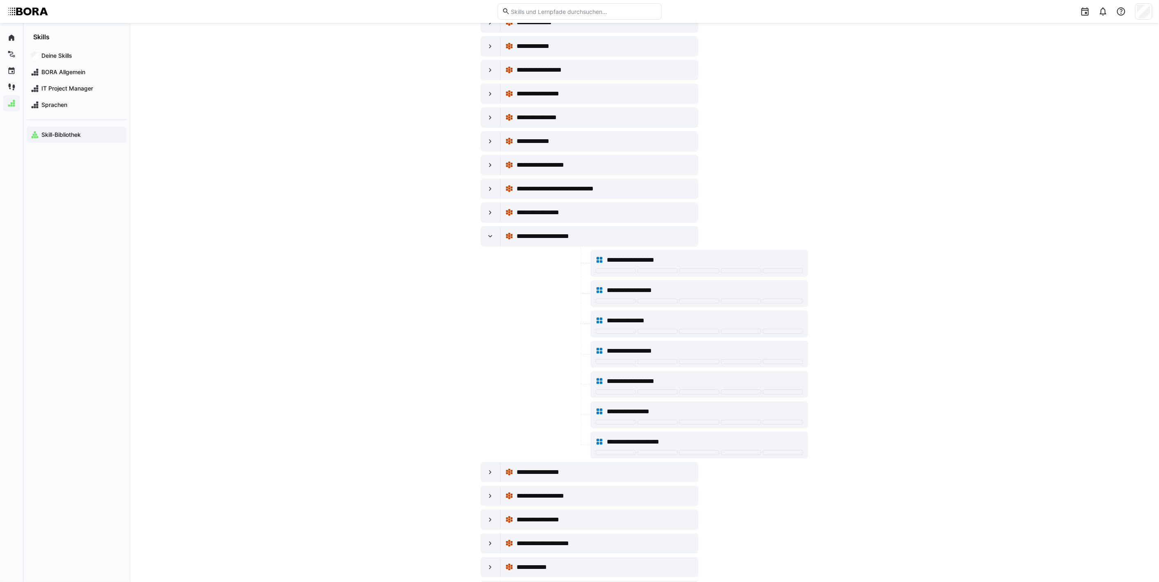
scroll to position [5820, 0]
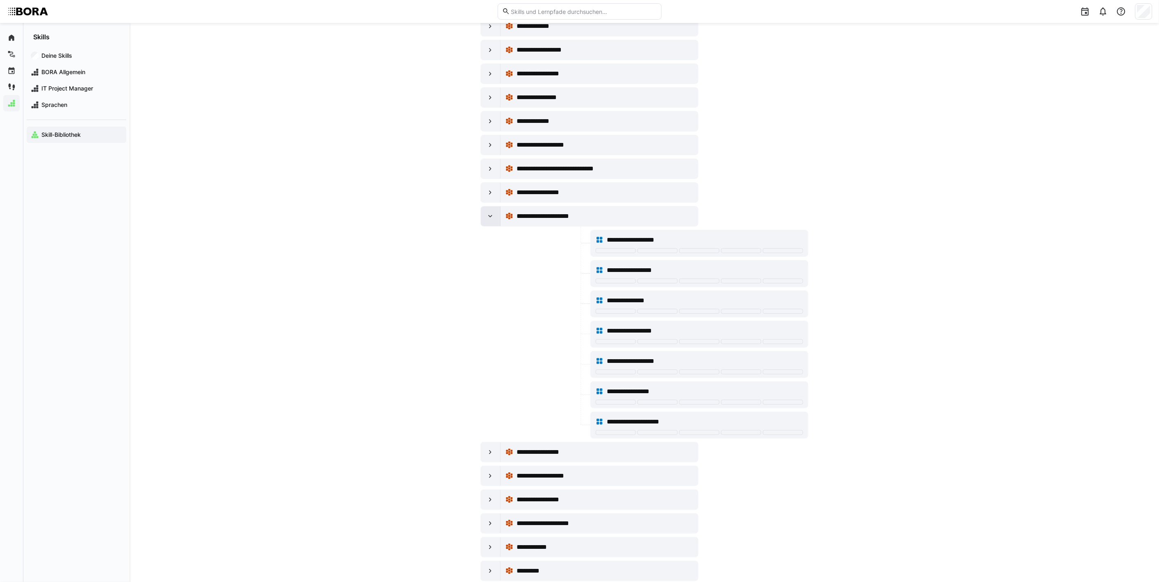
click at [493, 220] on eds-icon at bounding box center [490, 216] width 8 height 8
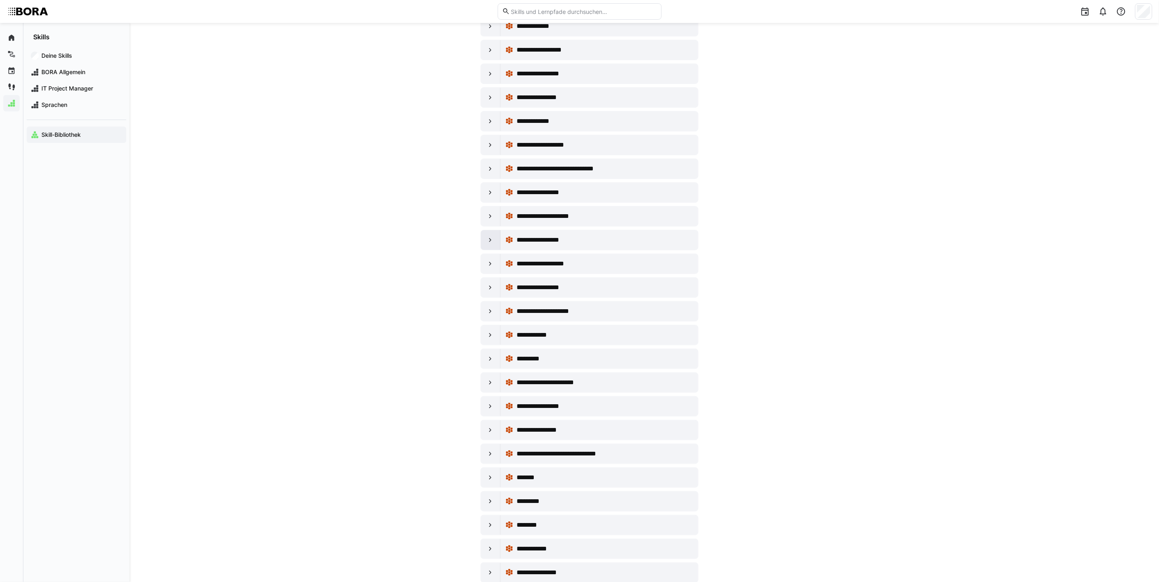
click at [494, 250] on div at bounding box center [491, 240] width 20 height 20
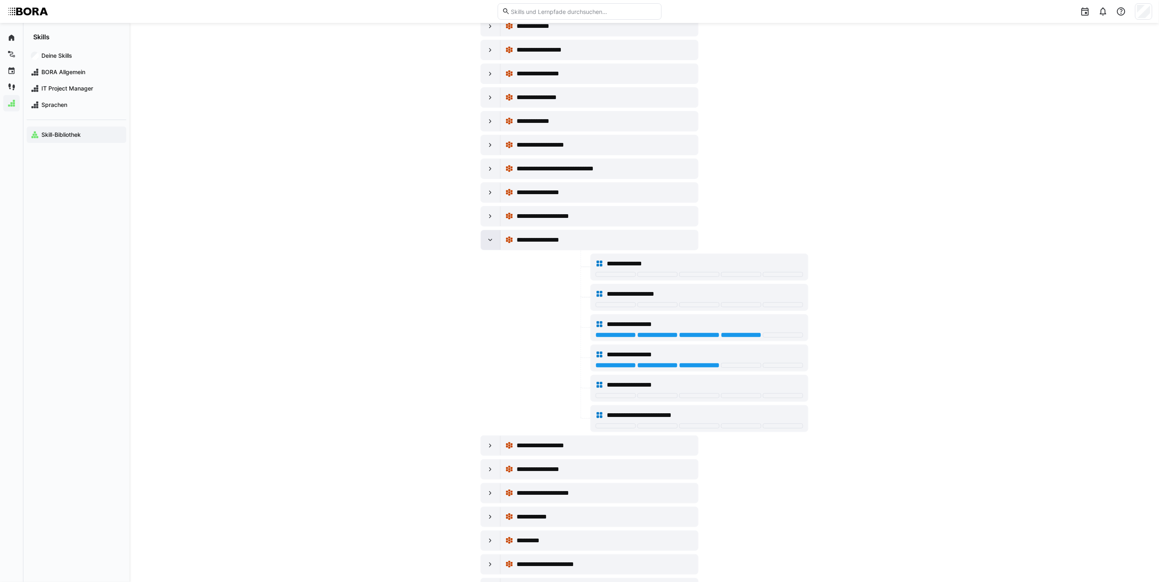
click at [490, 244] on eds-icon at bounding box center [490, 240] width 8 height 8
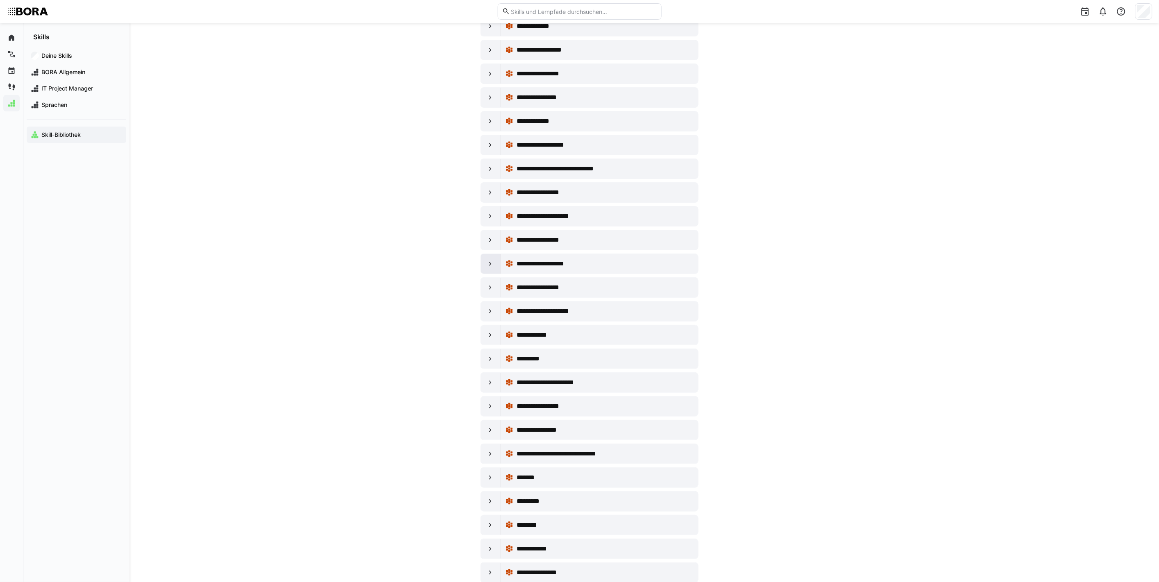
click at [488, 268] on eds-icon at bounding box center [490, 264] width 8 height 8
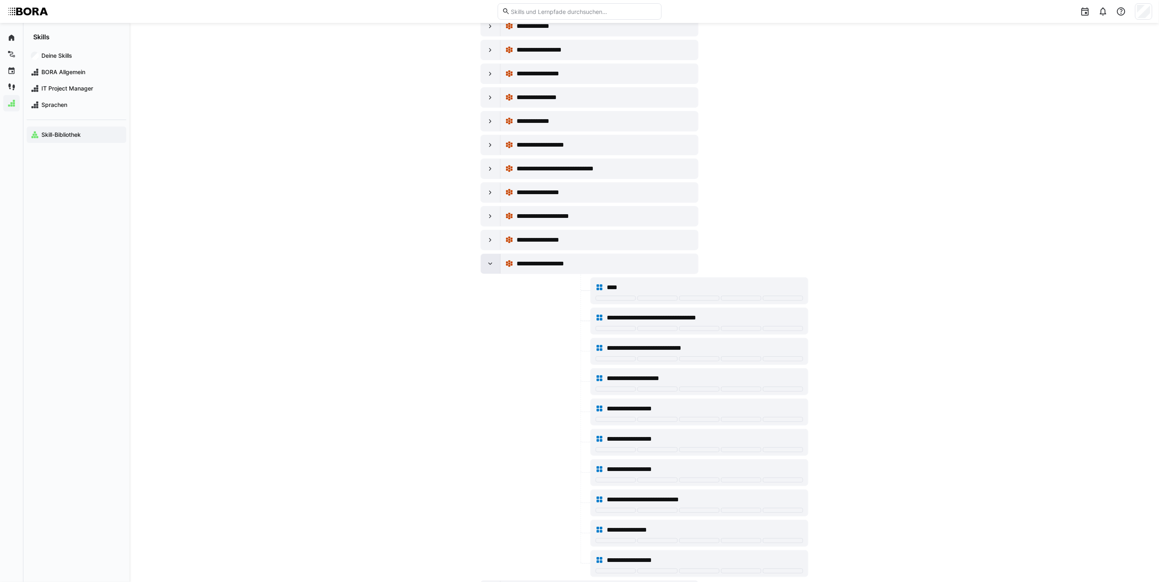
scroll to position [5911, 0]
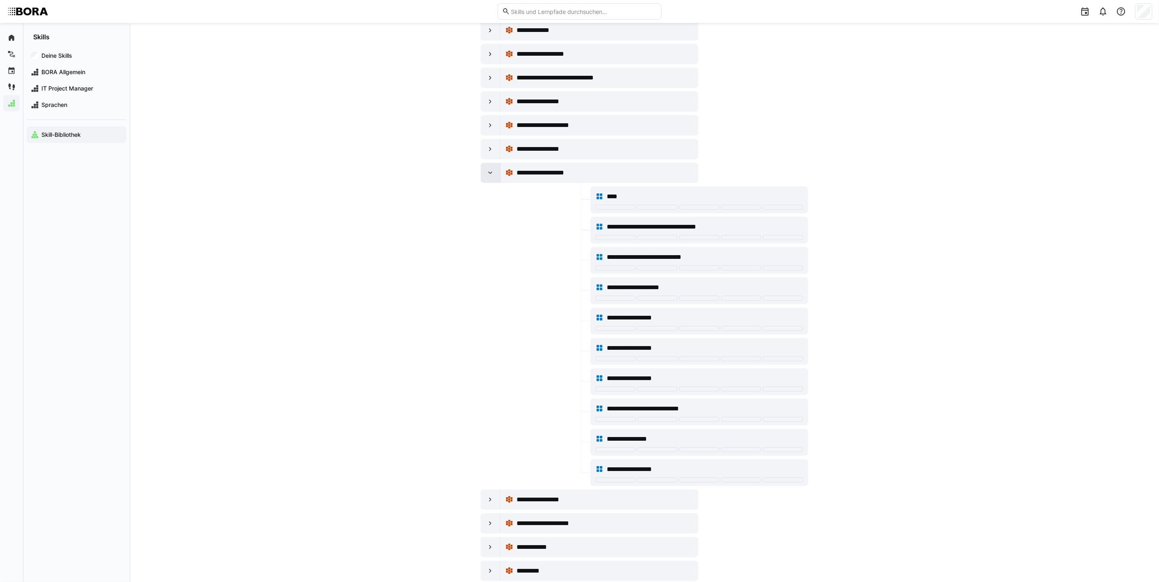
click at [485, 183] on div at bounding box center [491, 173] width 20 height 20
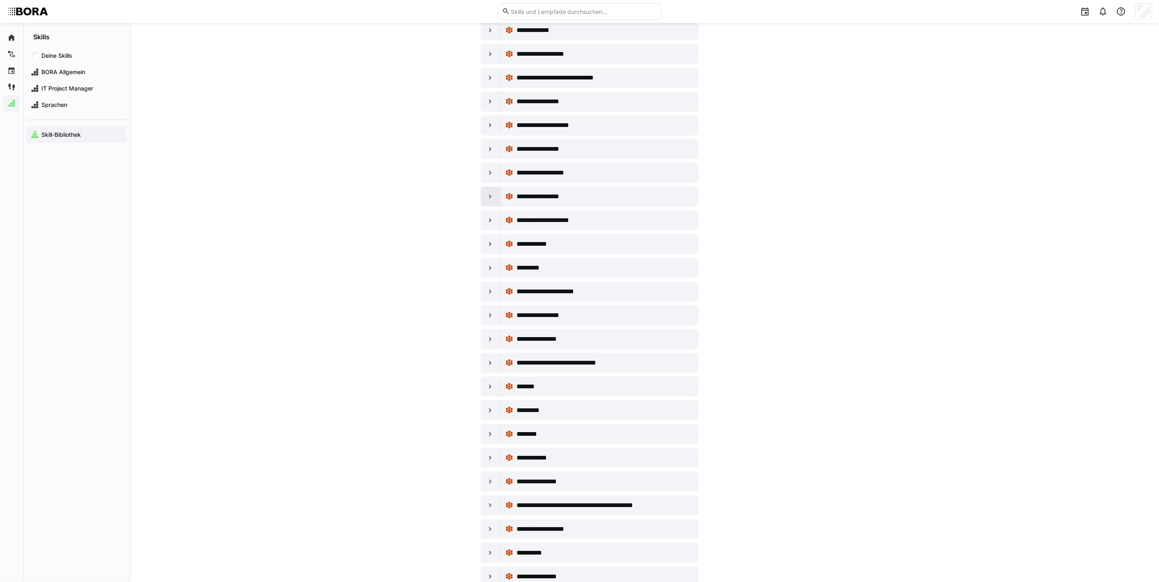
click at [488, 207] on div at bounding box center [491, 197] width 20 height 20
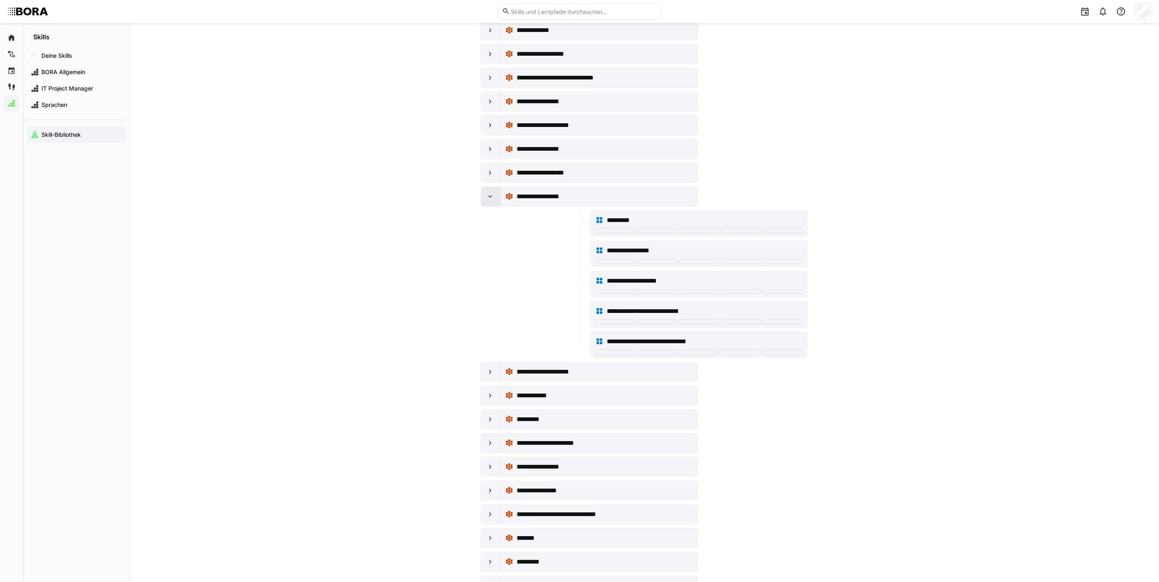
click at [488, 207] on div at bounding box center [491, 197] width 20 height 20
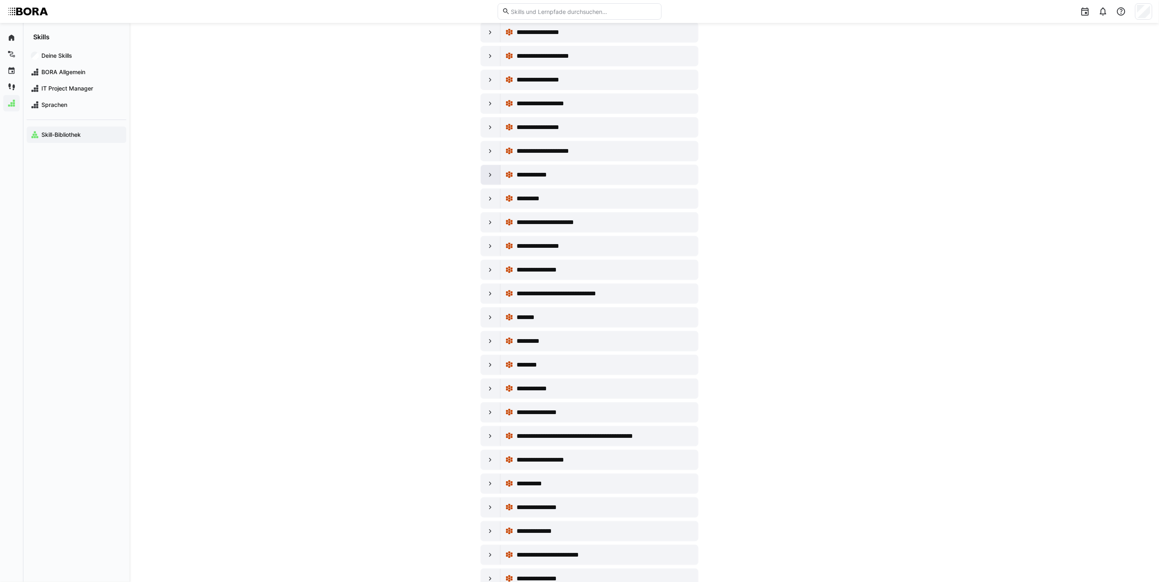
scroll to position [6002, 0]
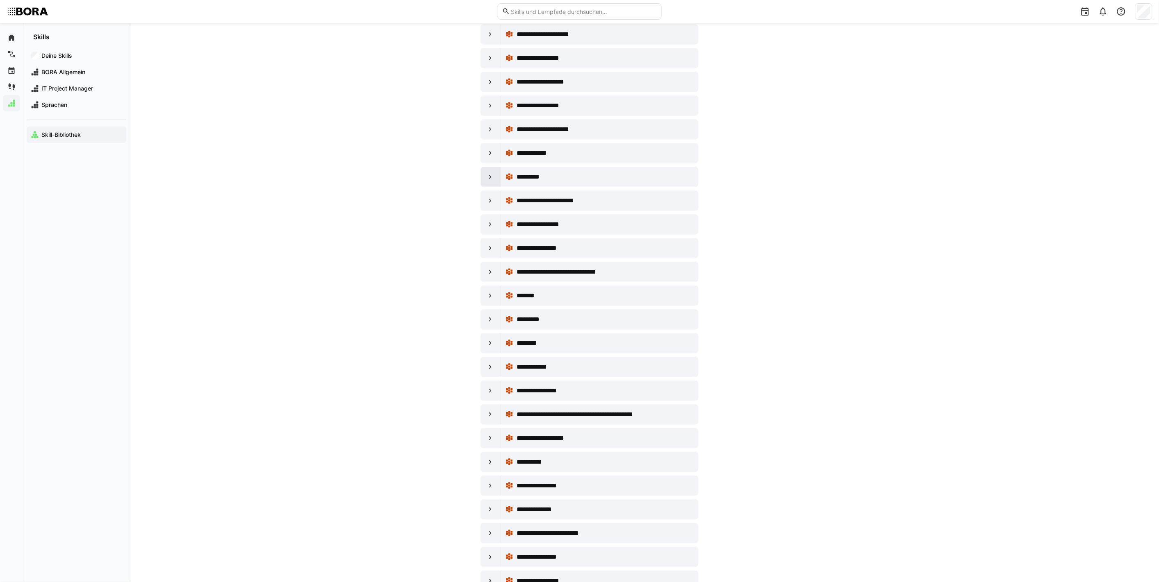
click at [496, 187] on div at bounding box center [491, 177] width 20 height 20
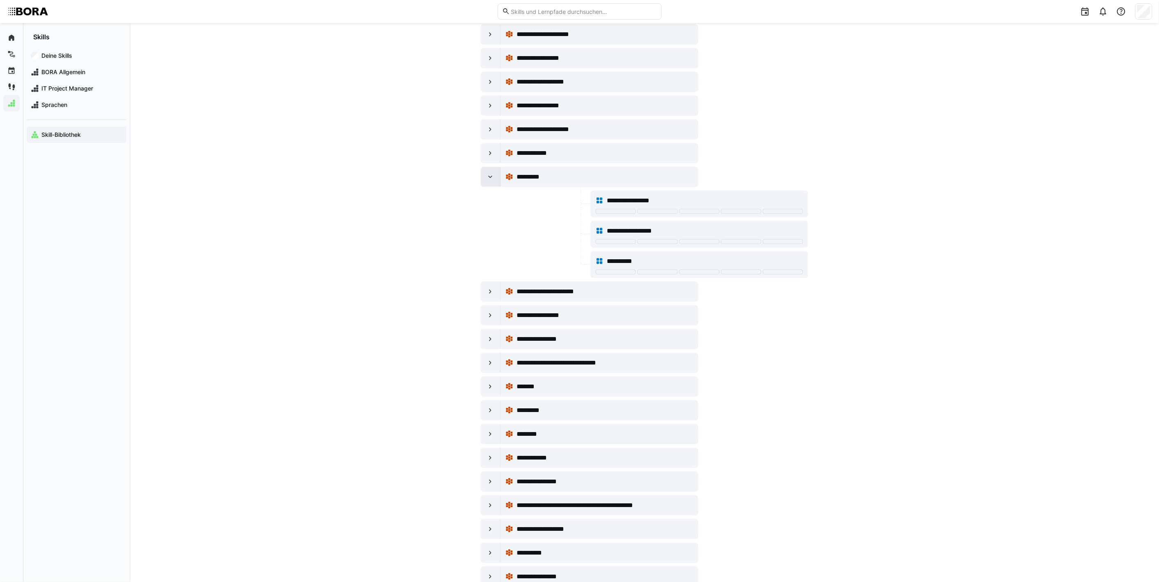
click at [496, 187] on div at bounding box center [491, 177] width 20 height 20
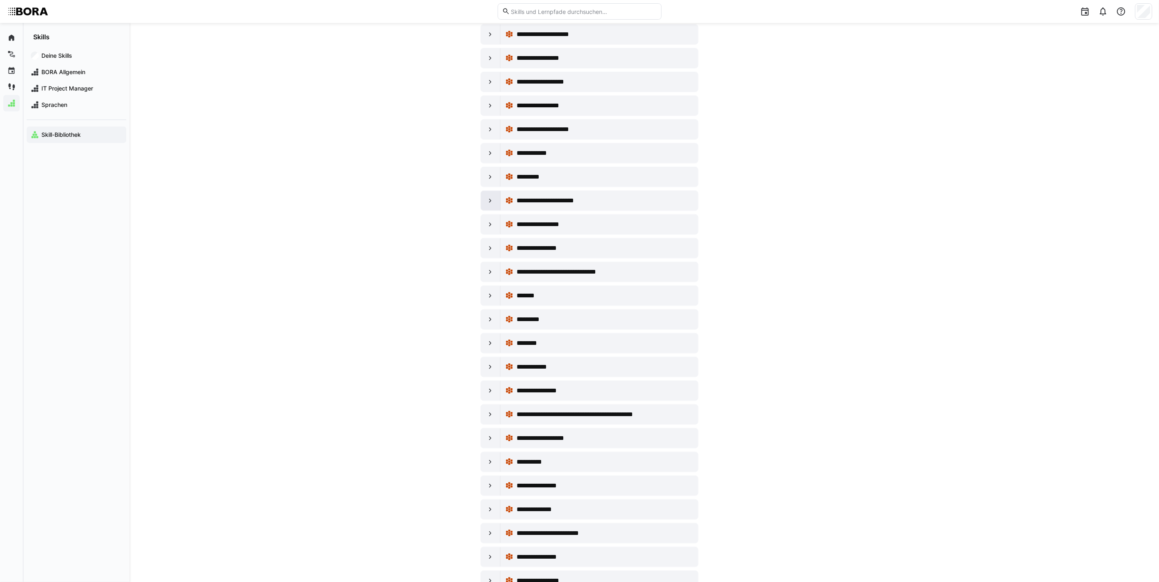
click at [495, 211] on div at bounding box center [491, 201] width 20 height 20
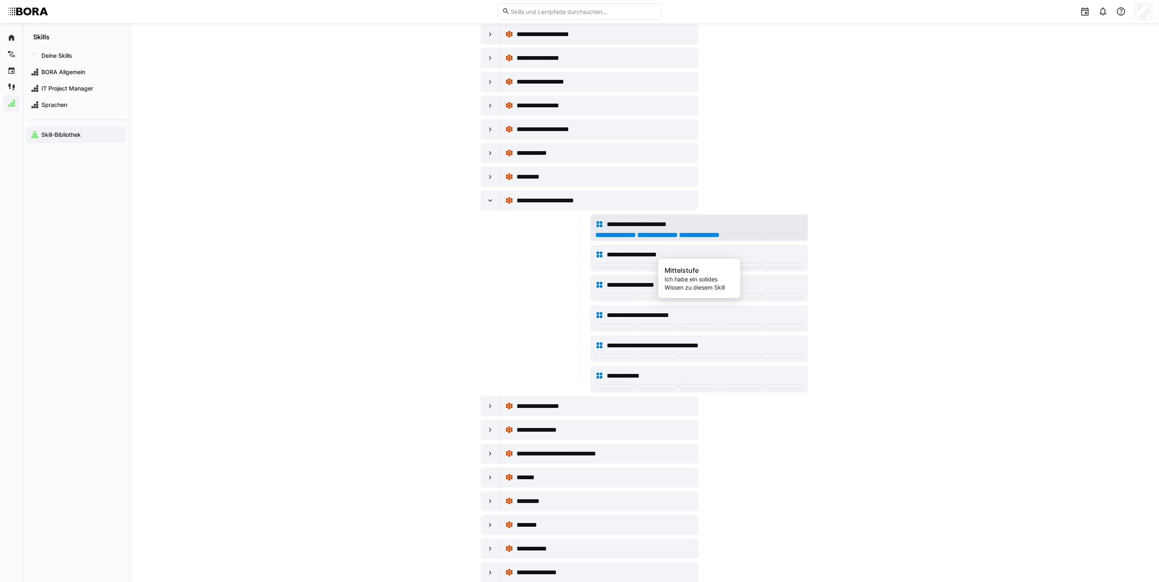
click at [695, 238] on div at bounding box center [699, 235] width 40 height 5
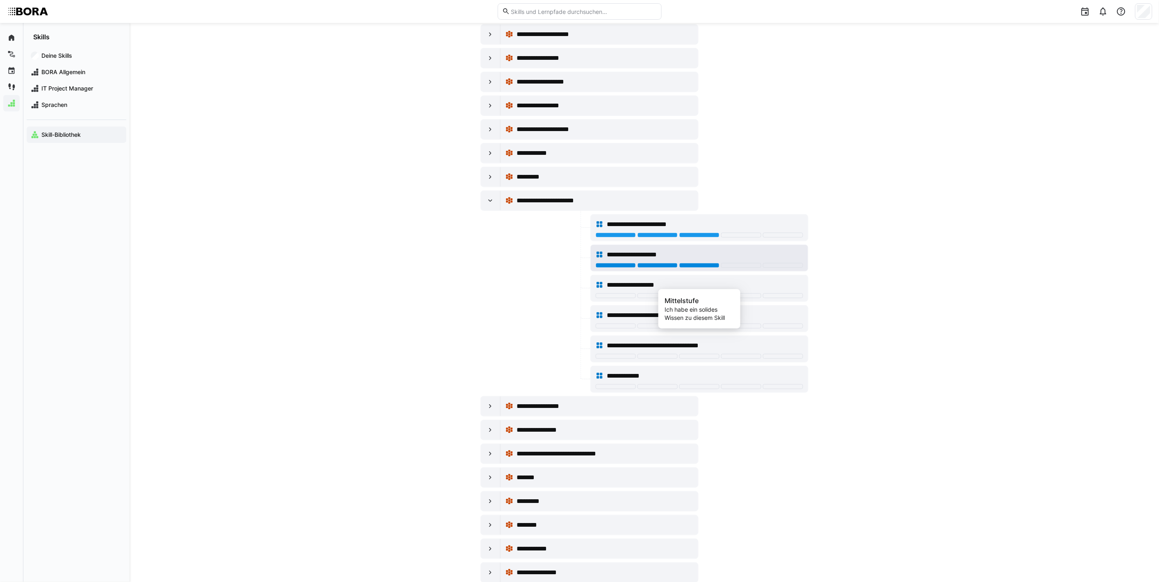
click at [684, 268] on div at bounding box center [699, 265] width 40 height 5
click at [684, 298] on div at bounding box center [699, 295] width 40 height 5
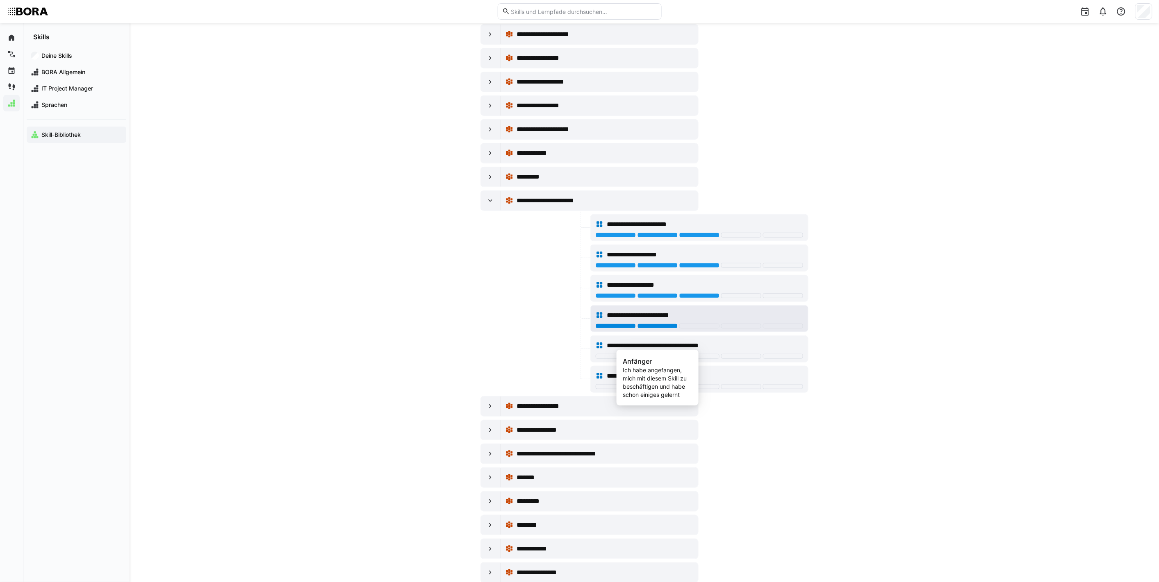
click at [657, 329] on div at bounding box center [657, 326] width 40 height 5
click at [686, 362] on div "**********" at bounding box center [699, 349] width 217 height 26
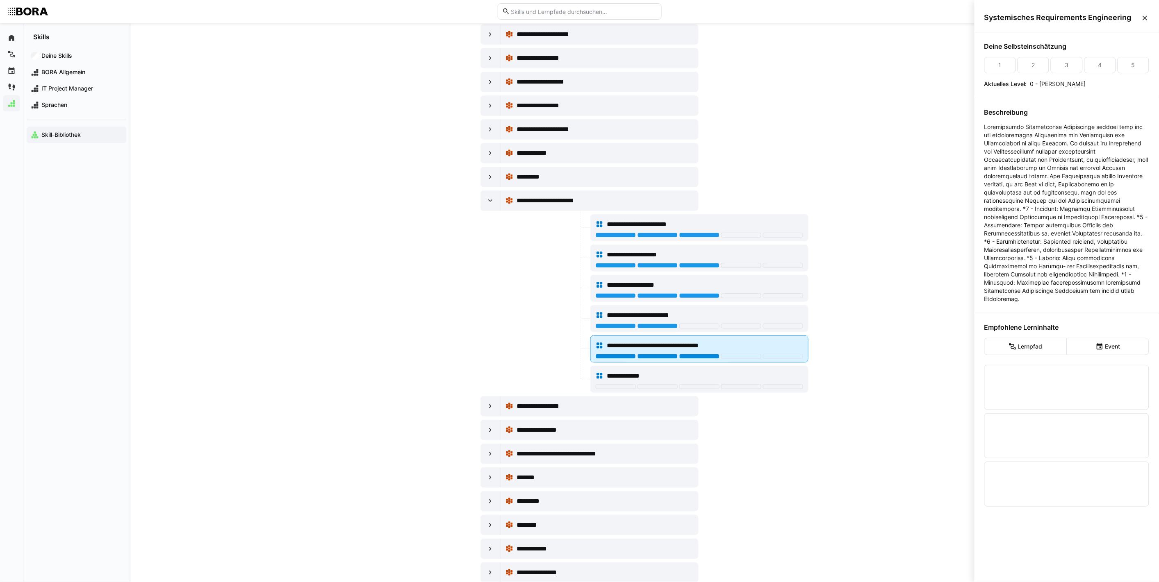
scroll to position [0, 0]
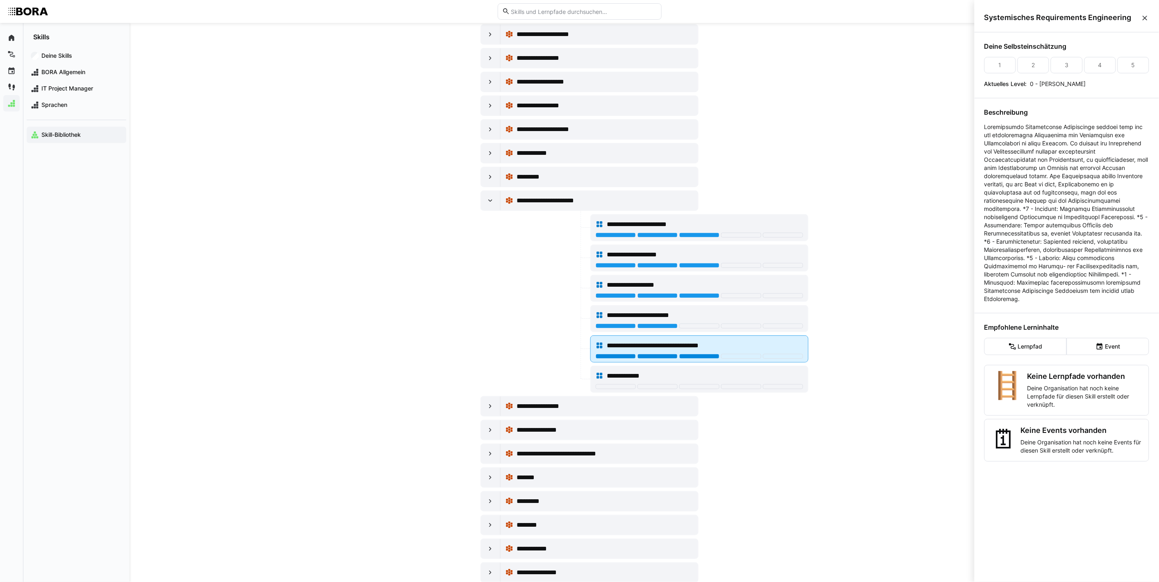
click at [689, 359] on div at bounding box center [699, 356] width 40 height 5
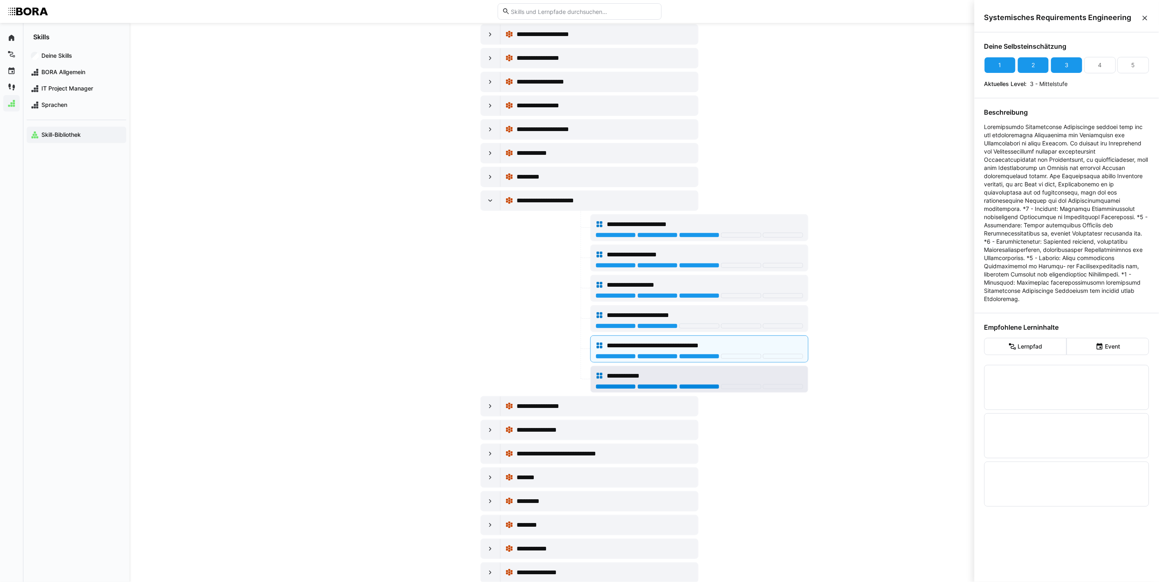
click at [695, 389] on div at bounding box center [699, 386] width 40 height 5
click at [489, 205] on eds-icon at bounding box center [490, 201] width 8 height 8
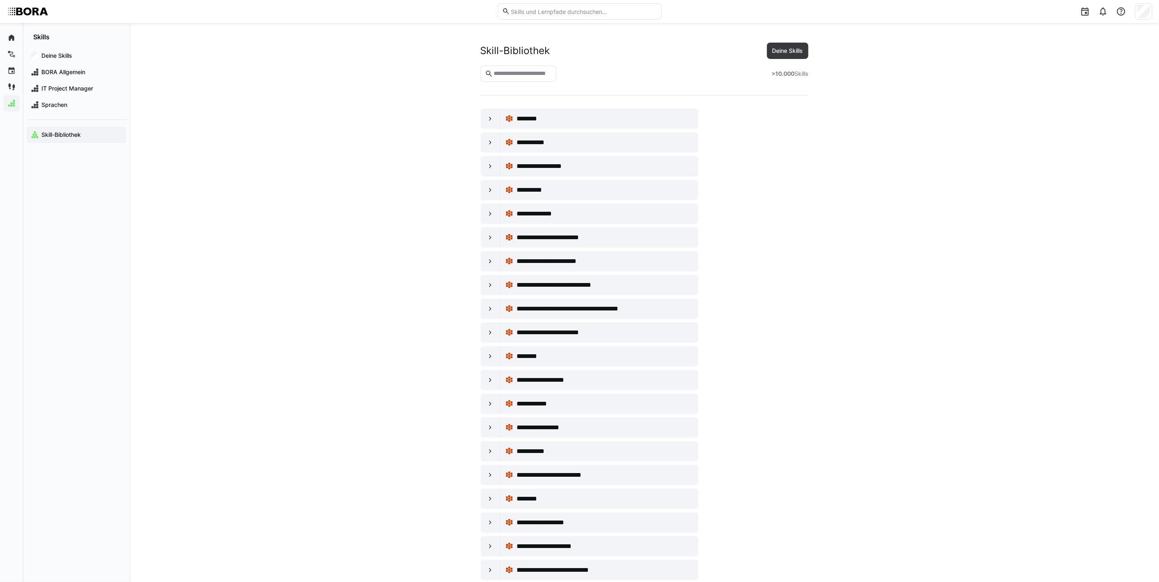
scroll to position [6002, 0]
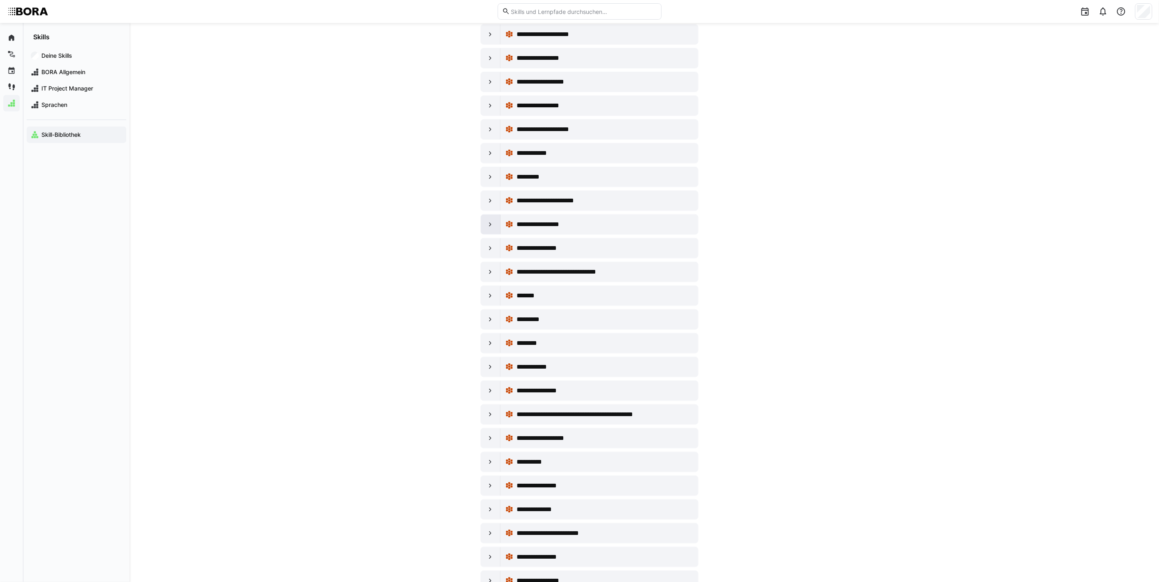
click at [489, 229] on eds-icon at bounding box center [490, 224] width 8 height 8
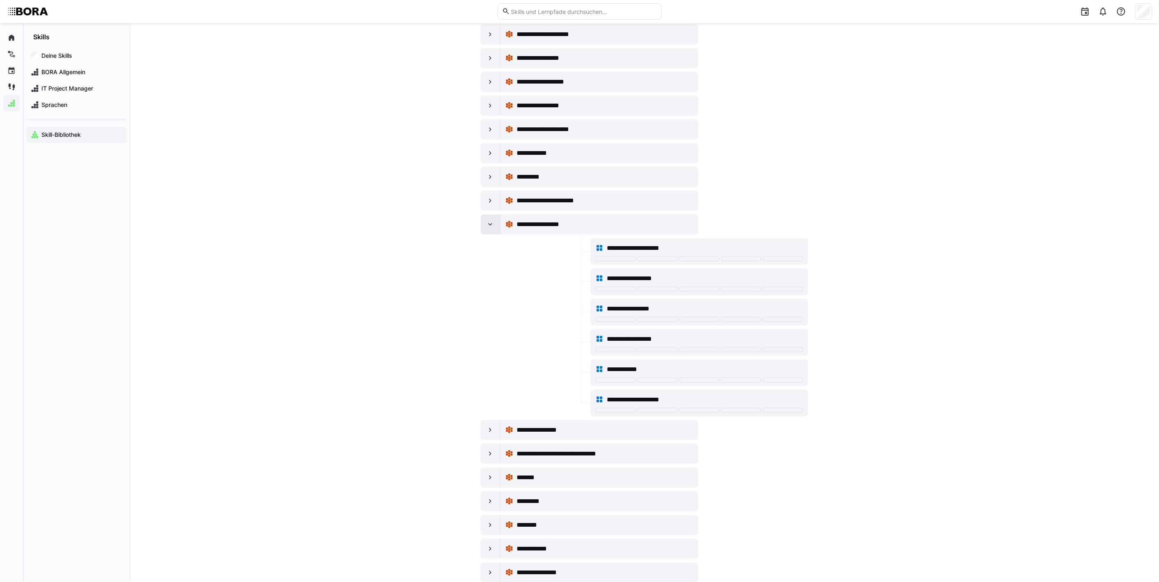
click at [486, 229] on eds-icon at bounding box center [490, 224] width 8 height 8
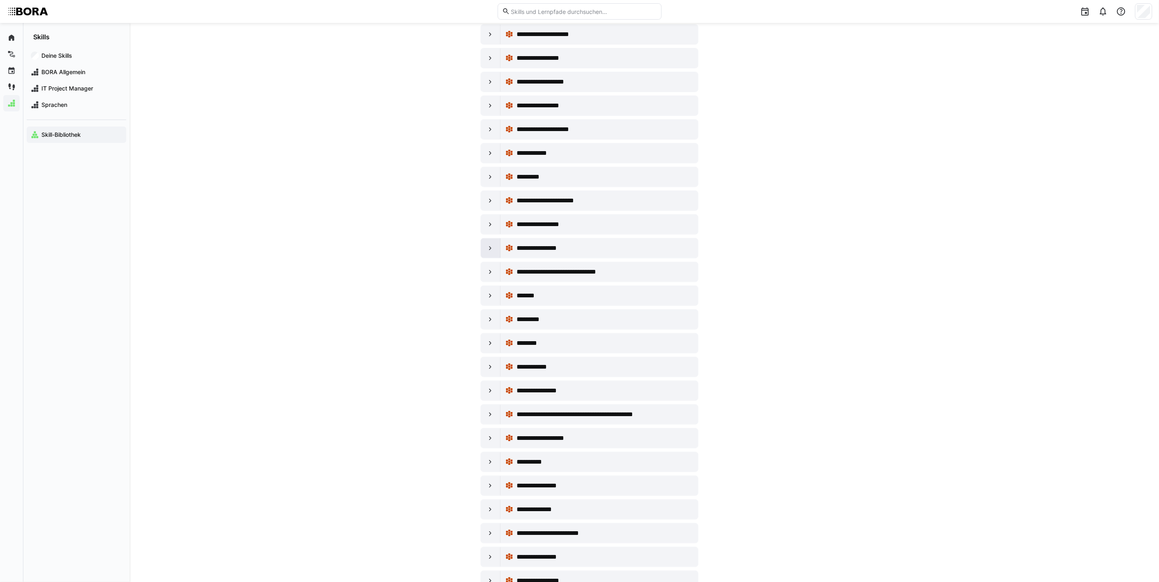
click at [487, 252] on eds-icon at bounding box center [490, 248] width 8 height 8
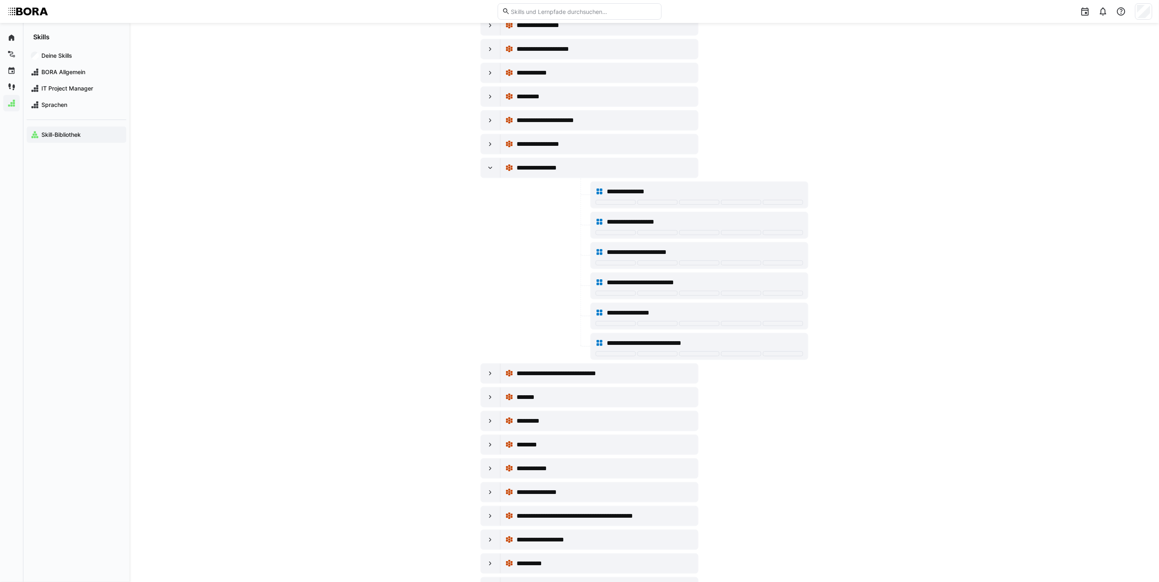
scroll to position [6093, 0]
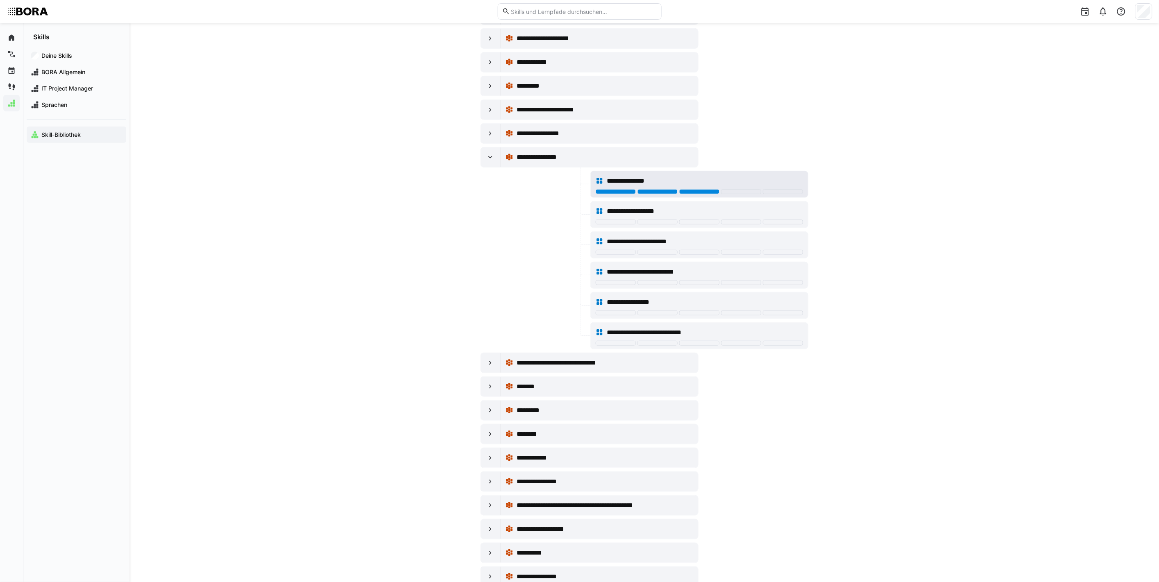
click at [714, 194] on div at bounding box center [699, 191] width 40 height 5
click at [712, 225] on div at bounding box center [699, 222] width 40 height 5
click at [740, 225] on div at bounding box center [741, 222] width 40 height 5
click at [701, 225] on div at bounding box center [699, 222] width 40 height 5
click at [704, 225] on div at bounding box center [699, 222] width 40 height 5
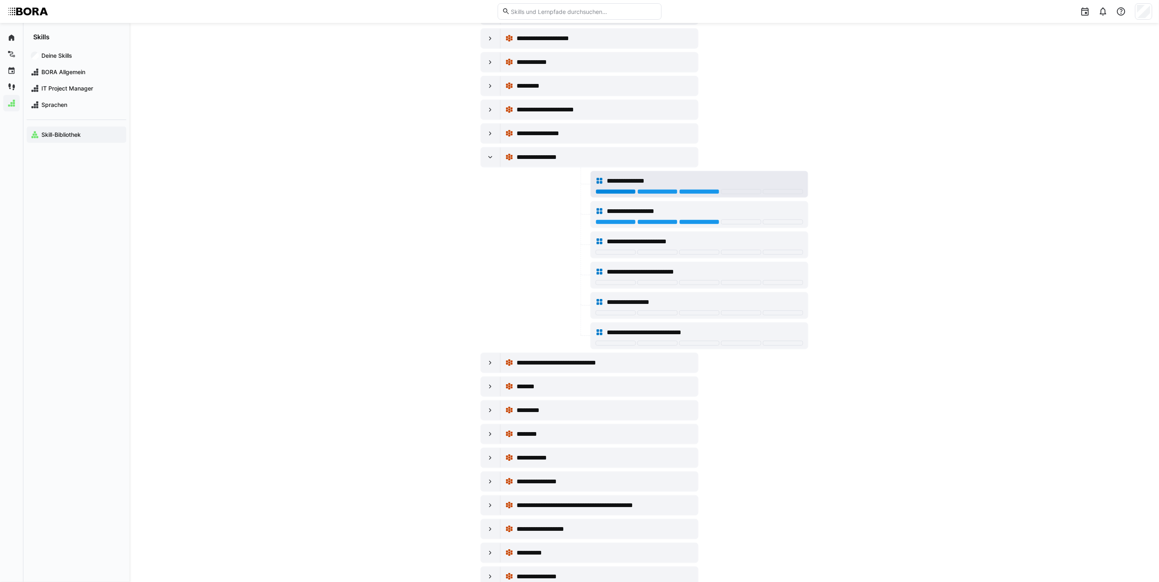
click at [618, 194] on div at bounding box center [615, 191] width 40 height 5
click at [614, 225] on div at bounding box center [615, 222] width 40 height 5
click at [613, 225] on div at bounding box center [615, 222] width 40 height 5
click at [494, 167] on div at bounding box center [491, 158] width 20 height 20
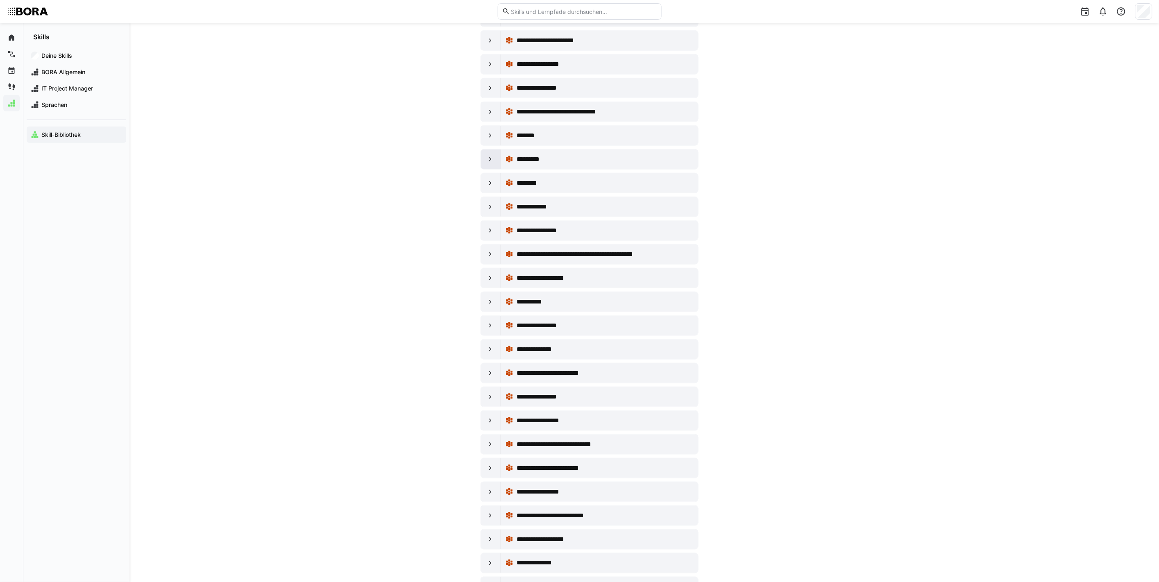
scroll to position [6184, 0]
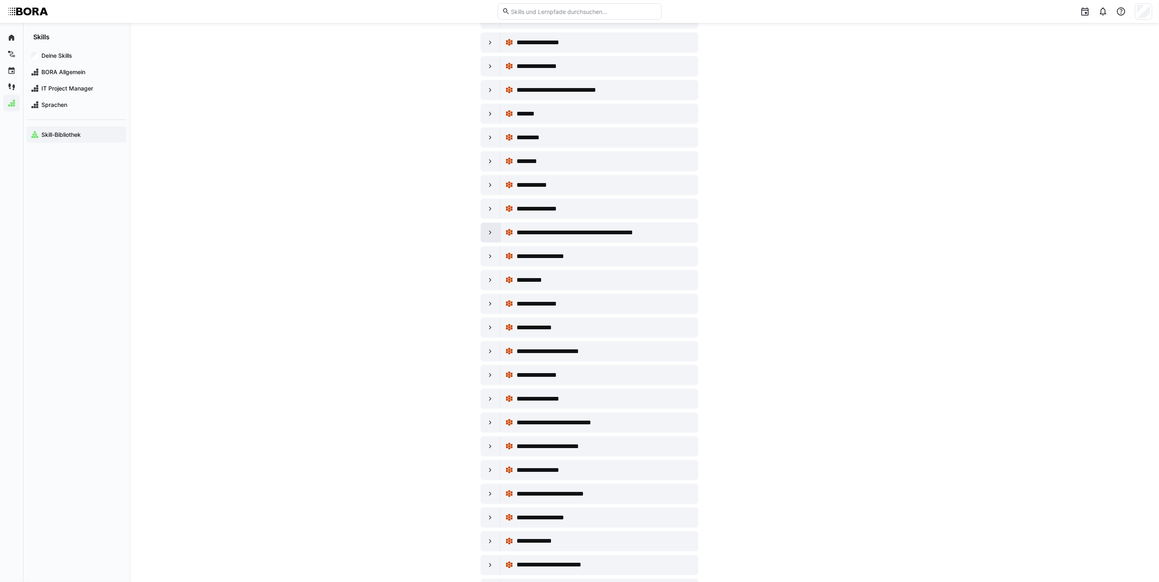
click at [494, 243] on div at bounding box center [491, 233] width 20 height 20
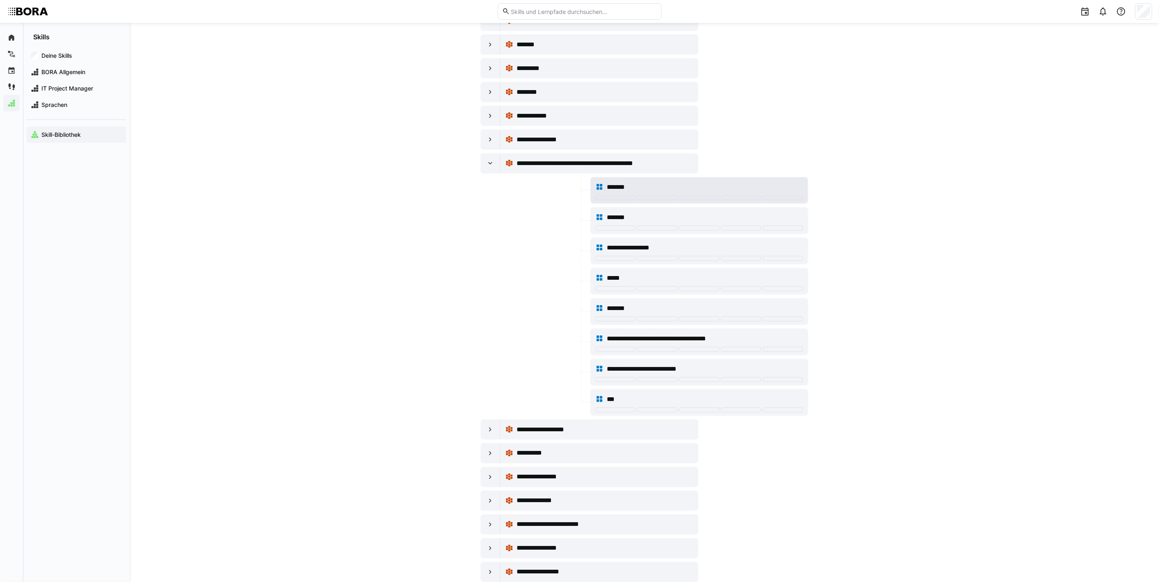
scroll to position [6275, 0]
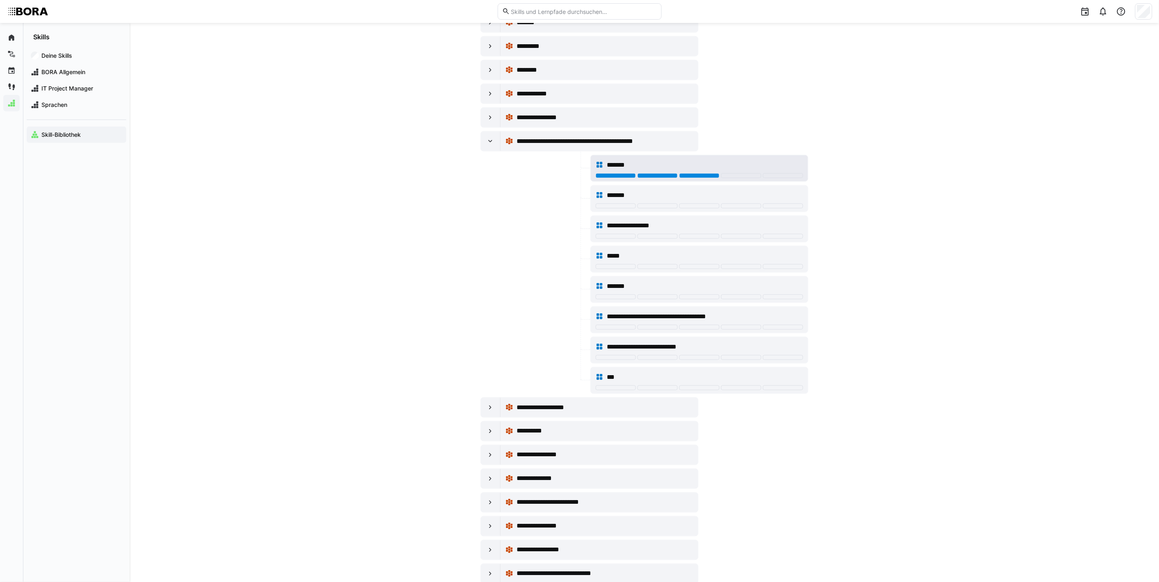
click at [707, 178] on div at bounding box center [699, 175] width 40 height 5
click at [629, 391] on div at bounding box center [615, 388] width 40 height 5
click at [490, 145] on eds-icon at bounding box center [490, 141] width 8 height 8
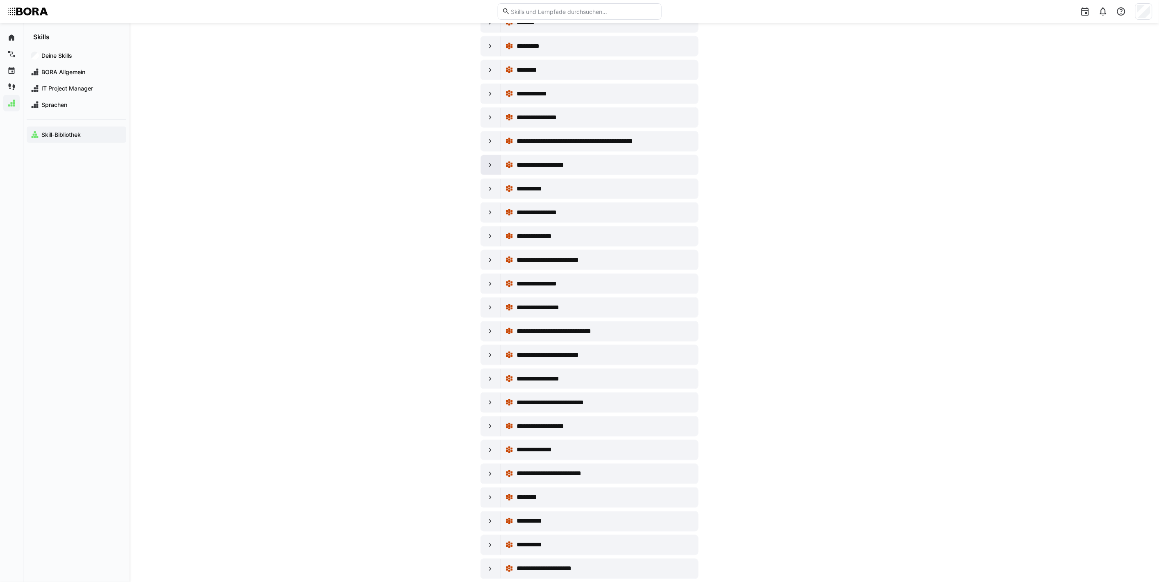
click at [489, 169] on eds-icon at bounding box center [490, 165] width 8 height 8
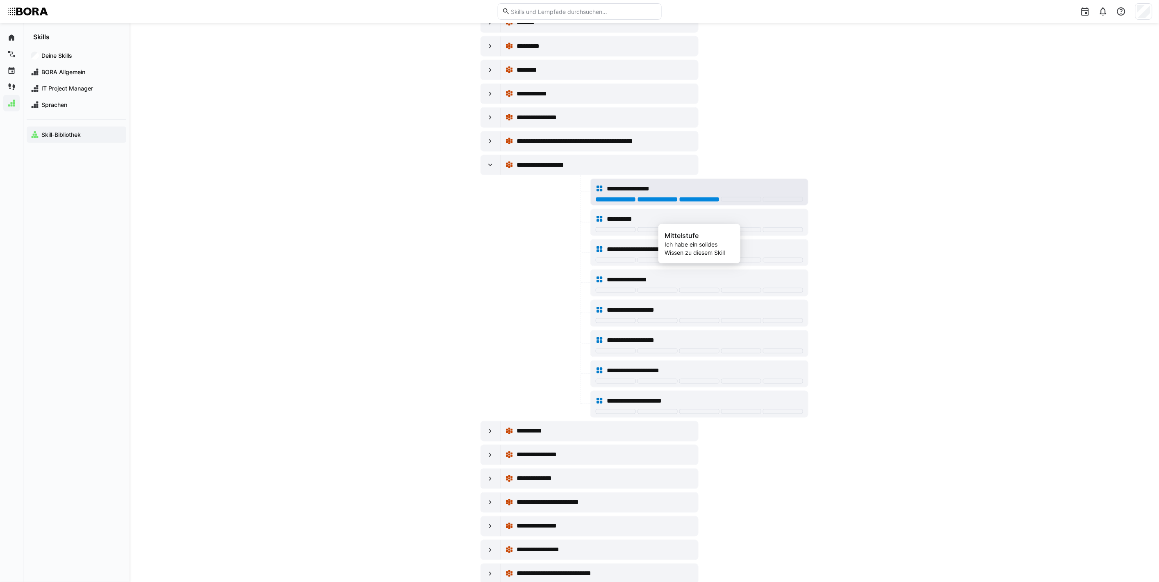
click at [690, 202] on div at bounding box center [699, 199] width 40 height 5
click at [662, 232] on div at bounding box center [657, 229] width 40 height 5
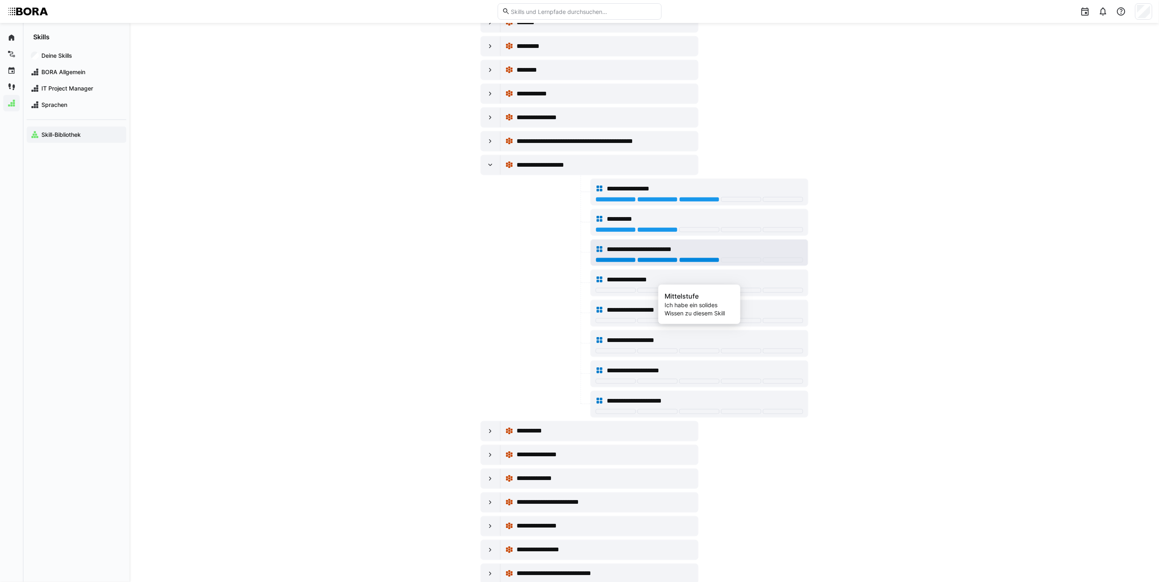
click at [679, 263] on div at bounding box center [699, 260] width 40 height 5
click at [691, 293] on div at bounding box center [699, 290] width 40 height 5
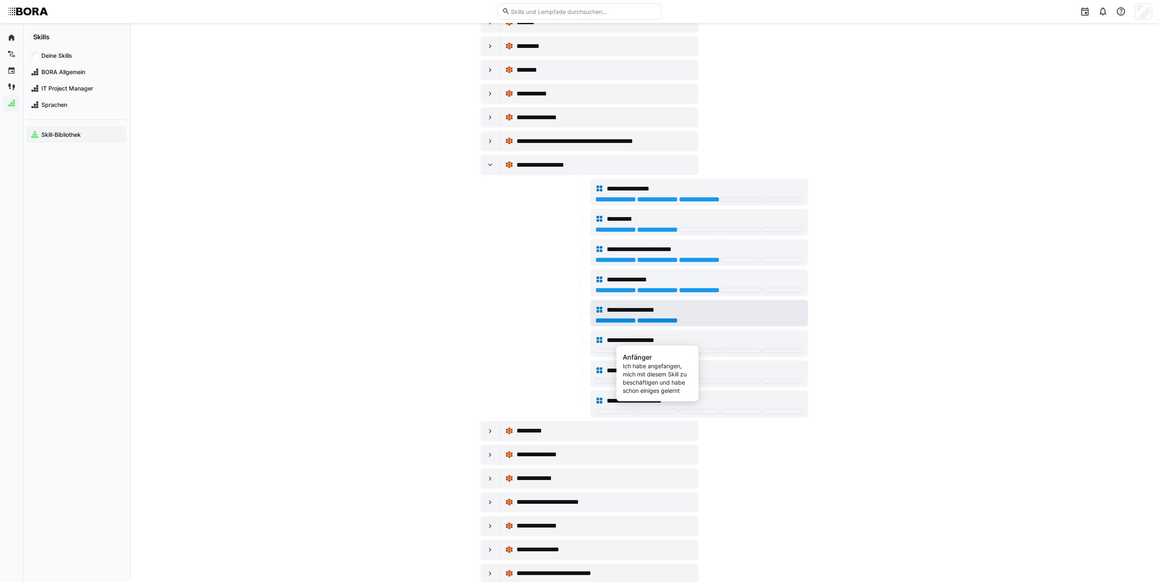
click at [661, 323] on div at bounding box center [657, 320] width 40 height 5
click at [662, 354] on div at bounding box center [657, 351] width 40 height 5
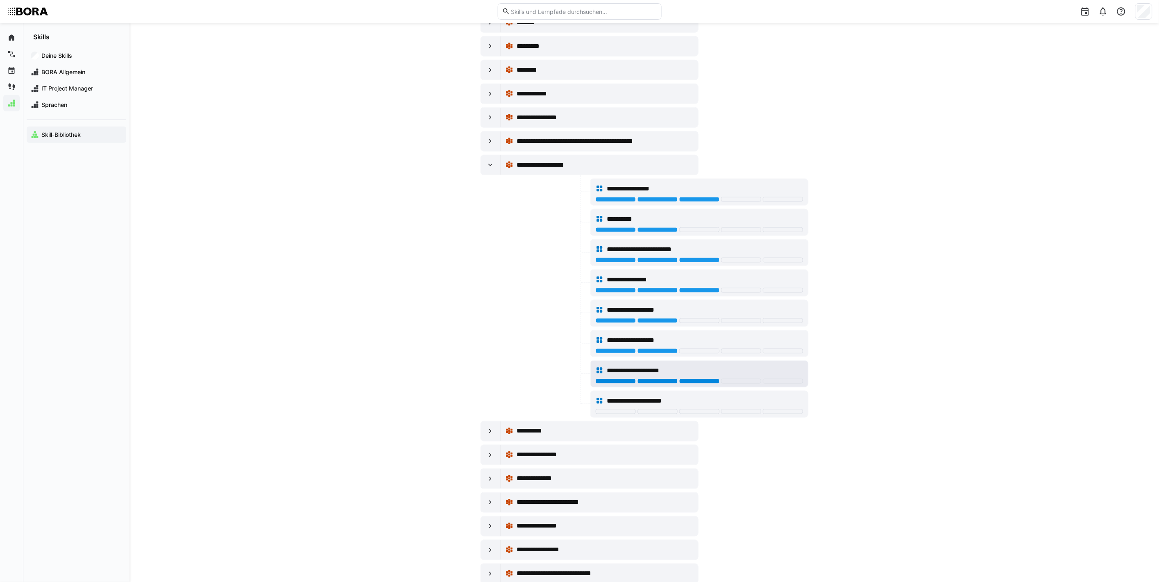
click at [686, 384] on div at bounding box center [699, 381] width 40 height 5
click at [657, 414] on div at bounding box center [657, 411] width 40 height 5
click at [491, 169] on eds-icon at bounding box center [490, 165] width 8 height 8
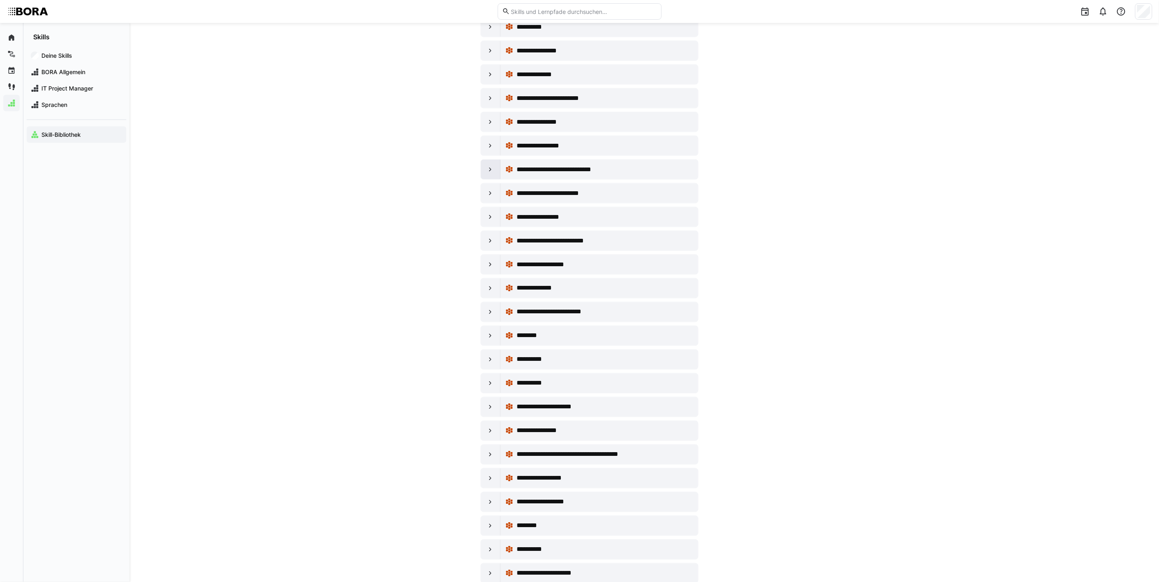
scroll to position [6457, 0]
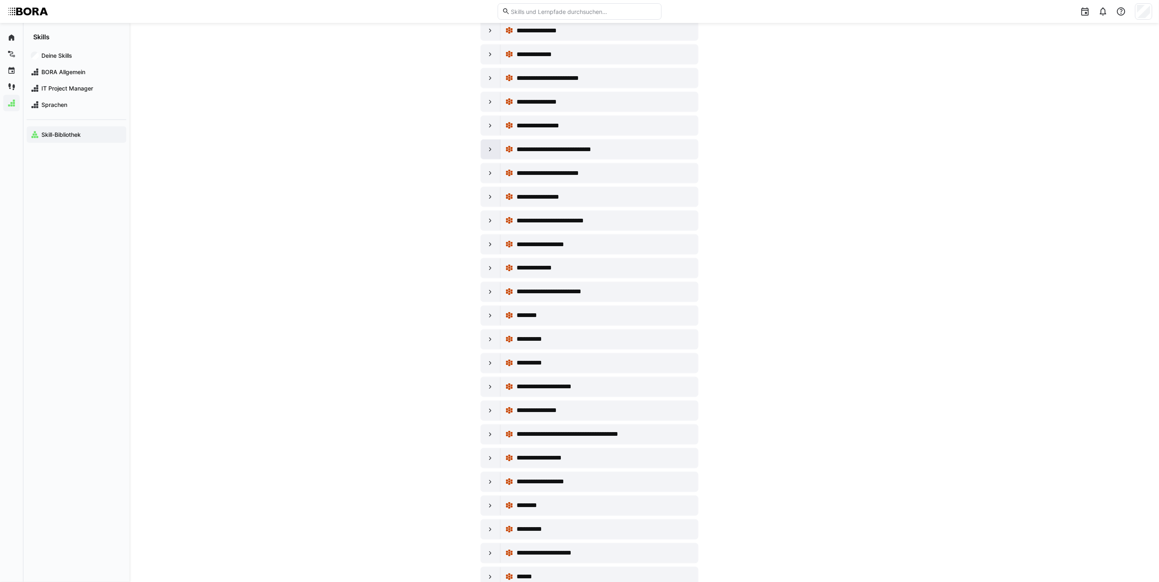
click at [488, 154] on eds-icon at bounding box center [490, 149] width 8 height 8
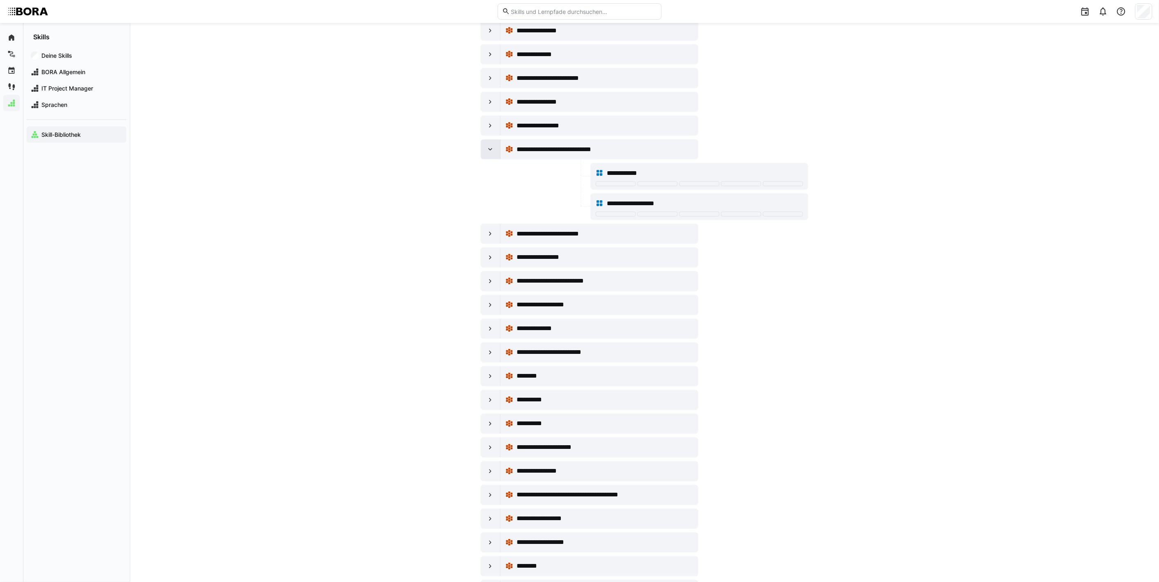
click at [488, 154] on eds-icon at bounding box center [490, 149] width 8 height 8
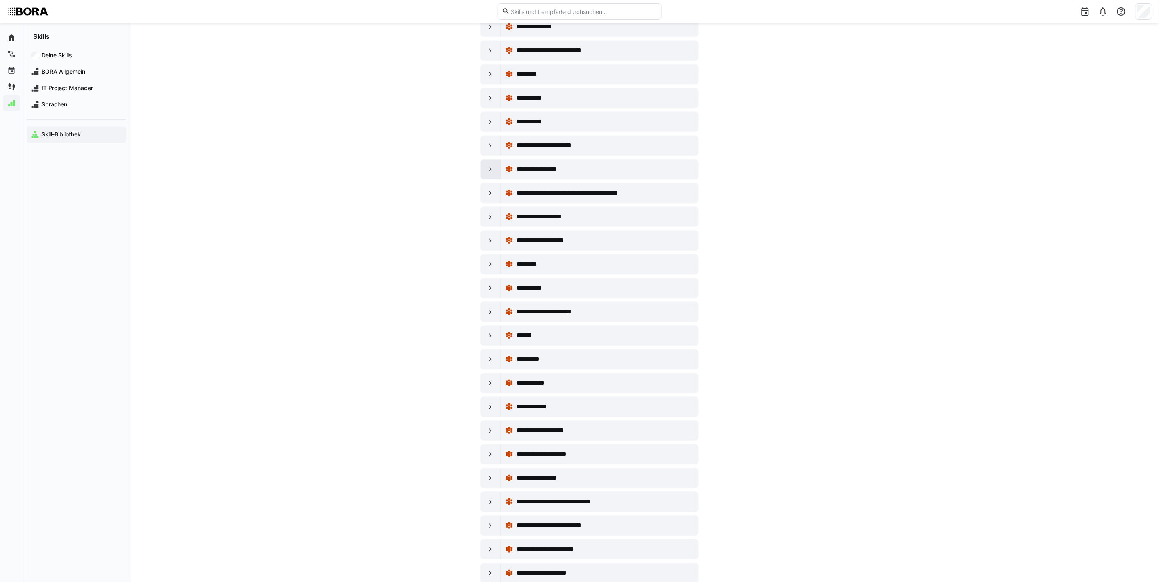
scroll to position [6730, 0]
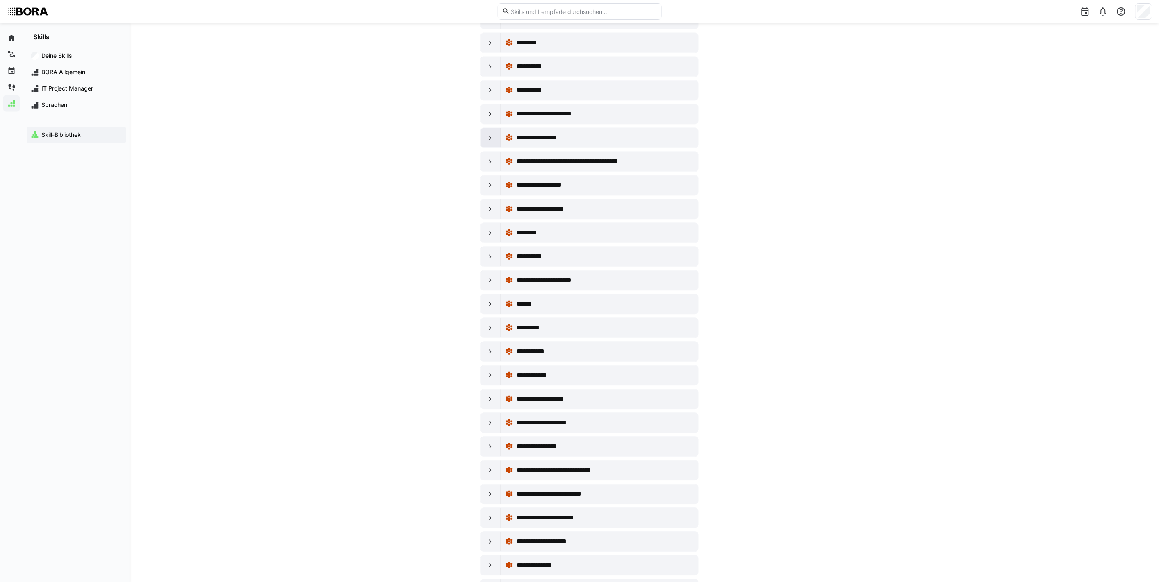
click at [497, 148] on div at bounding box center [491, 138] width 20 height 20
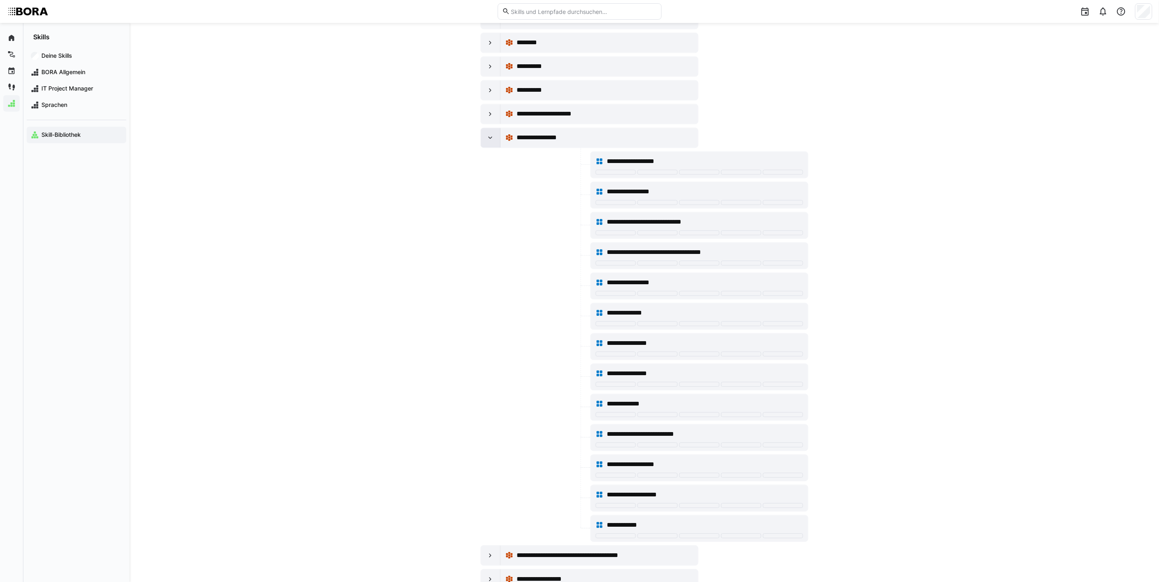
click at [493, 142] on eds-icon at bounding box center [490, 138] width 8 height 8
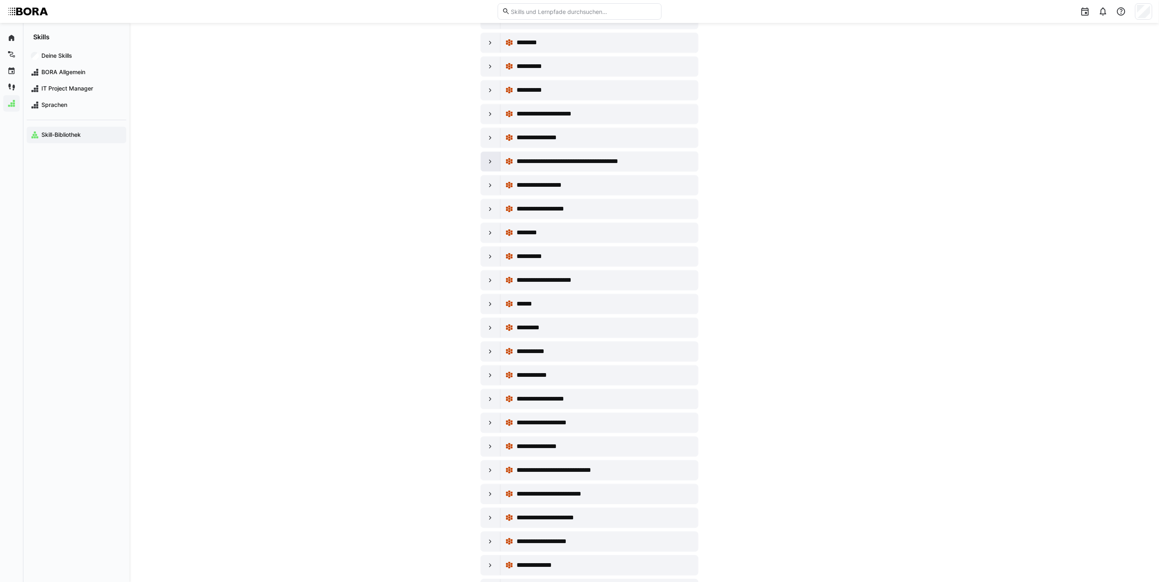
click at [491, 171] on div at bounding box center [491, 162] width 20 height 20
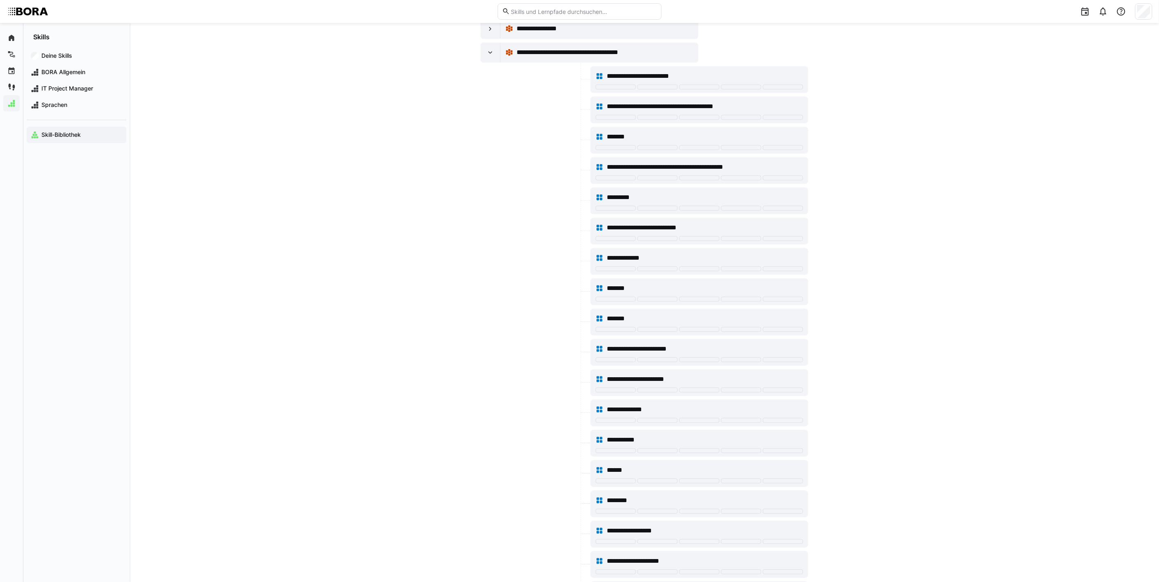
scroll to position [6821, 0]
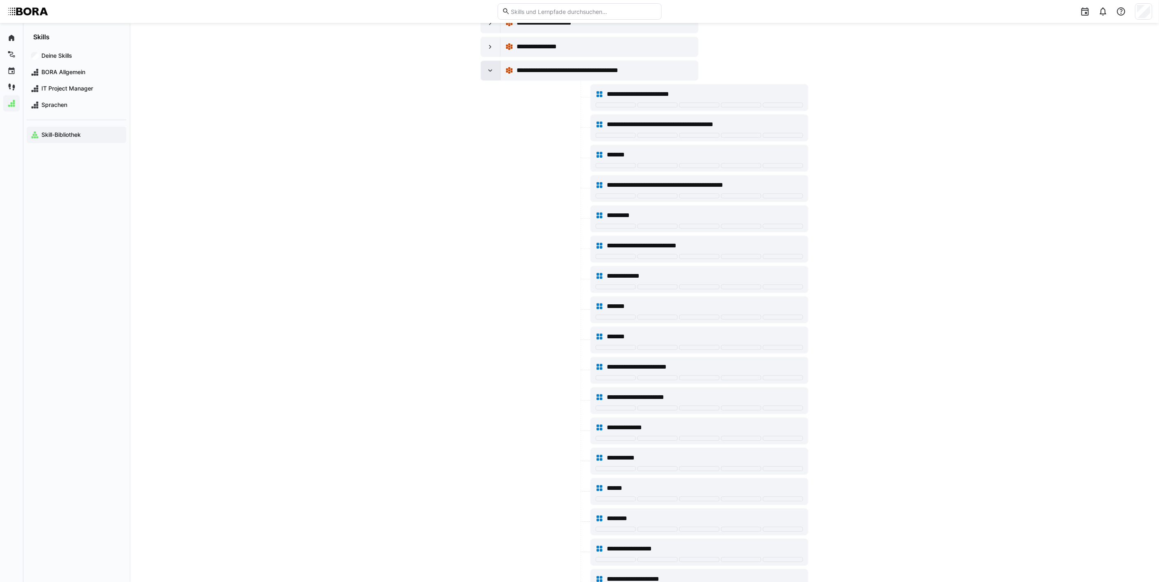
click at [494, 75] on eds-icon at bounding box center [490, 70] width 8 height 8
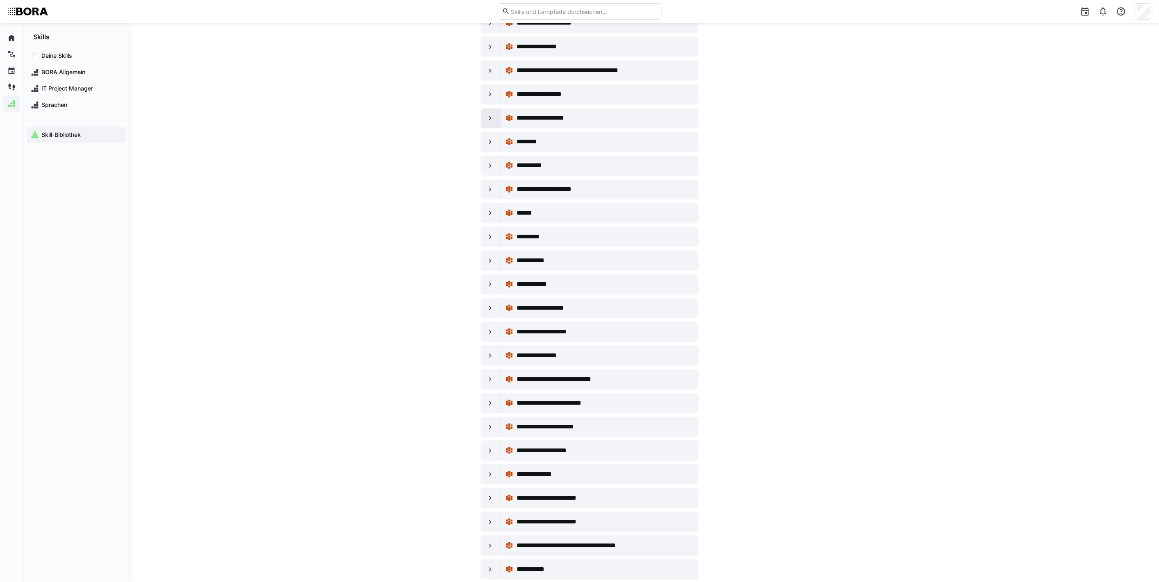
click at [488, 122] on eds-icon at bounding box center [490, 118] width 8 height 8
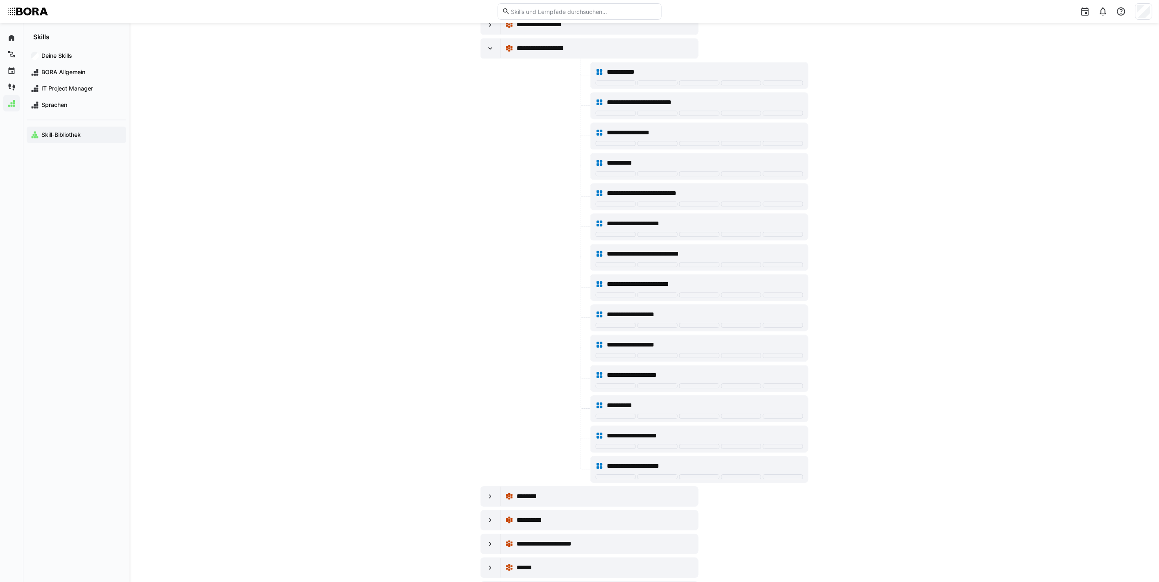
scroll to position [6912, 0]
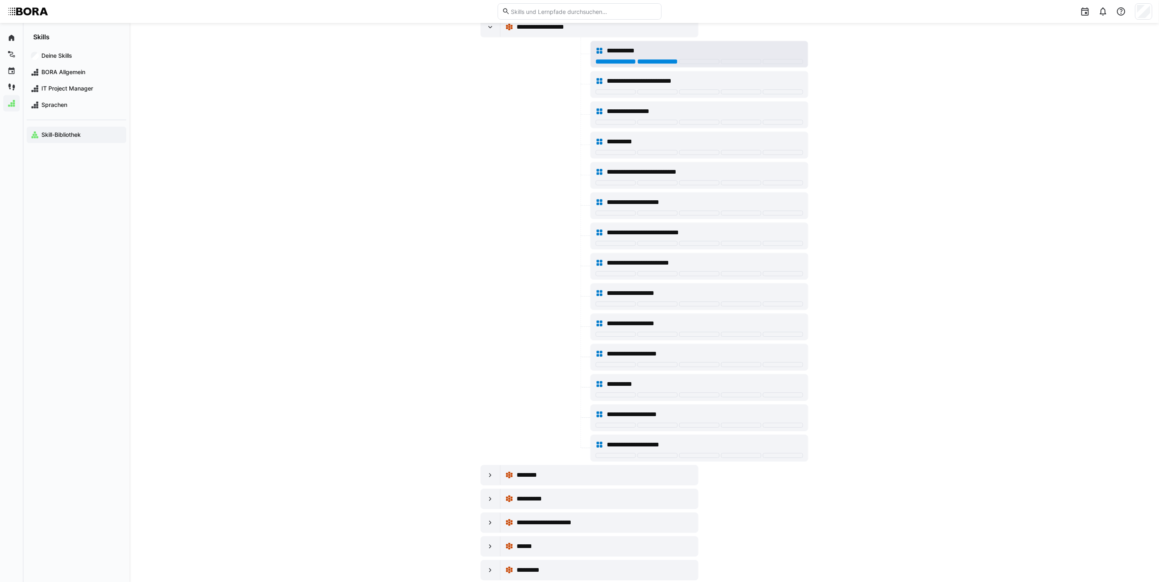
click at [650, 64] on div at bounding box center [657, 61] width 40 height 5
click at [621, 64] on div at bounding box center [615, 61] width 40 height 5
click at [671, 86] on span "**********" at bounding box center [651, 81] width 89 height 10
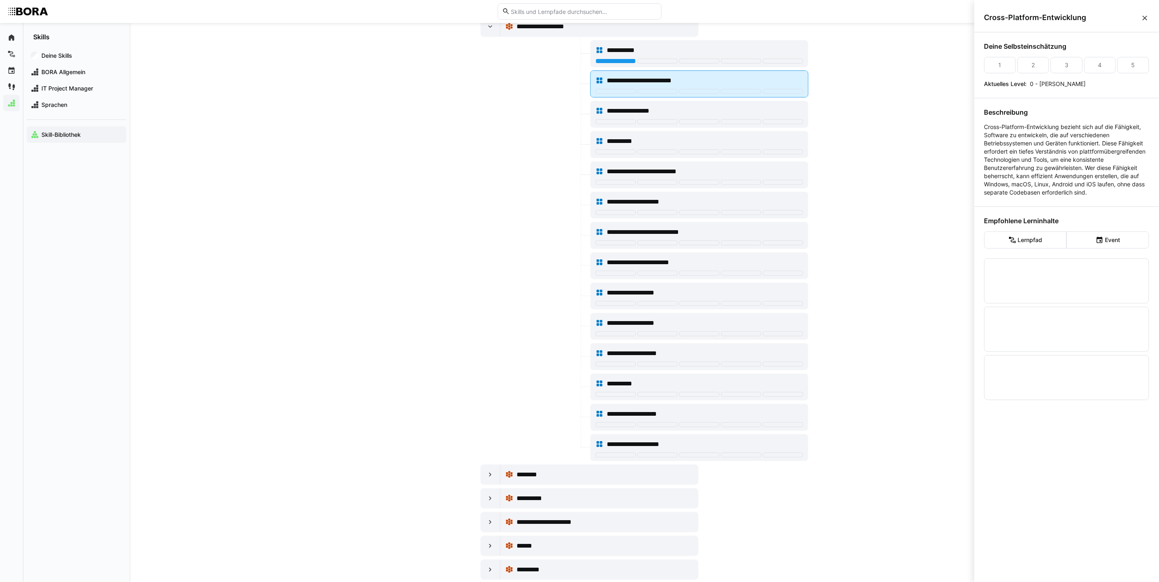
scroll to position [0, 0]
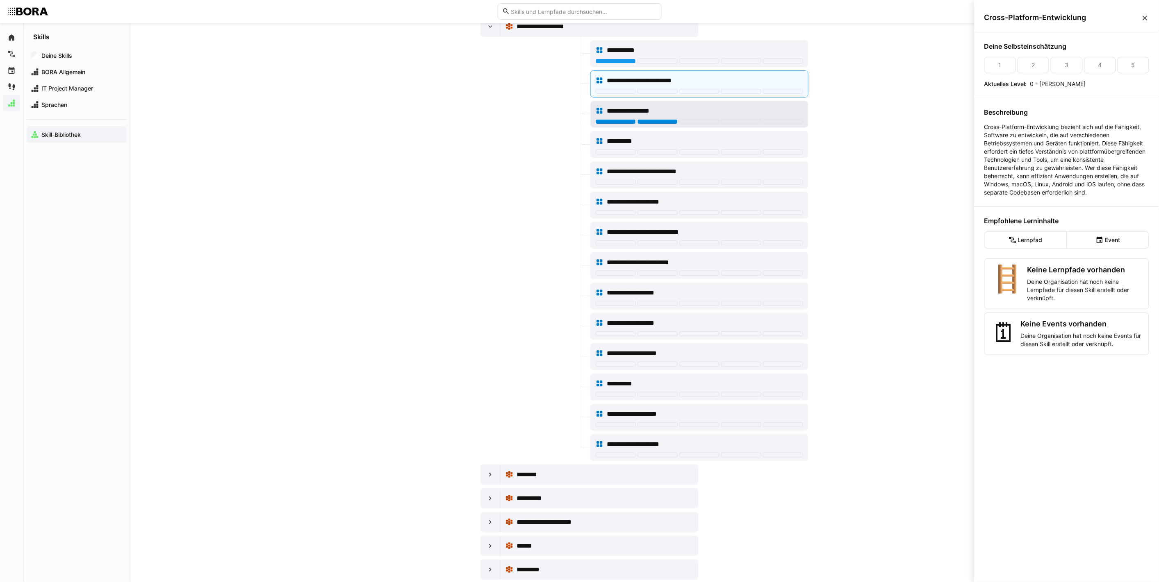
click at [674, 124] on div at bounding box center [657, 121] width 40 height 5
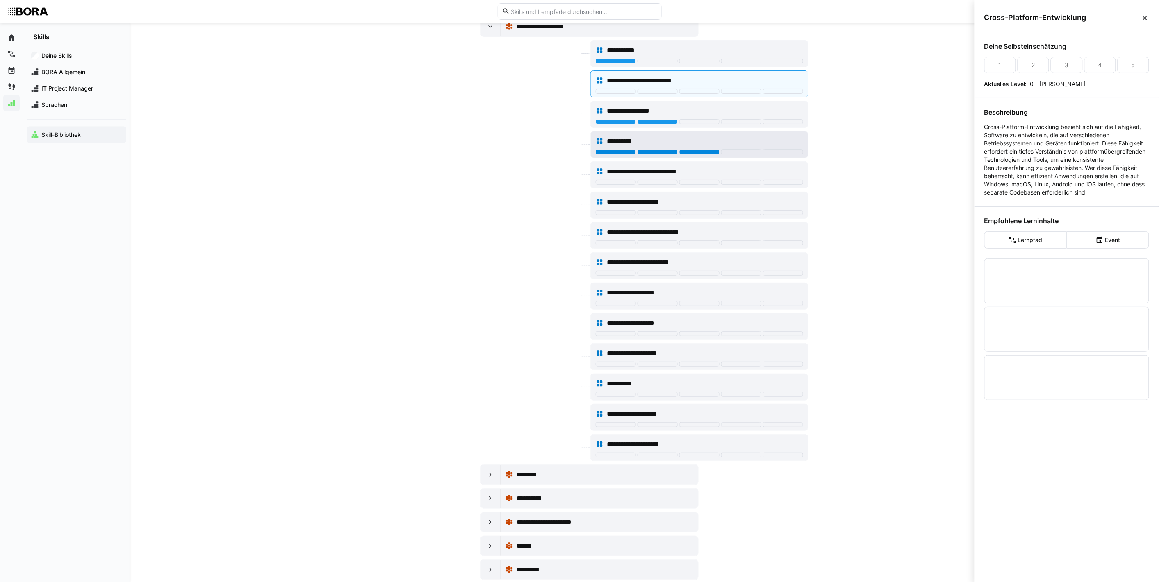
click at [681, 155] on div at bounding box center [699, 152] width 40 height 5
click at [666, 155] on div at bounding box center [657, 152] width 40 height 5
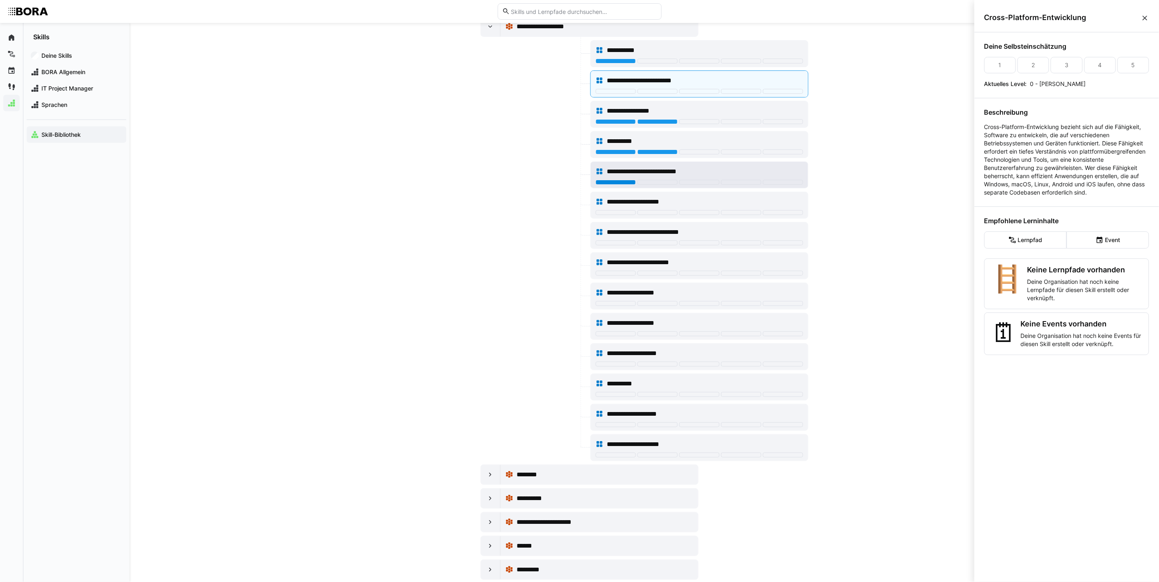
click at [632, 185] on div at bounding box center [615, 182] width 40 height 5
click at [641, 245] on div at bounding box center [657, 243] width 40 height 5
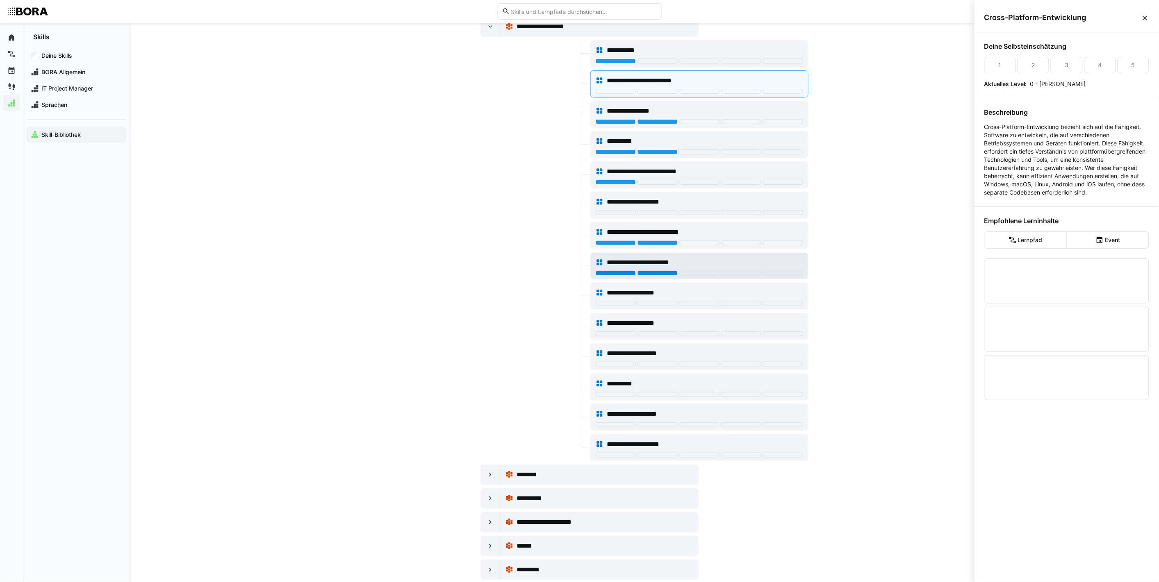
click at [648, 276] on div at bounding box center [657, 273] width 40 height 5
click at [660, 306] on div at bounding box center [657, 303] width 40 height 5
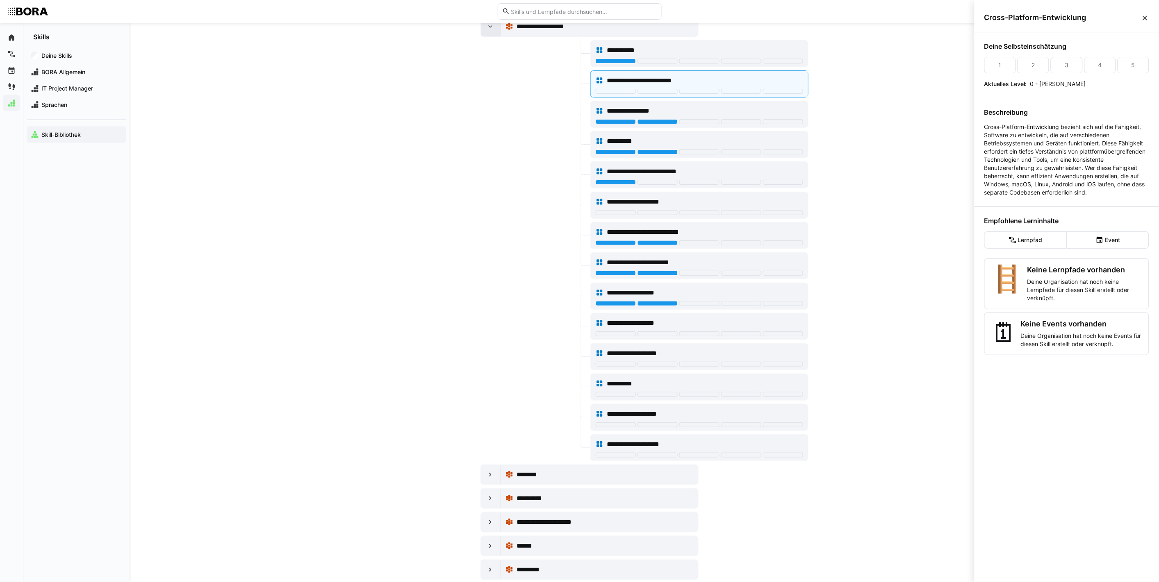
click at [493, 31] on eds-icon at bounding box center [490, 27] width 8 height 8
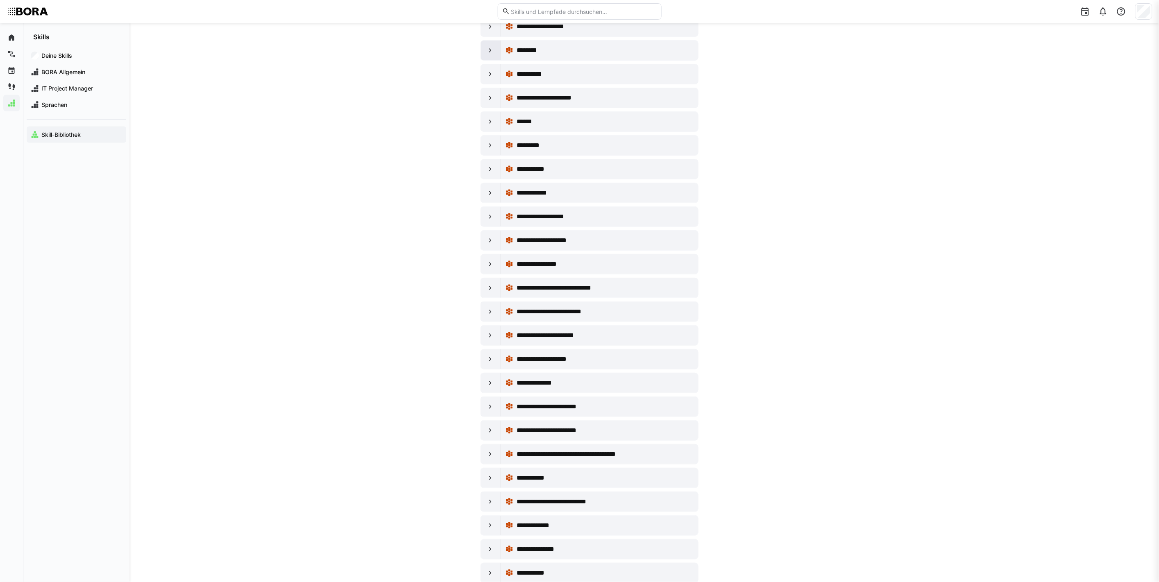
scroll to position [6912, 0]
click at [489, 102] on eds-icon at bounding box center [490, 98] width 8 height 8
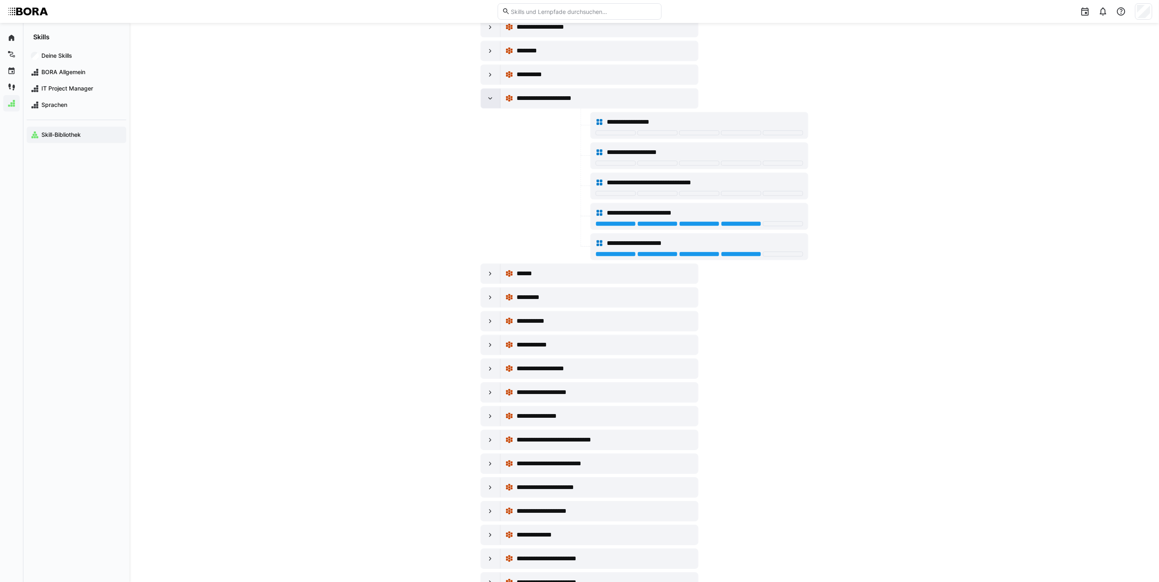
click at [489, 102] on eds-icon at bounding box center [490, 98] width 8 height 8
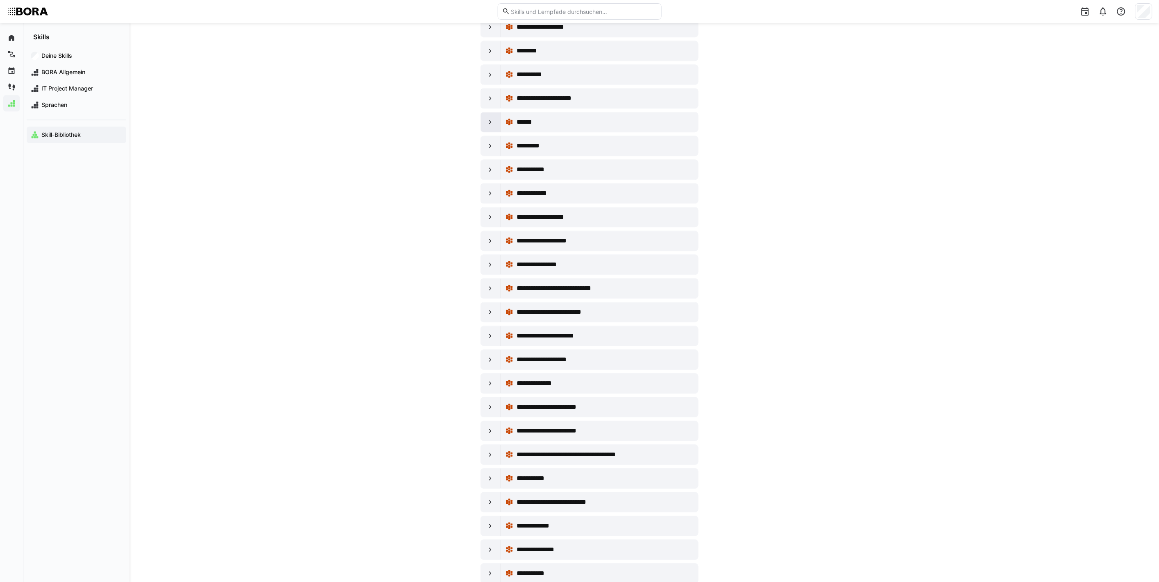
click at [493, 126] on eds-icon at bounding box center [490, 122] width 8 height 8
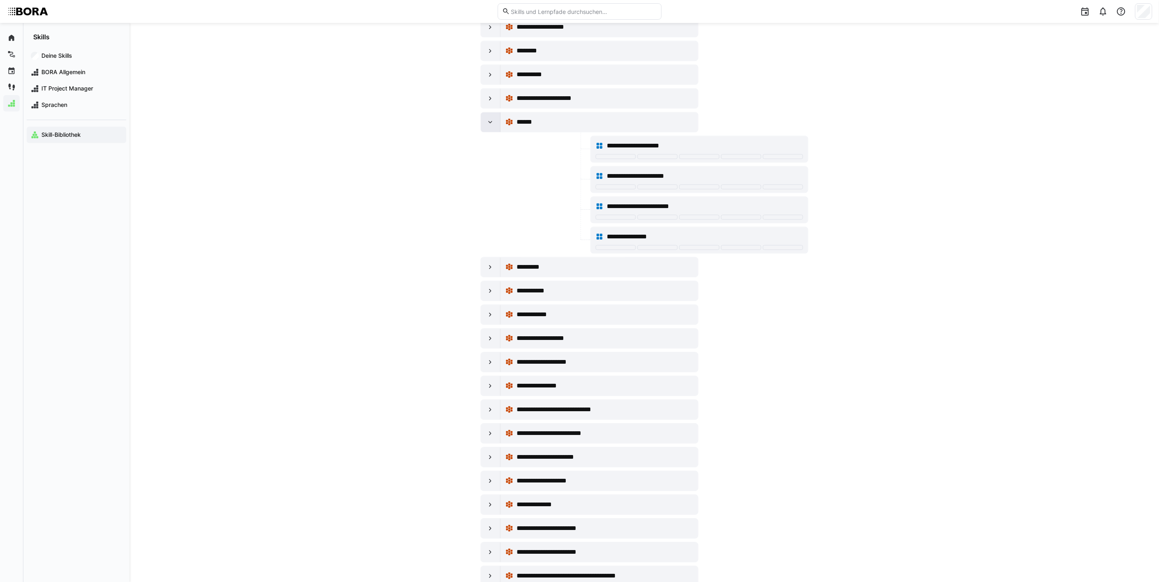
click at [493, 126] on eds-icon at bounding box center [490, 122] width 8 height 8
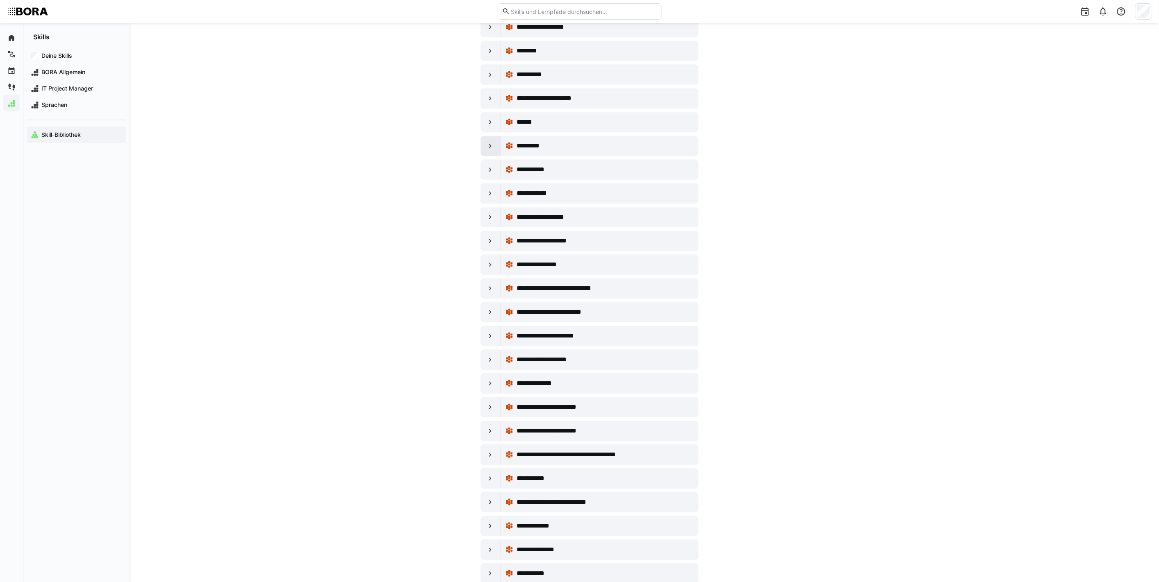
click at [489, 150] on eds-icon at bounding box center [490, 146] width 8 height 8
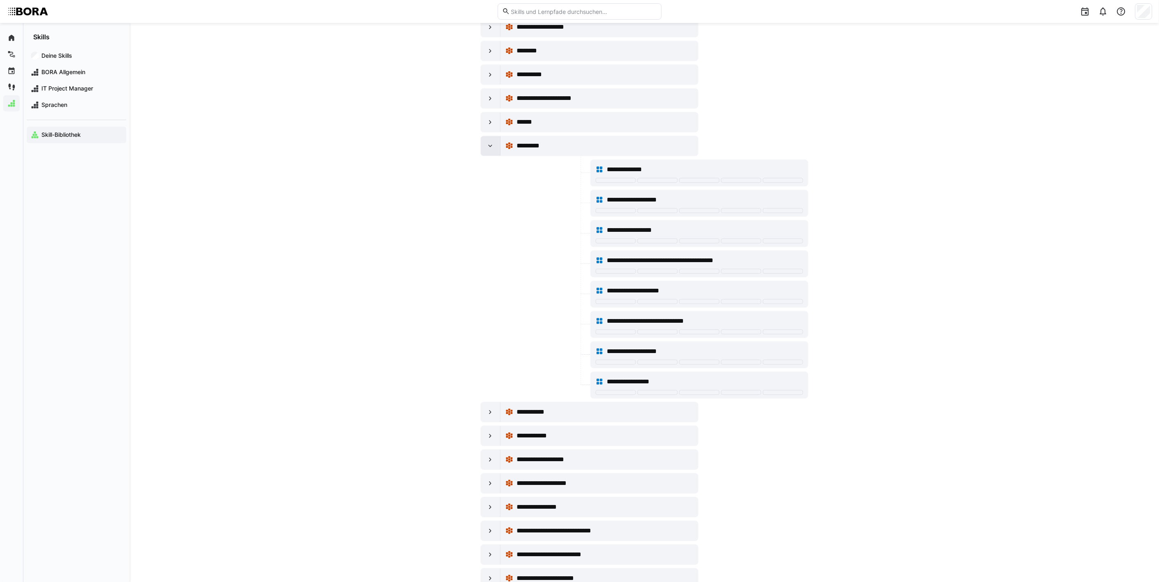
click at [489, 150] on eds-icon at bounding box center [490, 146] width 8 height 8
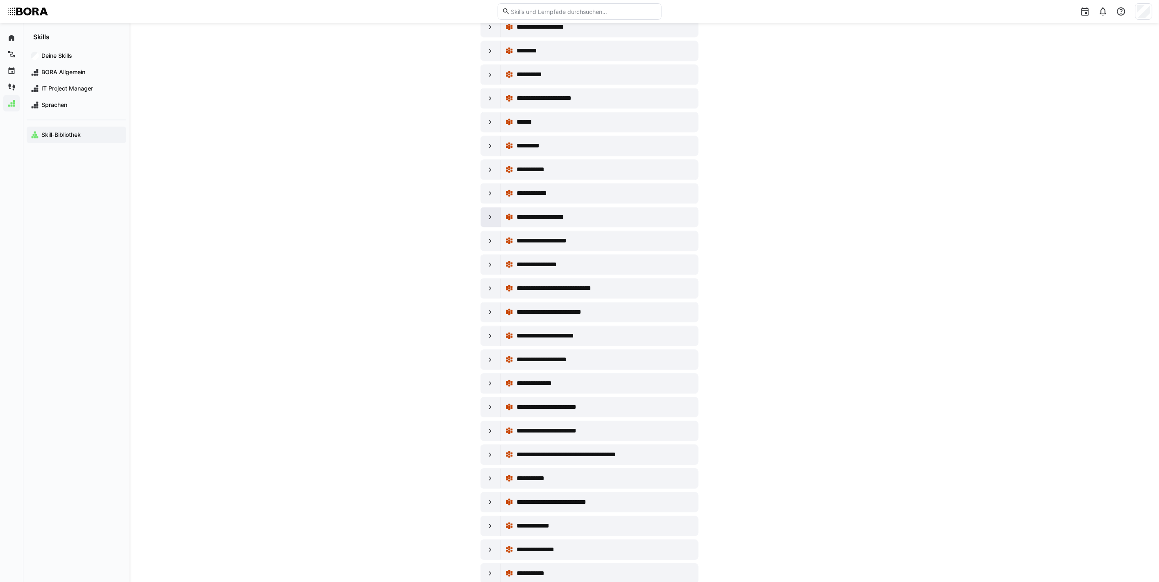
click at [486, 221] on eds-icon at bounding box center [490, 217] width 8 height 8
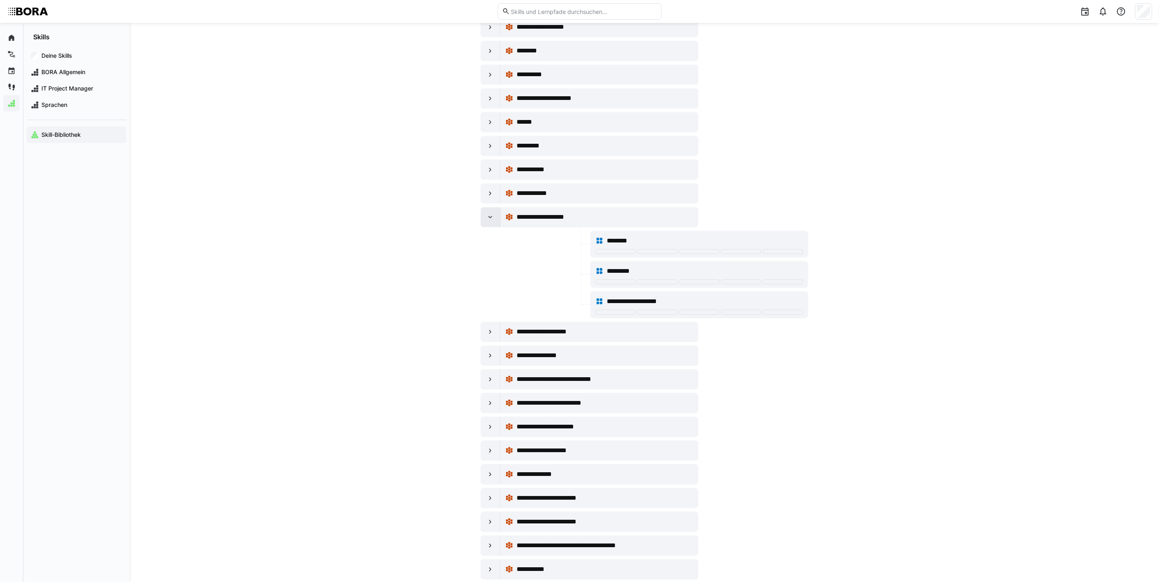
click at [486, 221] on eds-icon at bounding box center [490, 217] width 8 height 8
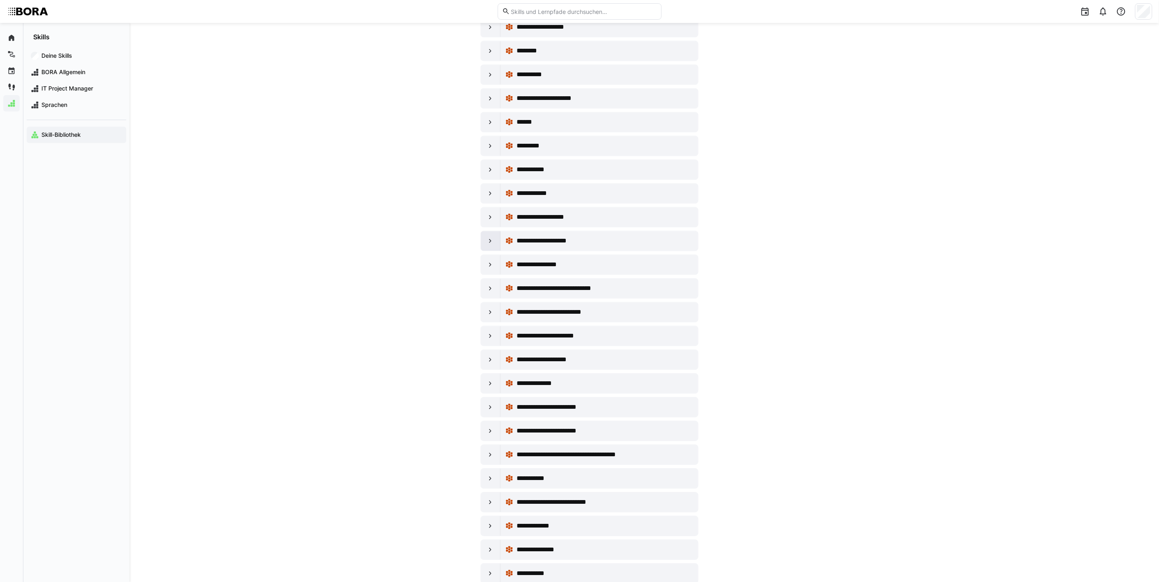
click at [489, 245] on eds-icon at bounding box center [490, 241] width 8 height 8
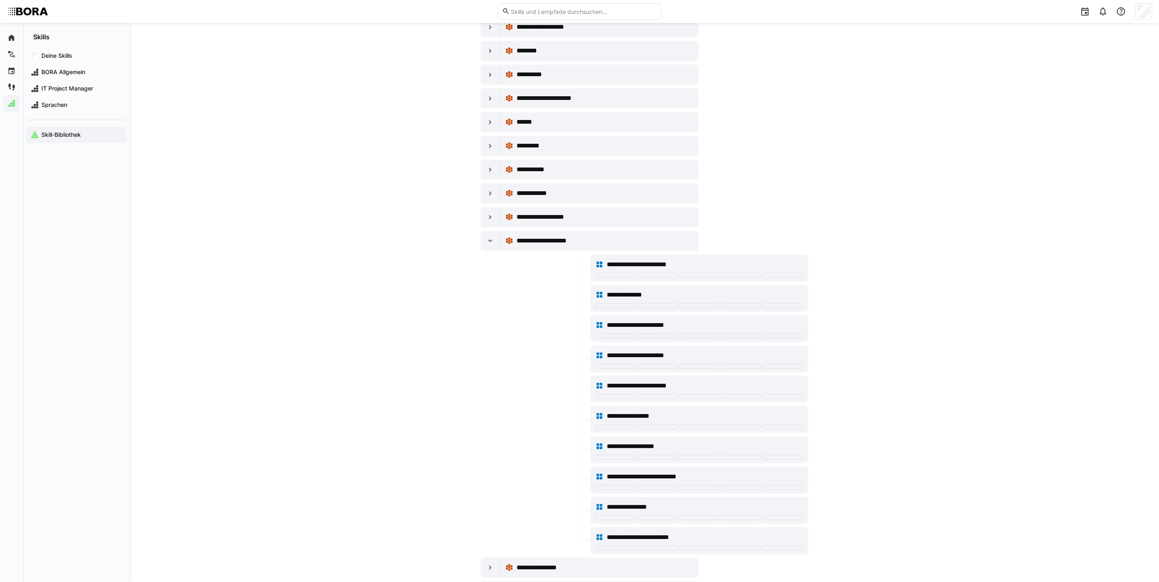
scroll to position [7003, 0]
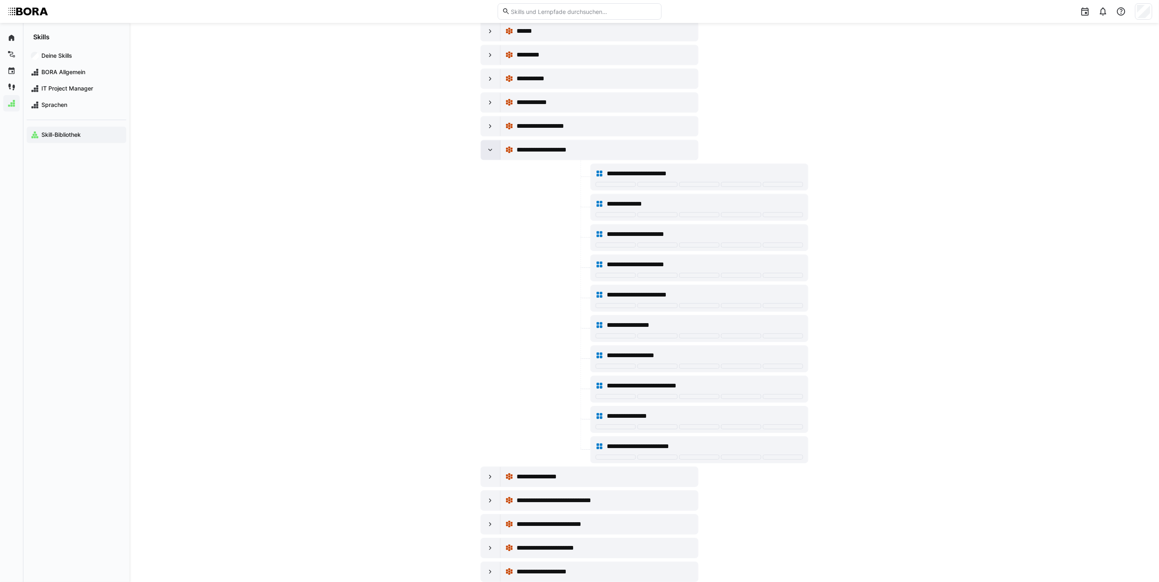
click at [496, 160] on div at bounding box center [491, 150] width 20 height 20
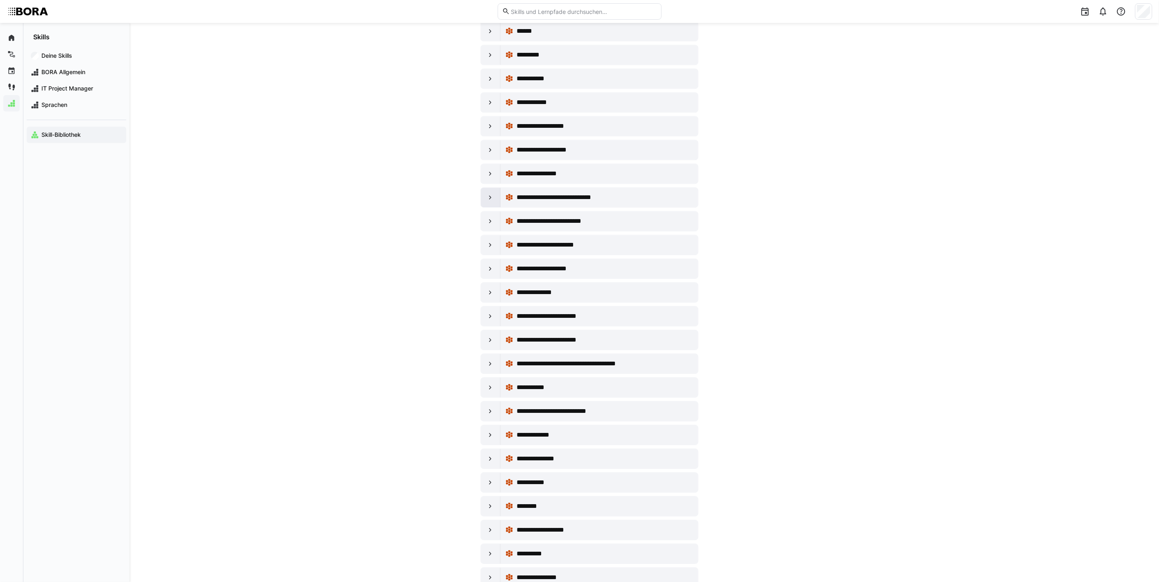
click at [490, 207] on div at bounding box center [491, 198] width 20 height 20
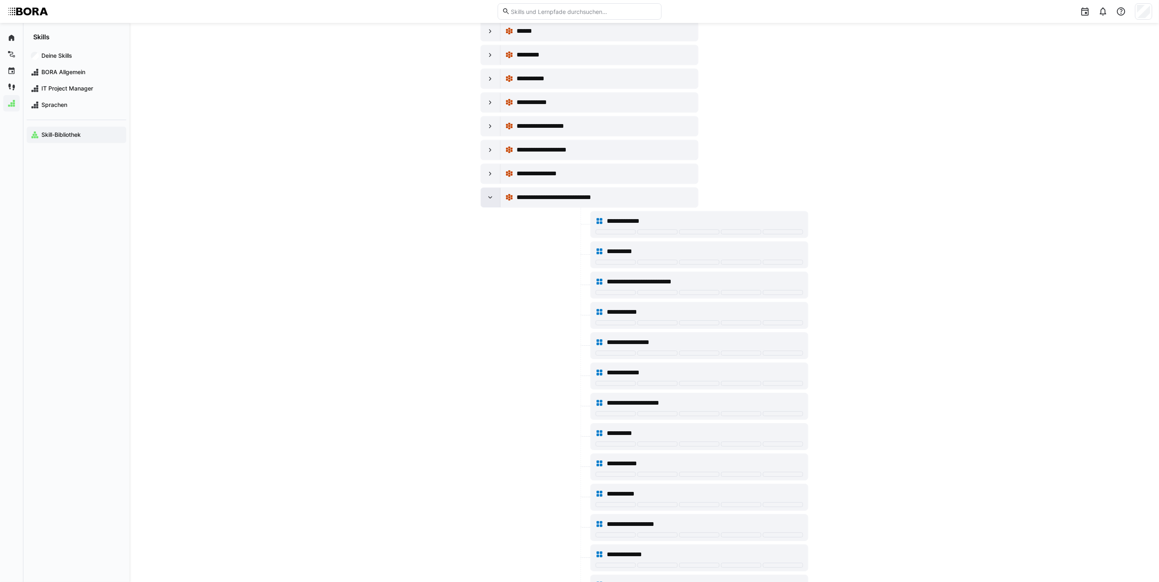
click at [490, 207] on div at bounding box center [491, 198] width 20 height 20
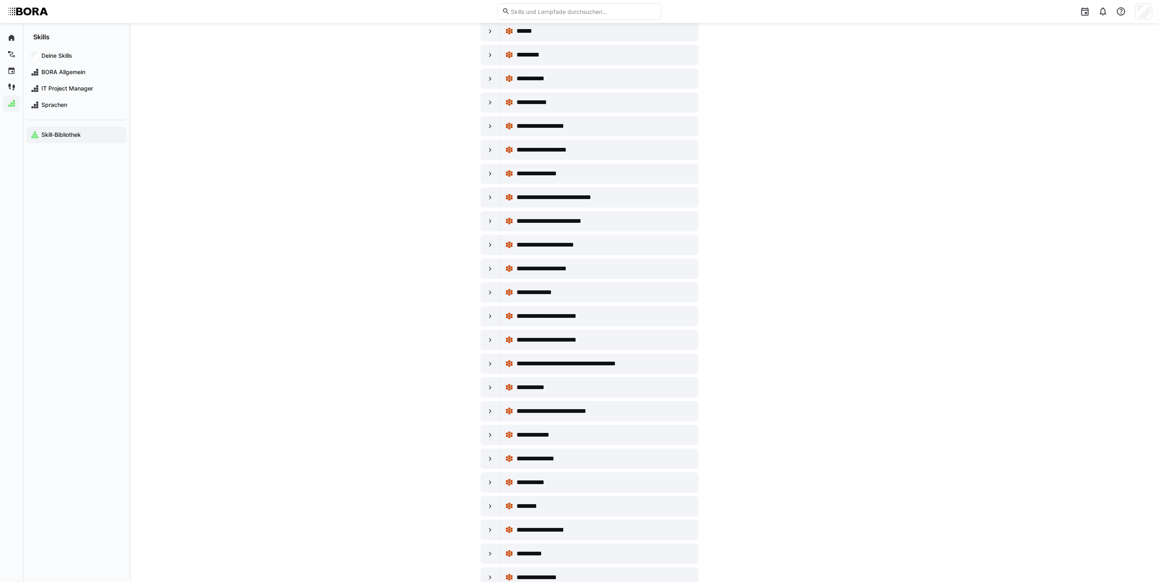
click at [485, 231] on div at bounding box center [491, 221] width 20 height 20
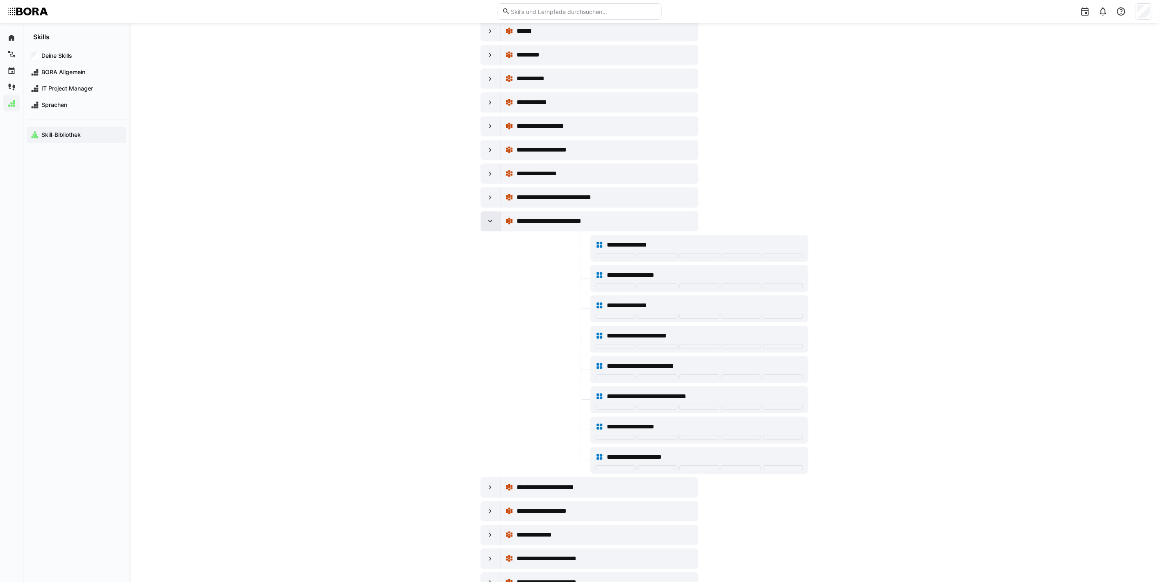
click at [485, 231] on div at bounding box center [491, 221] width 20 height 20
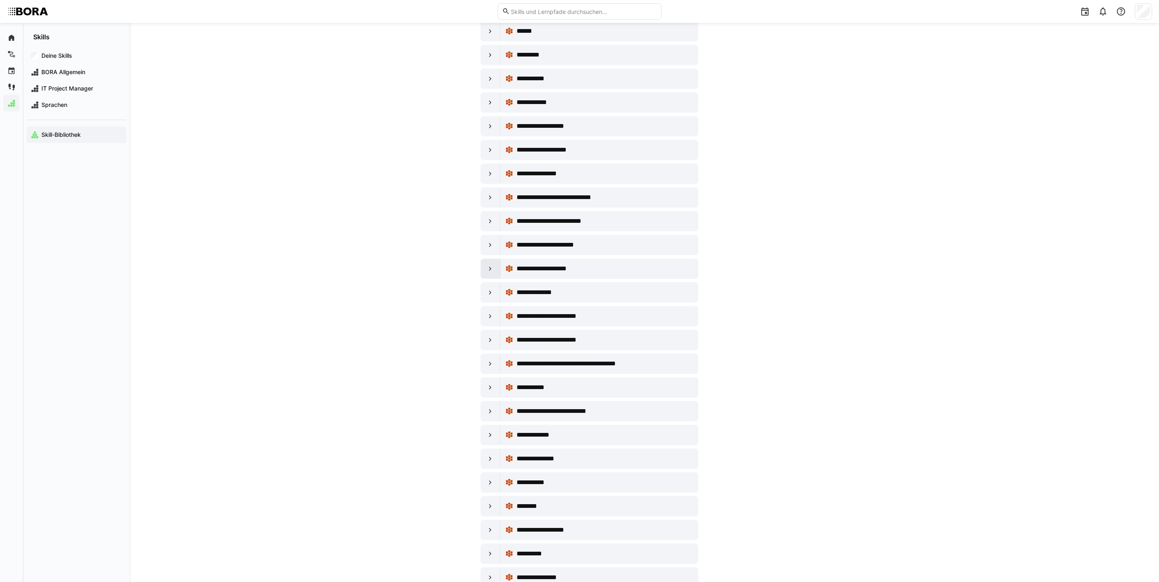
click at [488, 273] on eds-icon at bounding box center [490, 269] width 8 height 8
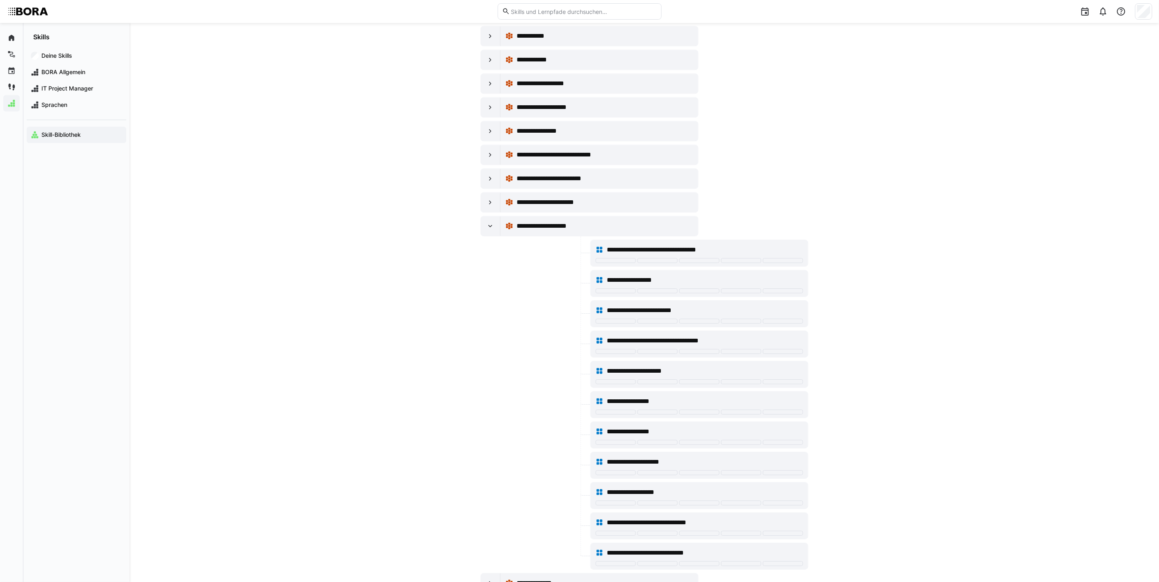
scroll to position [7095, 0]
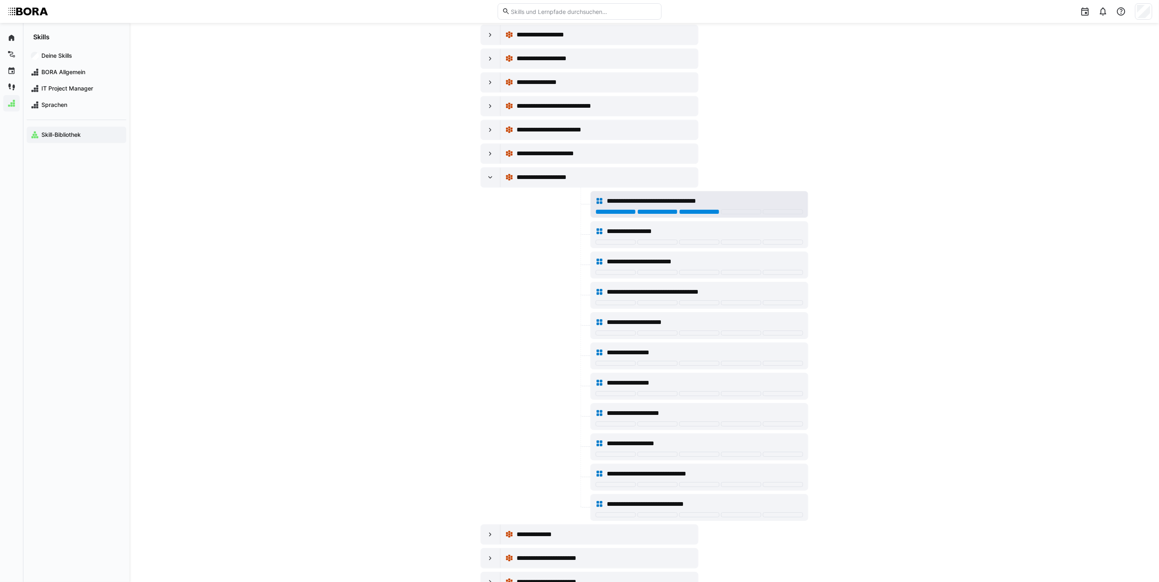
click at [694, 214] on div at bounding box center [699, 211] width 40 height 5
click at [695, 245] on div at bounding box center [699, 242] width 40 height 5
click at [742, 245] on div at bounding box center [741, 242] width 40 height 5
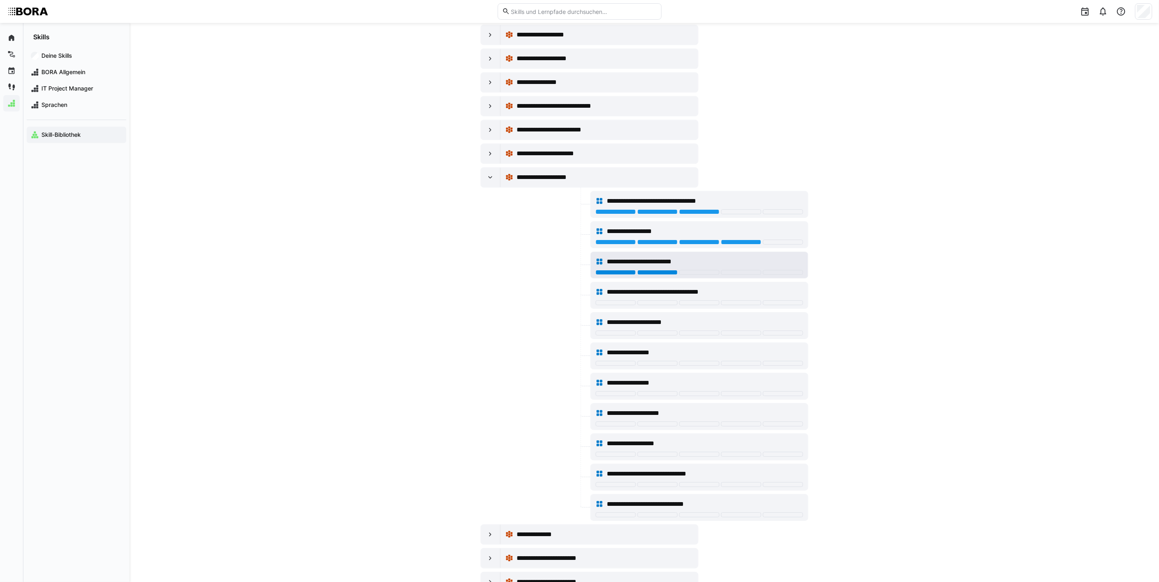
click at [667, 275] on div at bounding box center [657, 272] width 40 height 5
click at [626, 305] on div at bounding box center [615, 302] width 40 height 5
click at [675, 336] on div at bounding box center [657, 333] width 40 height 5
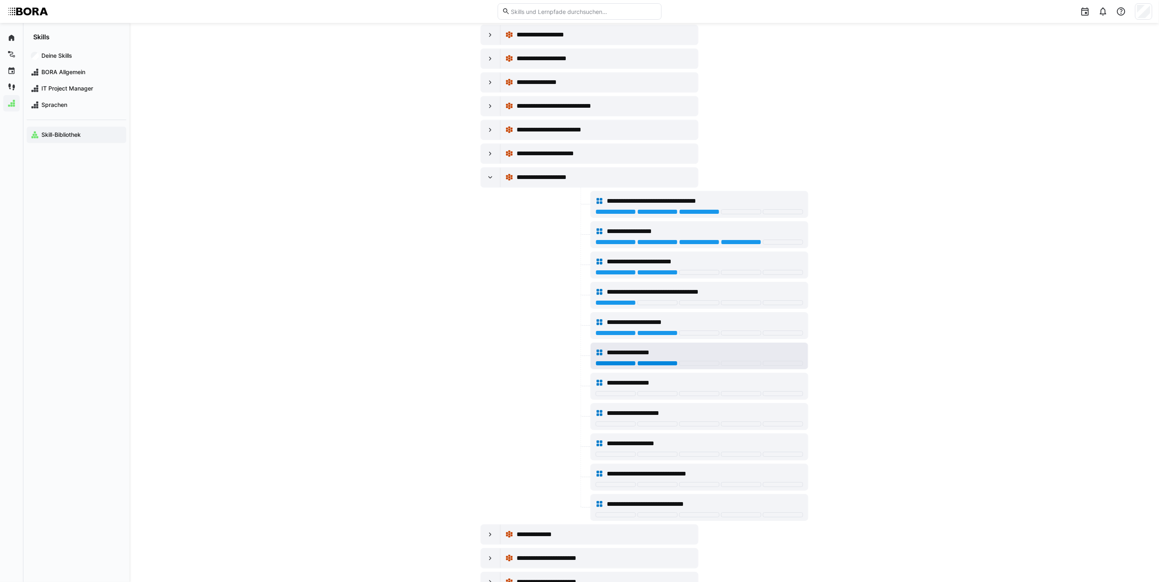
click at [671, 366] on div at bounding box center [657, 363] width 40 height 5
click at [686, 366] on div at bounding box center [699, 363] width 40 height 5
click at [682, 396] on div at bounding box center [699, 393] width 40 height 5
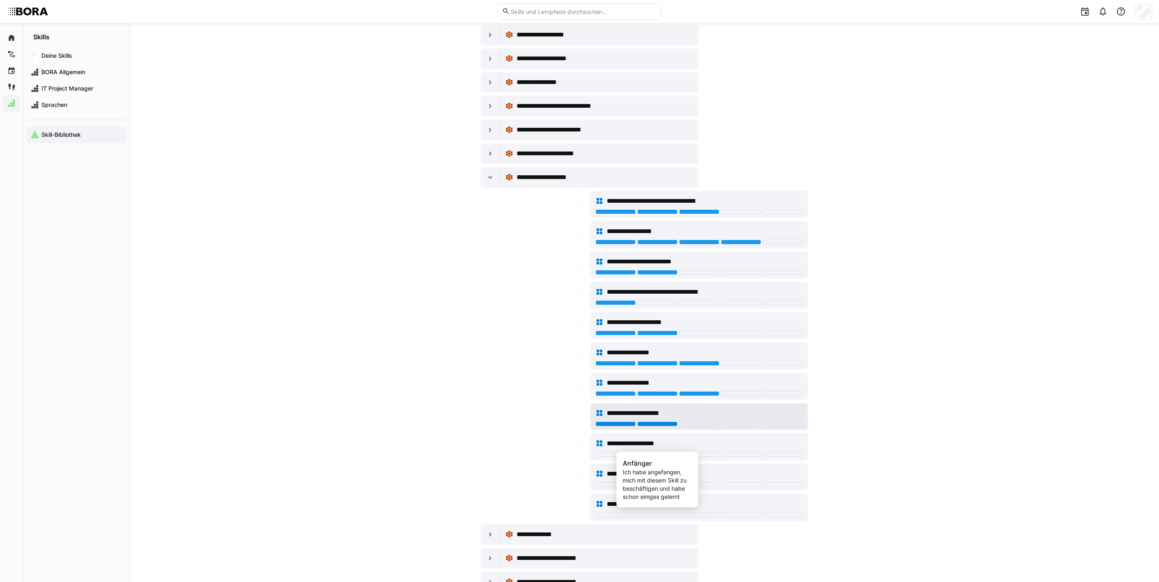
click at [660, 427] on div at bounding box center [657, 424] width 40 height 5
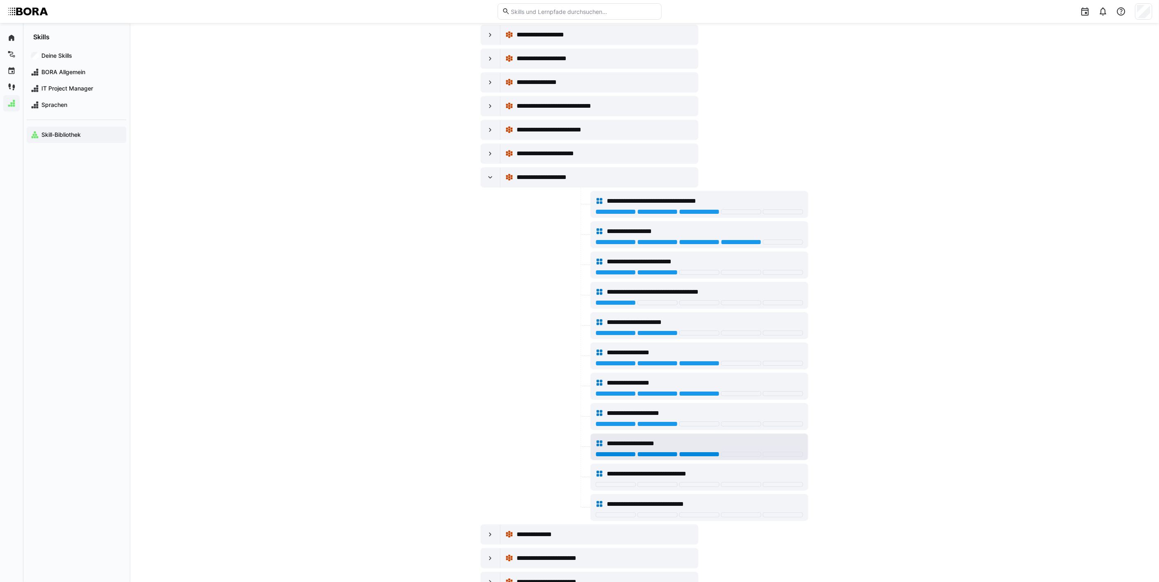
click at [687, 457] on div at bounding box center [699, 454] width 40 height 5
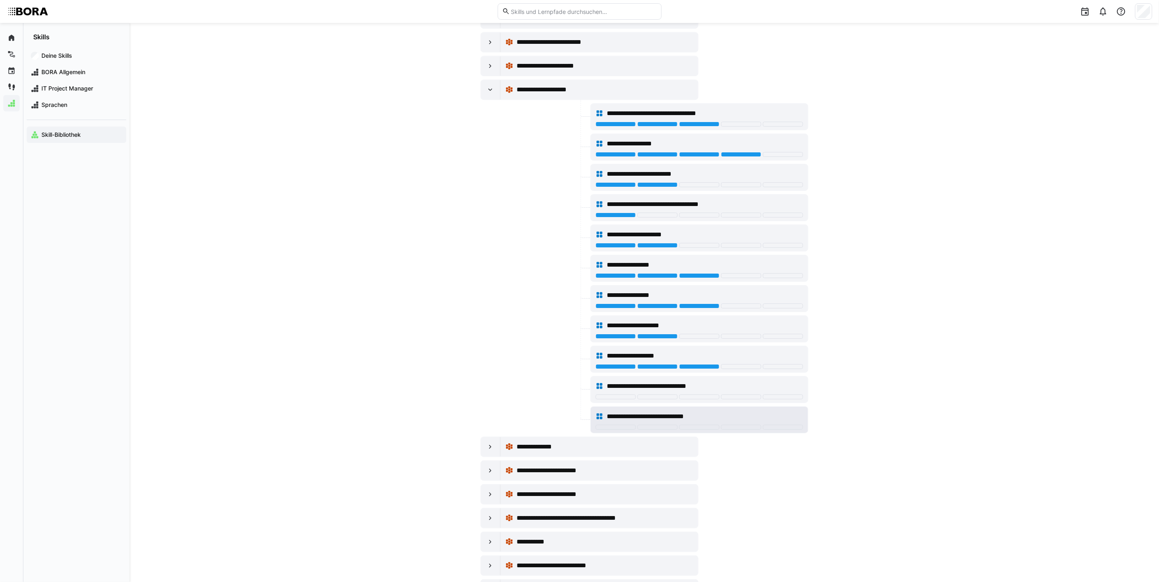
scroll to position [7186, 0]
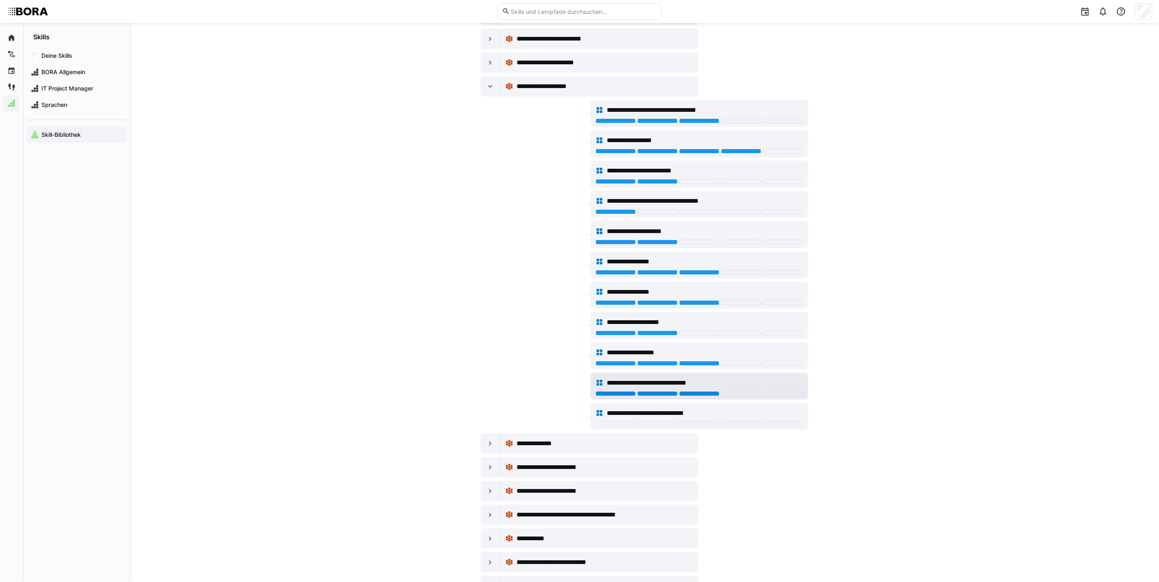
click at [683, 396] on div at bounding box center [699, 393] width 40 height 5
click at [674, 428] on div at bounding box center [698, 425] width 207 height 7
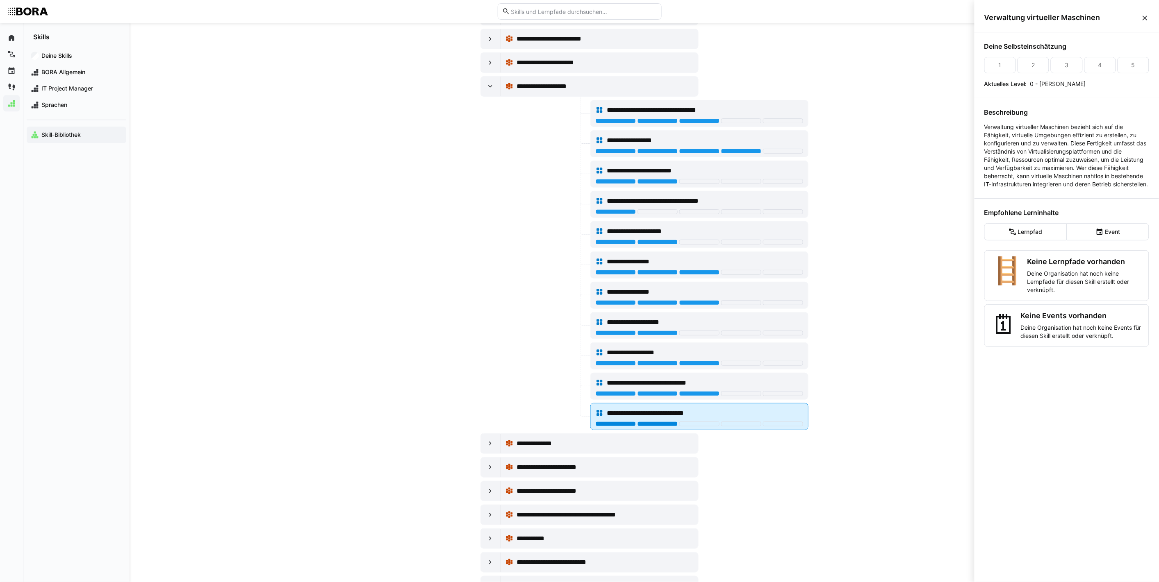
click at [673, 427] on div at bounding box center [657, 424] width 40 height 5
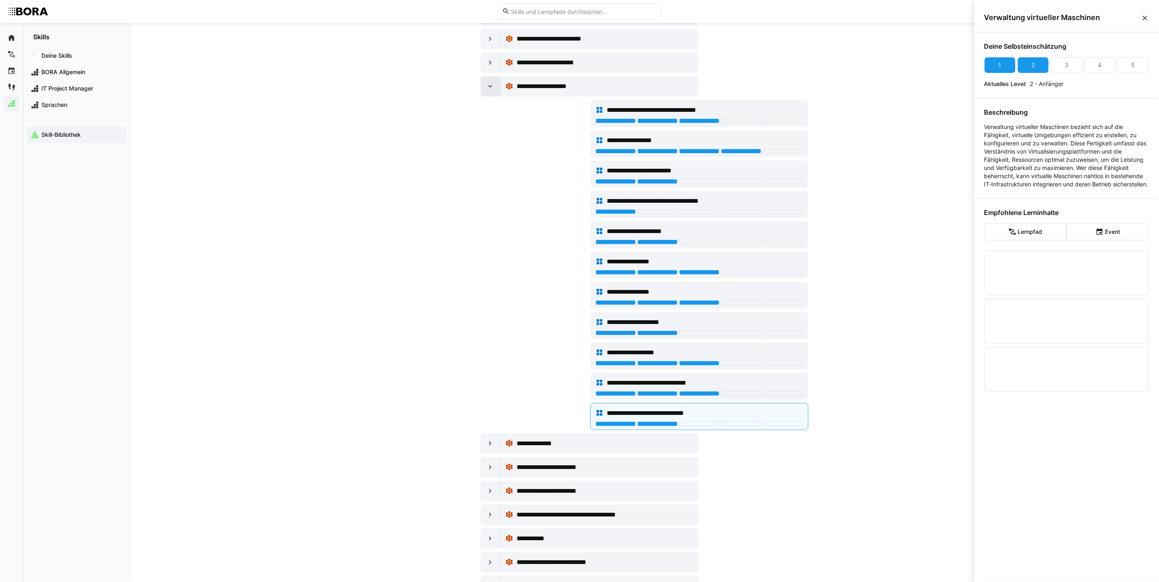
click at [489, 91] on eds-icon at bounding box center [490, 86] width 8 height 8
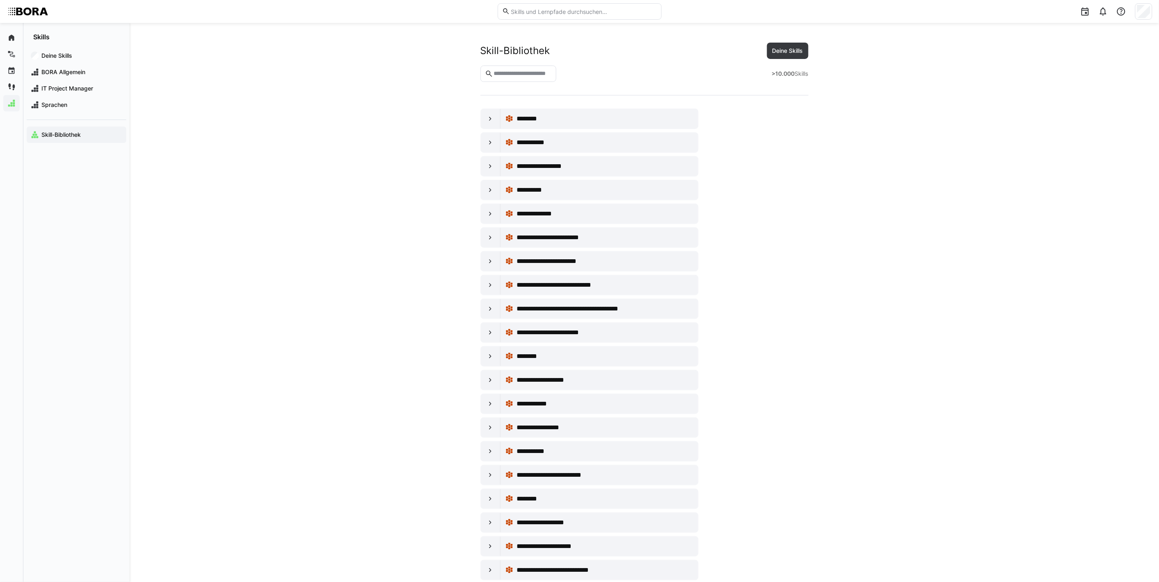
scroll to position [7186, 0]
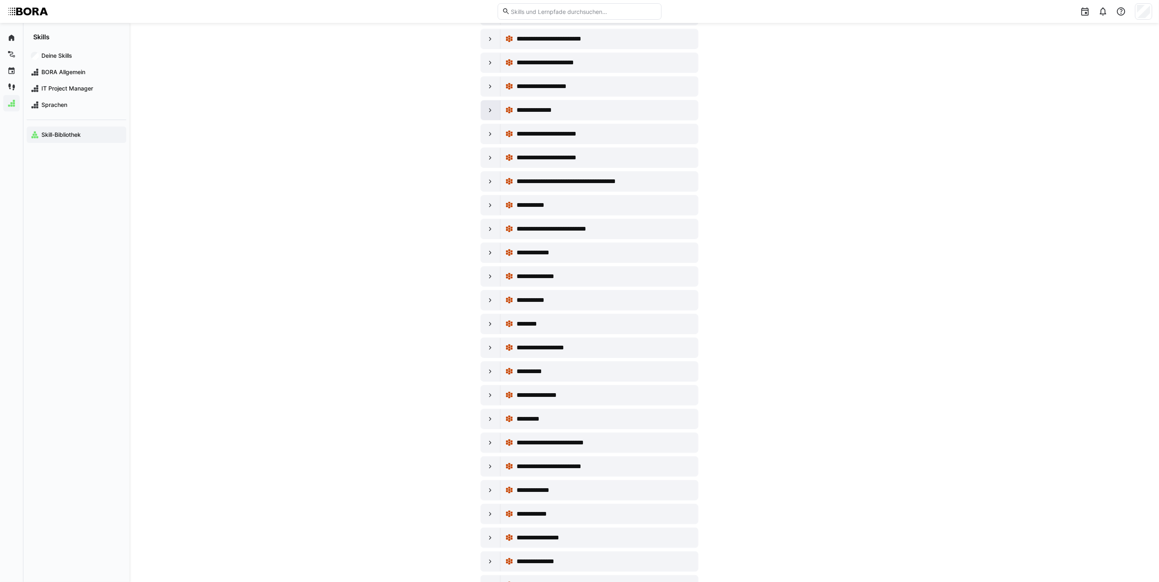
click at [489, 120] on div at bounding box center [491, 110] width 20 height 20
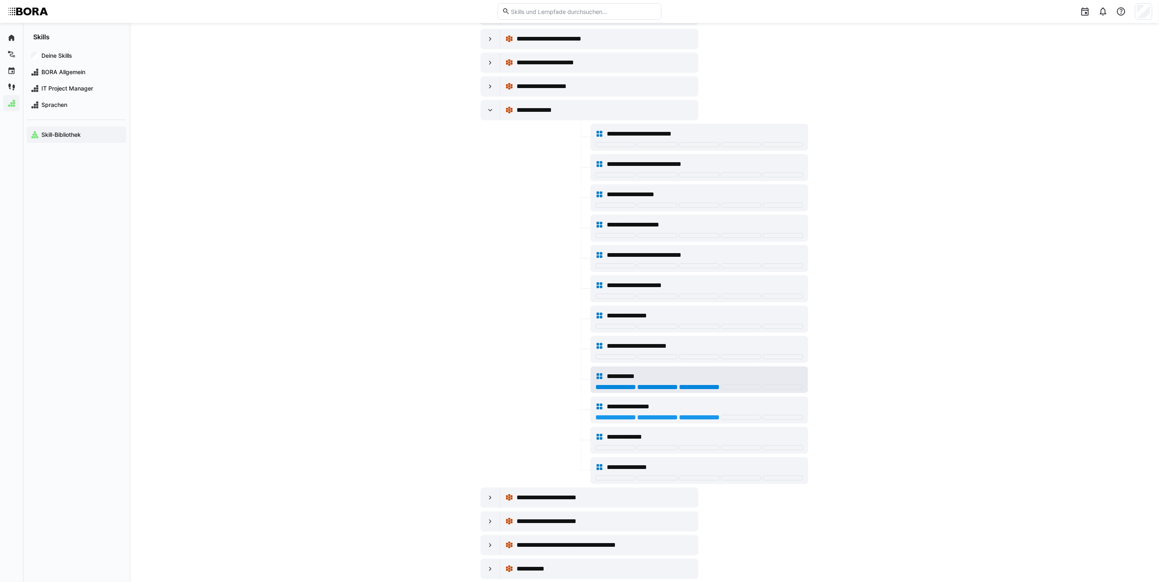
click at [686, 390] on div at bounding box center [699, 387] width 40 height 5
click at [664, 147] on div at bounding box center [657, 144] width 40 height 5
click at [638, 351] on span "**********" at bounding box center [649, 346] width 84 height 10
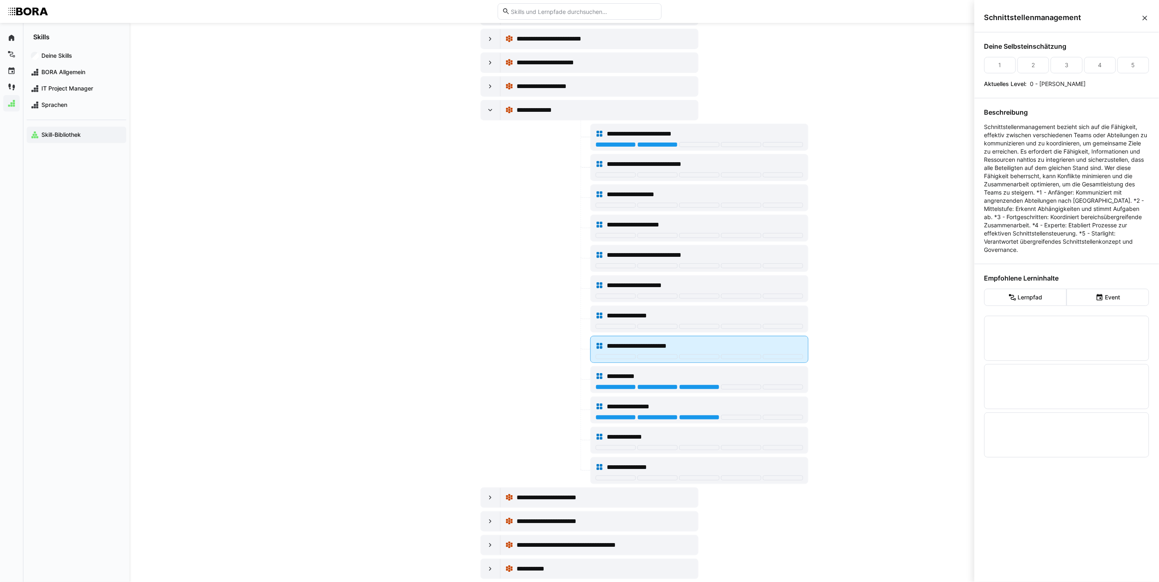
scroll to position [0, 0]
click at [650, 355] on div "**********" at bounding box center [698, 346] width 207 height 16
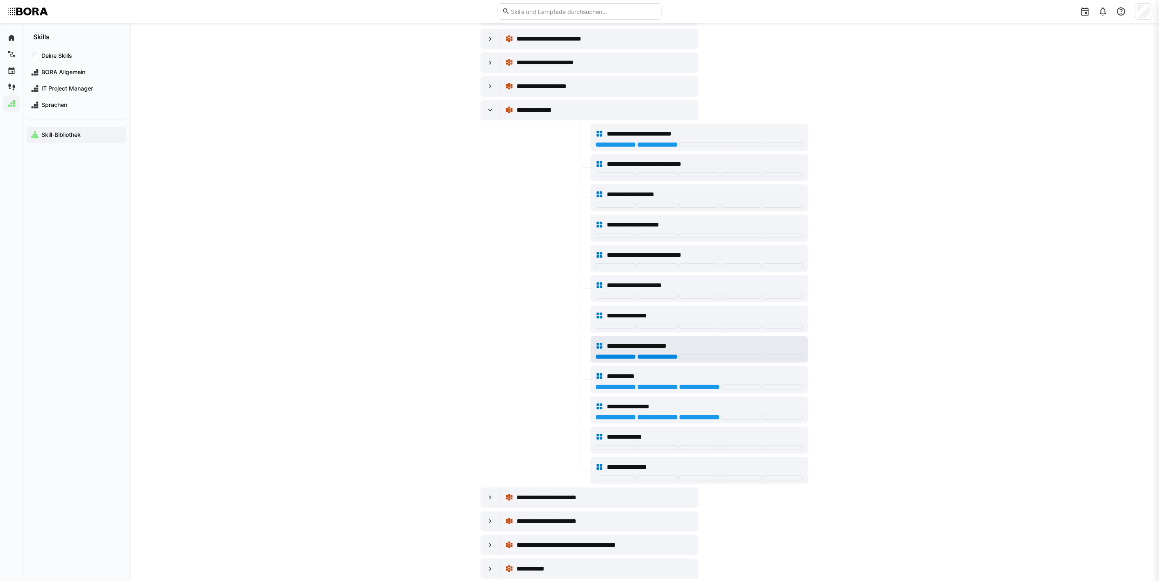
click at [649, 359] on div at bounding box center [657, 357] width 40 height 5
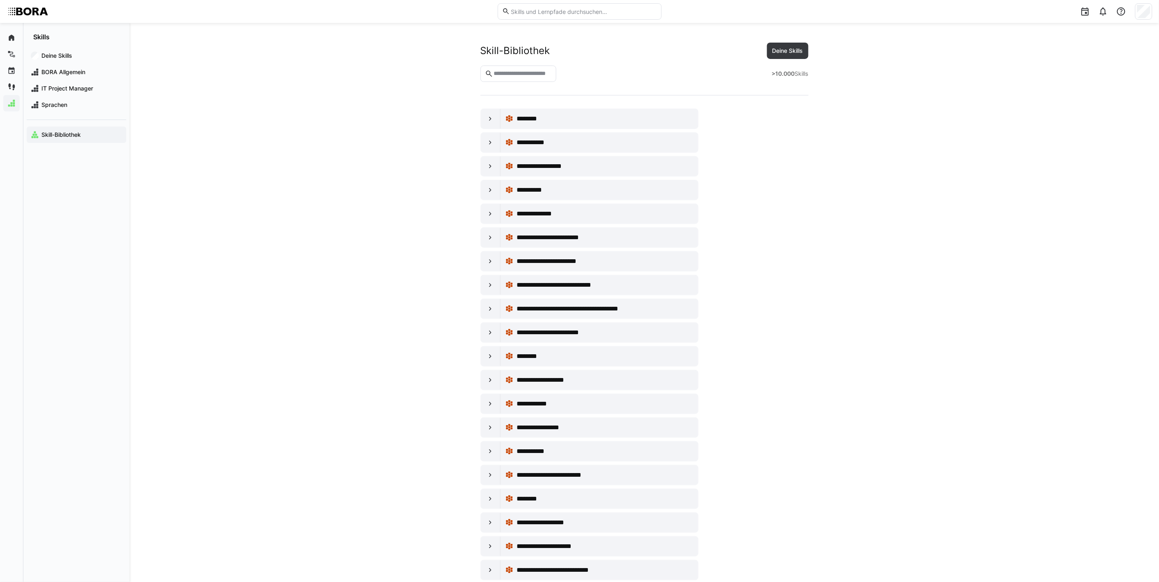
scroll to position [7186, 0]
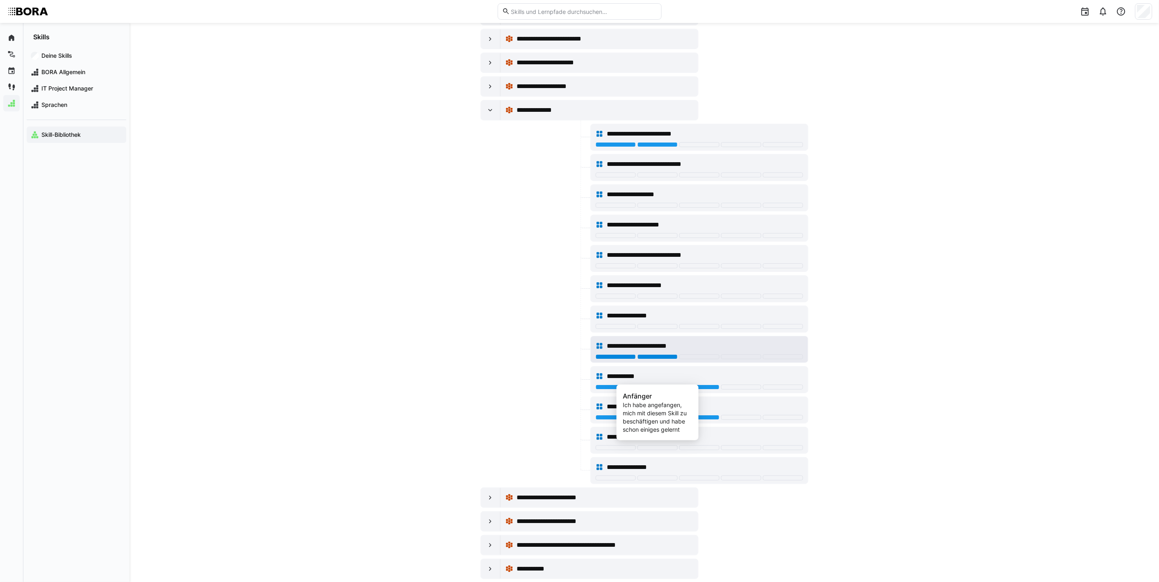
click at [649, 359] on div at bounding box center [657, 357] width 40 height 5
click at [690, 355] on div "**********" at bounding box center [698, 346] width 207 height 16
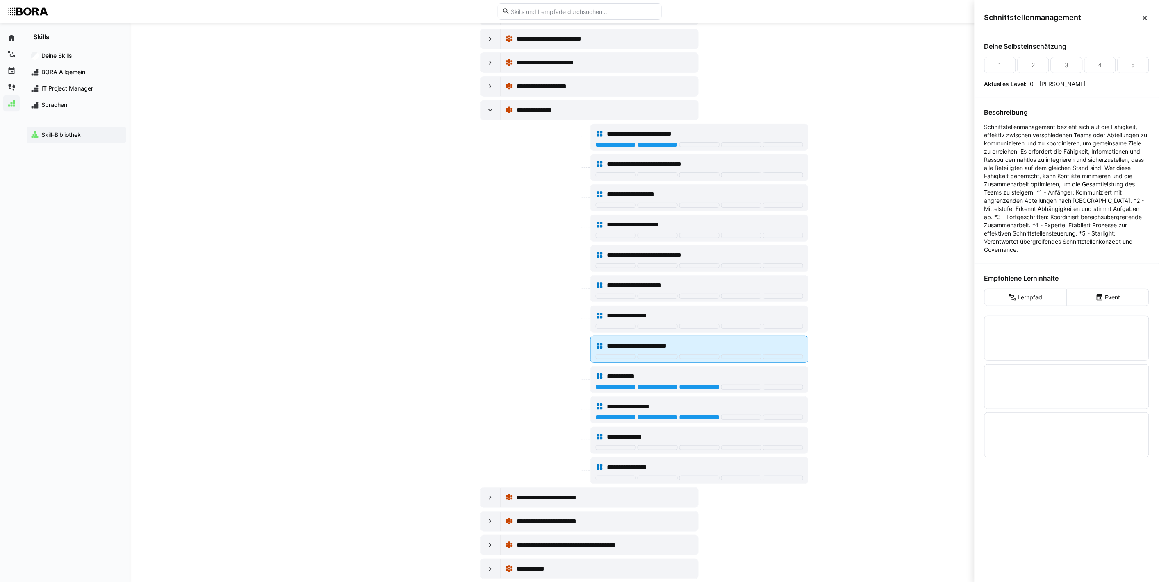
scroll to position [0, 0]
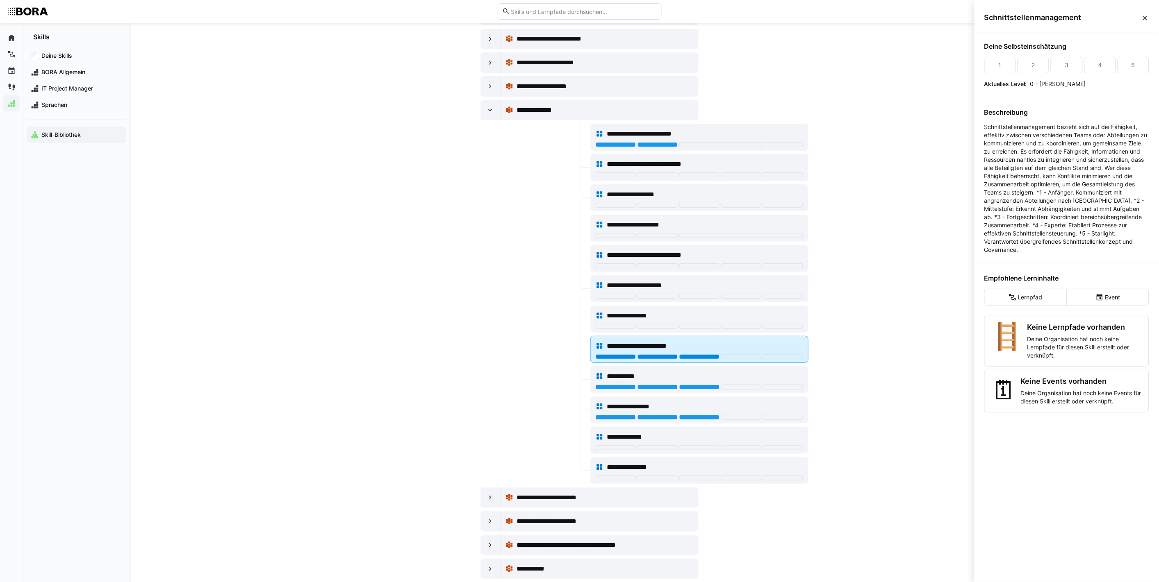
click at [689, 359] on div at bounding box center [699, 357] width 40 height 5
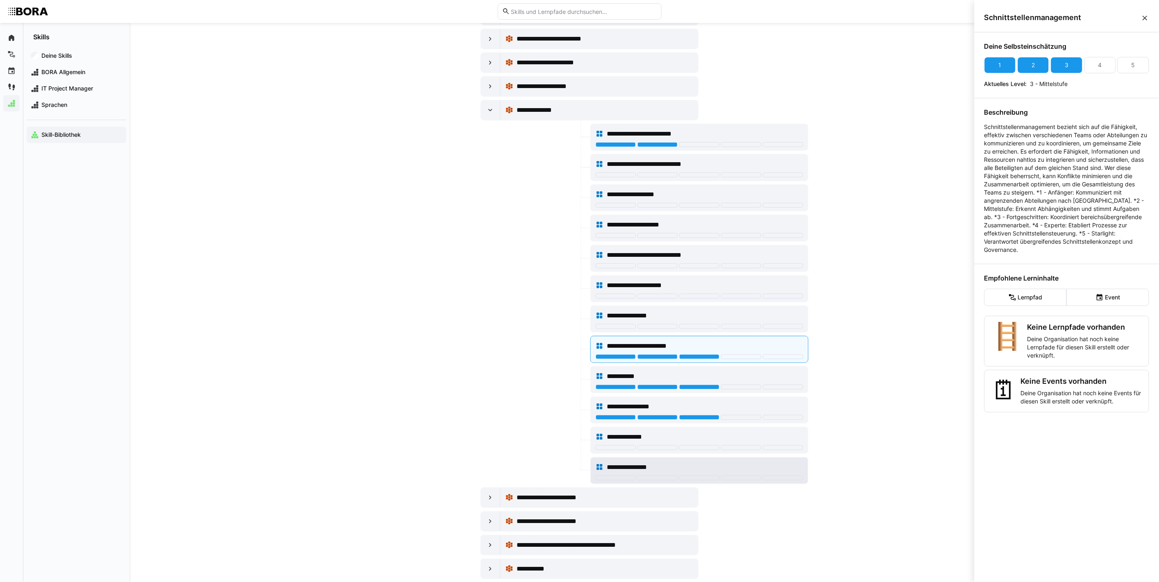
click at [703, 482] on div at bounding box center [698, 479] width 207 height 7
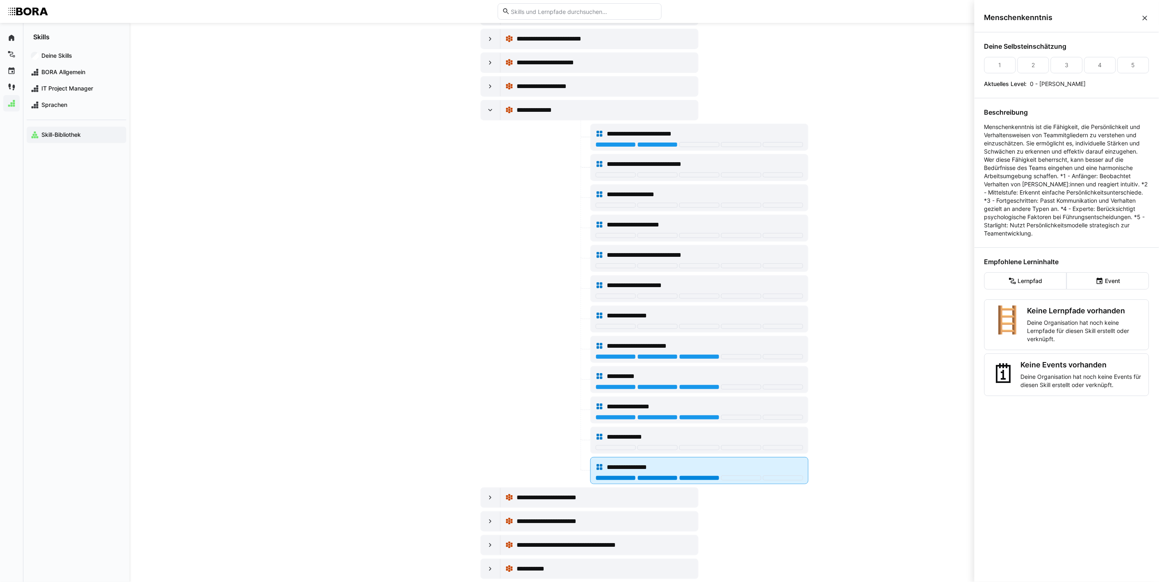
click at [704, 481] on div at bounding box center [699, 478] width 40 height 5
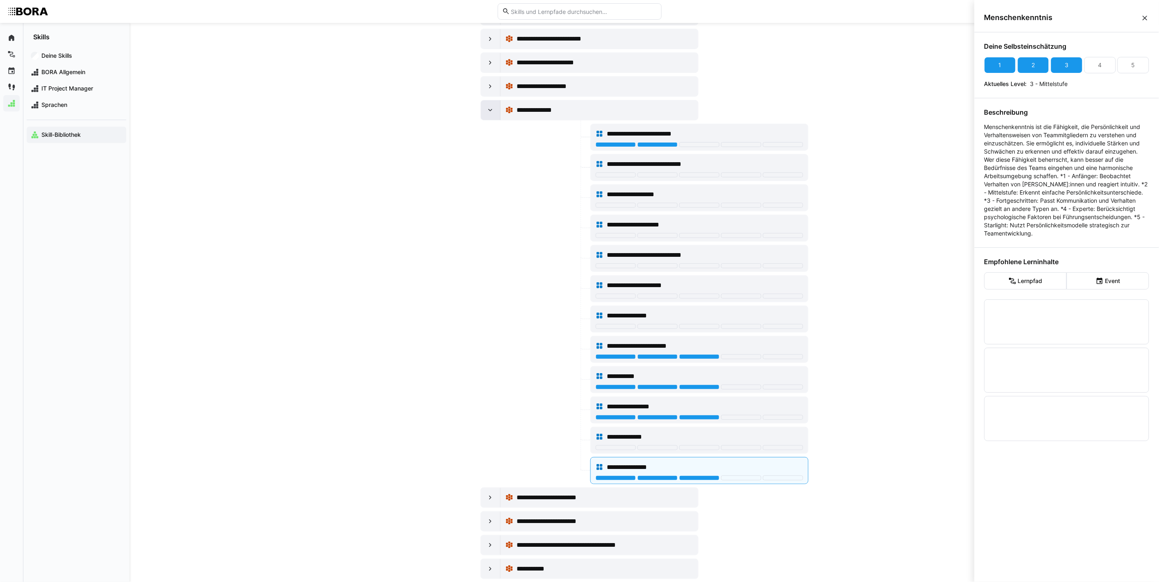
click at [491, 114] on eds-icon at bounding box center [490, 110] width 8 height 8
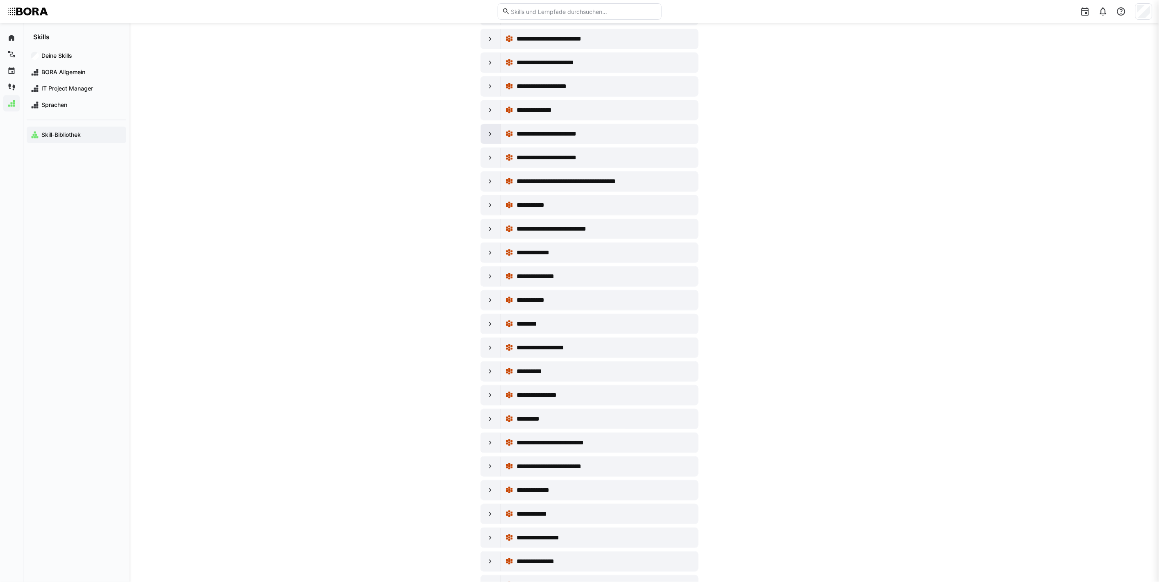
scroll to position [7186, 0]
click at [488, 138] on eds-icon at bounding box center [490, 134] width 8 height 8
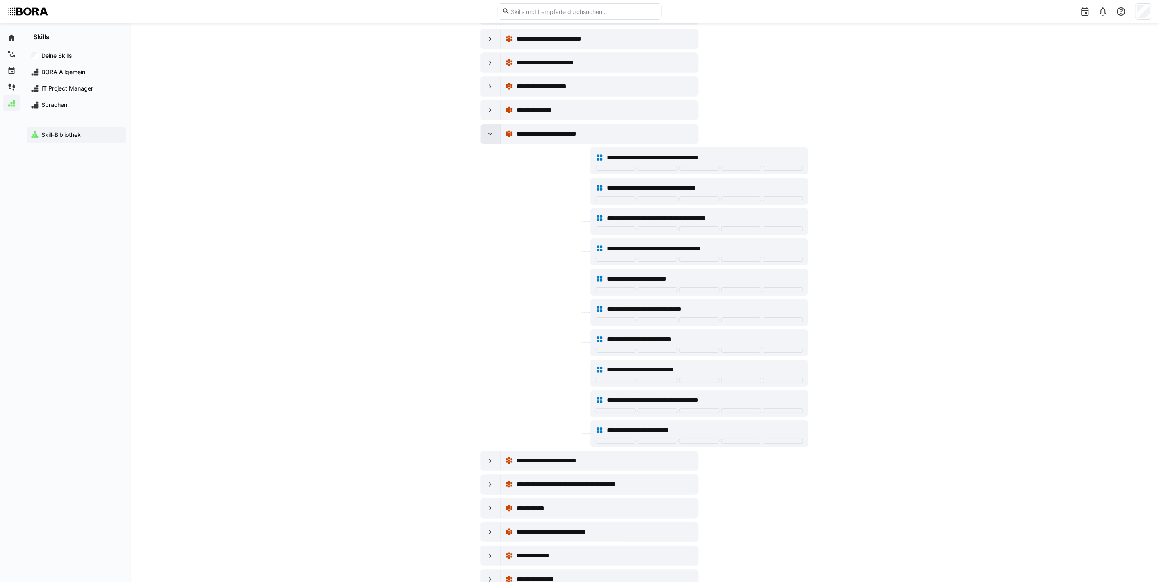
click at [488, 138] on eds-icon at bounding box center [490, 134] width 8 height 8
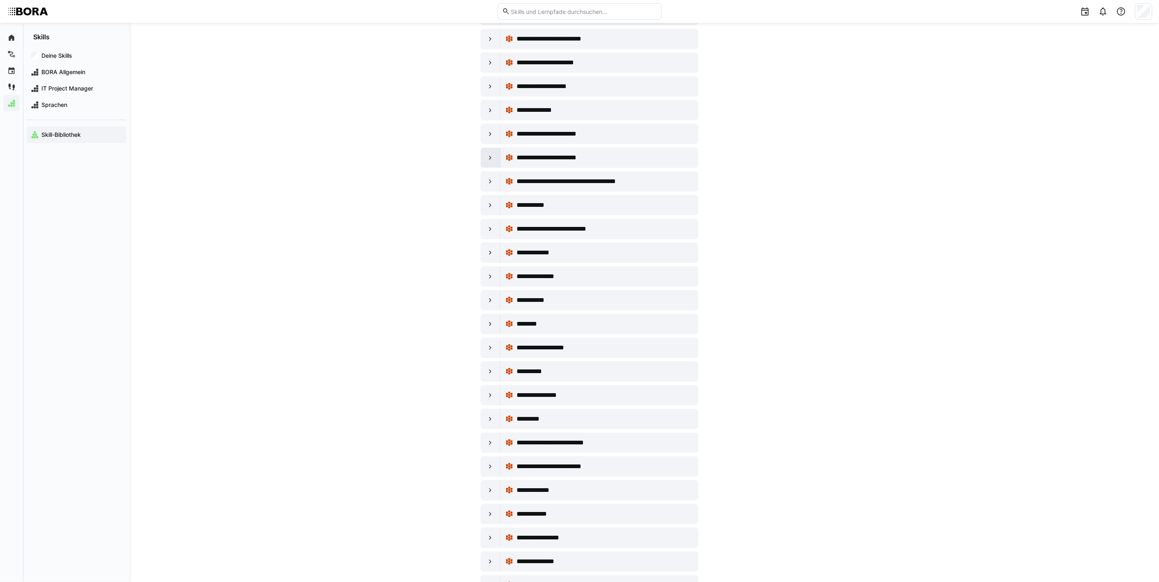
click at [488, 168] on div at bounding box center [491, 158] width 20 height 20
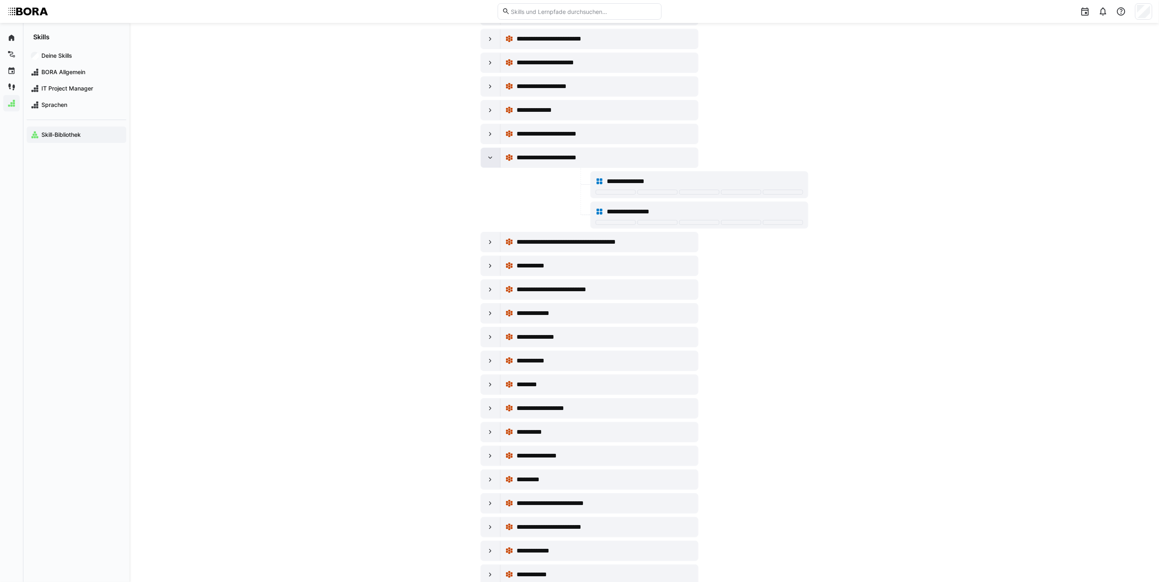
click at [488, 162] on eds-icon at bounding box center [490, 158] width 8 height 8
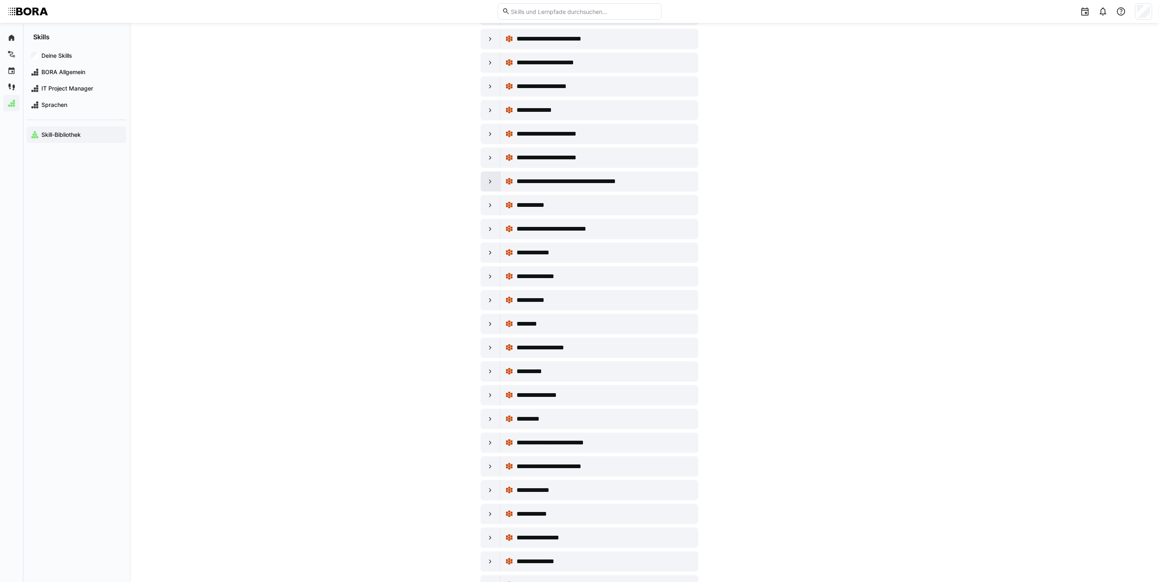
click at [489, 186] on eds-icon at bounding box center [490, 181] width 8 height 8
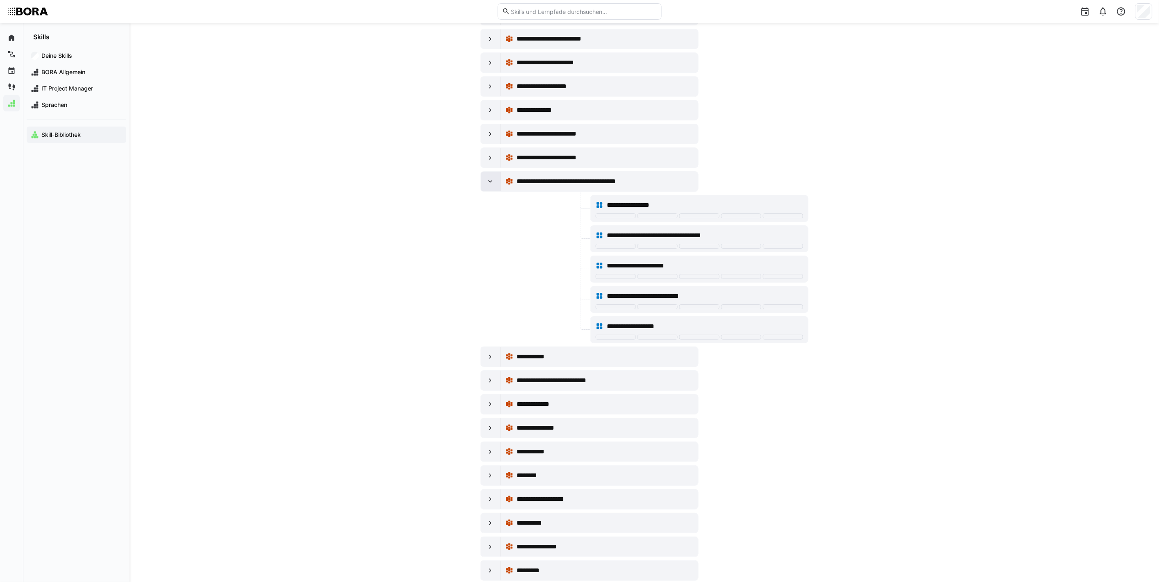
click at [489, 186] on eds-icon at bounding box center [490, 181] width 8 height 8
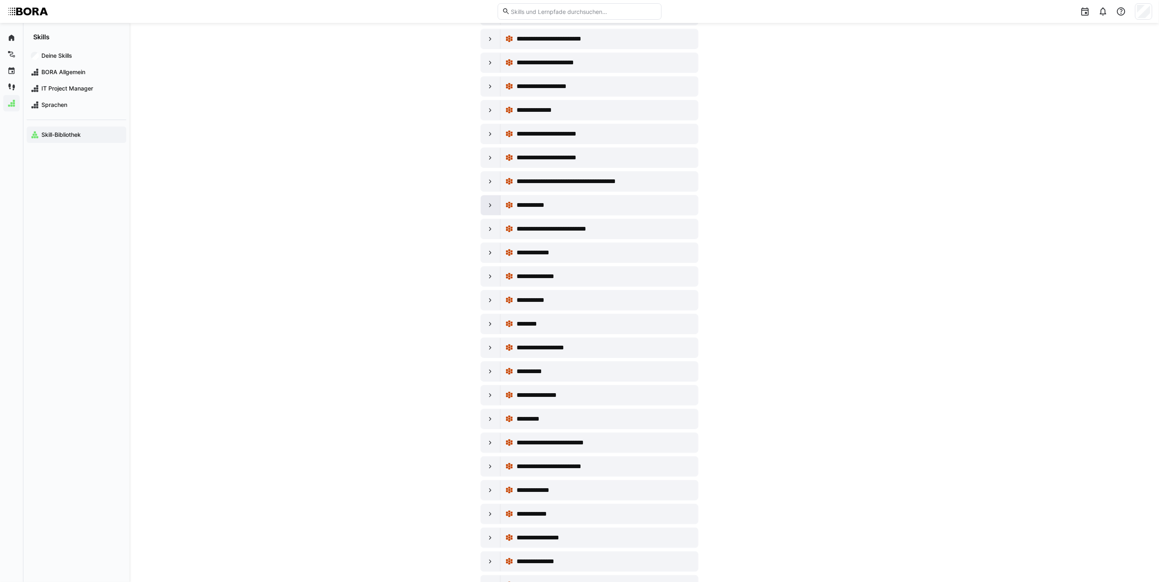
click at [488, 215] on div at bounding box center [491, 205] width 20 height 20
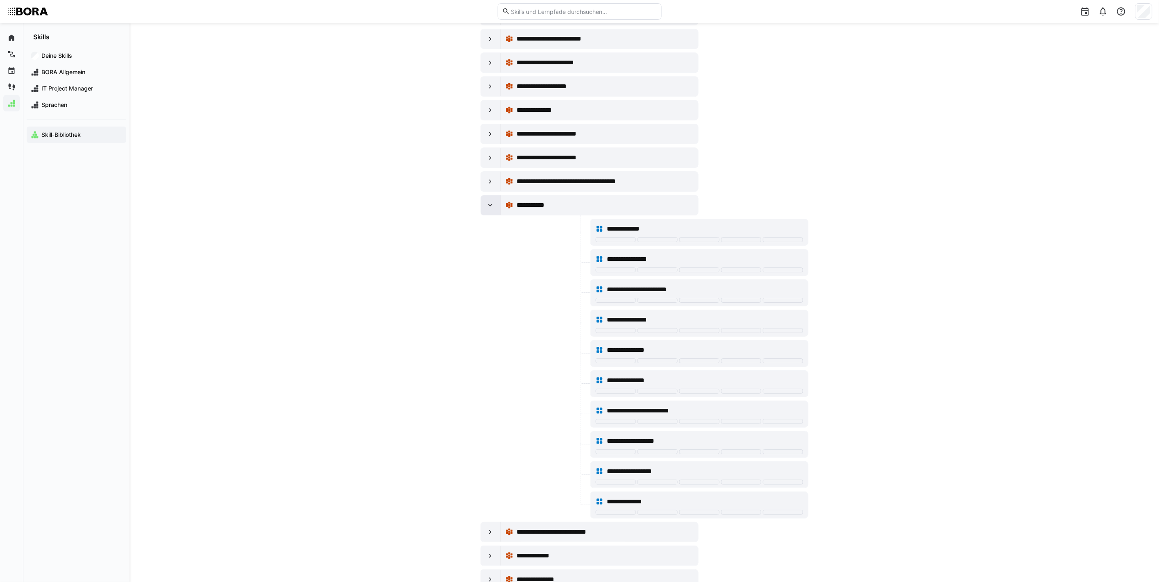
click at [496, 215] on div at bounding box center [491, 205] width 20 height 20
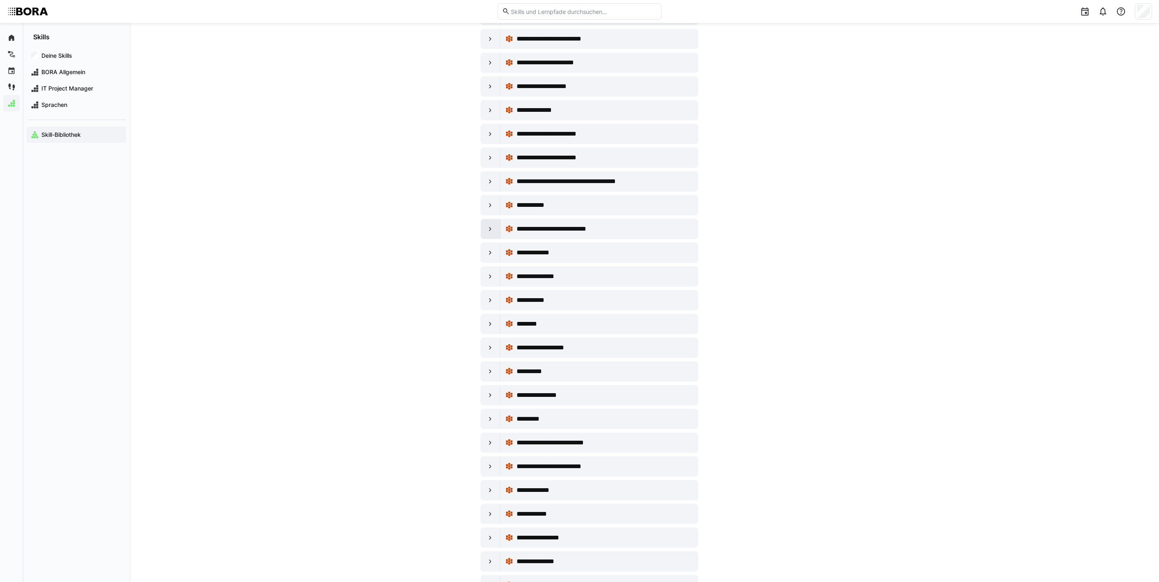
click at [493, 233] on eds-icon at bounding box center [490, 229] width 8 height 8
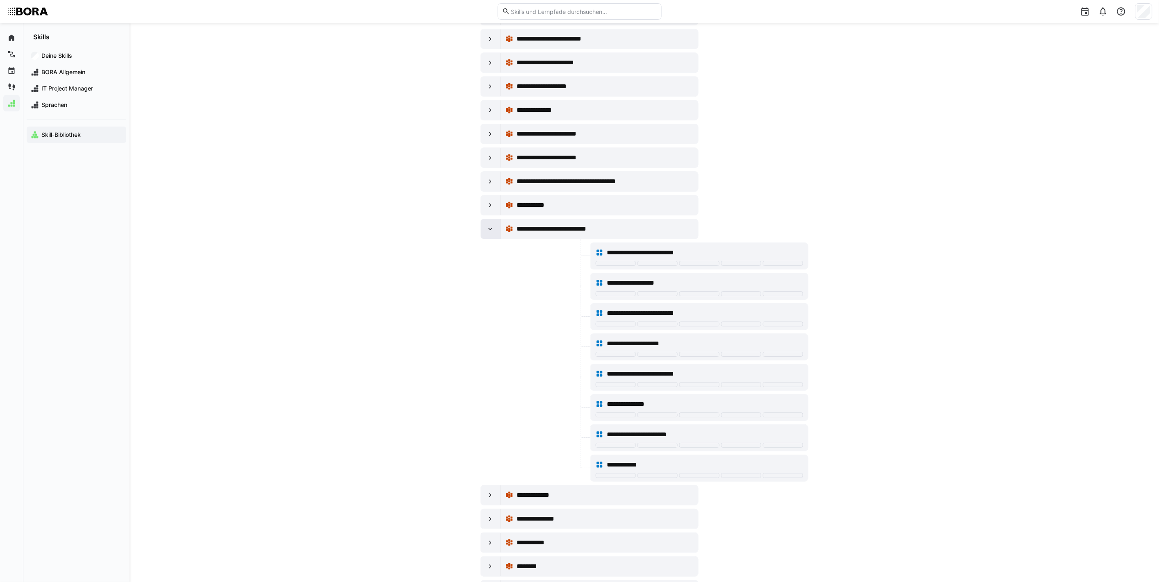
click at [493, 233] on eds-icon at bounding box center [490, 229] width 8 height 8
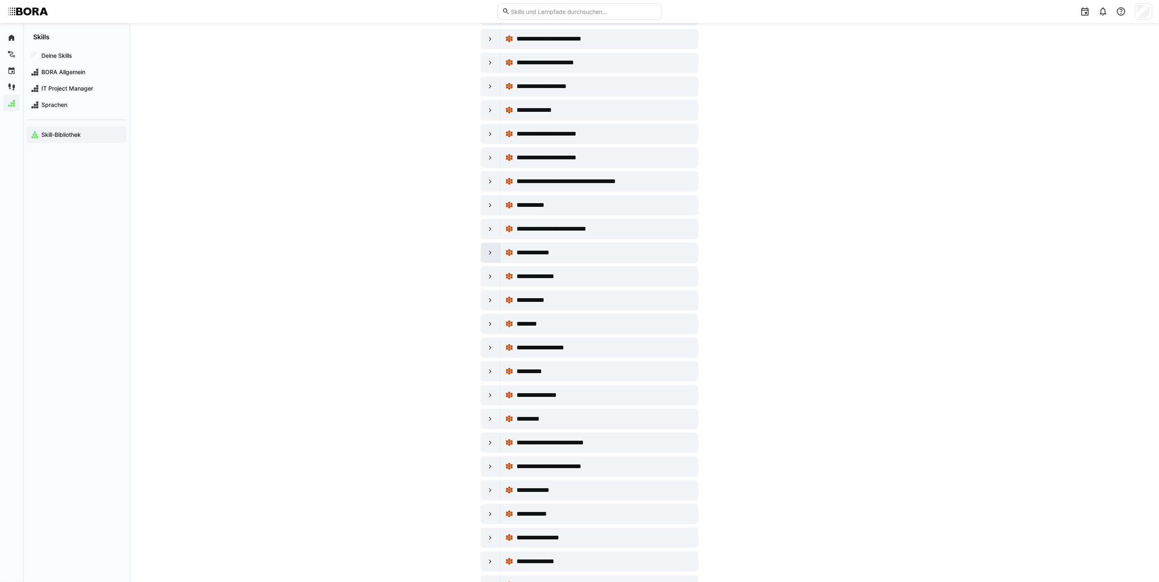
click at [492, 257] on eds-icon at bounding box center [490, 253] width 8 height 8
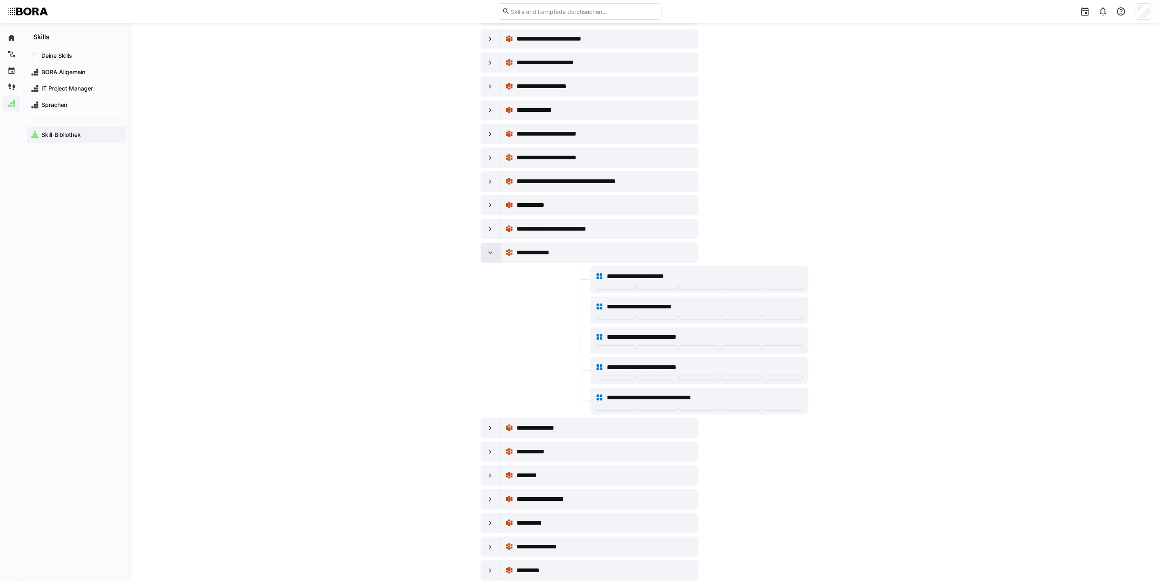
click at [492, 257] on eds-icon at bounding box center [490, 253] width 8 height 8
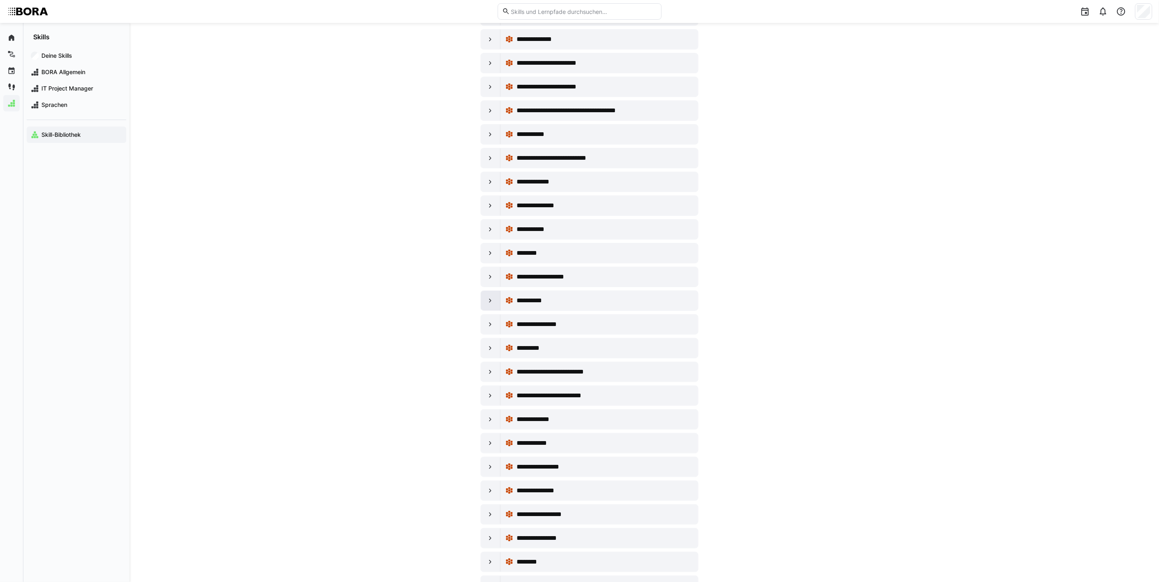
scroll to position [7277, 0]
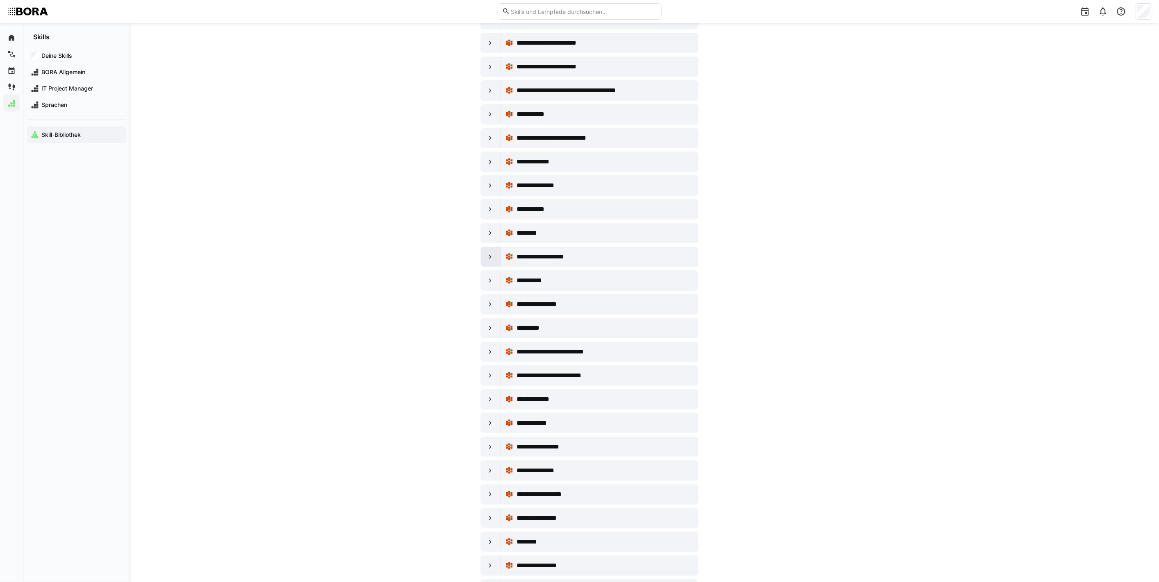
click at [482, 267] on div at bounding box center [491, 257] width 20 height 20
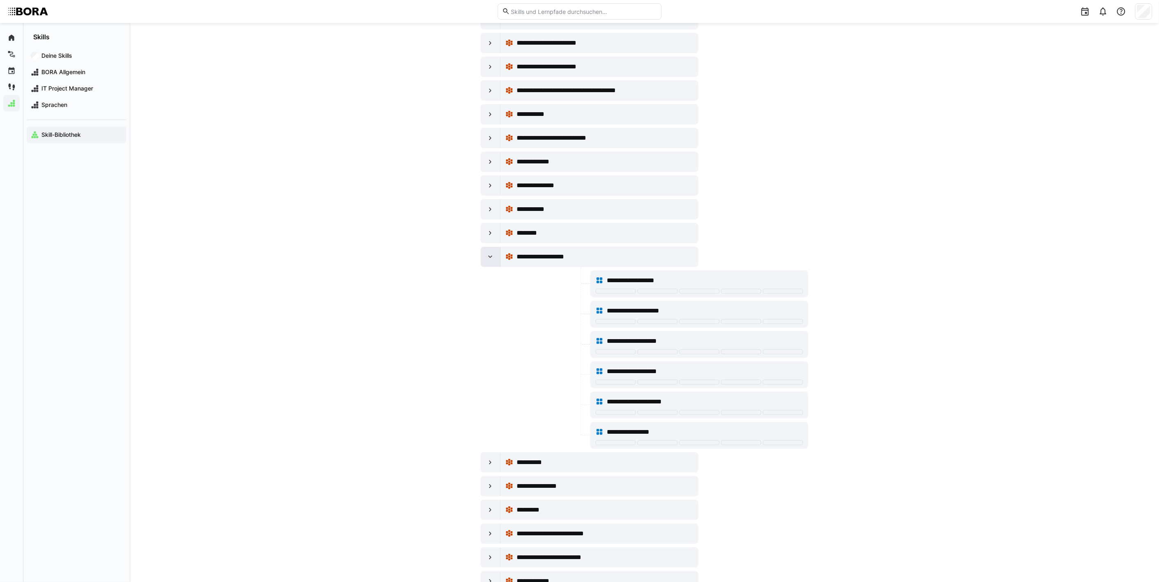
click at [486, 261] on eds-icon at bounding box center [490, 257] width 8 height 8
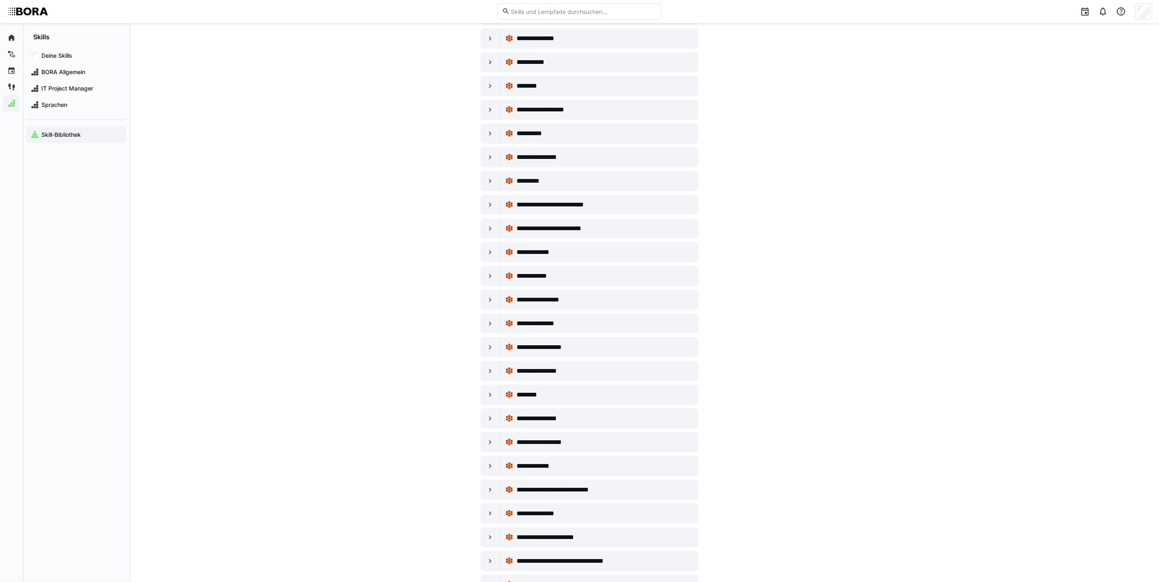
scroll to position [7459, 0]
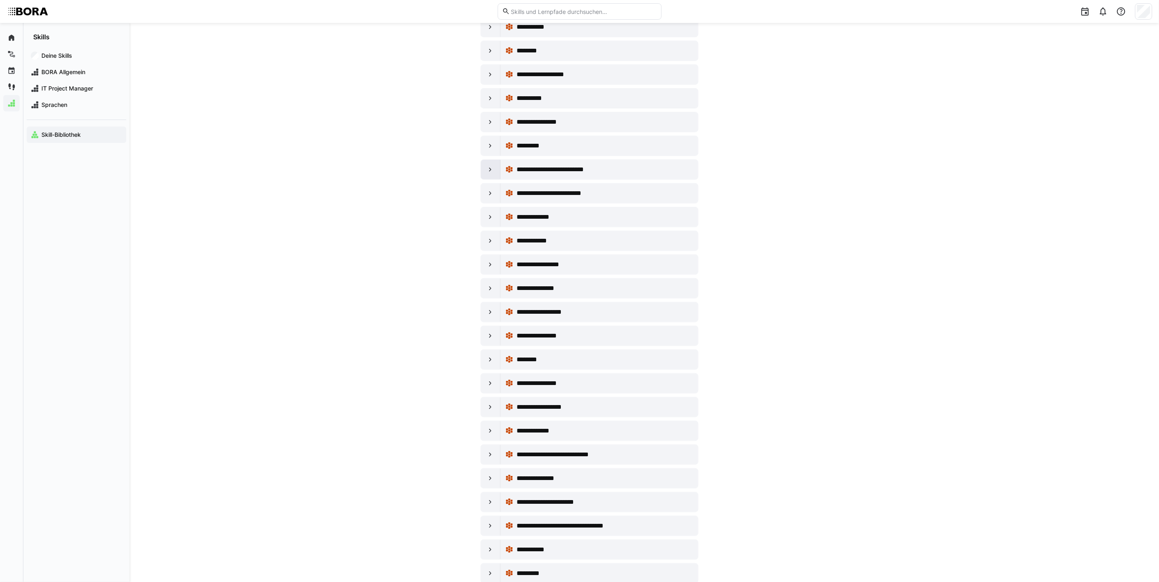
click at [499, 180] on div at bounding box center [491, 170] width 20 height 20
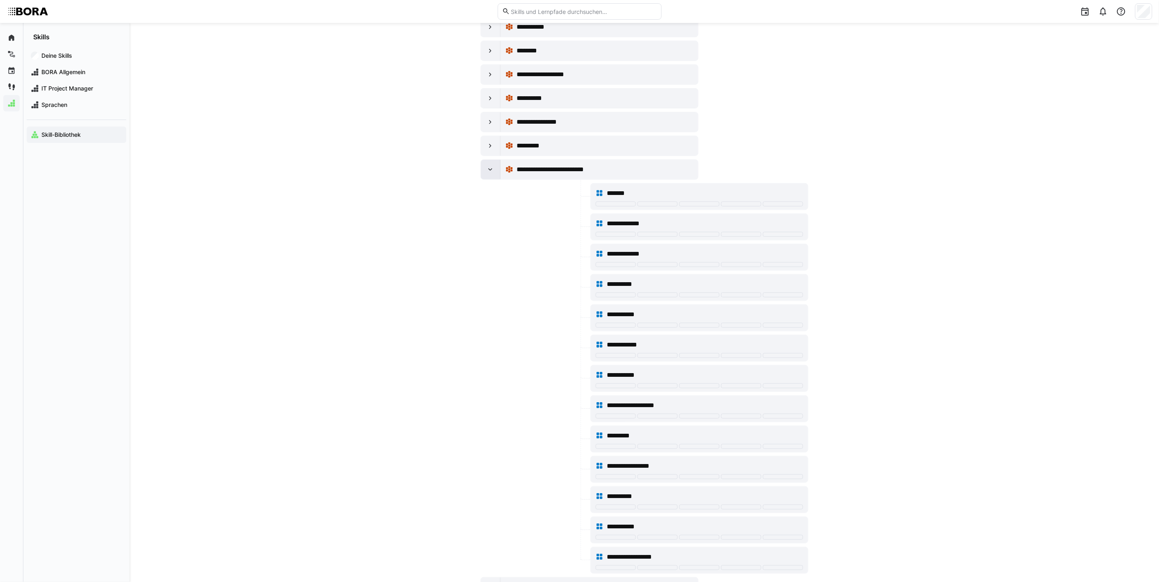
click at [490, 174] on eds-icon at bounding box center [490, 170] width 8 height 8
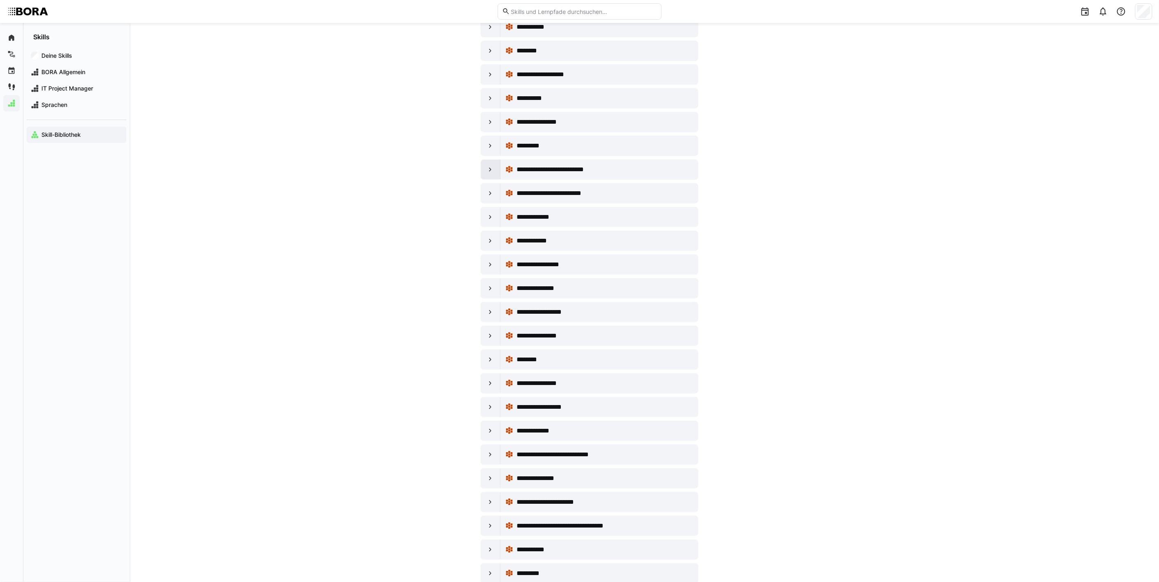
click at [490, 174] on eds-icon at bounding box center [490, 170] width 8 height 8
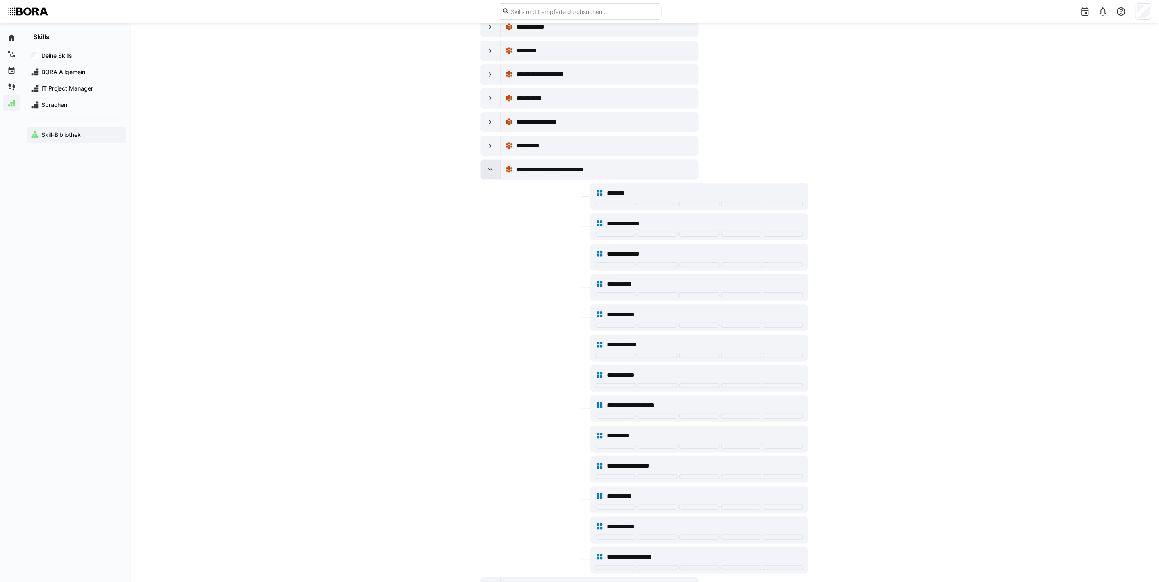
click at [490, 174] on eds-icon at bounding box center [490, 170] width 8 height 8
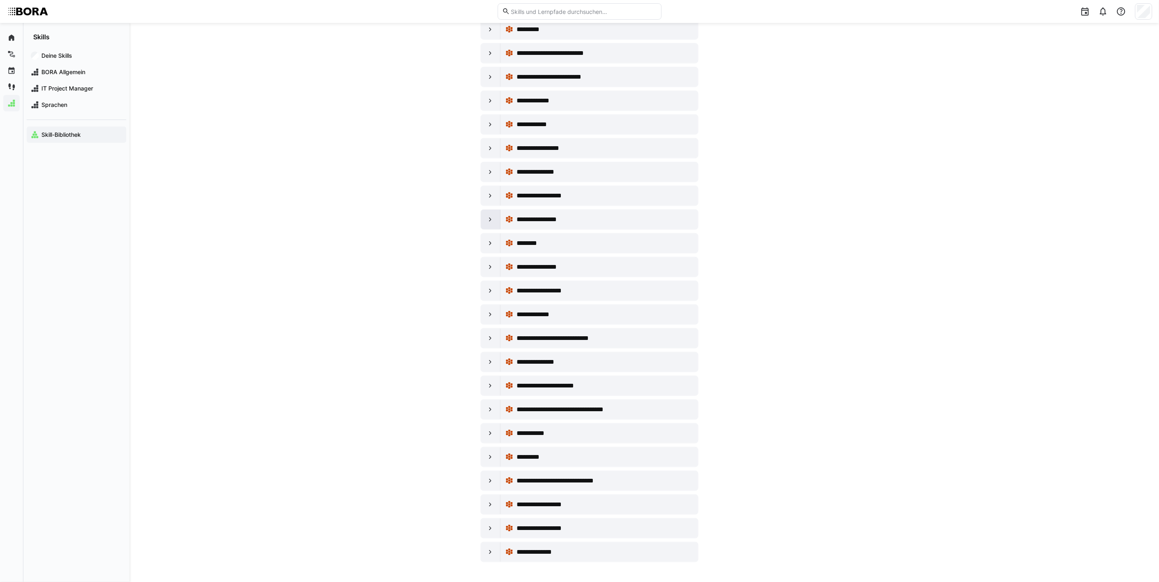
scroll to position [7601, 0]
click at [489, 365] on eds-icon at bounding box center [490, 362] width 8 height 8
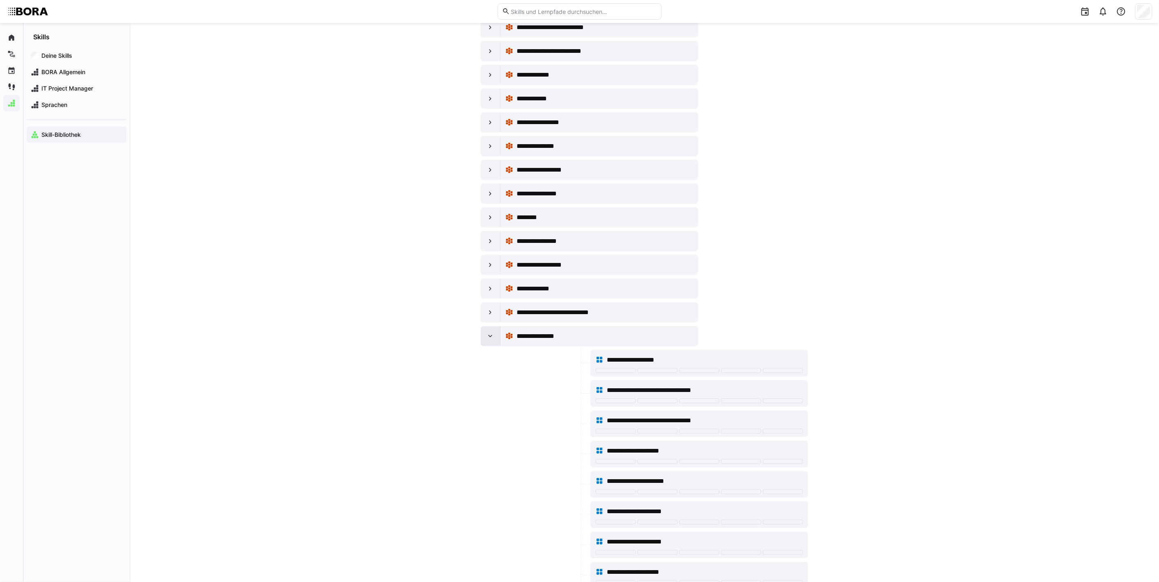
click at [489, 341] on eds-icon at bounding box center [490, 336] width 8 height 8
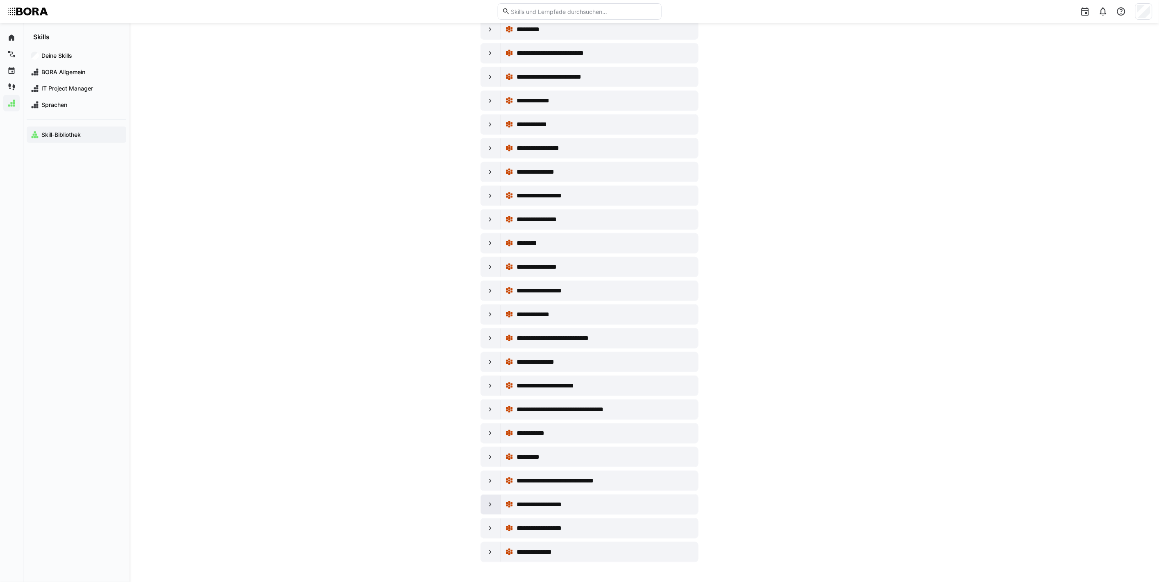
click at [492, 505] on eds-icon at bounding box center [490, 505] width 8 height 8
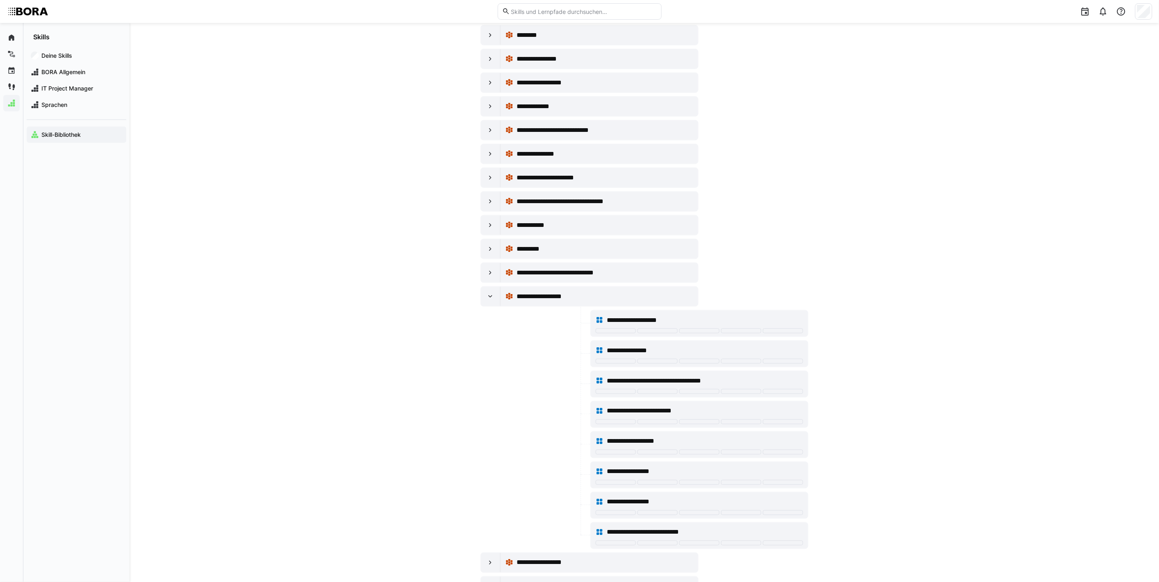
scroll to position [7845, 0]
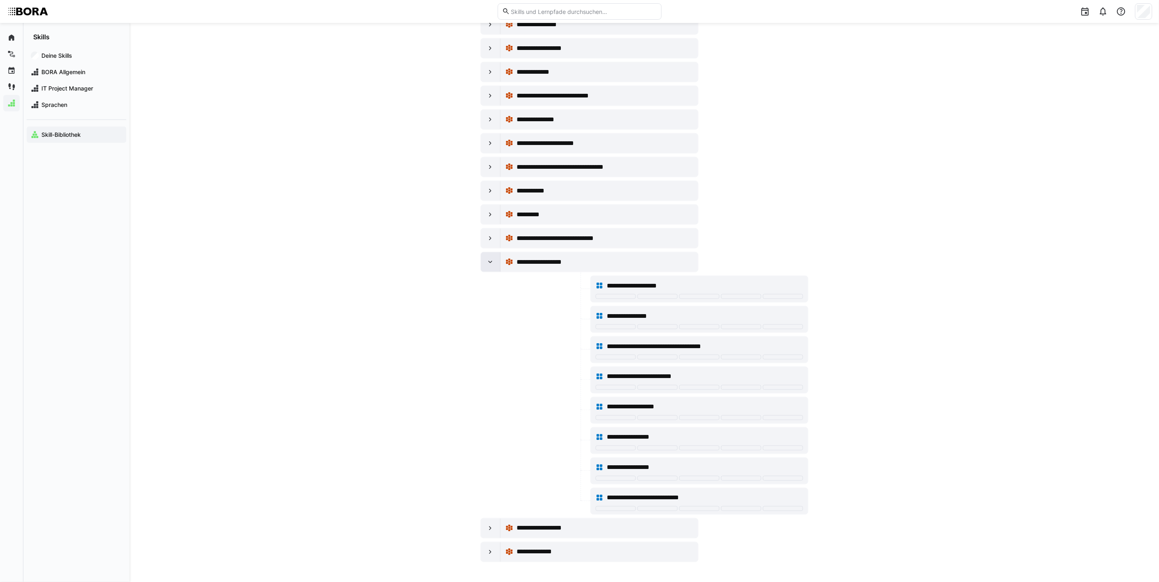
click at [489, 266] on div at bounding box center [491, 262] width 20 height 20
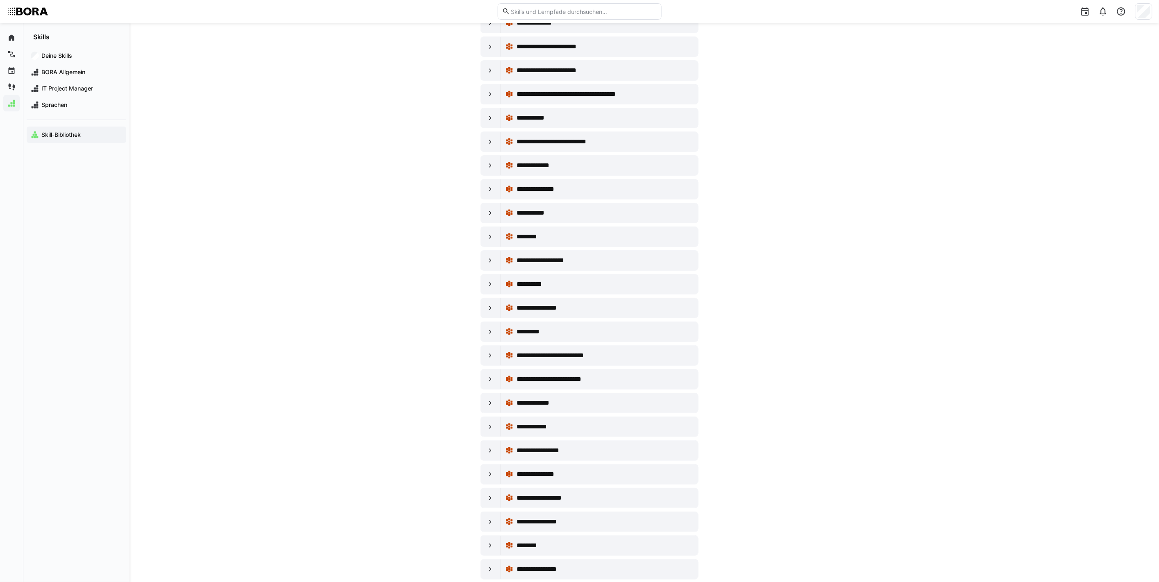
scroll to position [7055, 0]
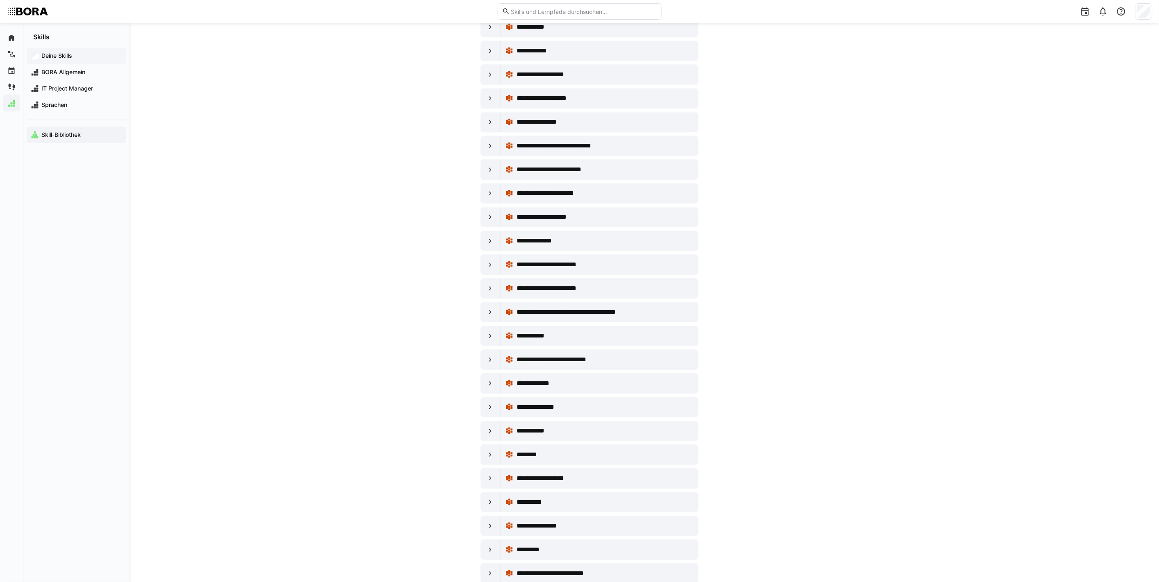
click at [0, 0] on app-navigation-label "Deine Skills" at bounding box center [0, 0] width 0 height 0
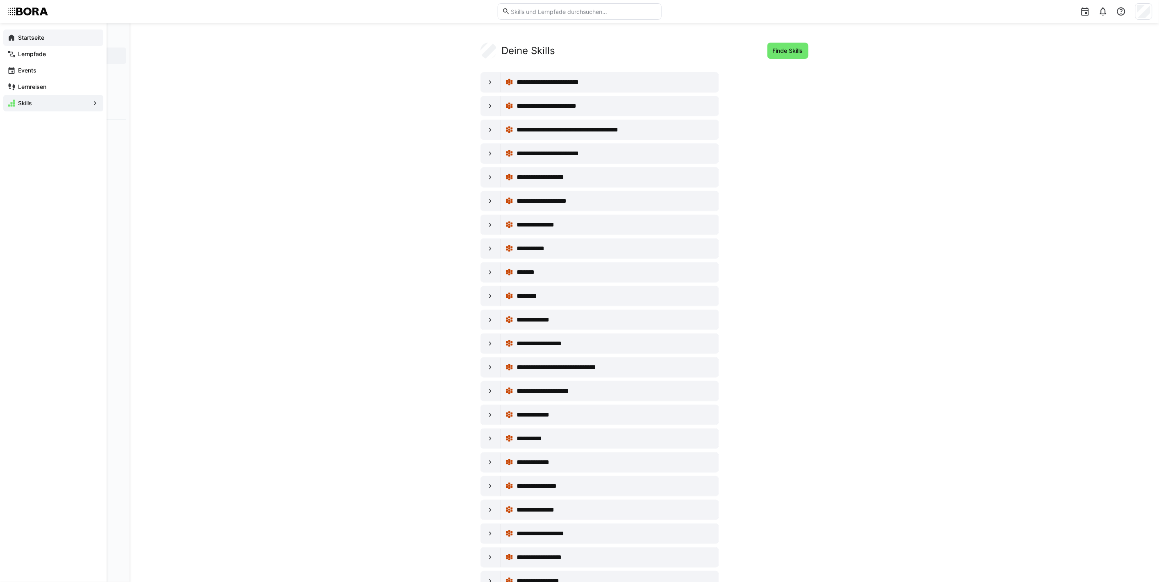
click at [45, 37] on span "Startseite" at bounding box center [58, 38] width 82 height 8
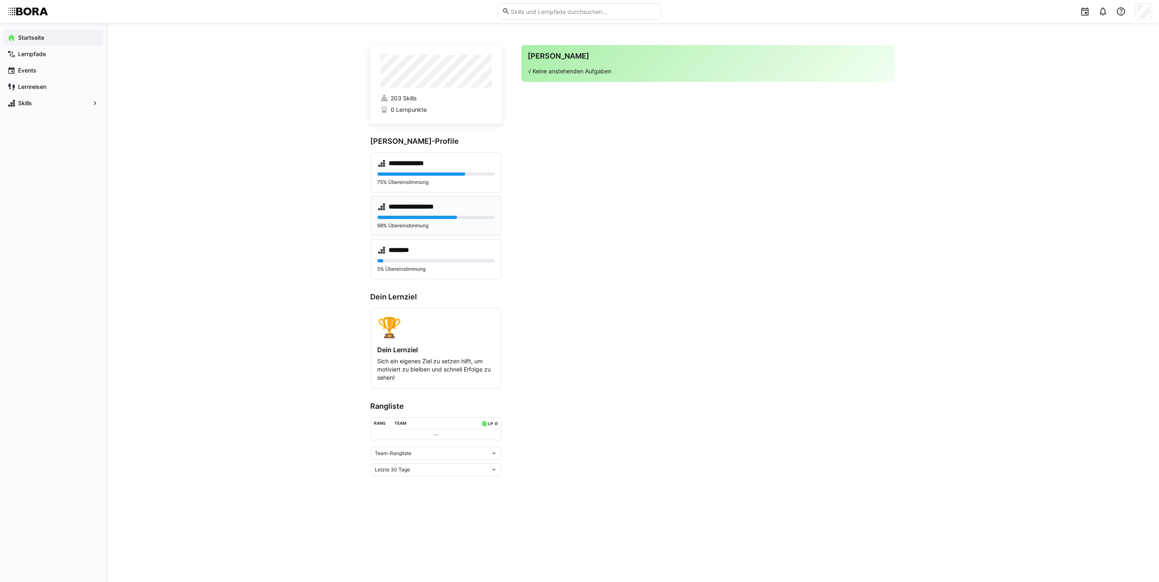
click at [441, 214] on div "**********" at bounding box center [435, 216] width 131 height 40
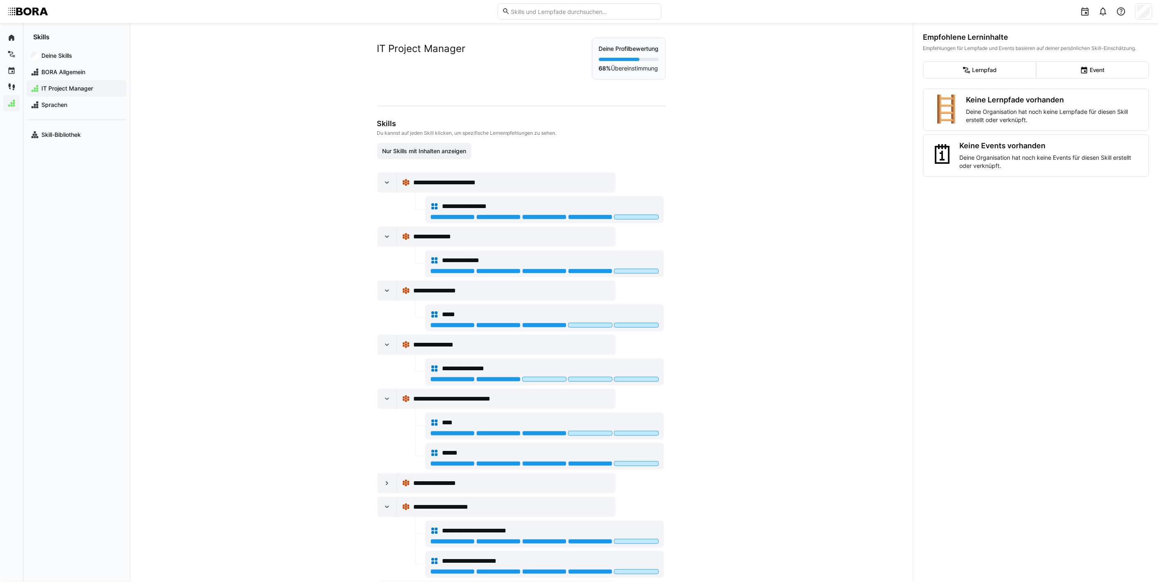
scroll to position [76, 0]
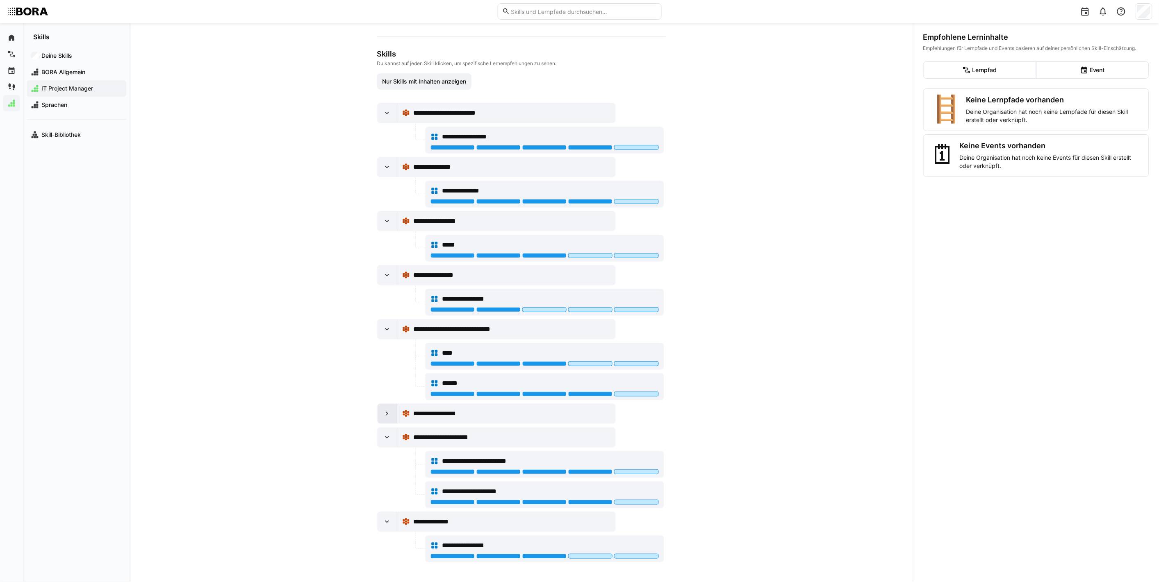
click at [384, 416] on eds-icon at bounding box center [387, 414] width 8 height 8
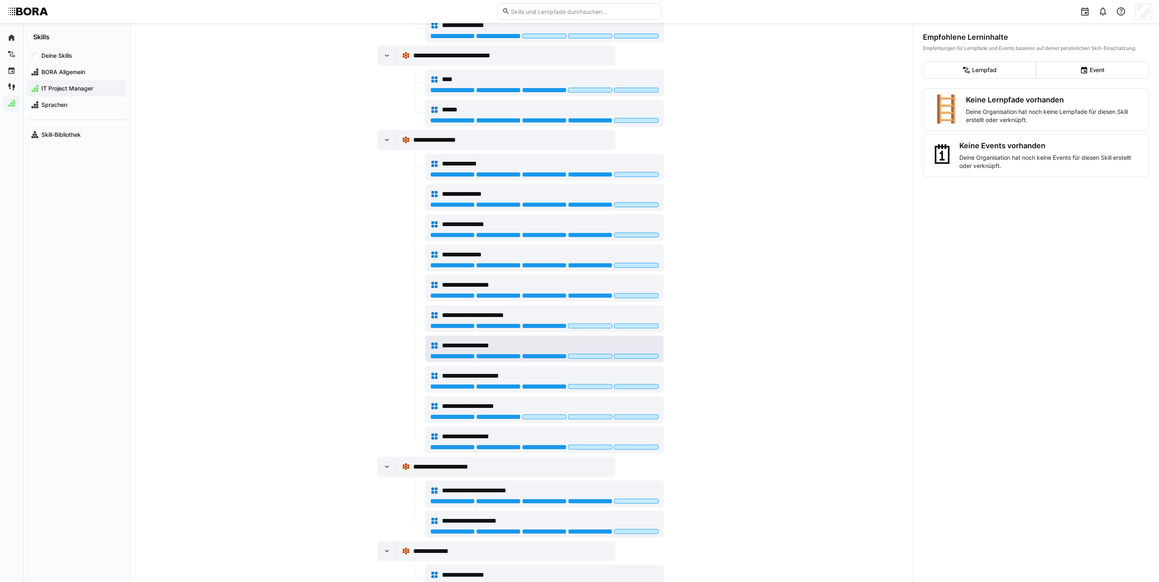
scroll to position [349, 0]
click at [528, 346] on div "**********" at bounding box center [550, 345] width 217 height 10
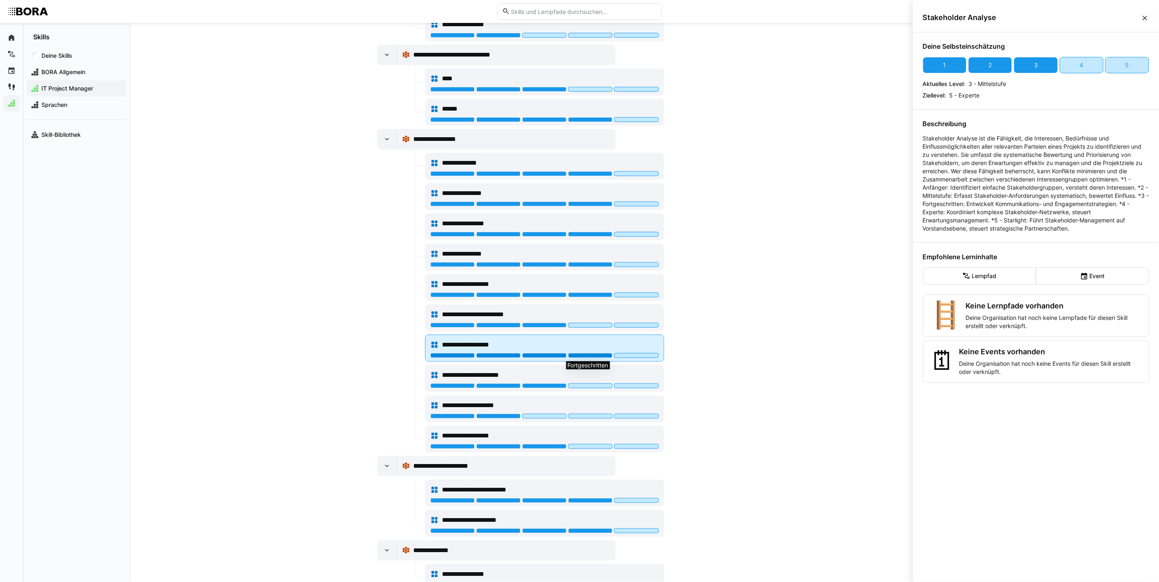
click at [580, 357] on div at bounding box center [590, 355] width 44 height 5
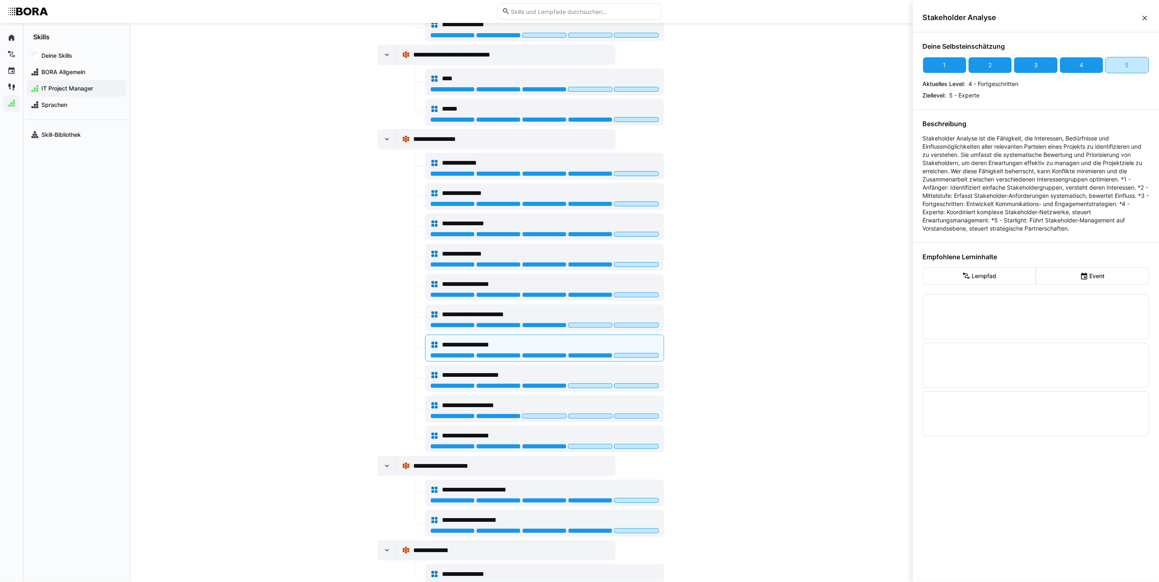
click at [769, 293] on div "**********" at bounding box center [521, 302] width 783 height 559
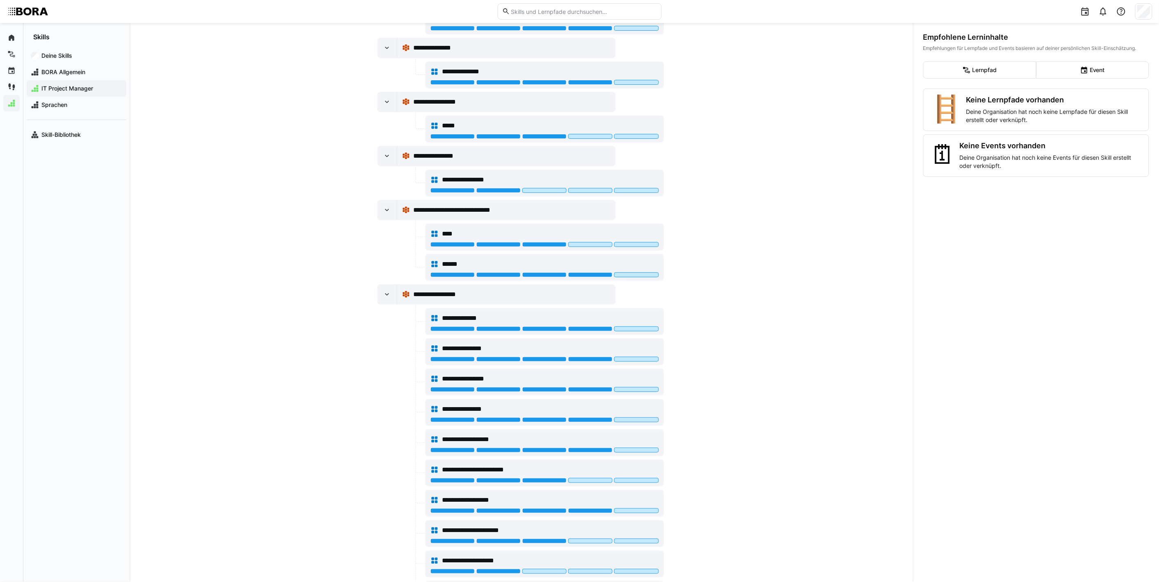
scroll to position [15, 0]
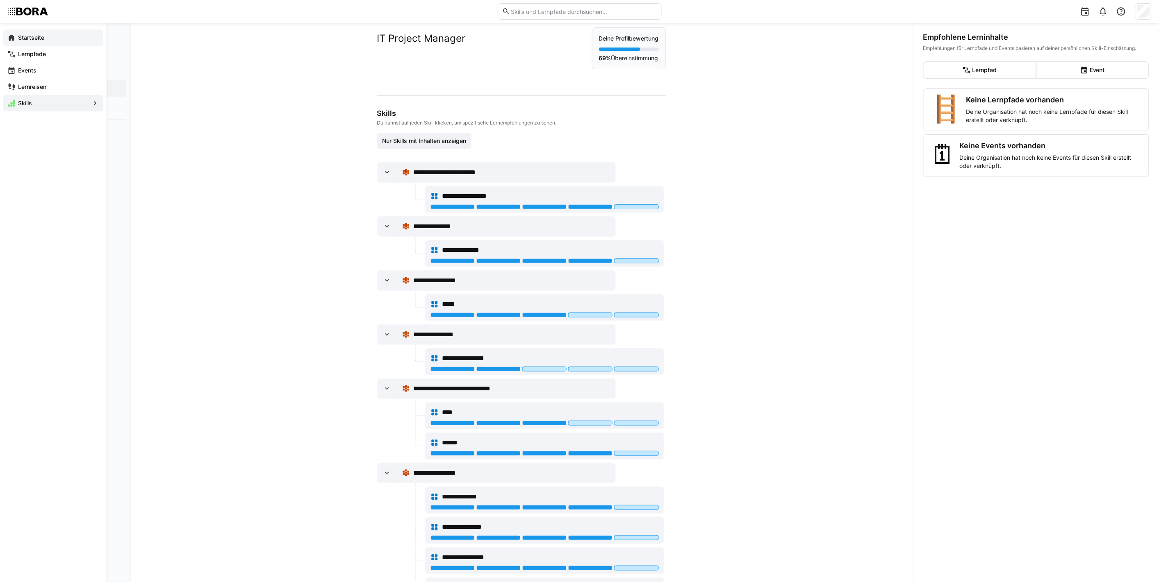
click at [46, 39] on span "Startseite" at bounding box center [58, 38] width 82 height 8
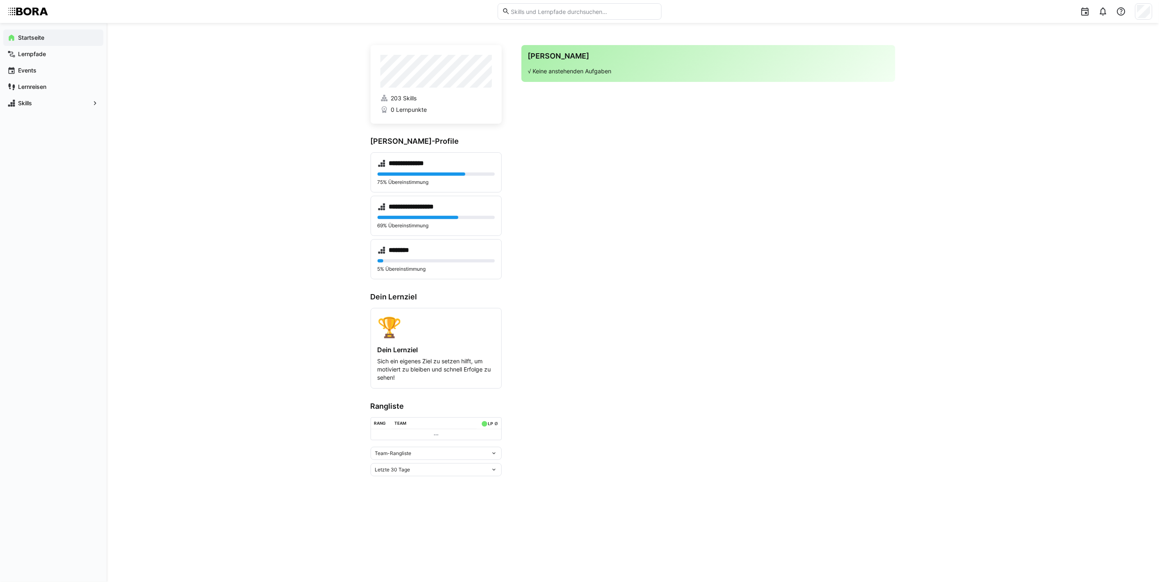
click at [491, 454] on eds-icon at bounding box center [494, 453] width 7 height 7
click at [407, 472] on div "Team-Rangliste" at bounding box center [435, 473] width 121 height 7
click at [473, 470] on div "Letzte 30 Tage" at bounding box center [433, 470] width 116 height 6
click at [560, 69] on p "√ Keine anstehenden Aufgaben" at bounding box center [708, 71] width 361 height 8
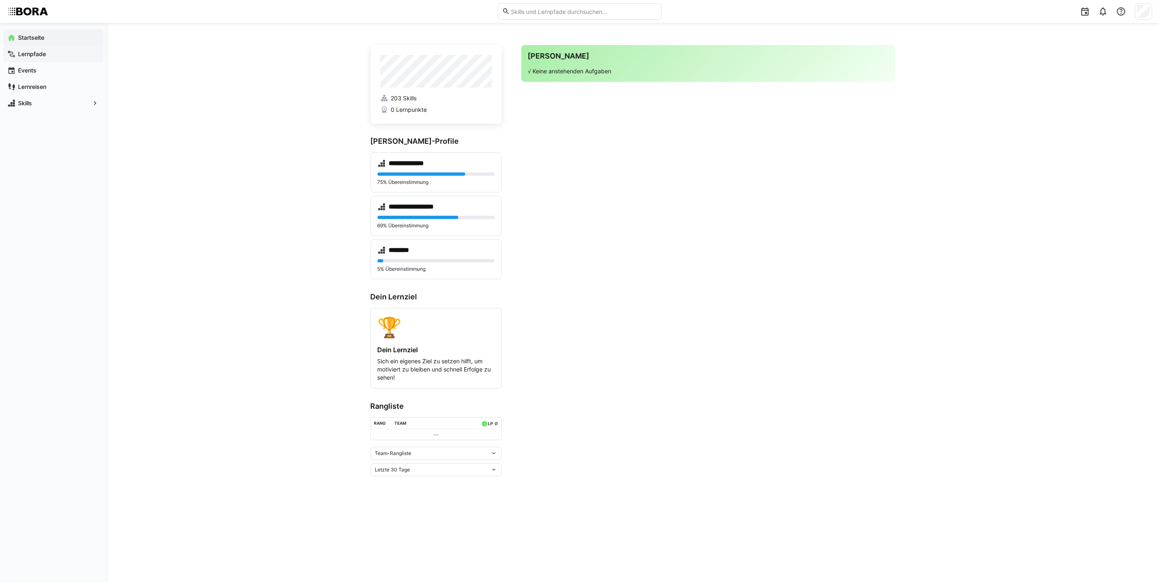
click at [34, 58] on span "Lernpfade" at bounding box center [58, 54] width 82 height 8
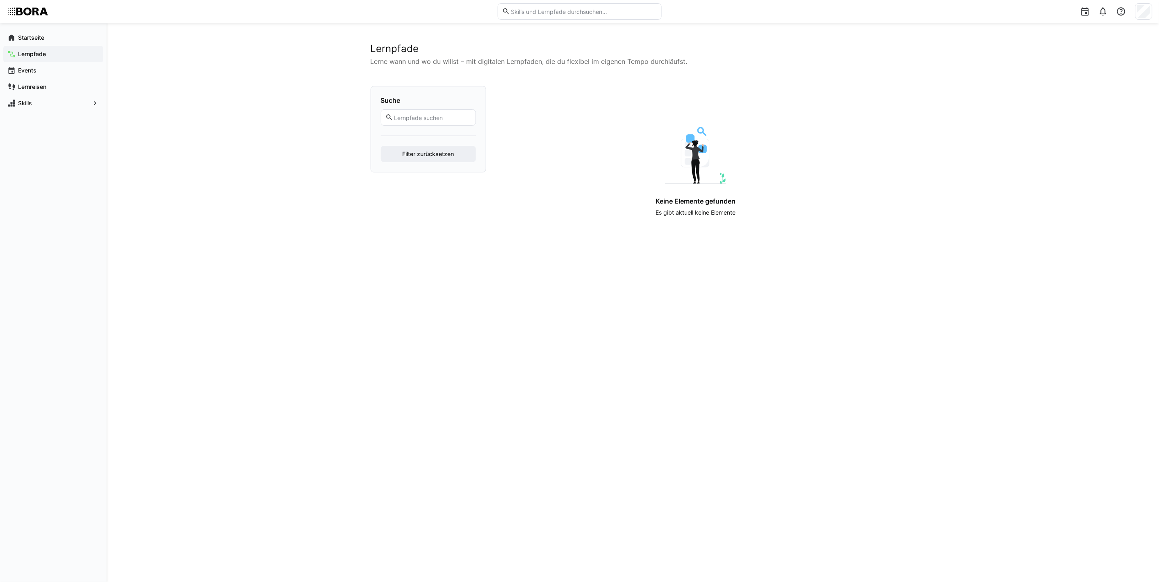
click at [417, 114] on input "text" at bounding box center [432, 117] width 78 height 7
click at [419, 159] on span "Filter zurücksetzen" at bounding box center [428, 154] width 95 height 16
click at [429, 114] on input "text" at bounding box center [432, 117] width 78 height 7
